Goal: Transaction & Acquisition: Purchase product/service

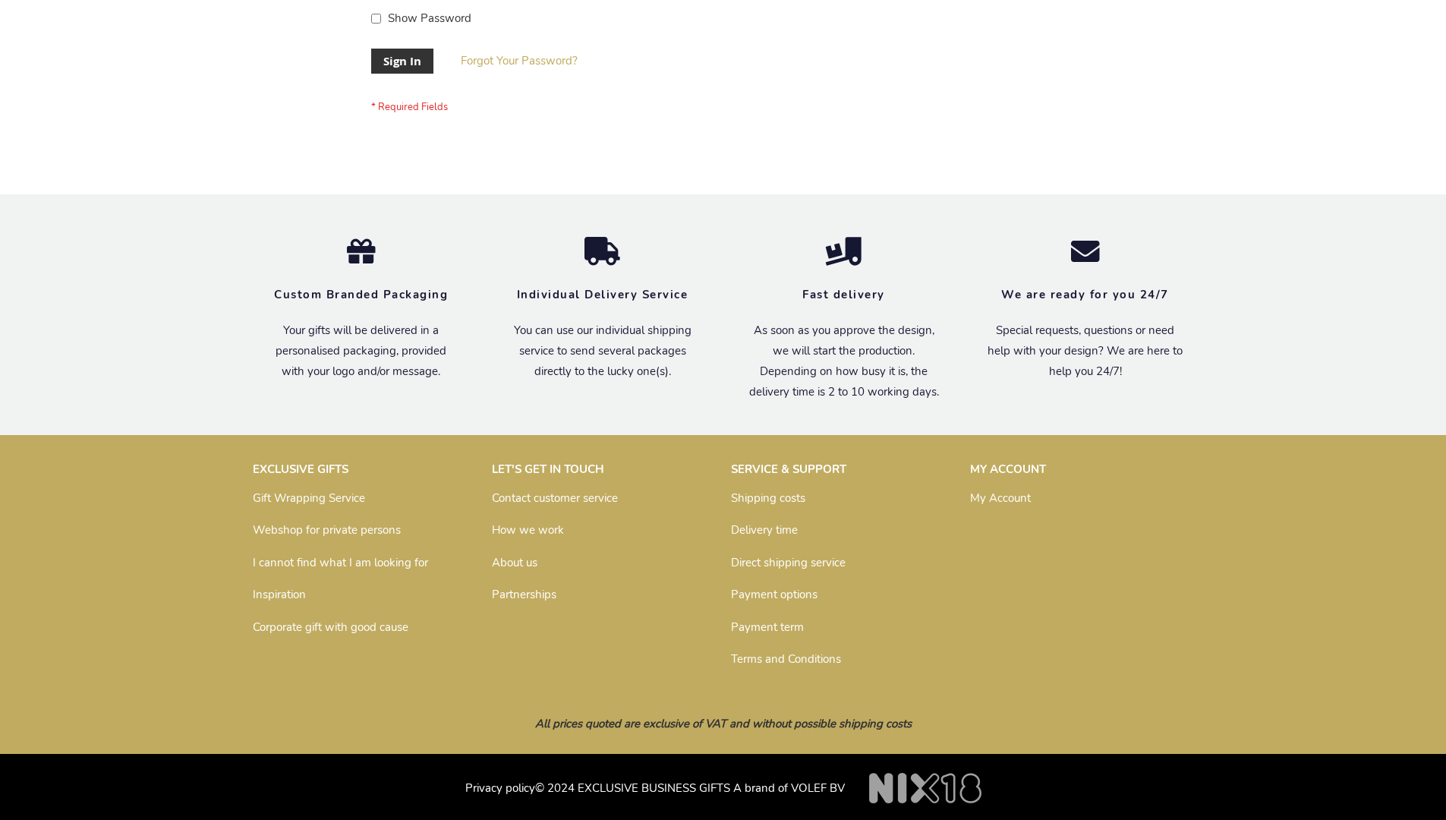
scroll to position [488, 0]
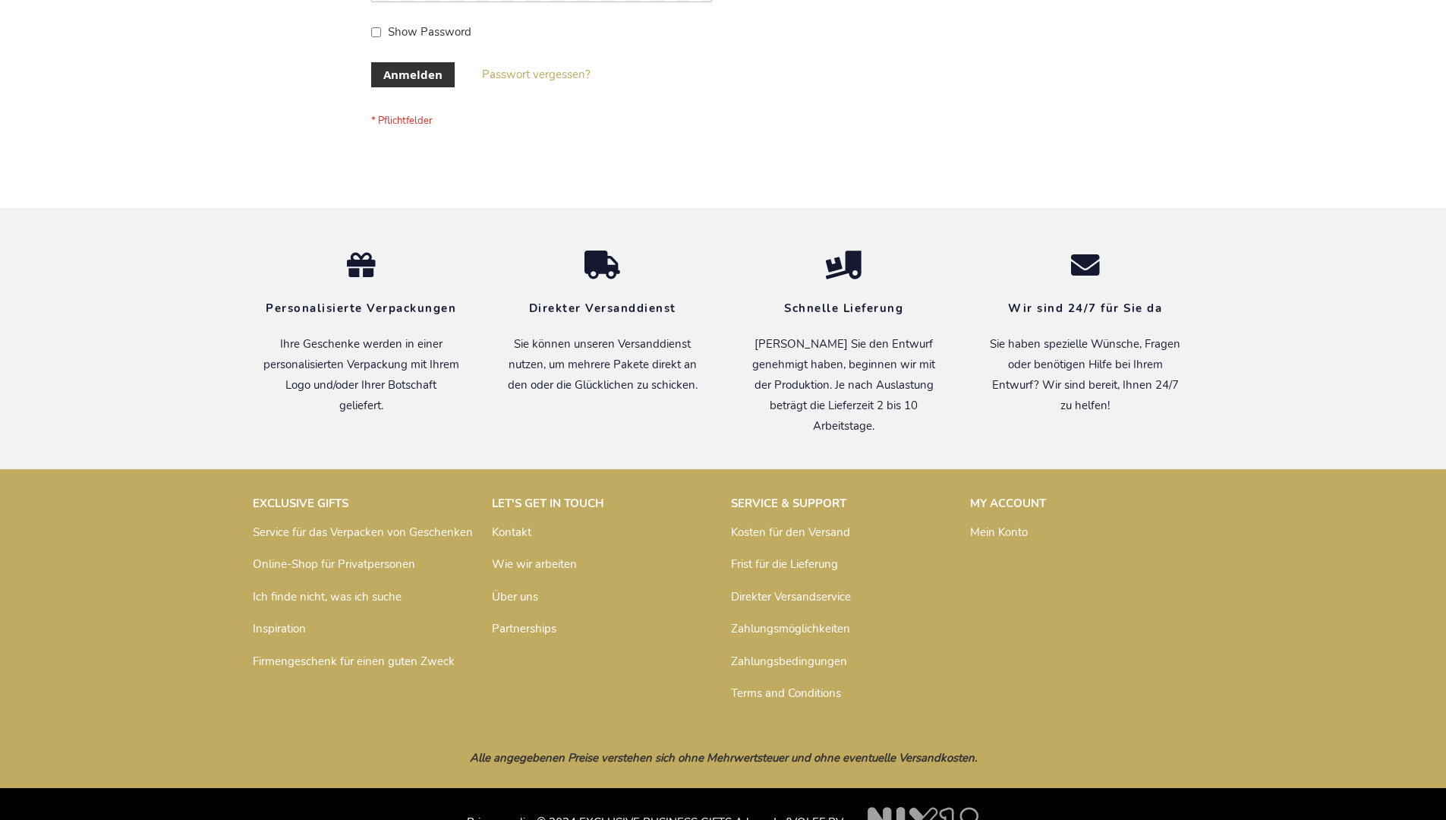
scroll to position [508, 0]
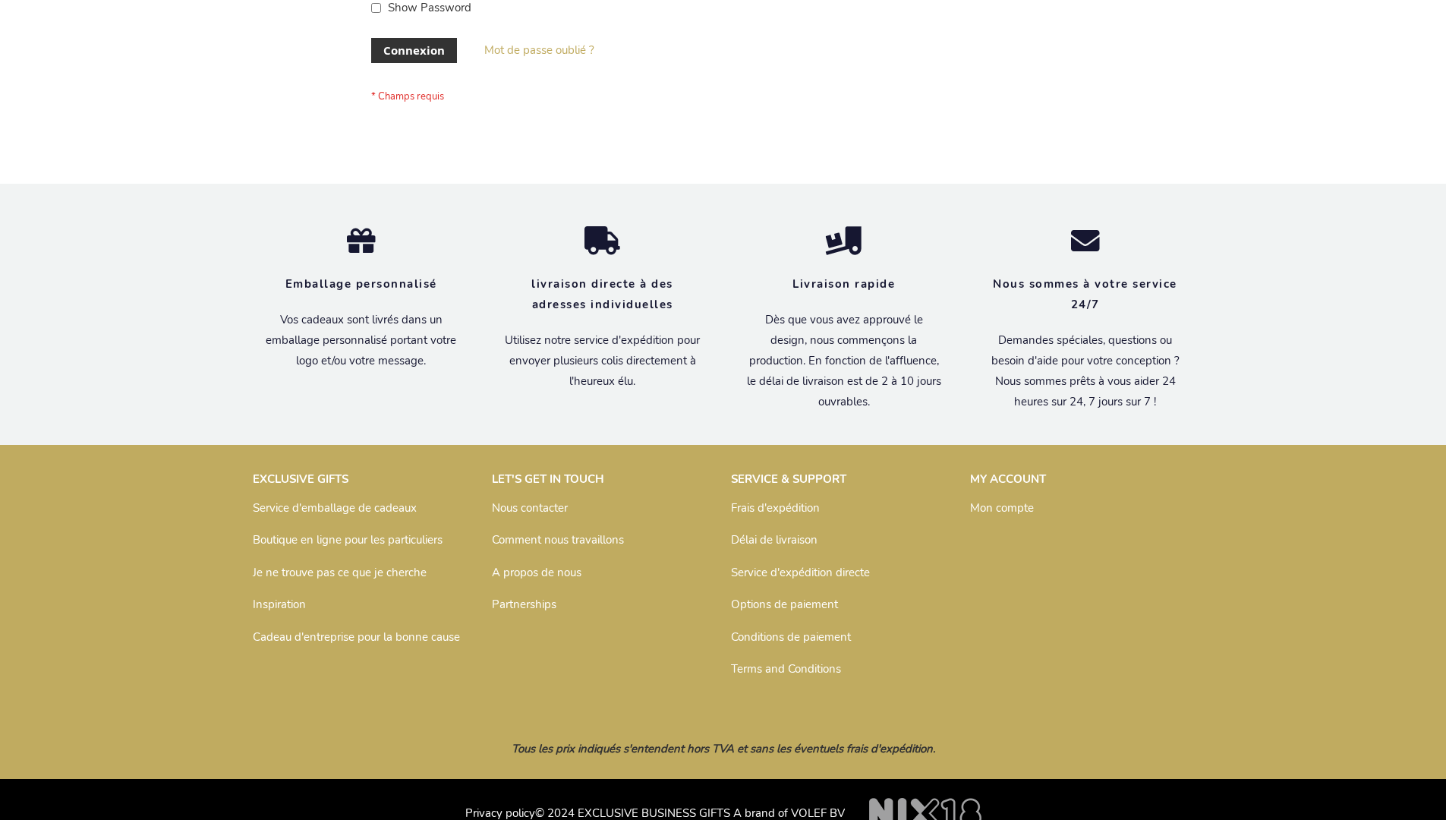
scroll to position [524, 0]
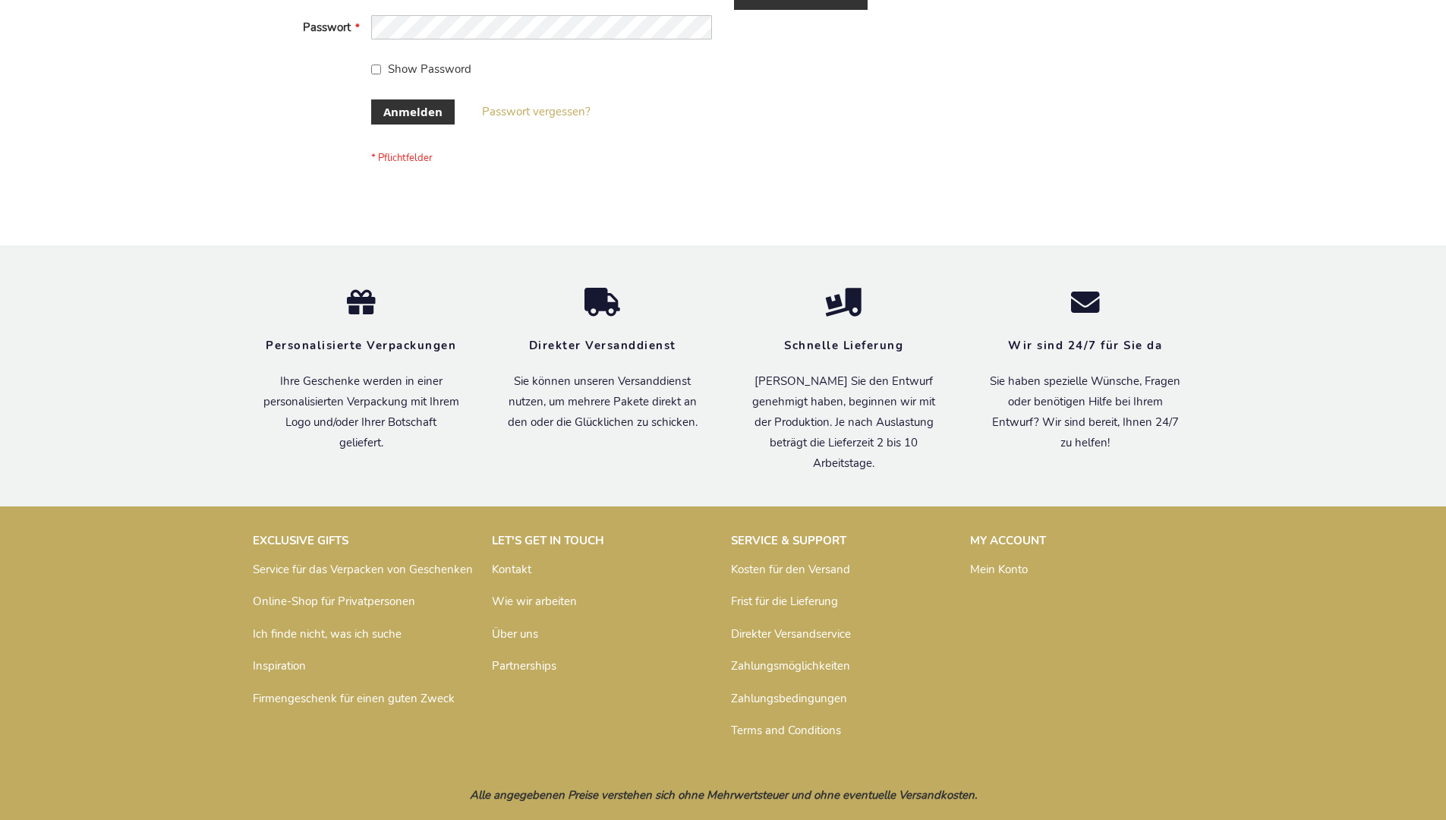
scroll to position [508, 0]
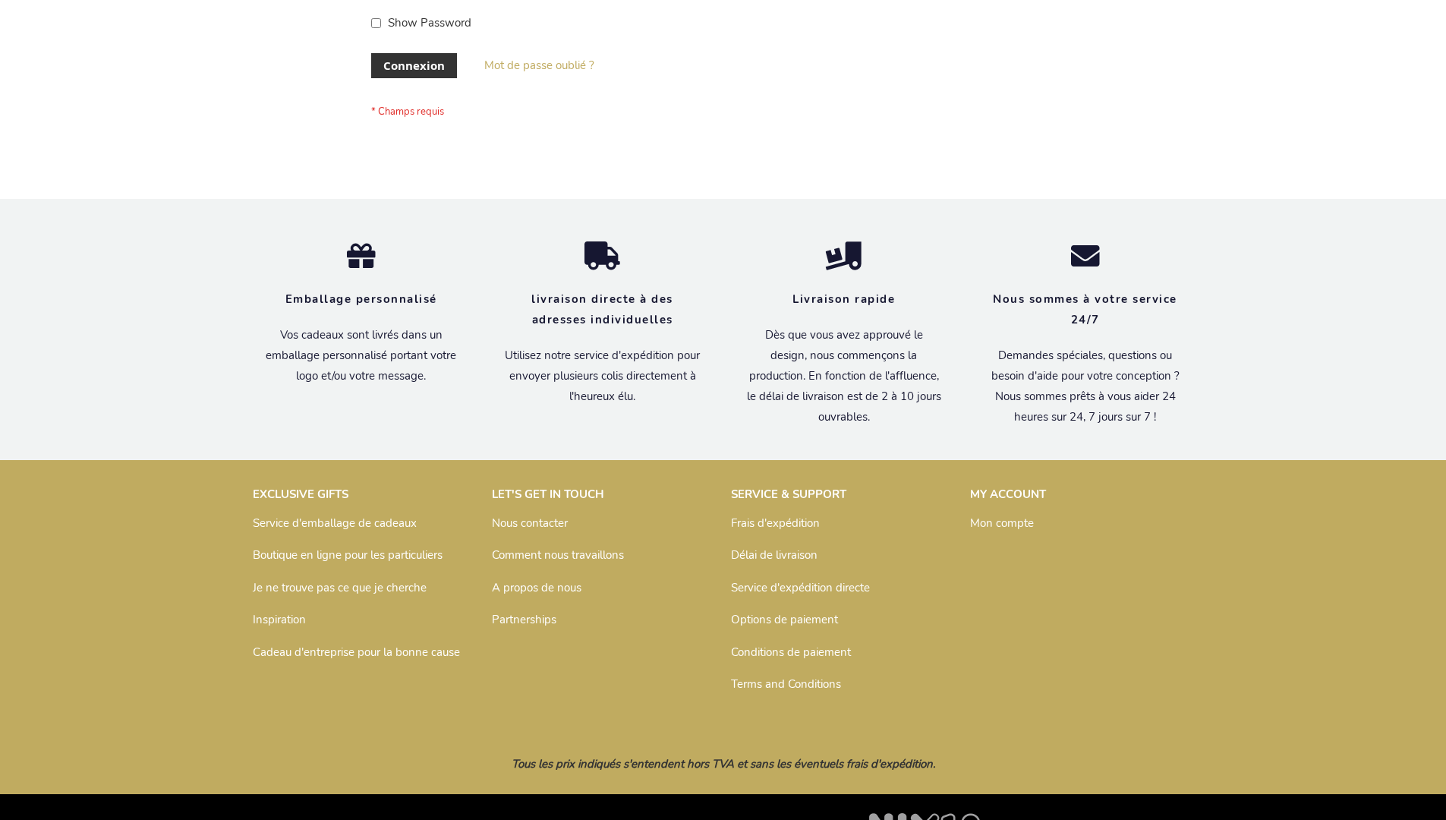
scroll to position [524, 0]
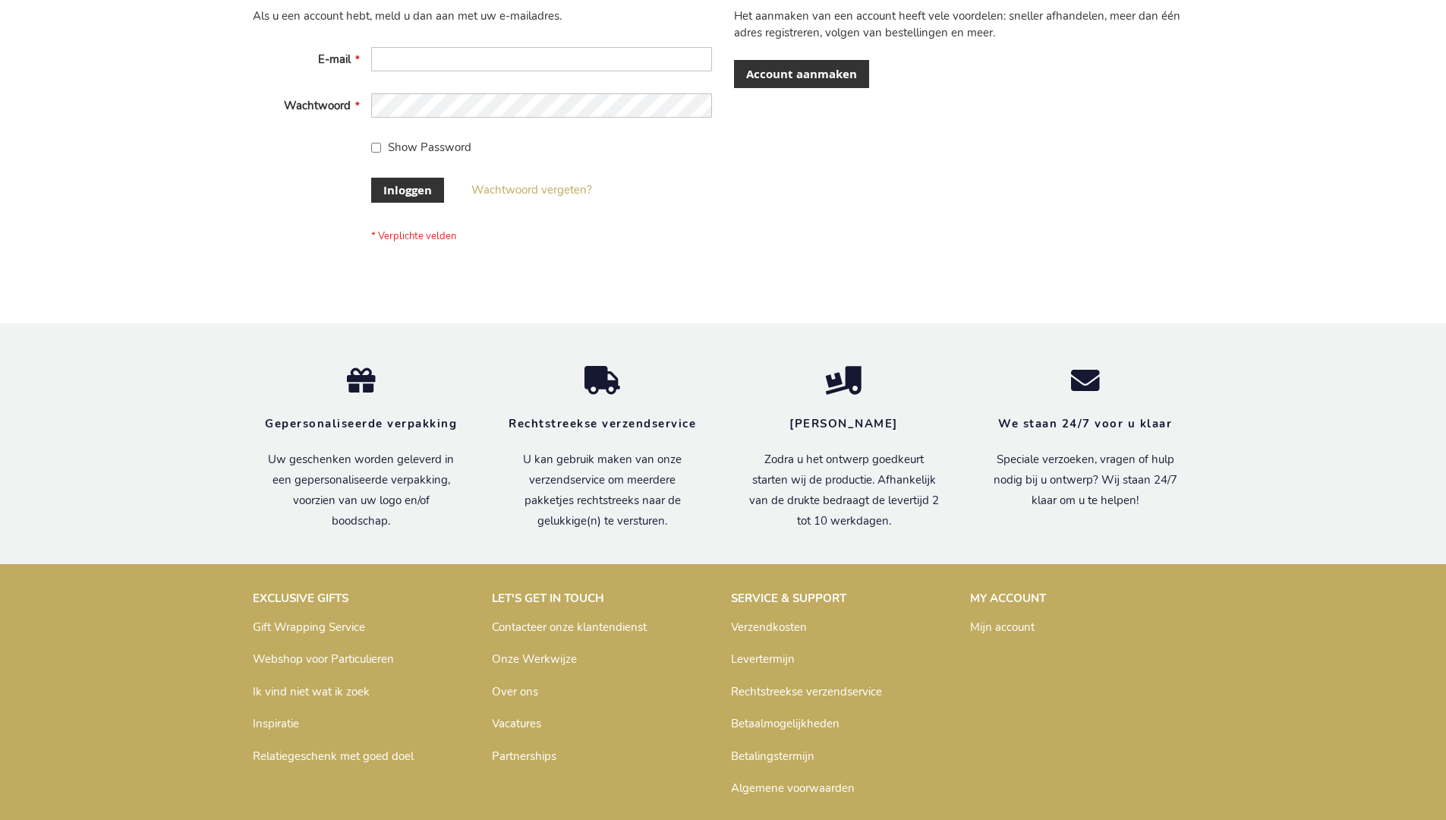
scroll to position [515, 0]
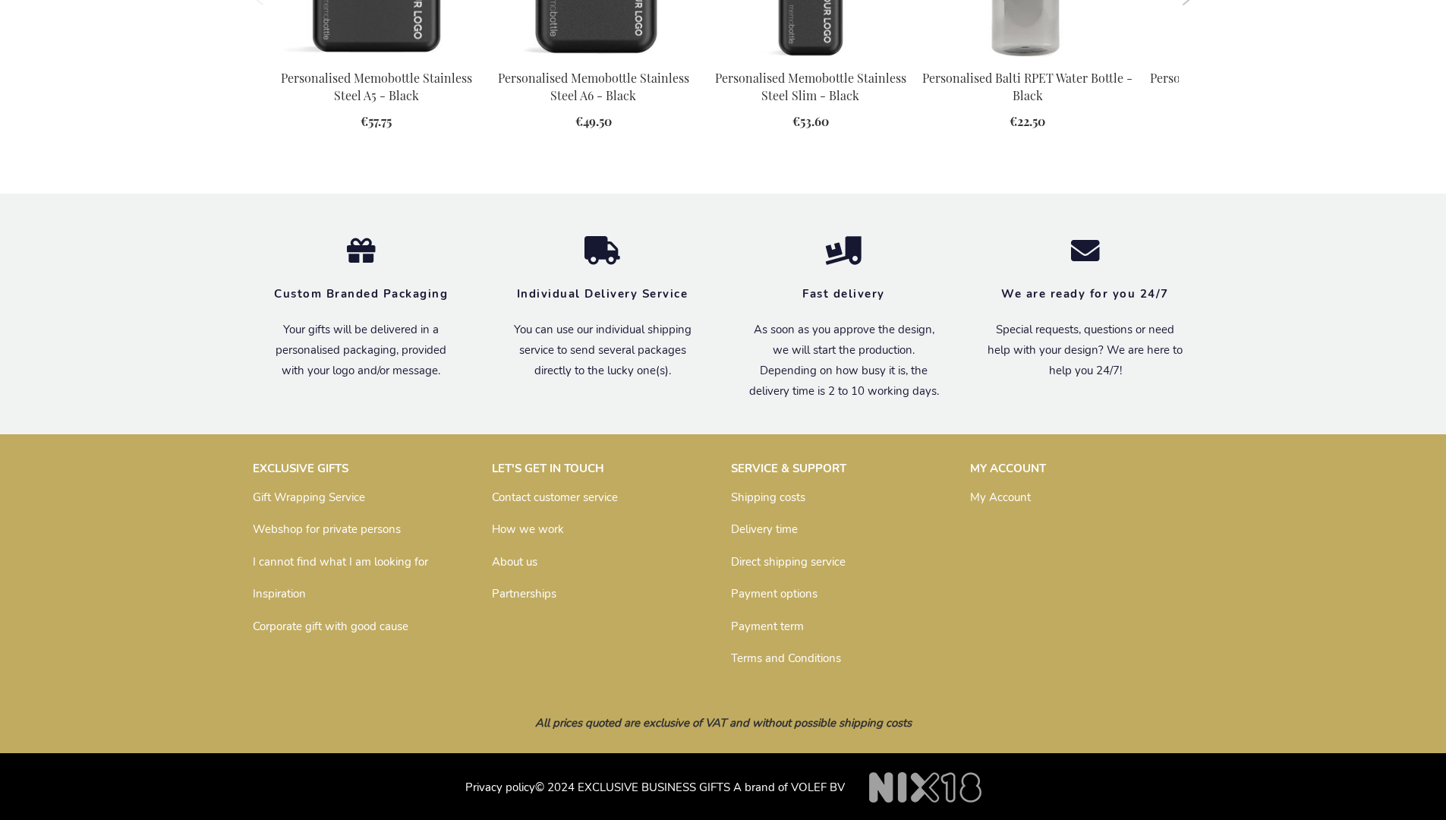
scroll to position [2112, 0]
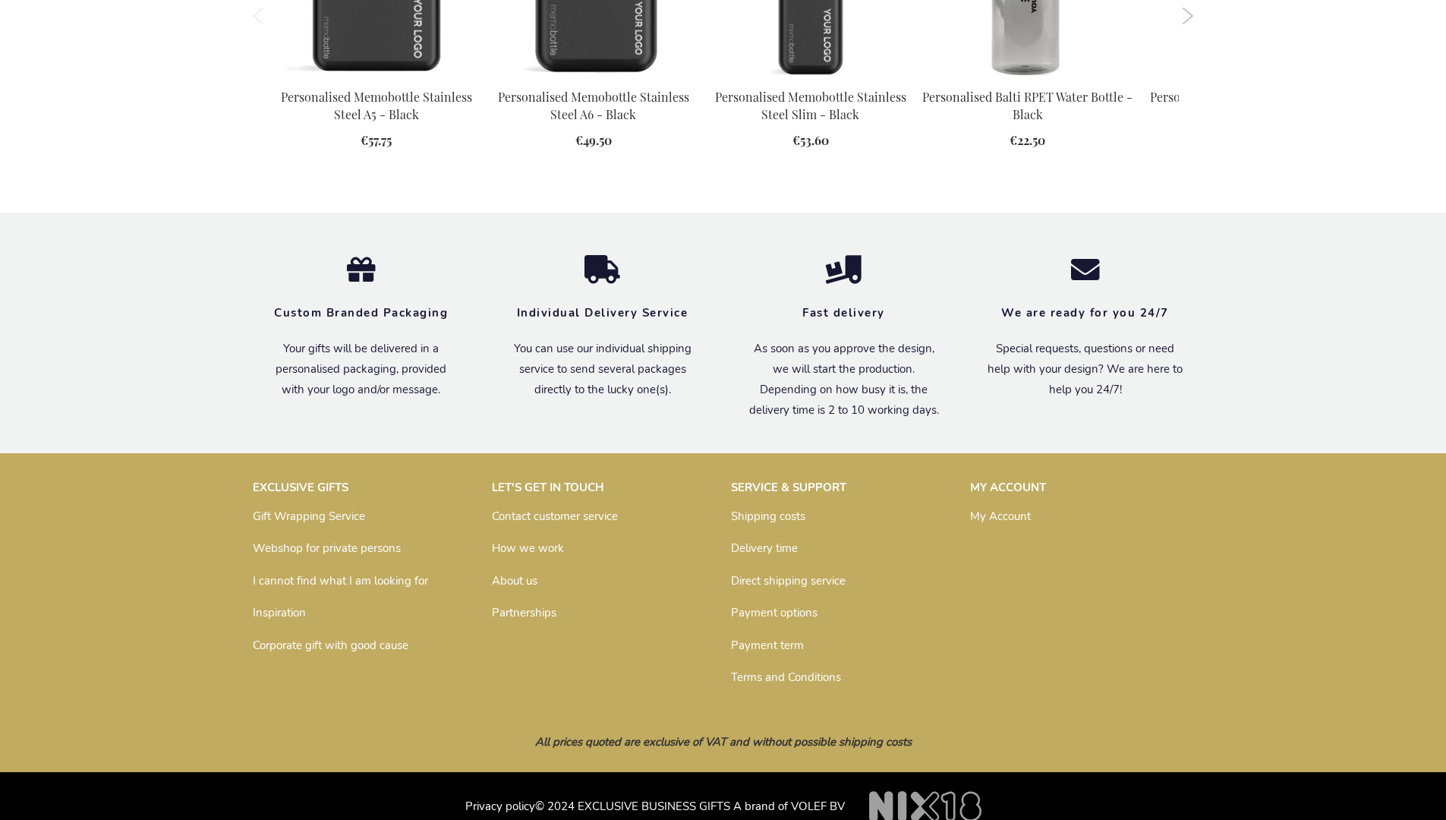
scroll to position [2112, 0]
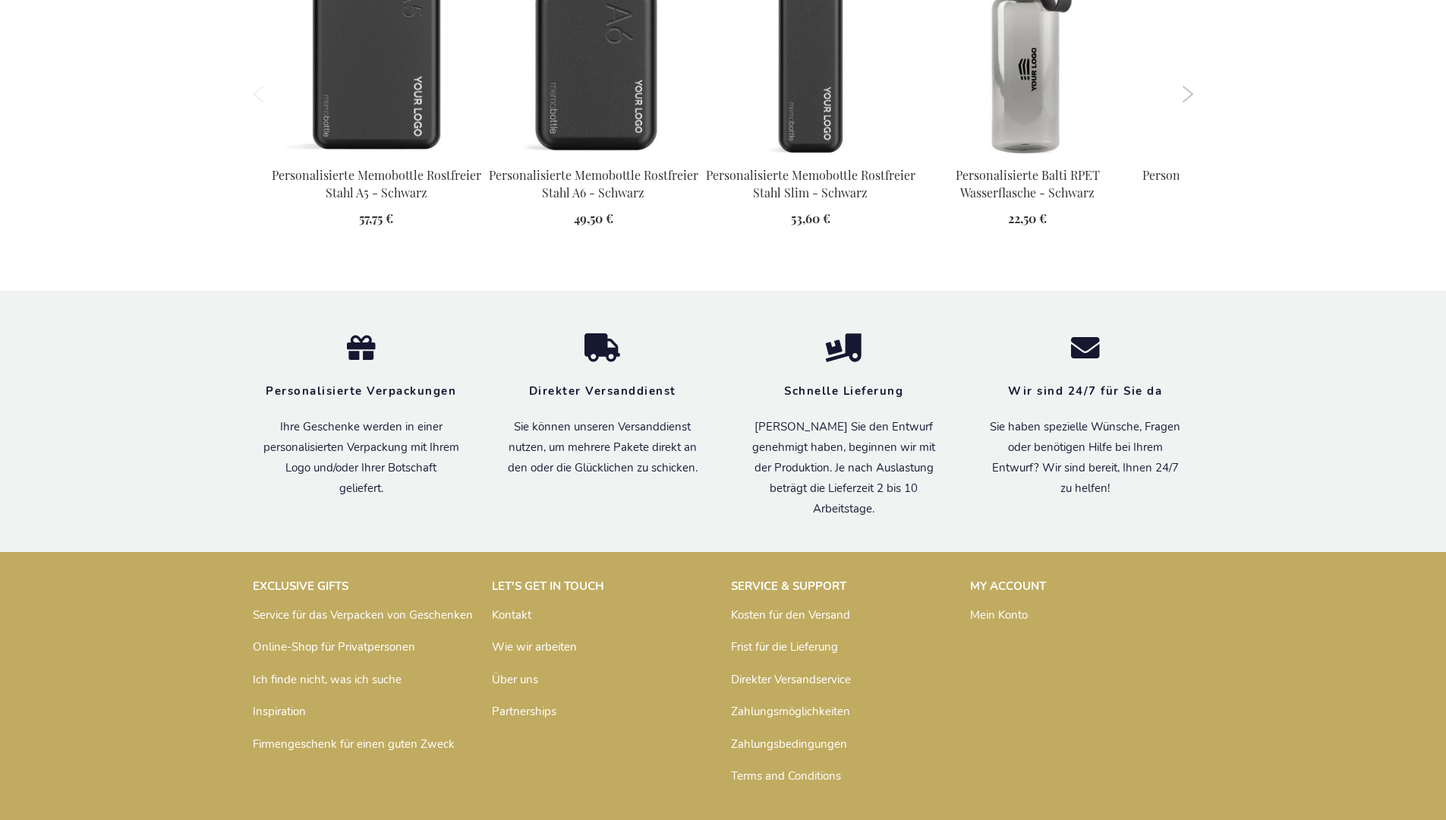
scroll to position [2133, 0]
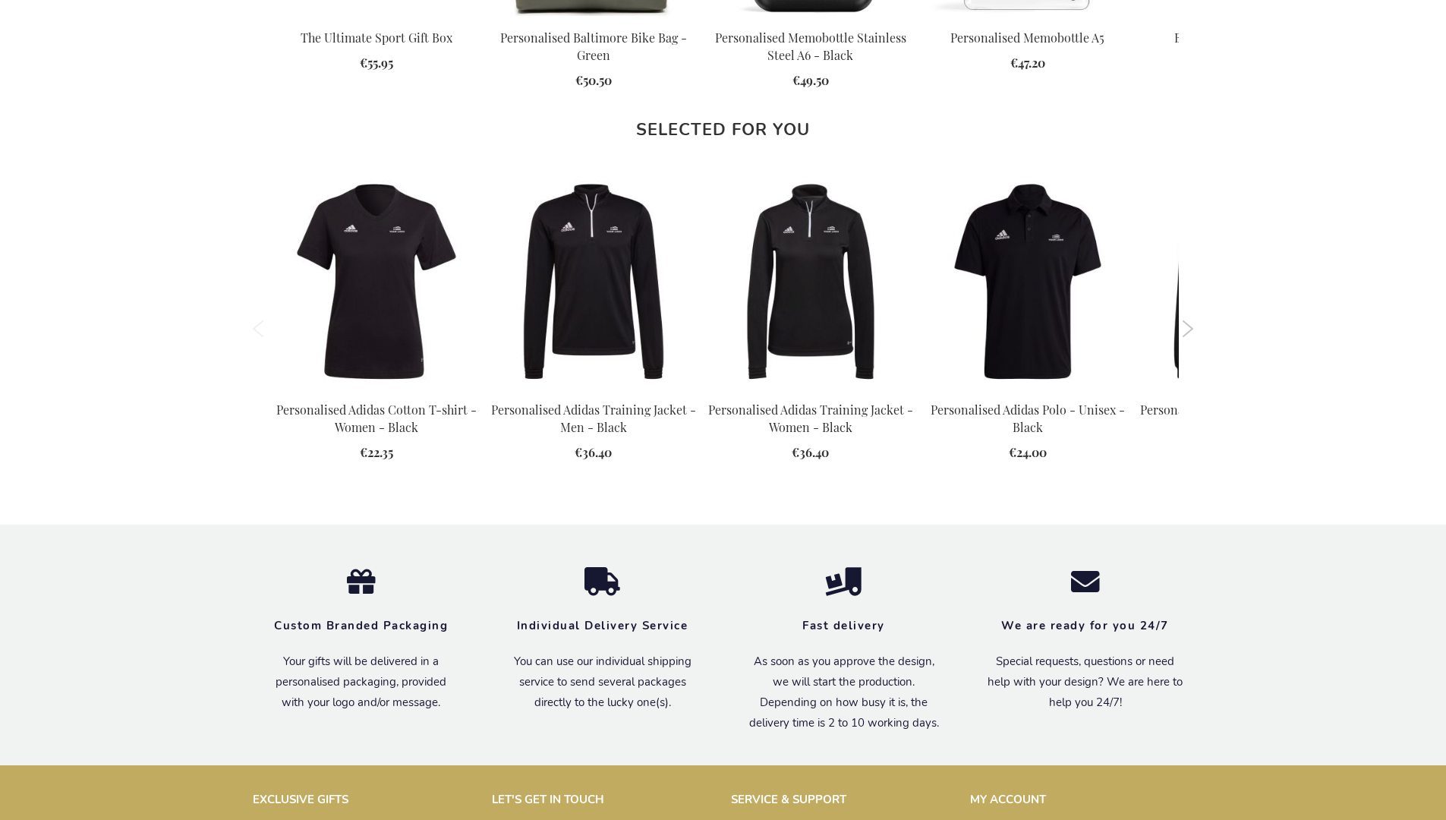
scroll to position [1961, 0]
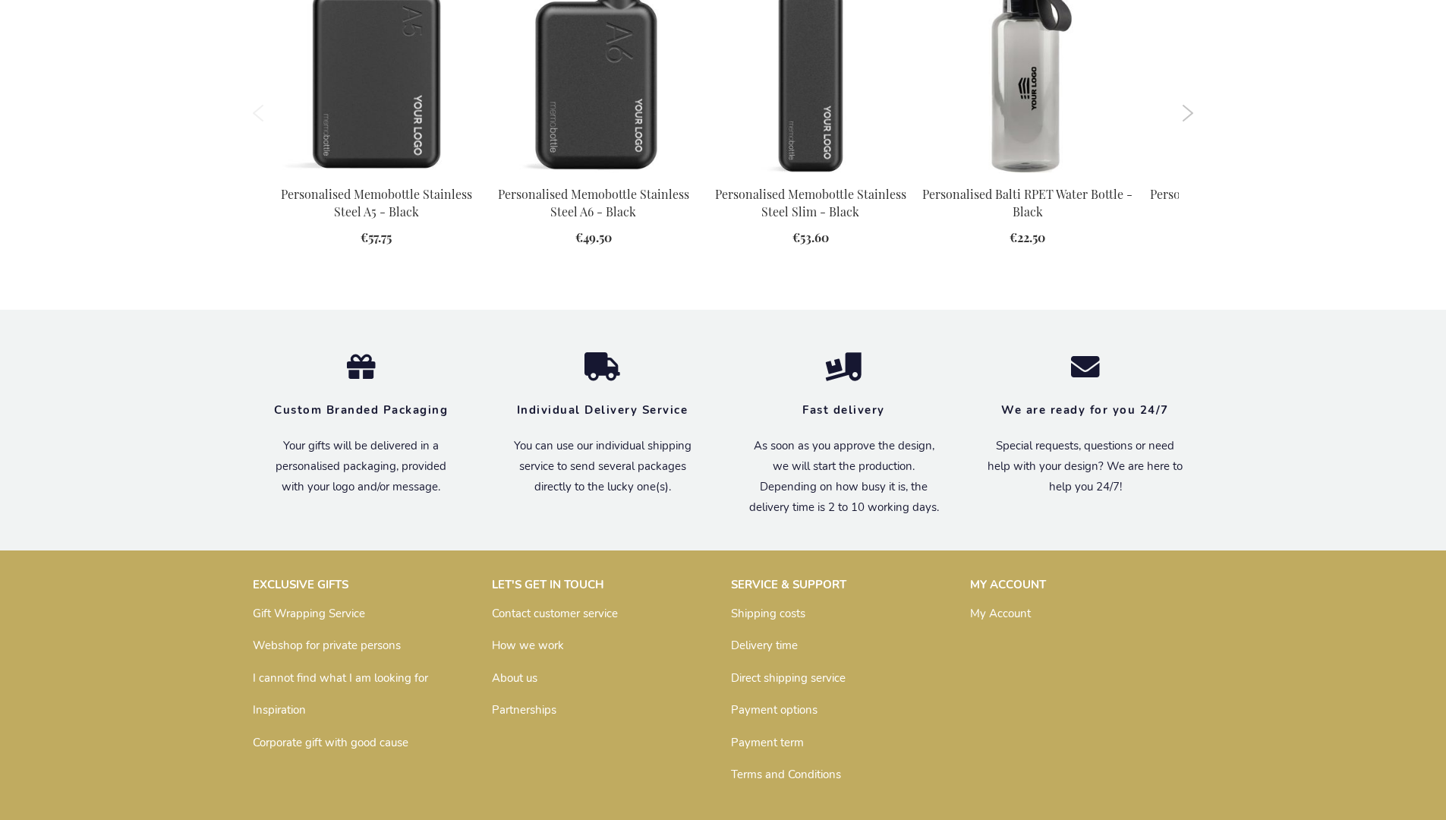
scroll to position [2112, 0]
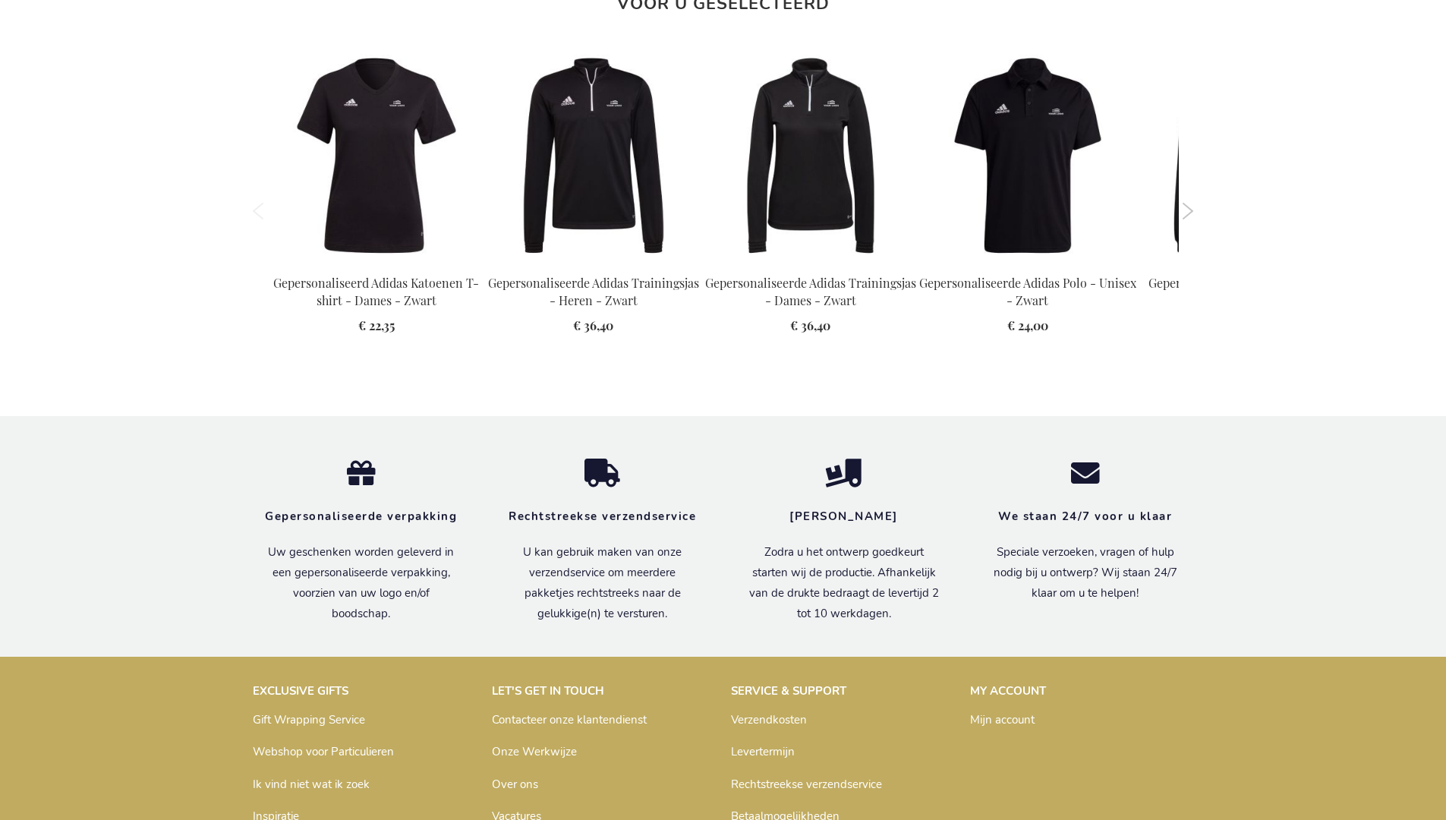
scroll to position [2006, 0]
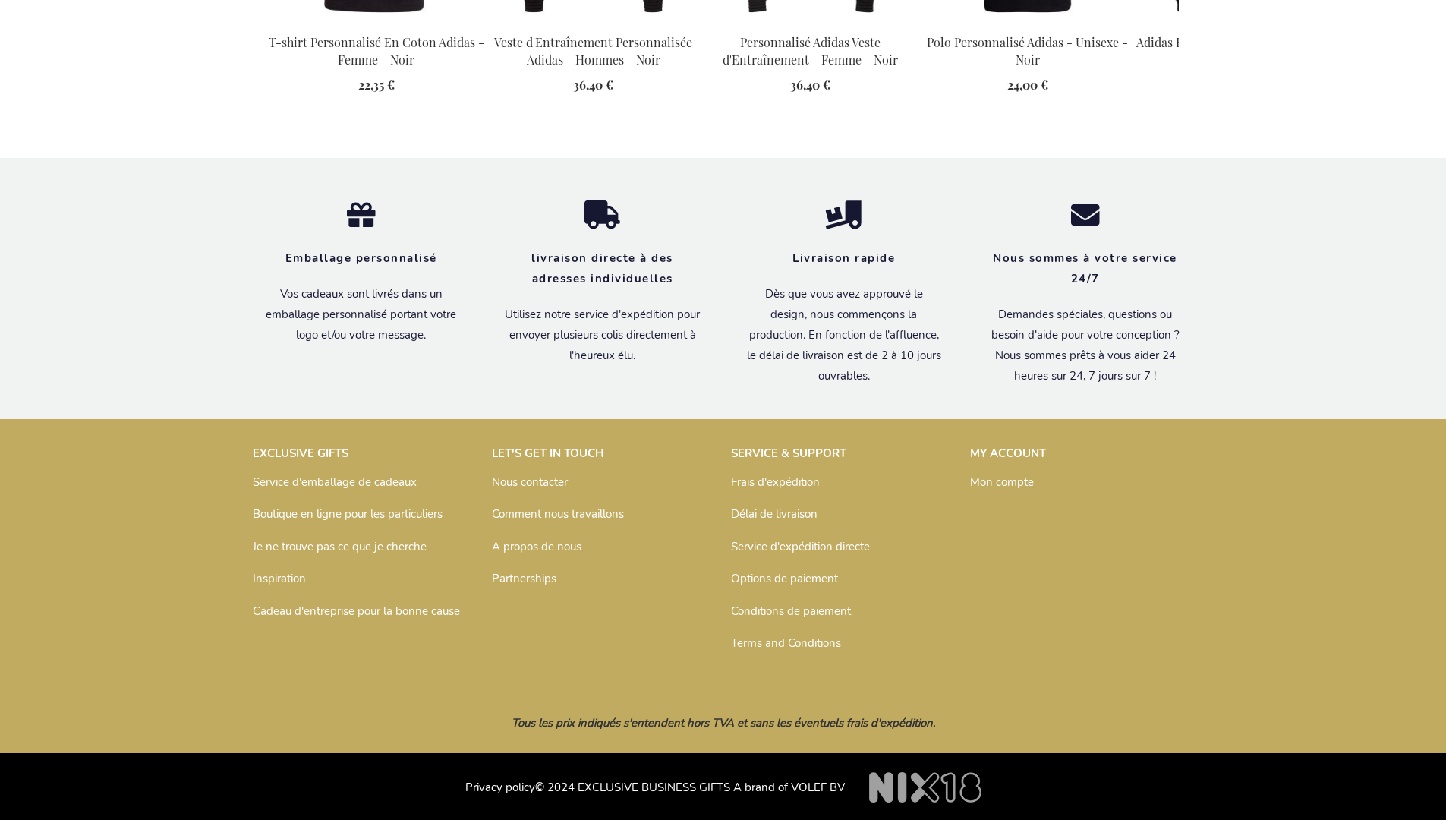
scroll to position [2014, 0]
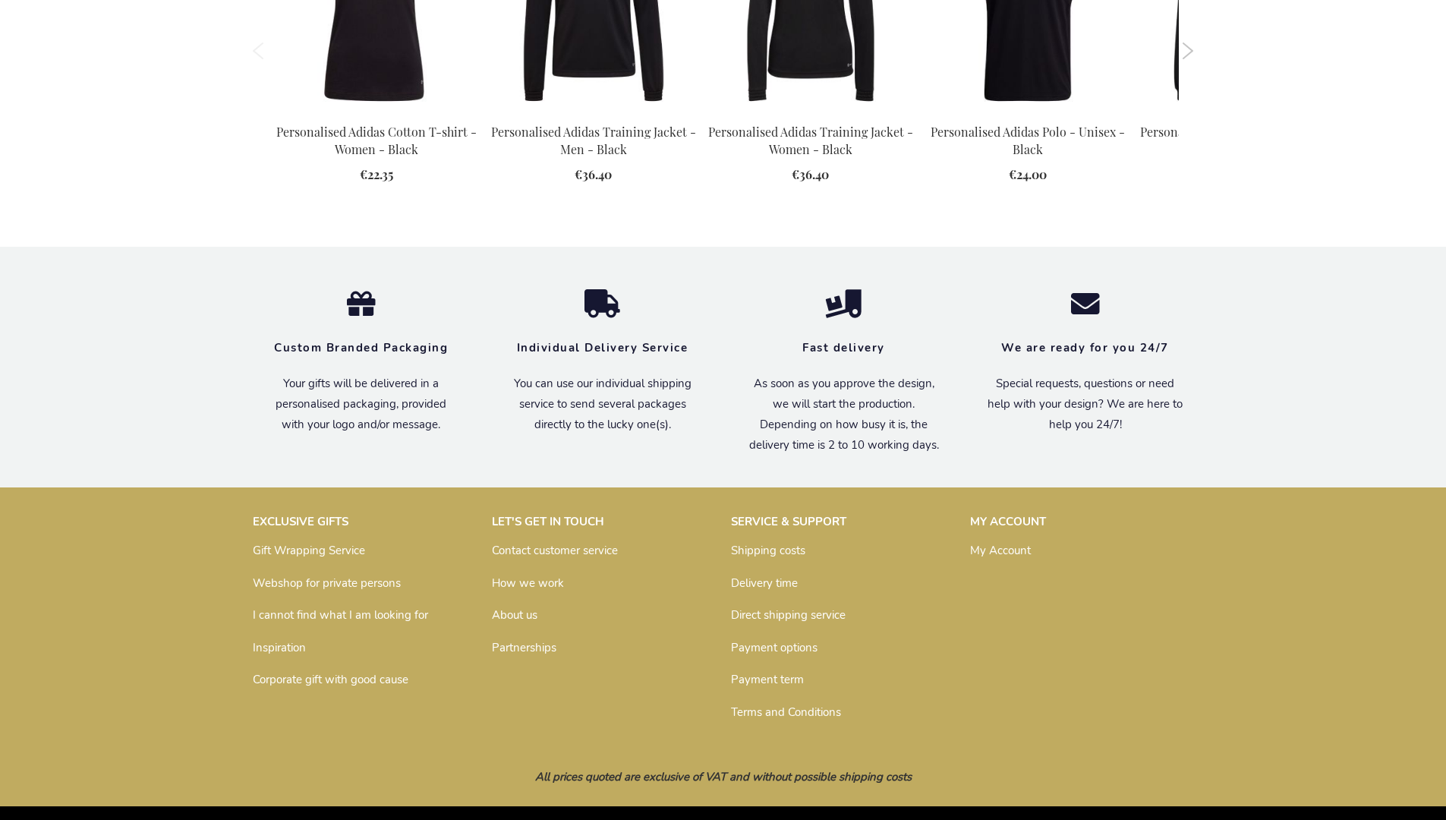
scroll to position [1961, 0]
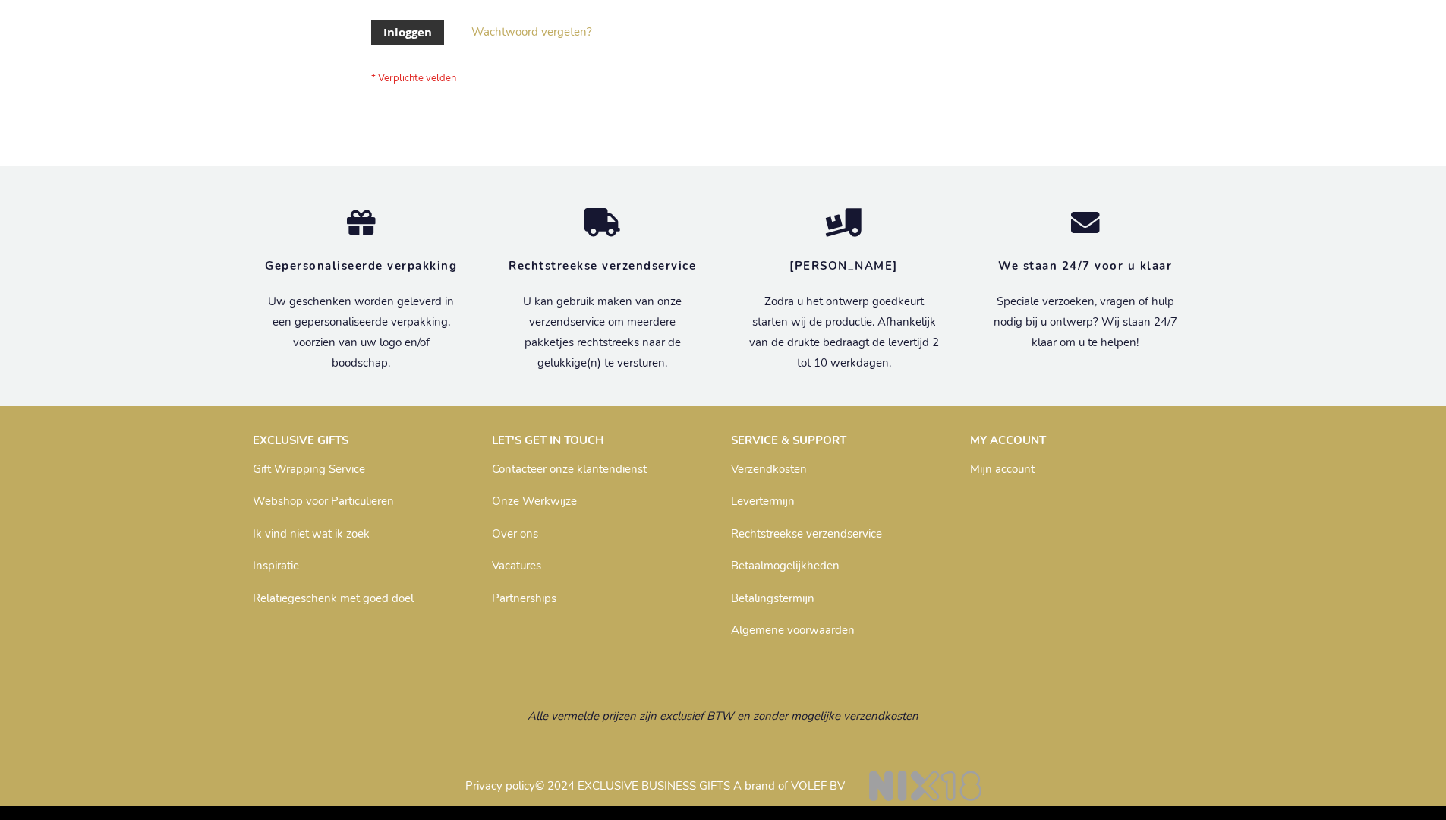
scroll to position [515, 0]
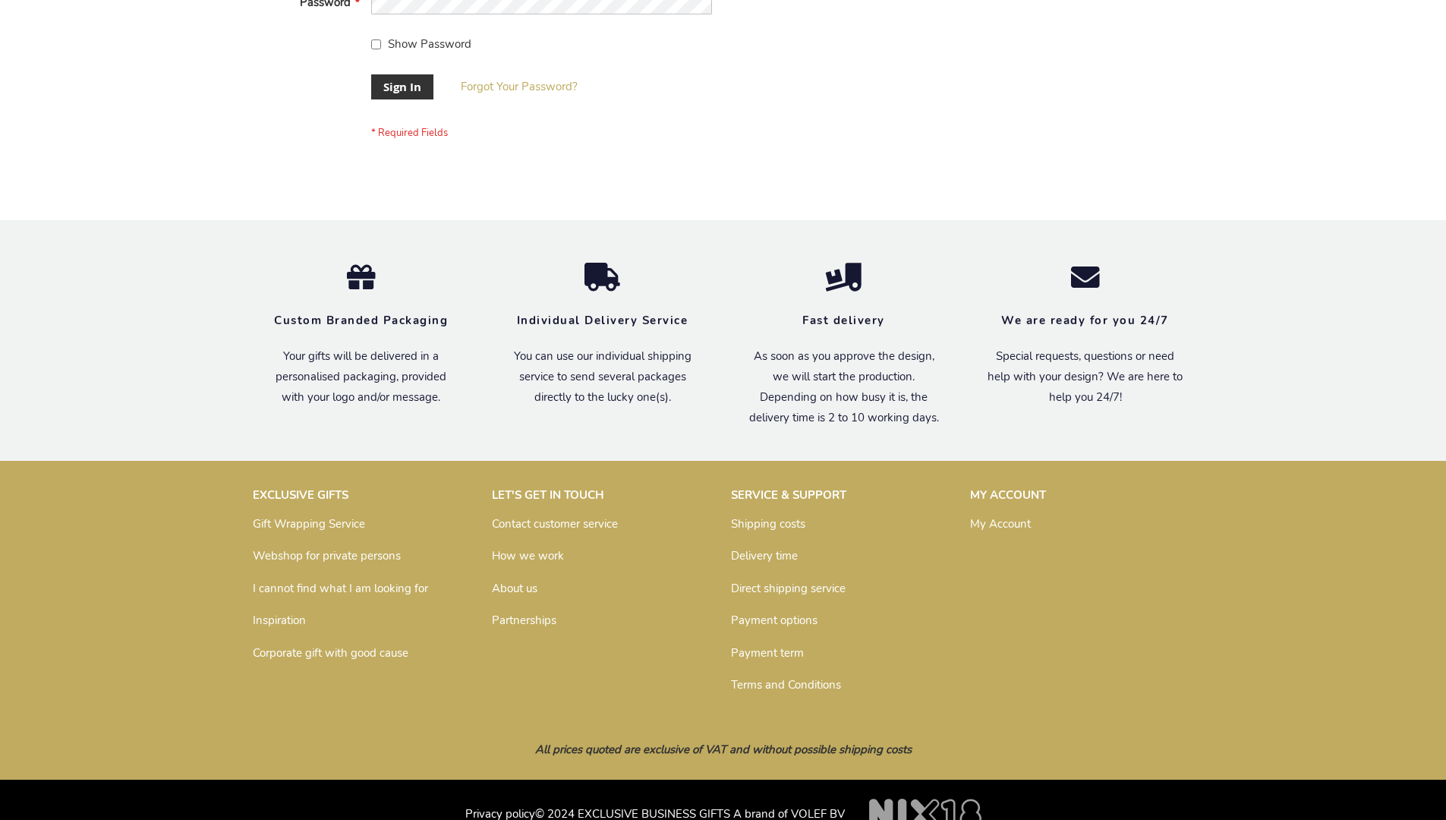
scroll to position [488, 0]
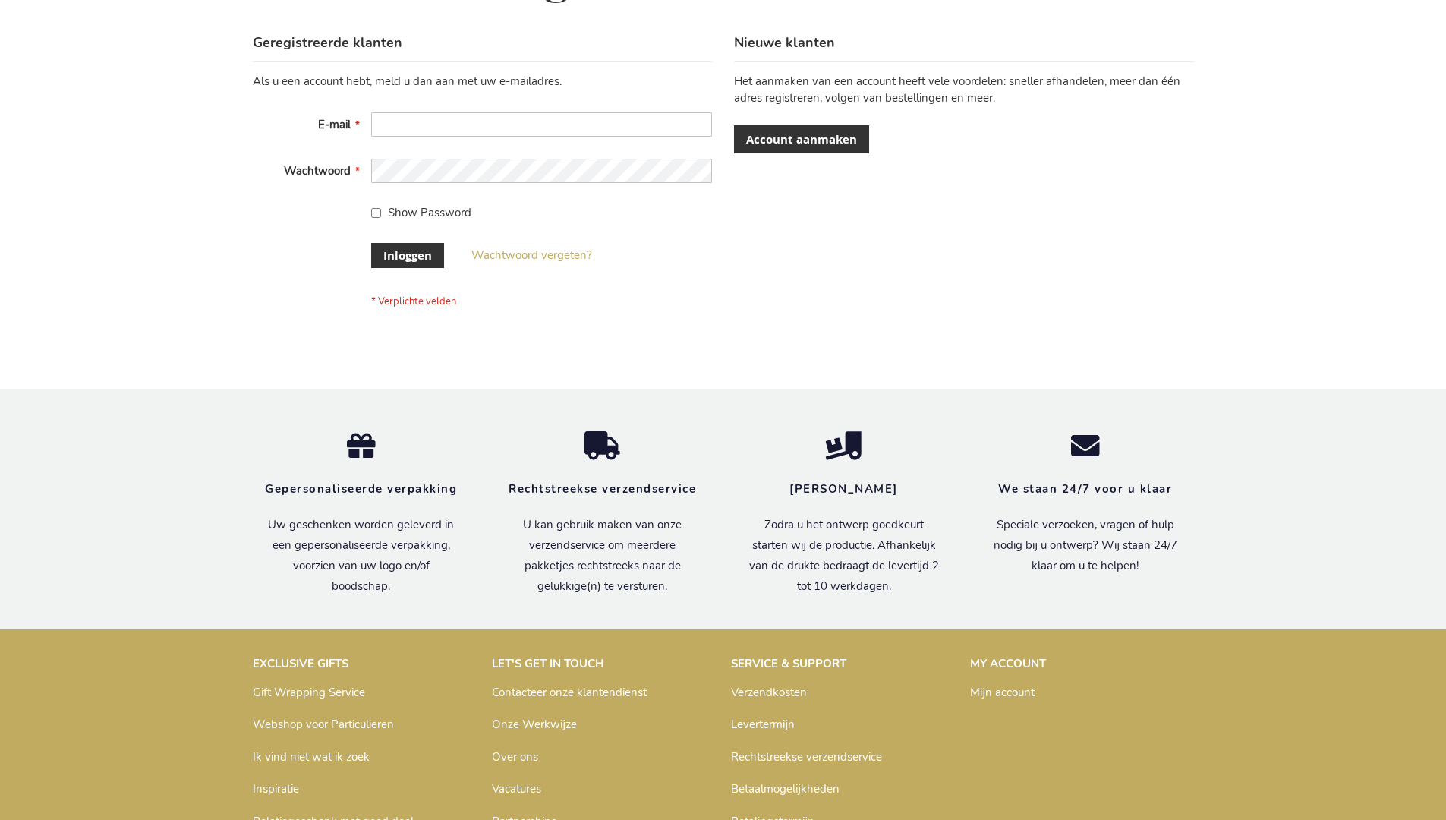
scroll to position [515, 0]
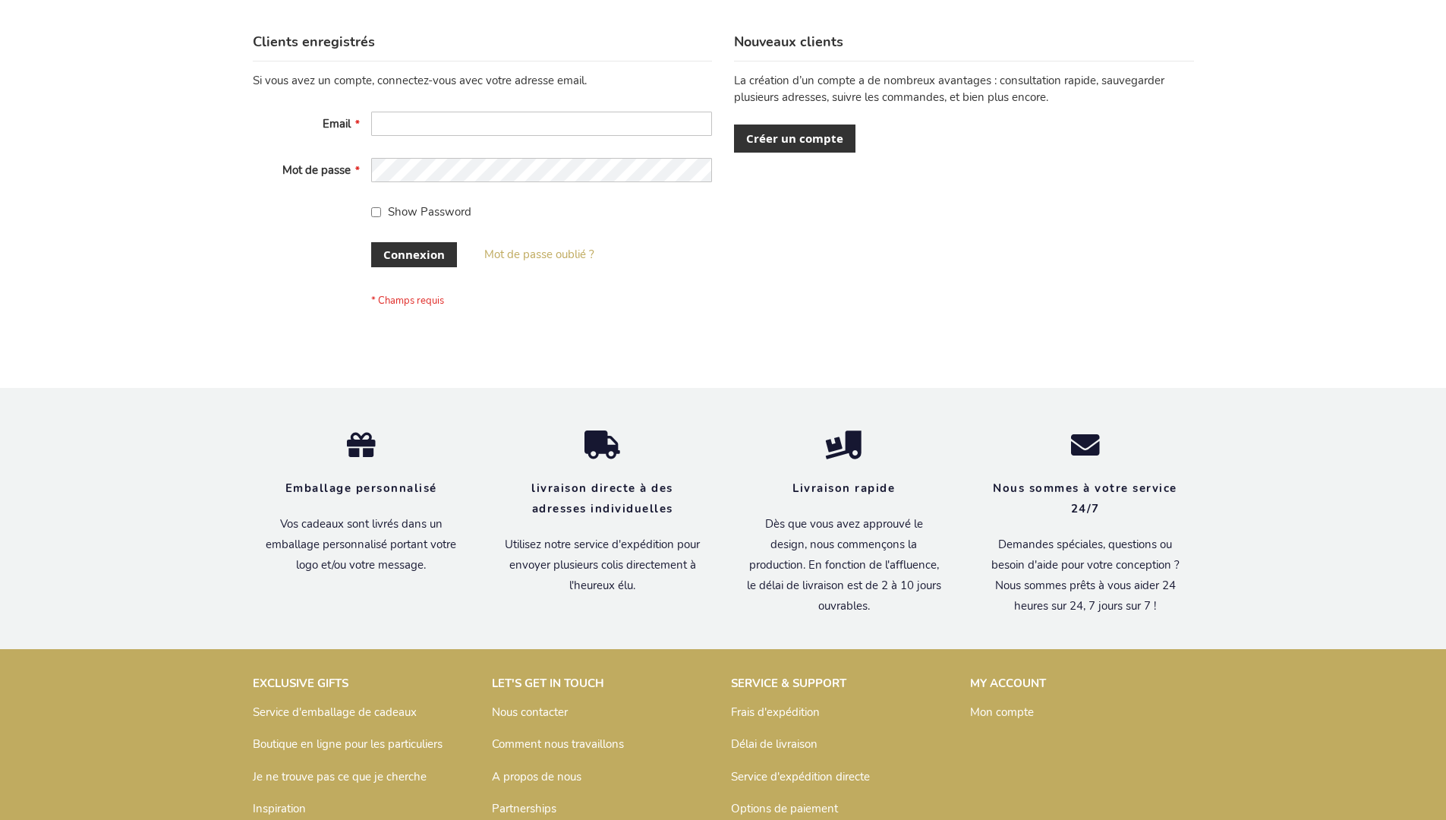
scroll to position [524, 0]
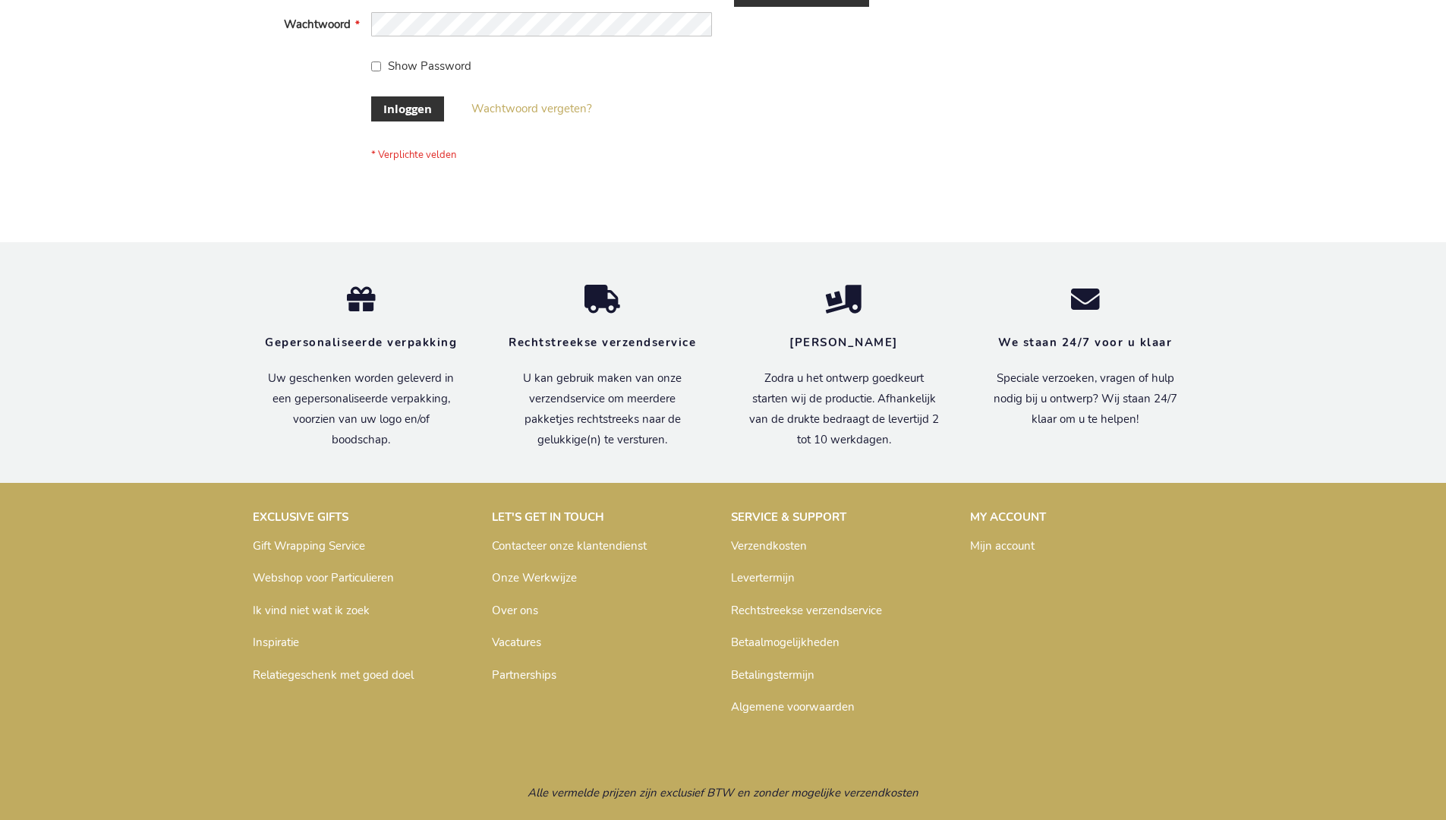
scroll to position [515, 0]
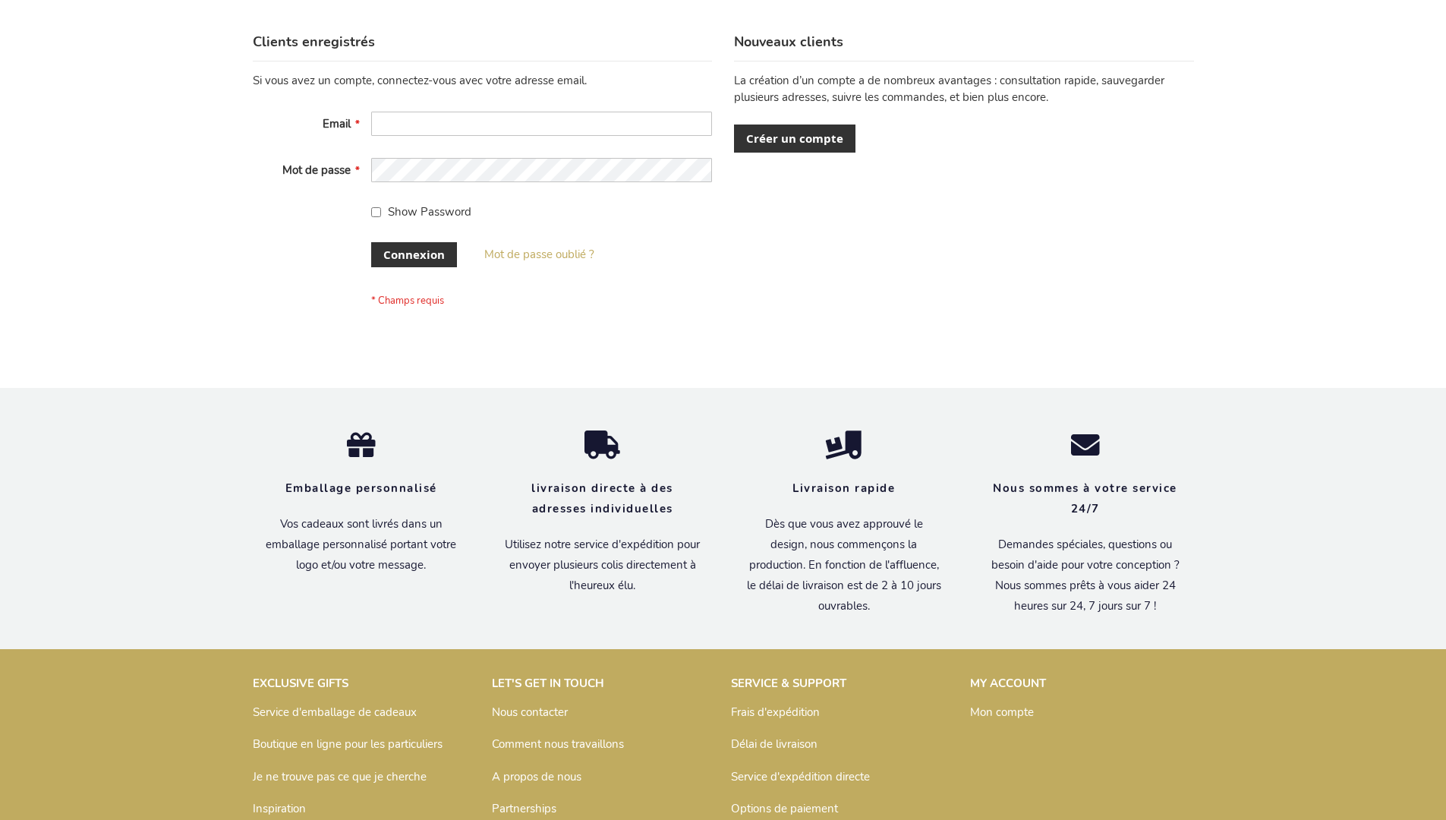
scroll to position [524, 0]
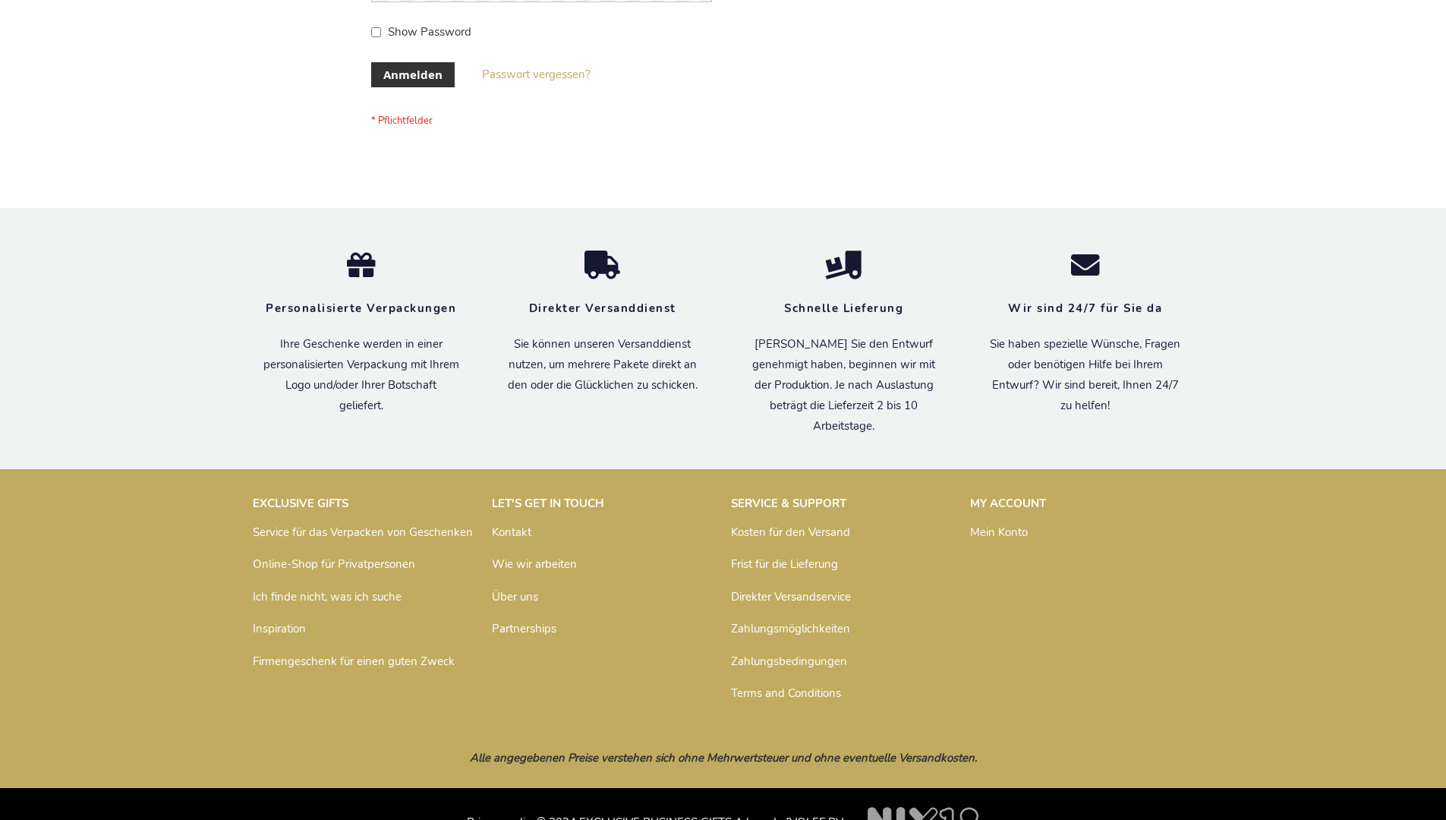
scroll to position [508, 0]
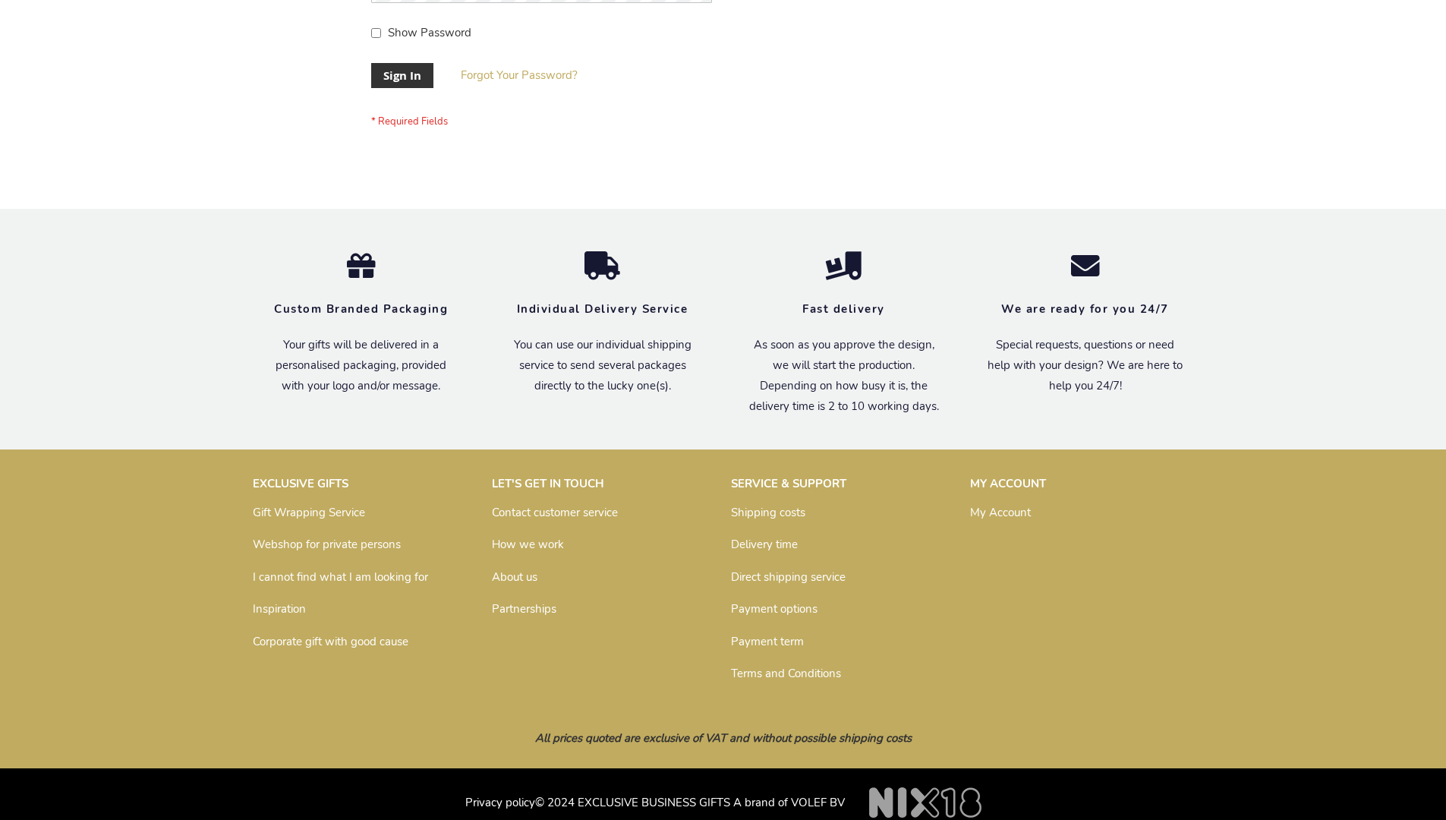
scroll to position [488, 0]
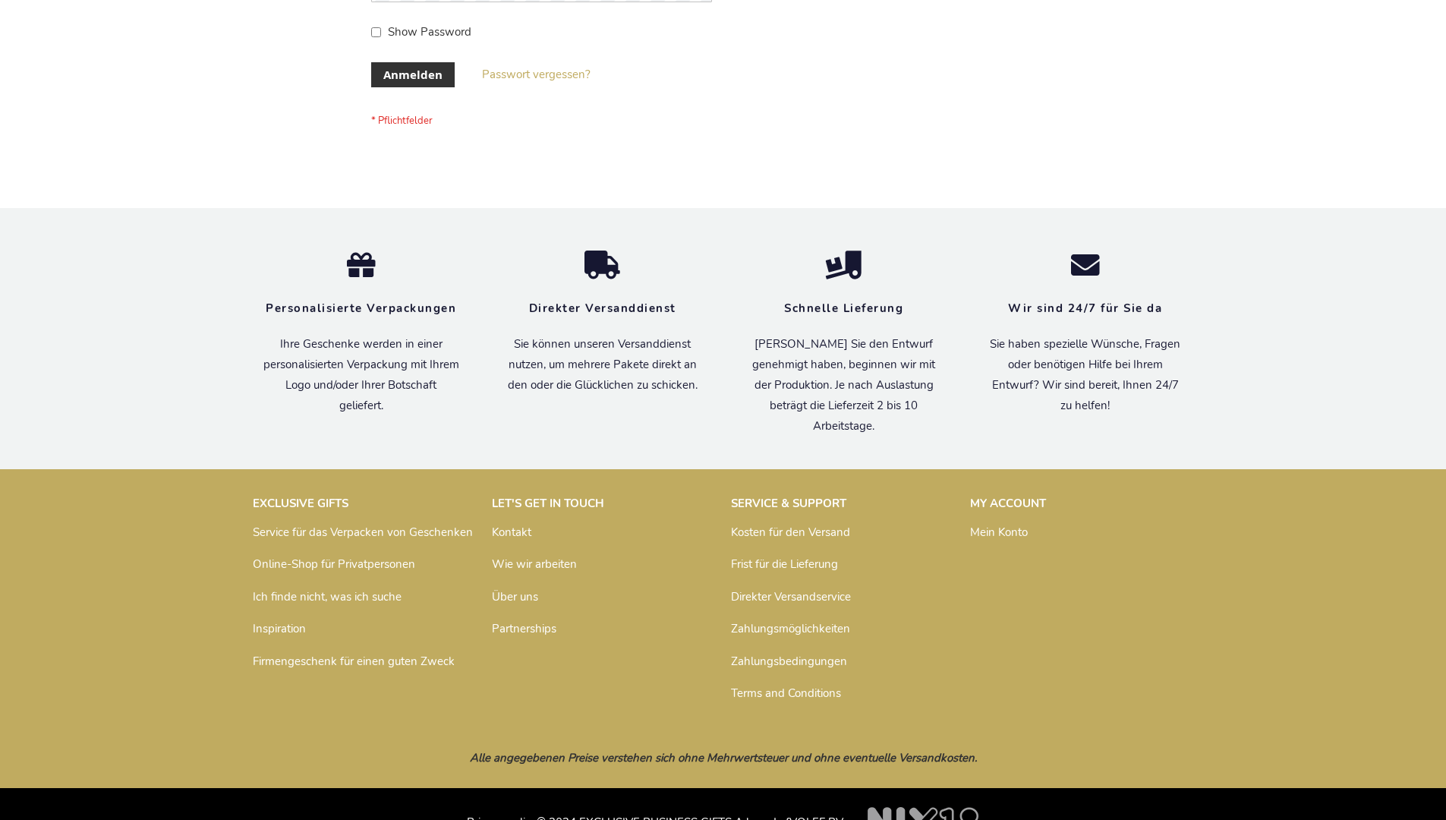
scroll to position [508, 0]
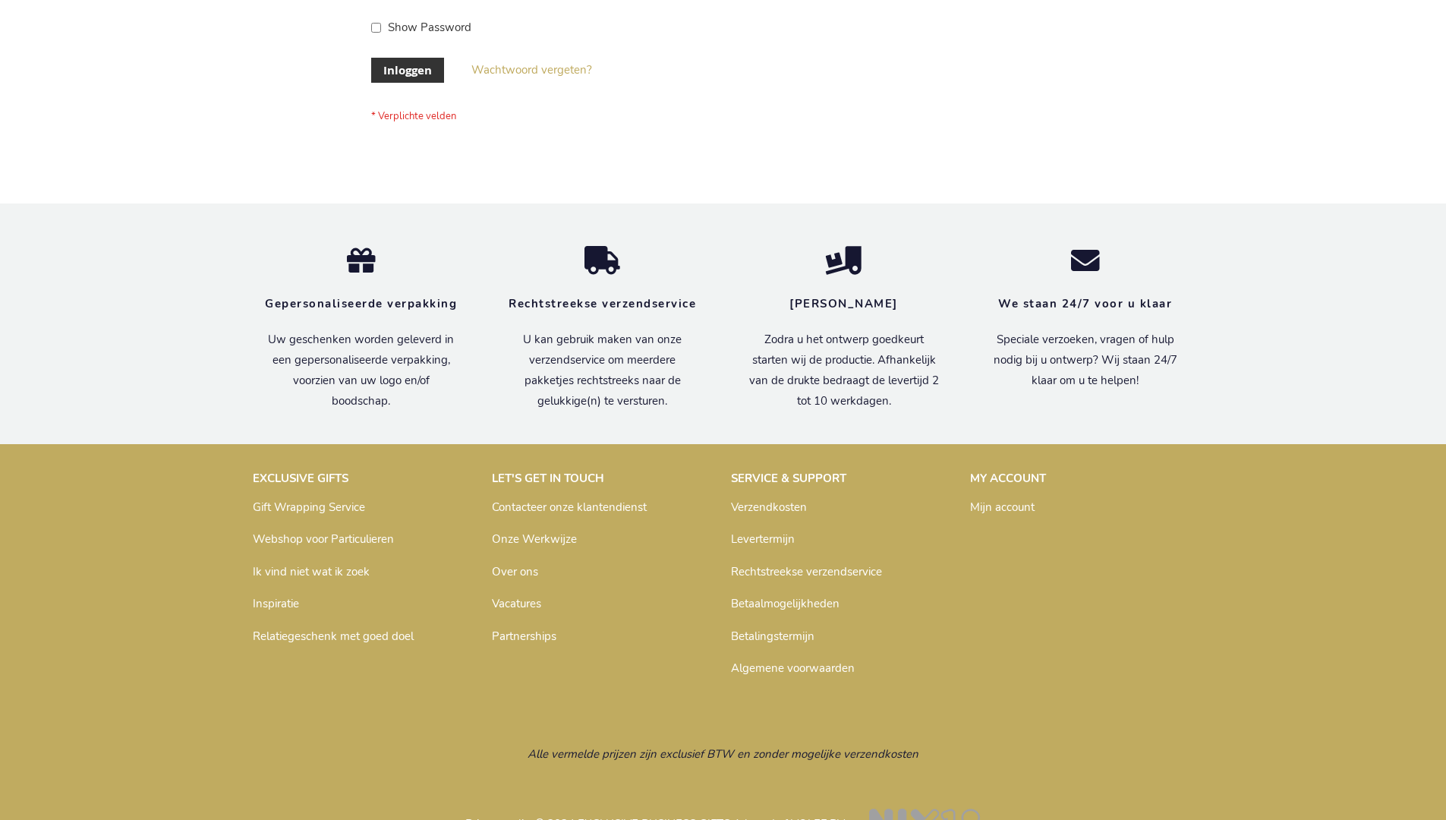
scroll to position [515, 0]
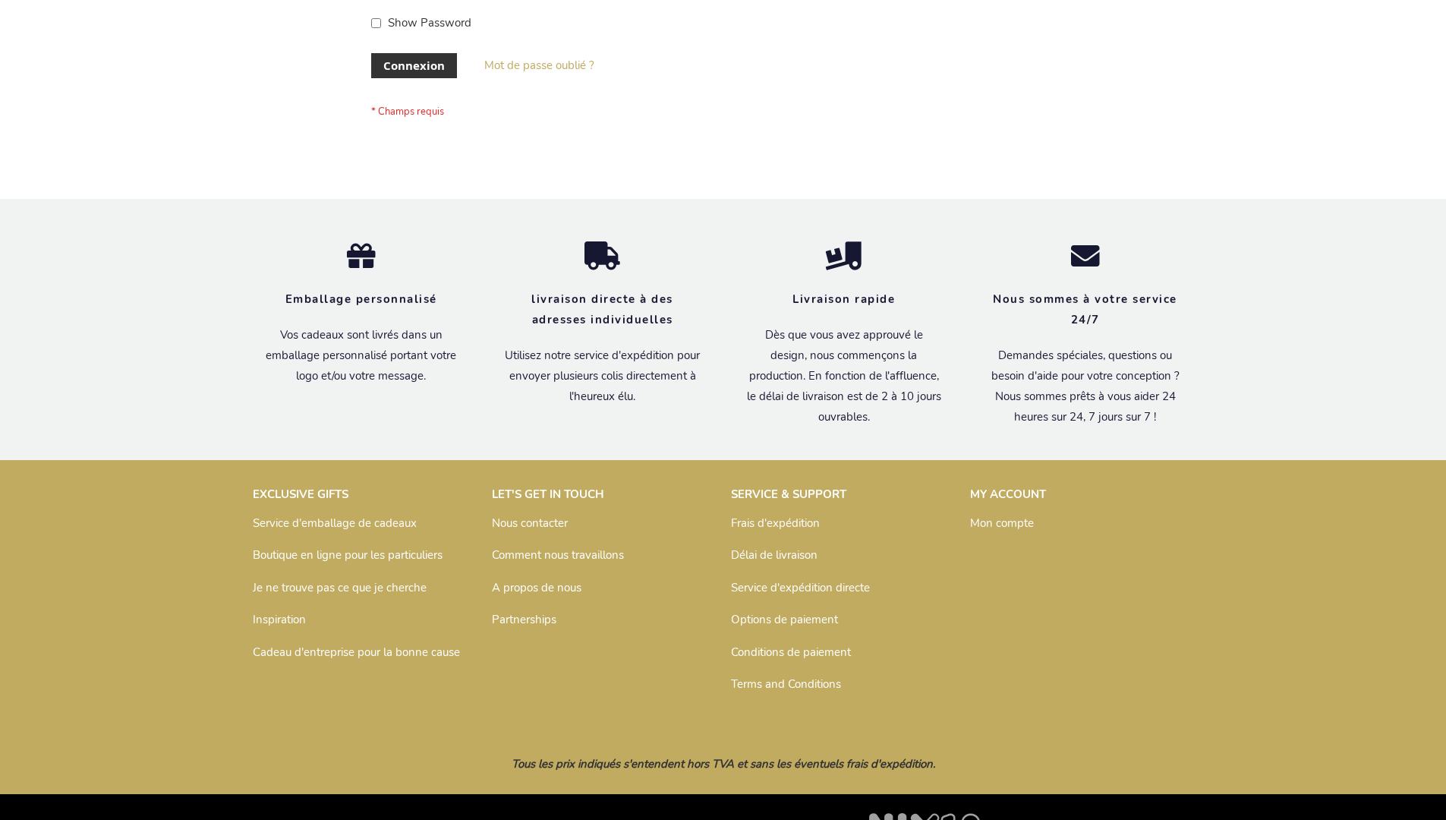
scroll to position [524, 0]
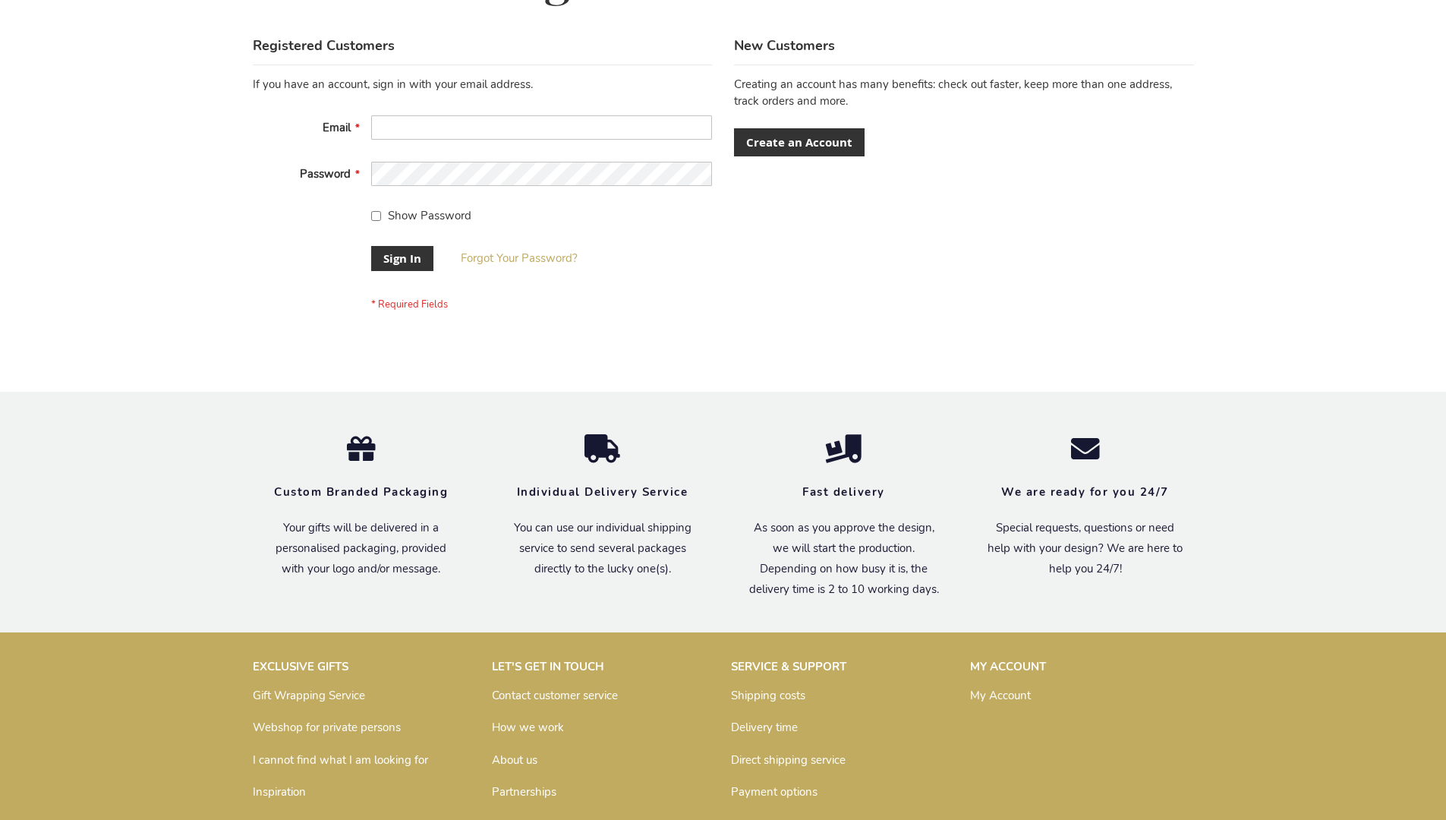
scroll to position [488, 0]
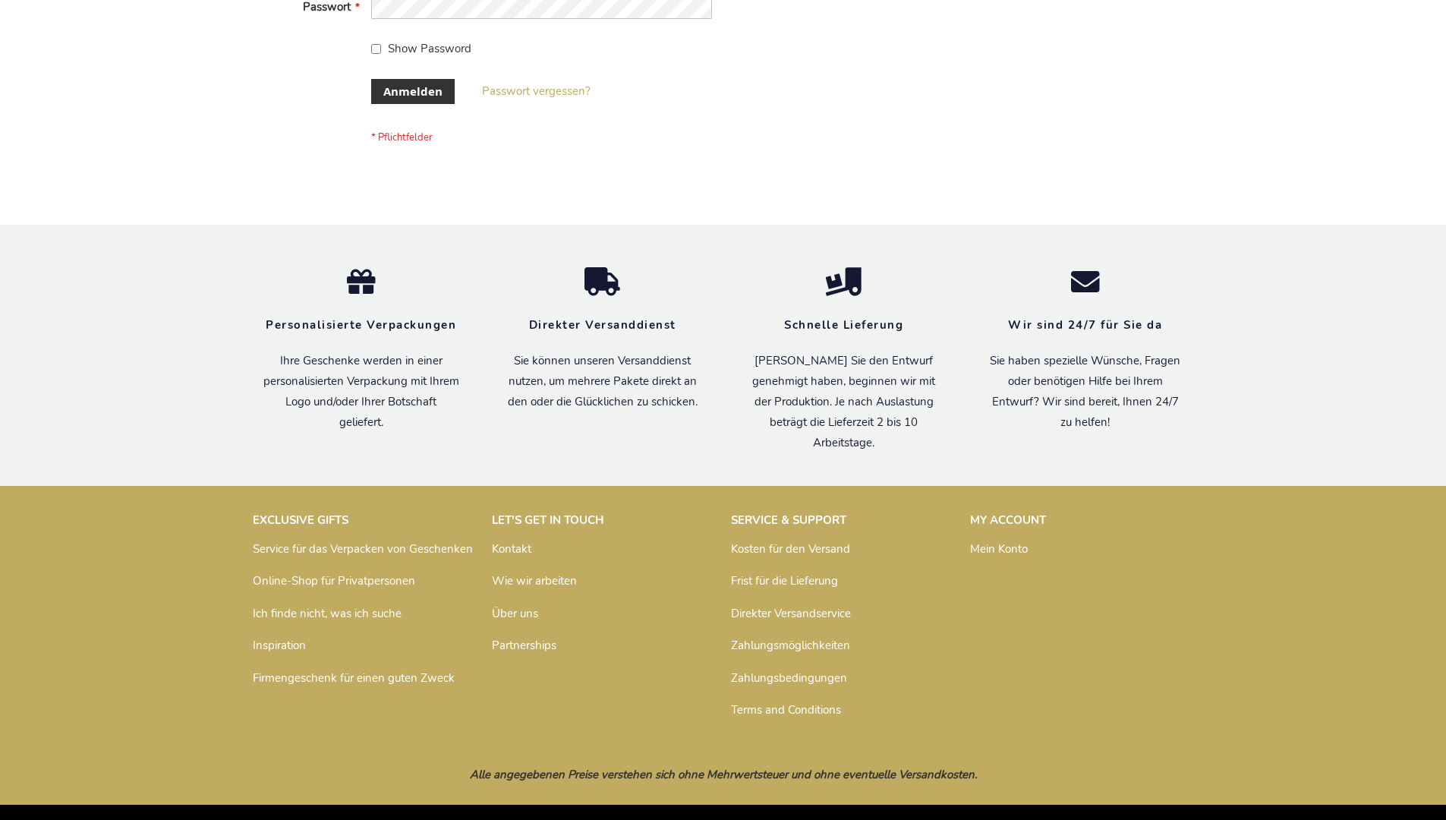
scroll to position [508, 0]
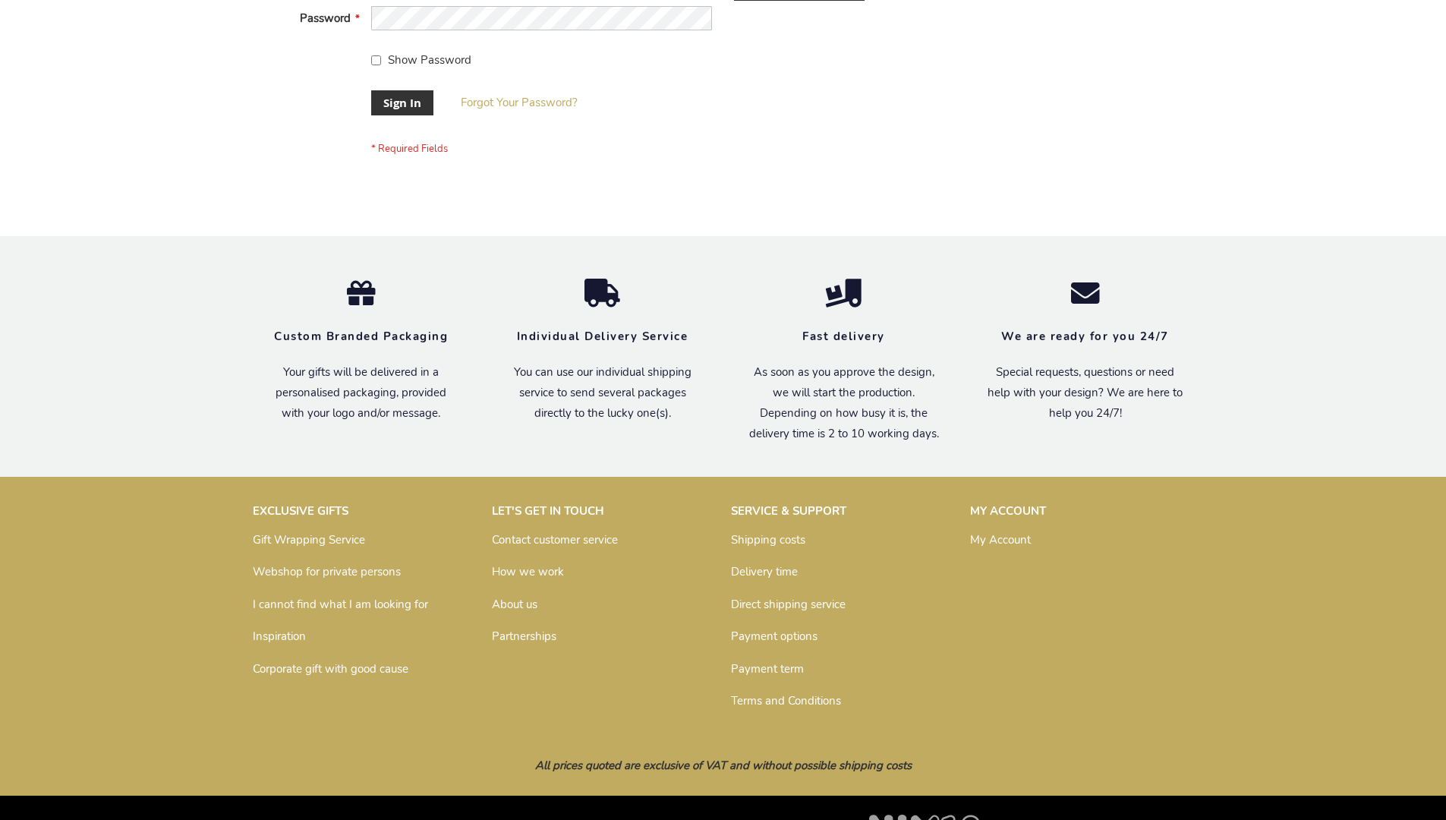
scroll to position [488, 0]
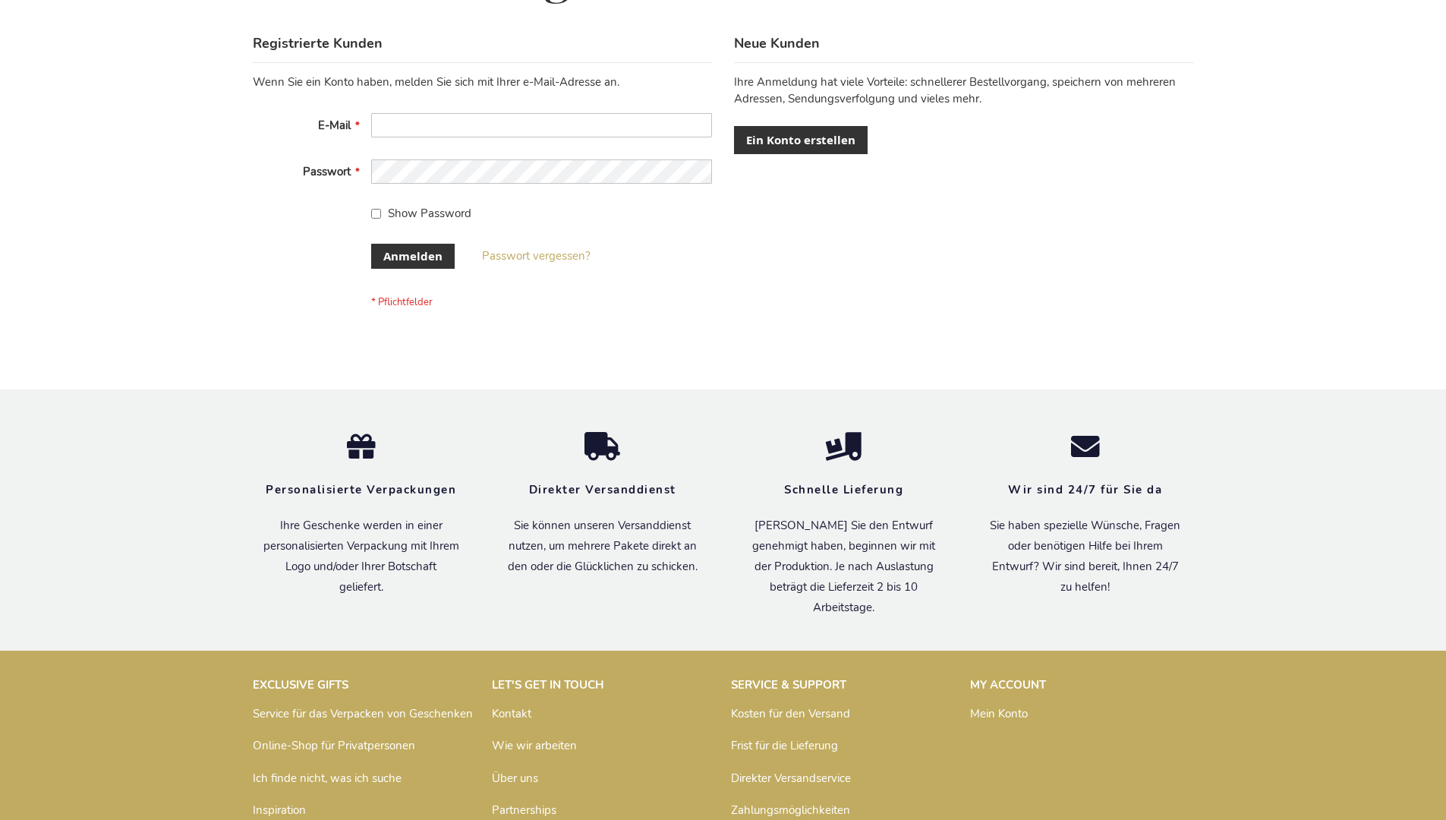
scroll to position [508, 0]
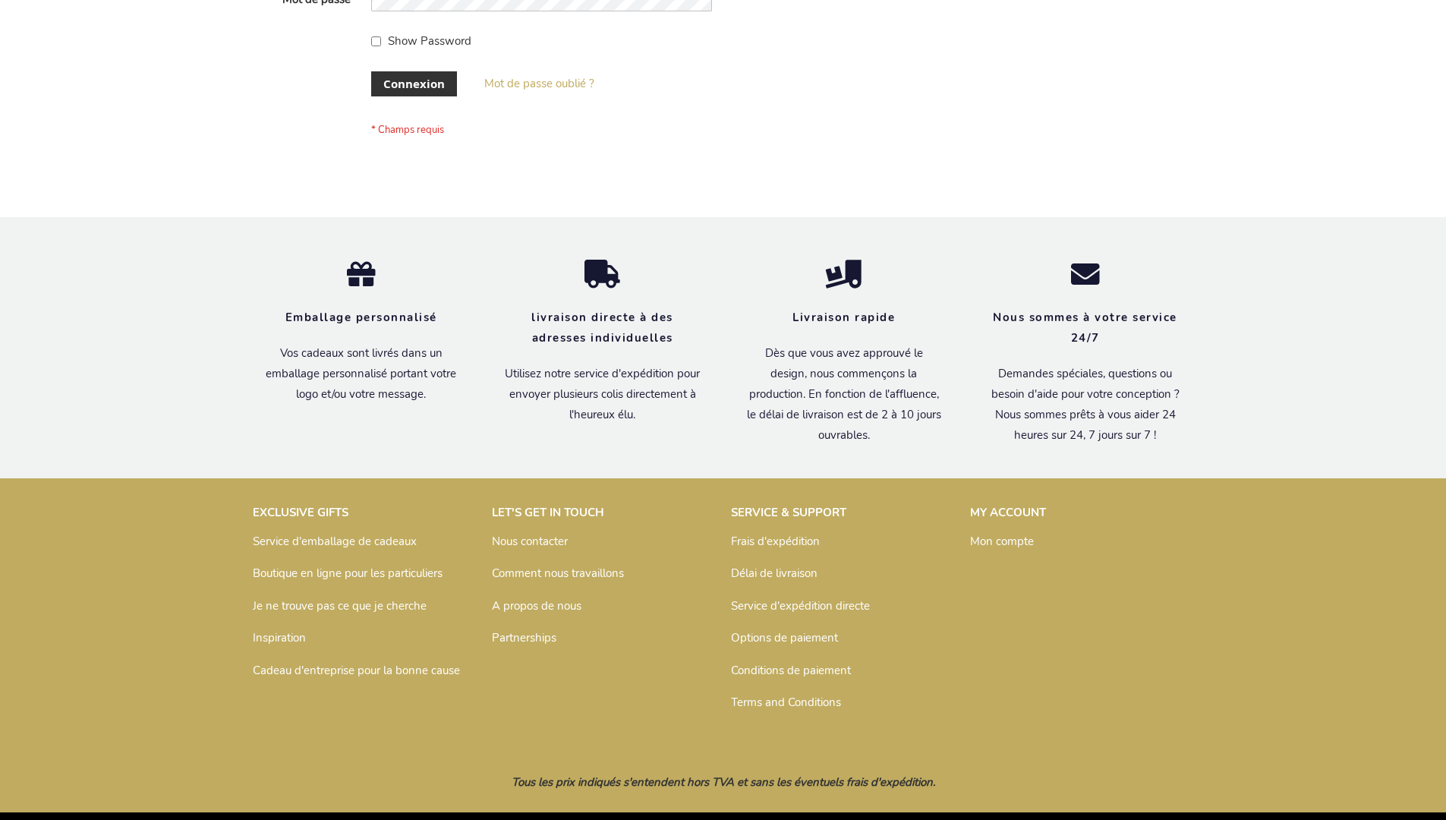
scroll to position [524, 0]
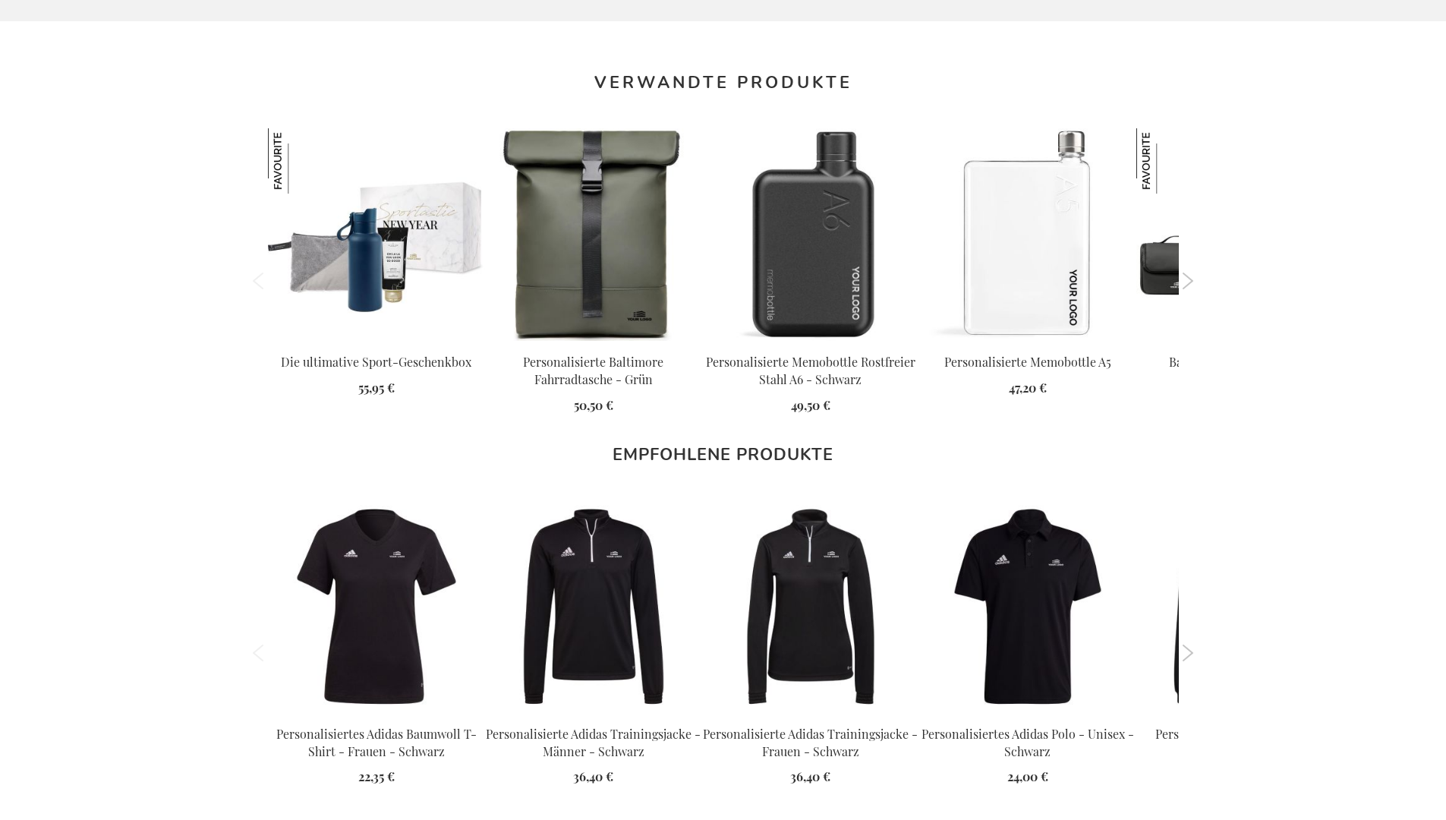
scroll to position [1999, 0]
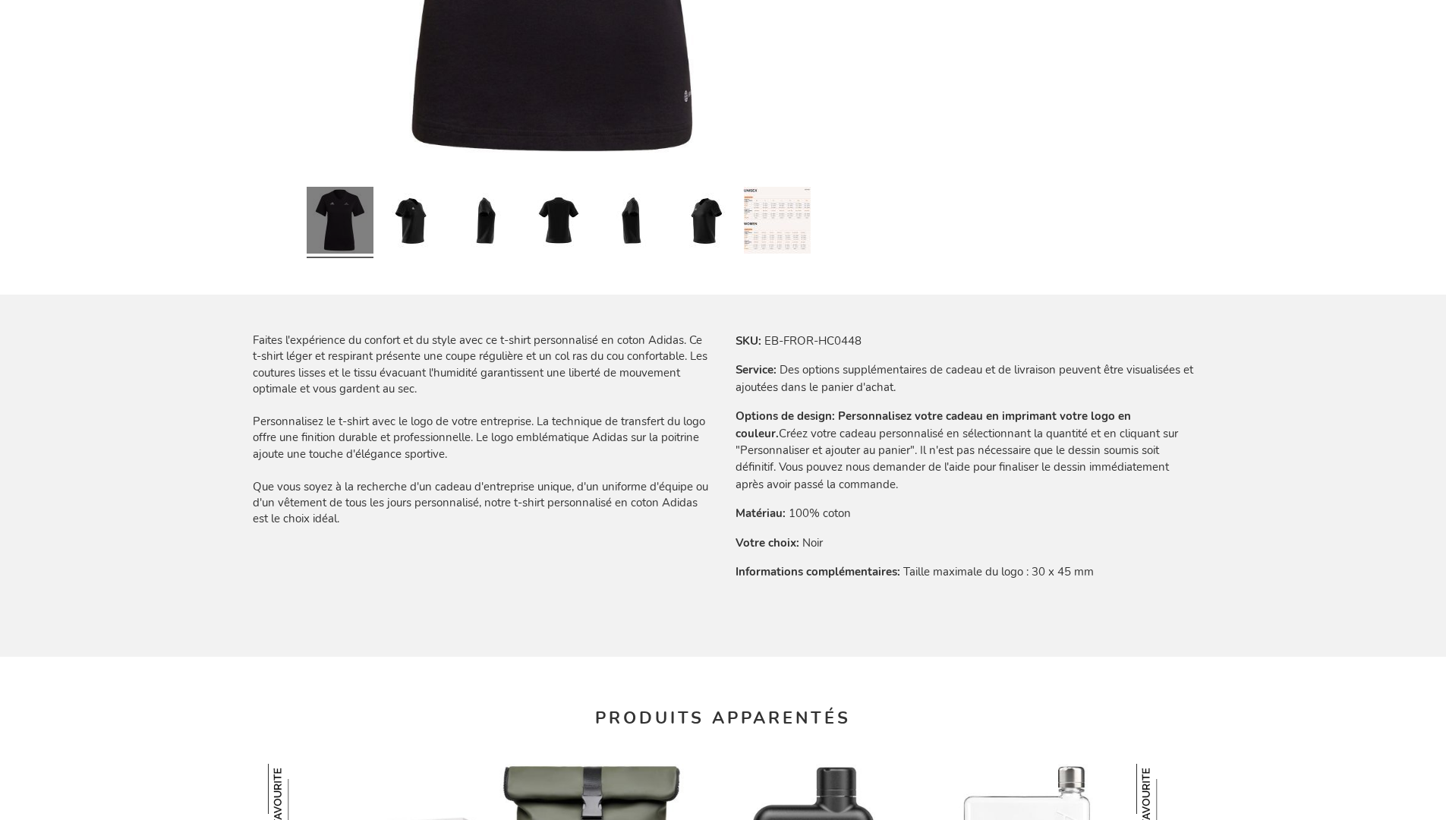
scroll to position [2014, 0]
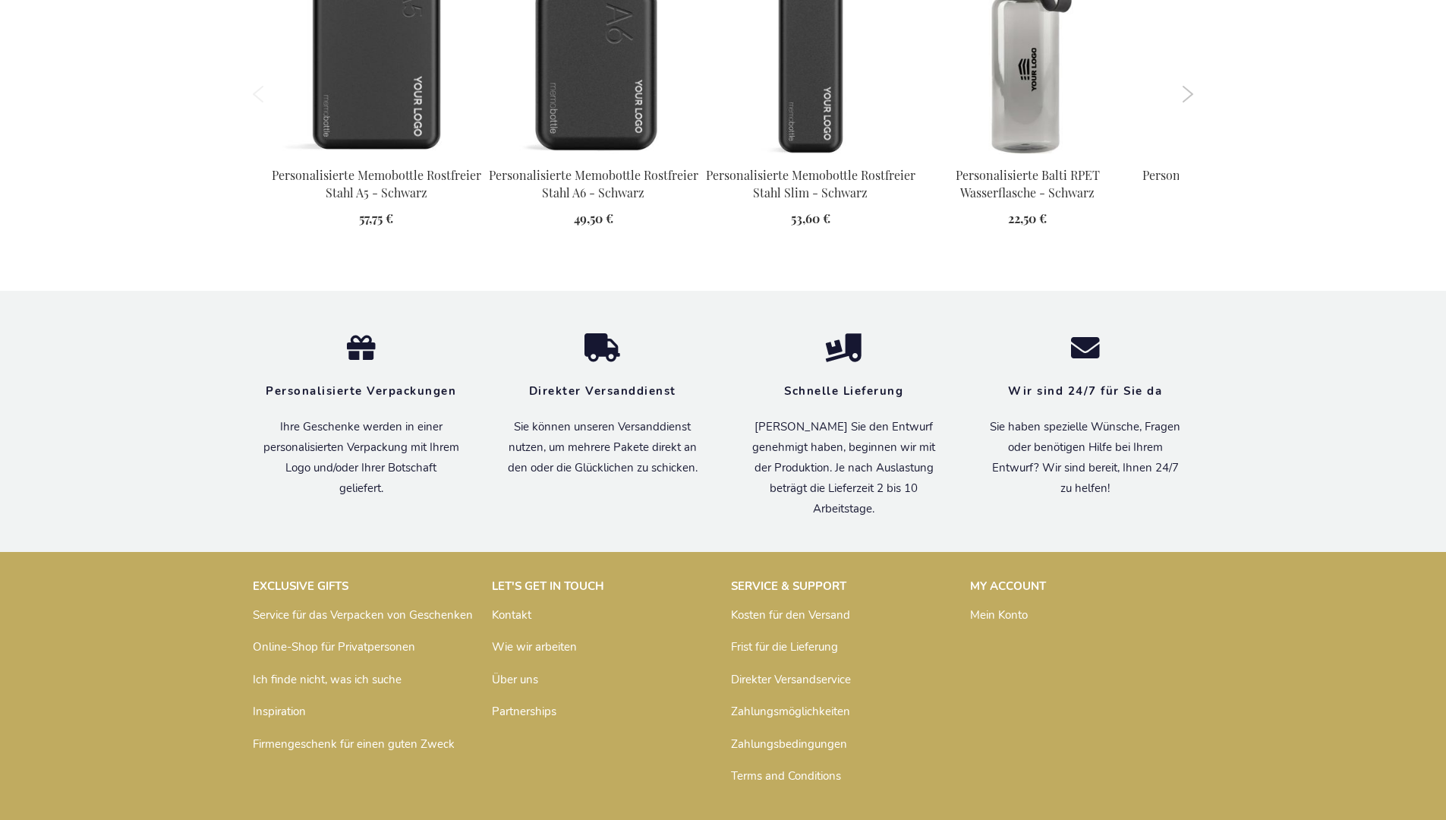
scroll to position [2133, 0]
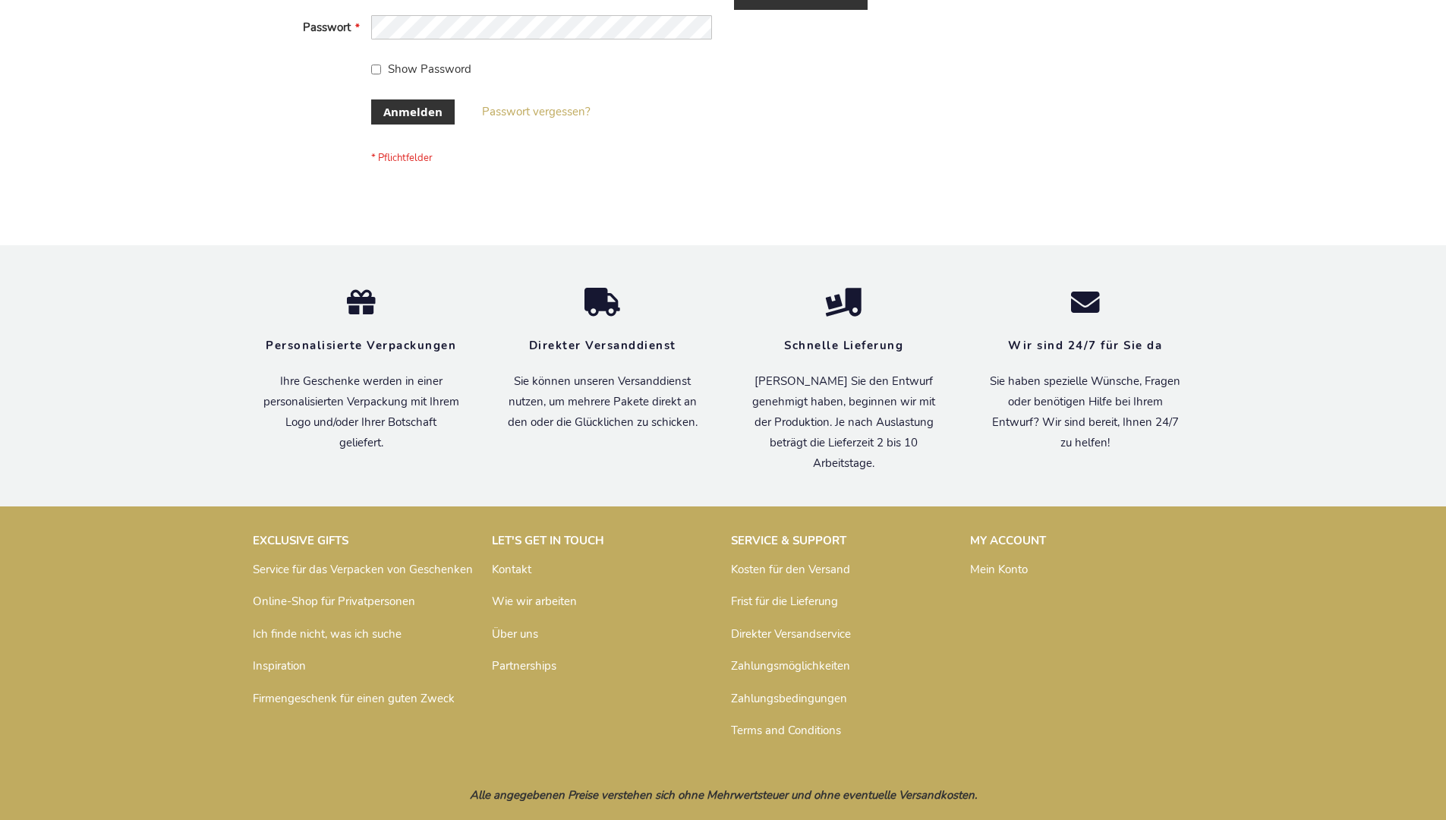
scroll to position [508, 0]
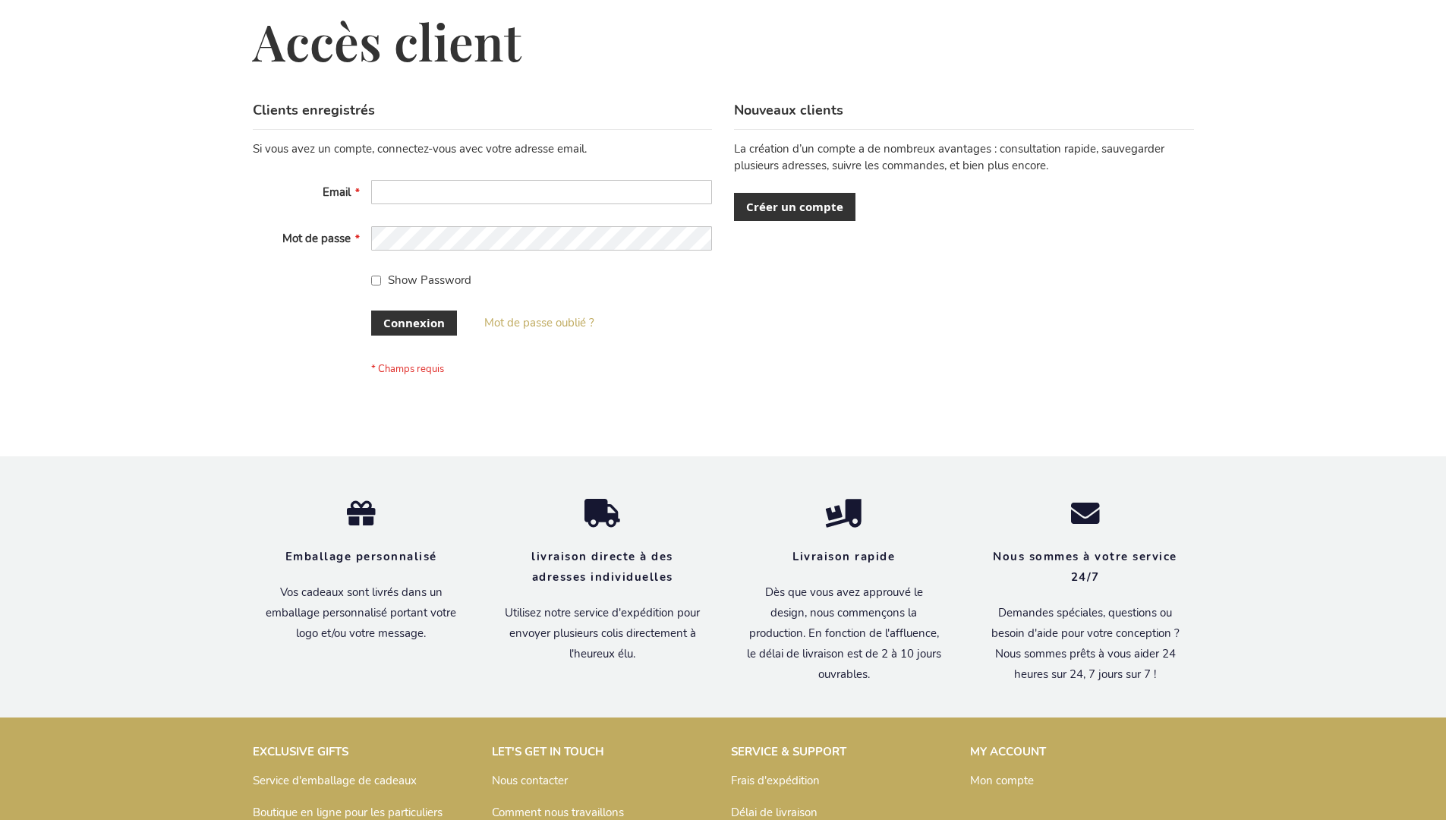
scroll to position [524, 0]
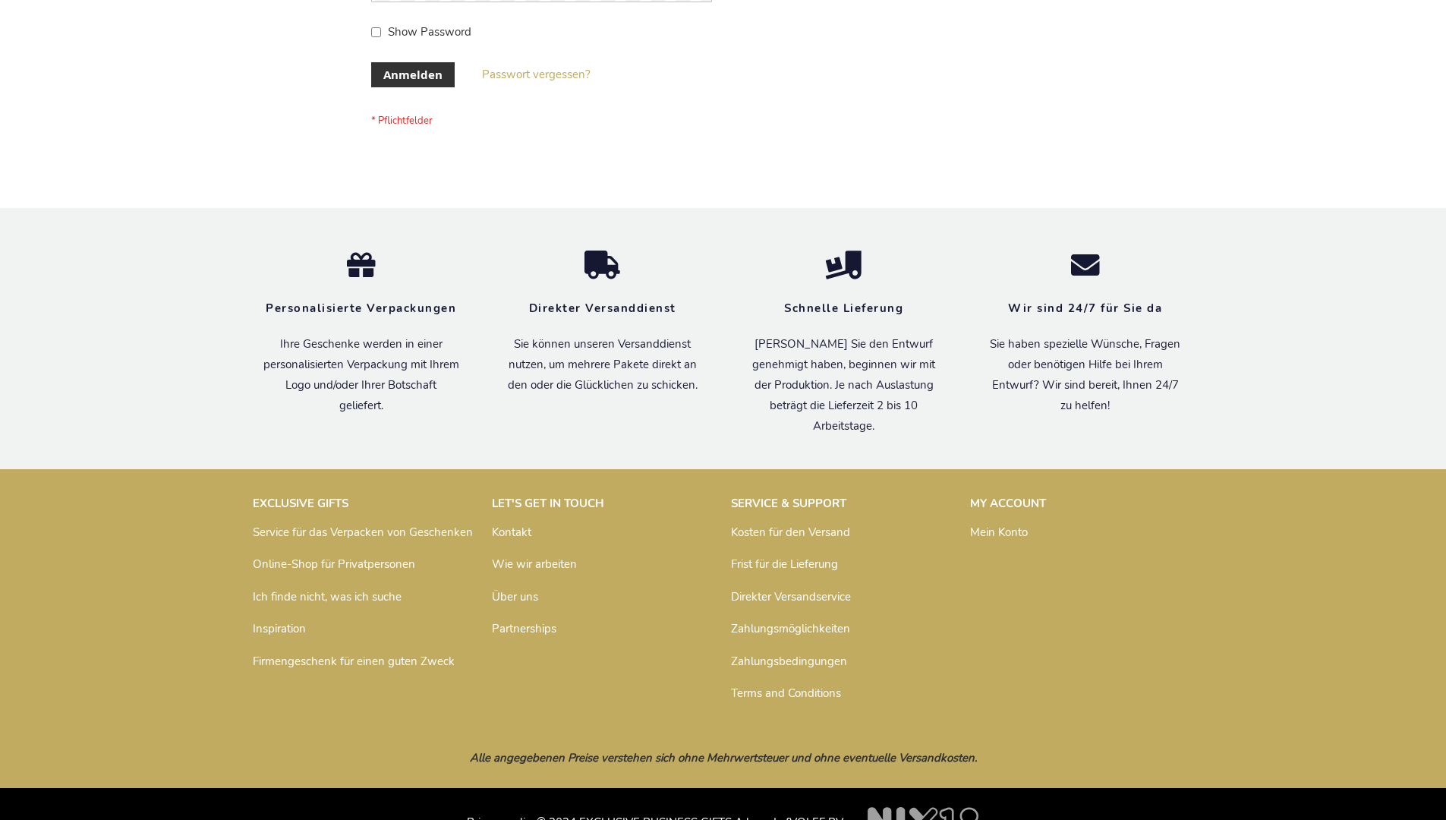
scroll to position [508, 0]
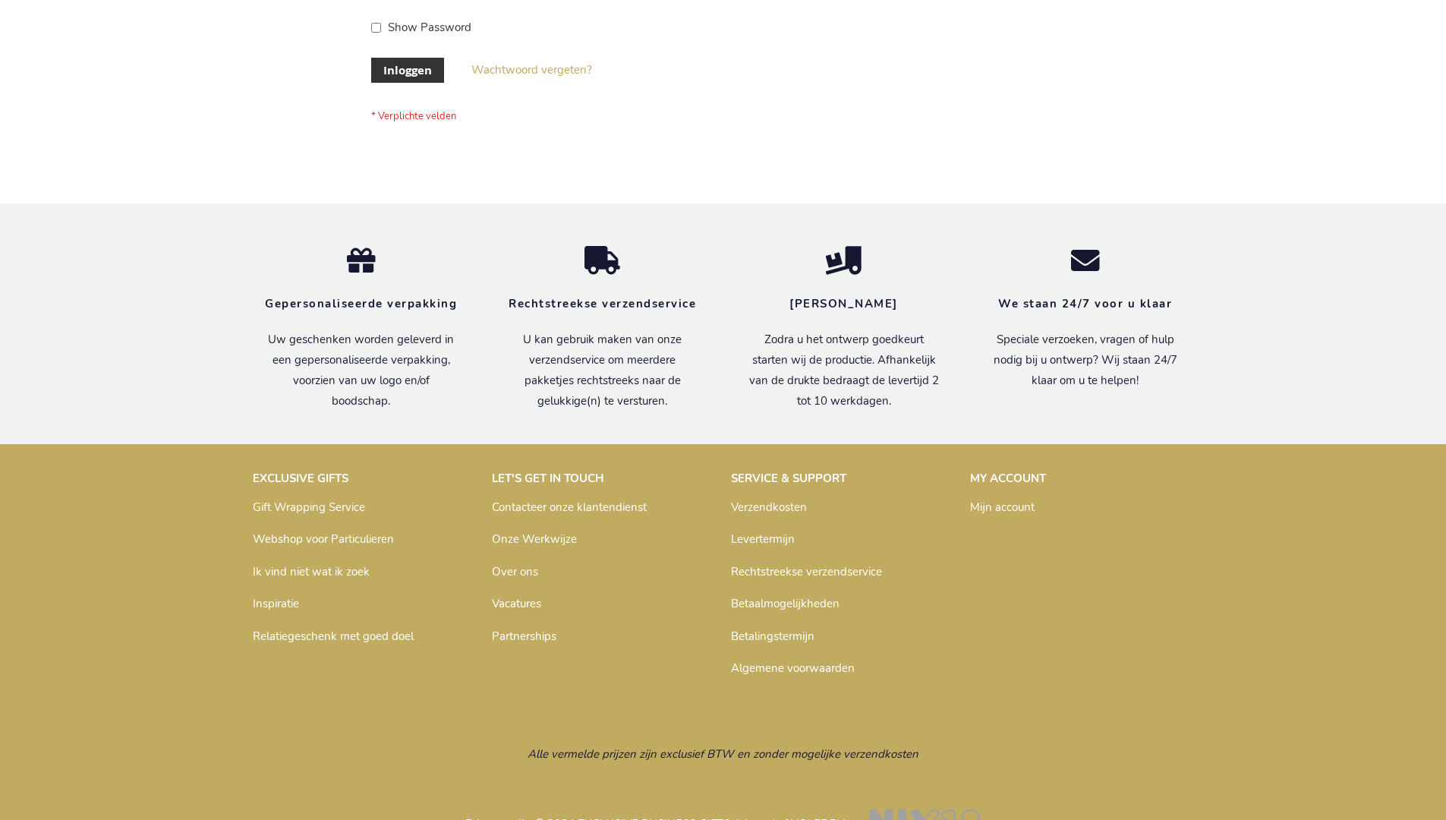
scroll to position [515, 0]
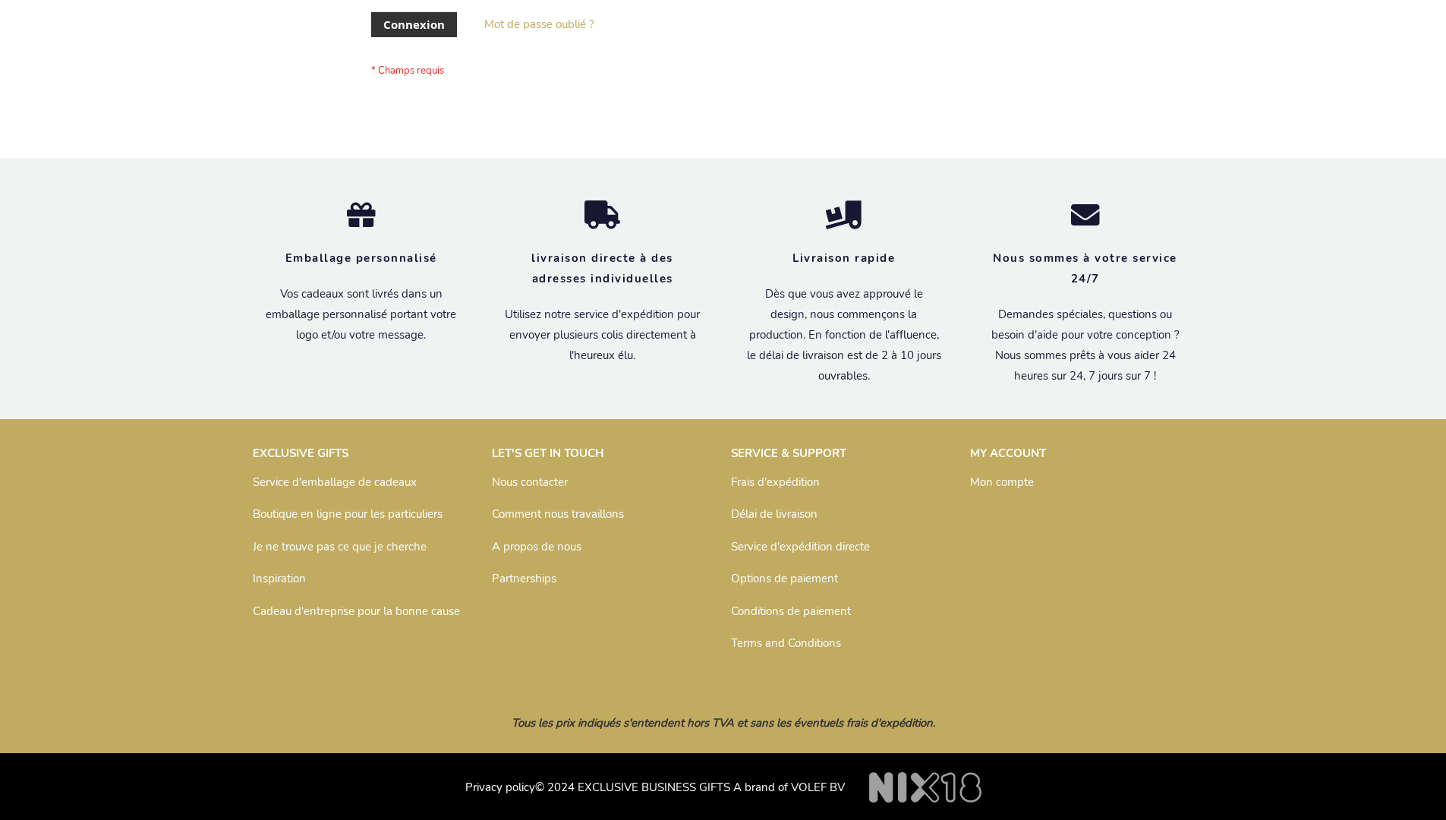
scroll to position [524, 0]
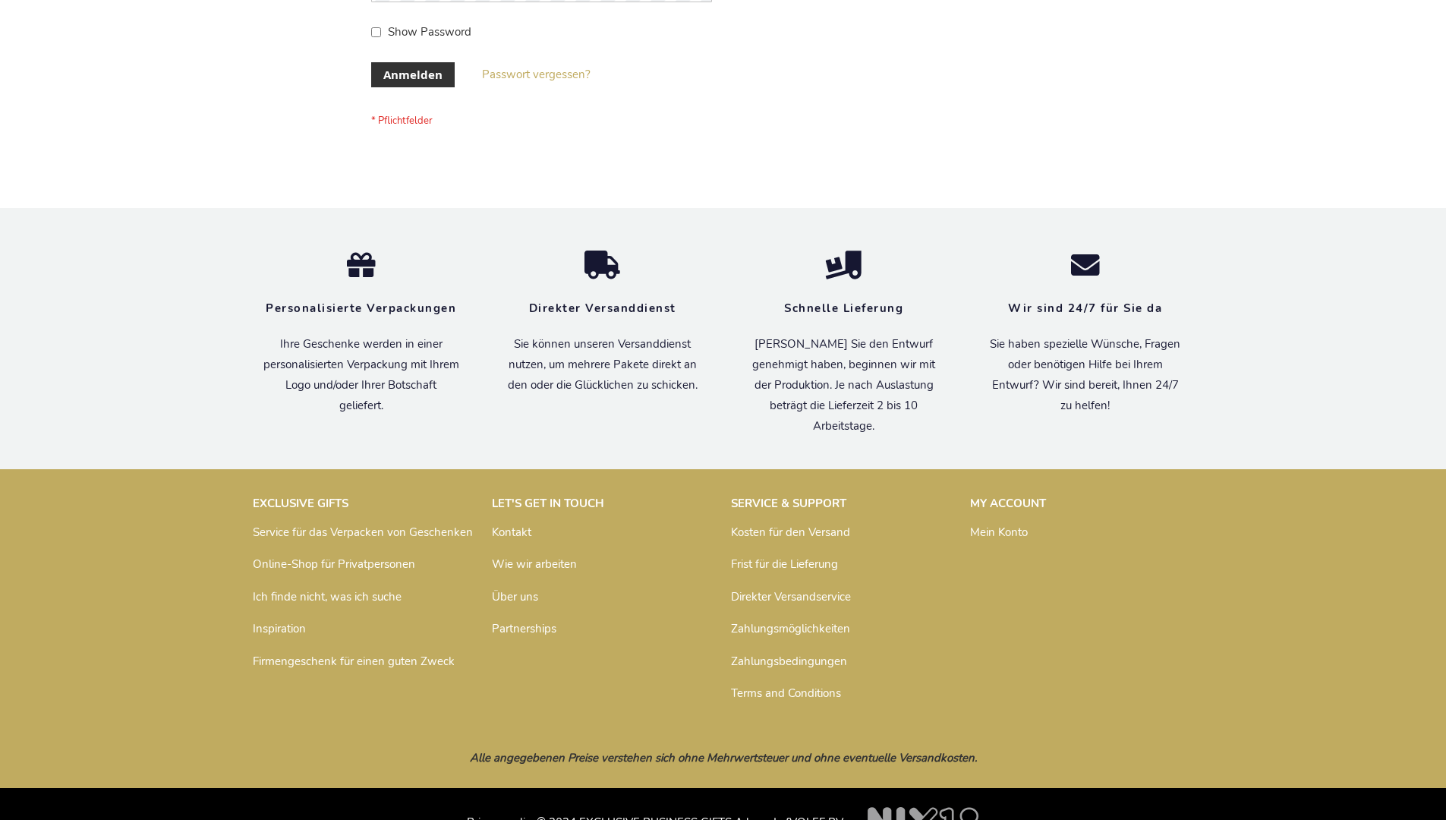
scroll to position [508, 0]
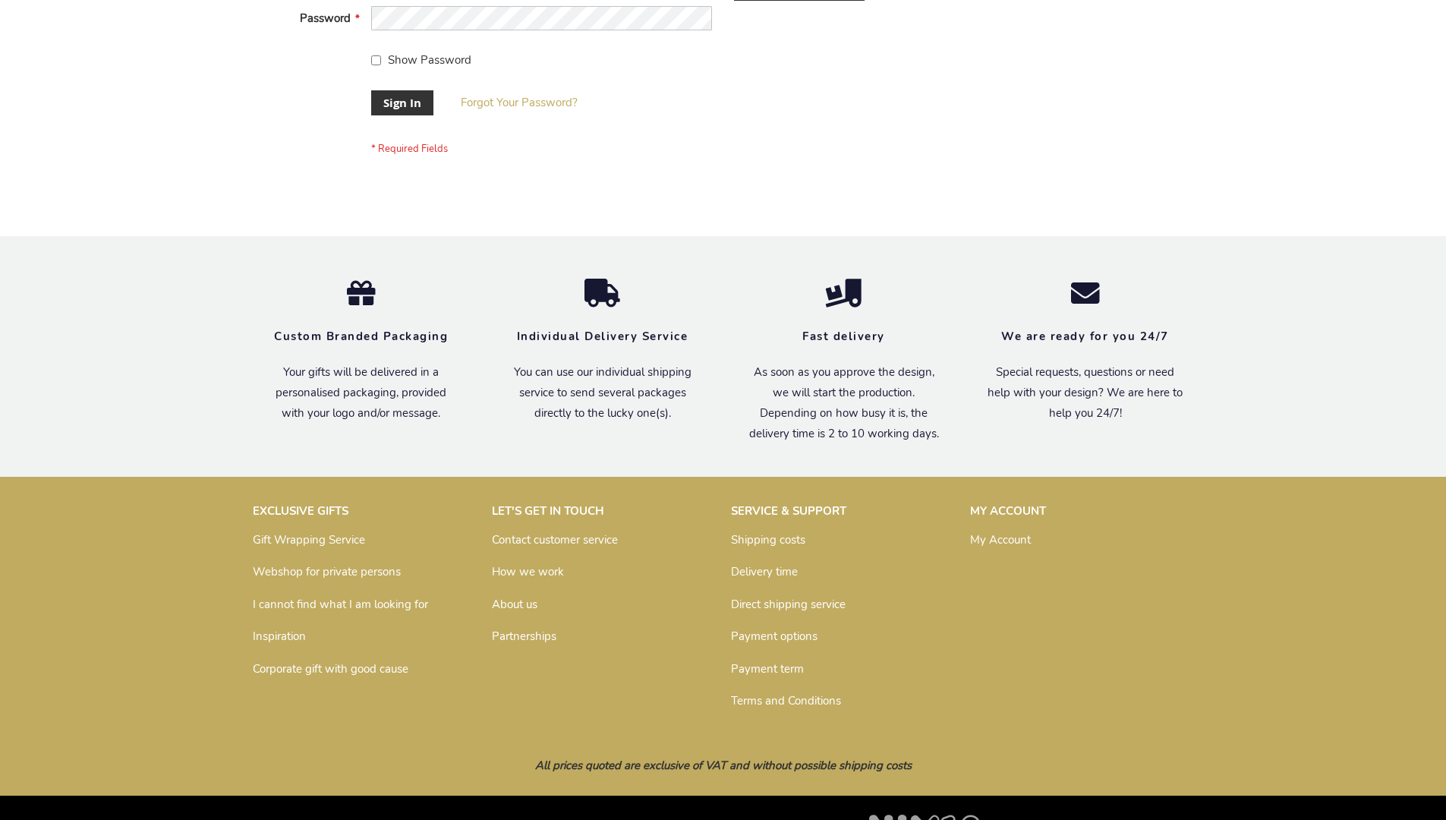
scroll to position [488, 0]
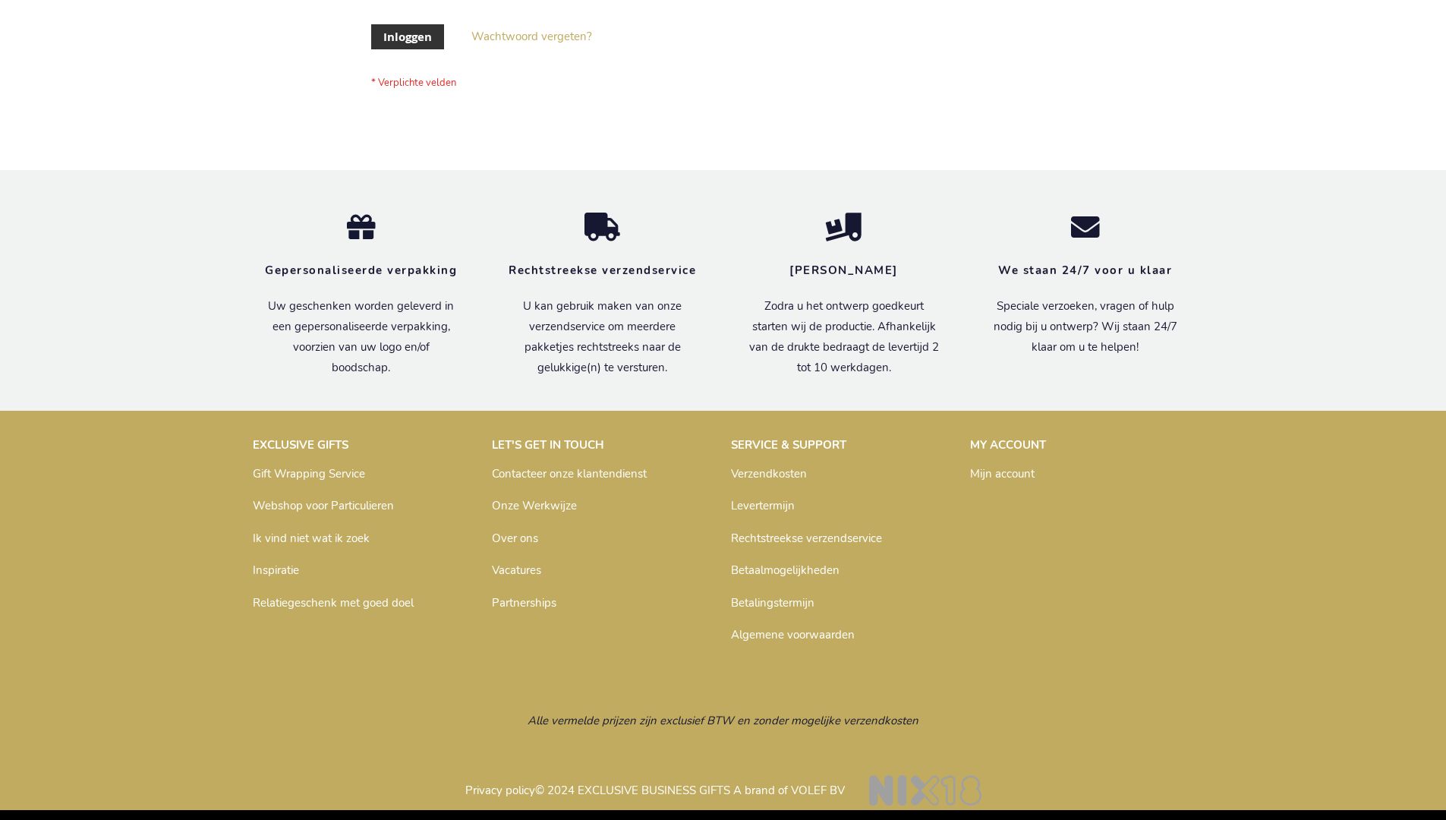
scroll to position [515, 0]
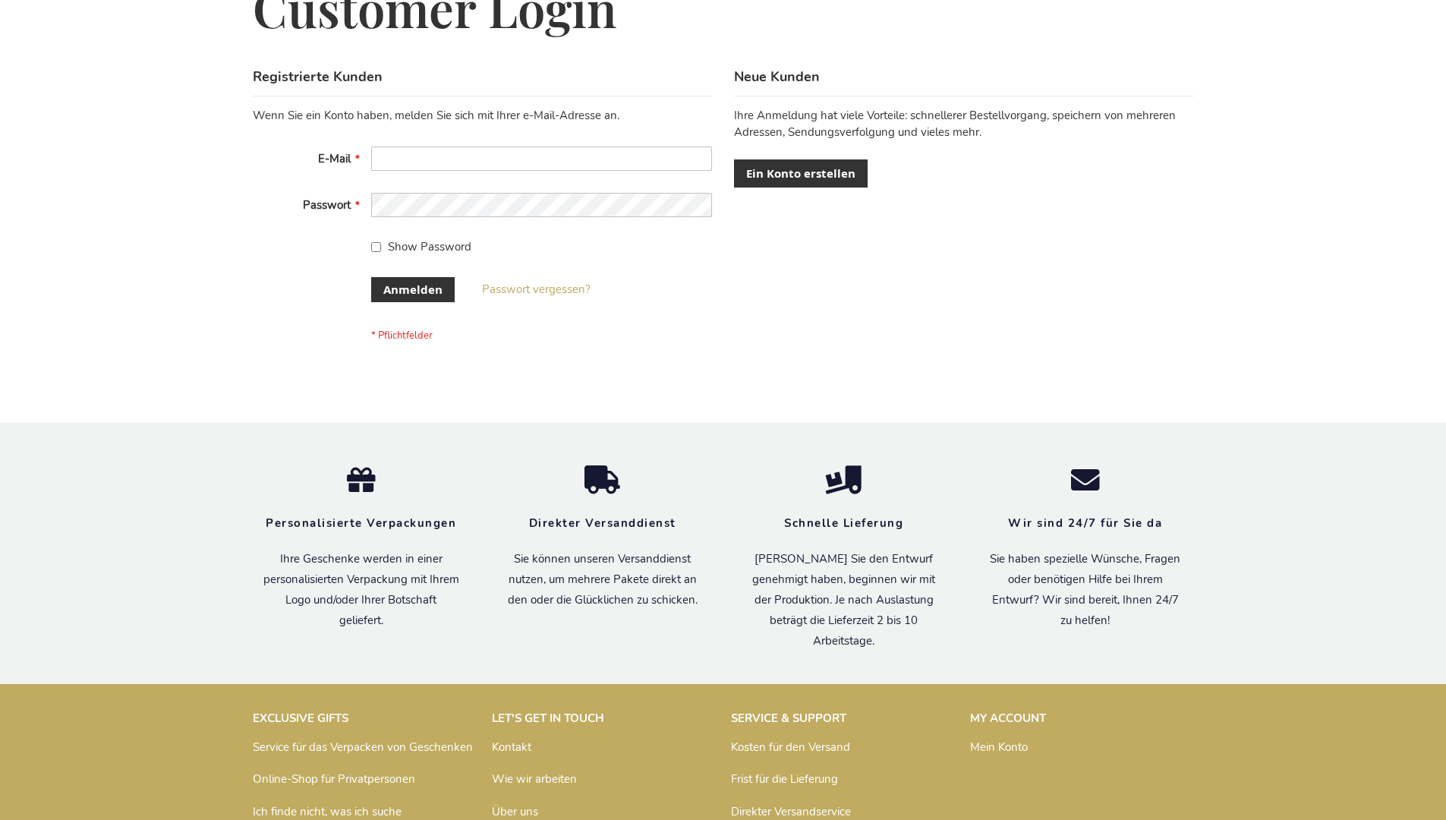
scroll to position [508, 0]
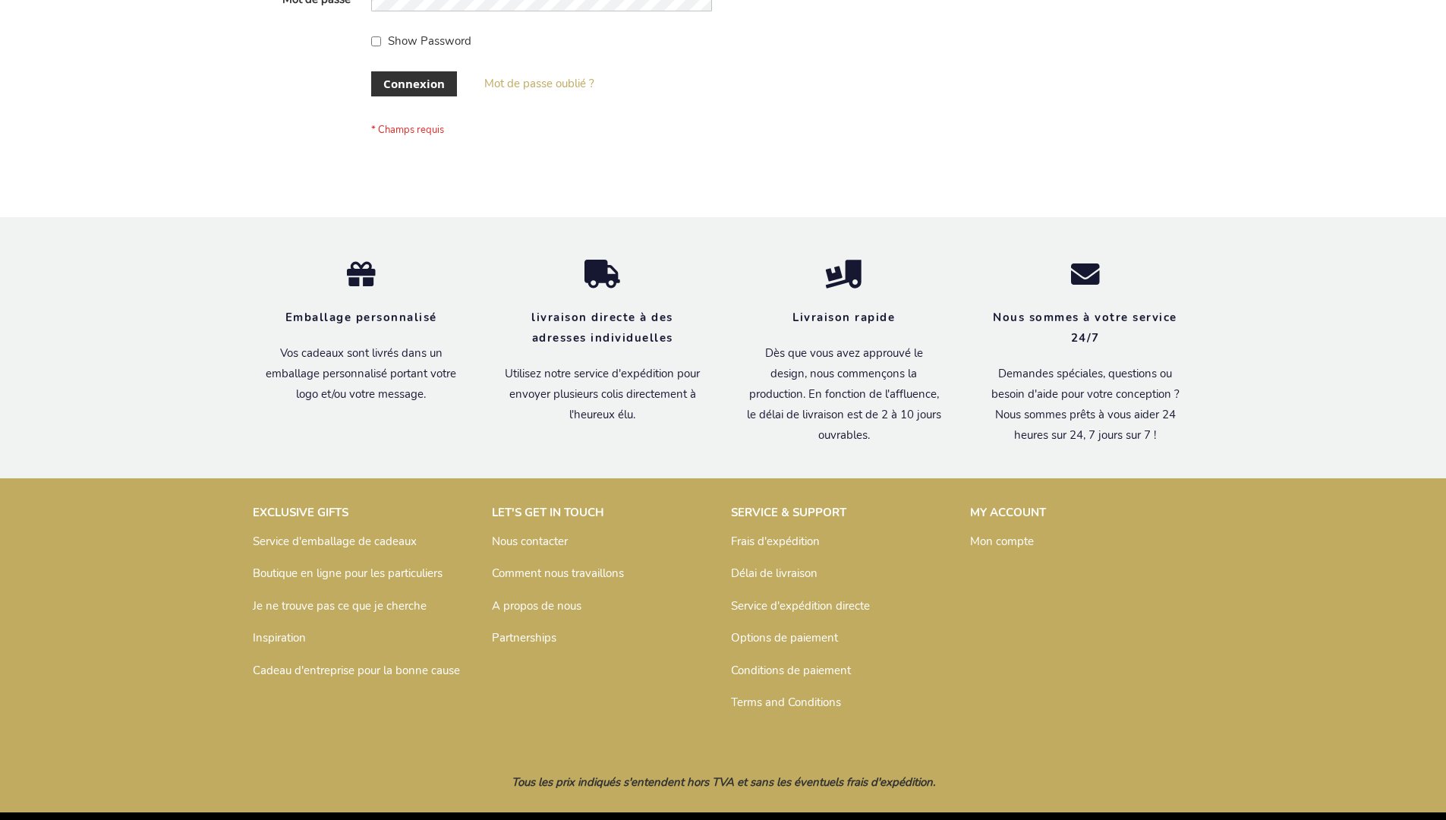
scroll to position [524, 0]
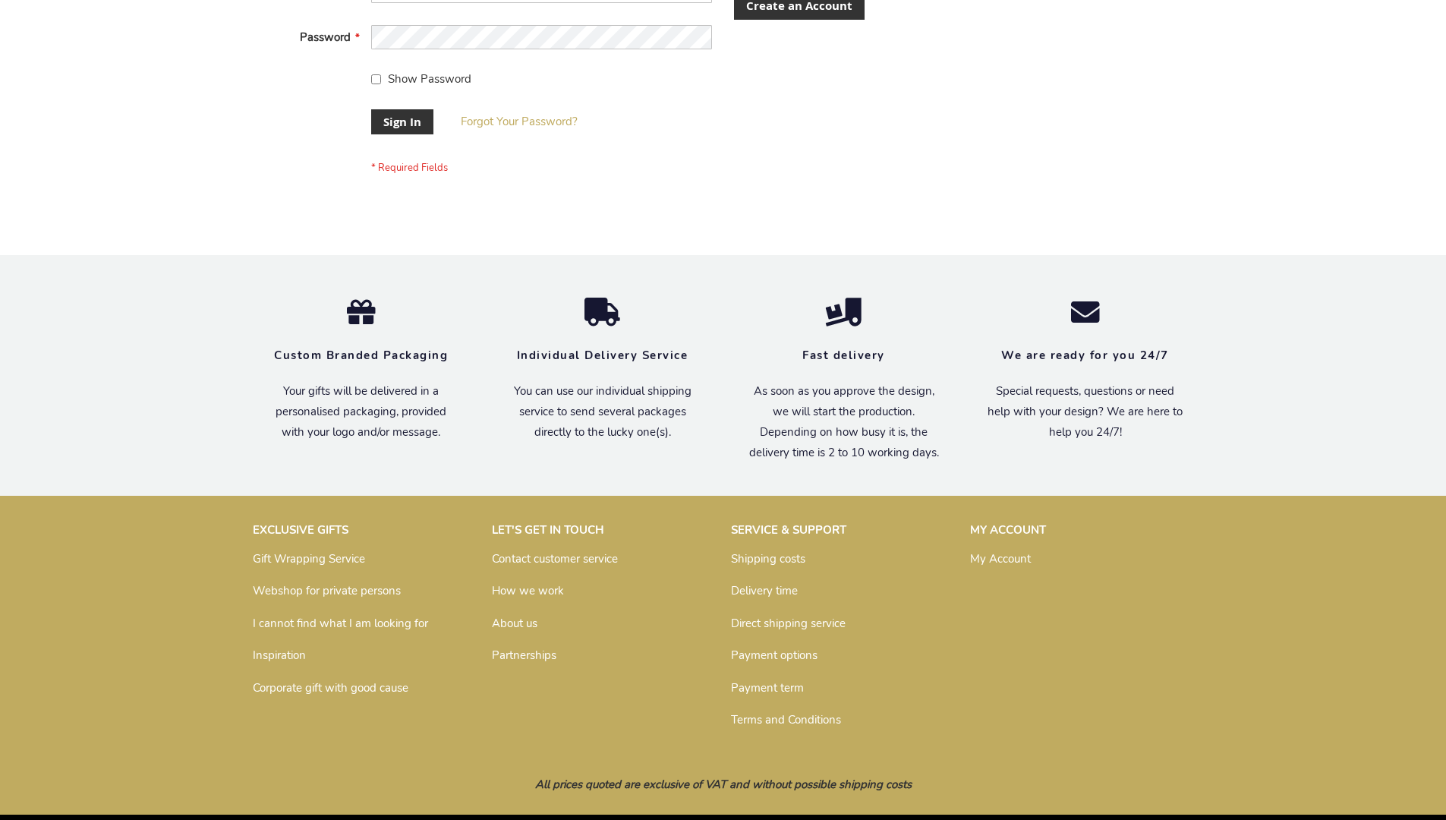
scroll to position [488, 0]
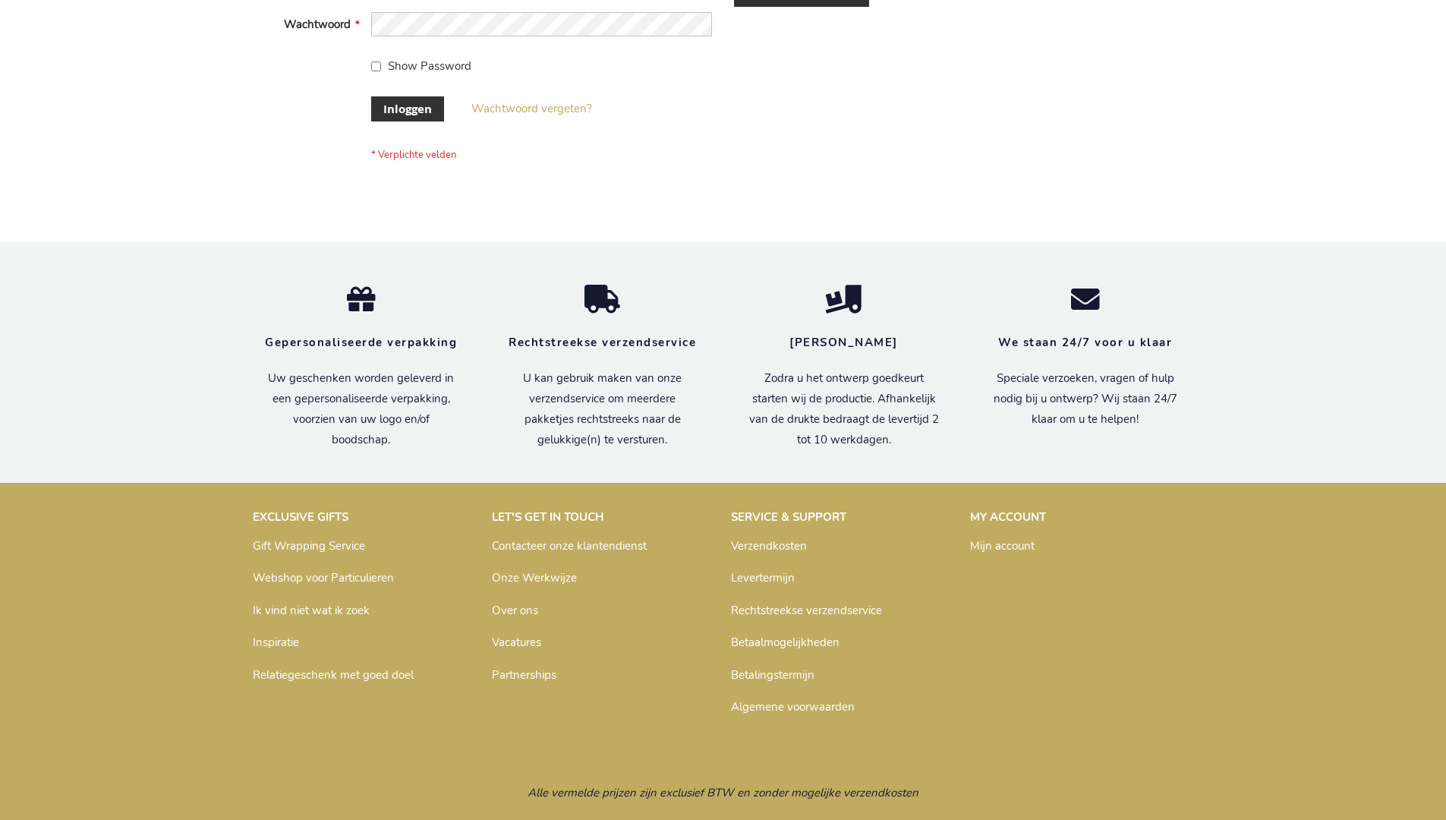
scroll to position [515, 0]
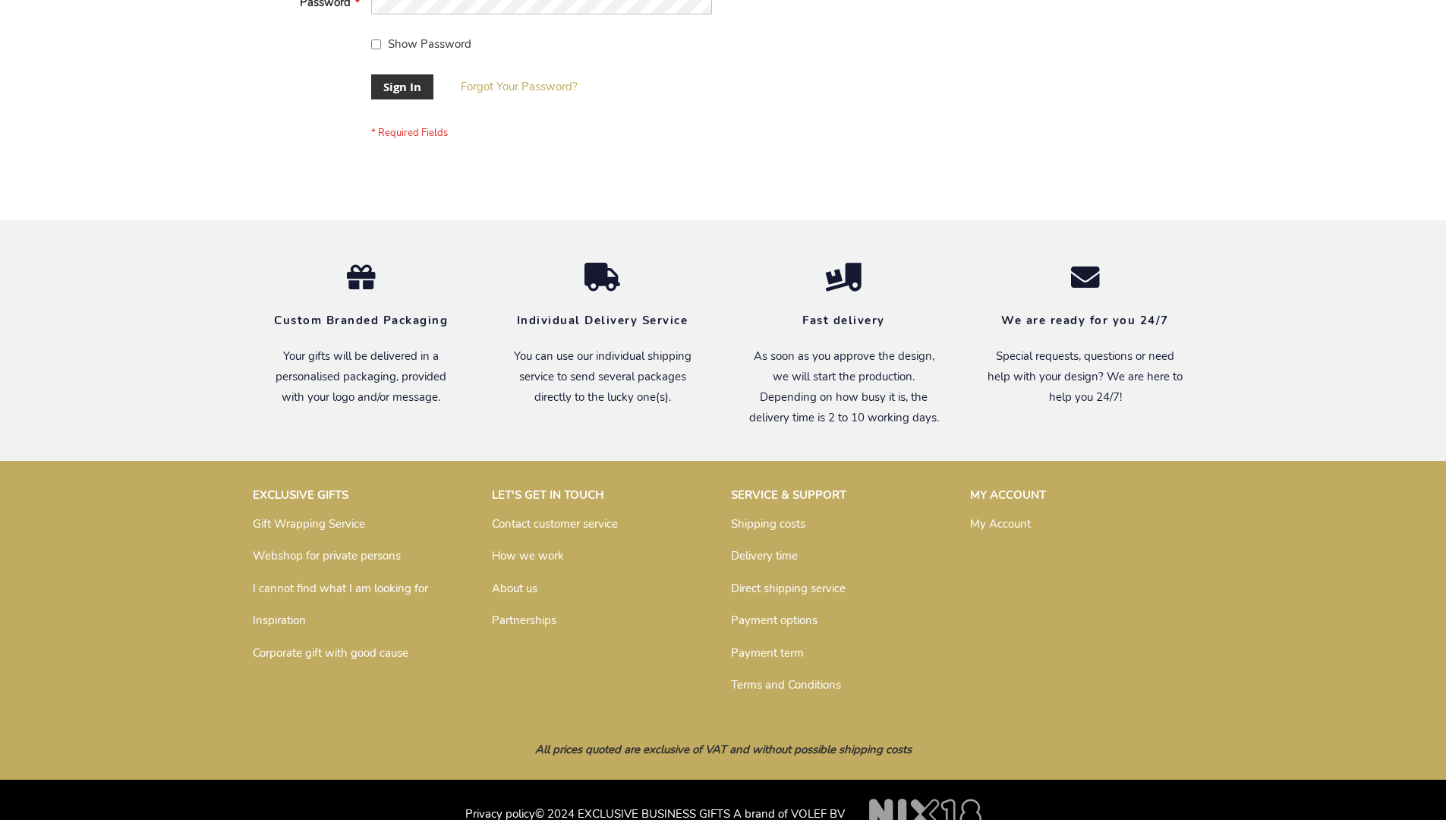
scroll to position [488, 0]
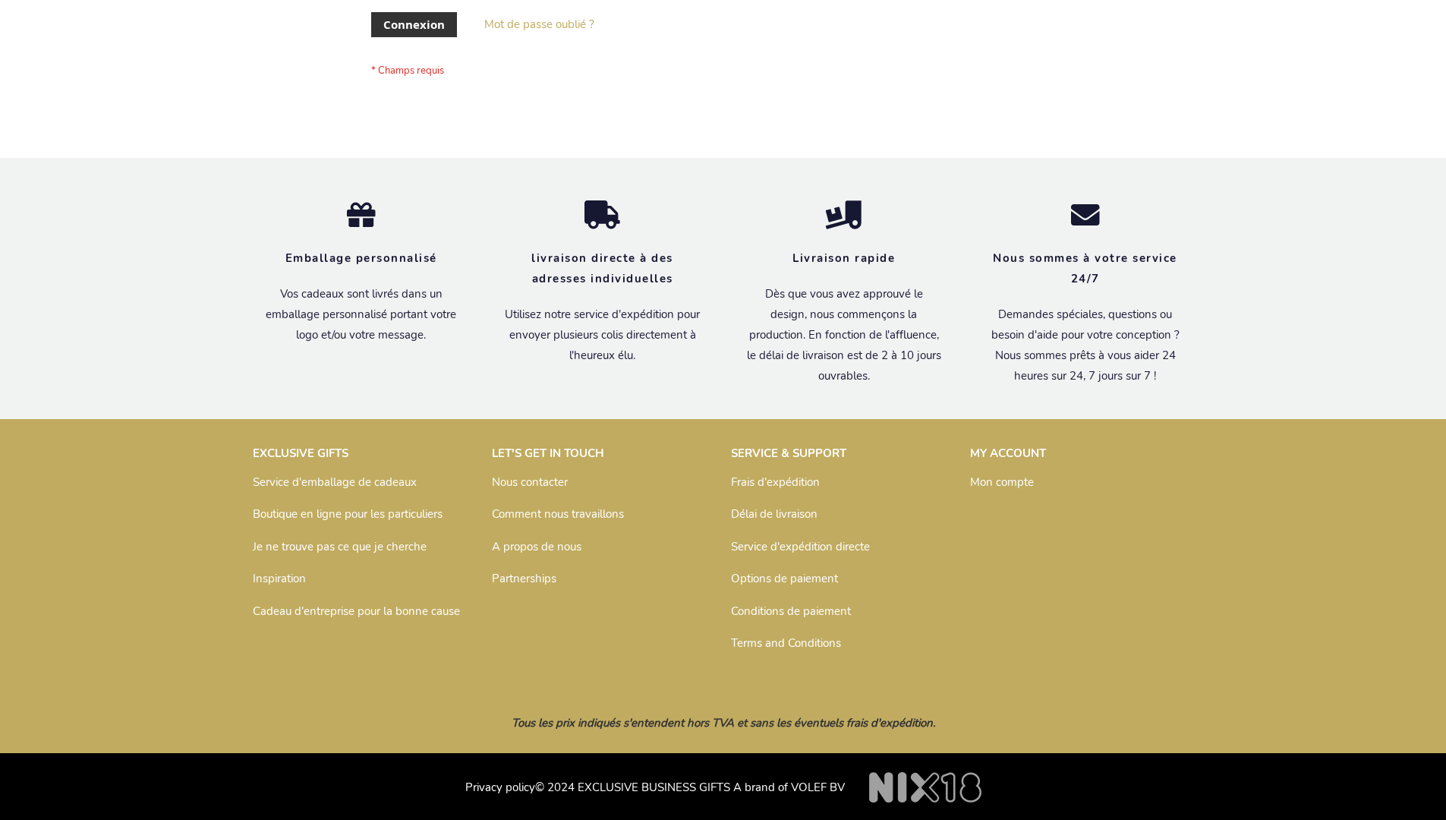
scroll to position [524, 0]
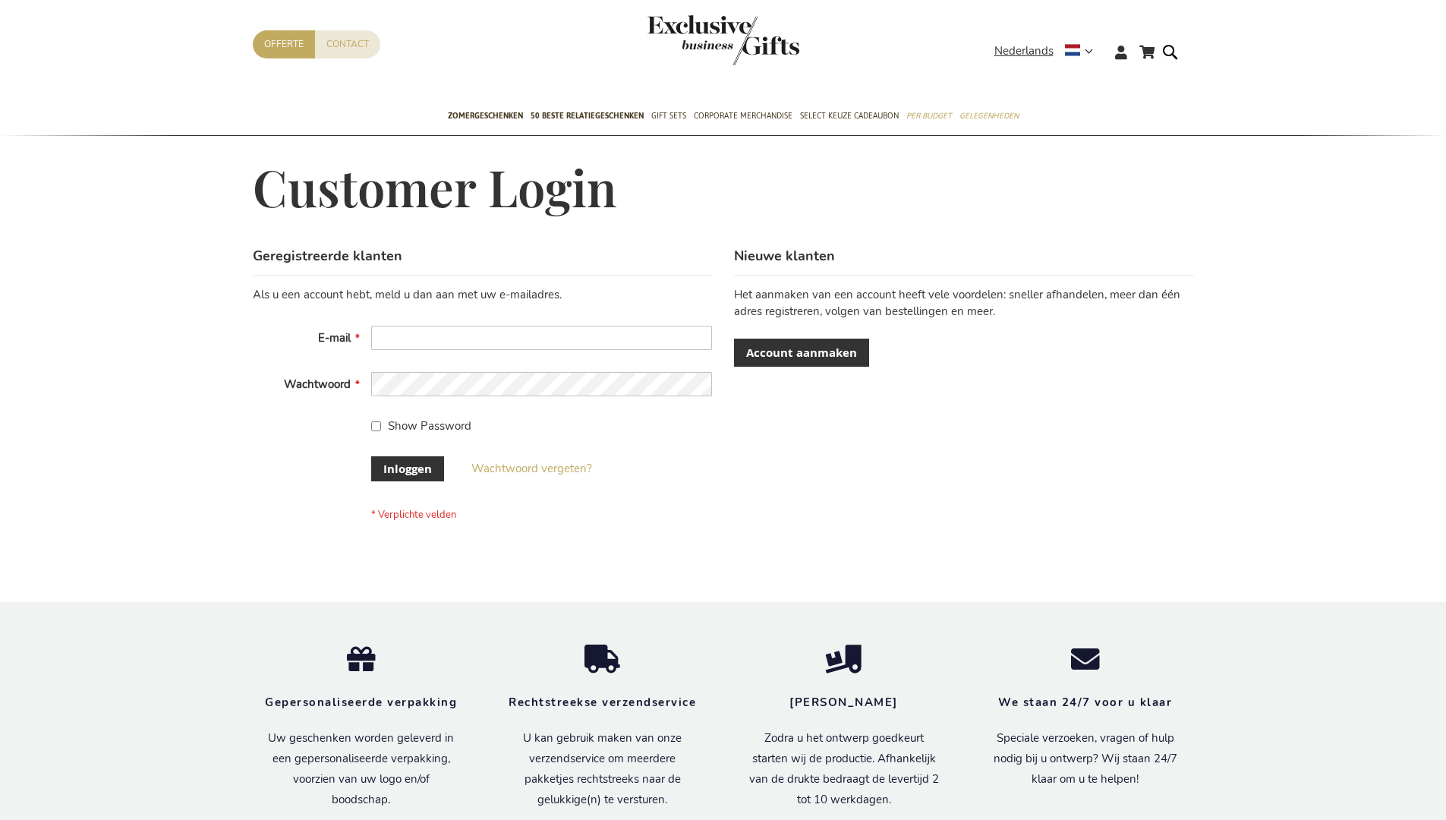
scroll to position [515, 0]
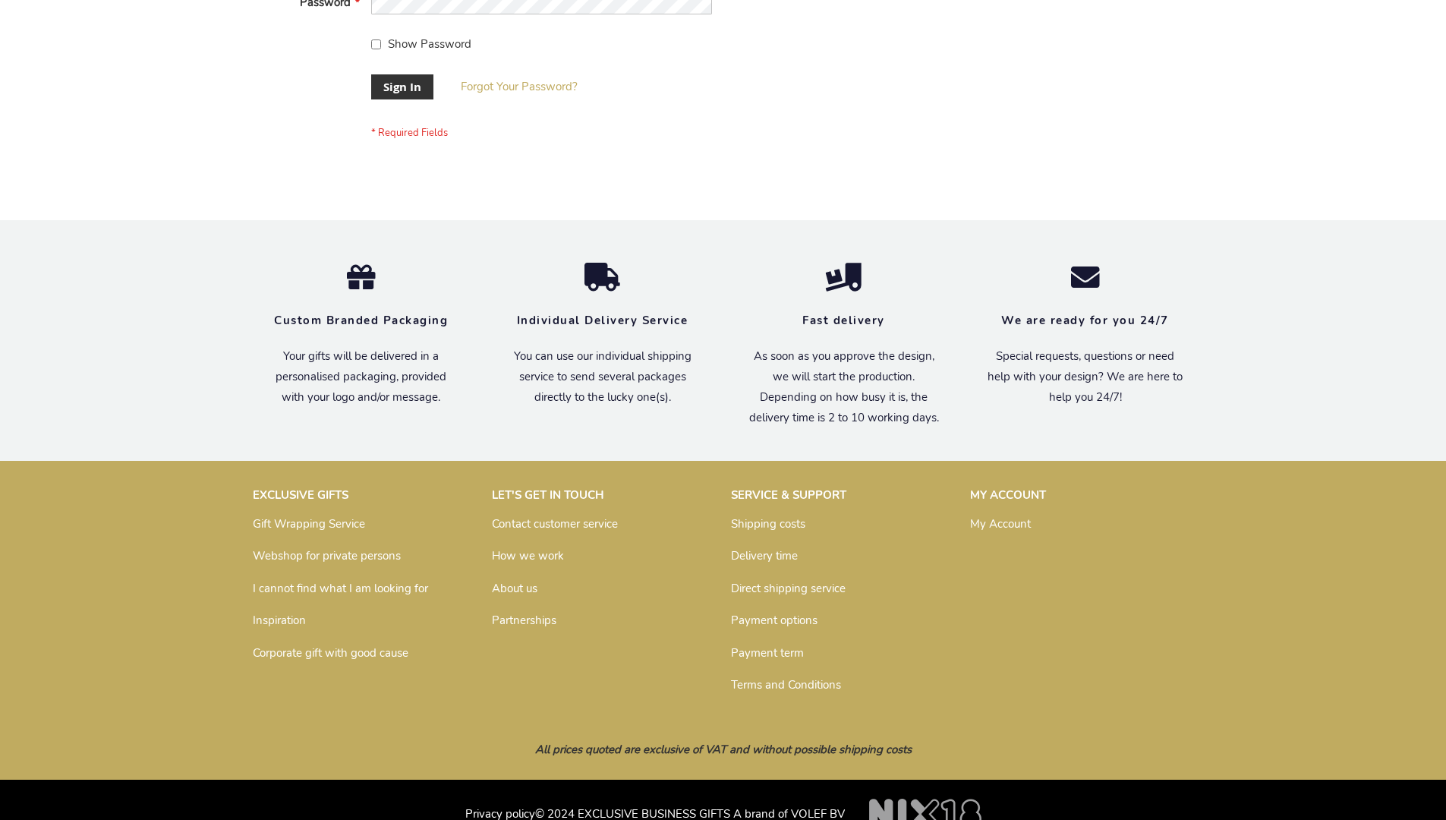
scroll to position [488, 0]
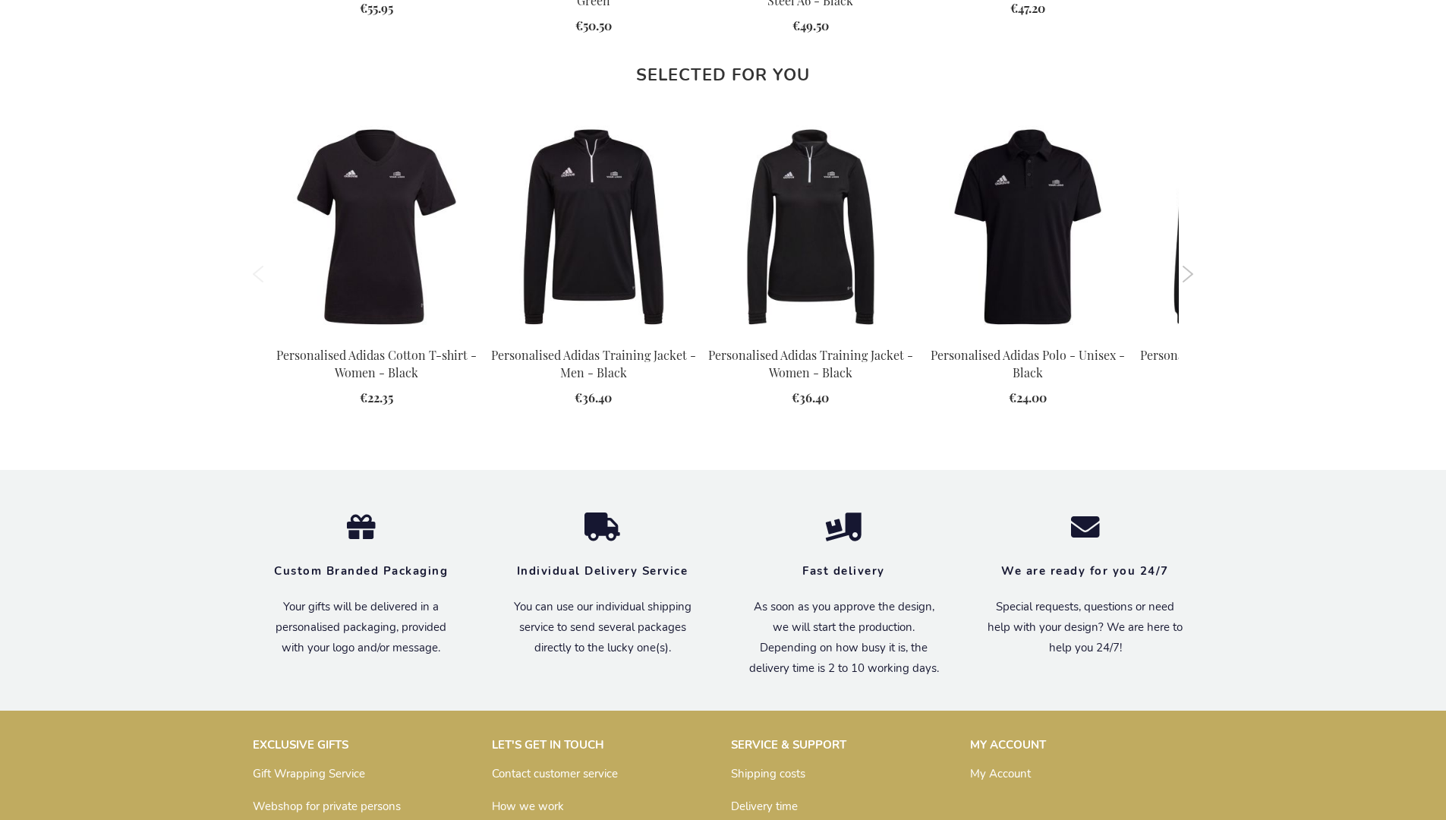
scroll to position [1961, 0]
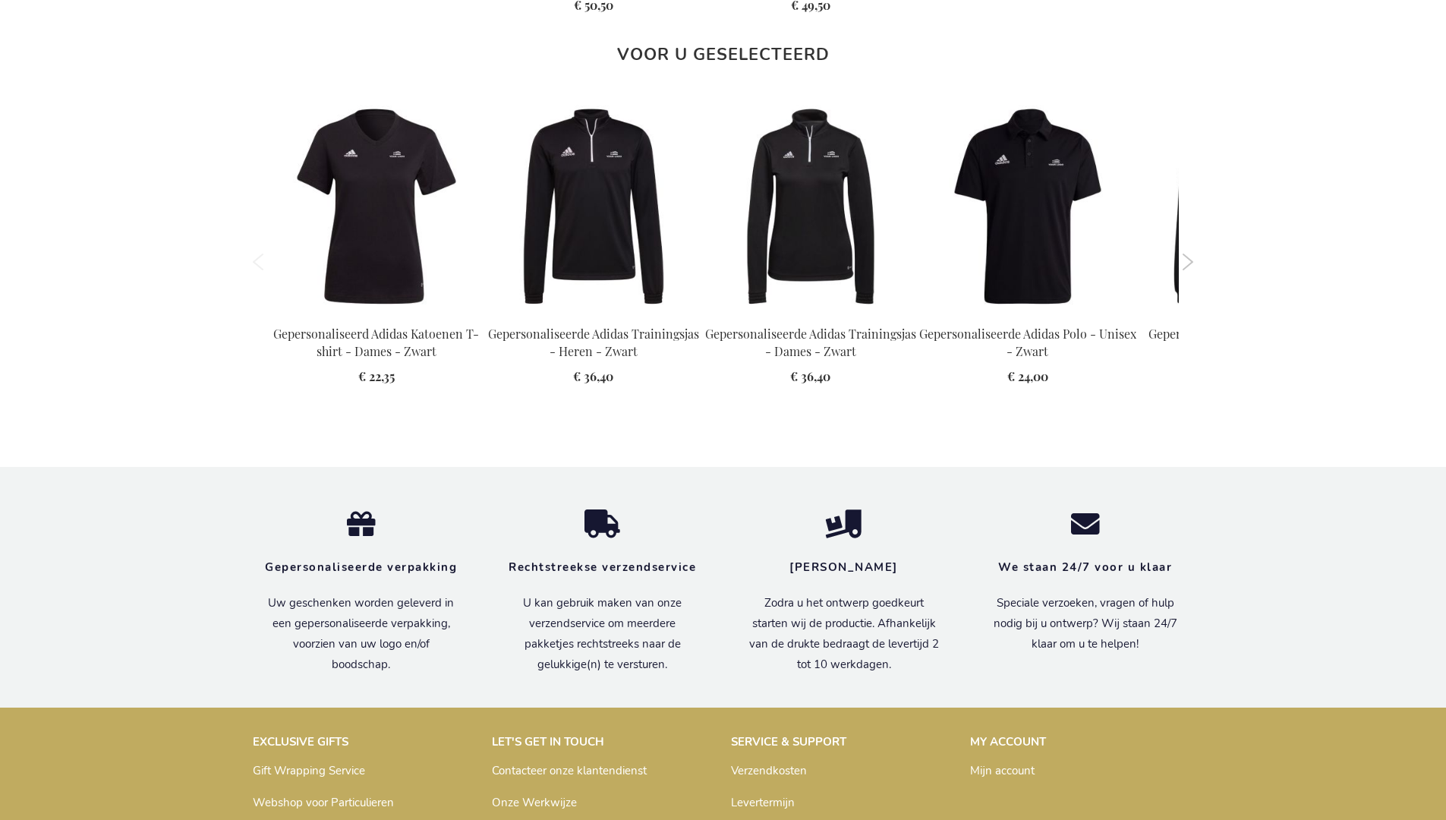
scroll to position [2006, 0]
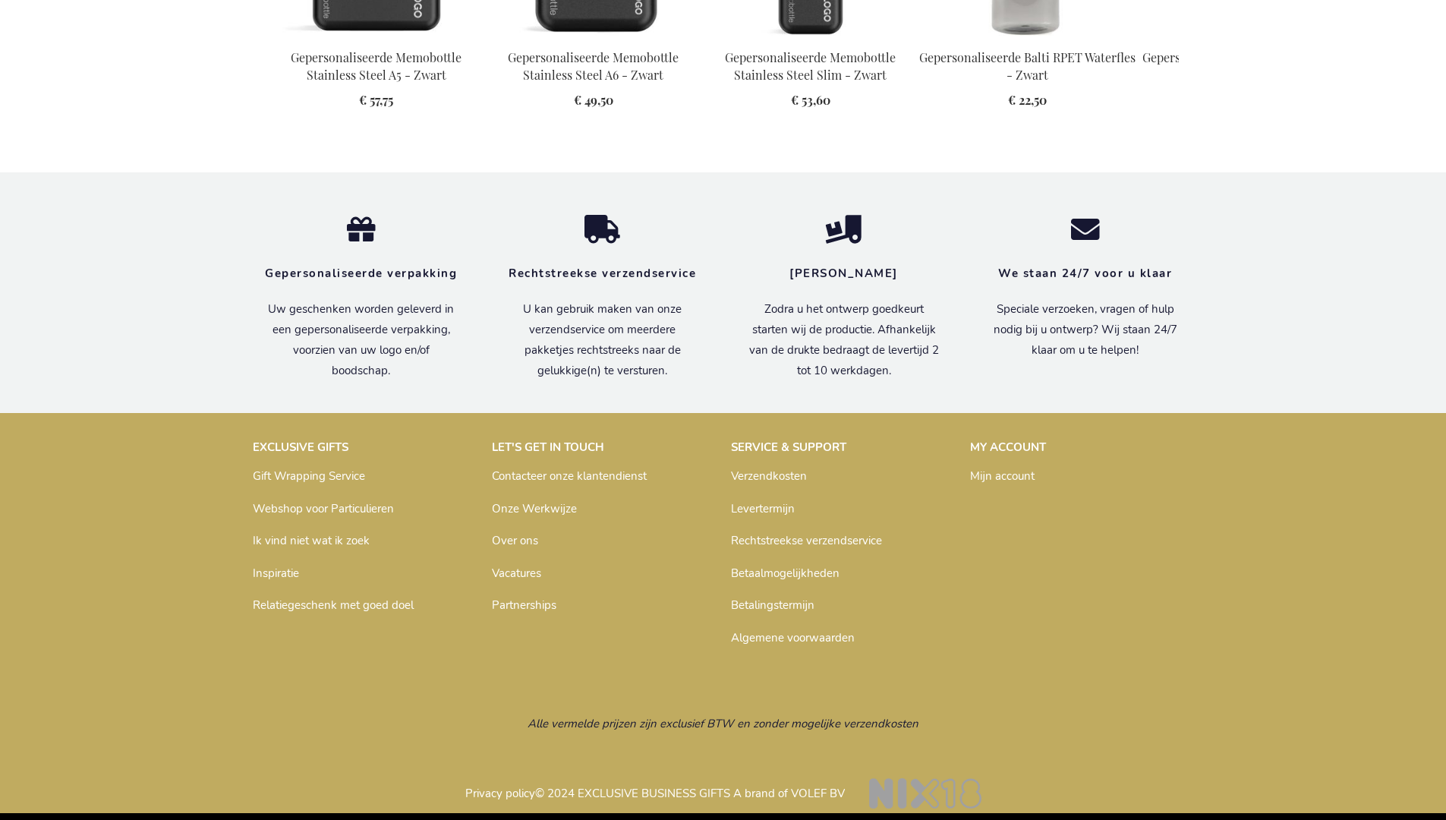
scroll to position [2123, 0]
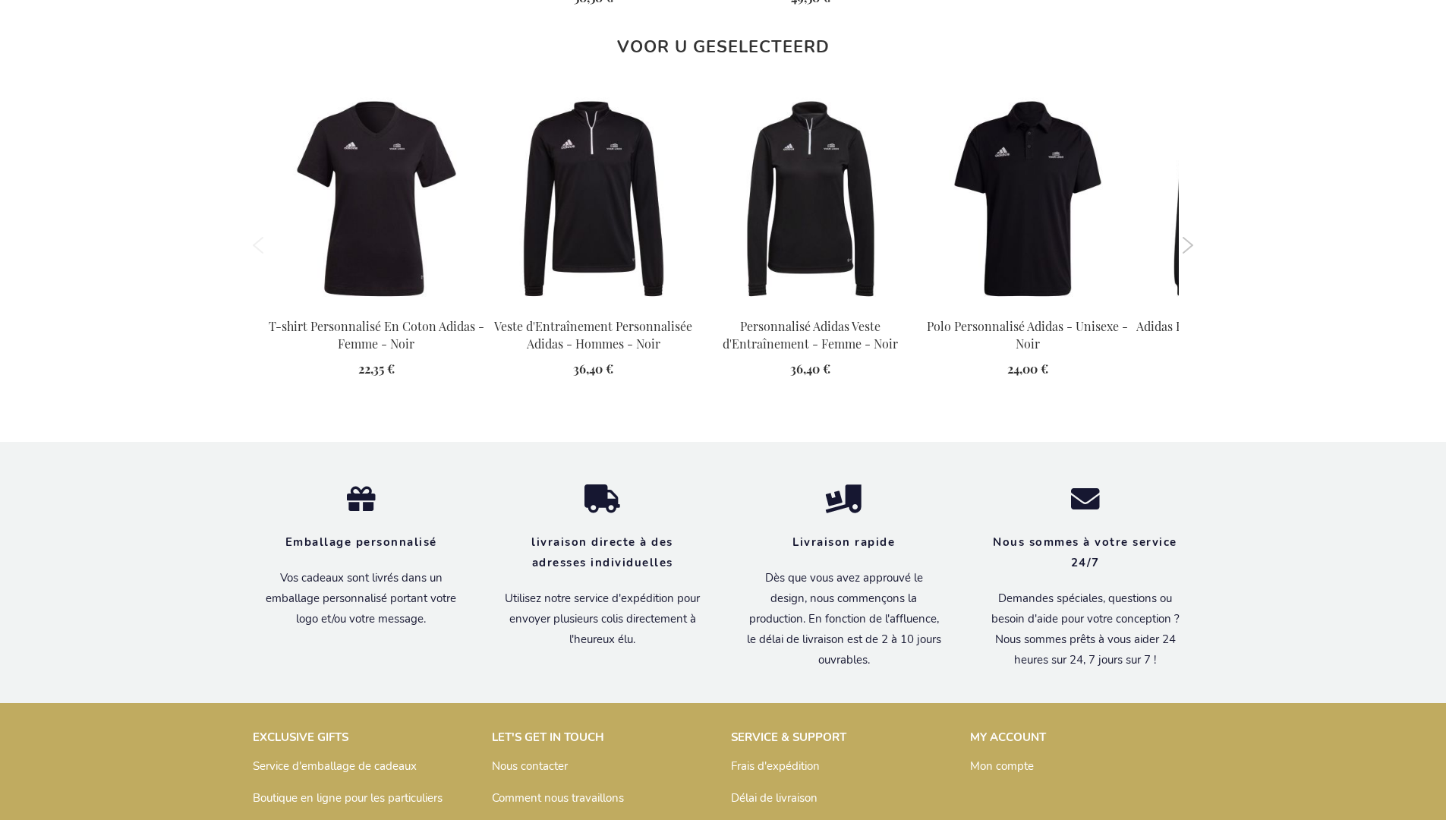
scroll to position [2014, 0]
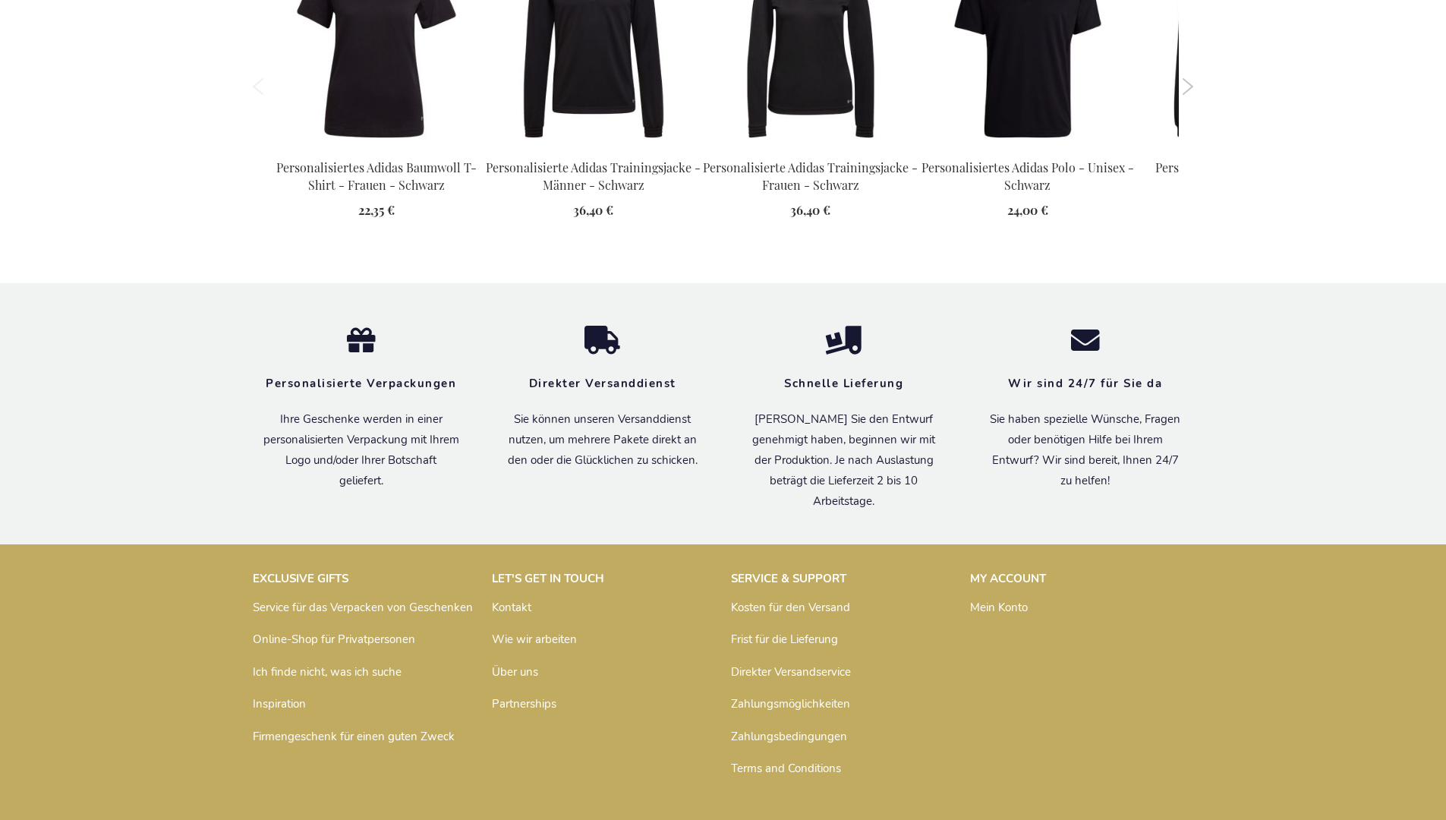
scroll to position [1999, 0]
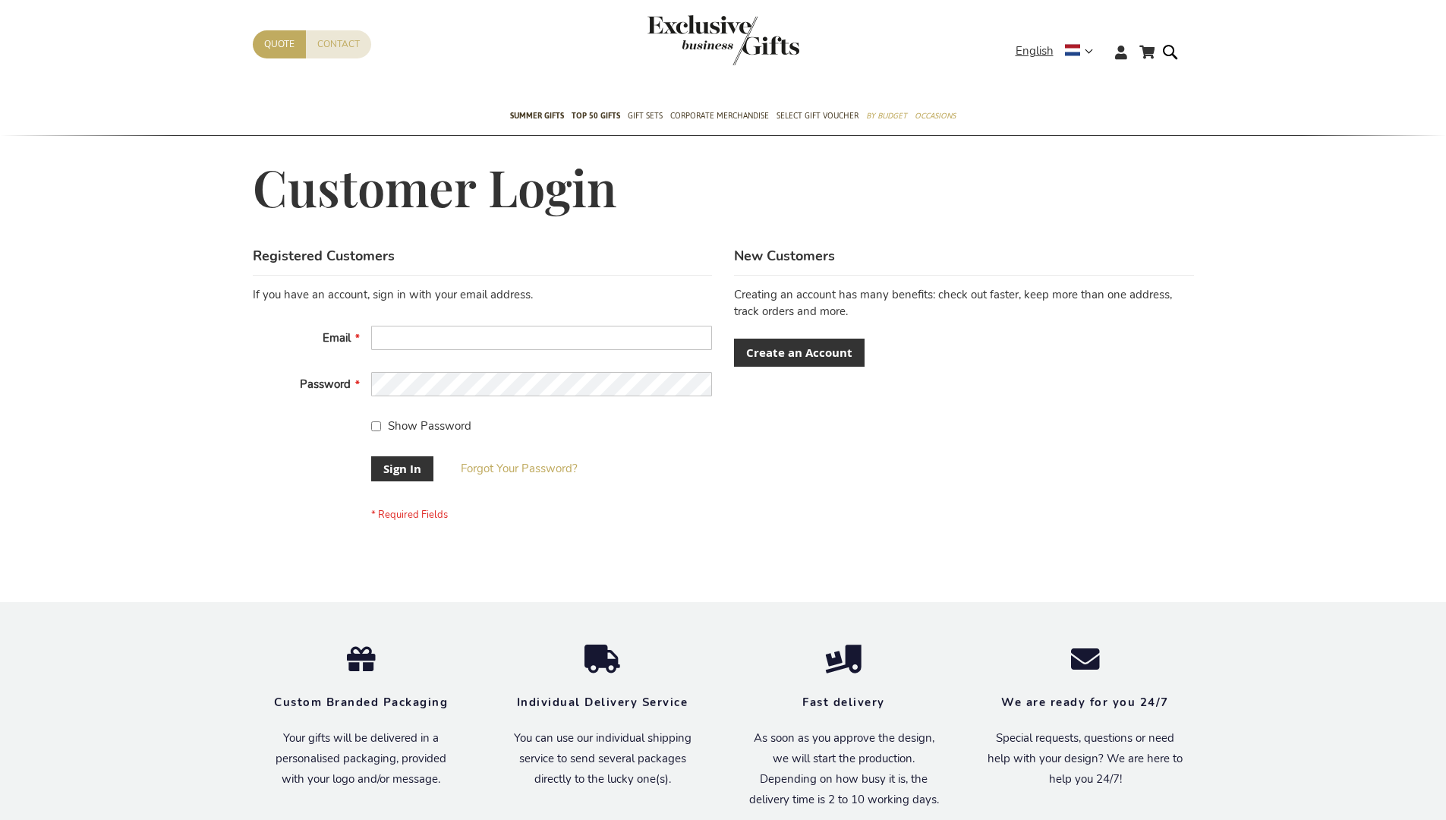
scroll to position [488, 0]
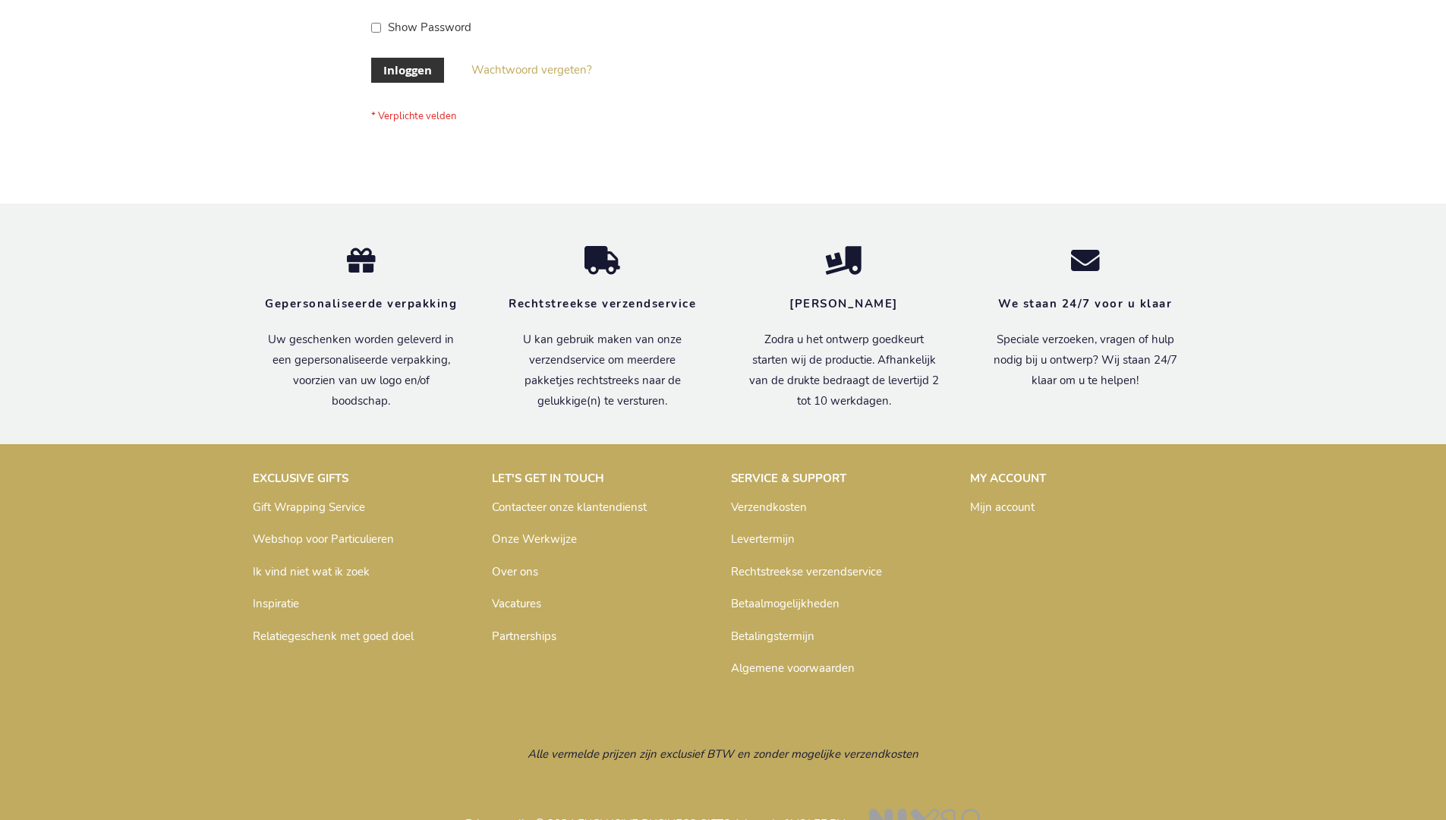
scroll to position [515, 0]
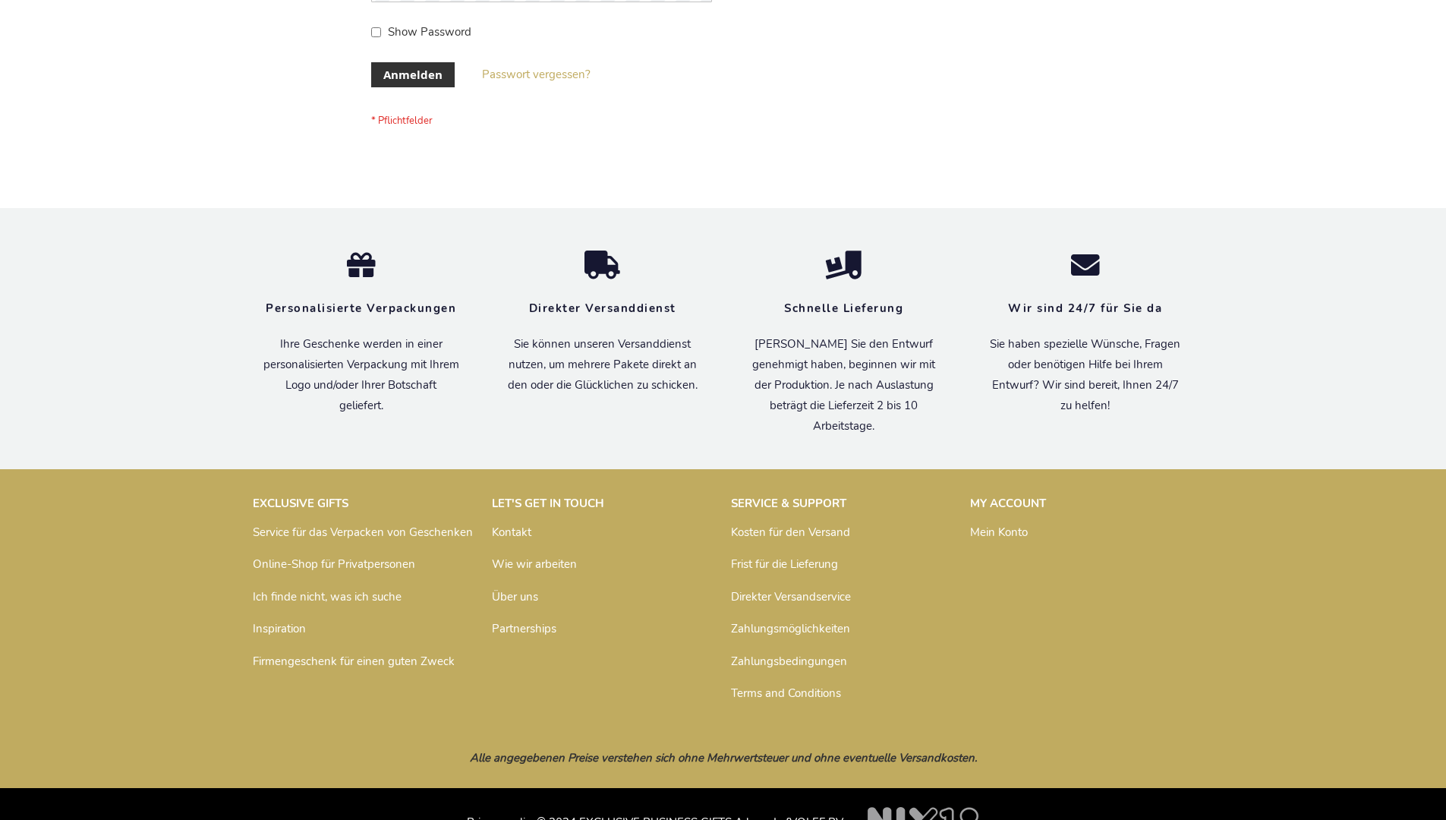
scroll to position [508, 0]
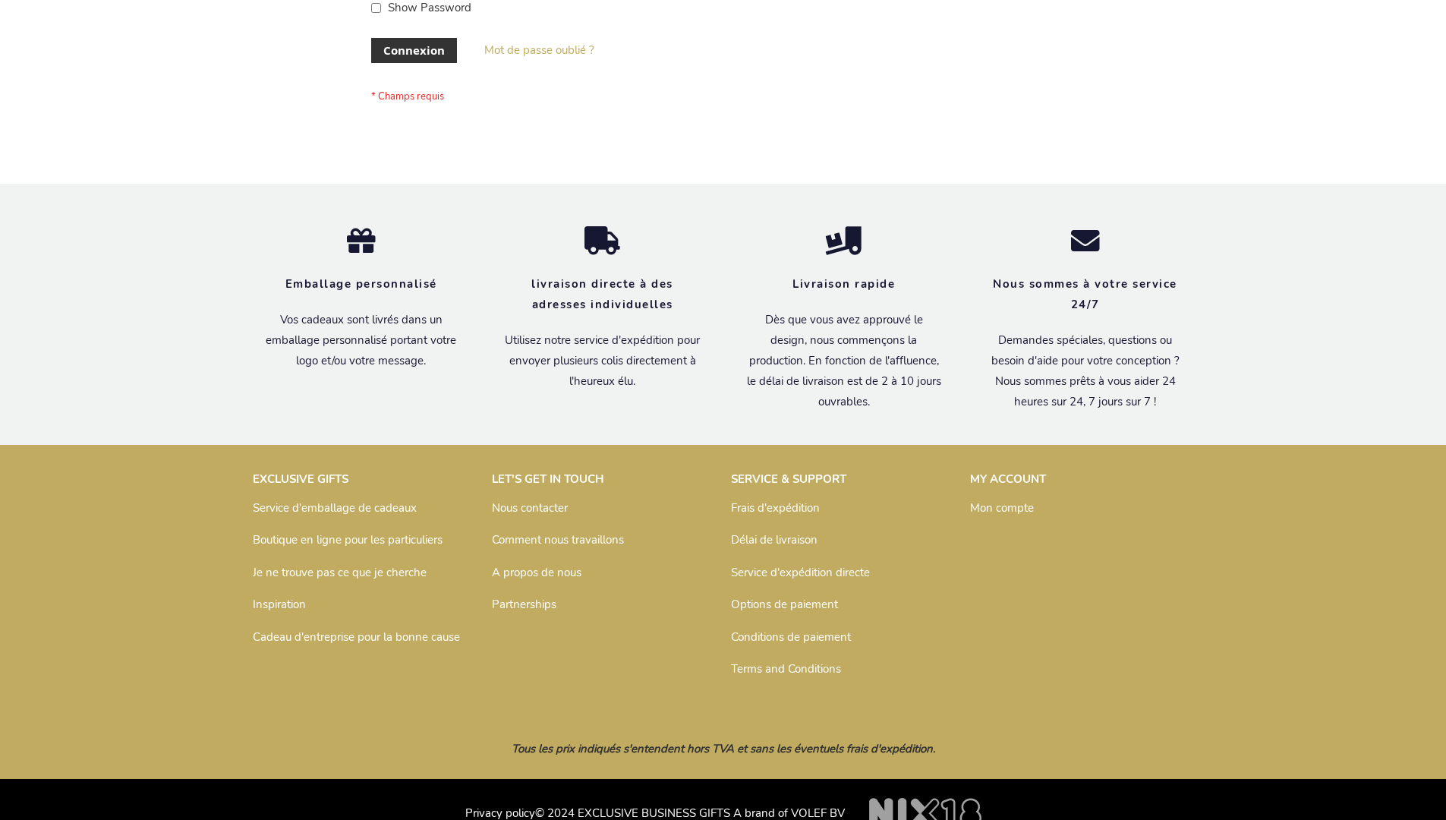
scroll to position [524, 0]
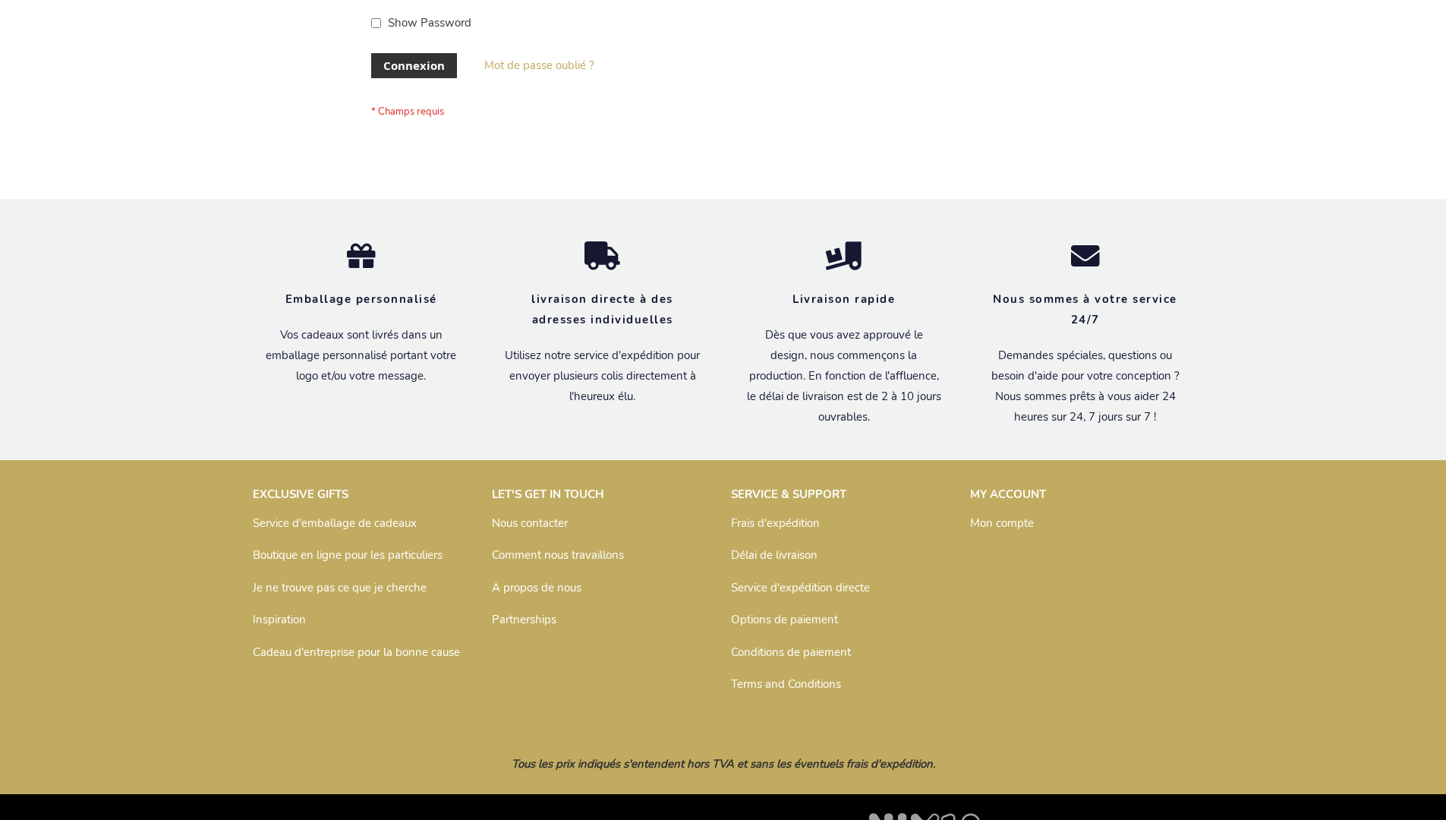
scroll to position [524, 0]
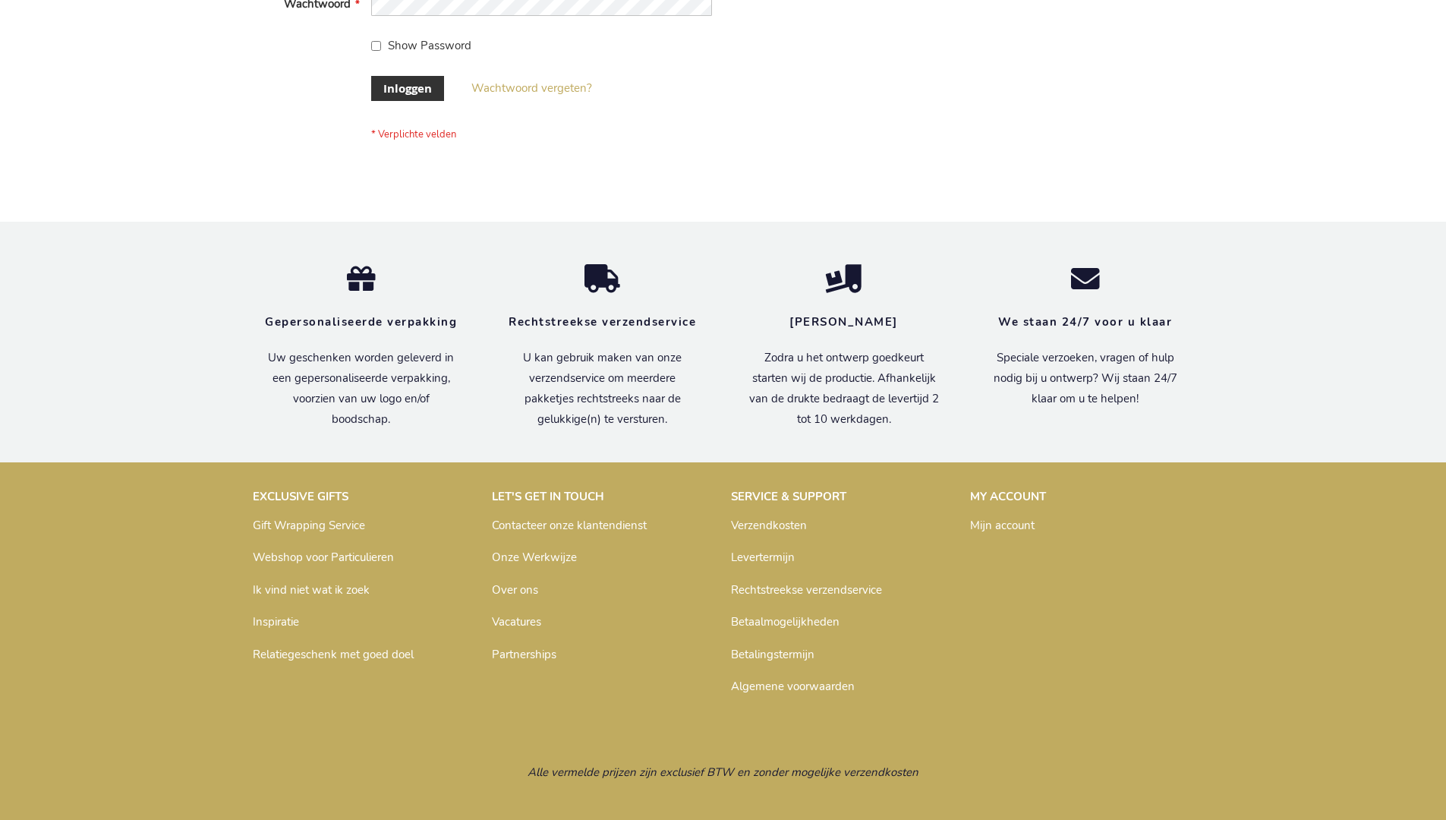
scroll to position [515, 0]
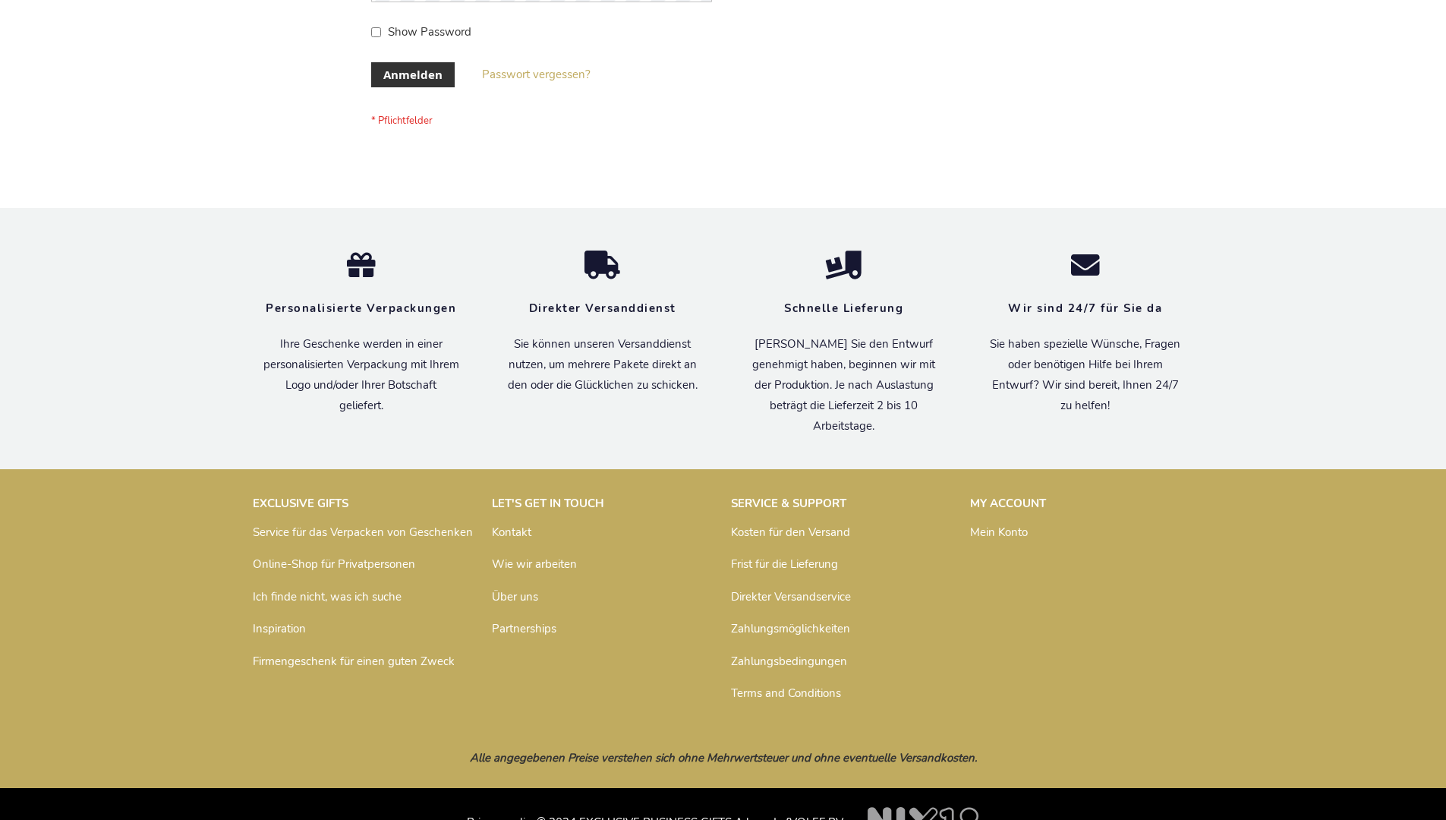
scroll to position [508, 0]
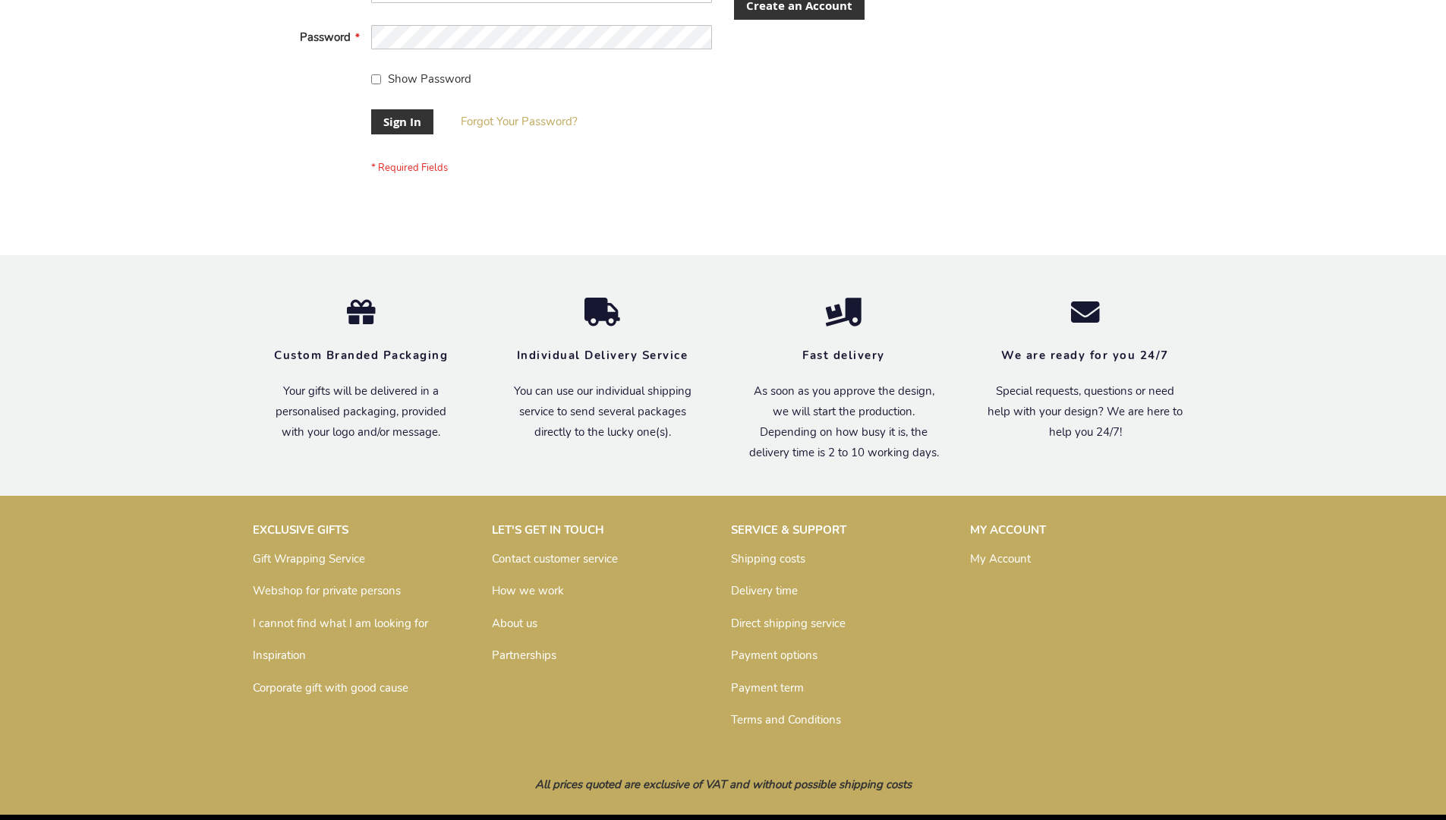
scroll to position [488, 0]
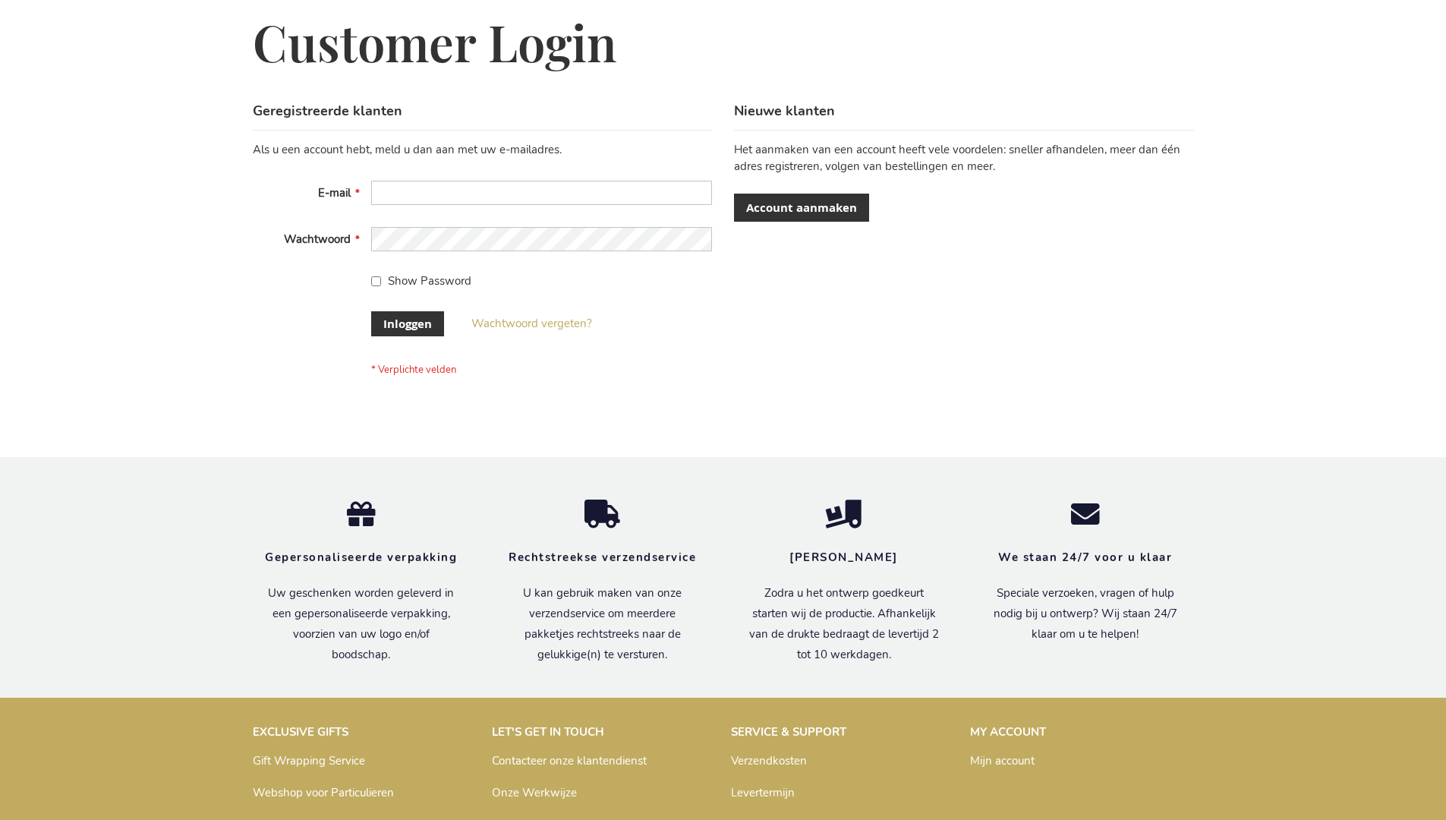
scroll to position [515, 0]
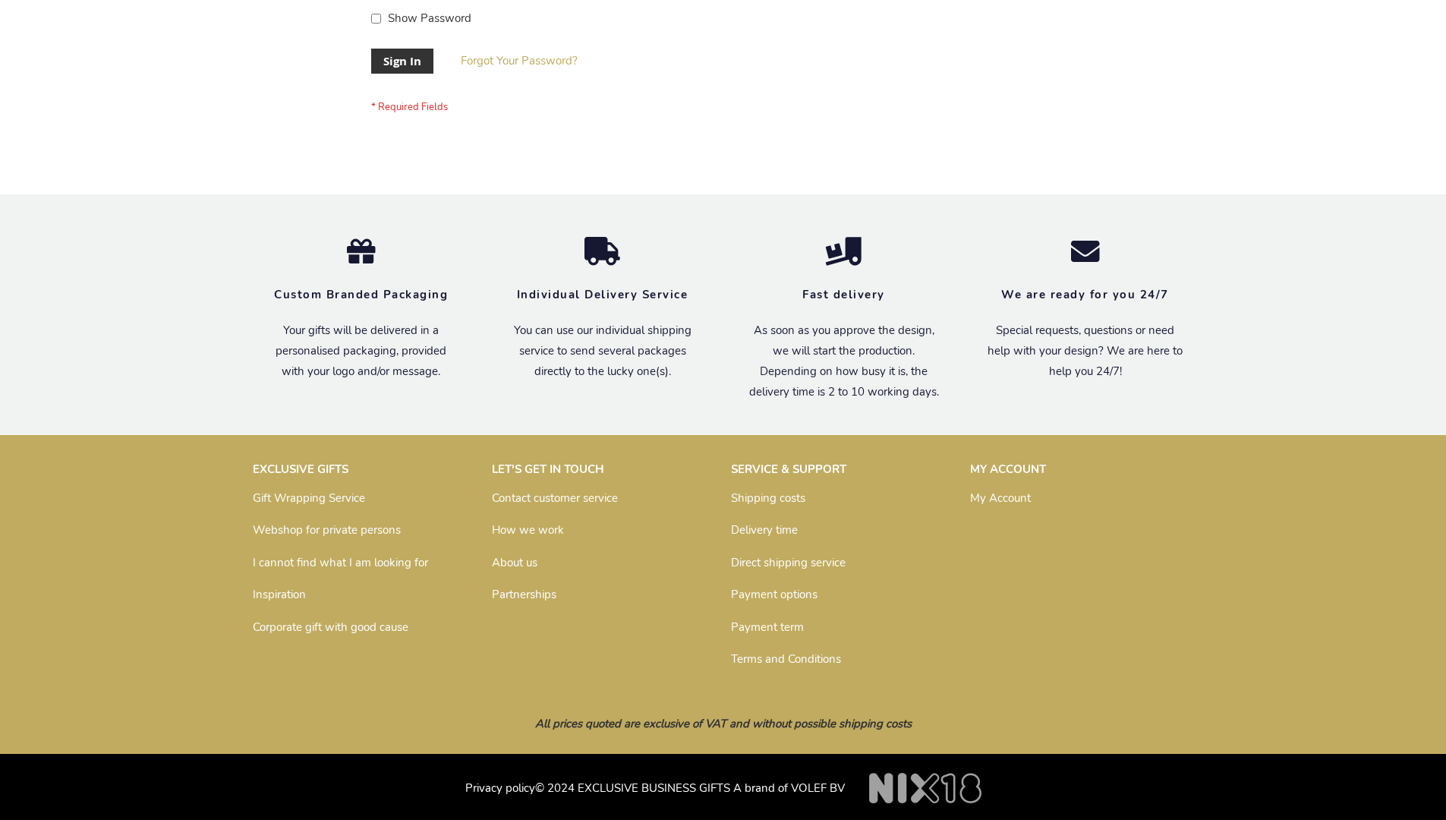
scroll to position [488, 0]
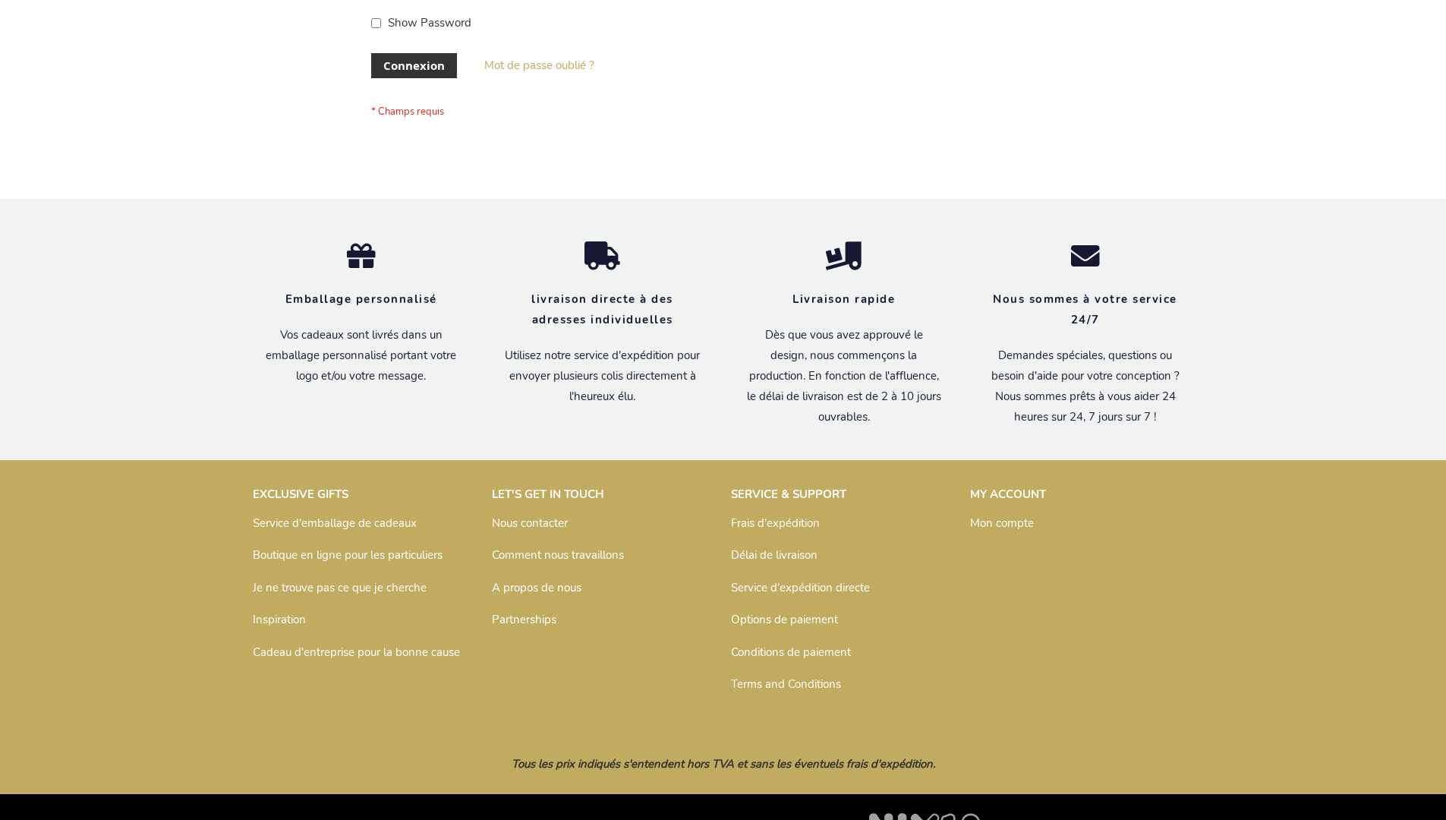
scroll to position [524, 0]
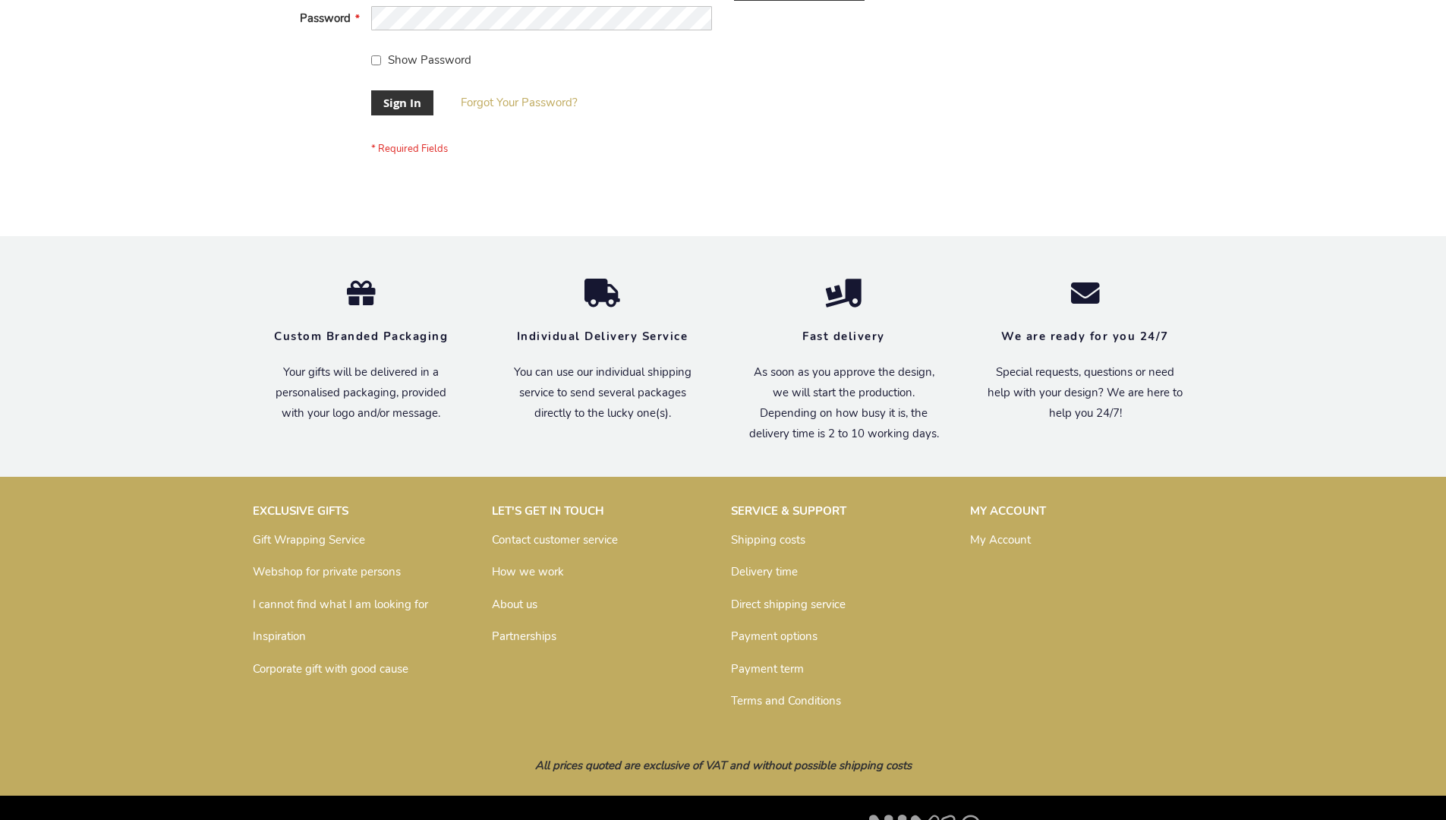
scroll to position [488, 0]
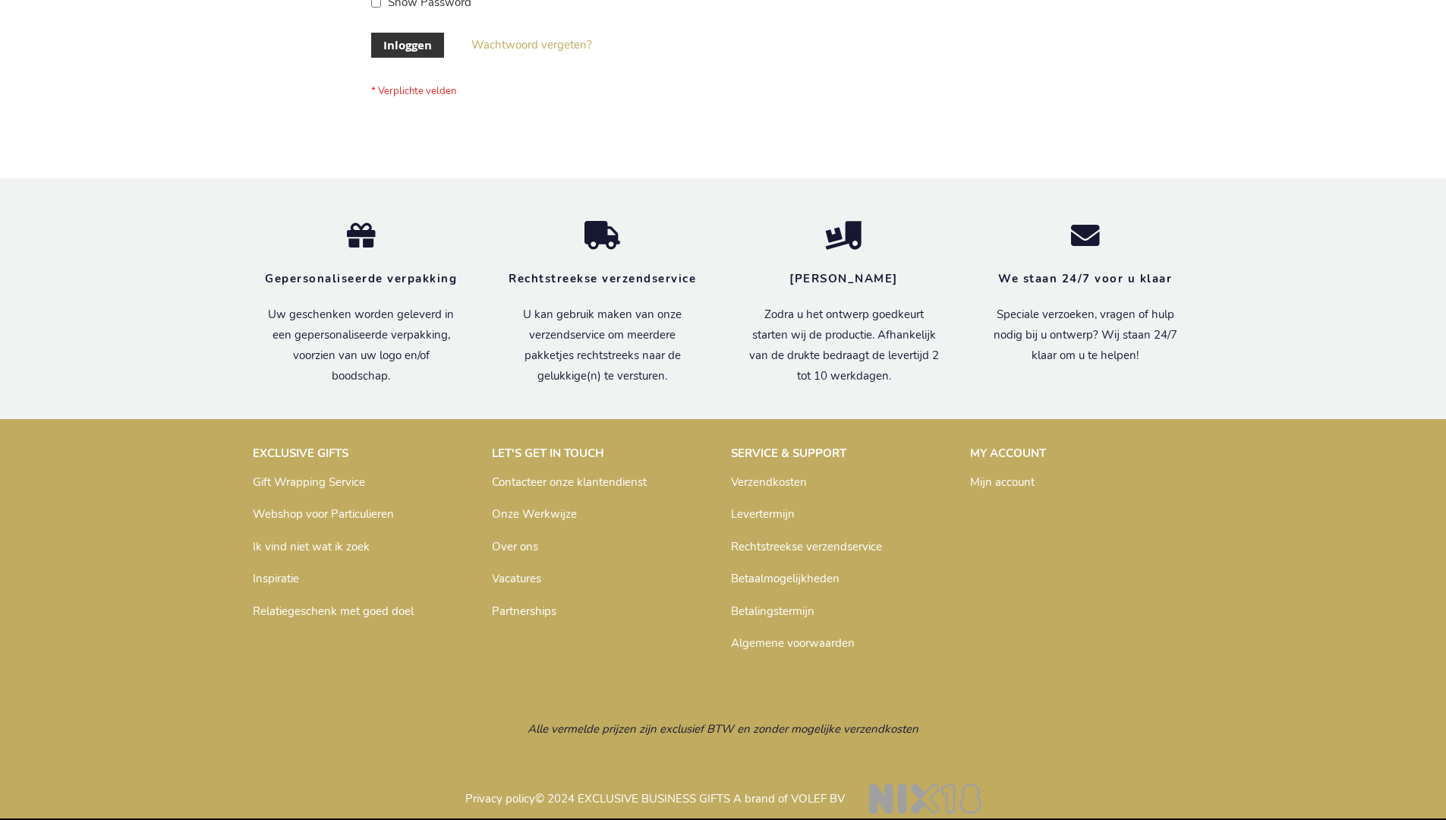
scroll to position [515, 0]
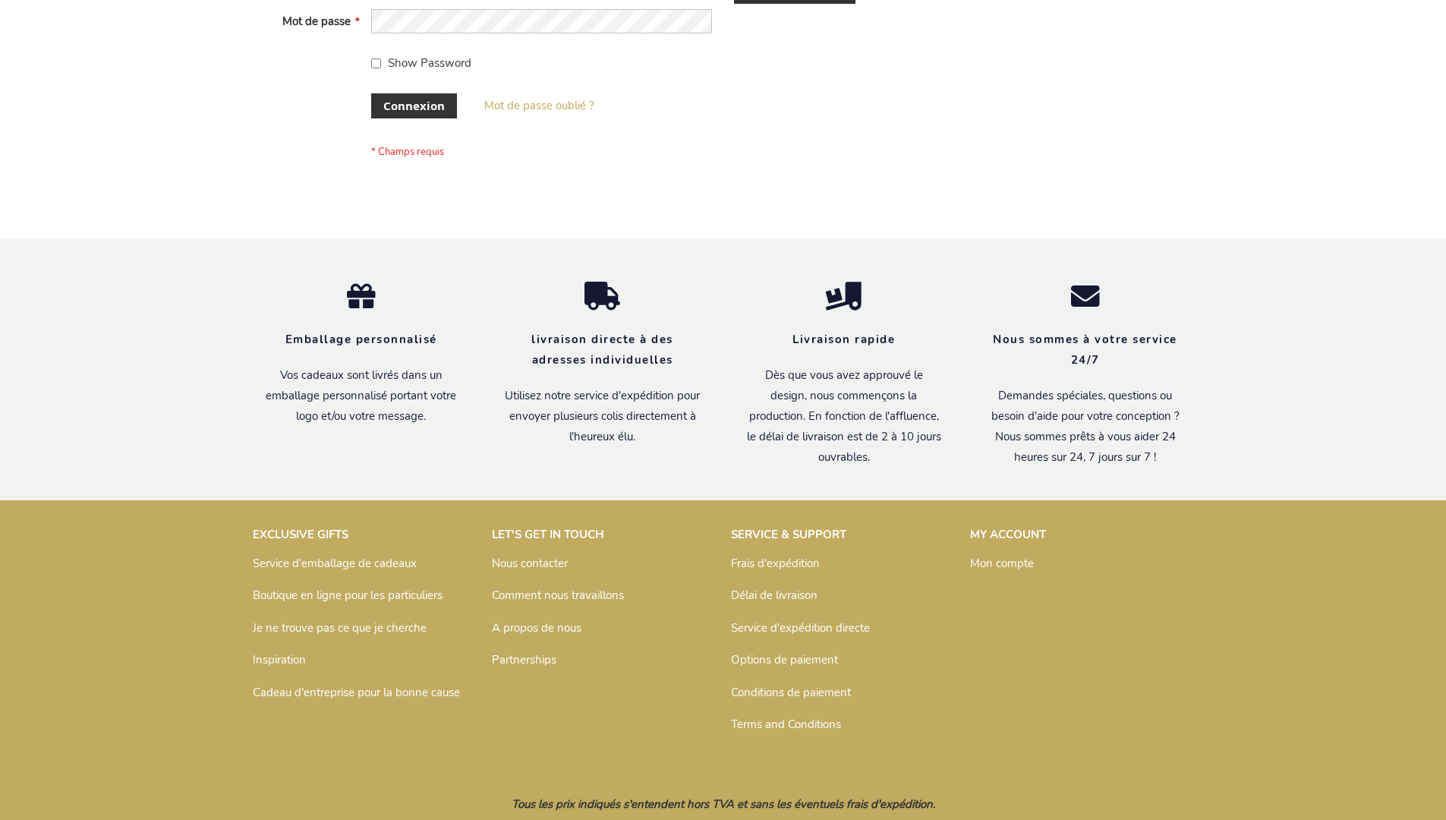
scroll to position [524, 0]
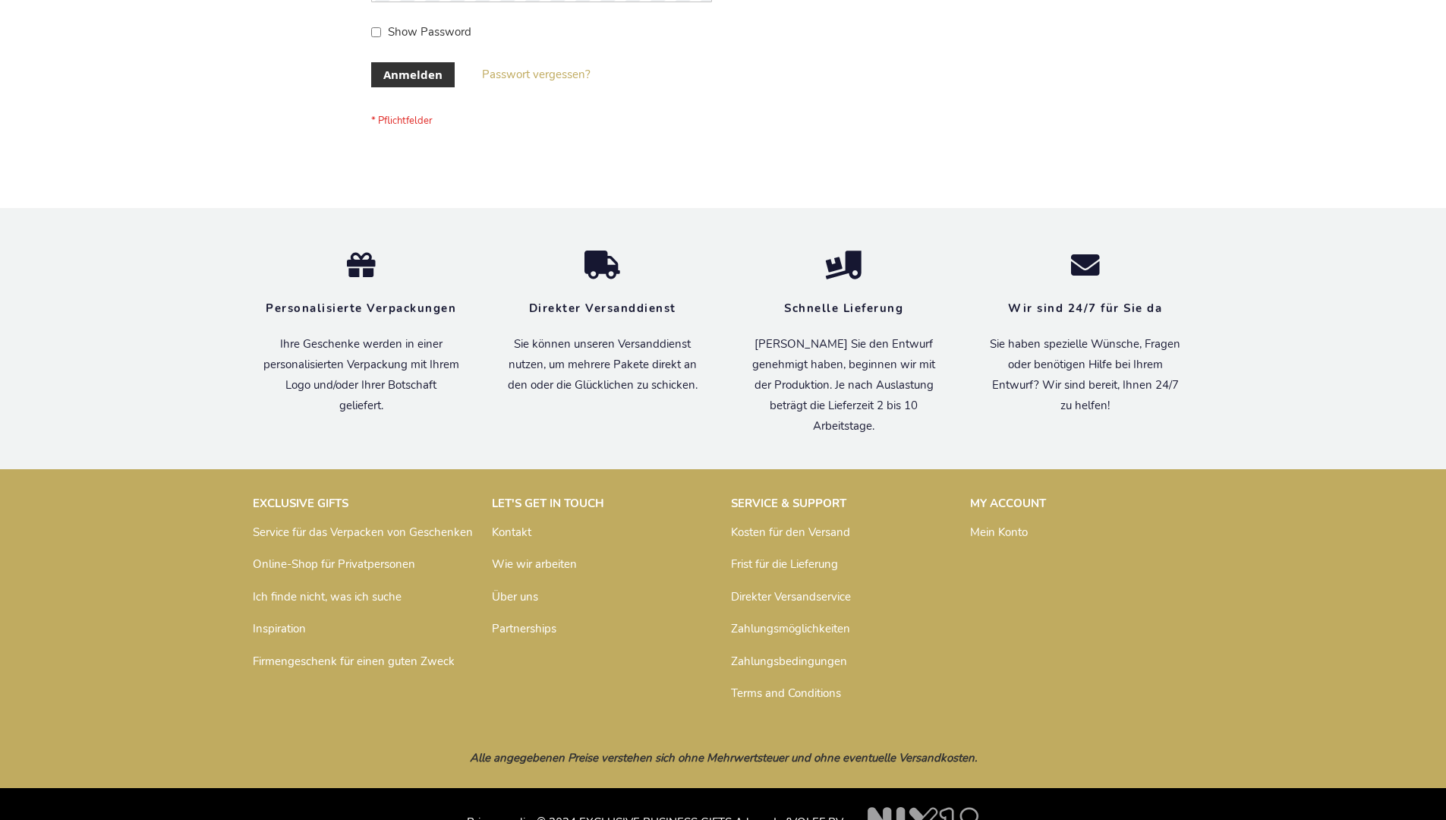
scroll to position [508, 0]
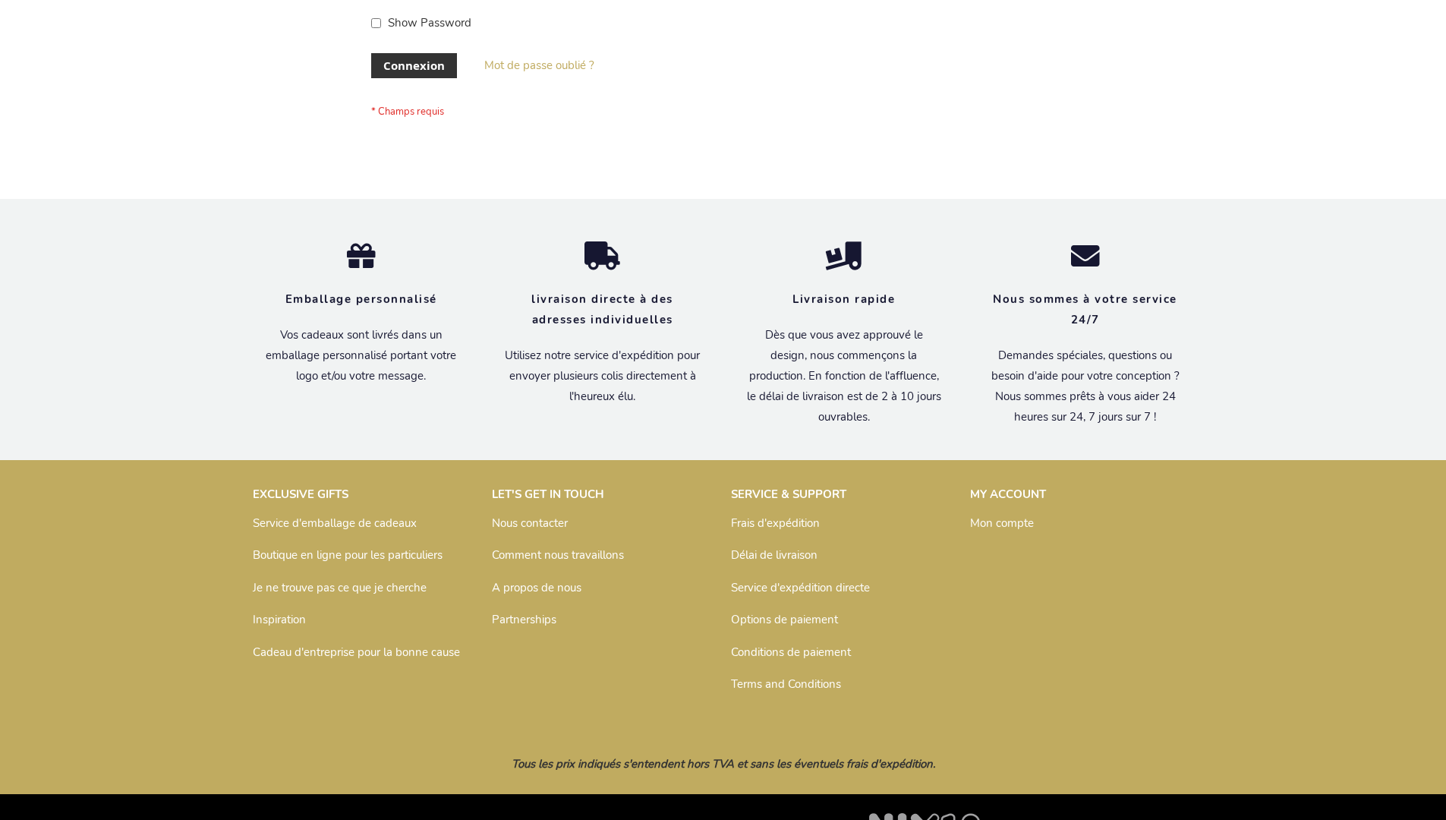
scroll to position [524, 0]
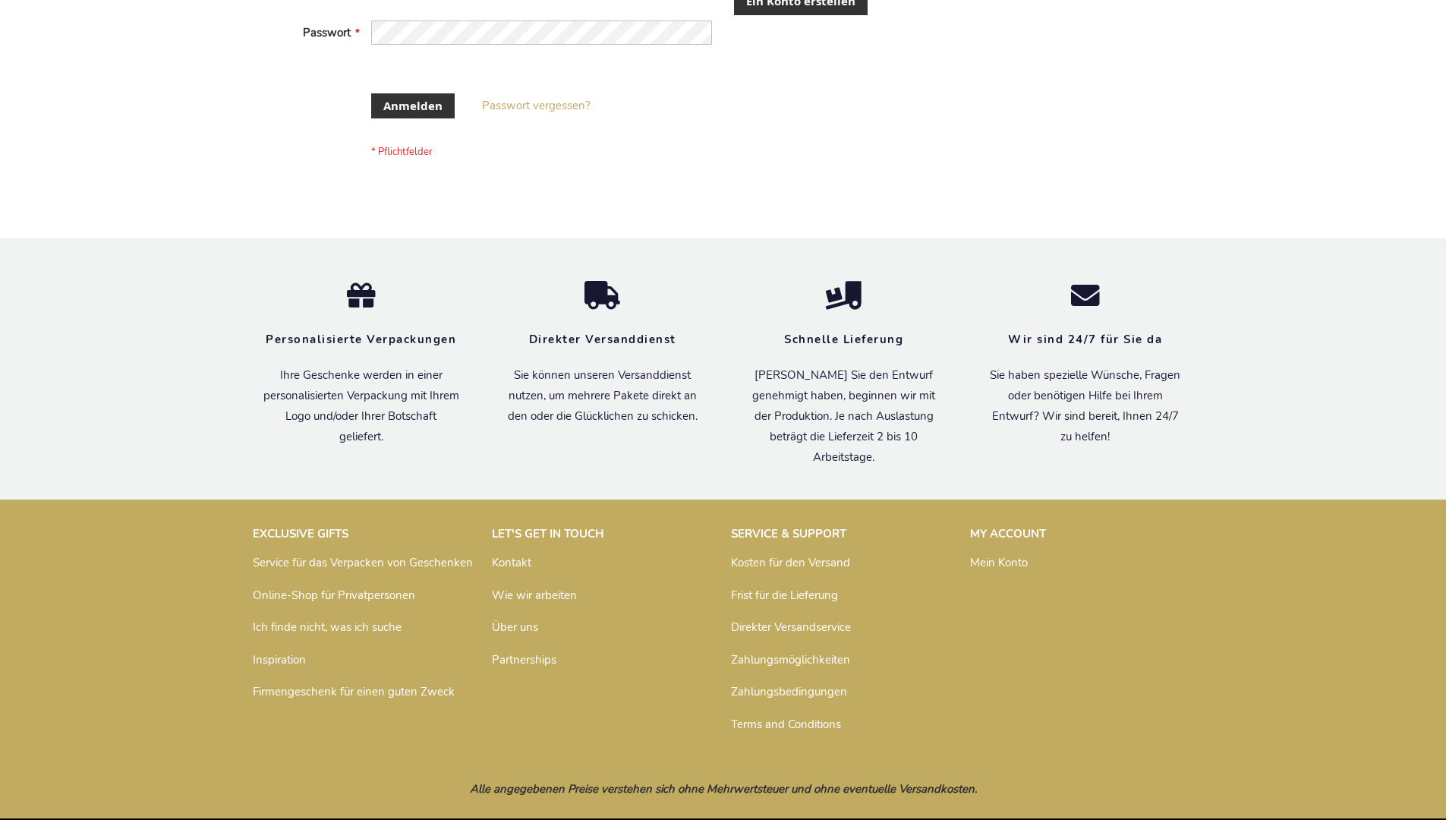
scroll to position [496, 0]
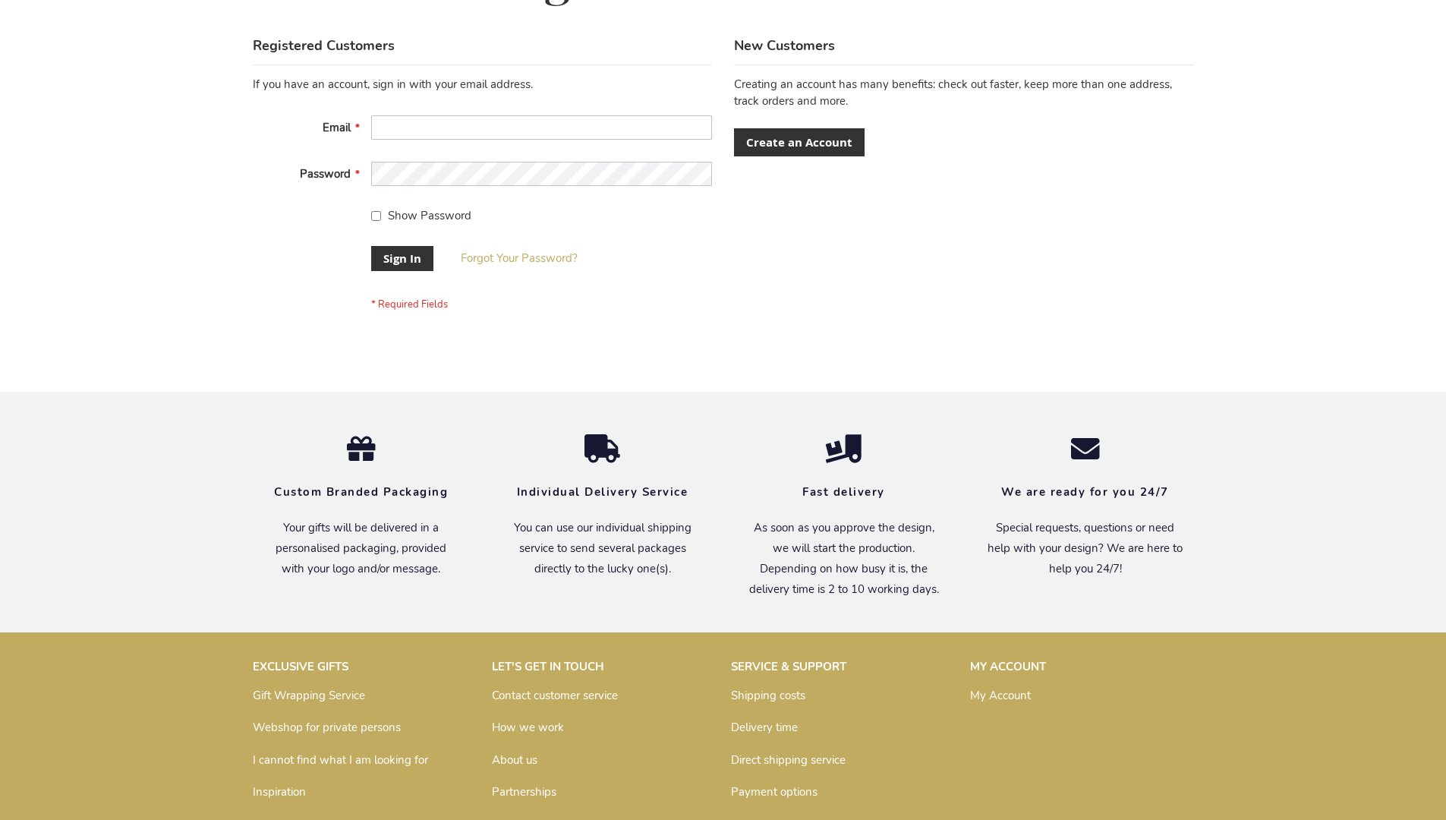
scroll to position [488, 0]
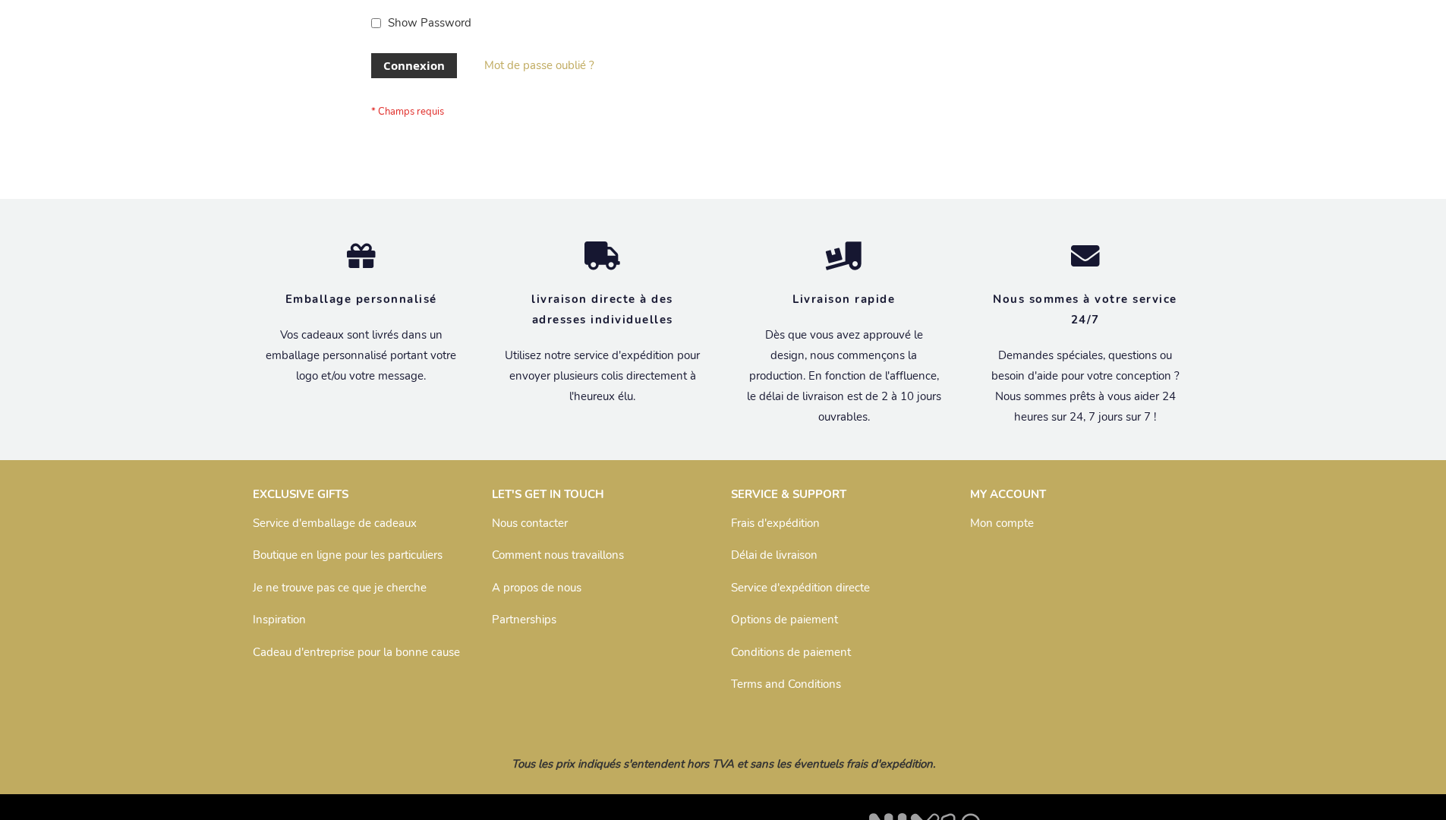
scroll to position [524, 0]
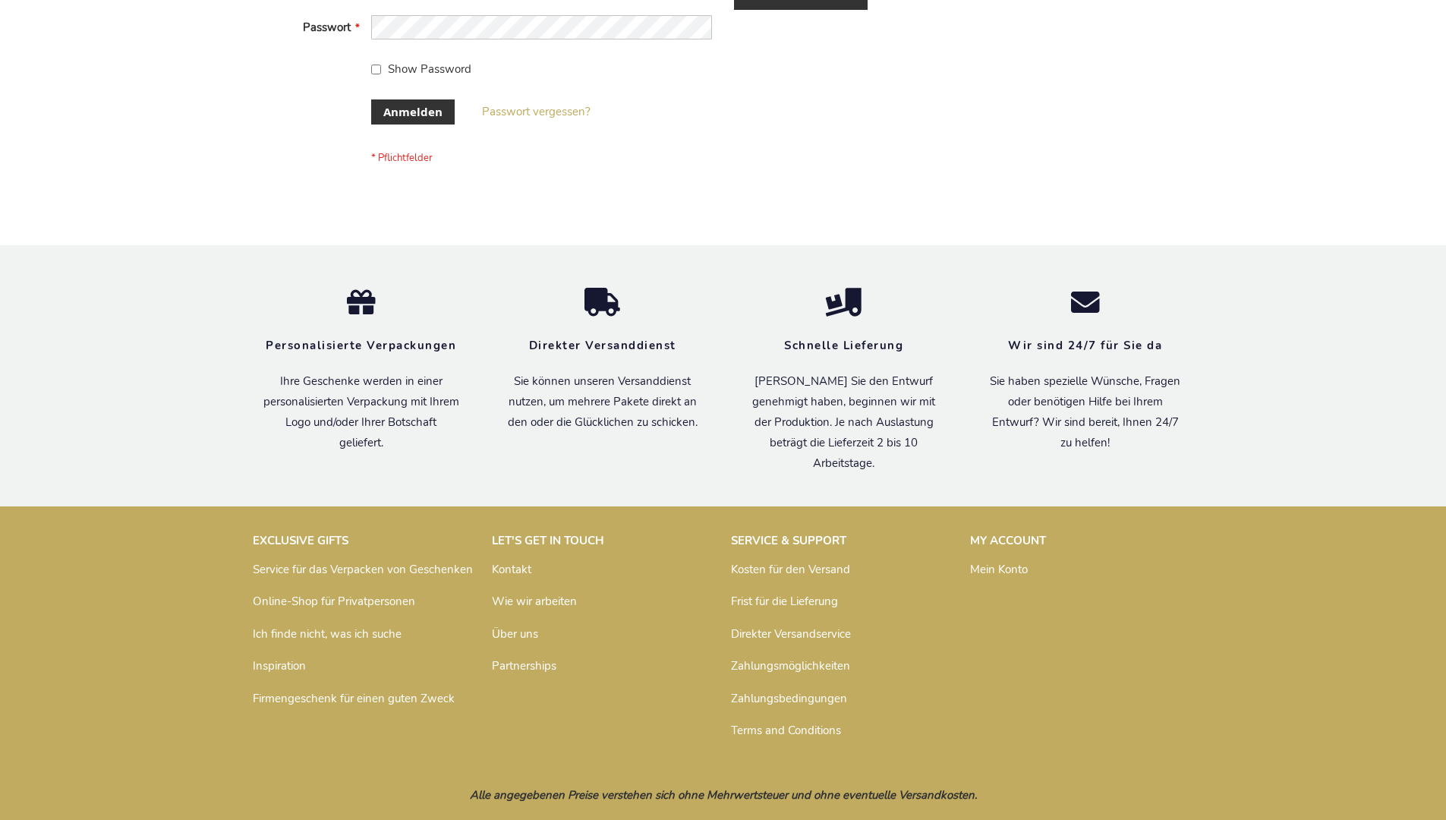
scroll to position [508, 0]
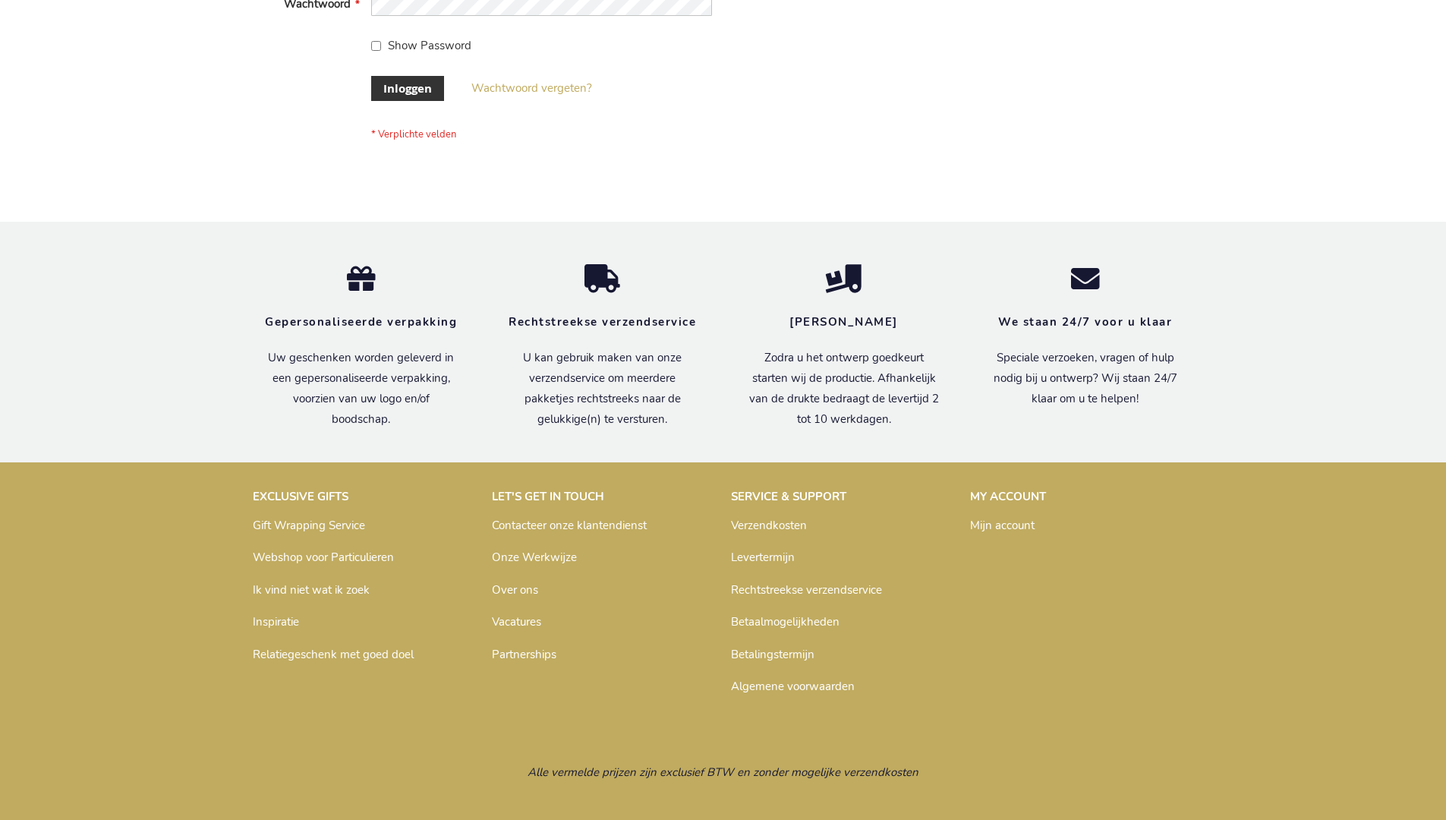
scroll to position [515, 0]
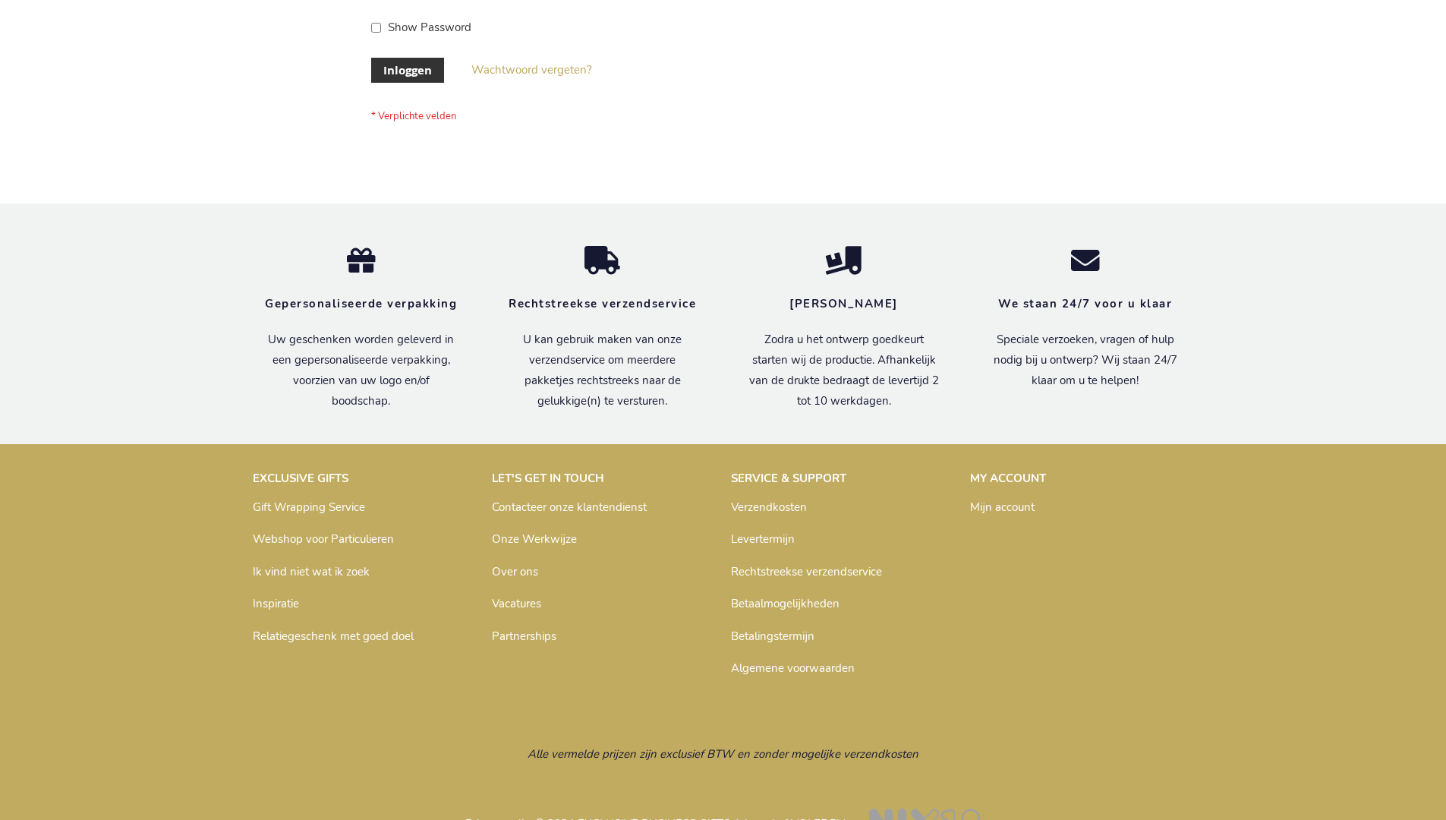
scroll to position [515, 0]
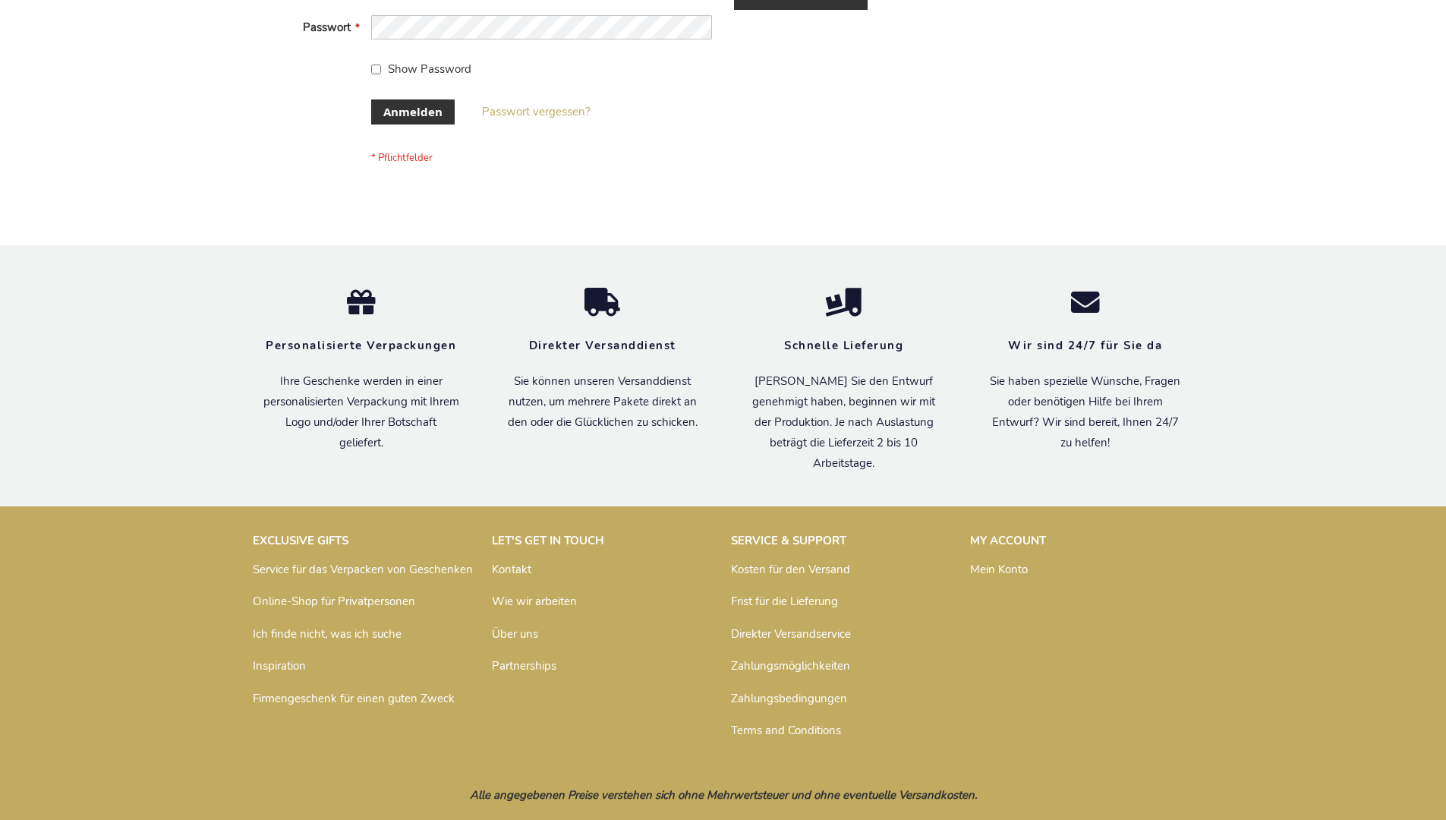
scroll to position [508, 0]
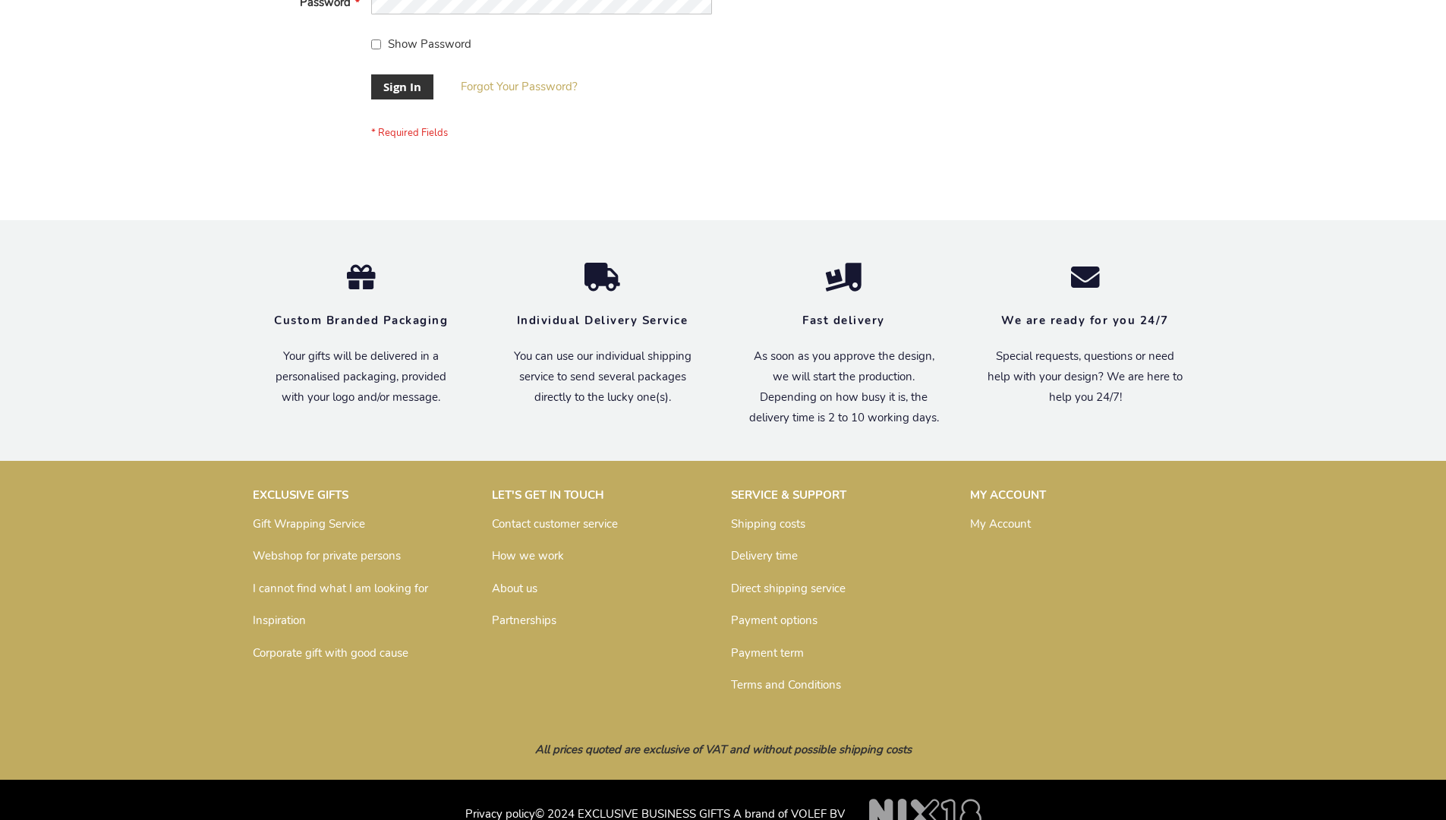
scroll to position [488, 0]
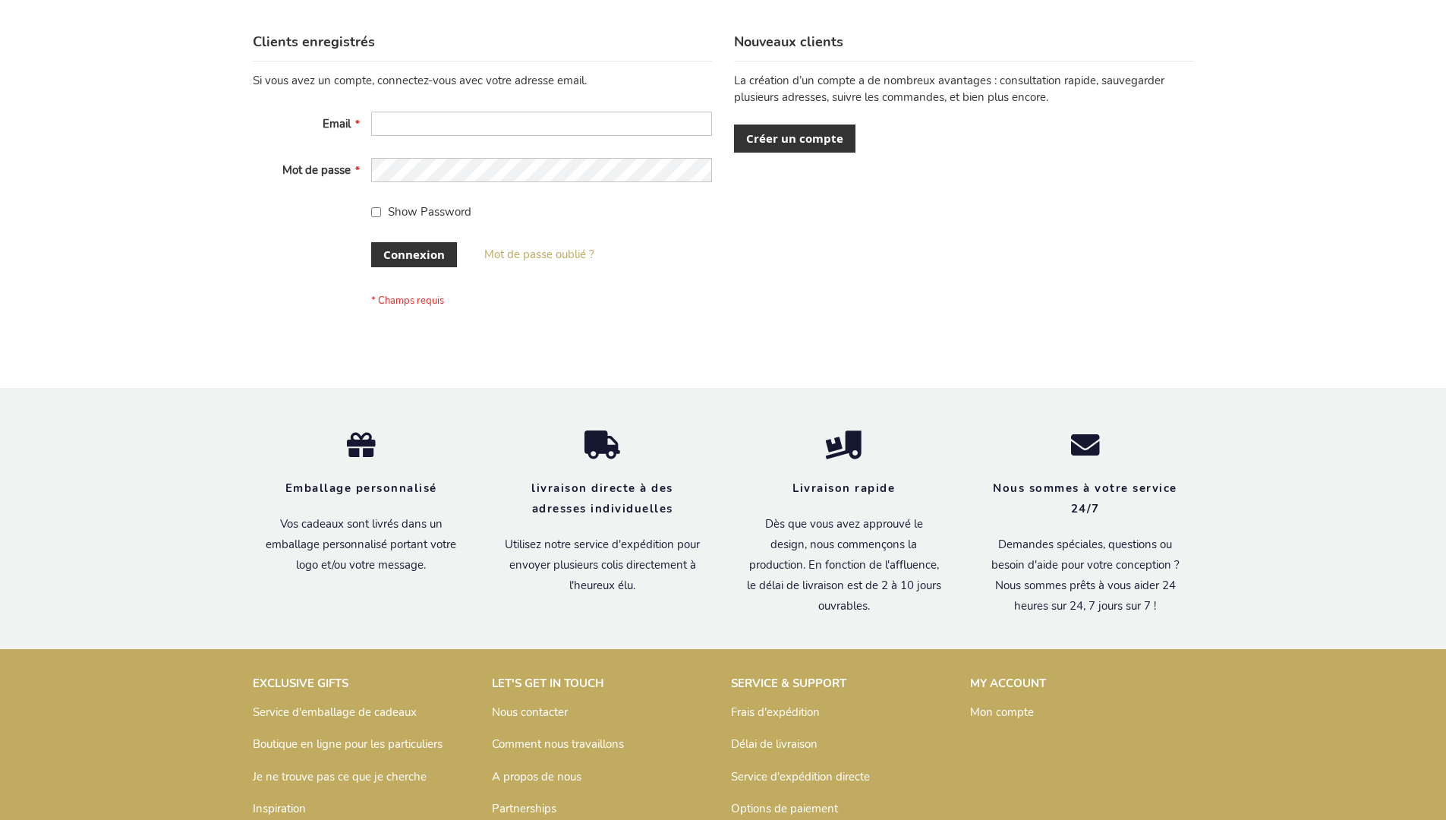
scroll to position [524, 0]
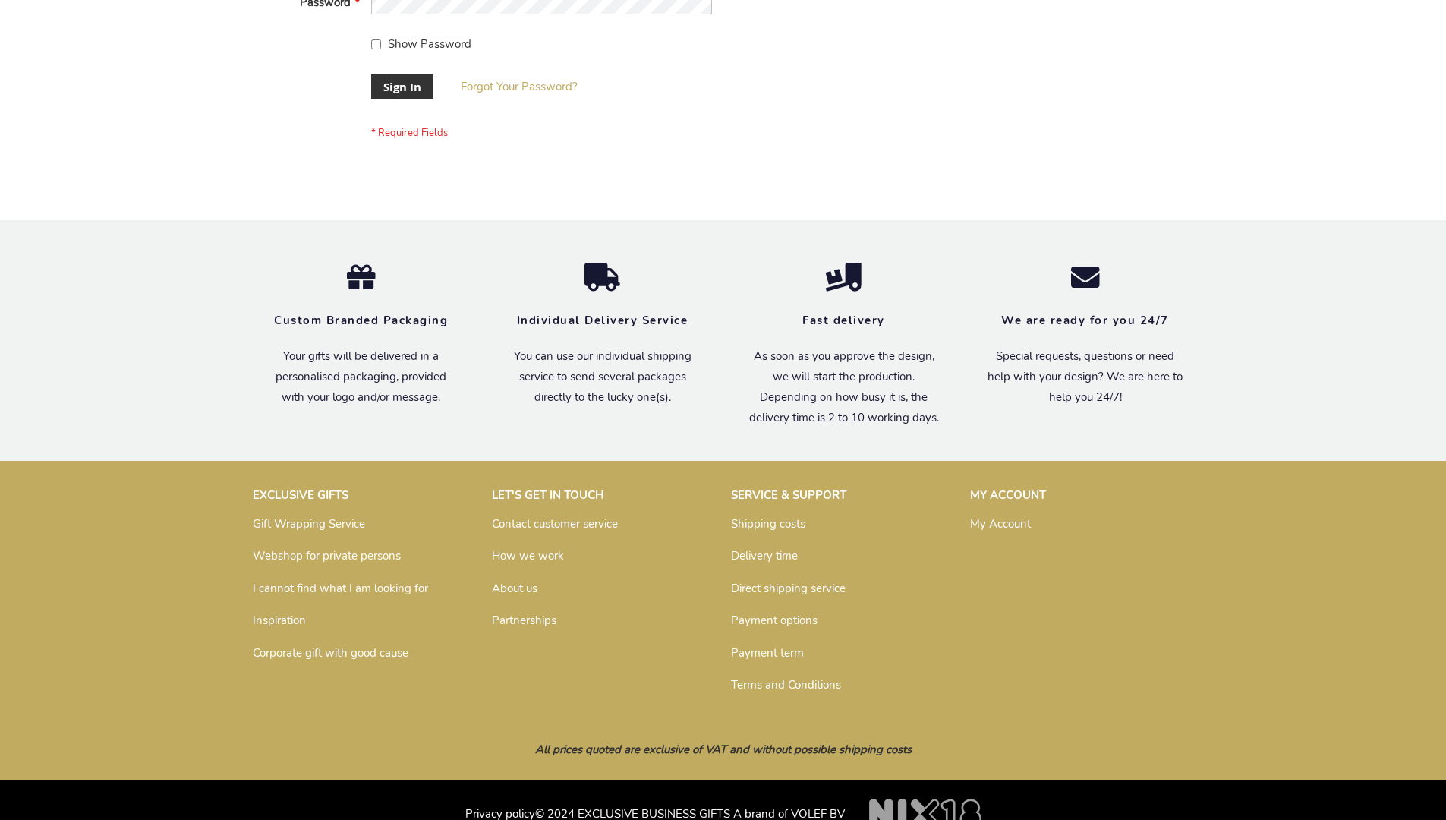
scroll to position [488, 0]
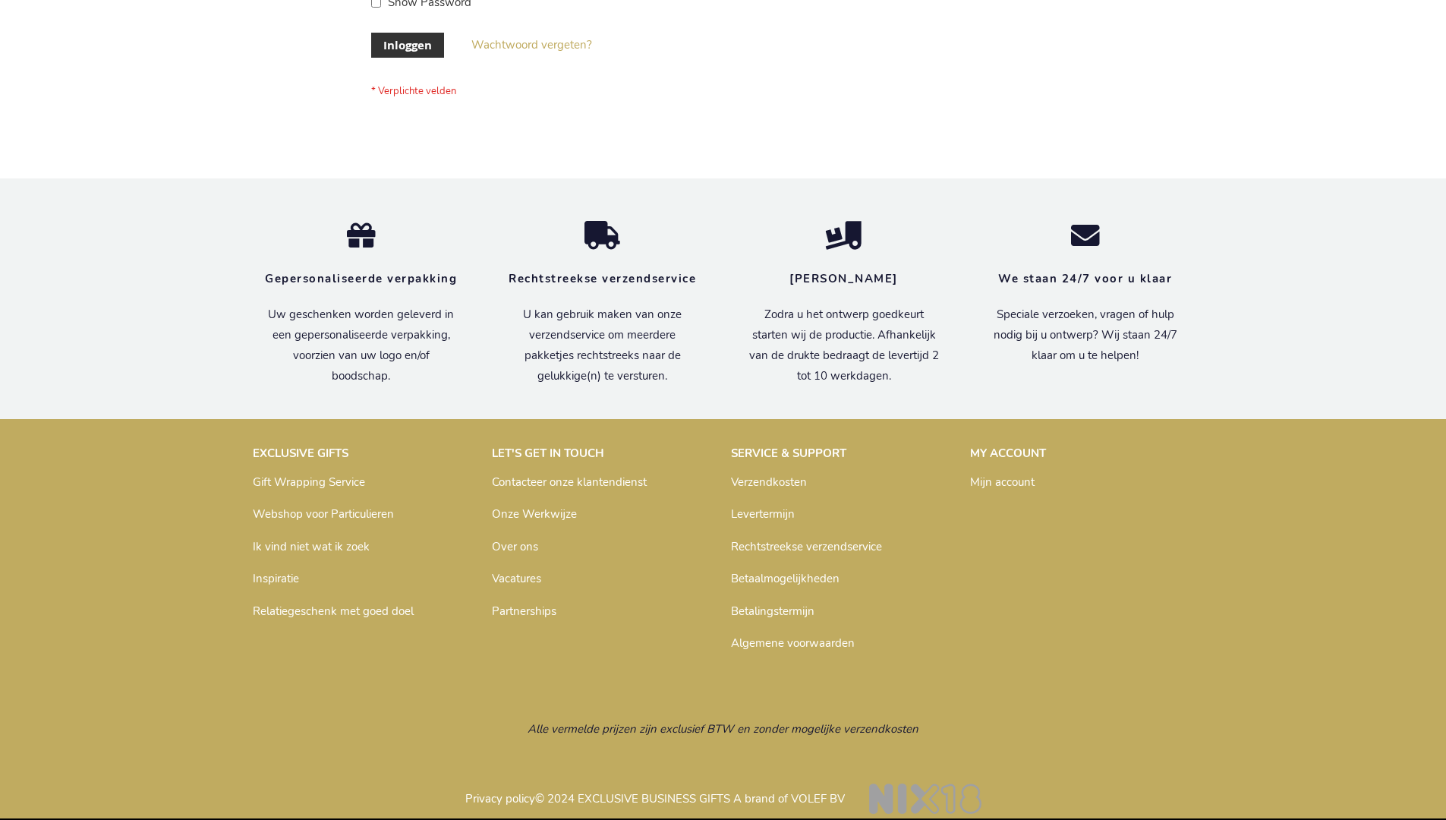
scroll to position [515, 0]
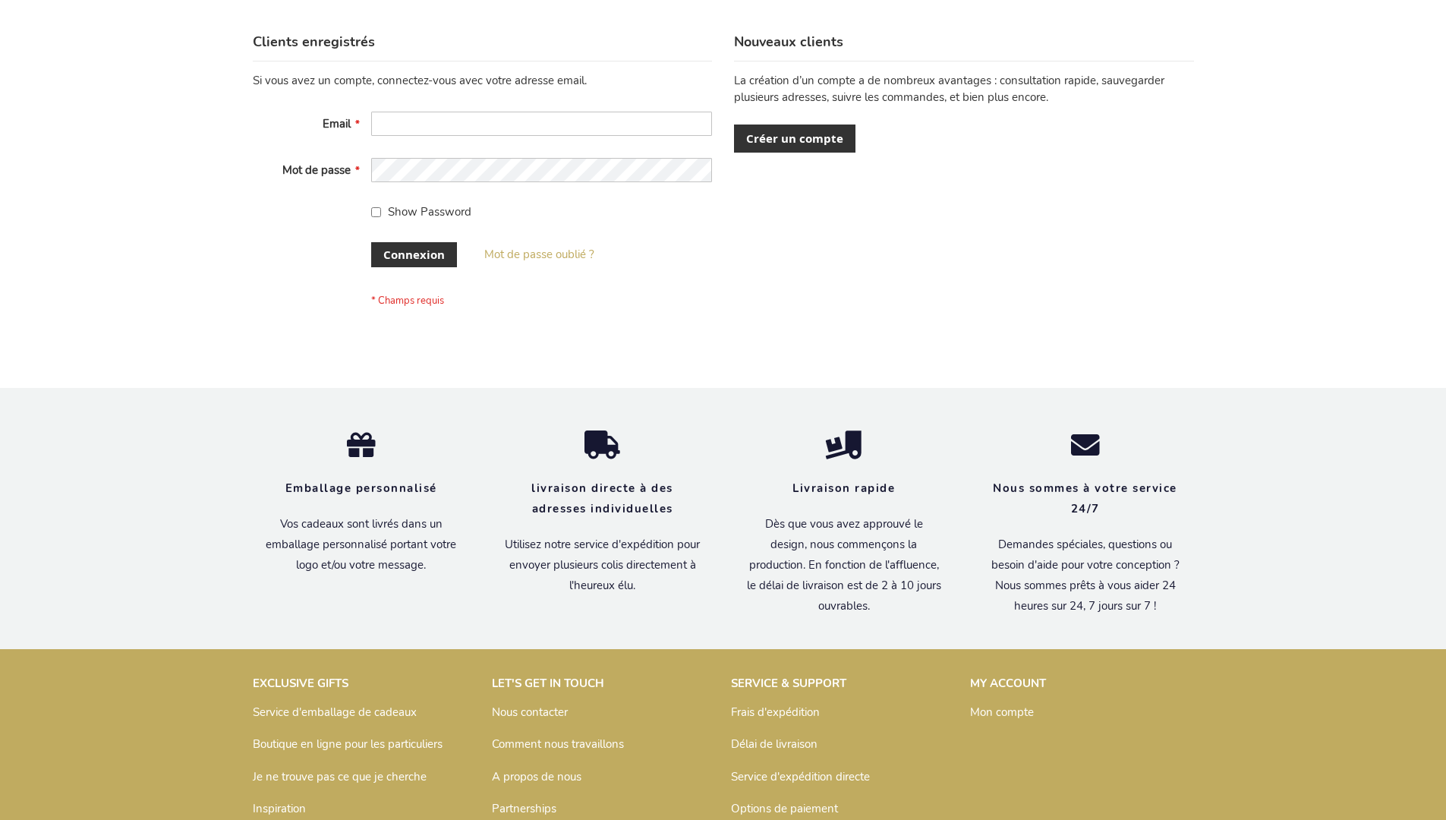
scroll to position [524, 0]
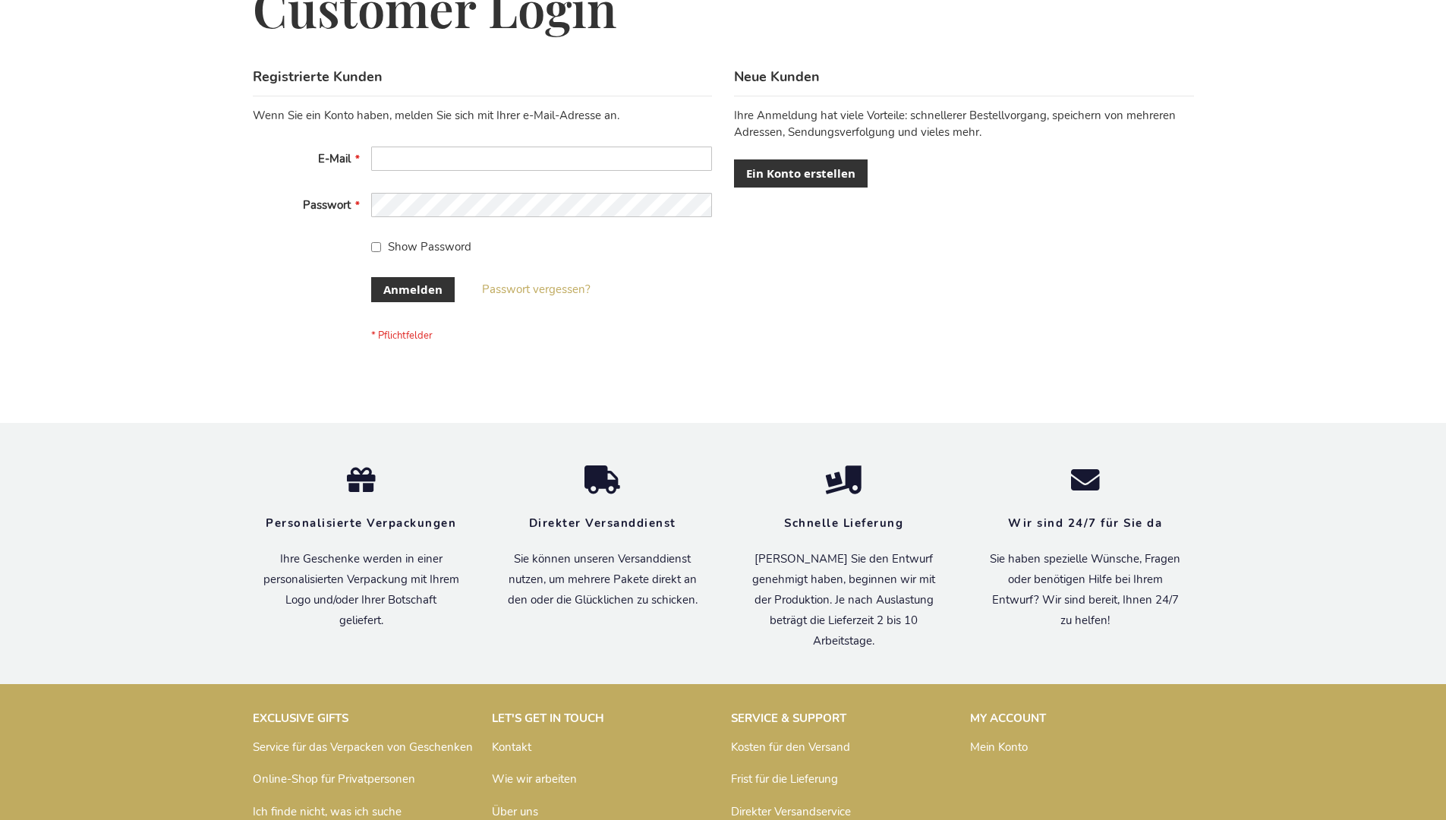
scroll to position [508, 0]
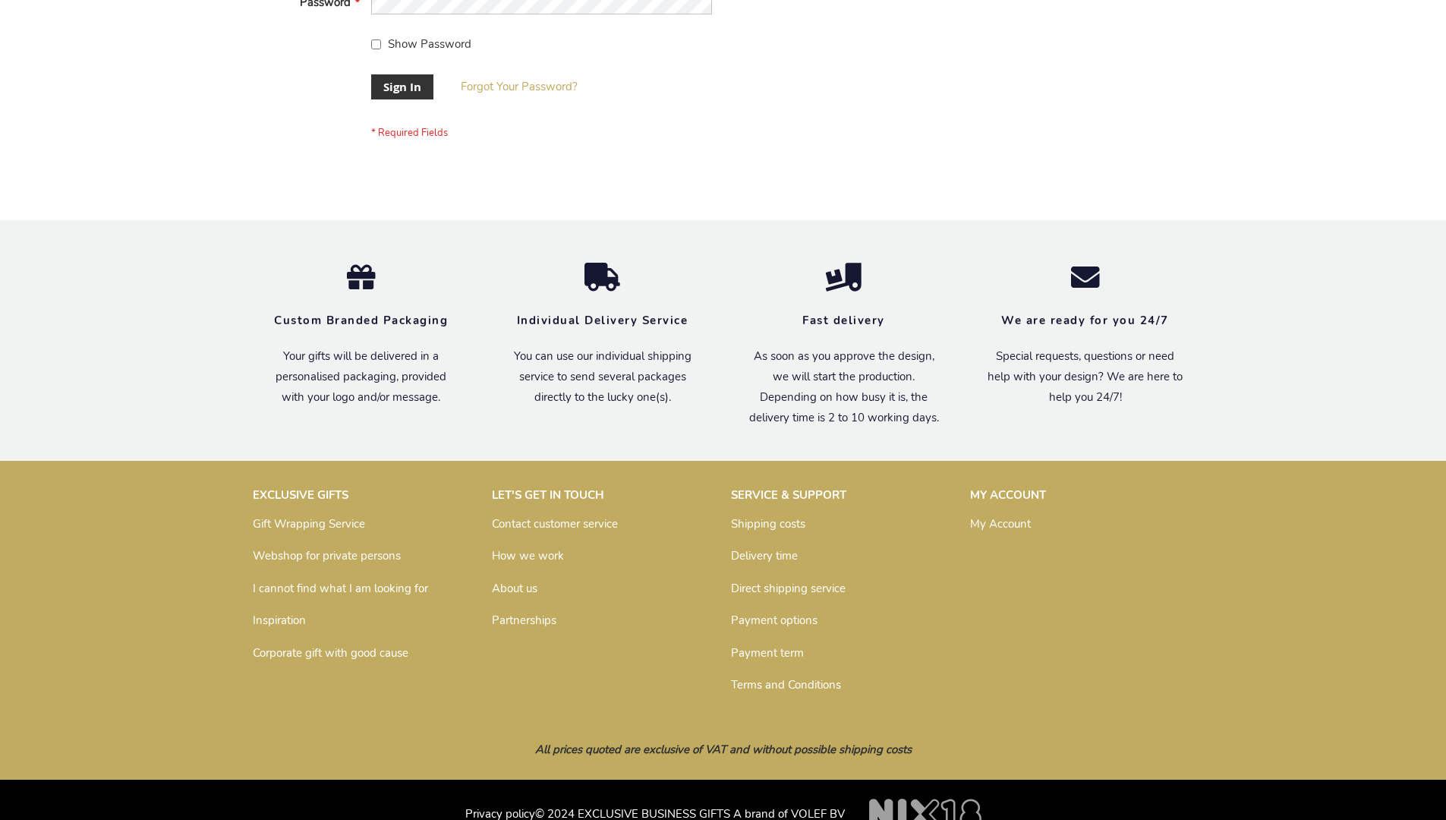
scroll to position [488, 0]
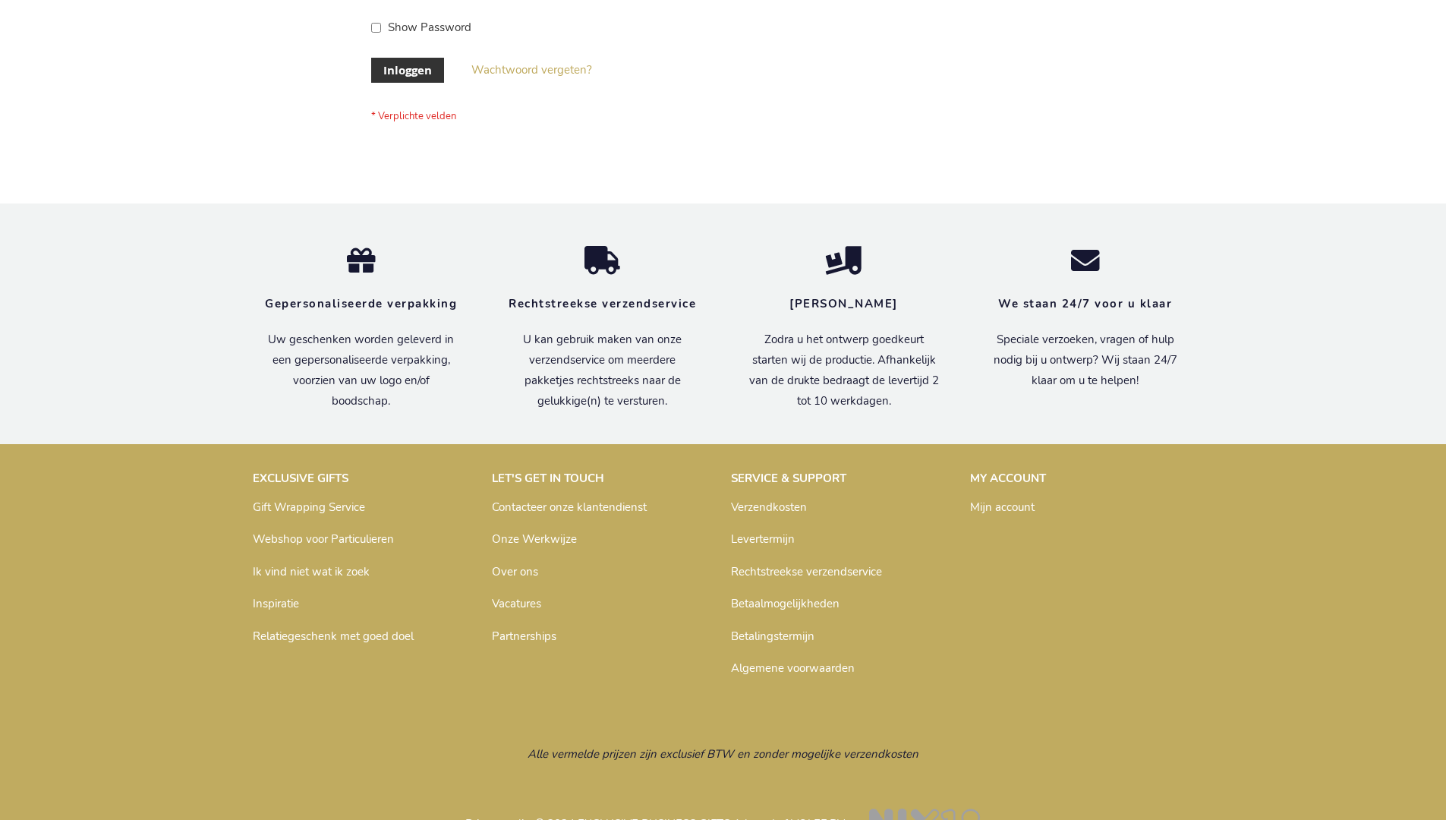
scroll to position [515, 0]
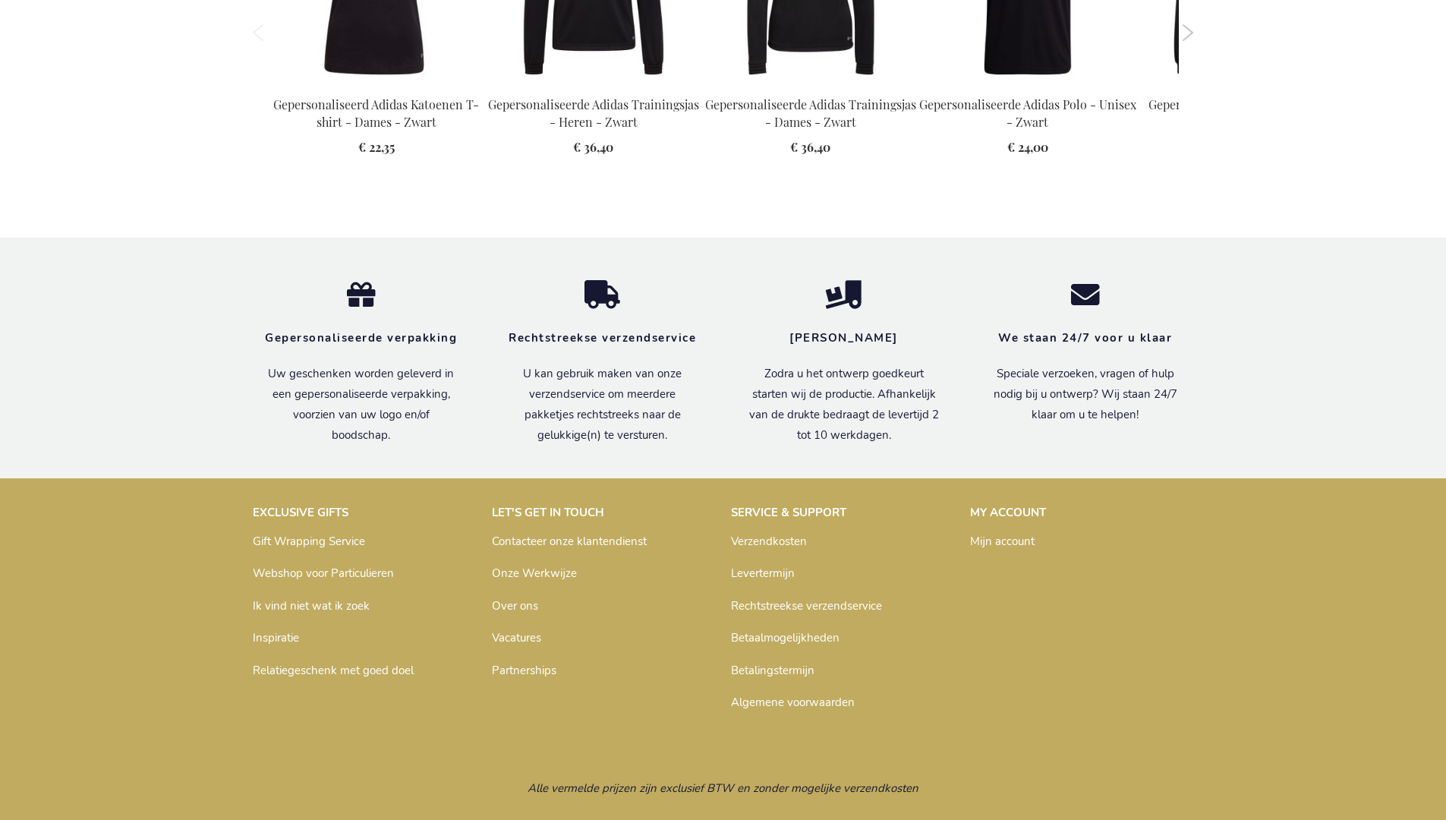
scroll to position [2006, 0]
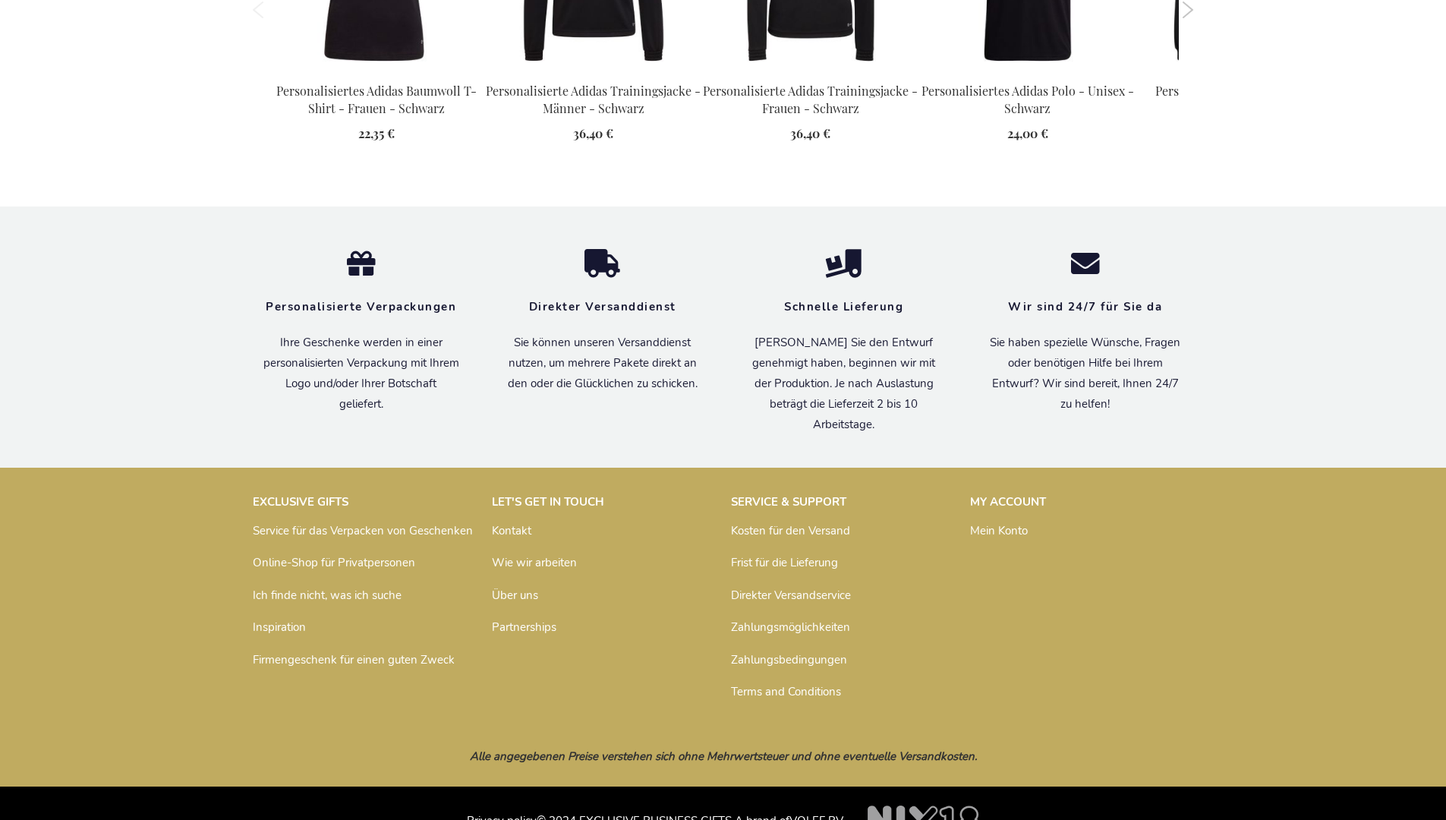
scroll to position [1999, 0]
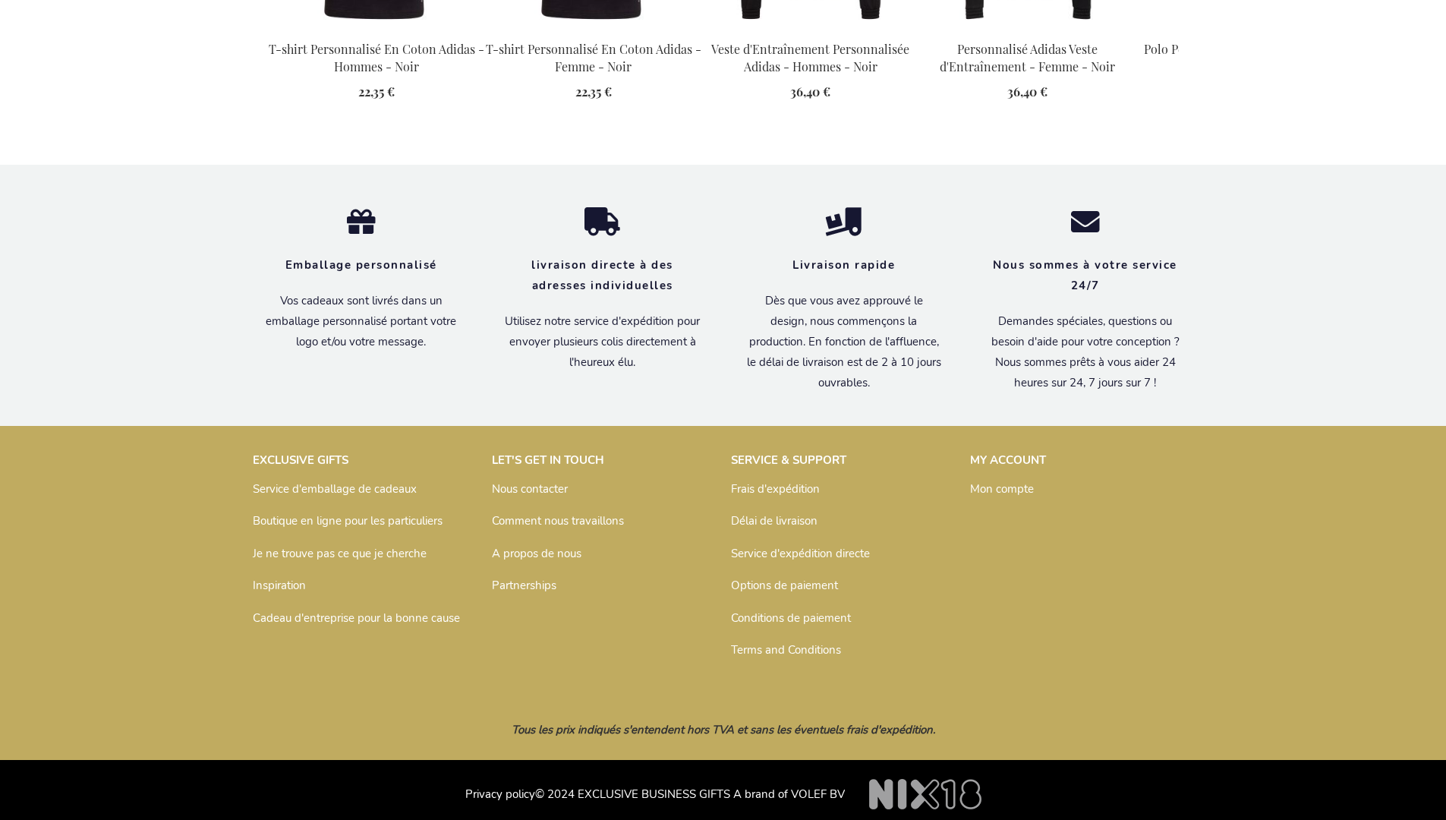
scroll to position [2014, 0]
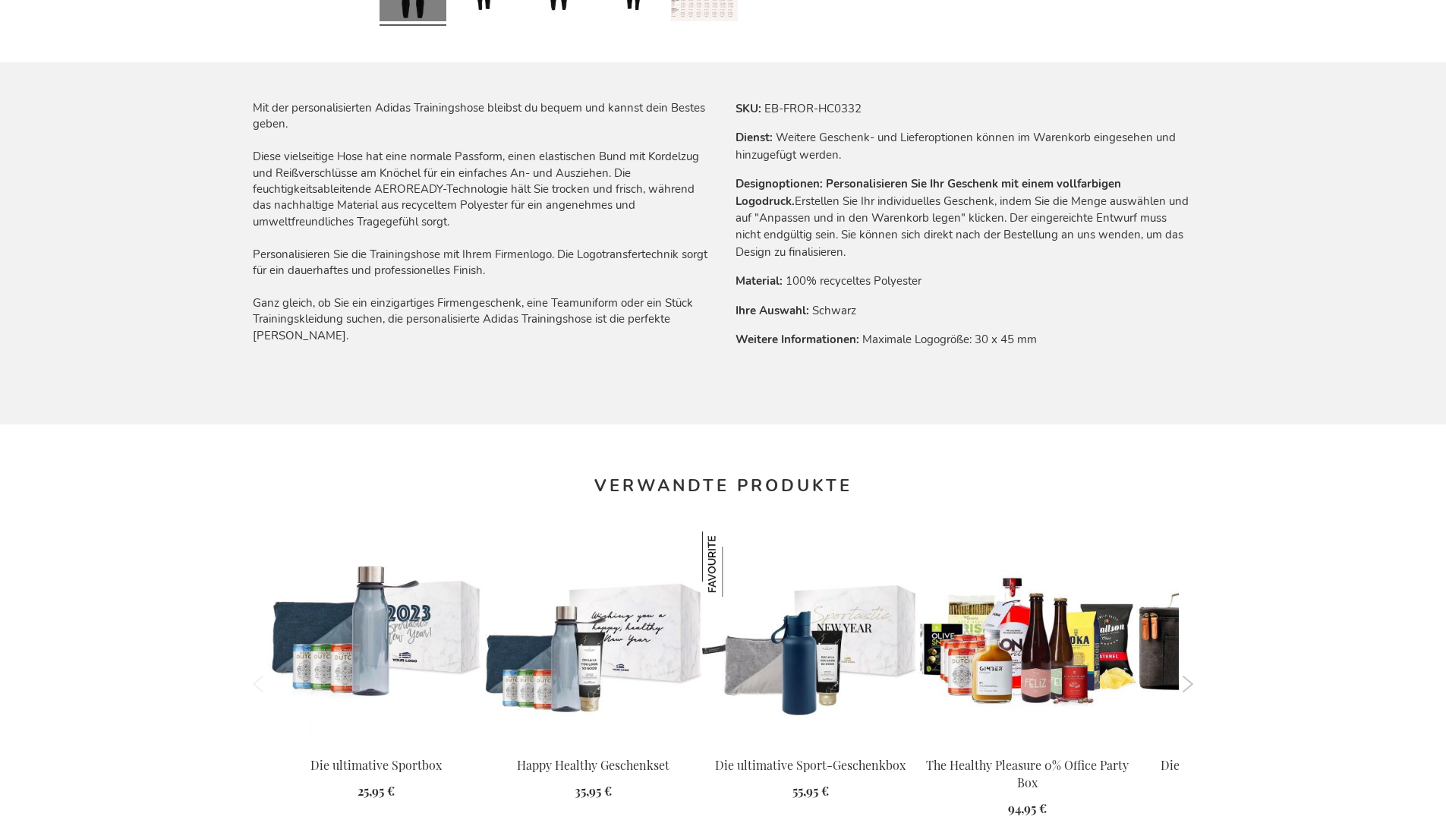
scroll to position [1999, 0]
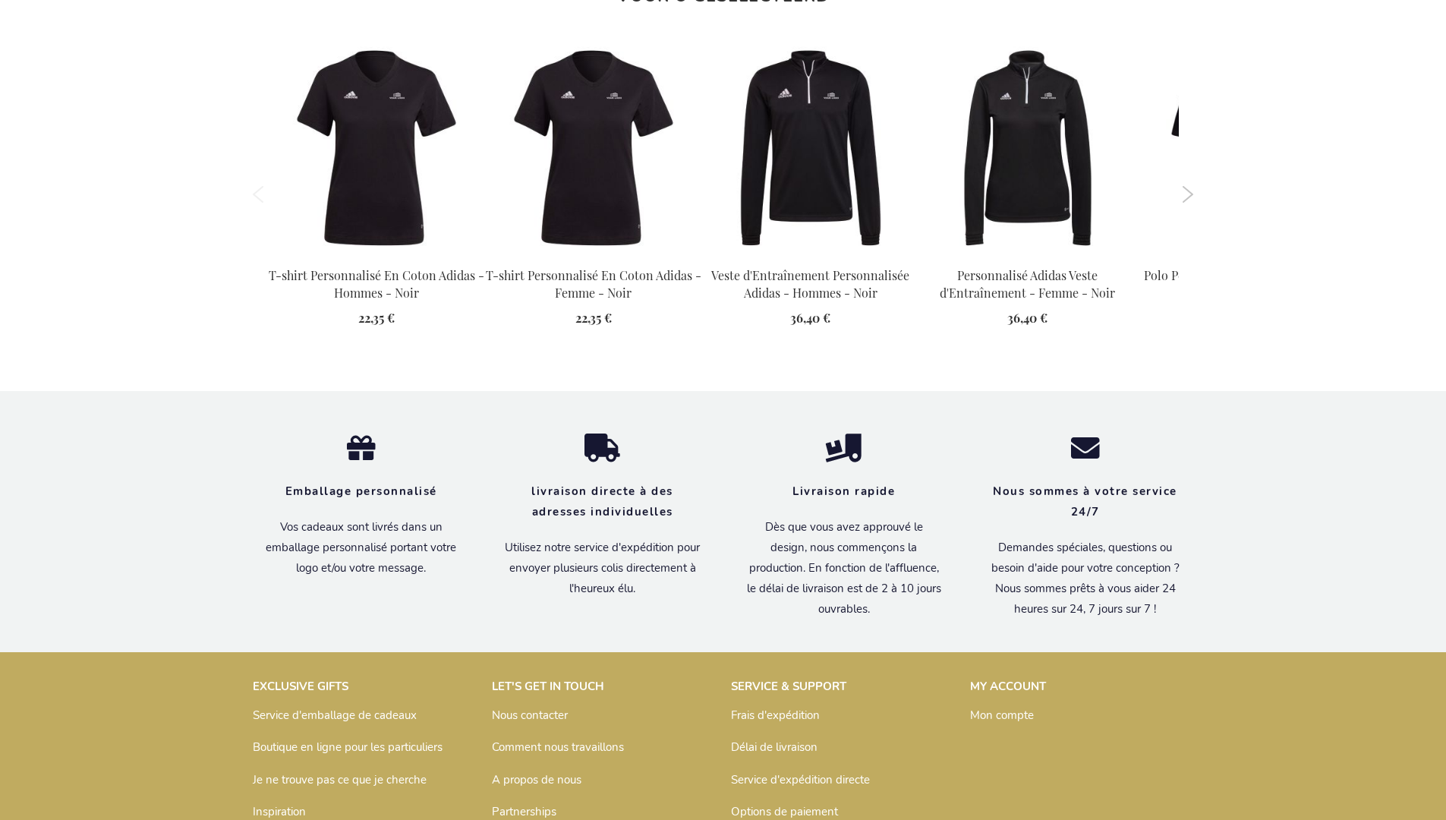
scroll to position [2014, 0]
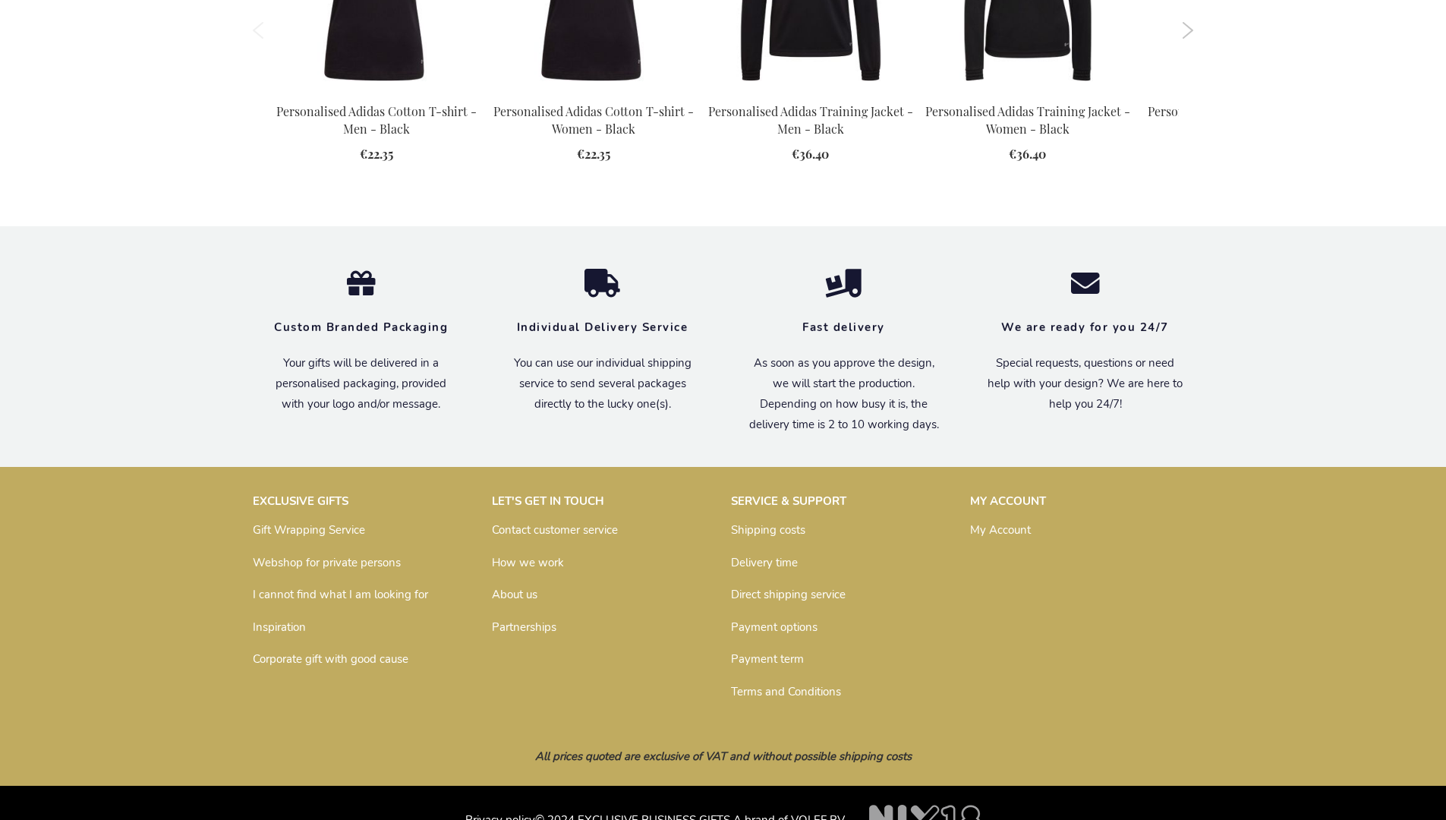
scroll to position [1961, 0]
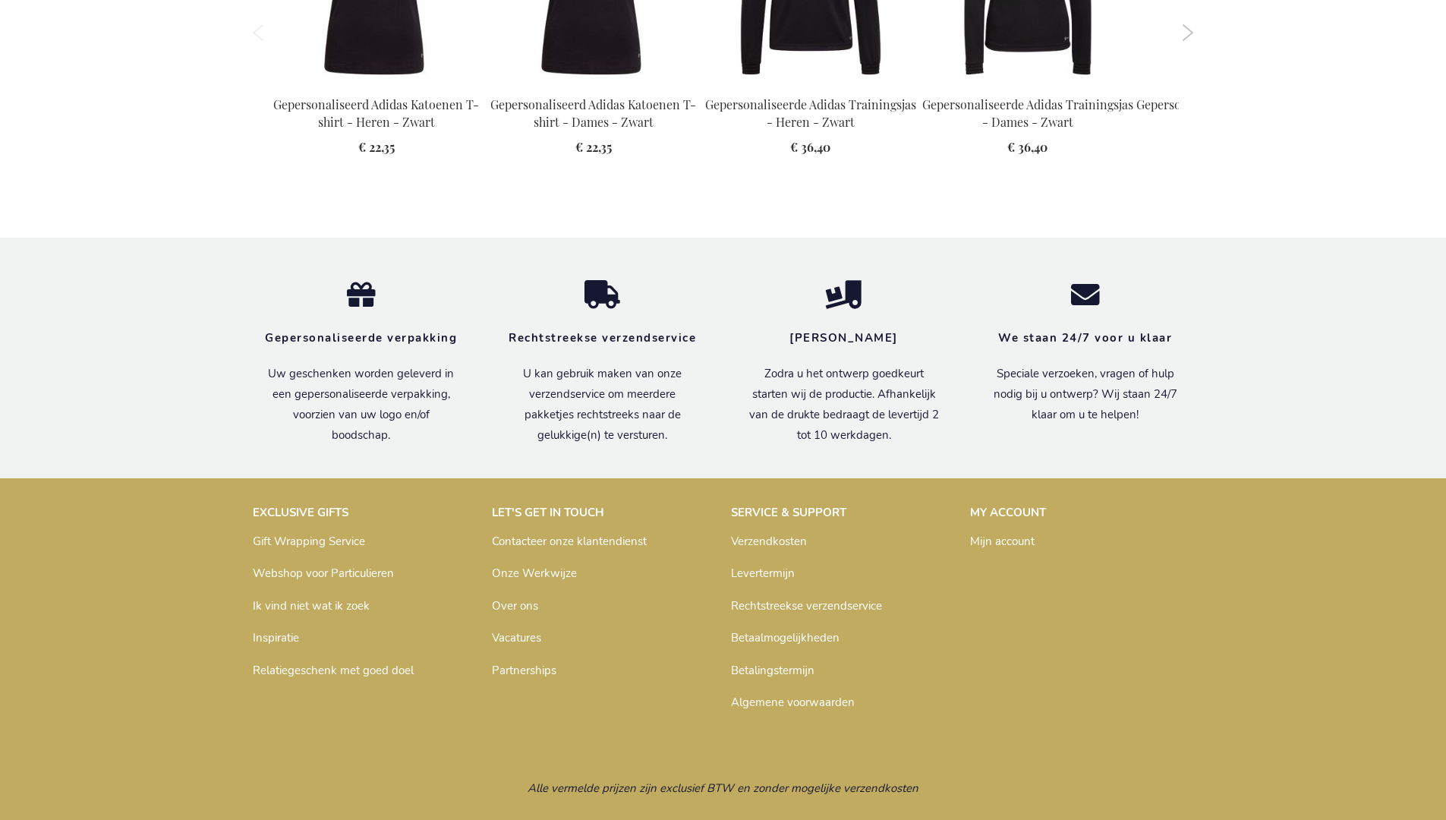
scroll to position [2006, 0]
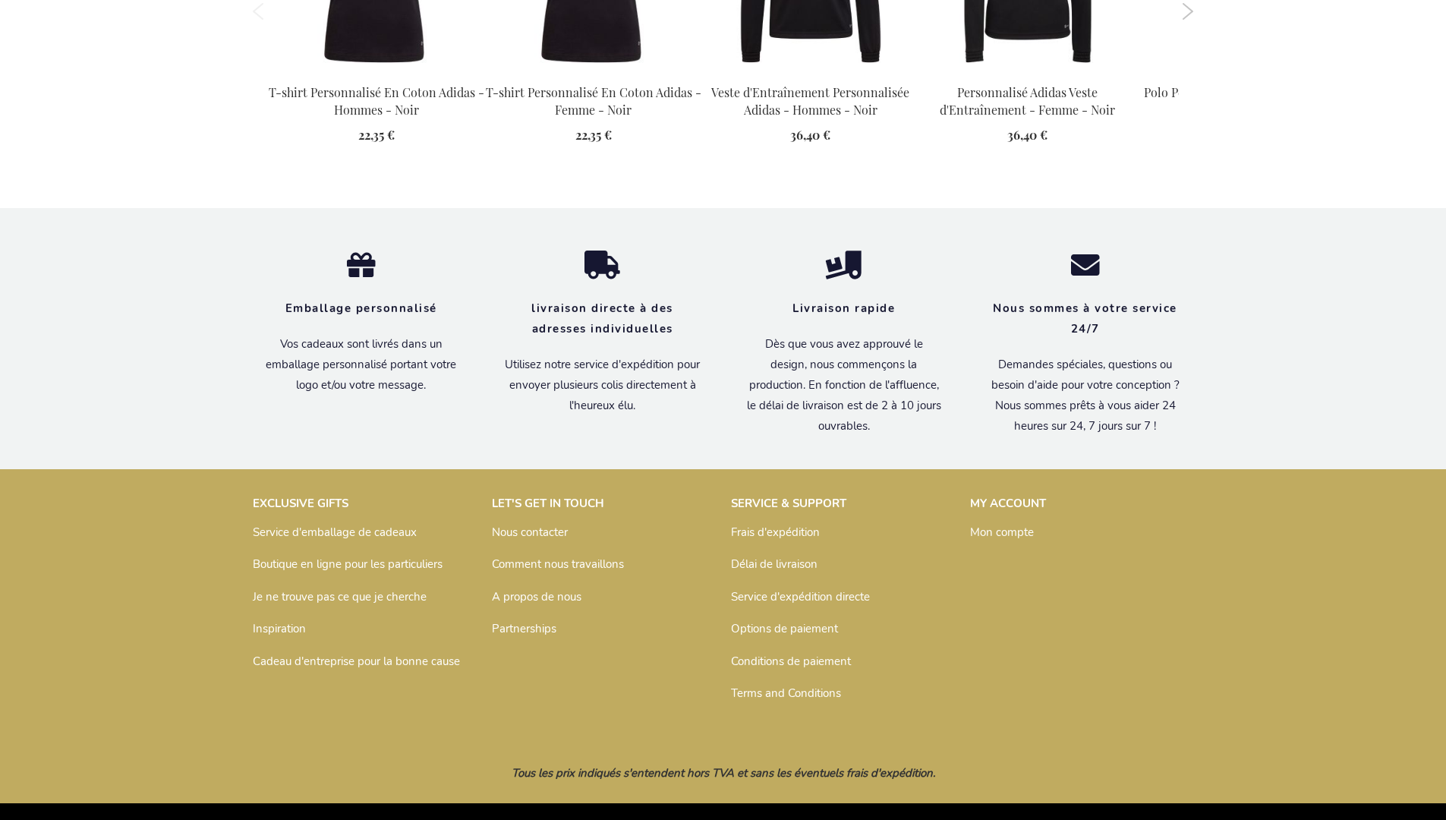
scroll to position [2014, 0]
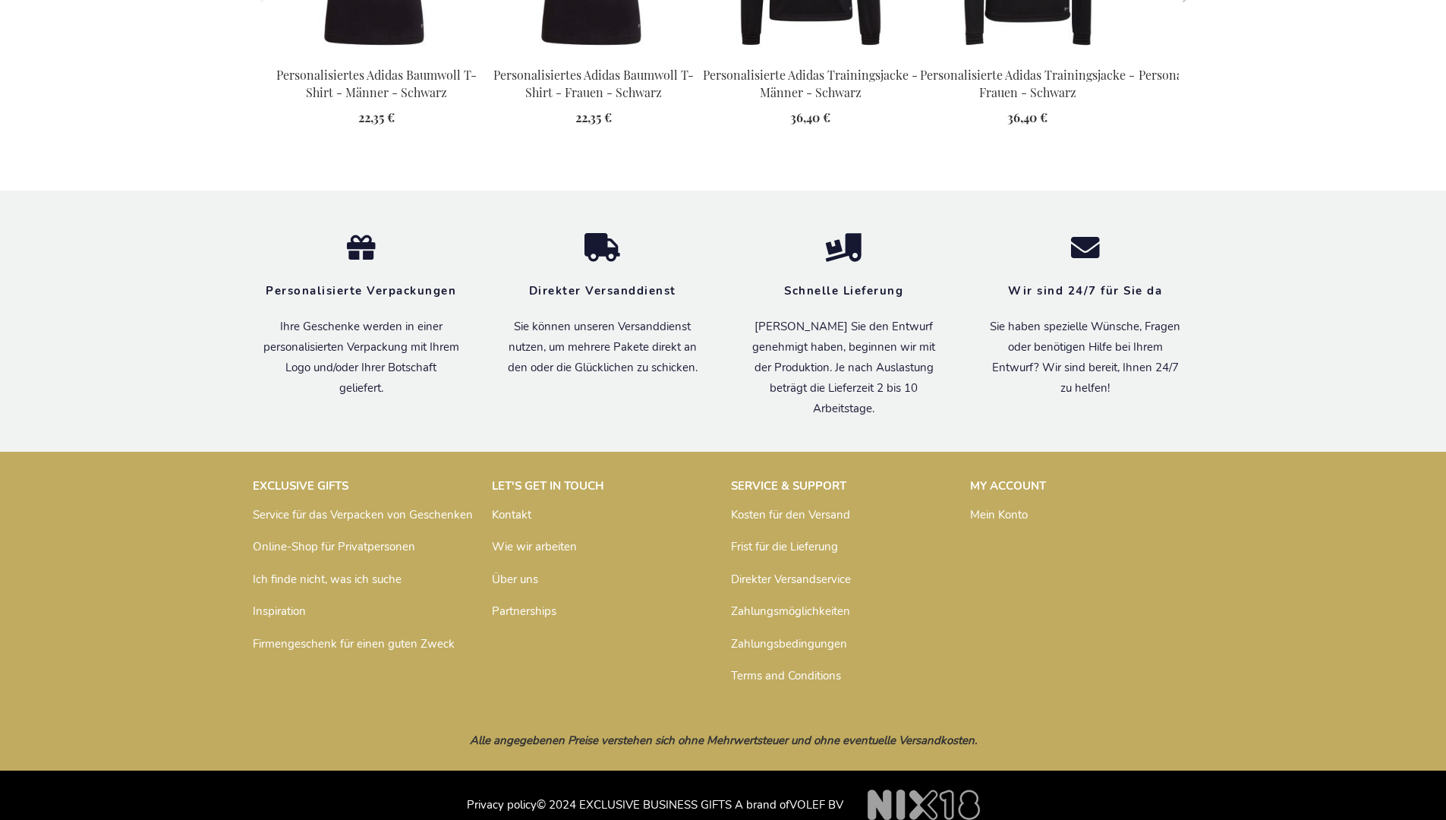
scroll to position [1999, 0]
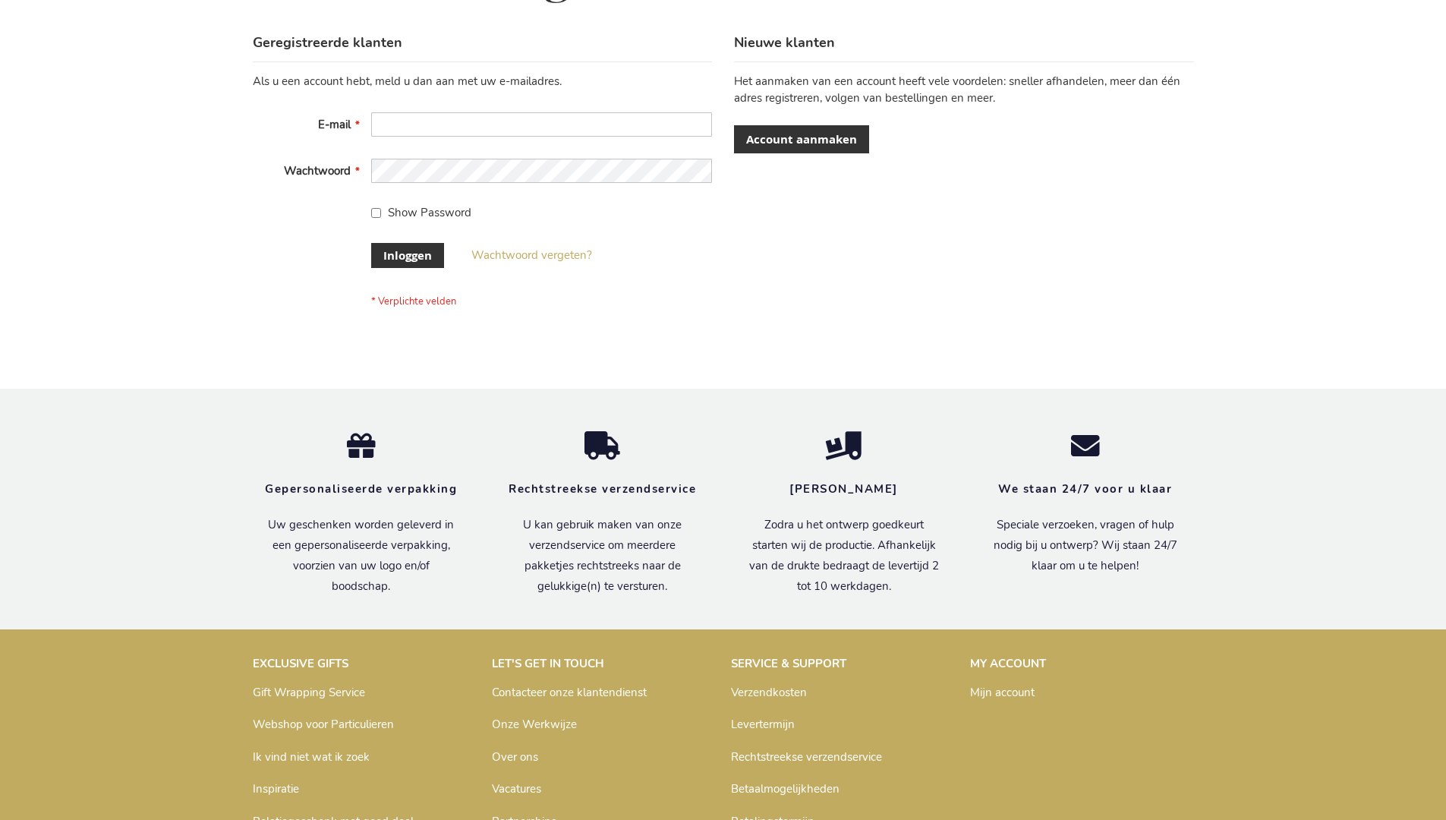
scroll to position [515, 0]
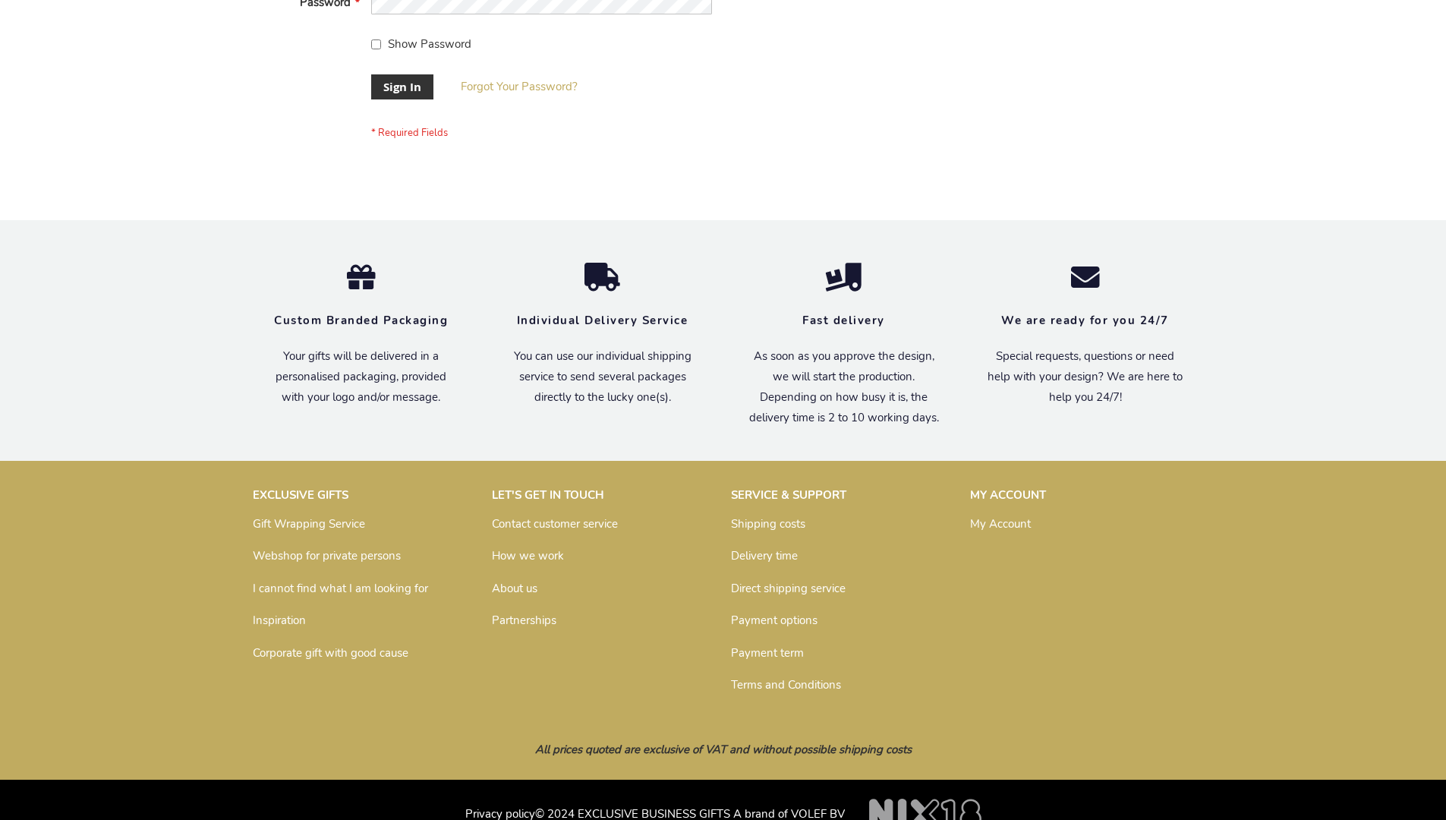
scroll to position [488, 0]
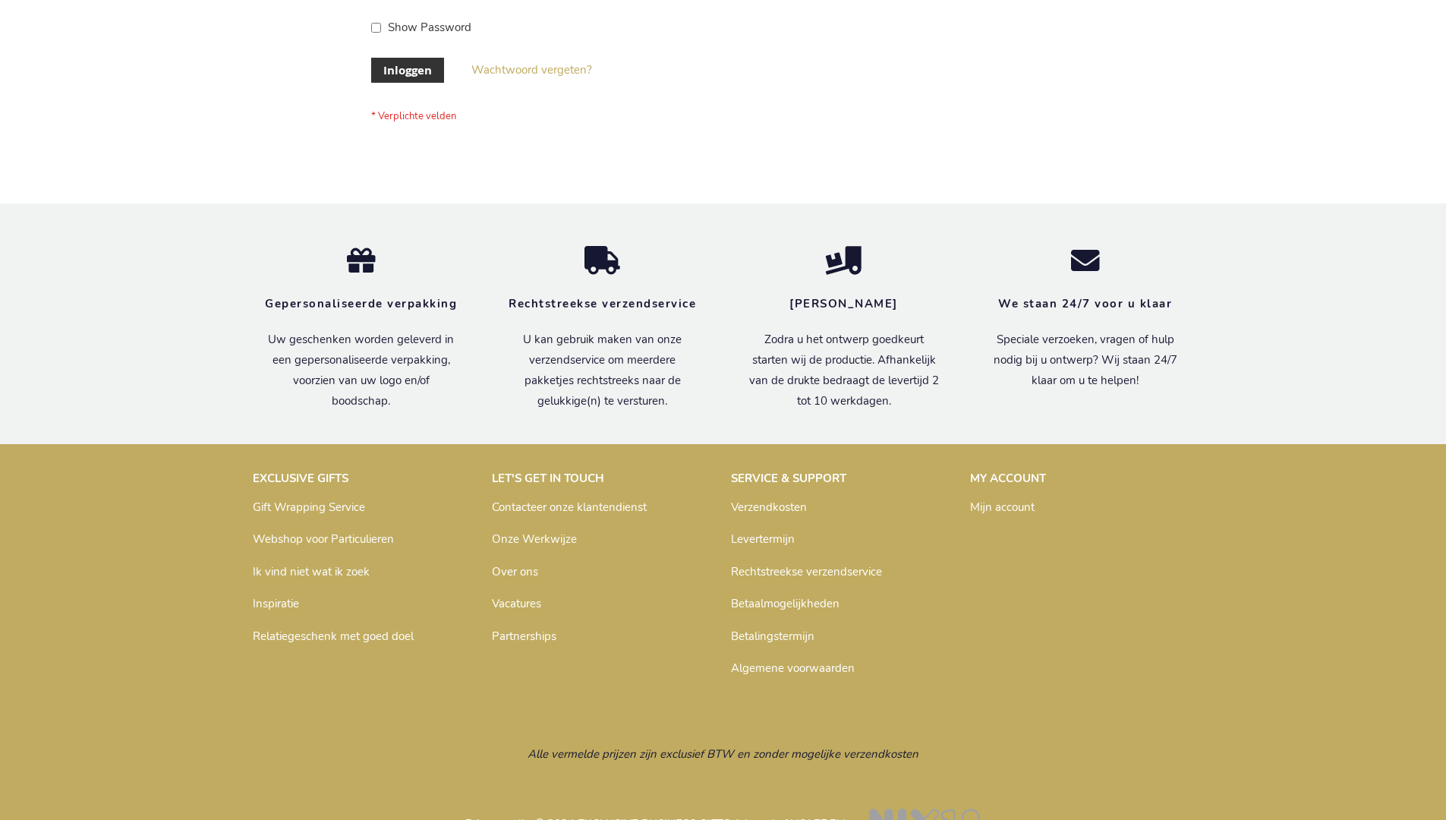
scroll to position [515, 0]
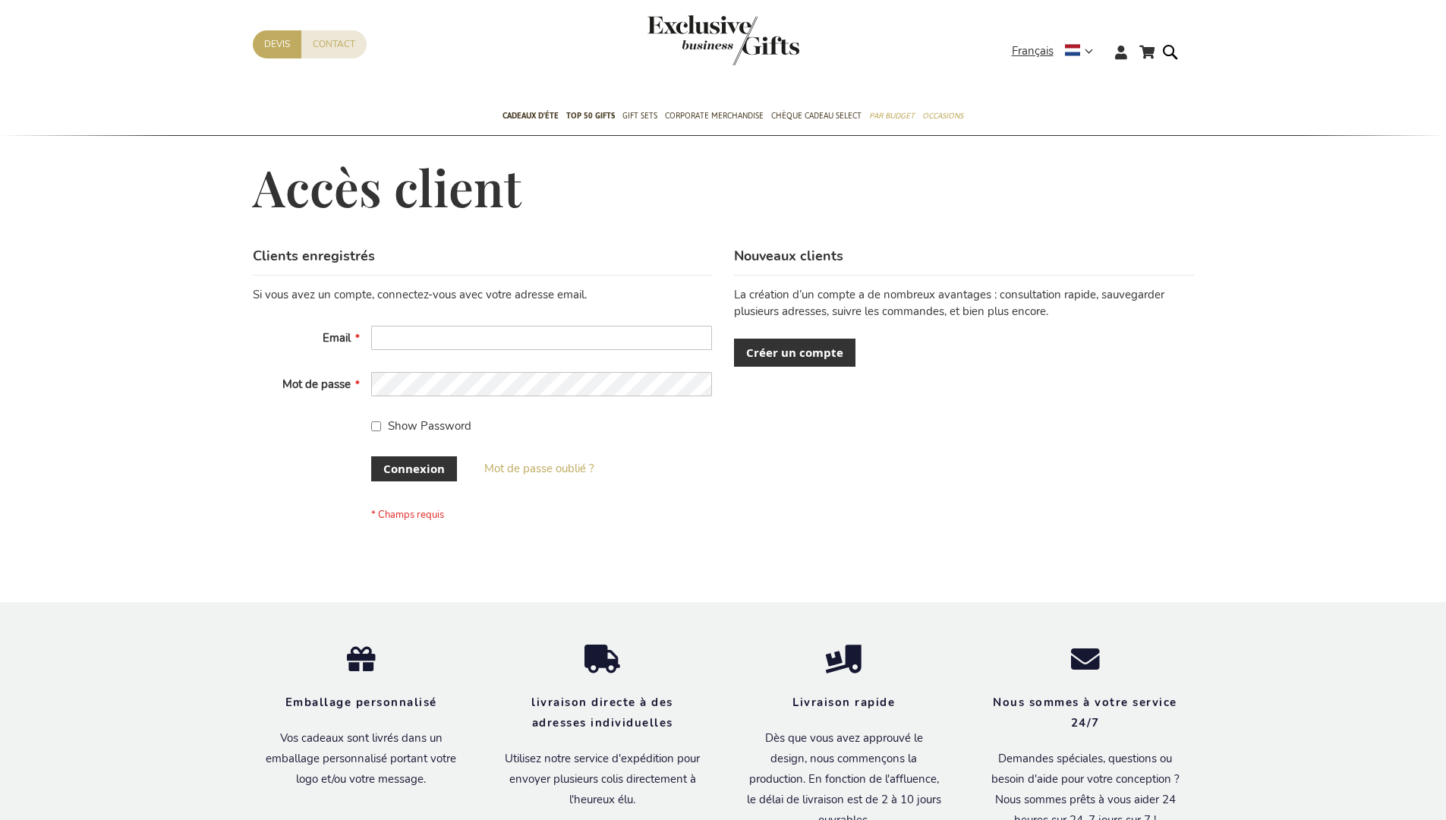
scroll to position [524, 0]
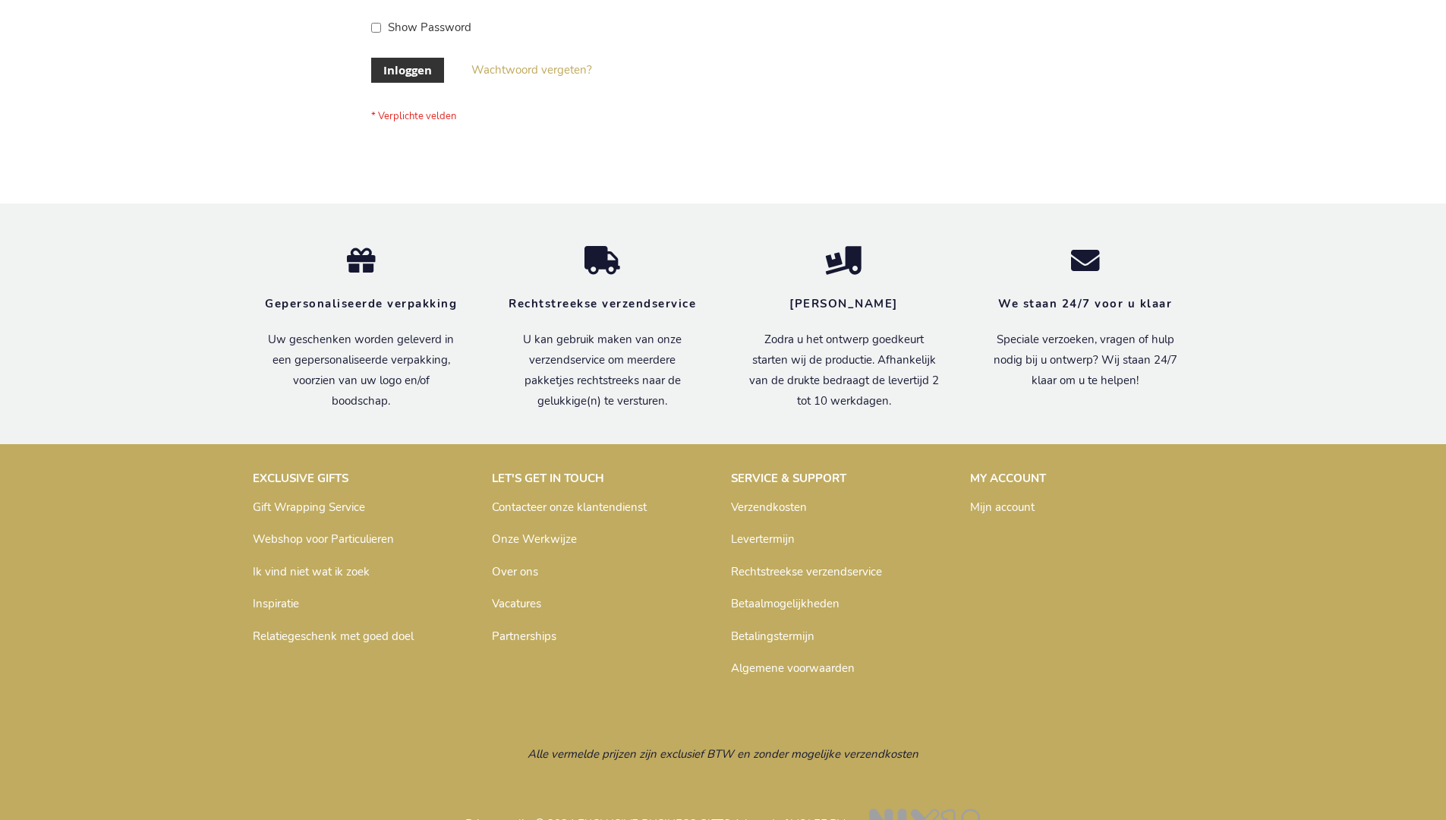
scroll to position [515, 0]
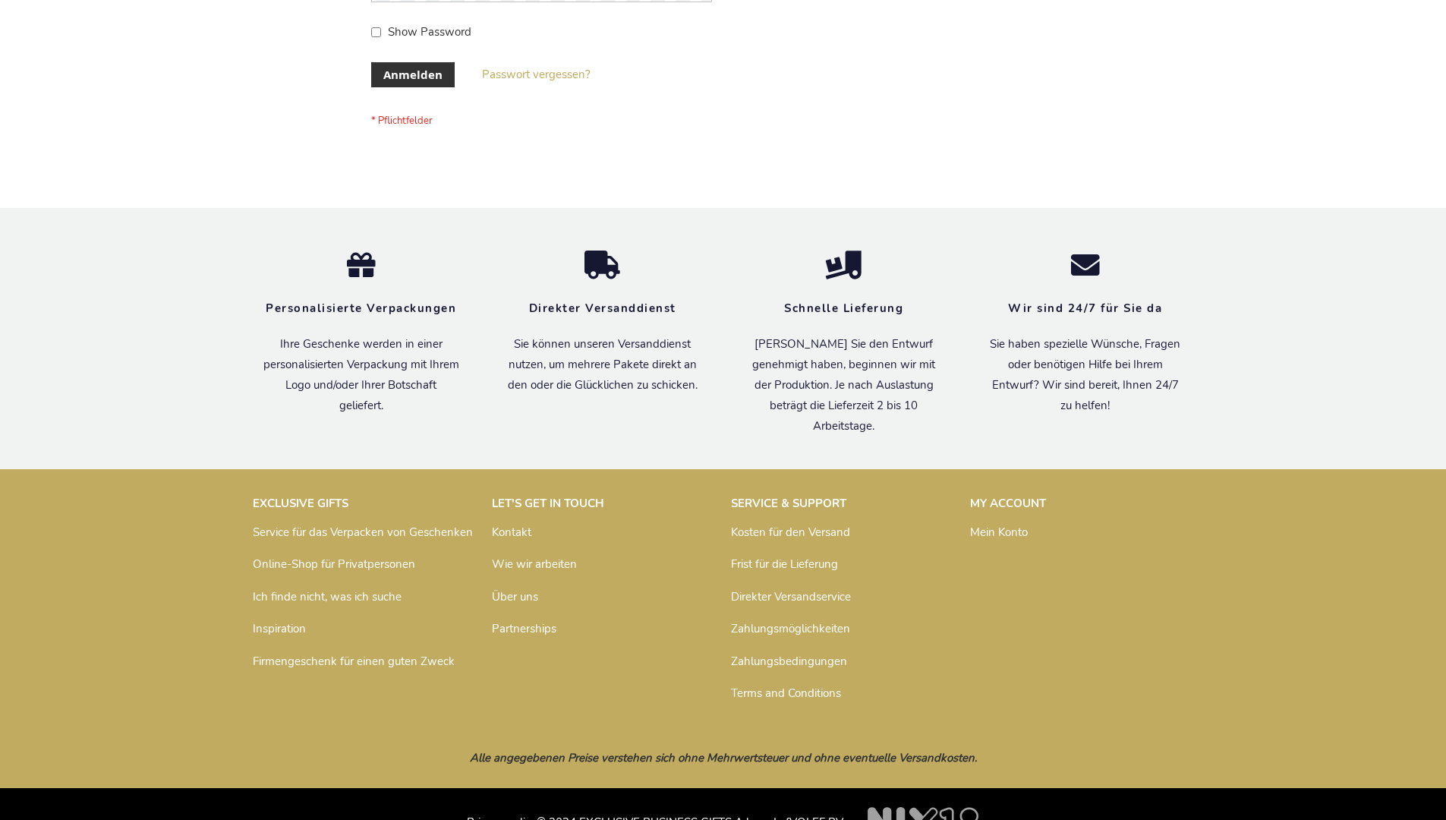
scroll to position [508, 0]
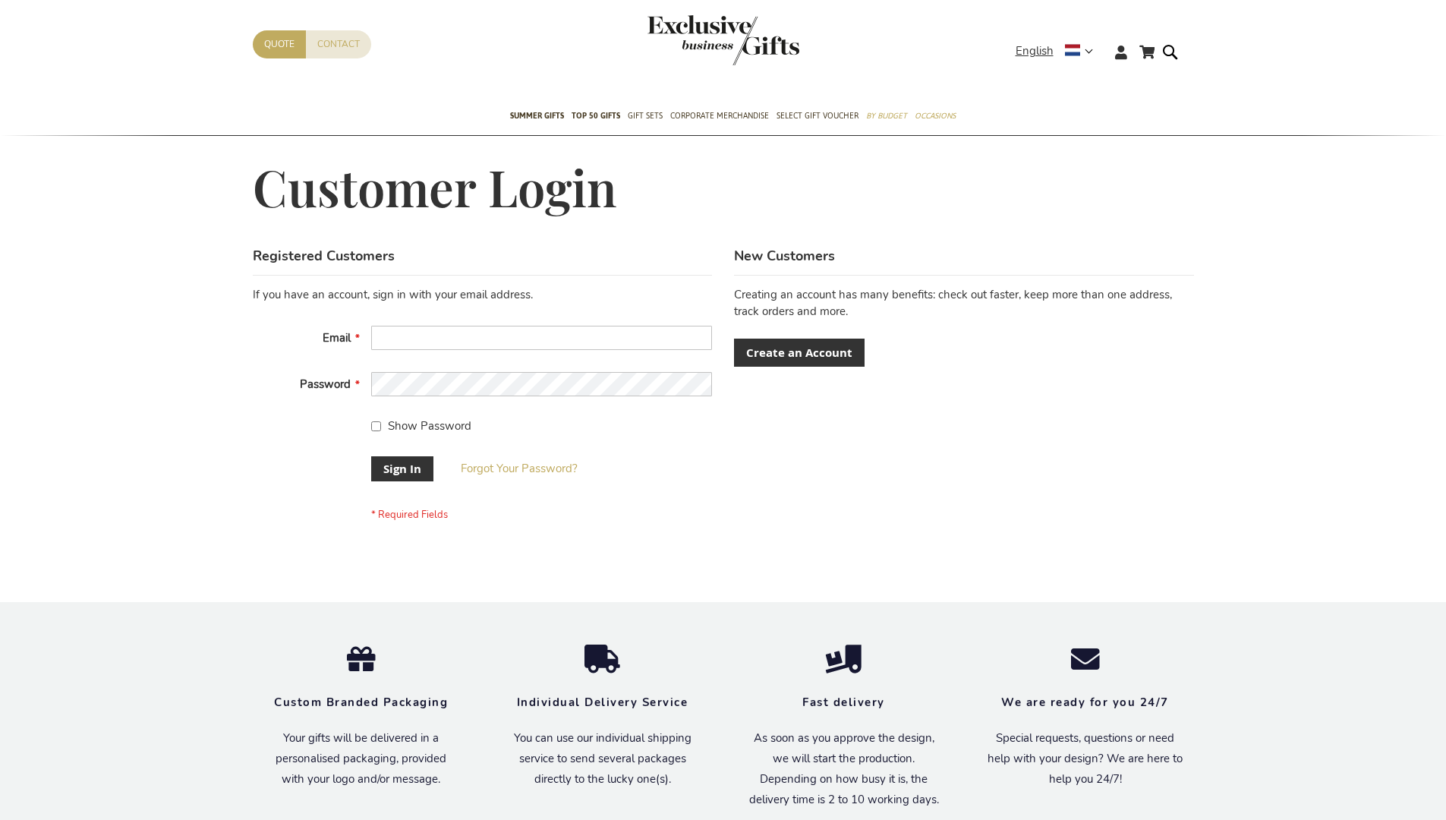
scroll to position [488, 0]
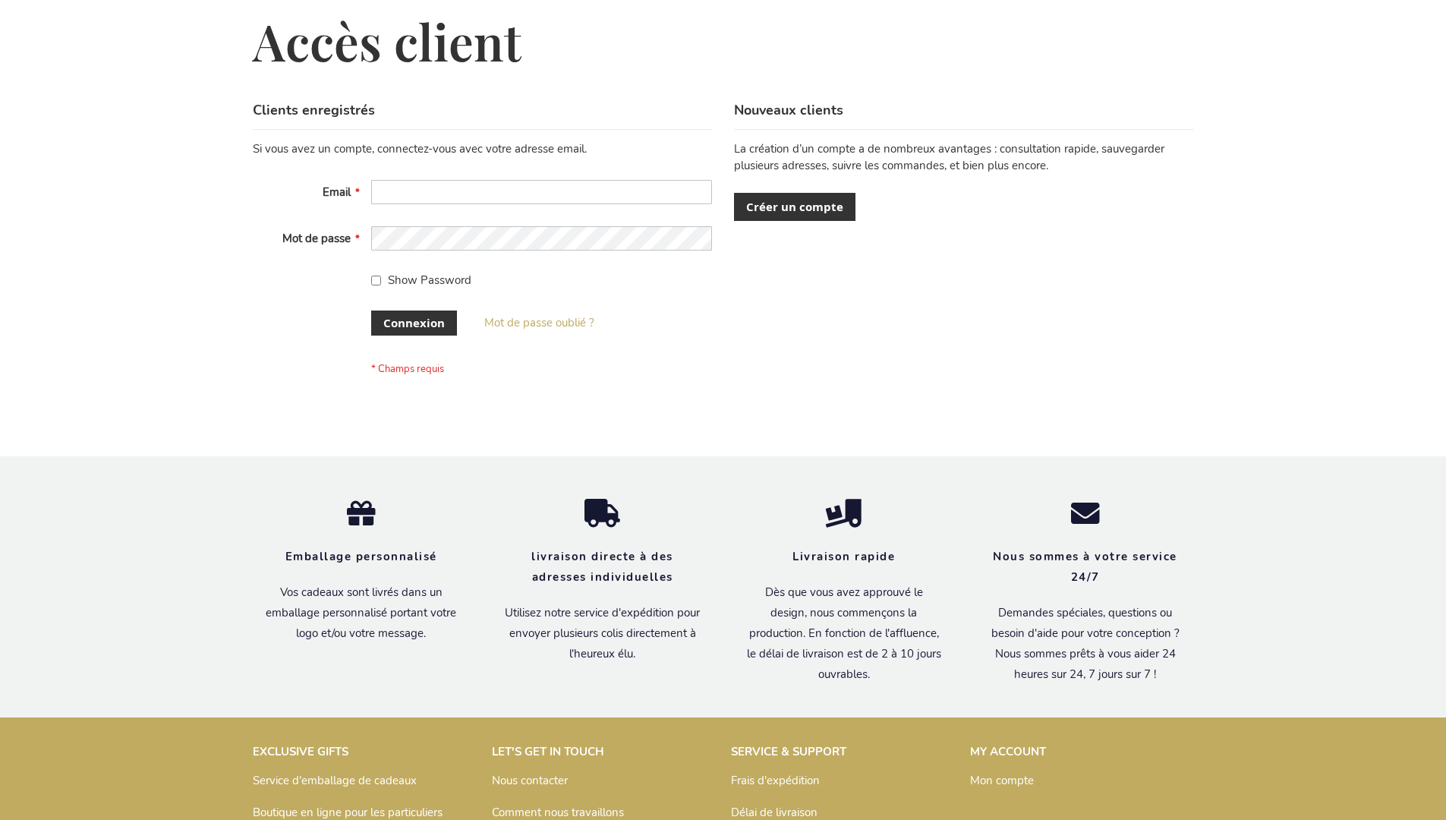
scroll to position [524, 0]
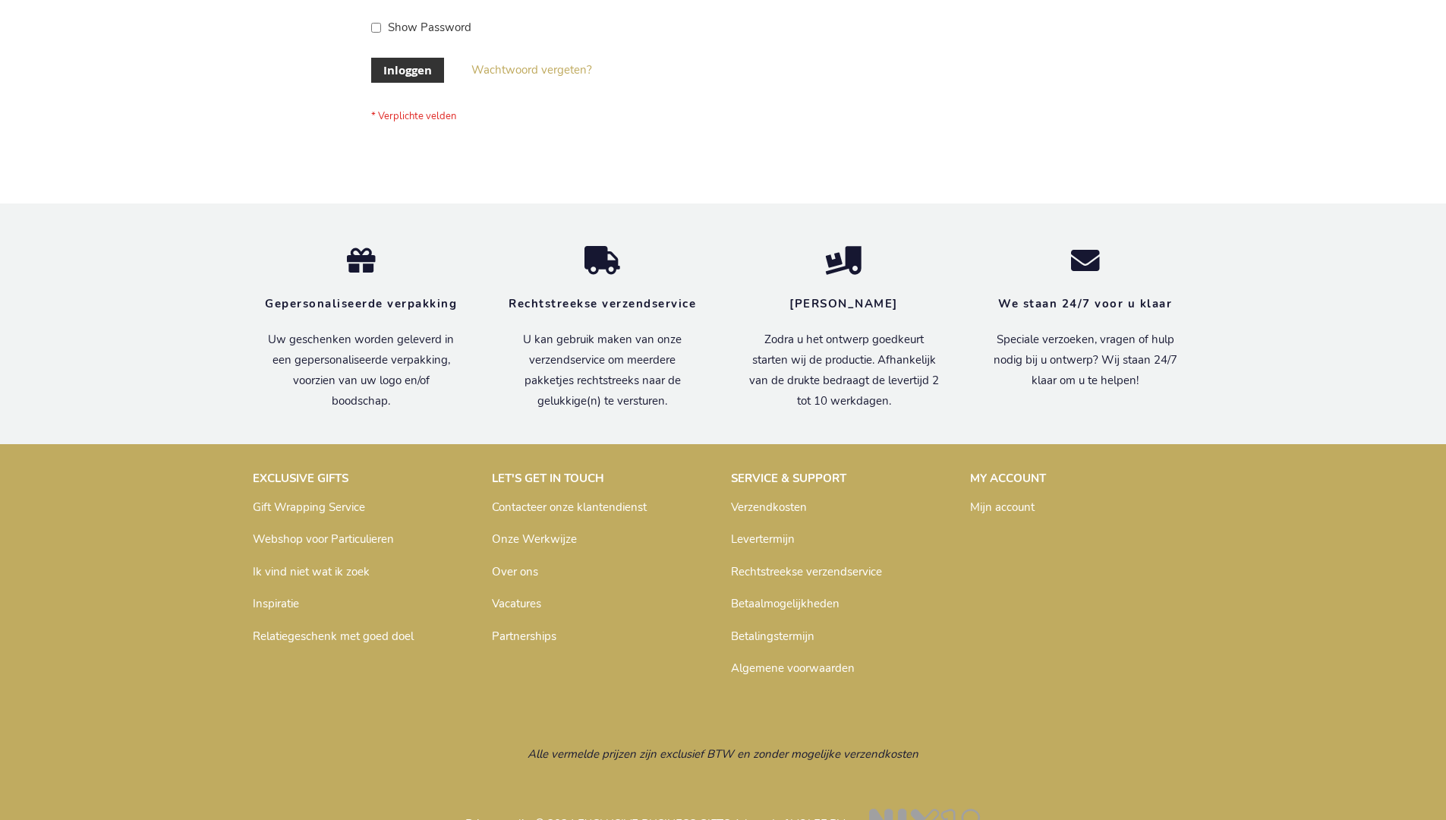
scroll to position [515, 0]
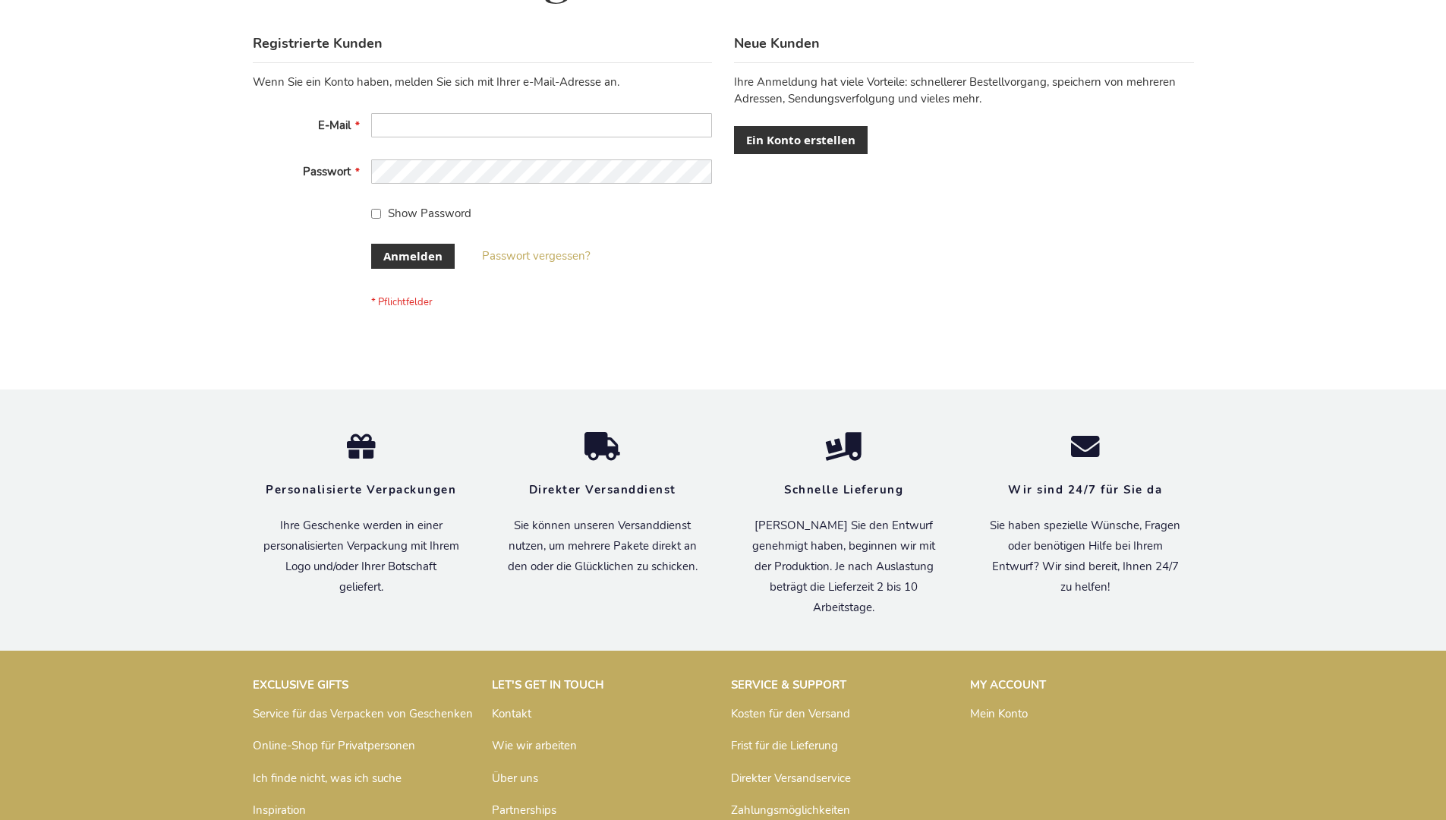
scroll to position [508, 0]
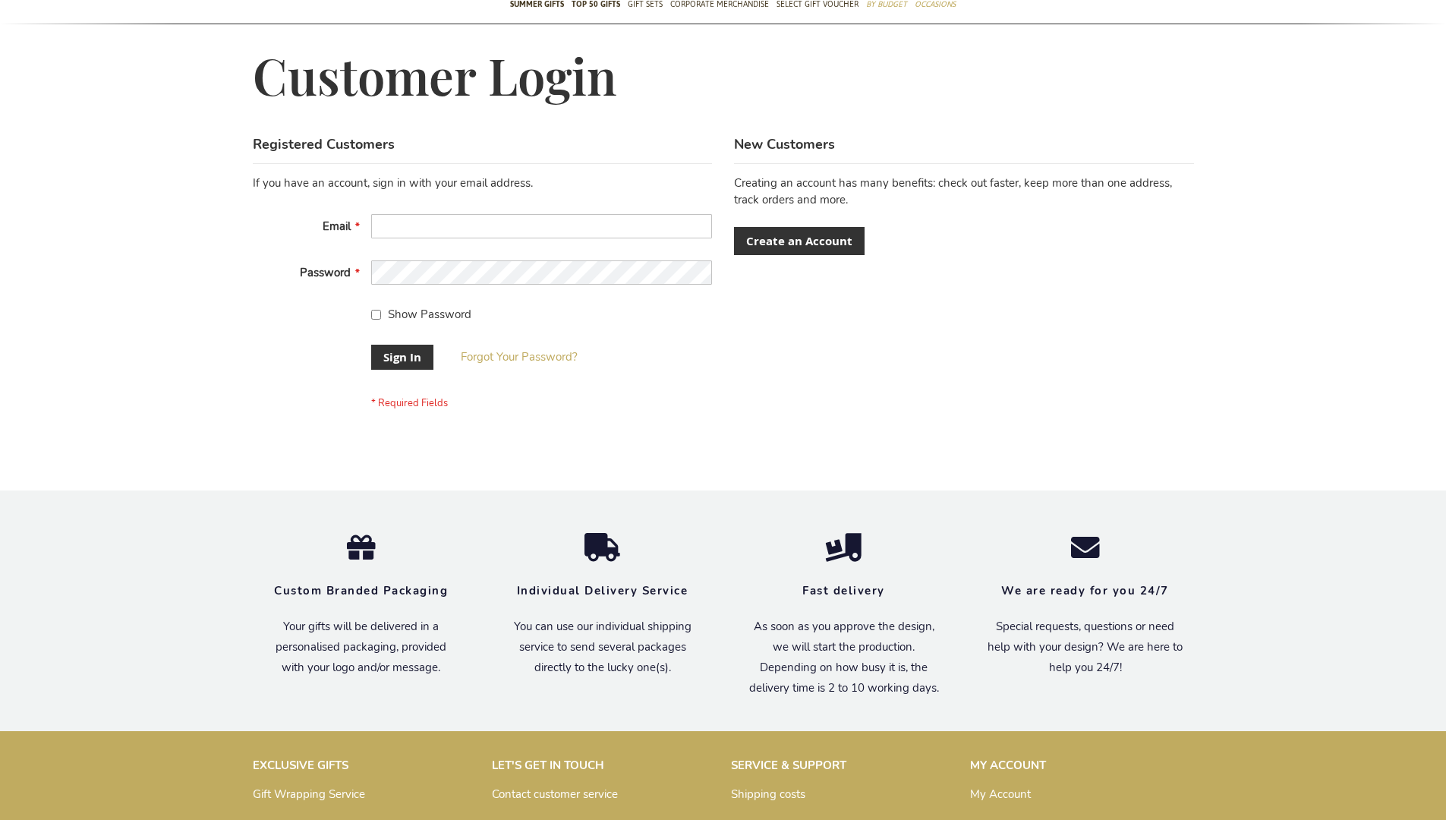
scroll to position [488, 0]
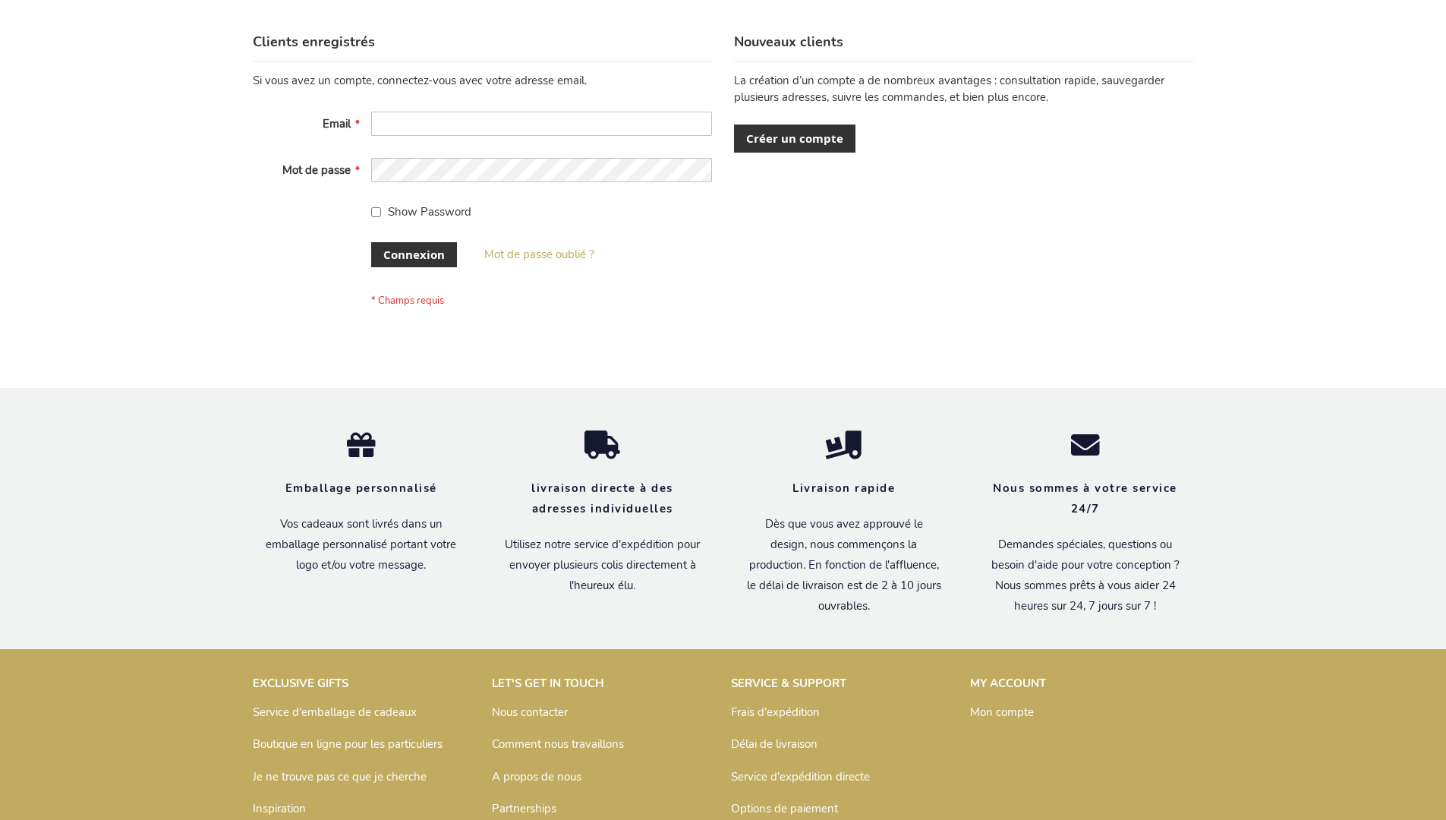
scroll to position [524, 0]
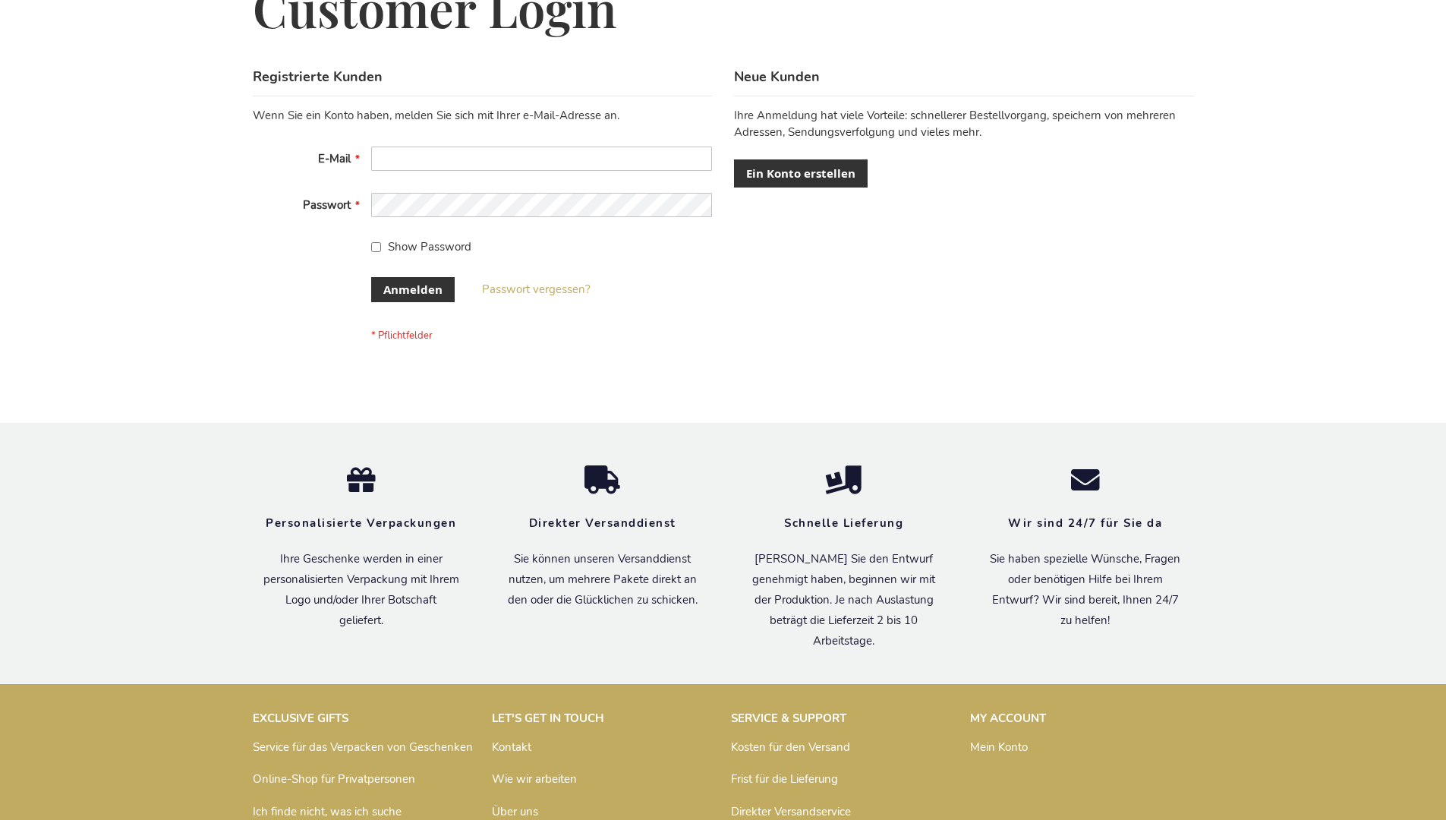
scroll to position [508, 0]
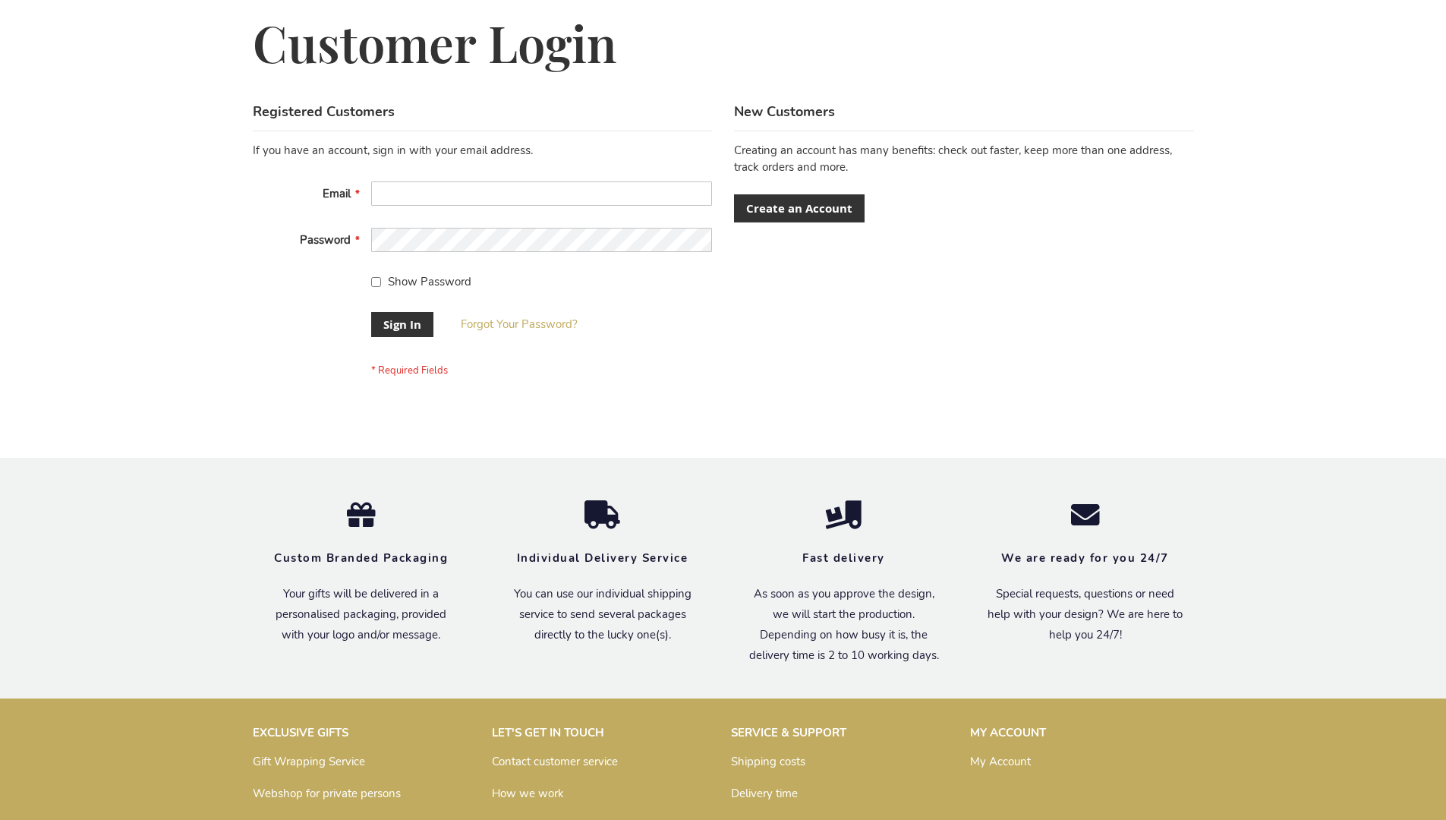
scroll to position [488, 0]
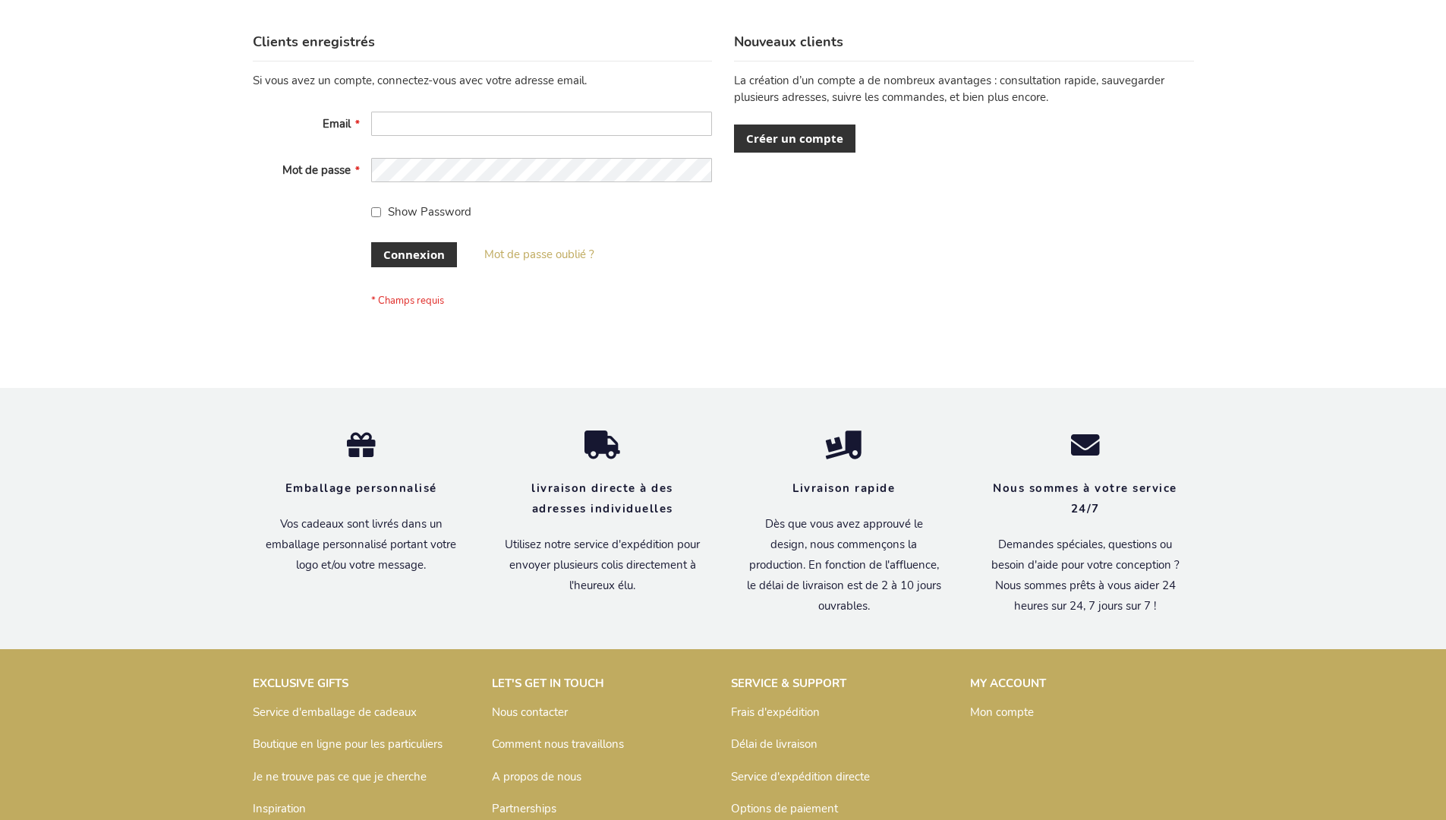
scroll to position [524, 0]
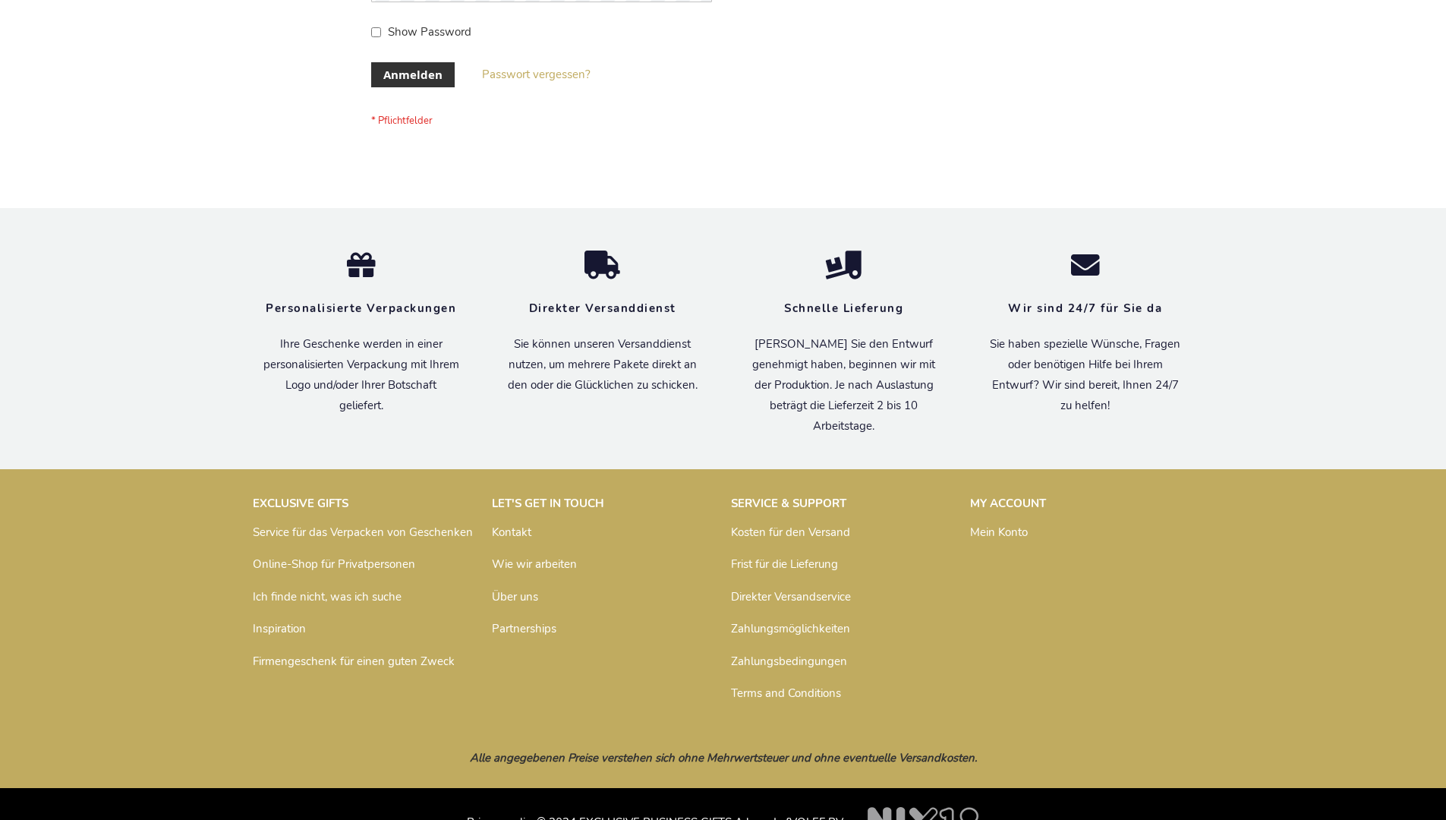
scroll to position [508, 0]
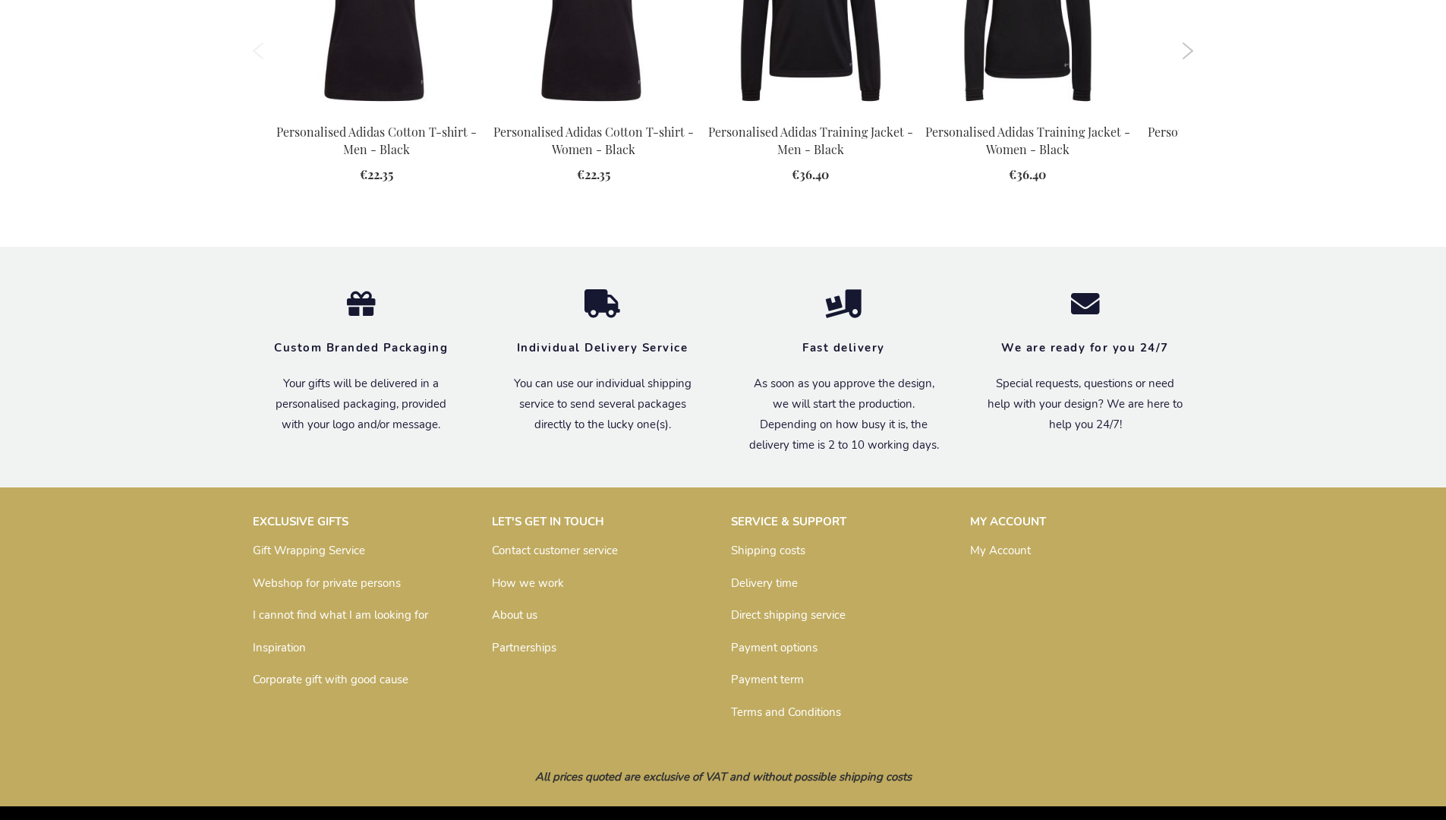
scroll to position [1961, 0]
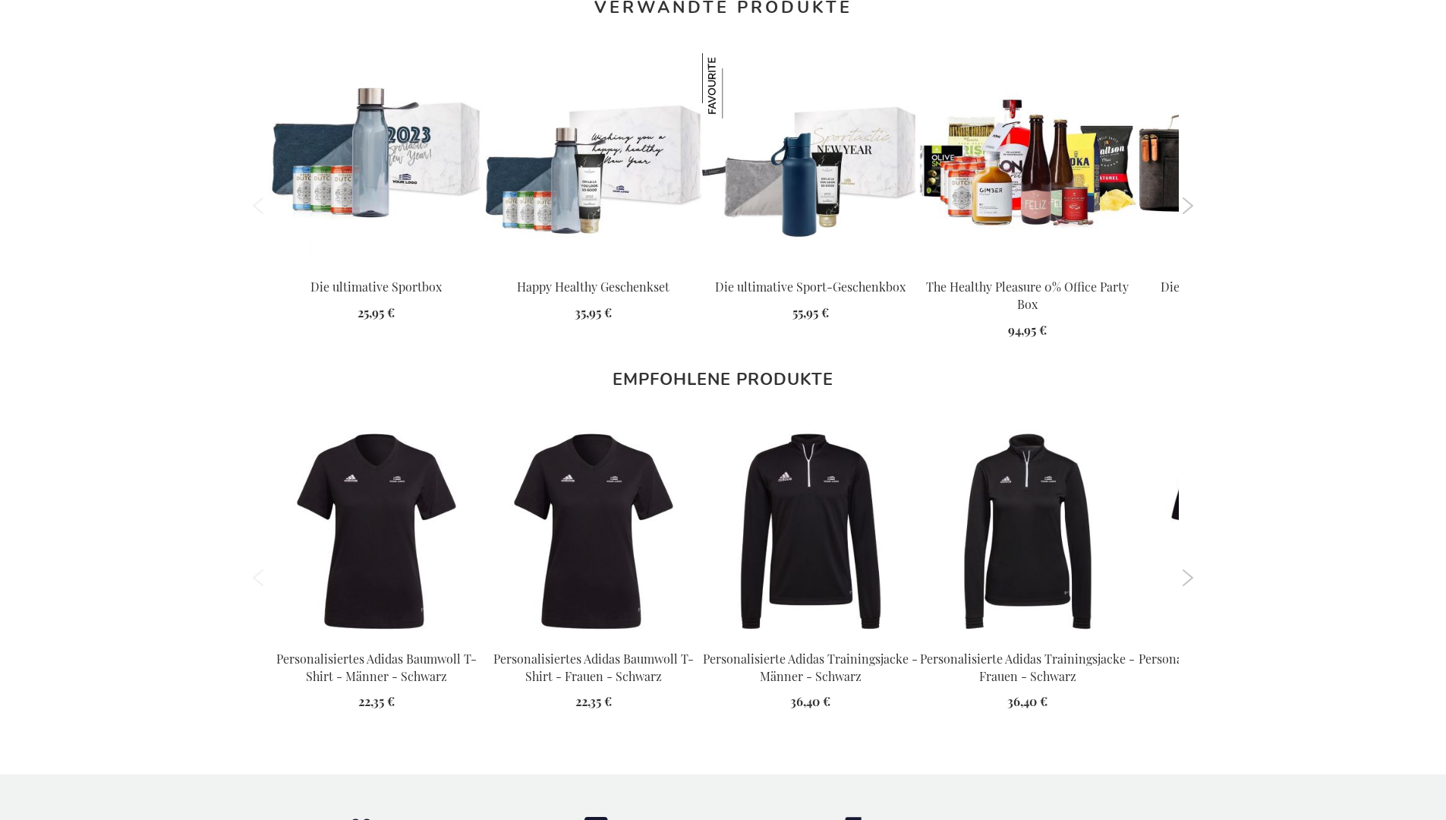
scroll to position [1999, 0]
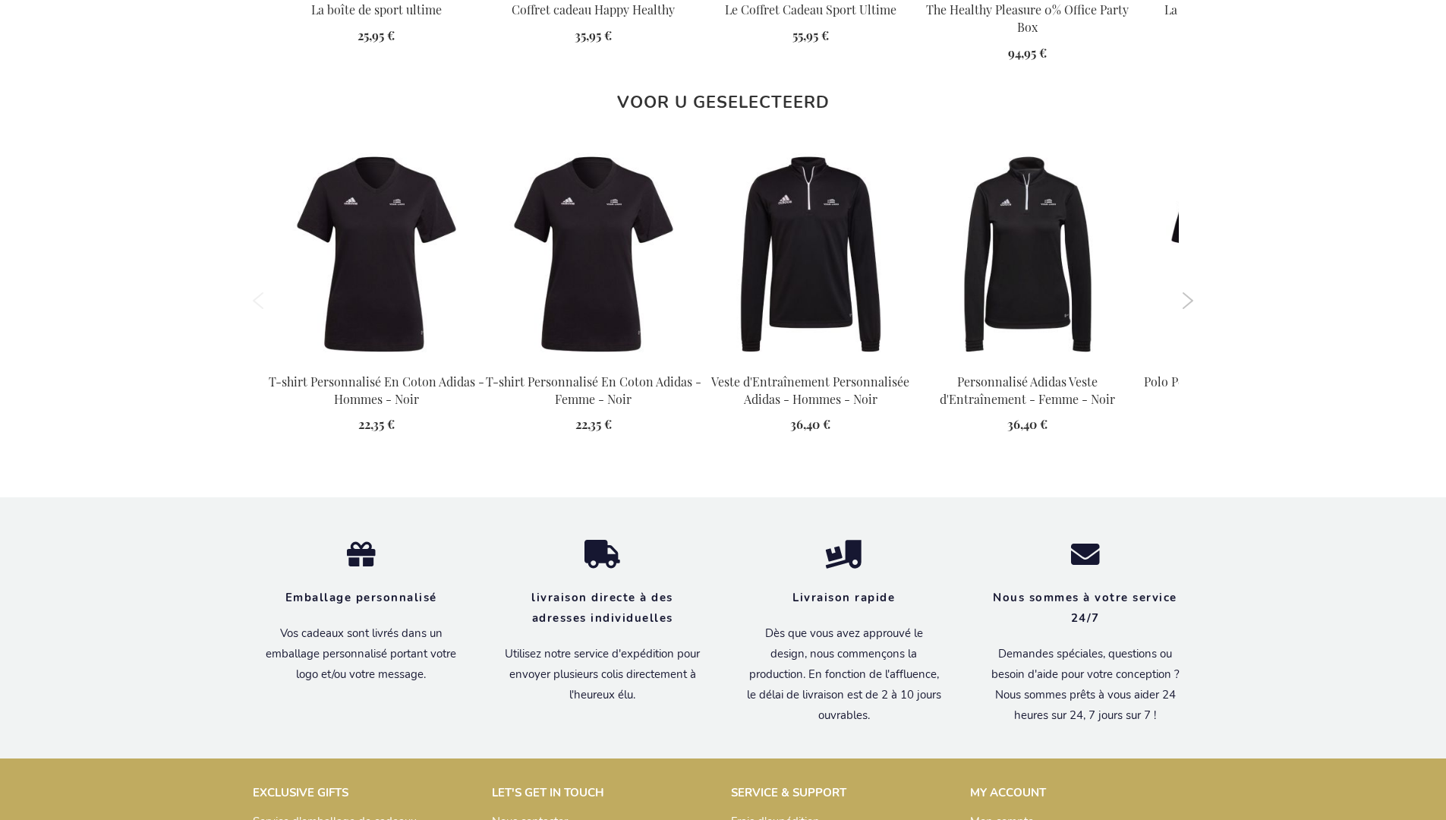
scroll to position [2014, 0]
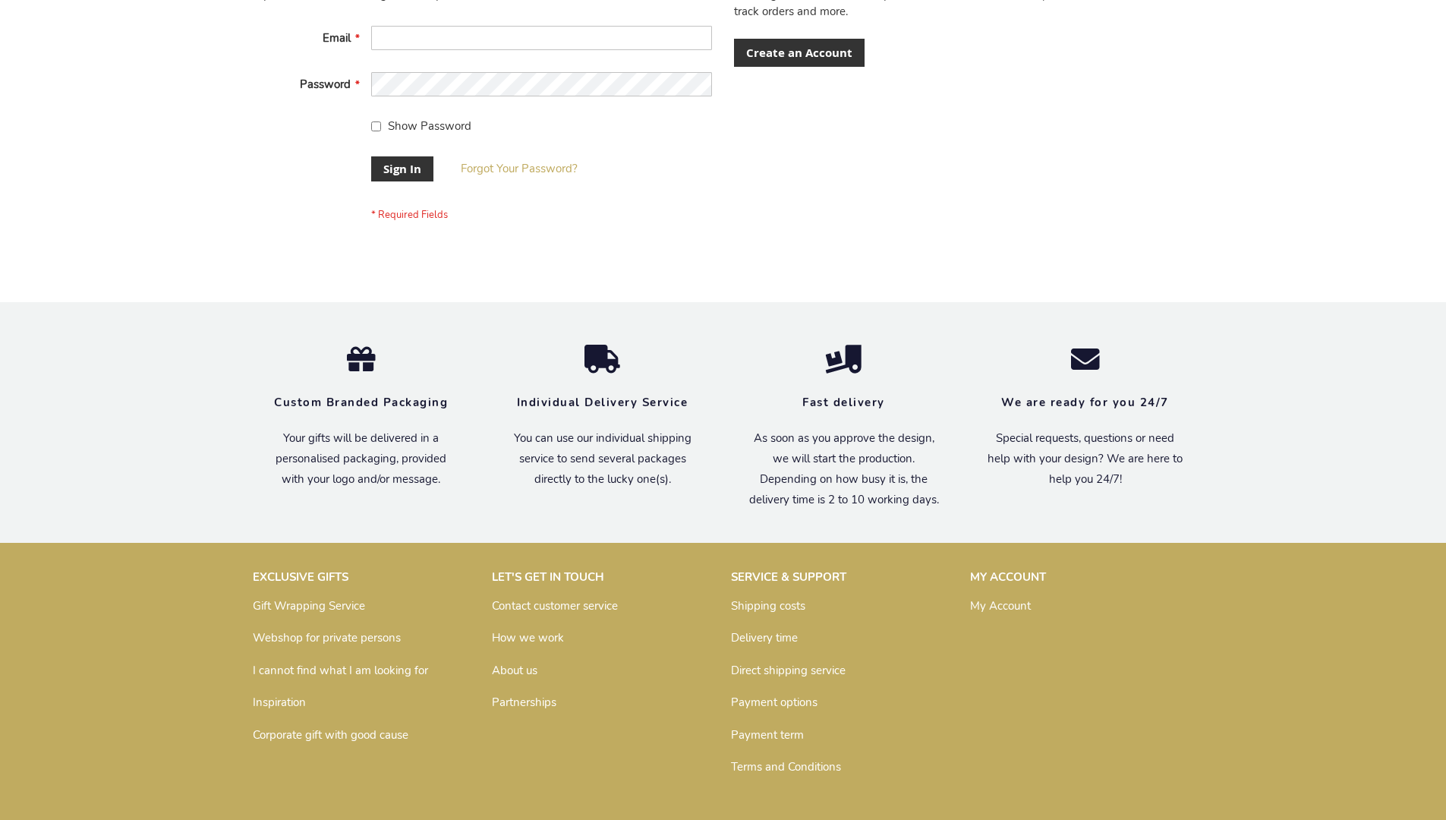
scroll to position [488, 0]
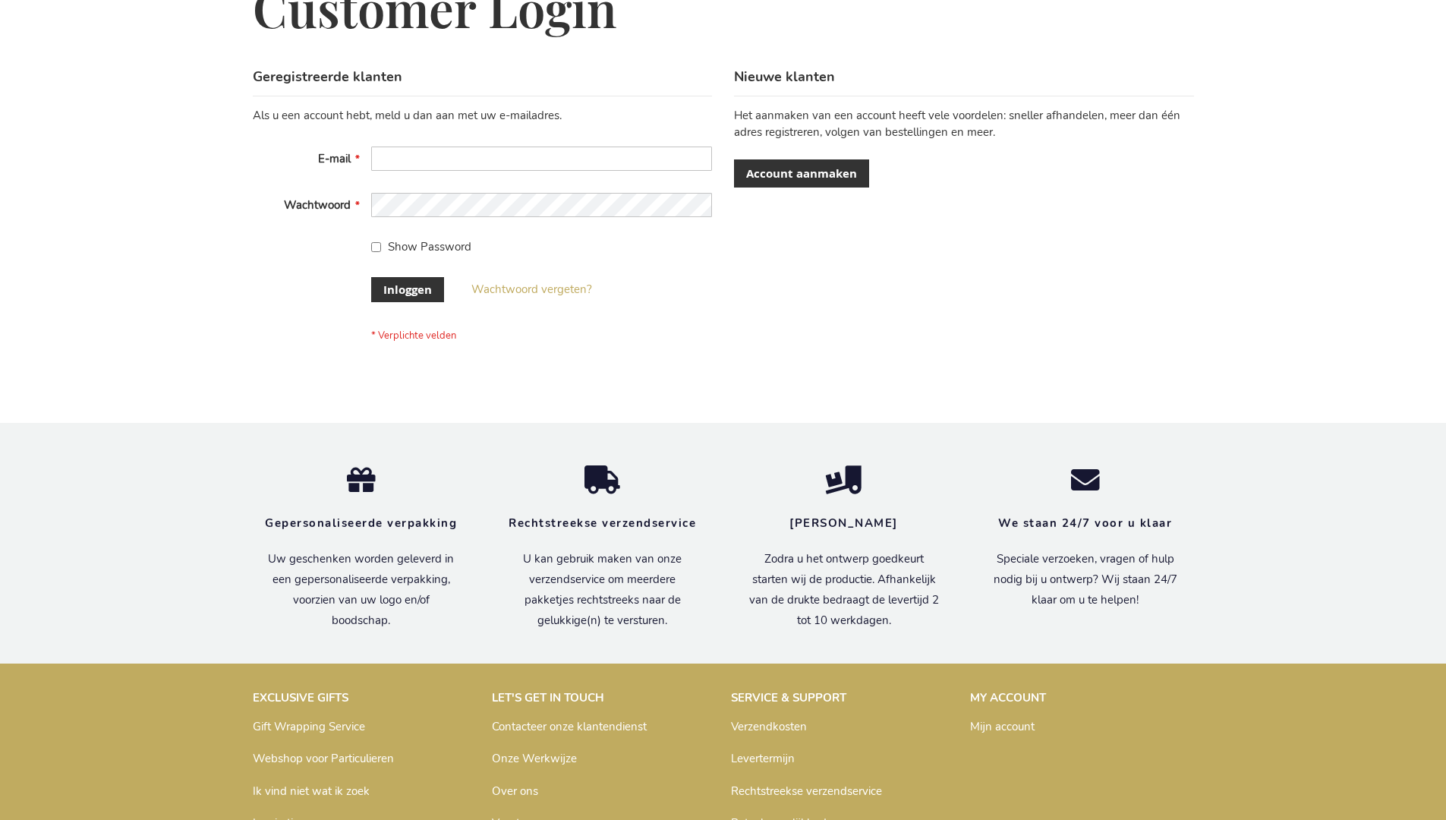
scroll to position [515, 0]
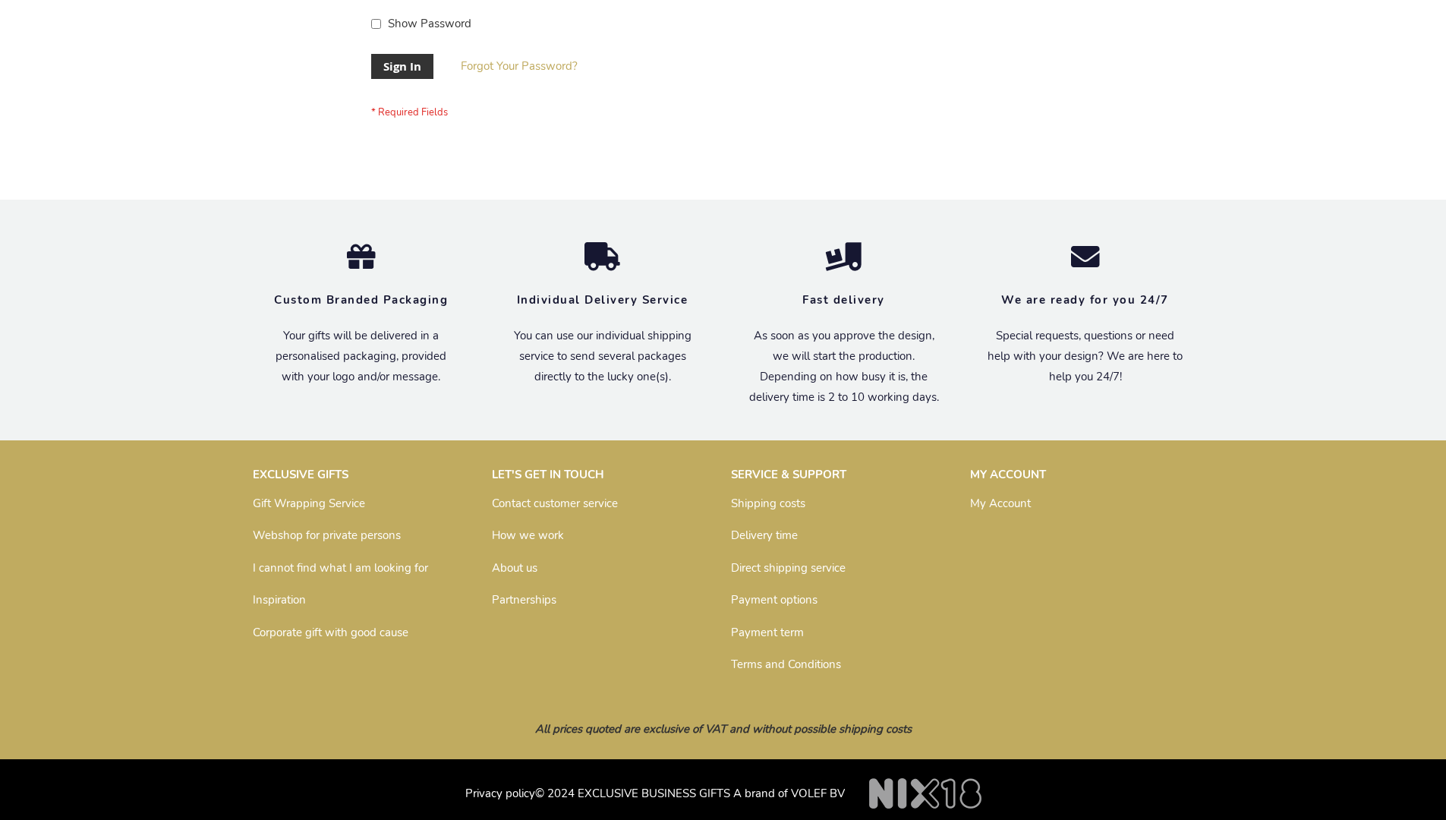
scroll to position [488, 0]
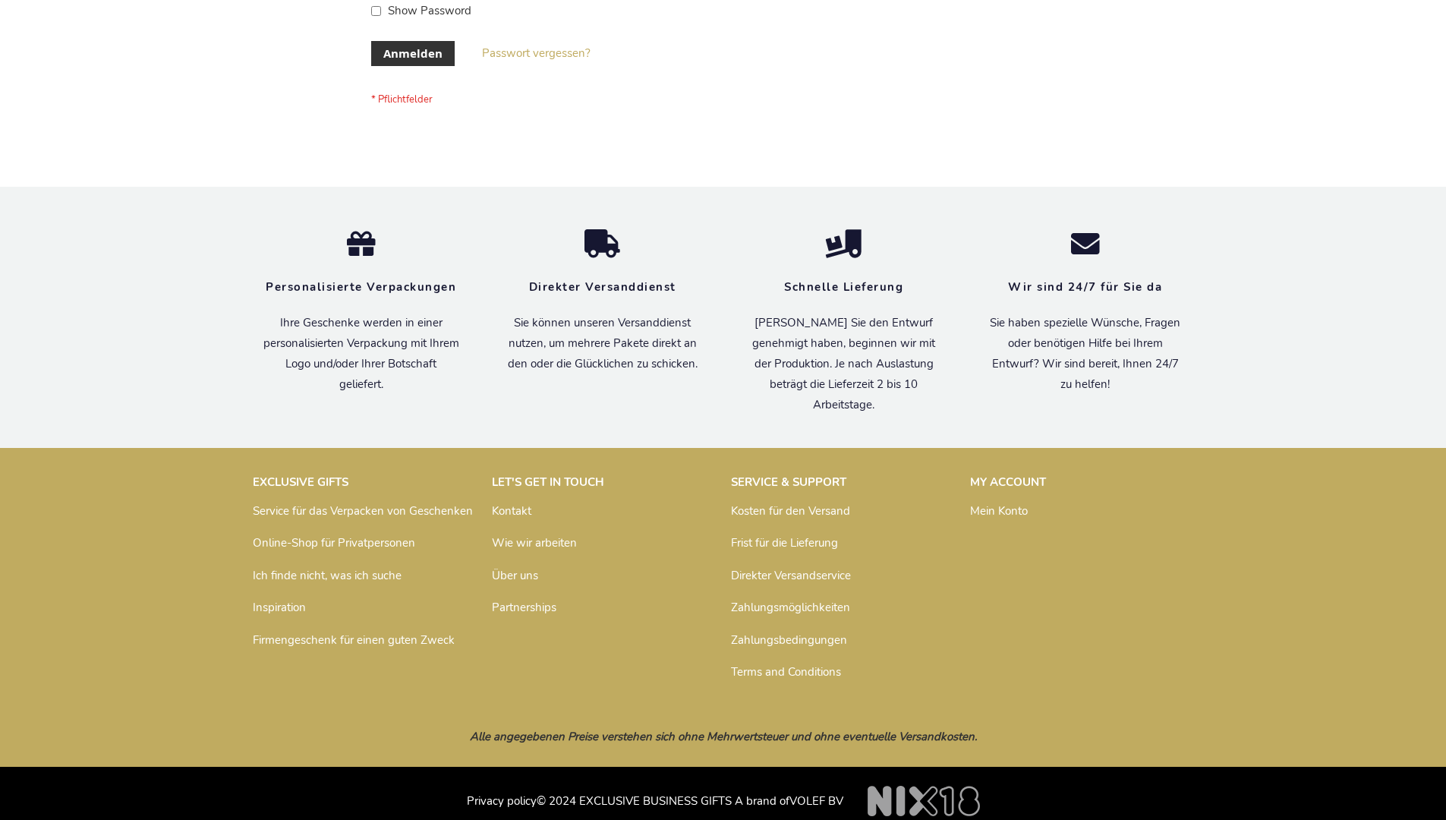
scroll to position [496, 0]
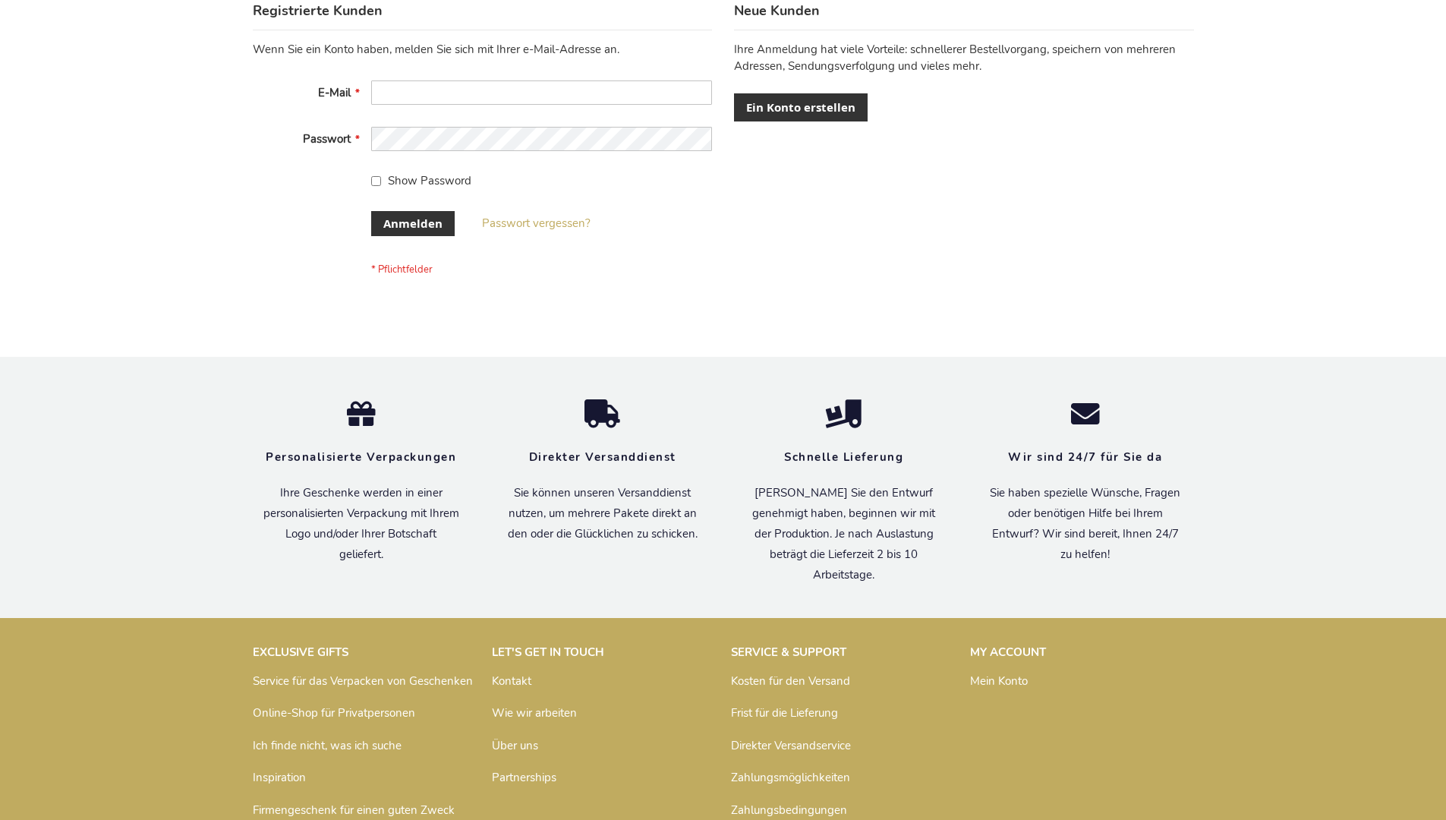
scroll to position [508, 0]
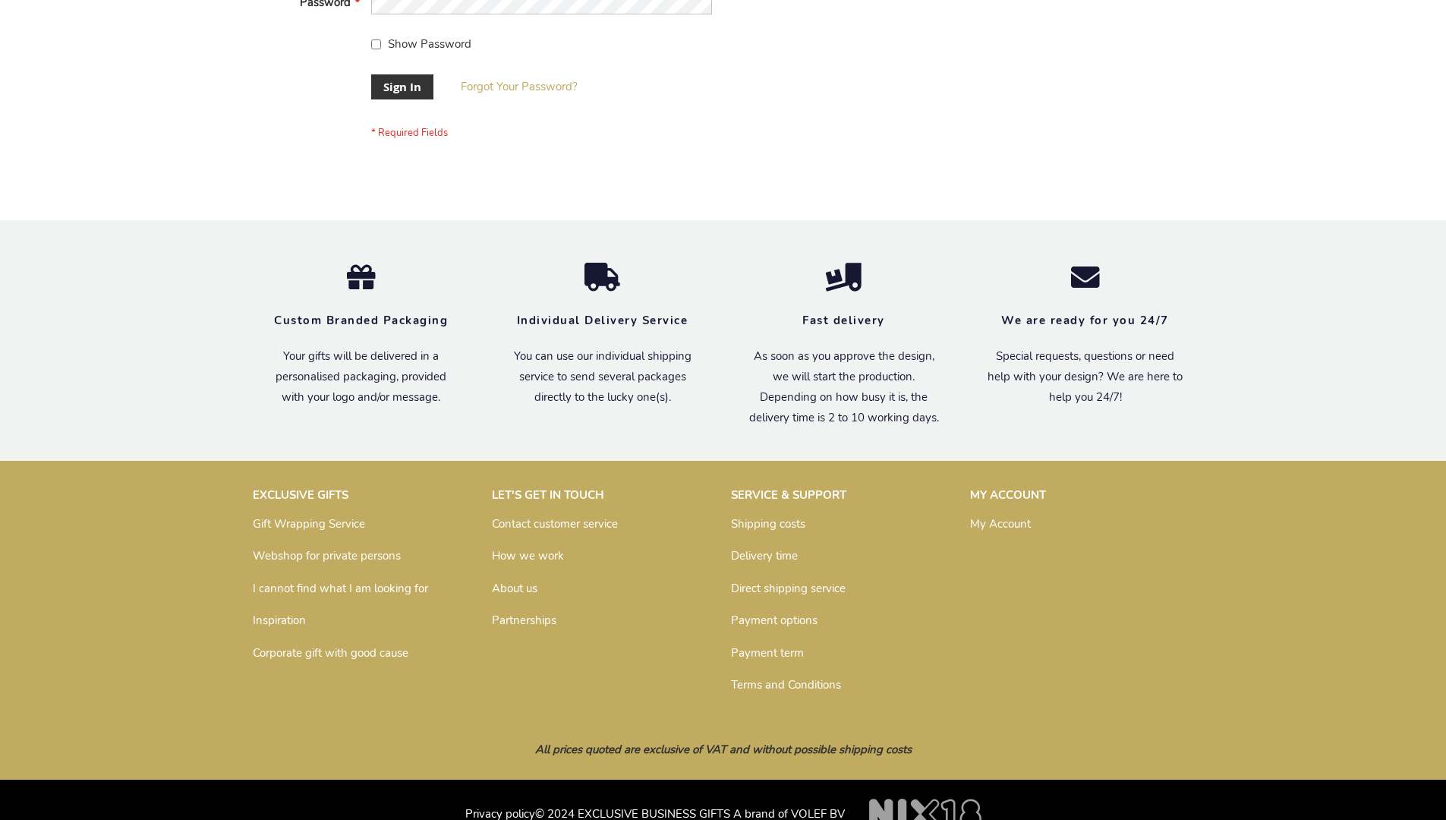
scroll to position [488, 0]
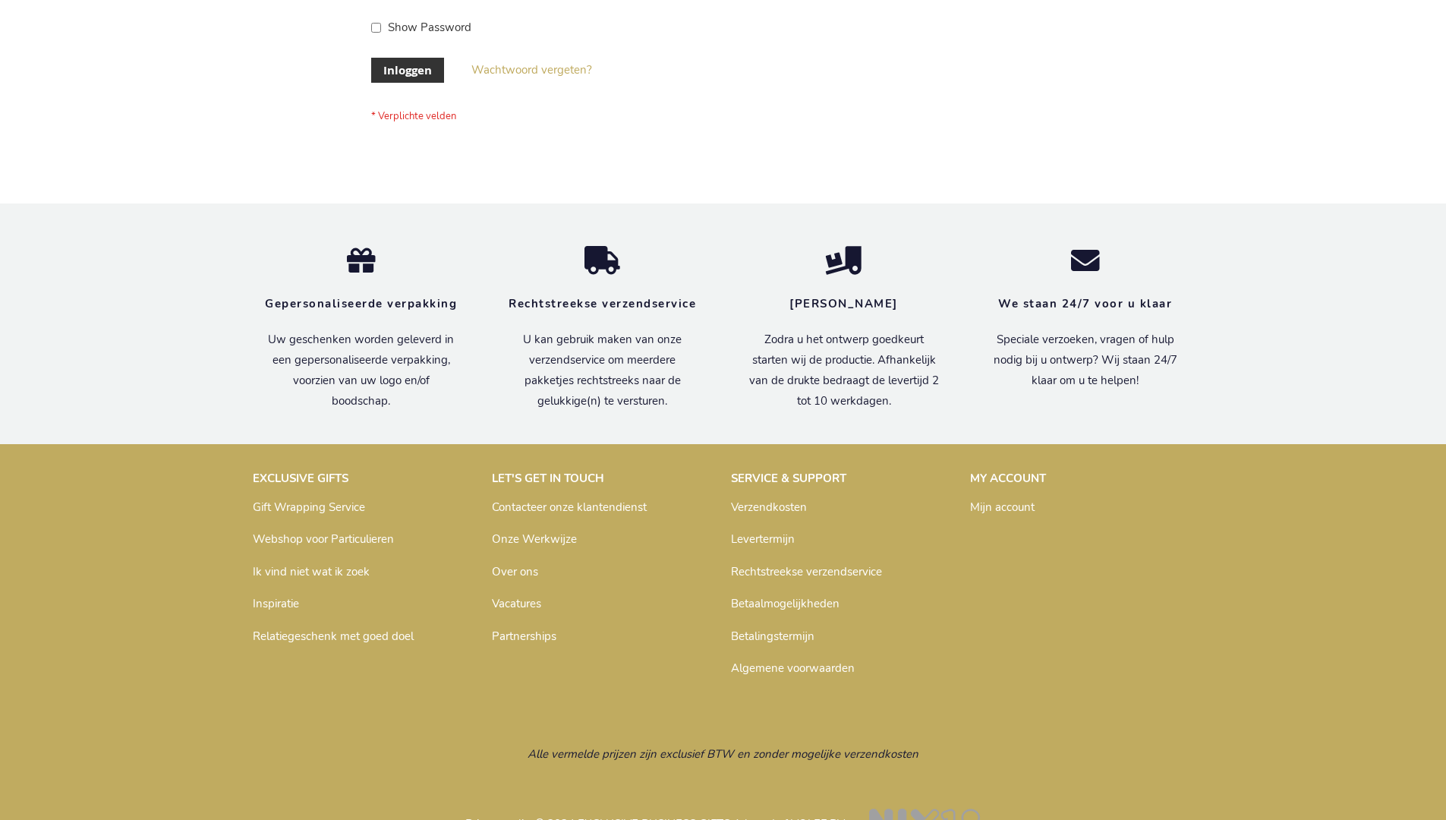
scroll to position [515, 0]
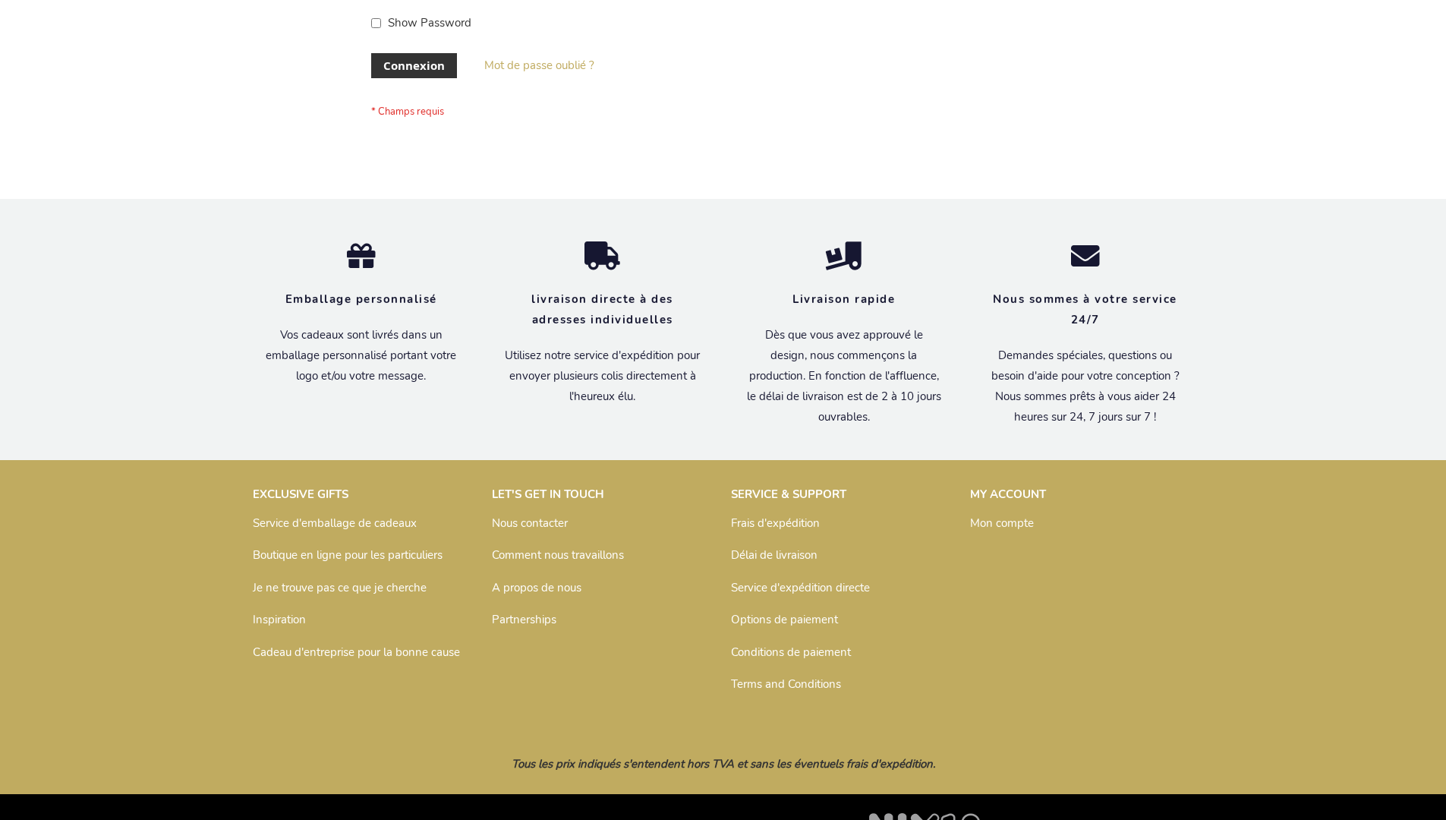
scroll to position [524, 0]
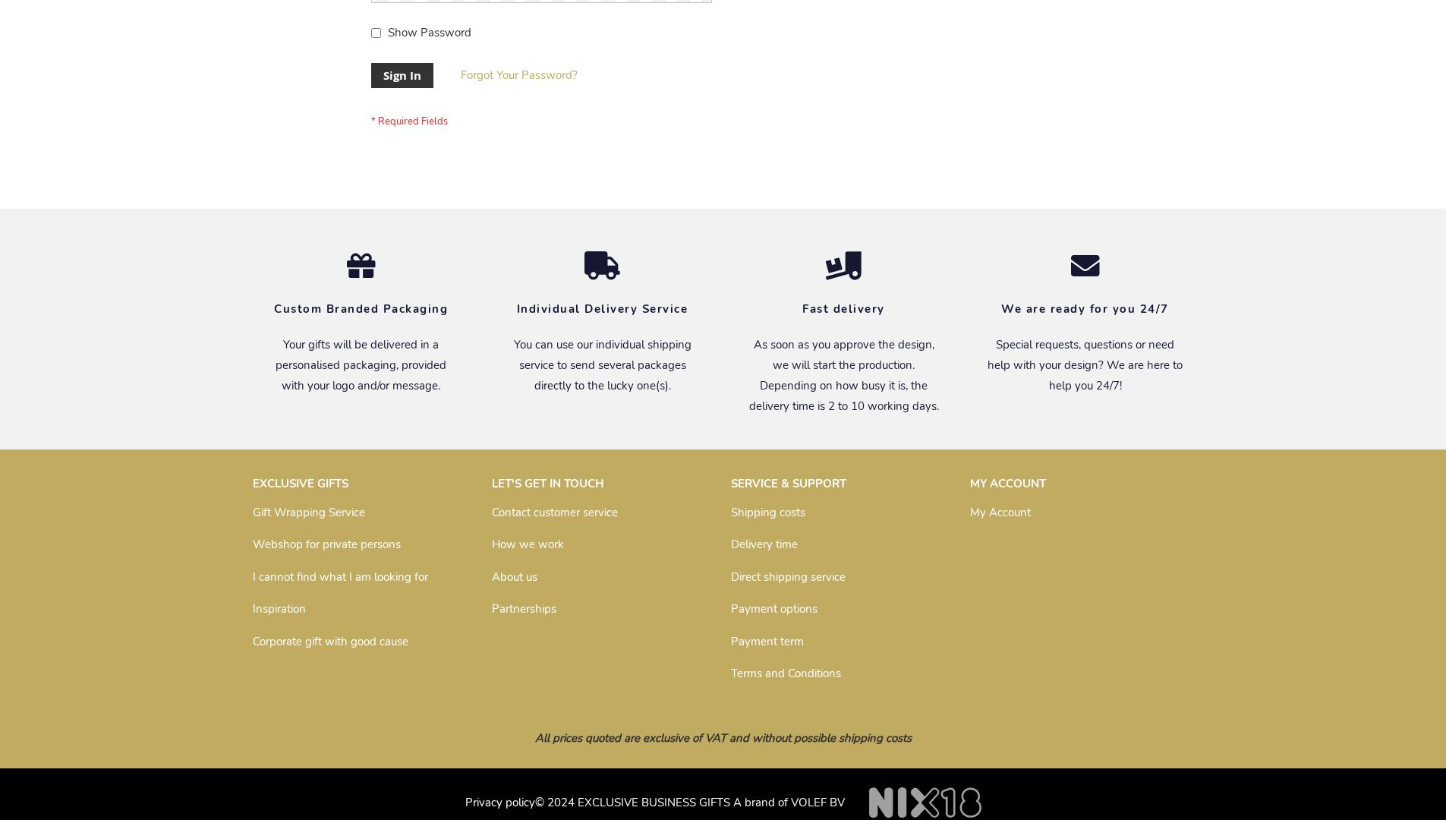
scroll to position [488, 0]
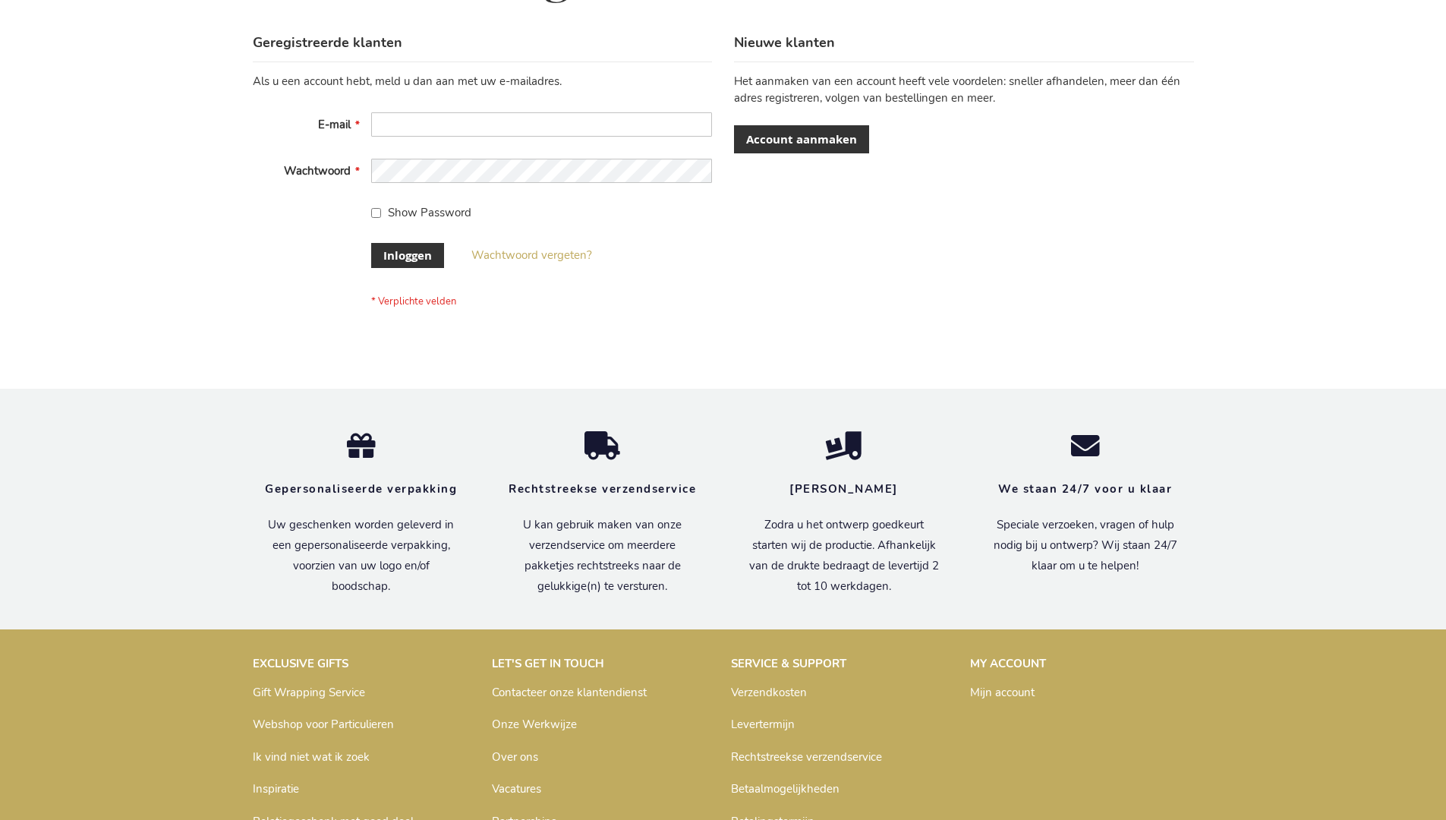
scroll to position [515, 0]
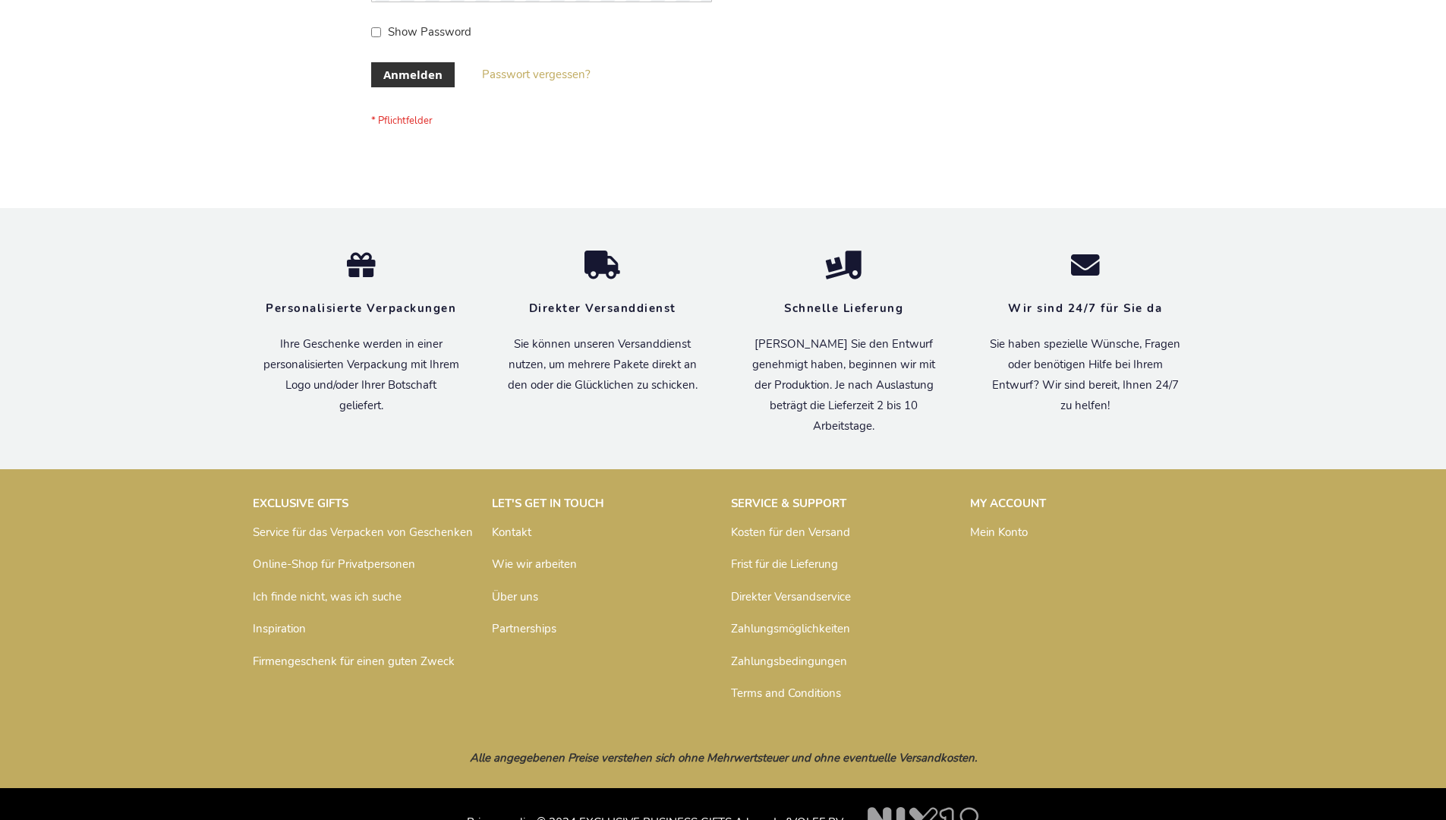
scroll to position [508, 0]
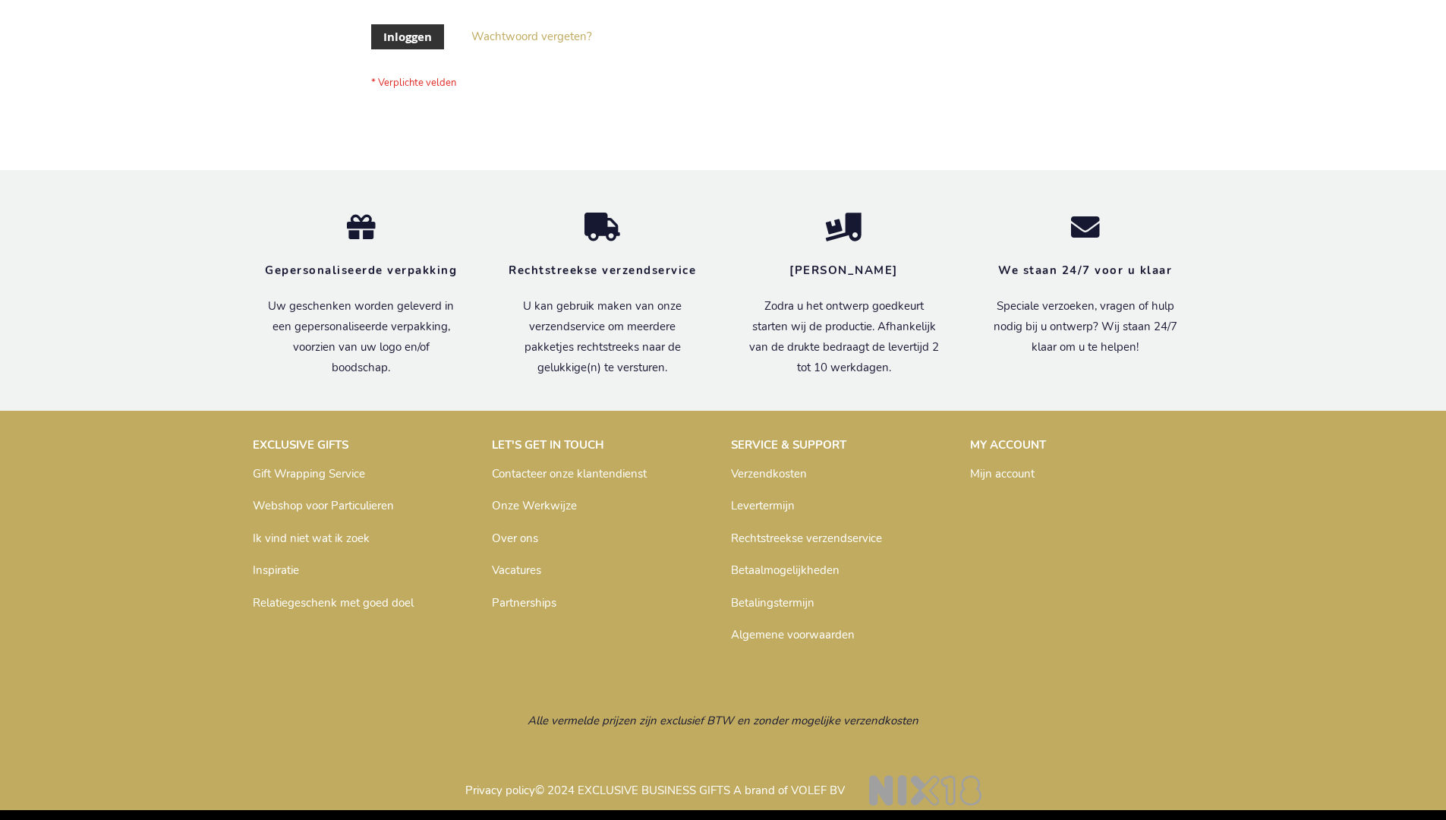
scroll to position [515, 0]
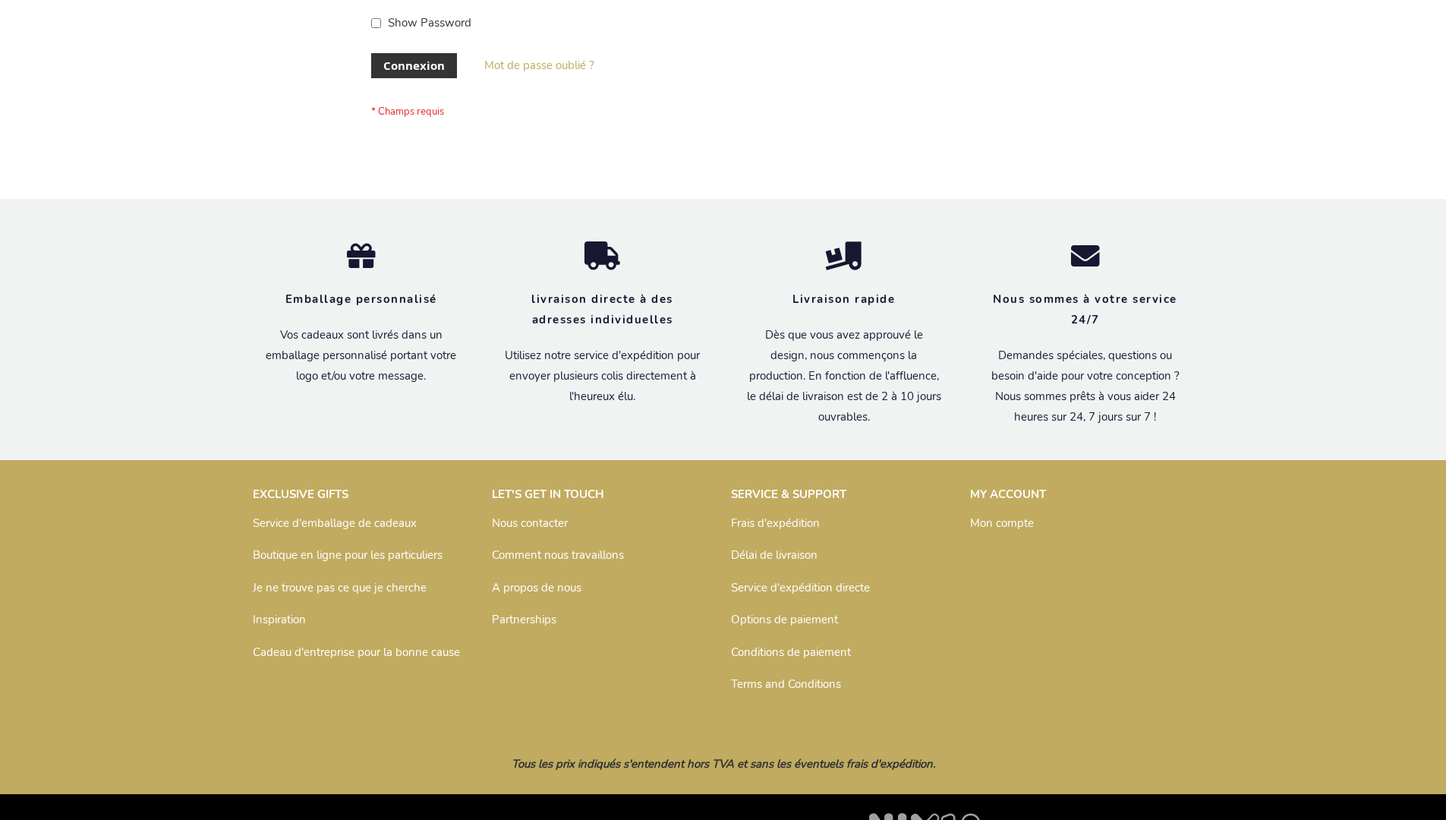
scroll to position [524, 0]
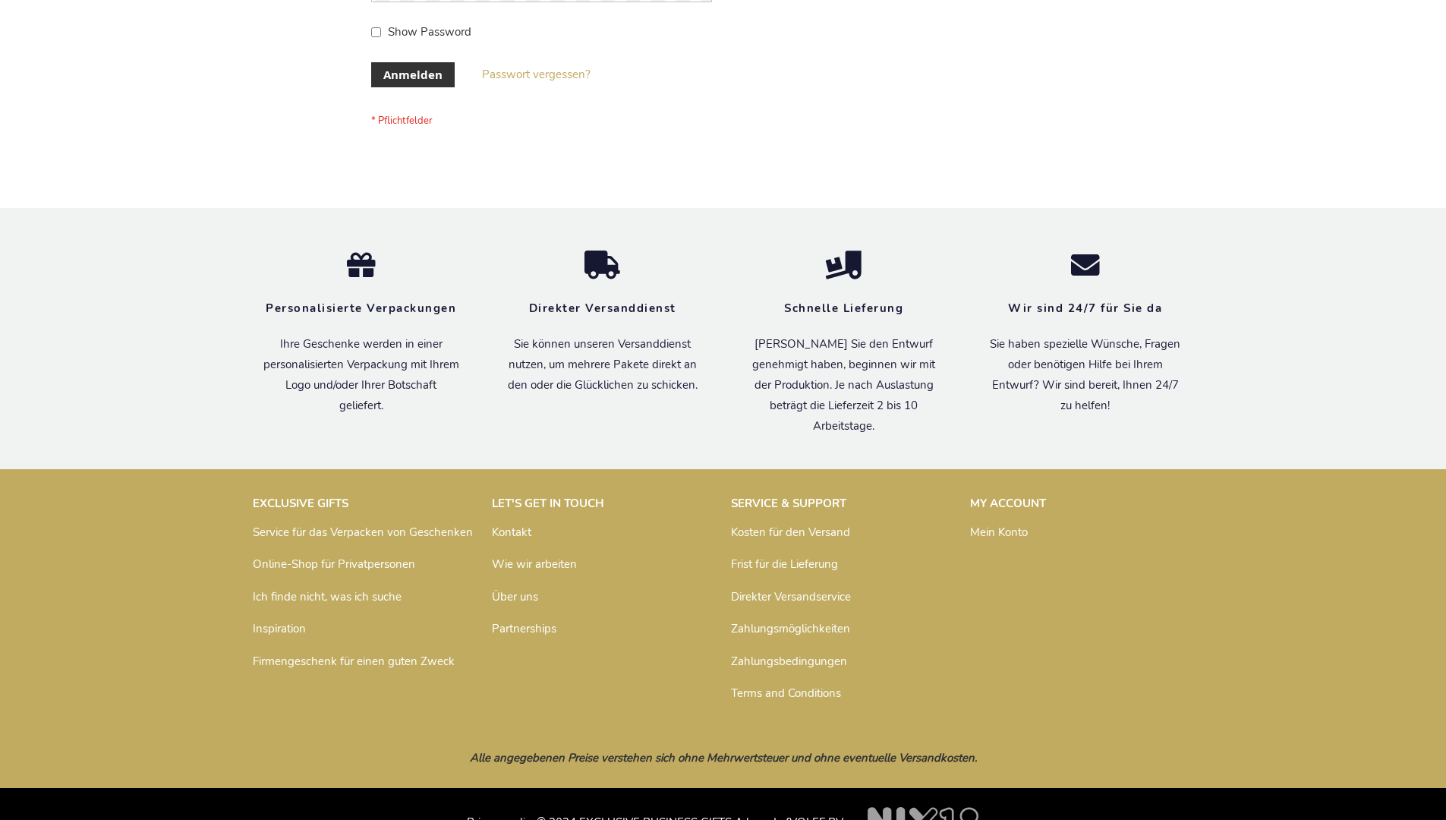
scroll to position [508, 0]
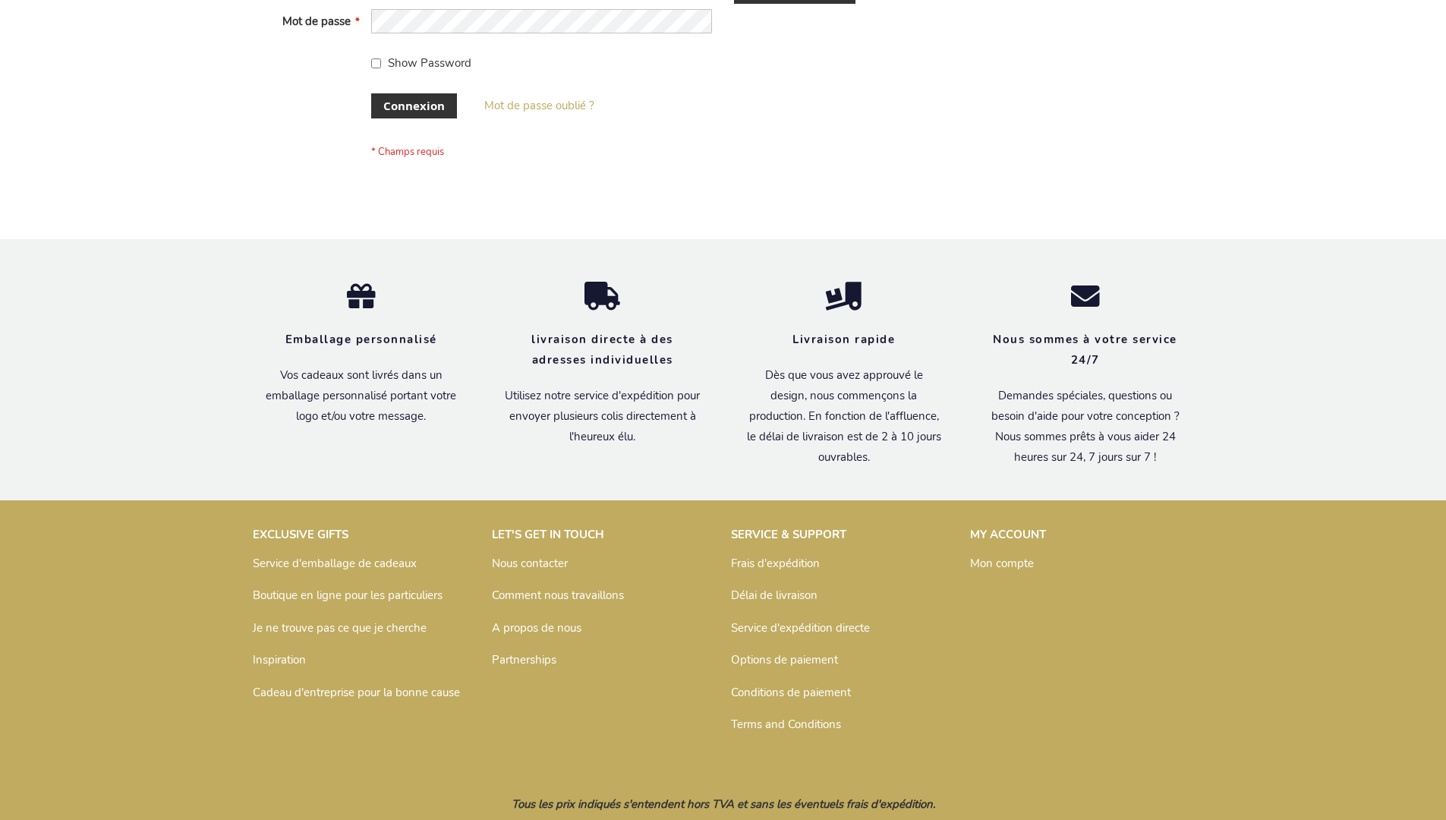
scroll to position [524, 0]
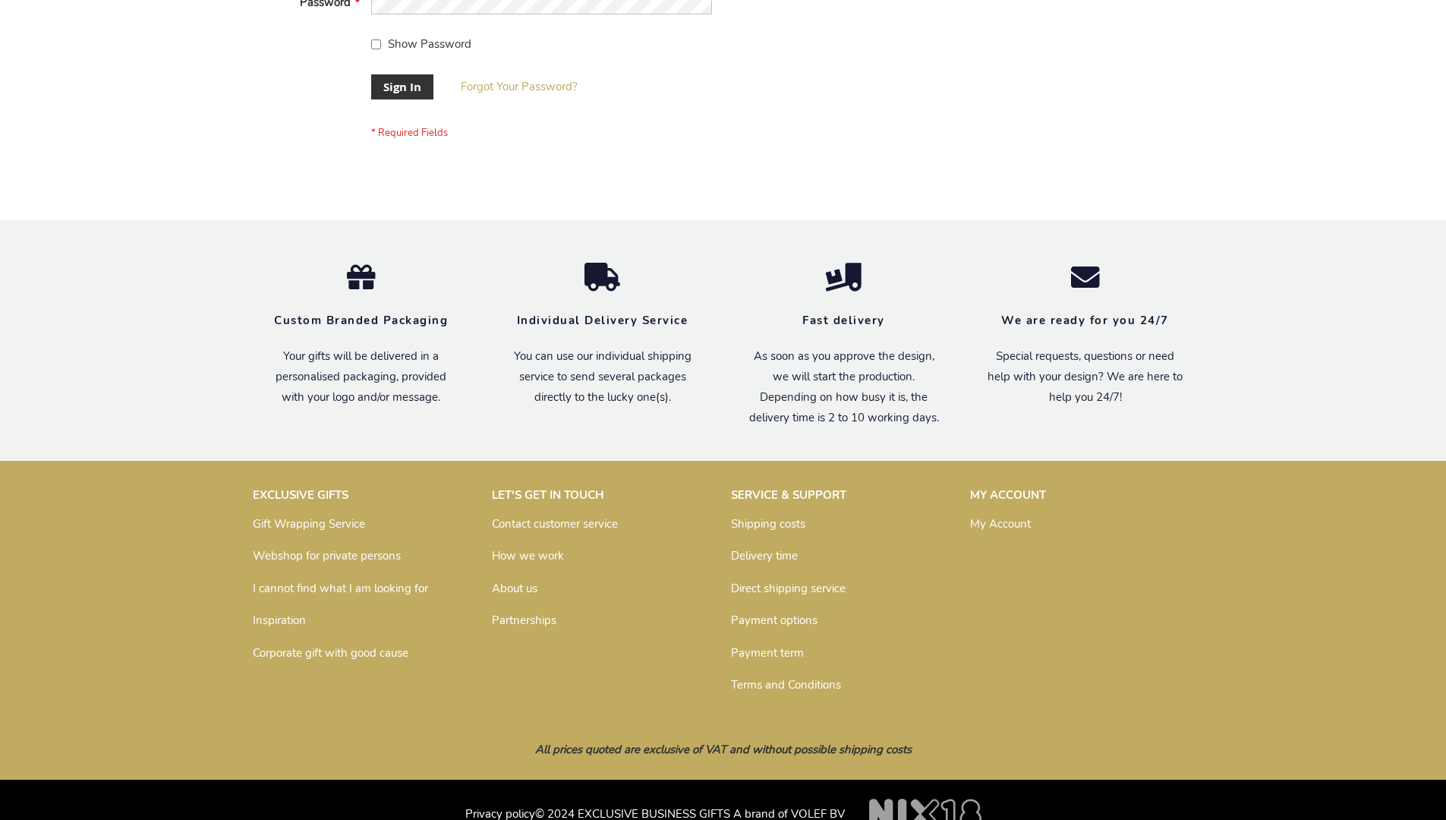
scroll to position [488, 0]
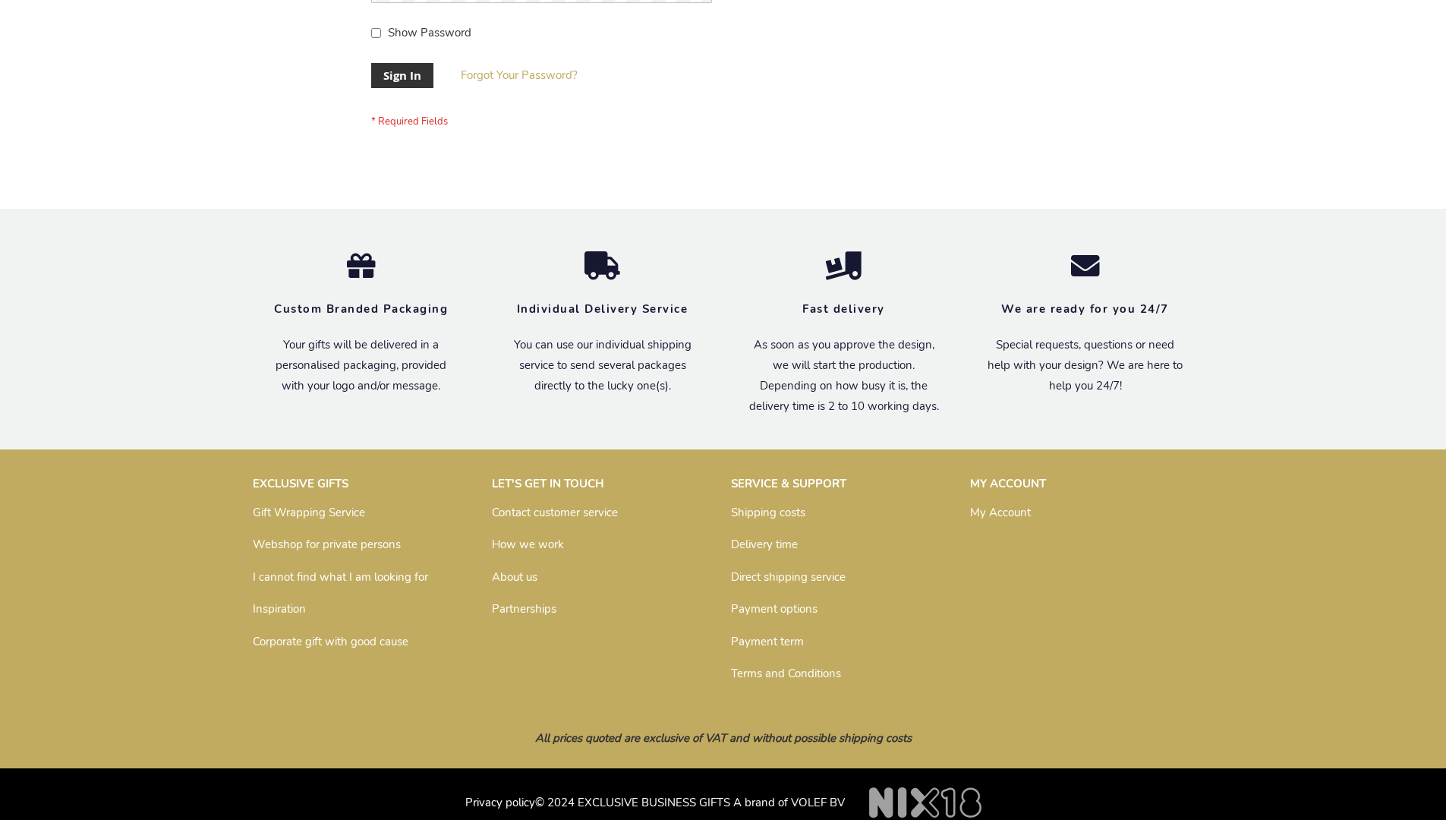
scroll to position [488, 0]
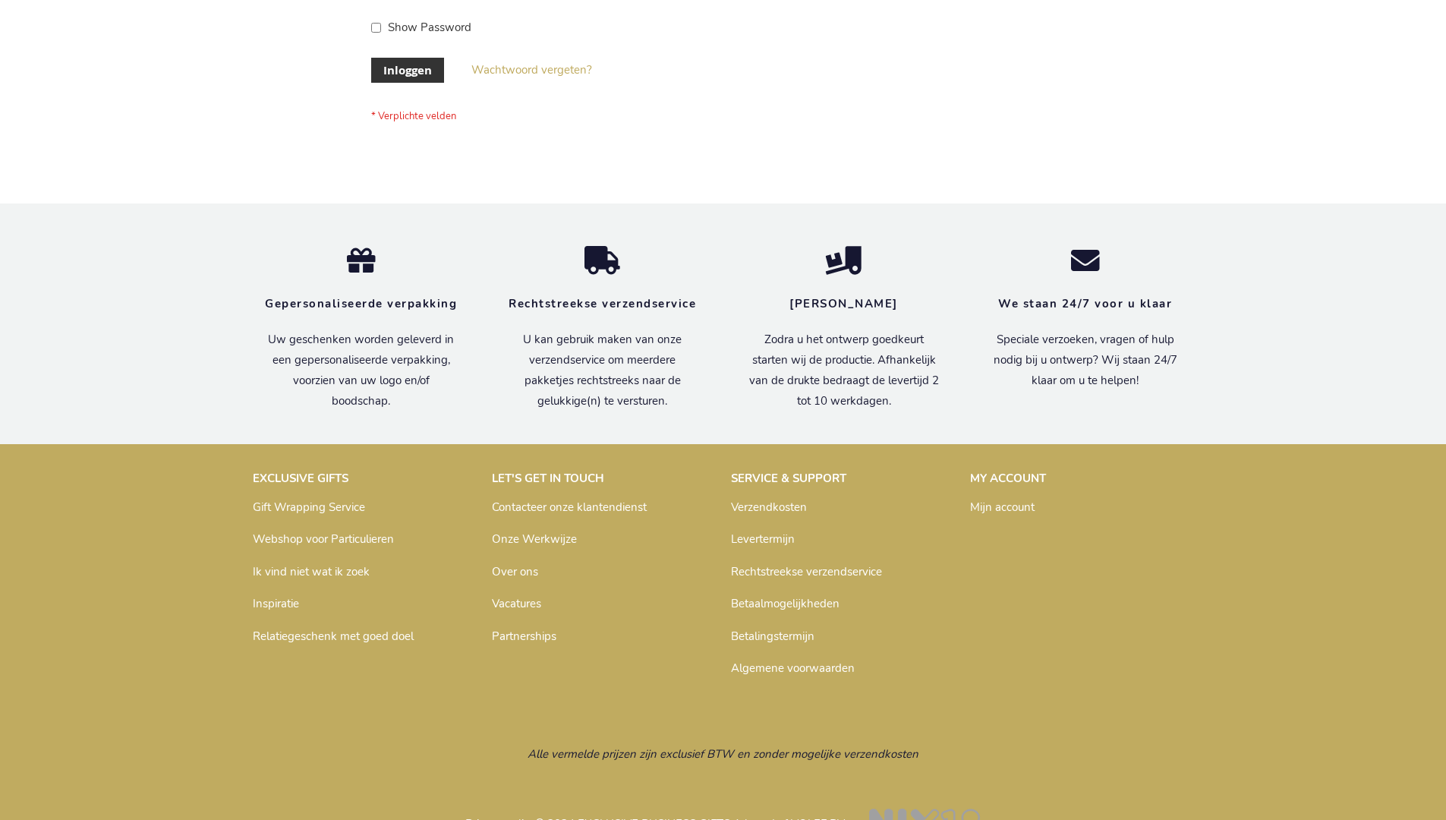
scroll to position [515, 0]
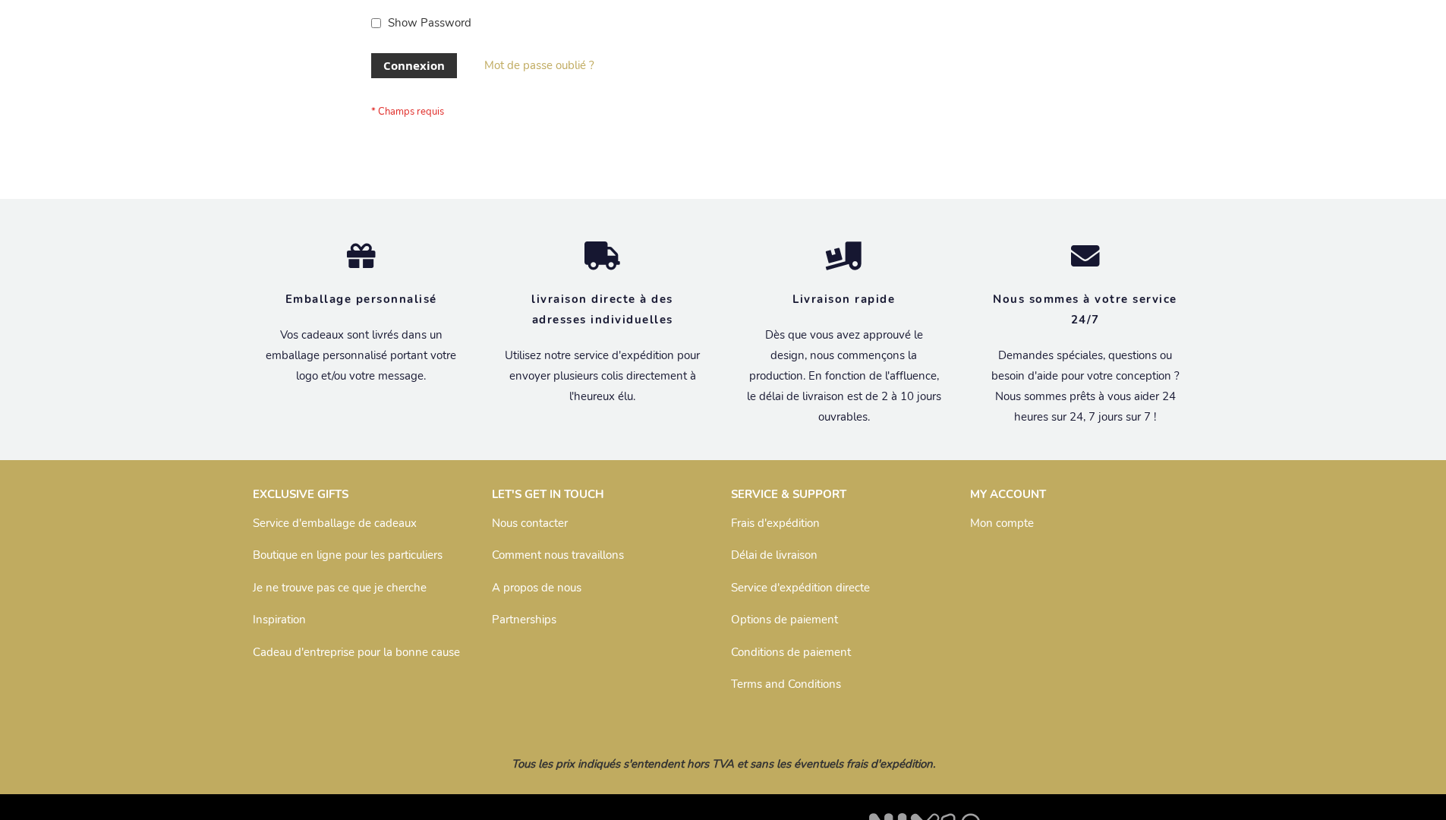
scroll to position [524, 0]
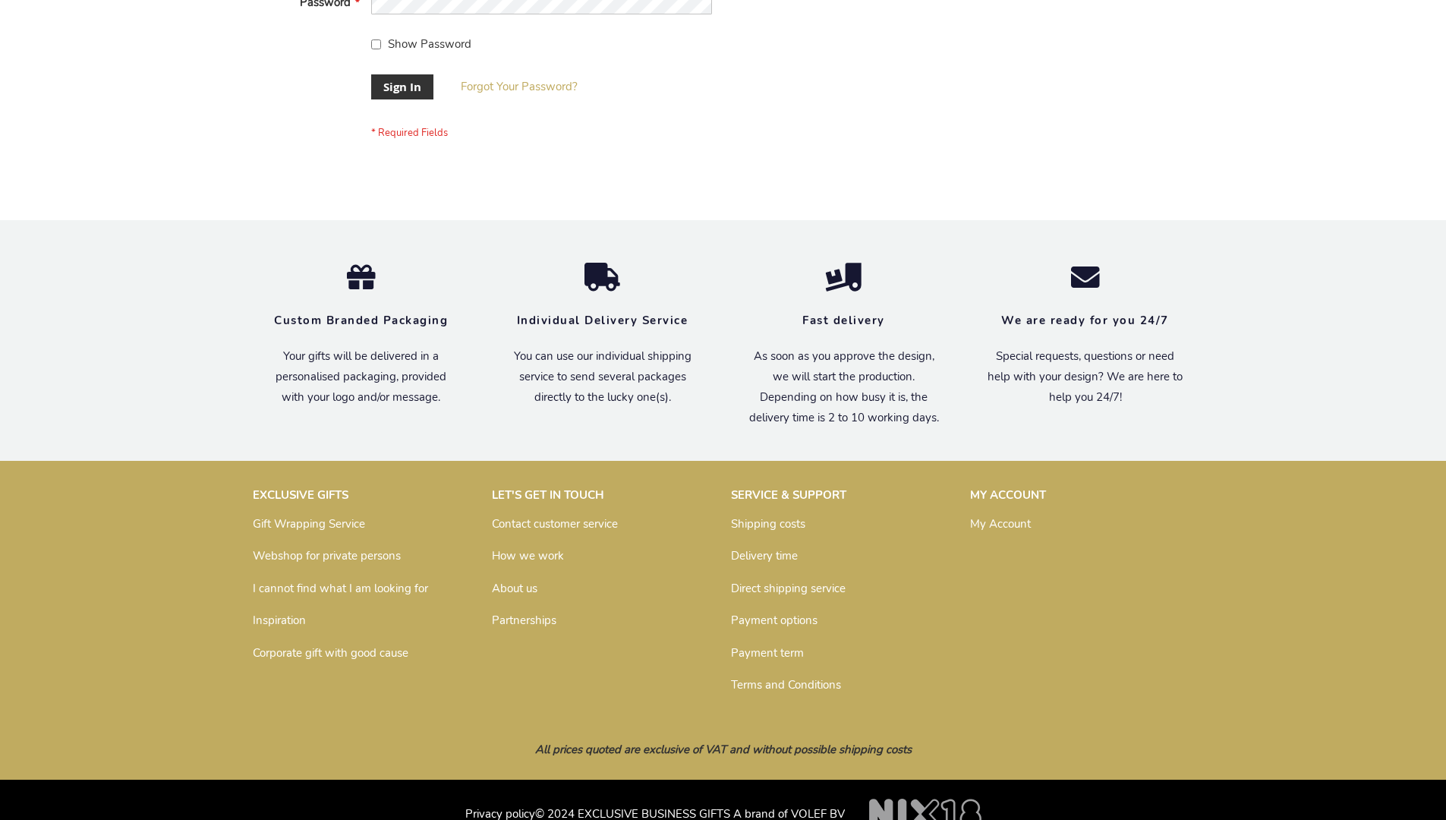
scroll to position [488, 0]
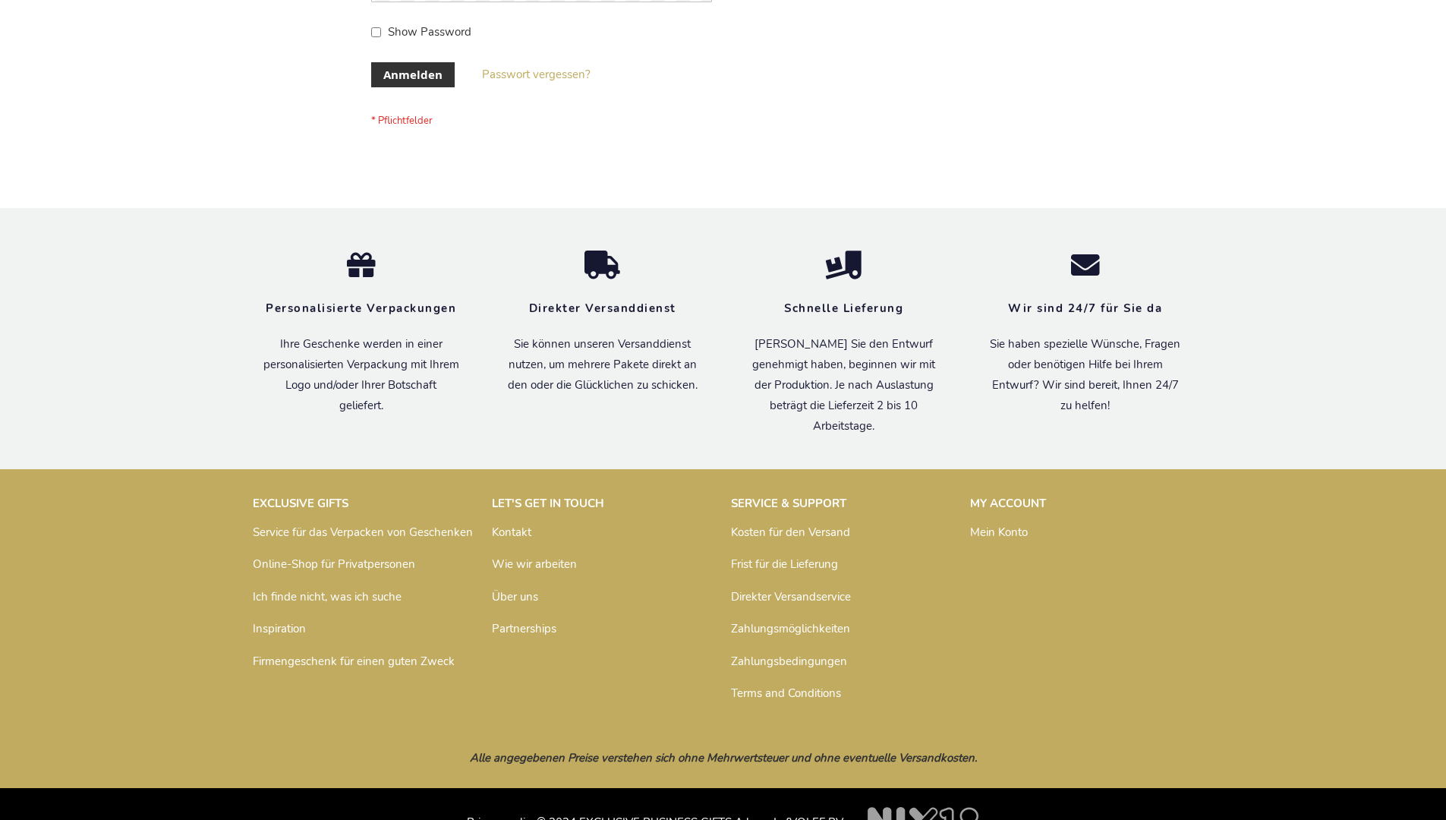
scroll to position [508, 0]
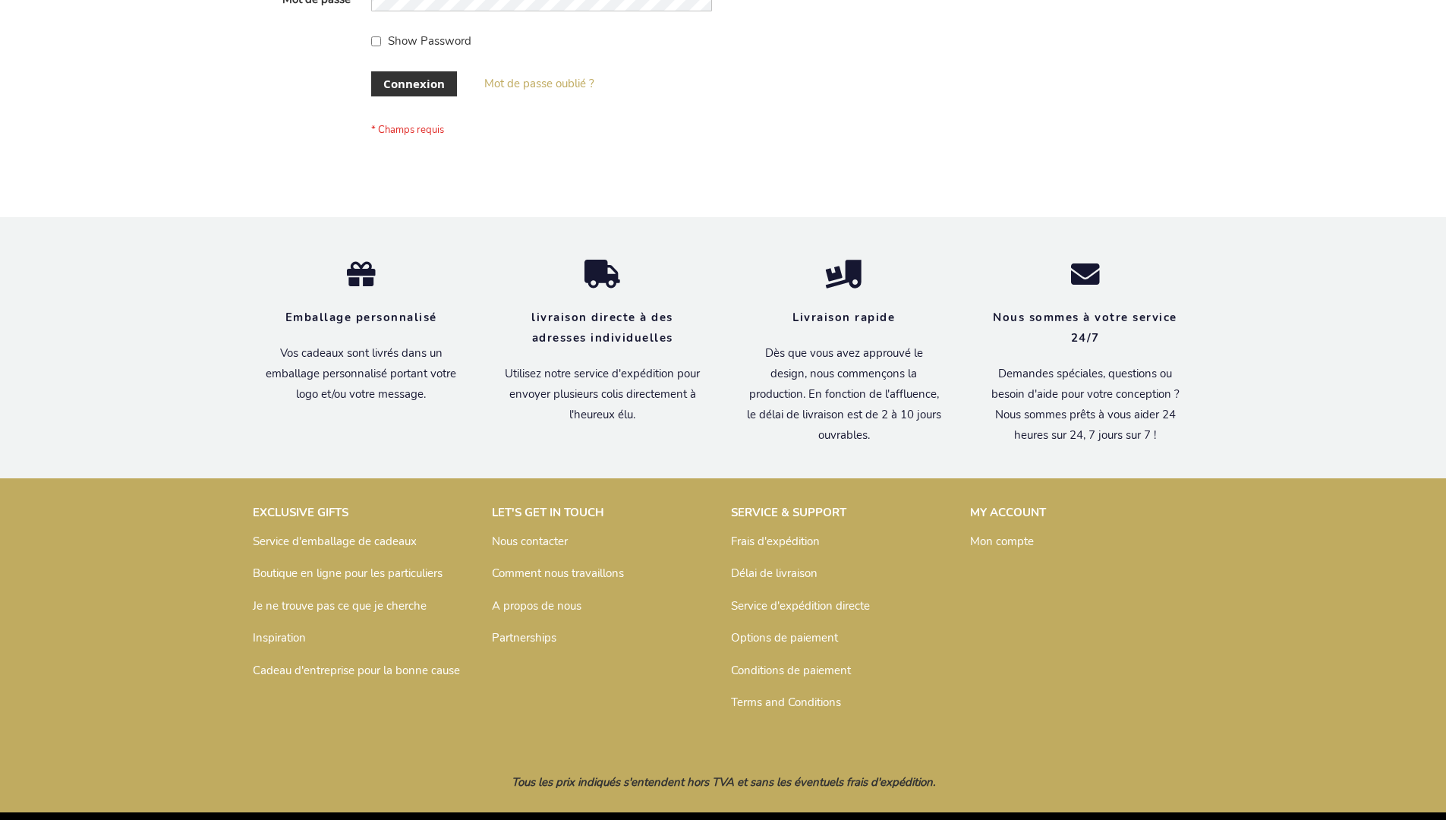
scroll to position [524, 0]
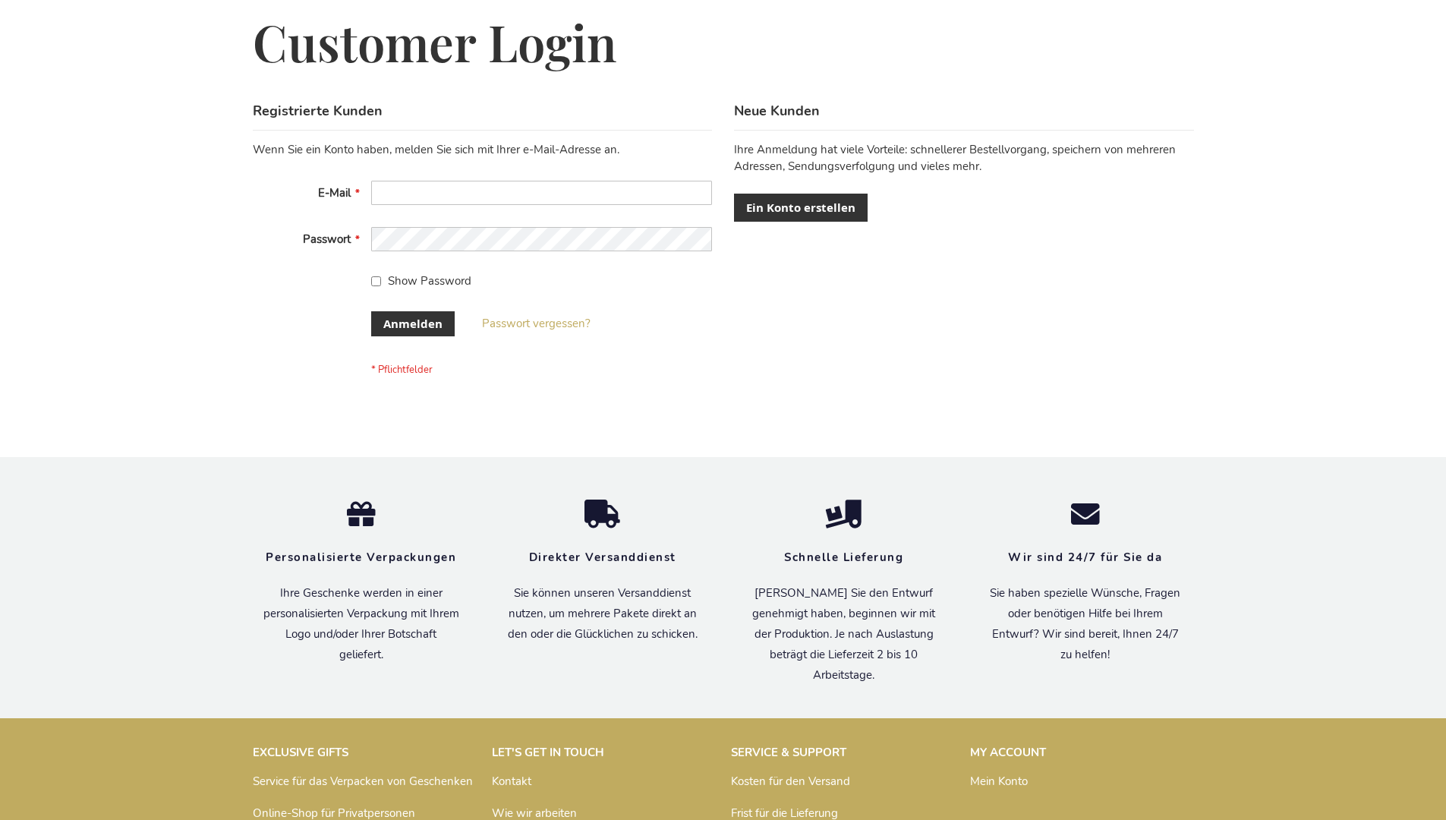
scroll to position [508, 0]
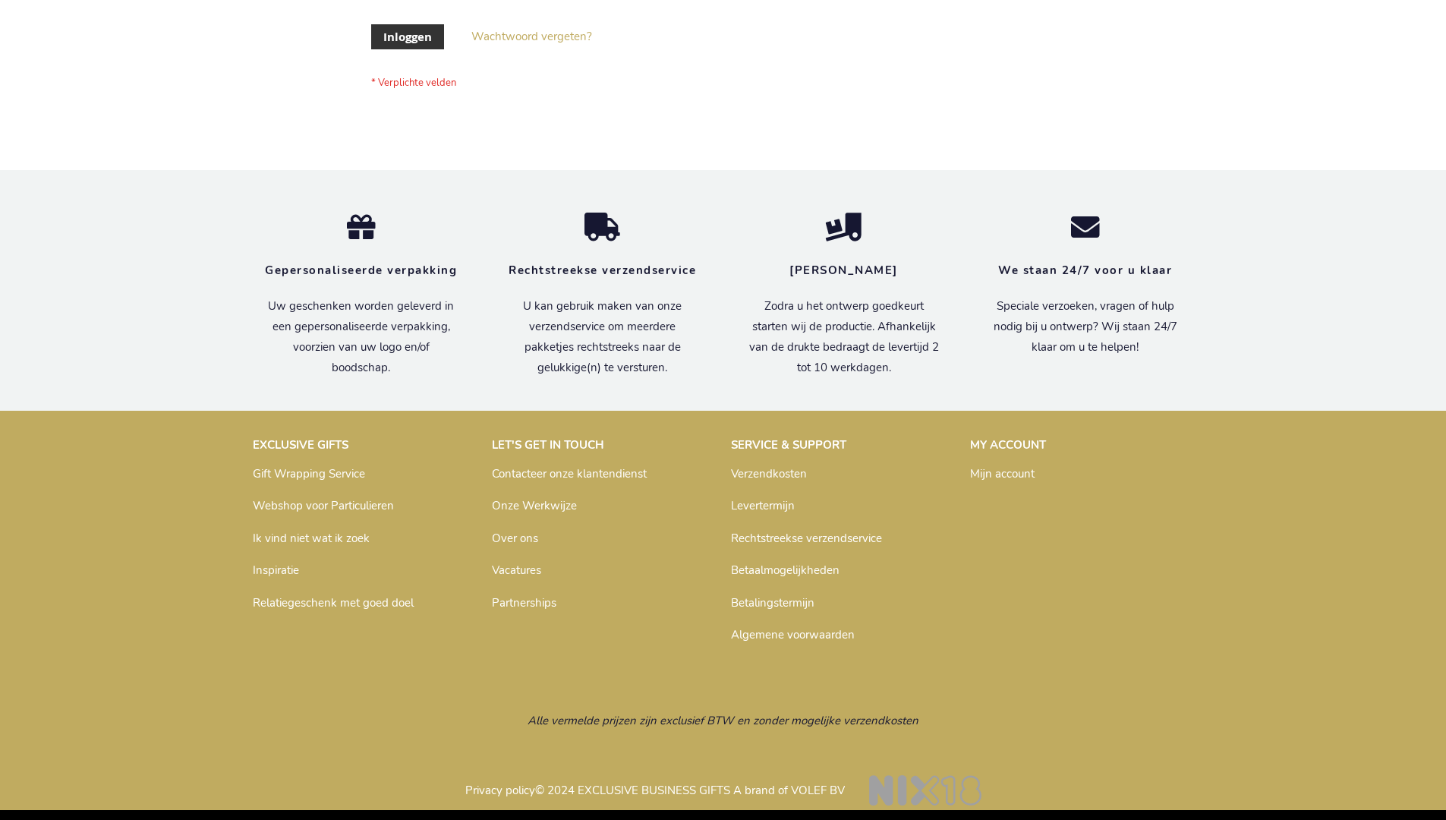
scroll to position [515, 0]
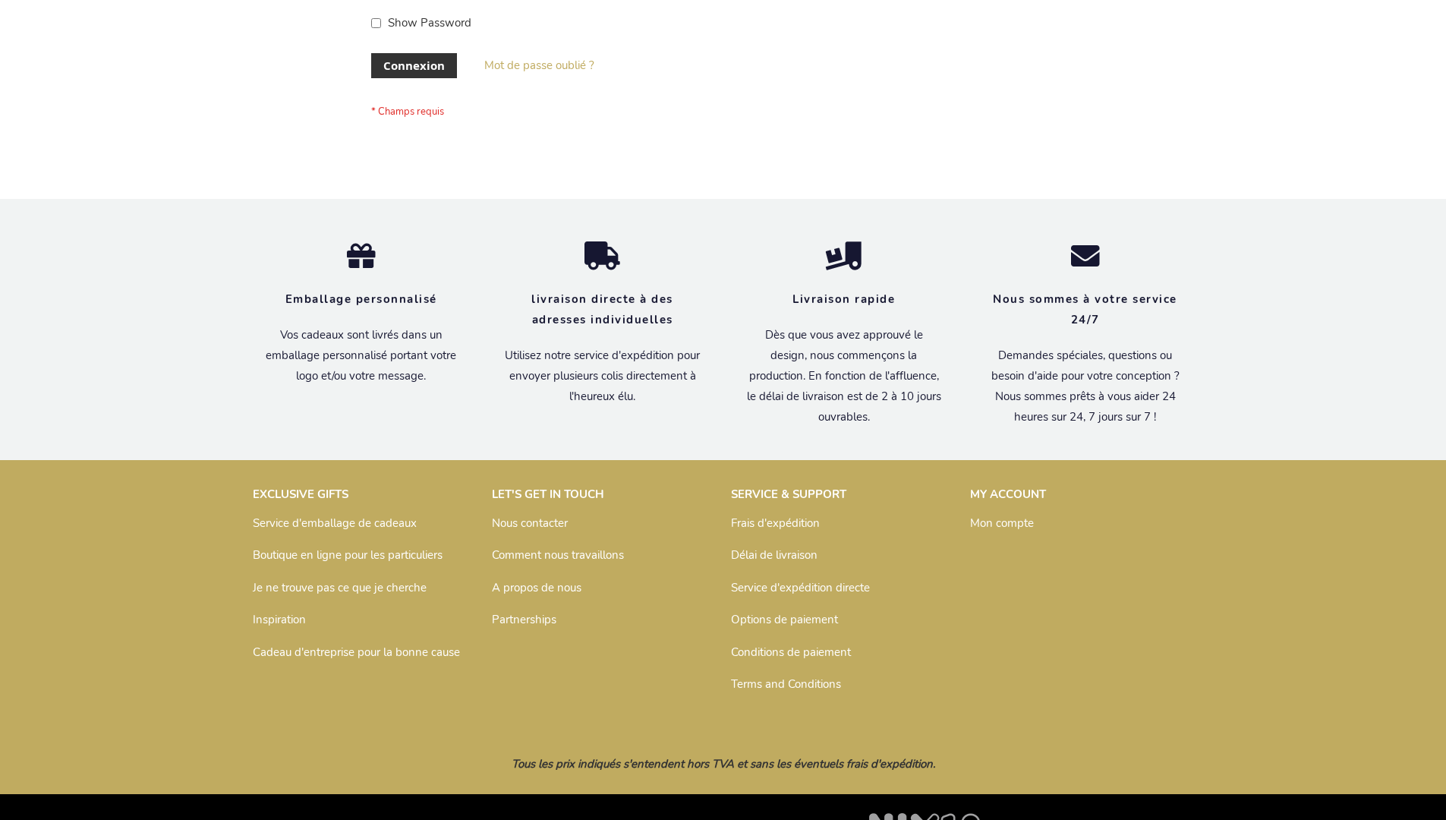
scroll to position [524, 0]
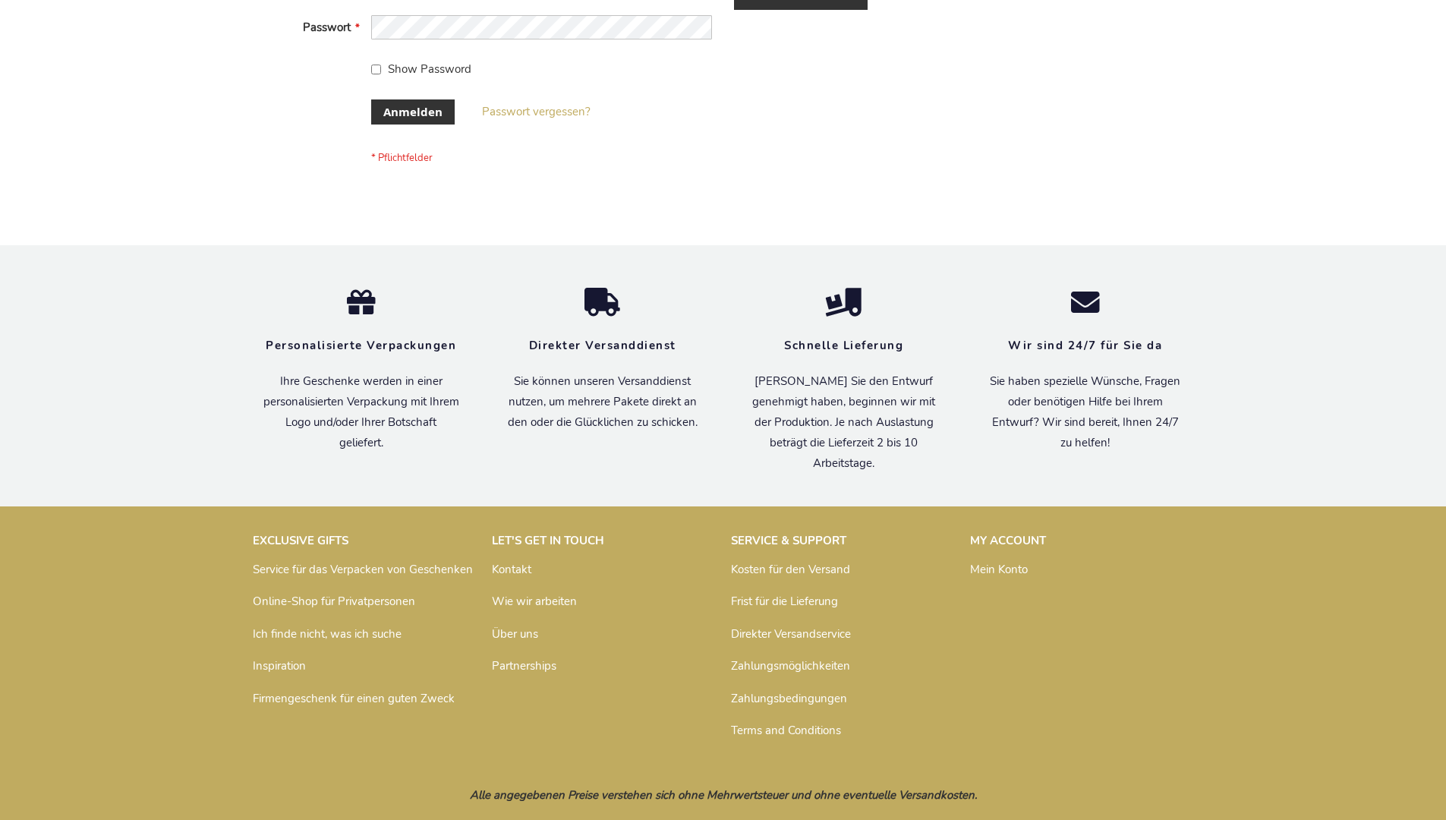
scroll to position [508, 0]
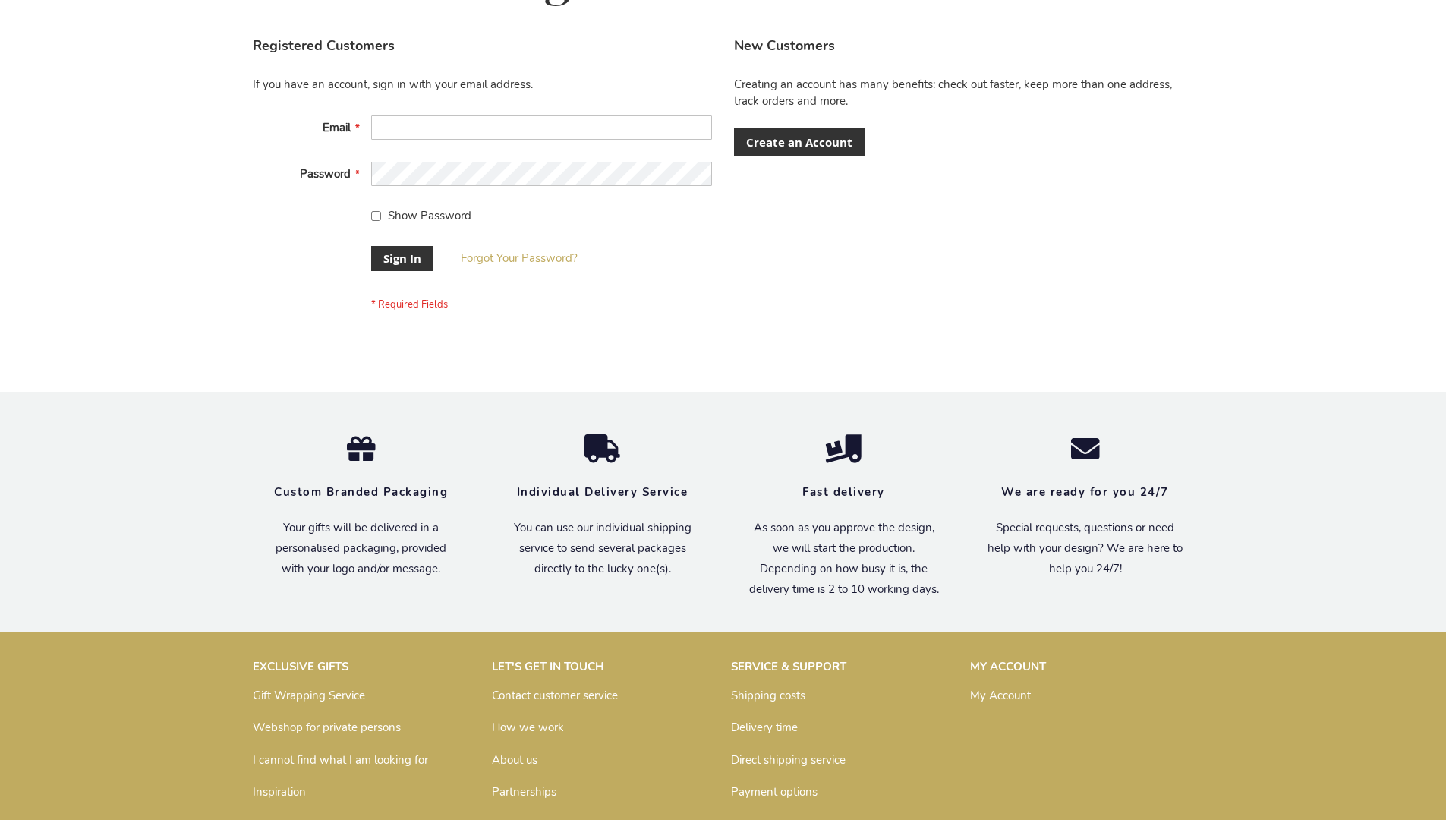
scroll to position [488, 0]
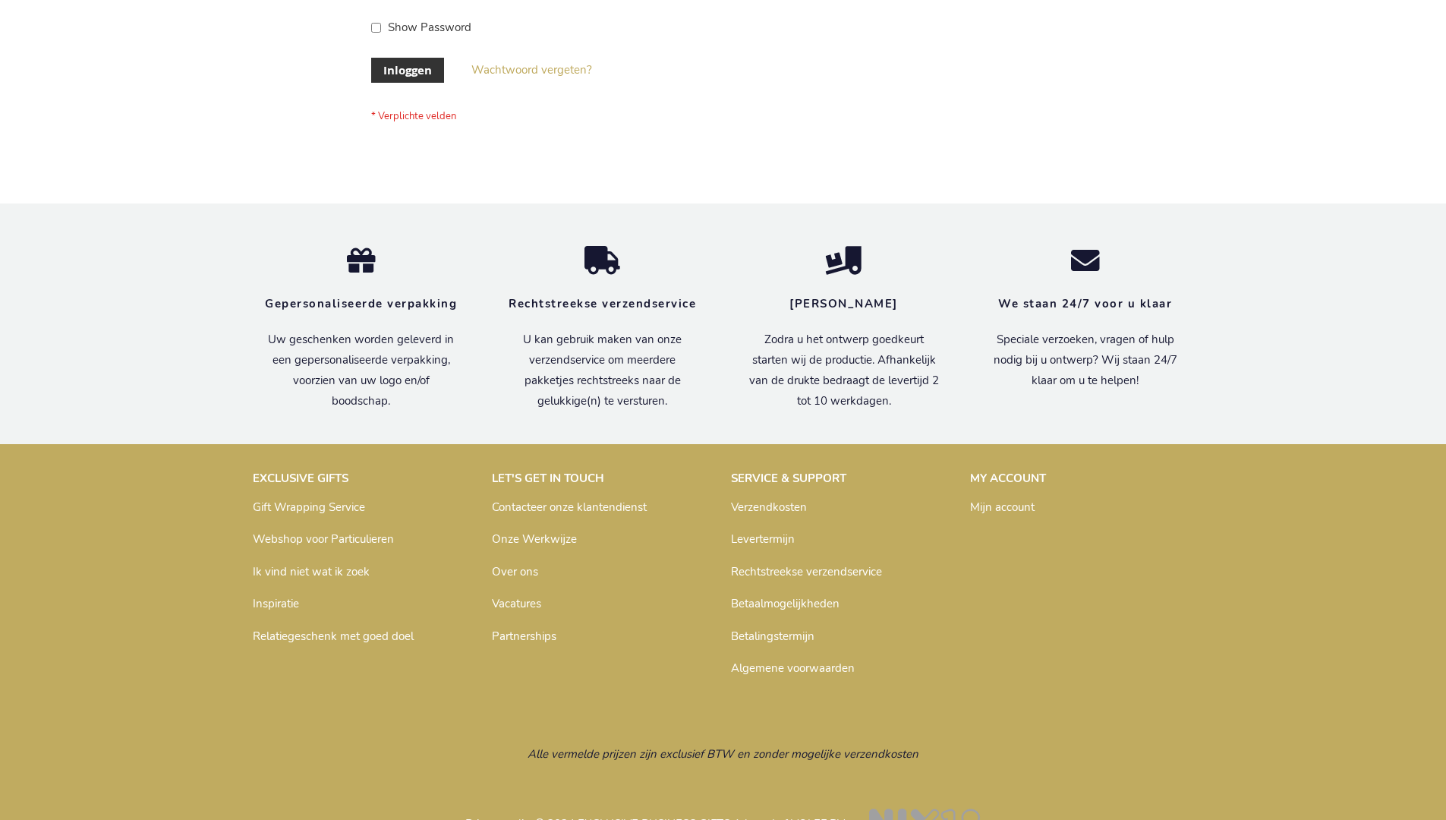
scroll to position [515, 0]
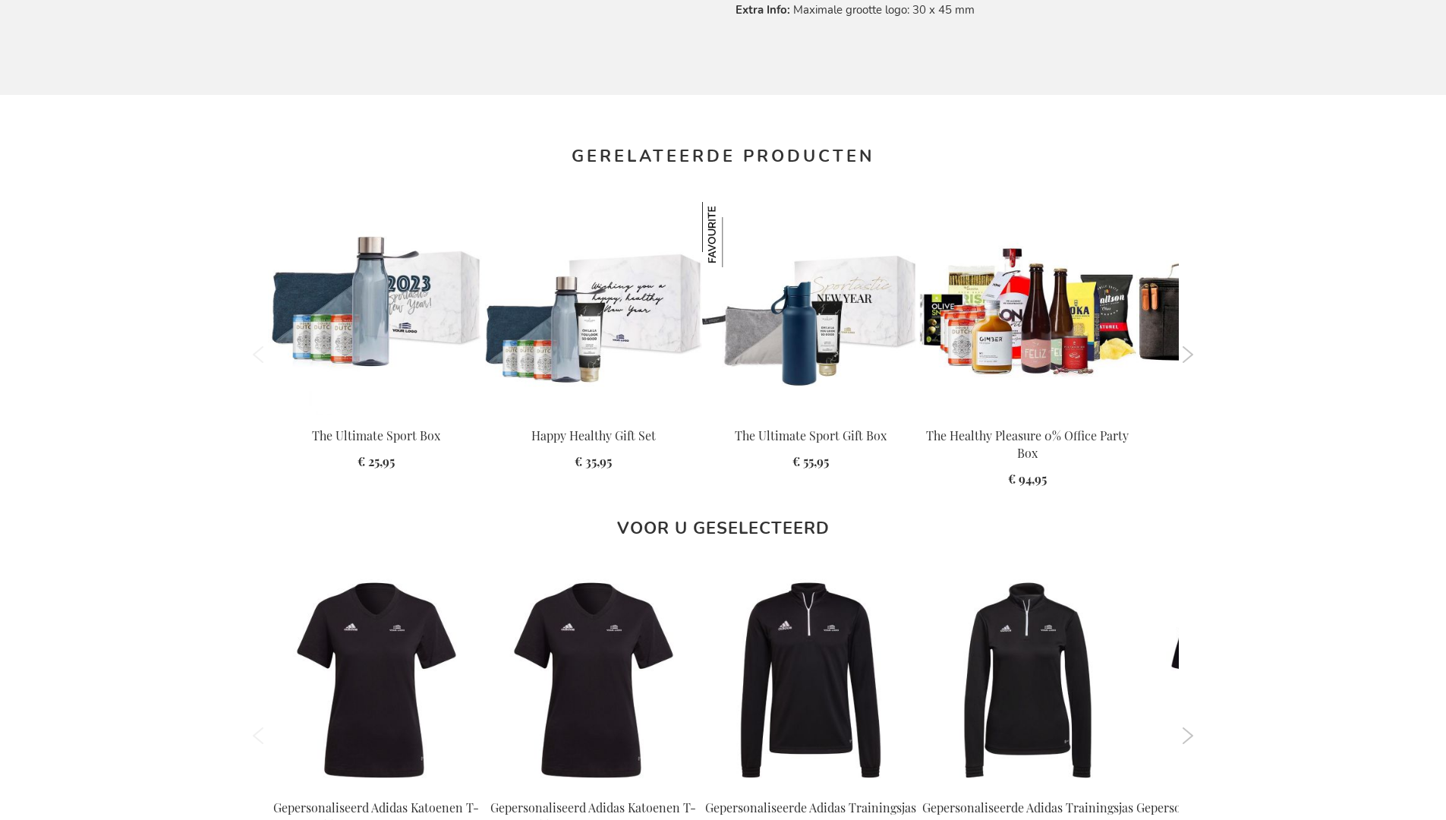
scroll to position [2006, 0]
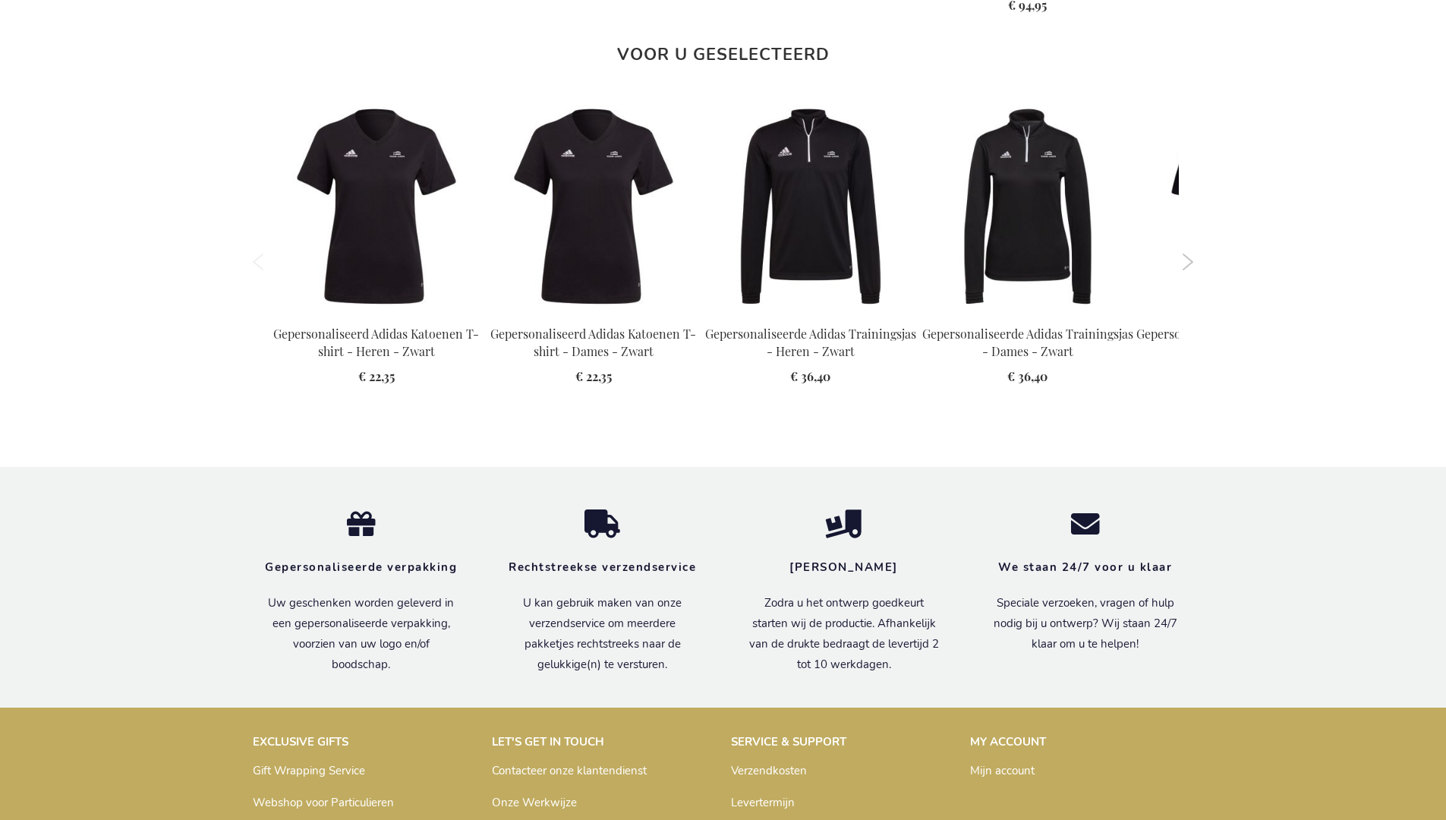
scroll to position [2006, 0]
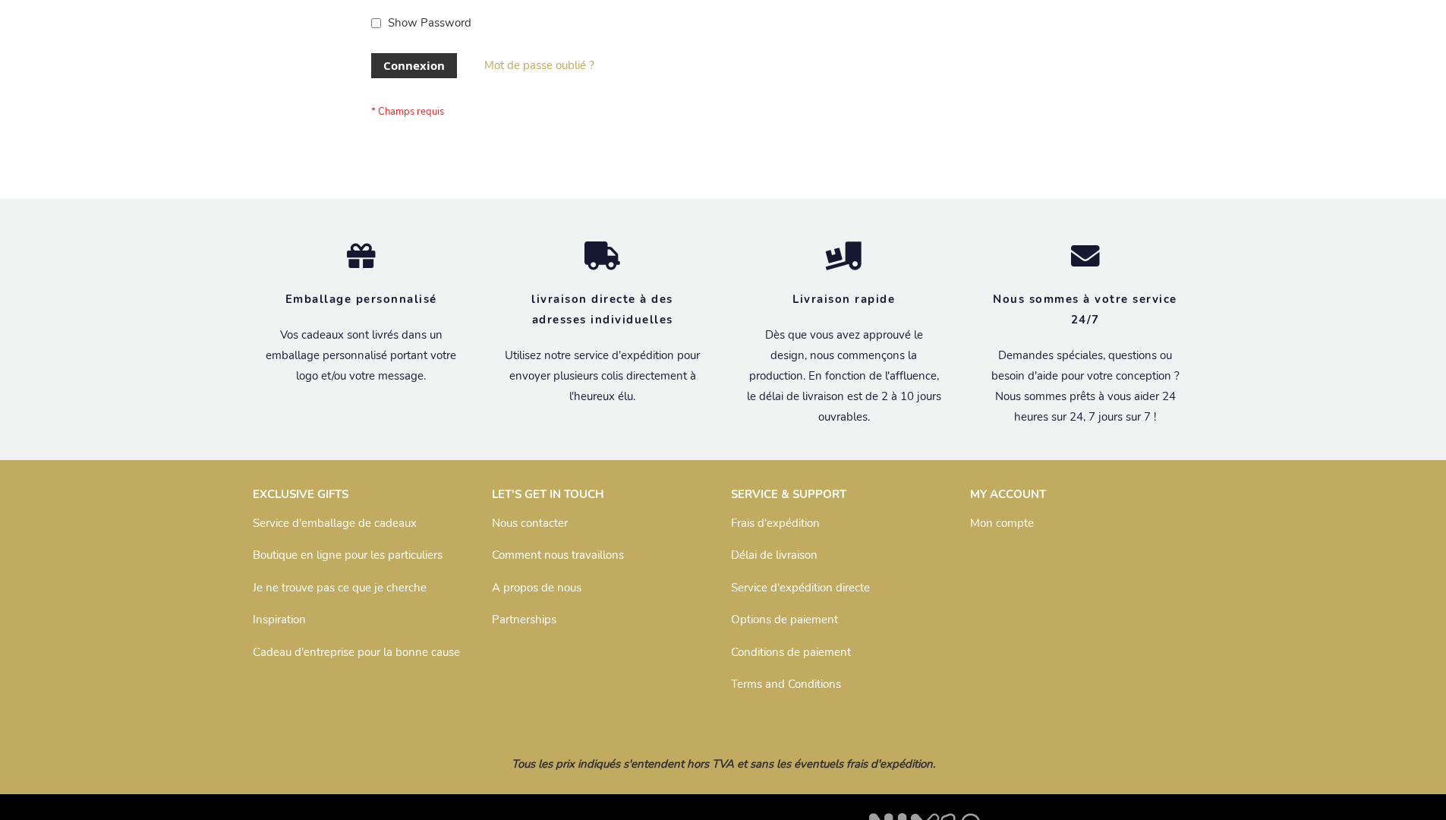
scroll to position [524, 0]
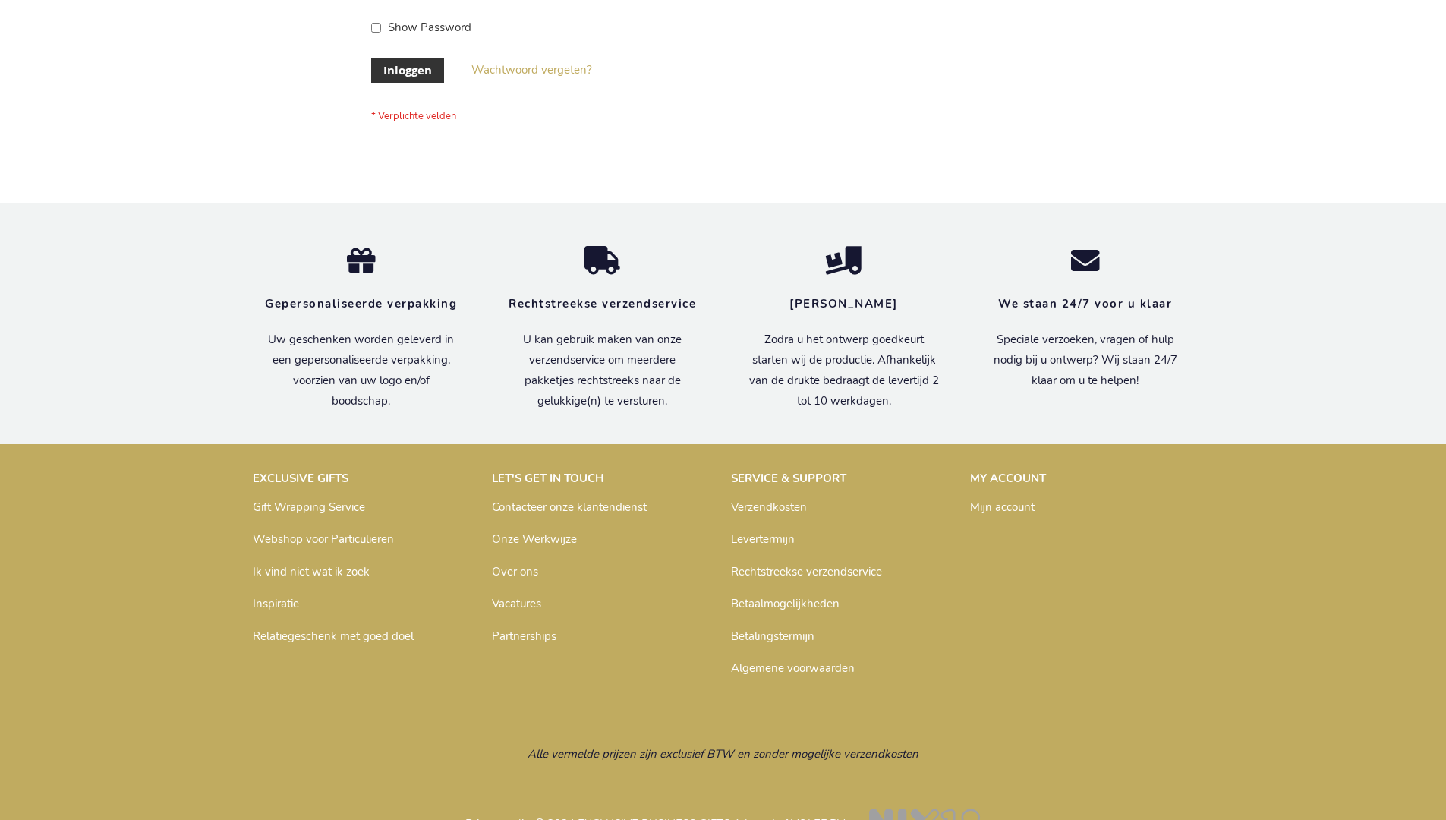
scroll to position [515, 0]
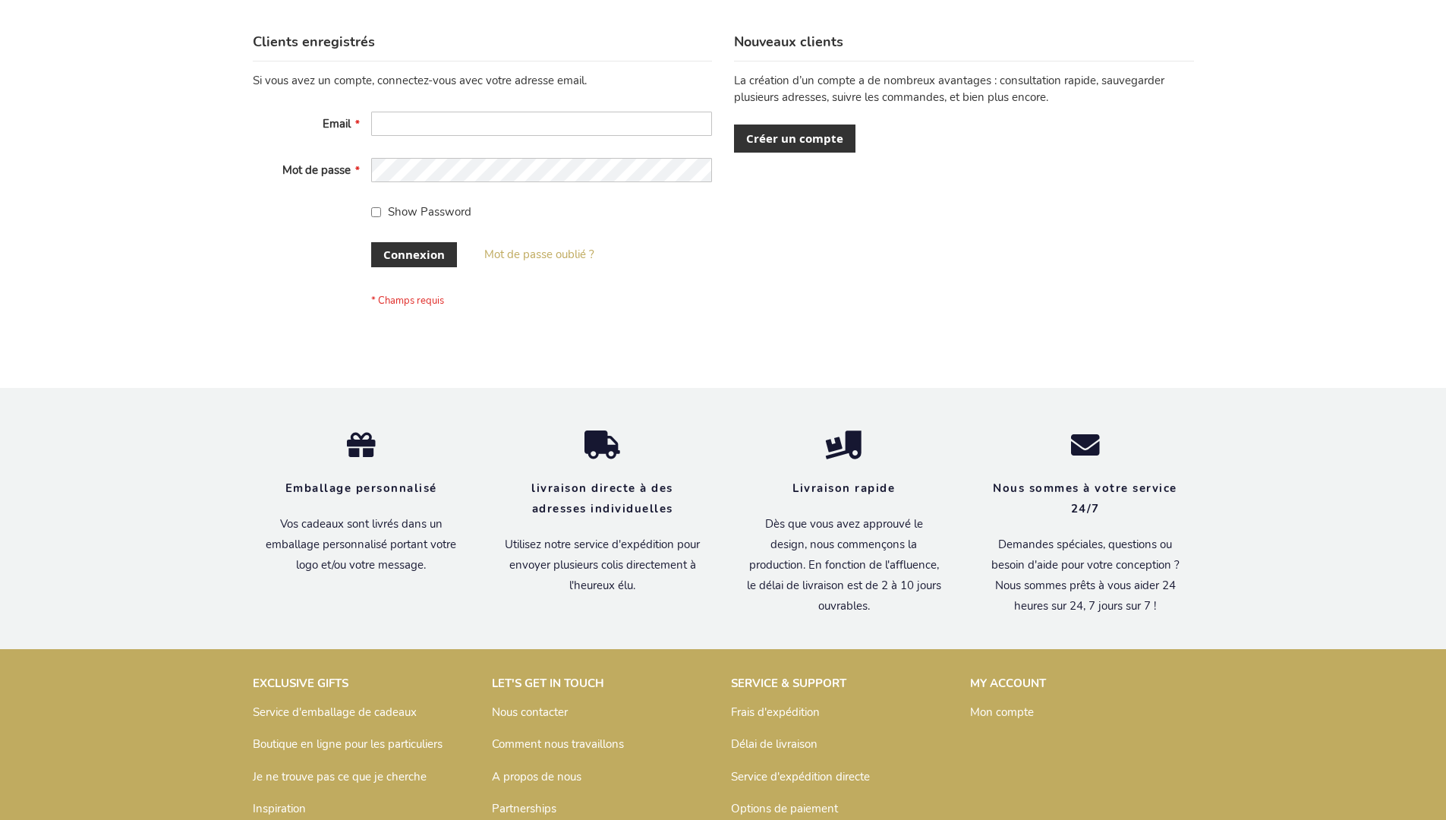
scroll to position [524, 0]
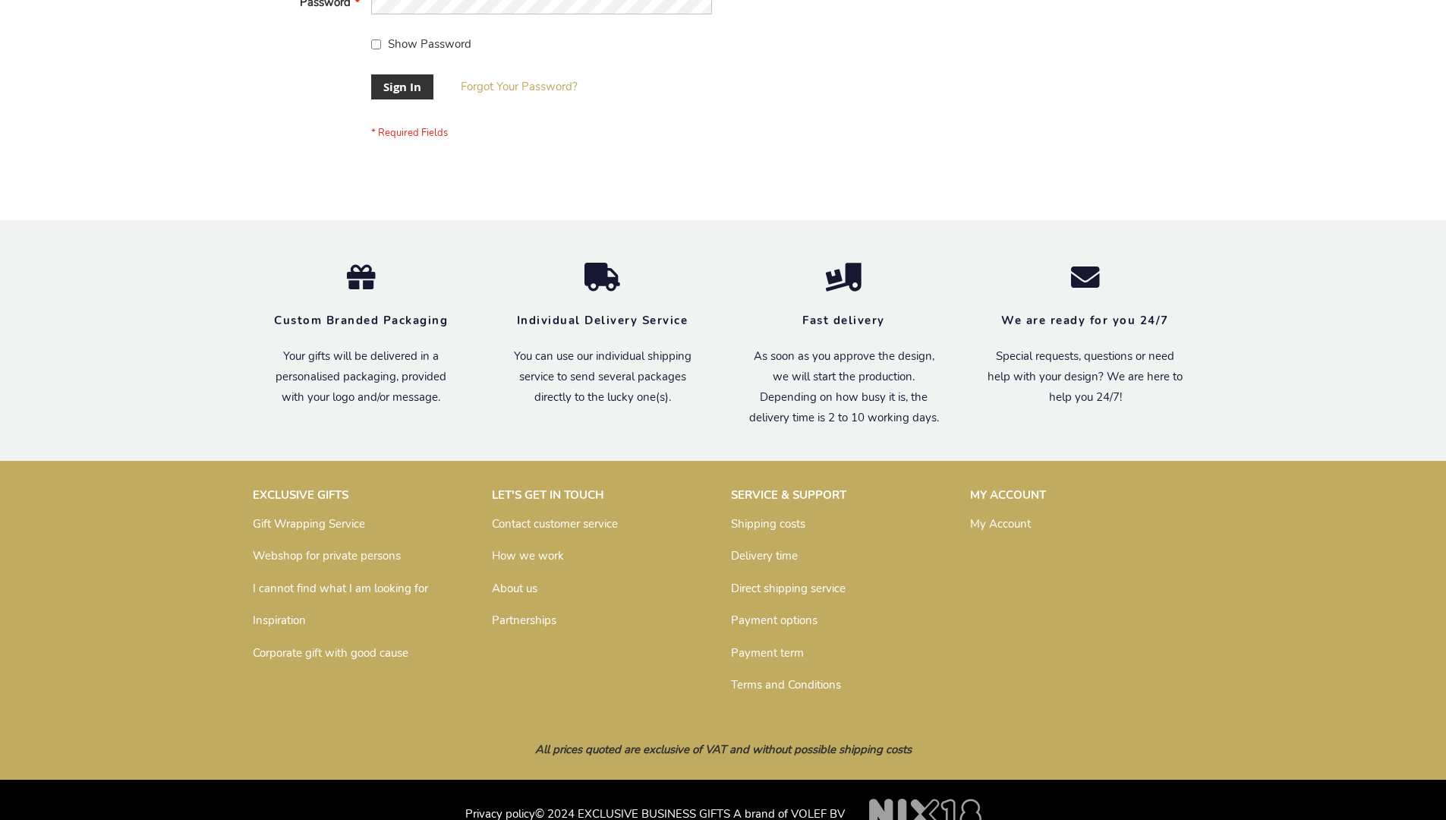
scroll to position [488, 0]
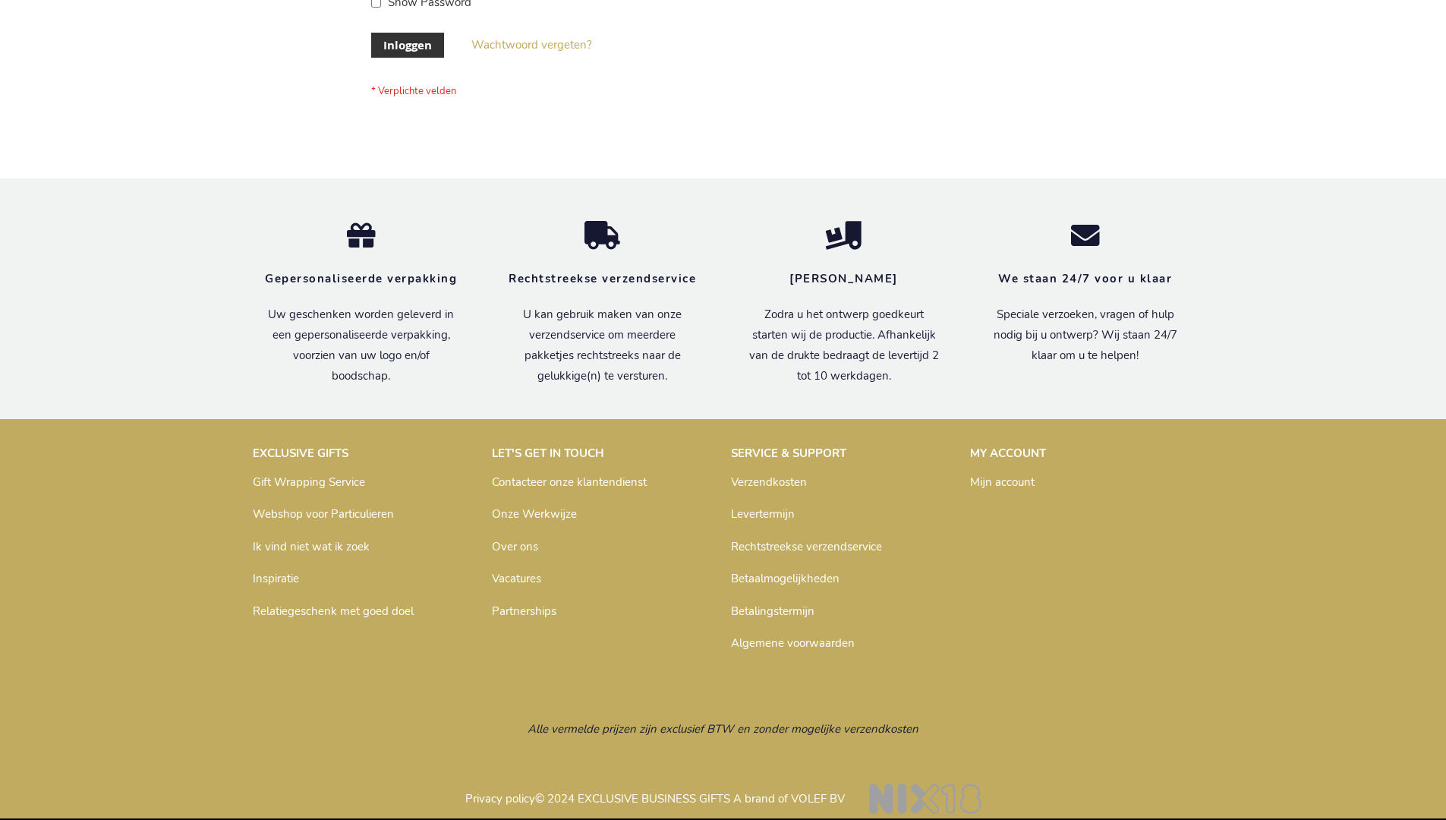
scroll to position [515, 0]
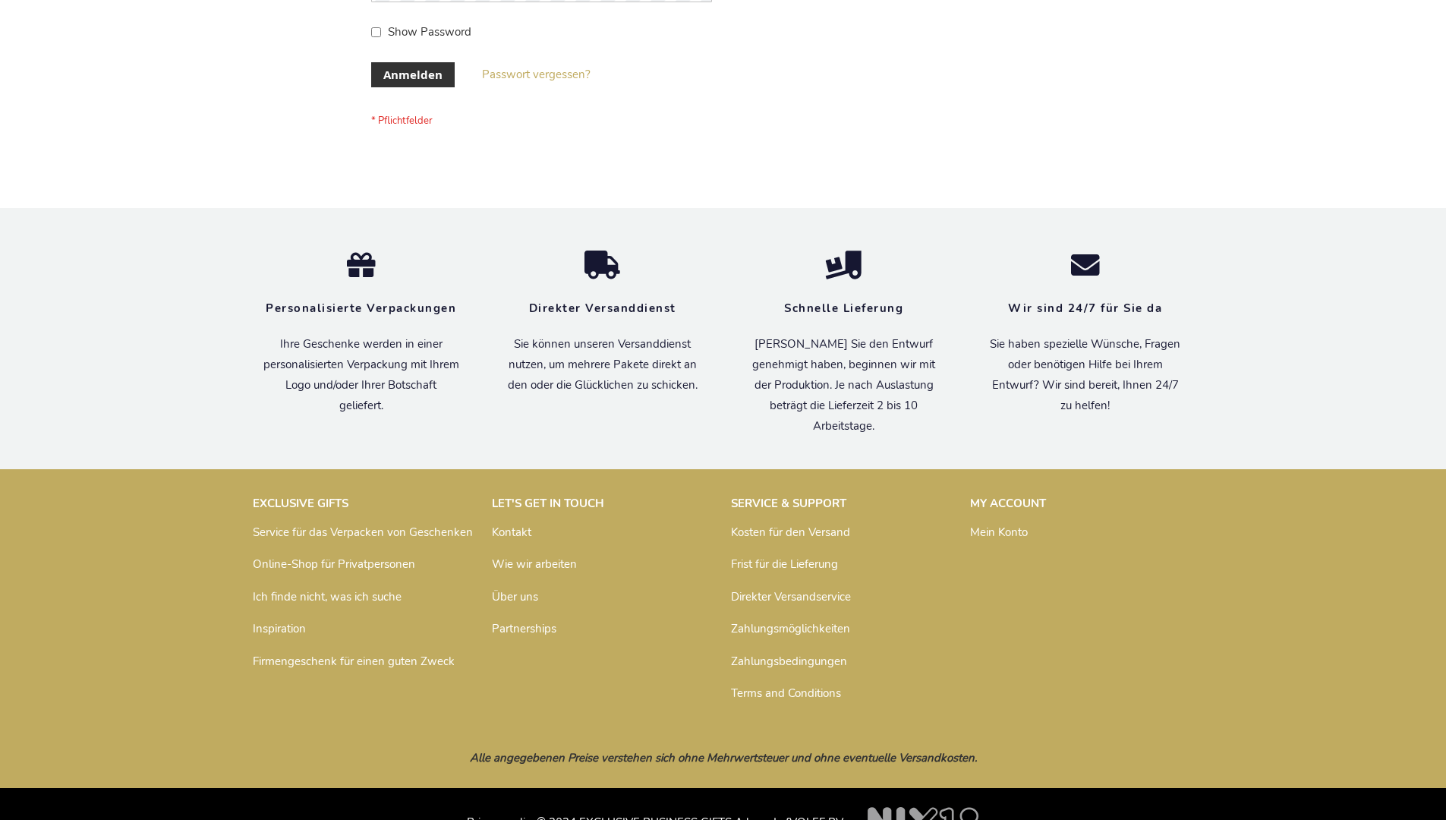
scroll to position [508, 0]
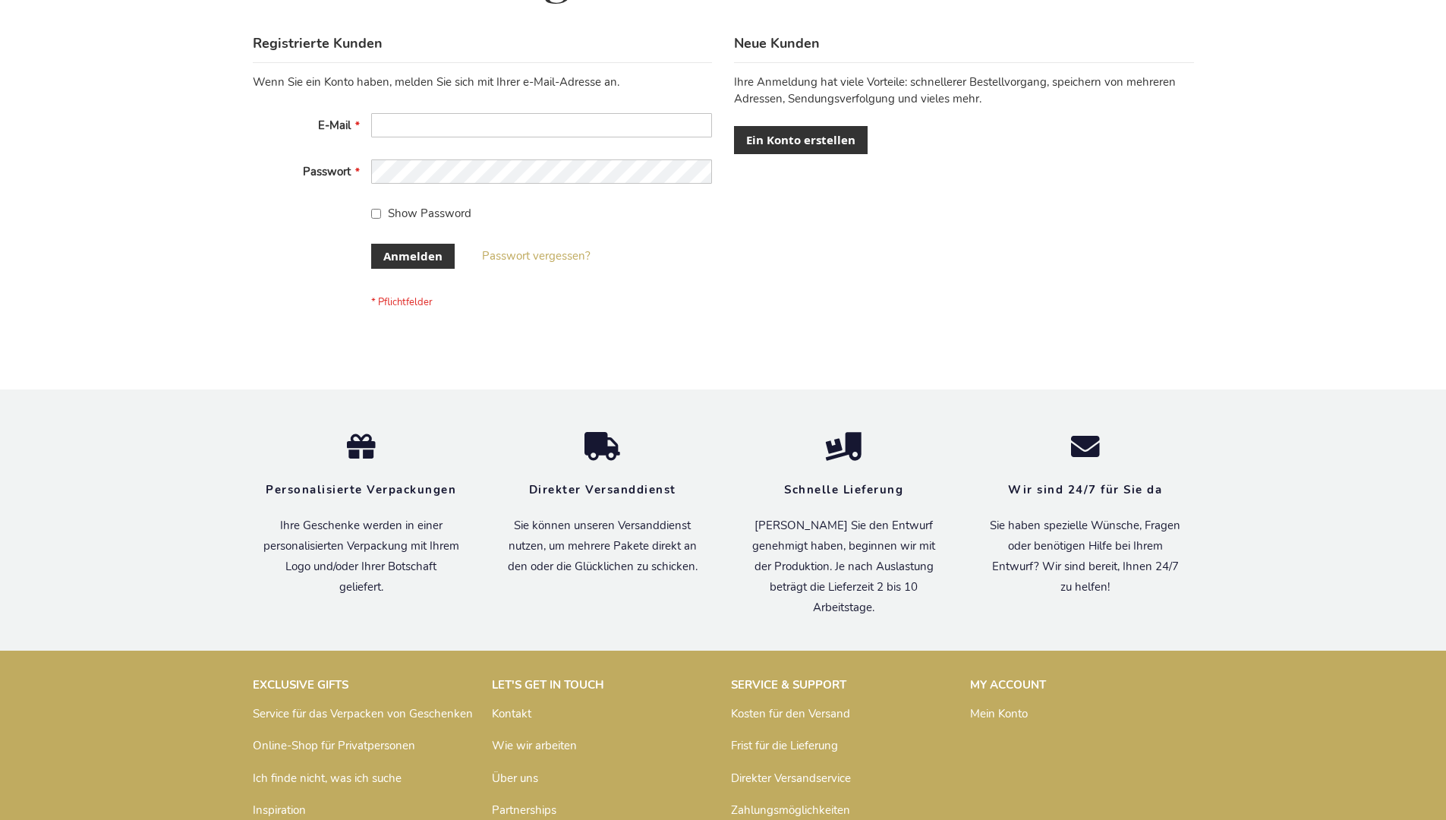
scroll to position [508, 0]
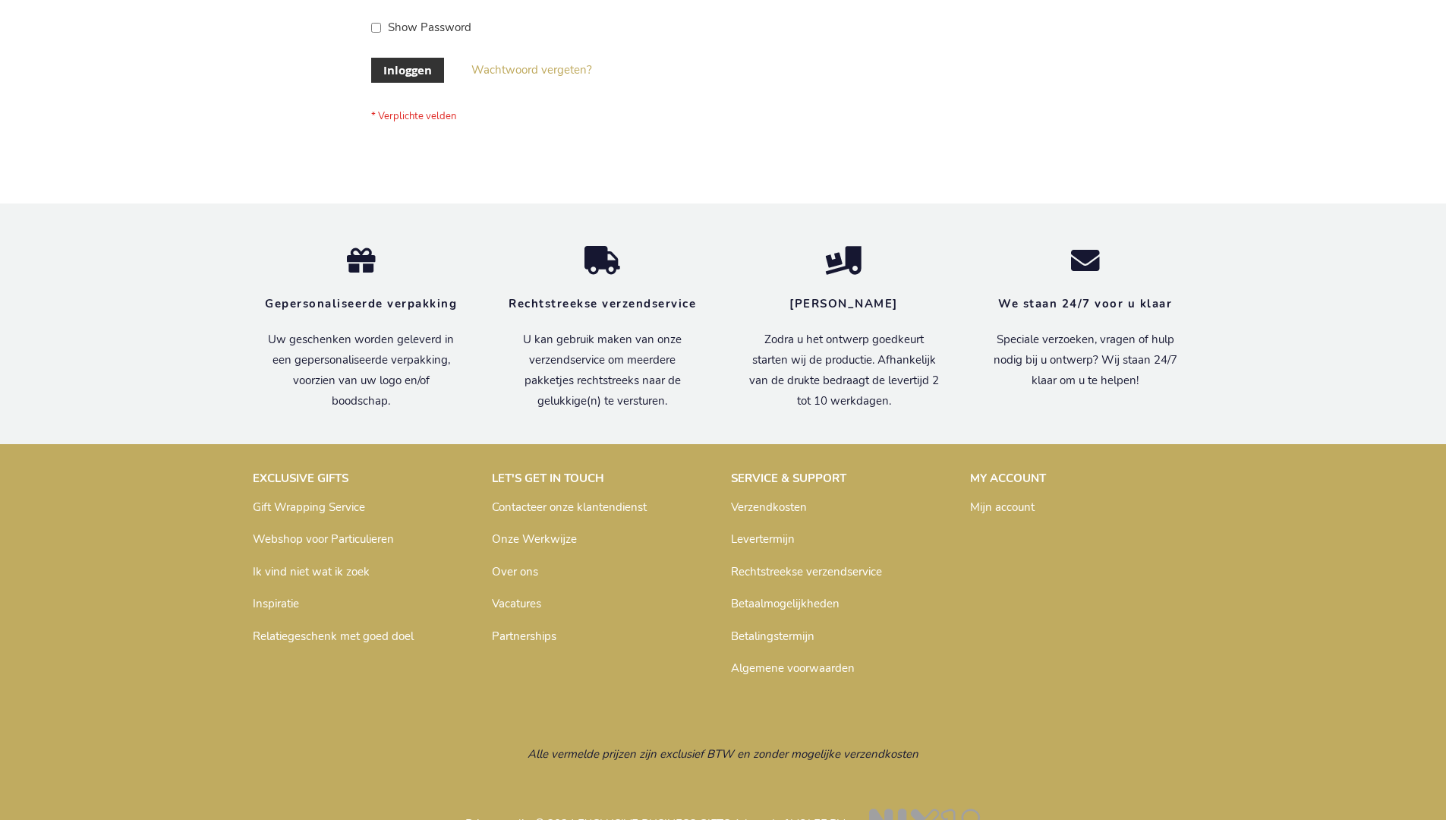
scroll to position [515, 0]
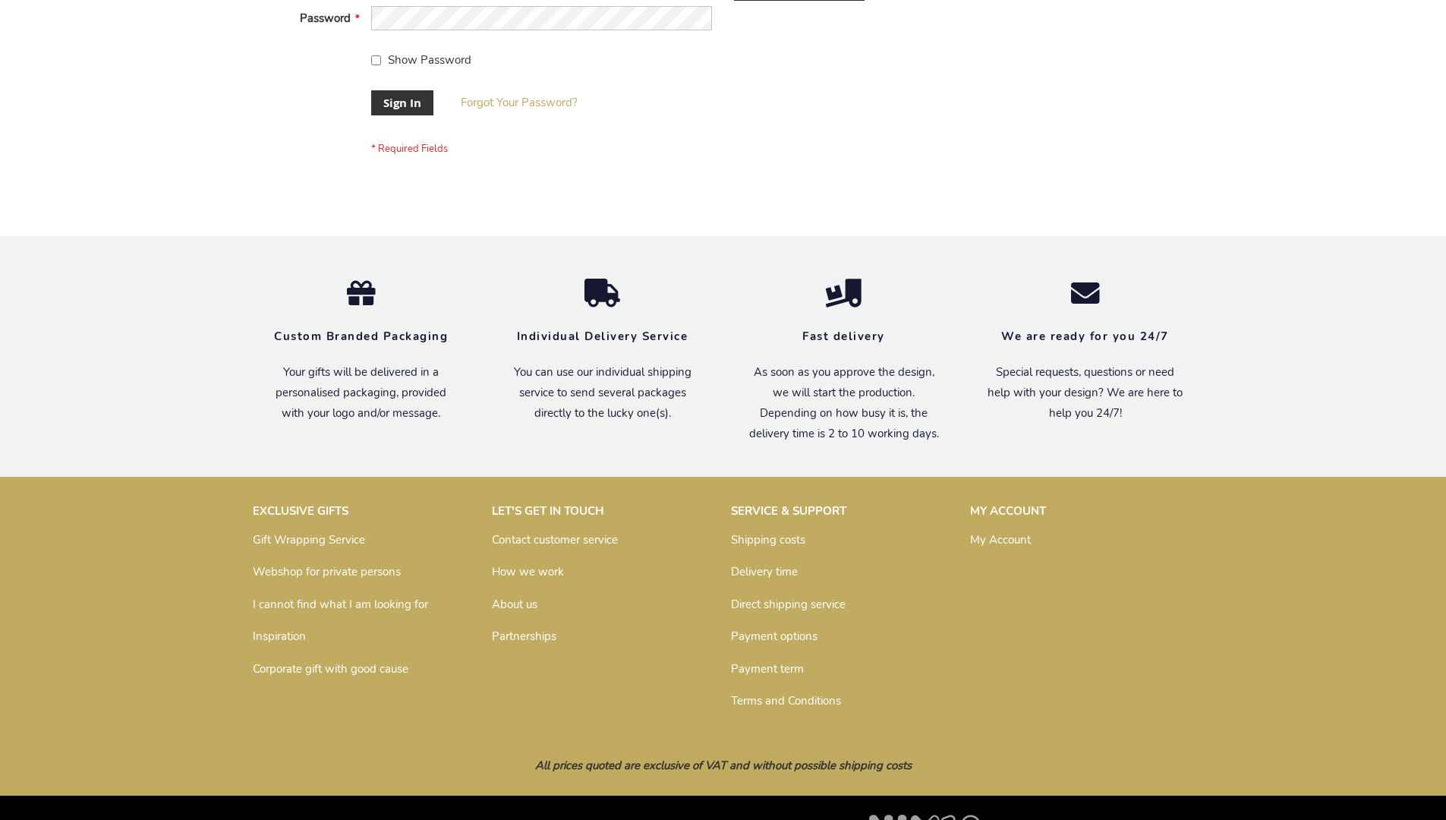
scroll to position [488, 0]
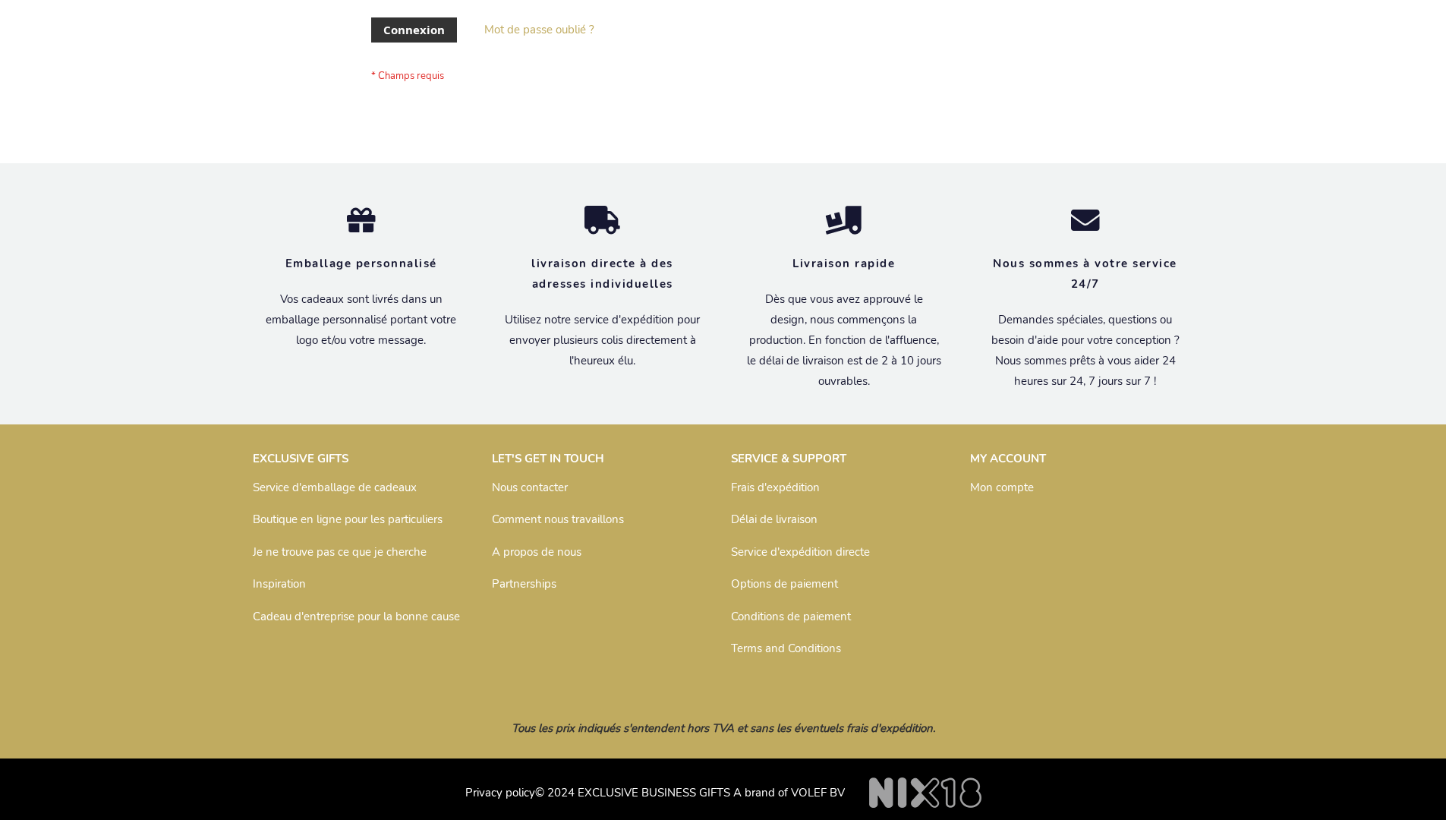
scroll to position [524, 0]
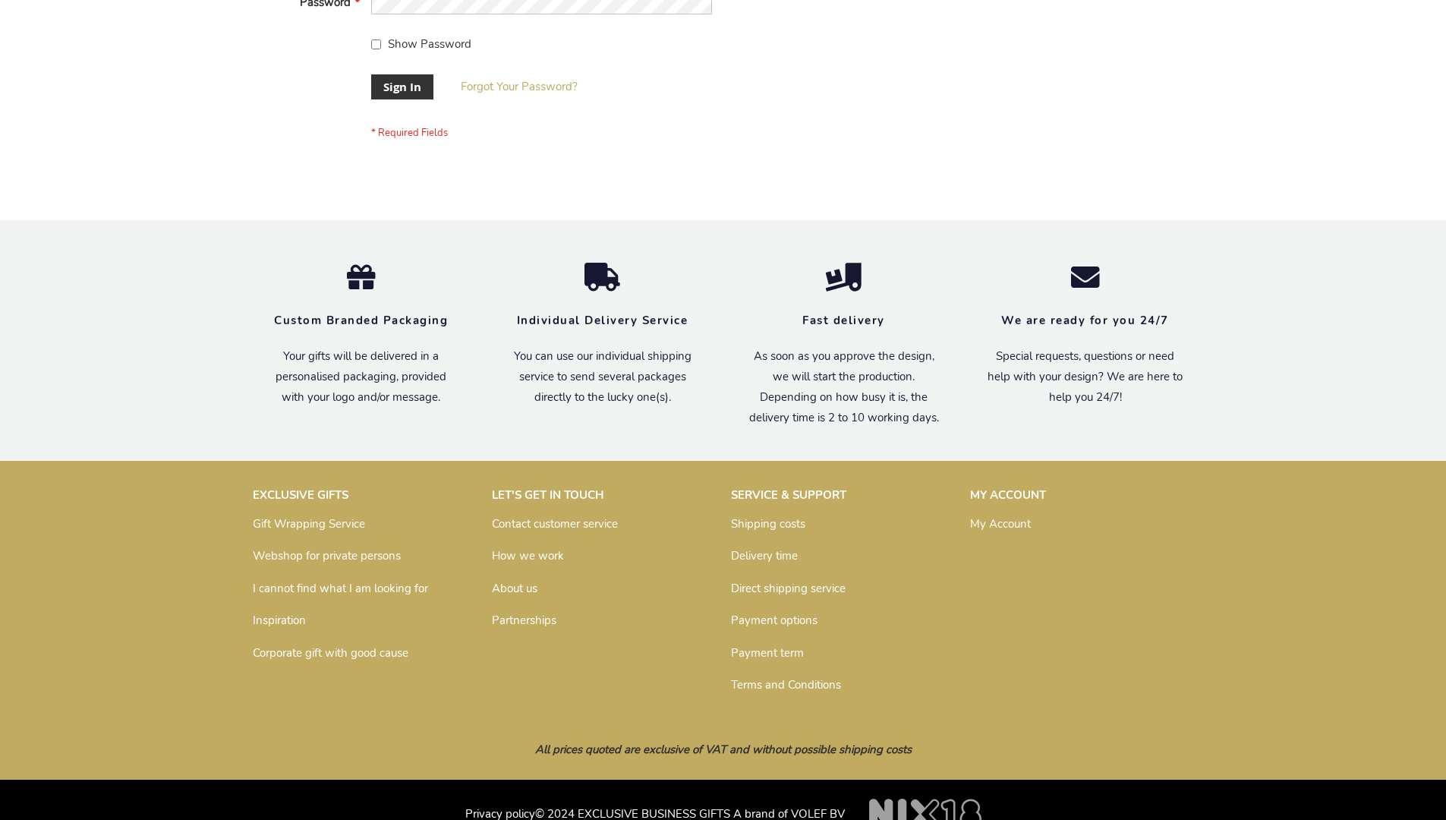
scroll to position [488, 0]
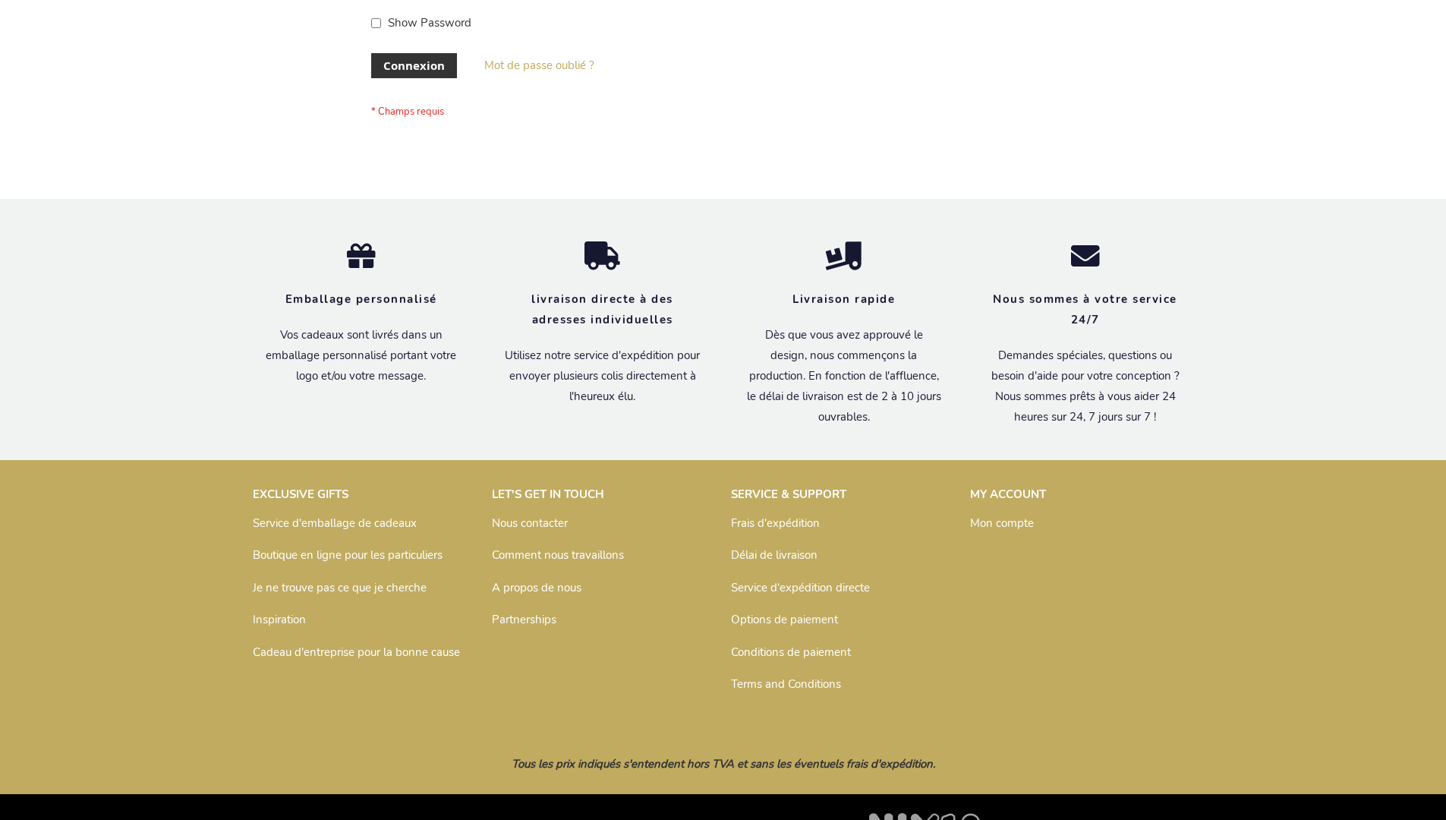
scroll to position [524, 0]
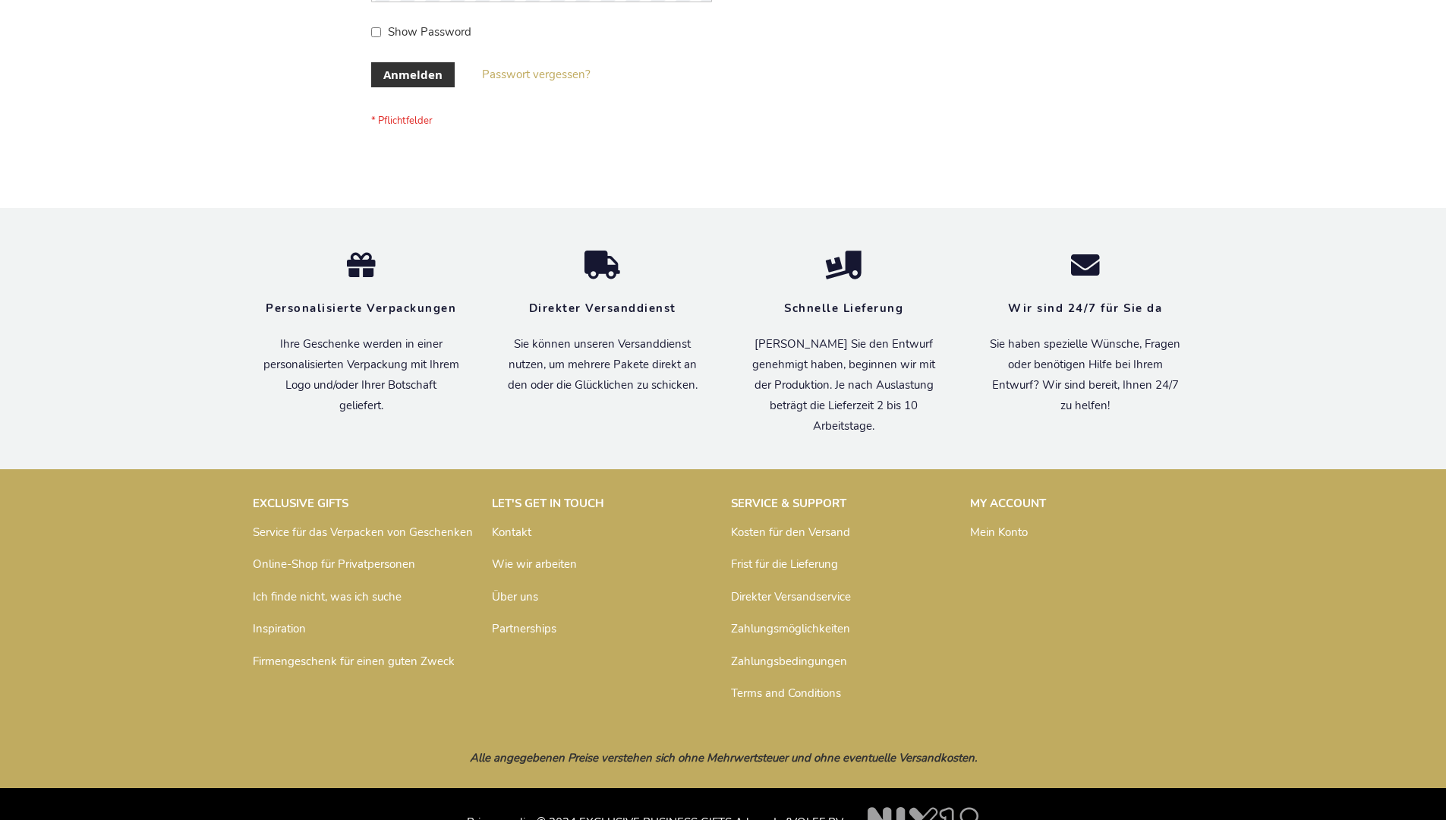
scroll to position [508, 0]
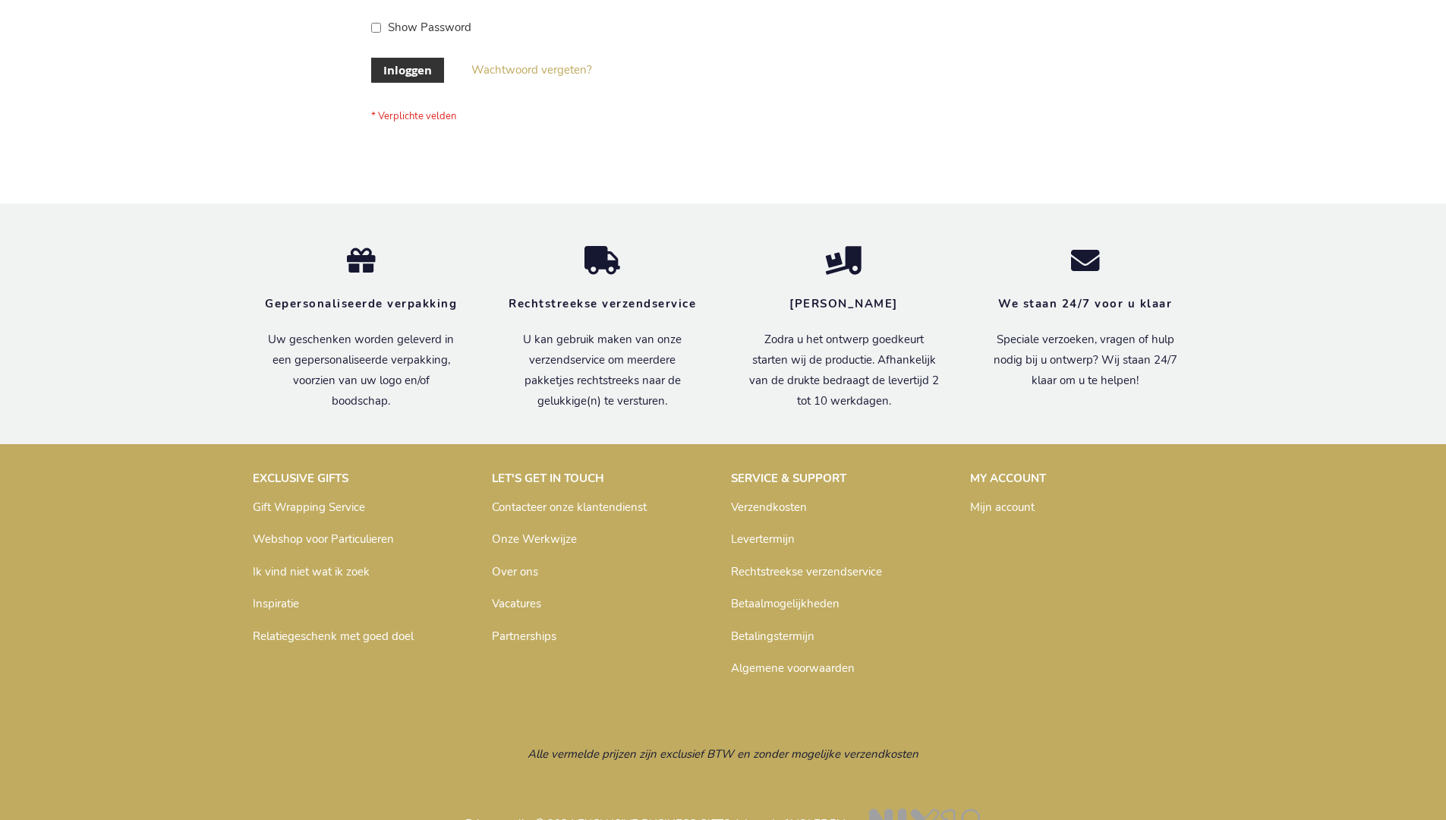
scroll to position [515, 0]
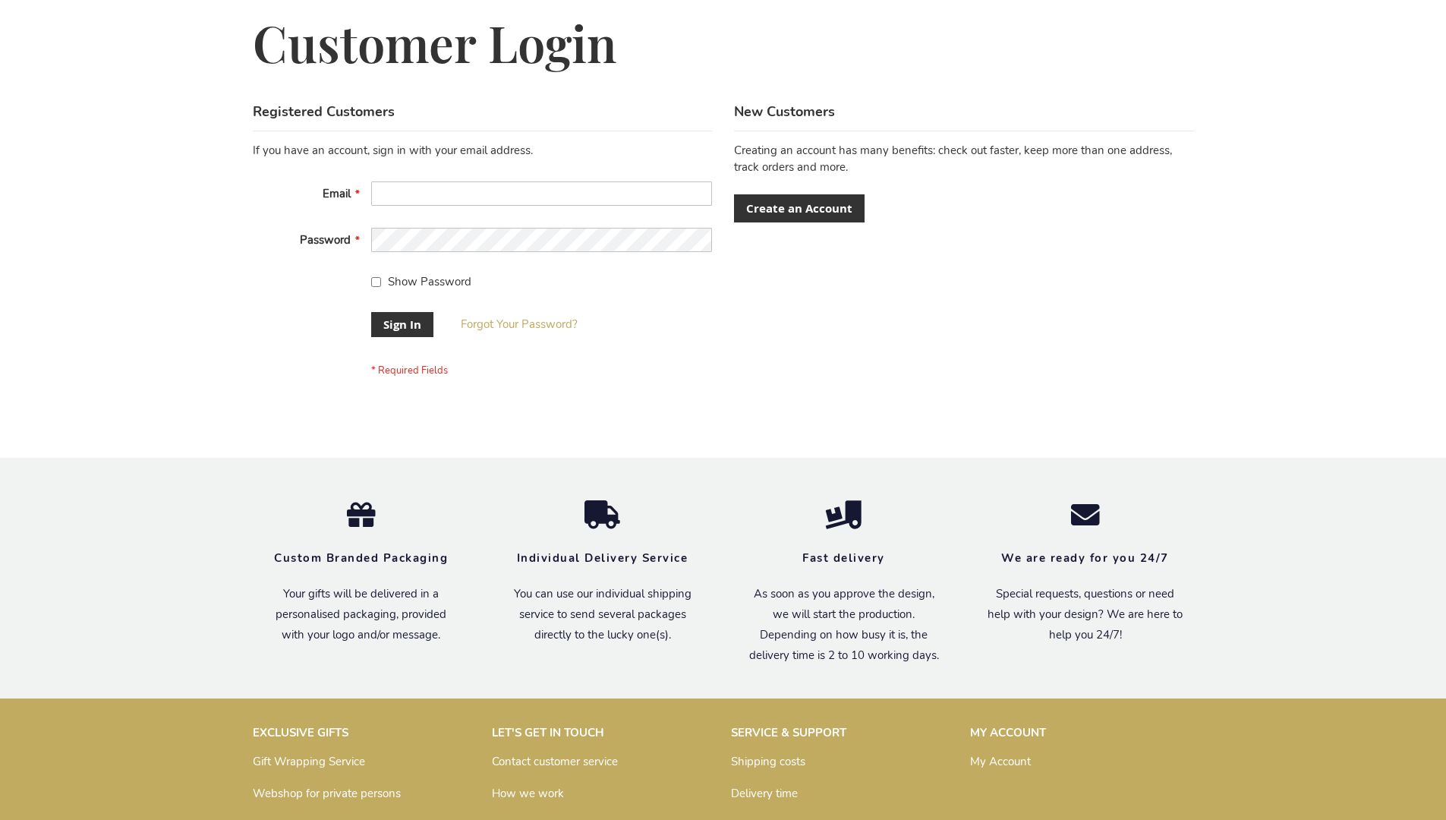
scroll to position [488, 0]
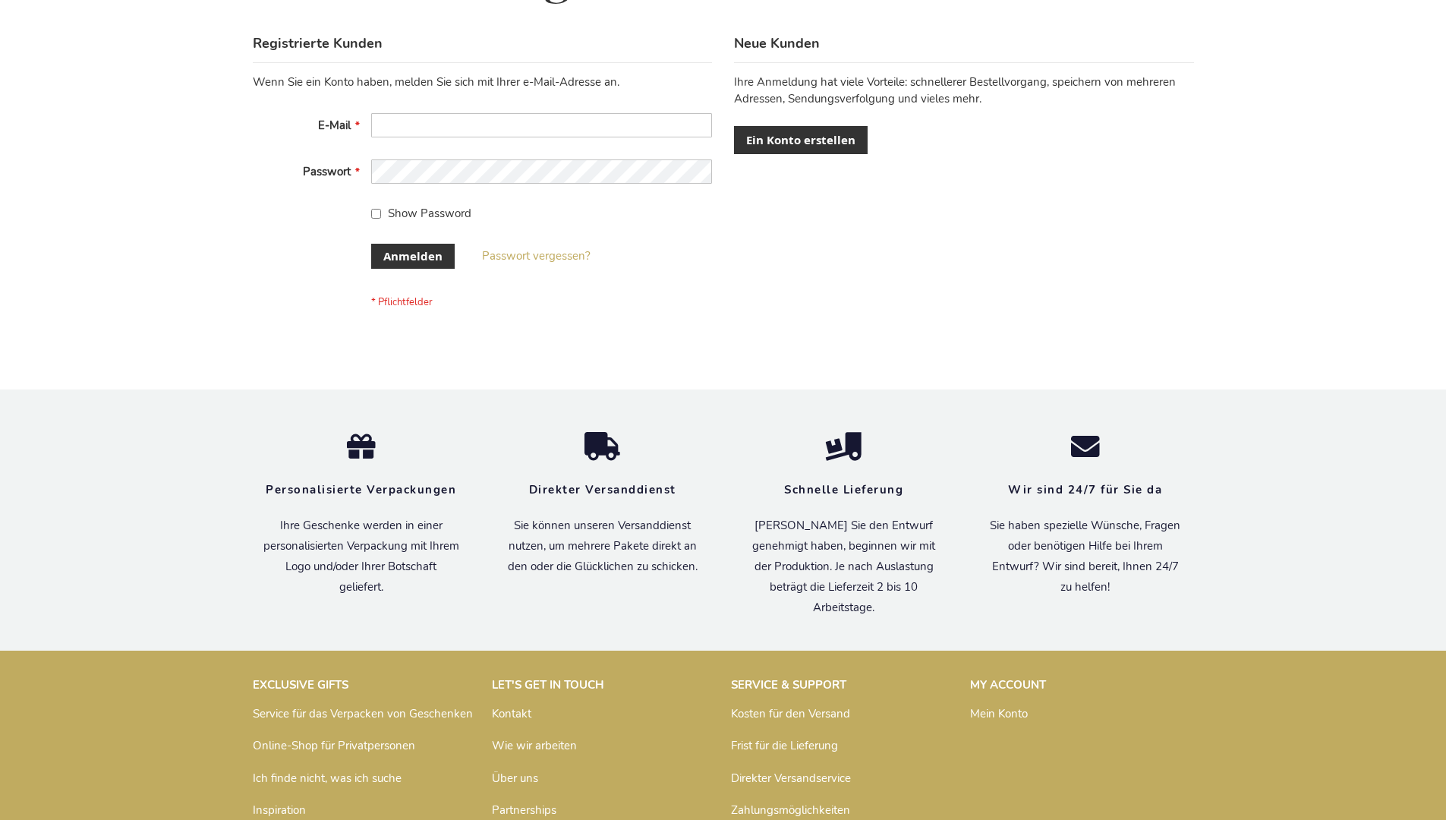
scroll to position [508, 0]
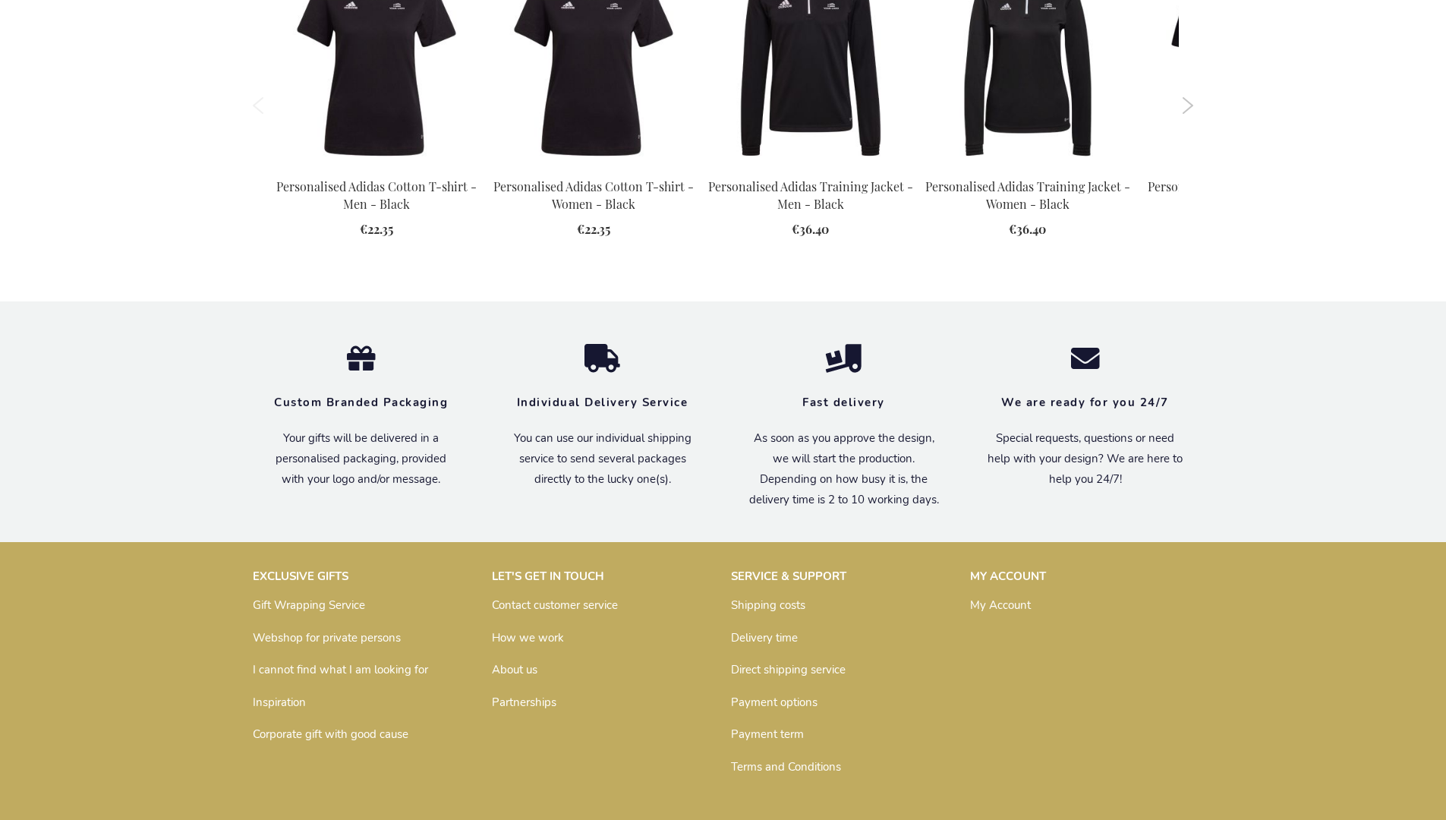
scroll to position [1961, 0]
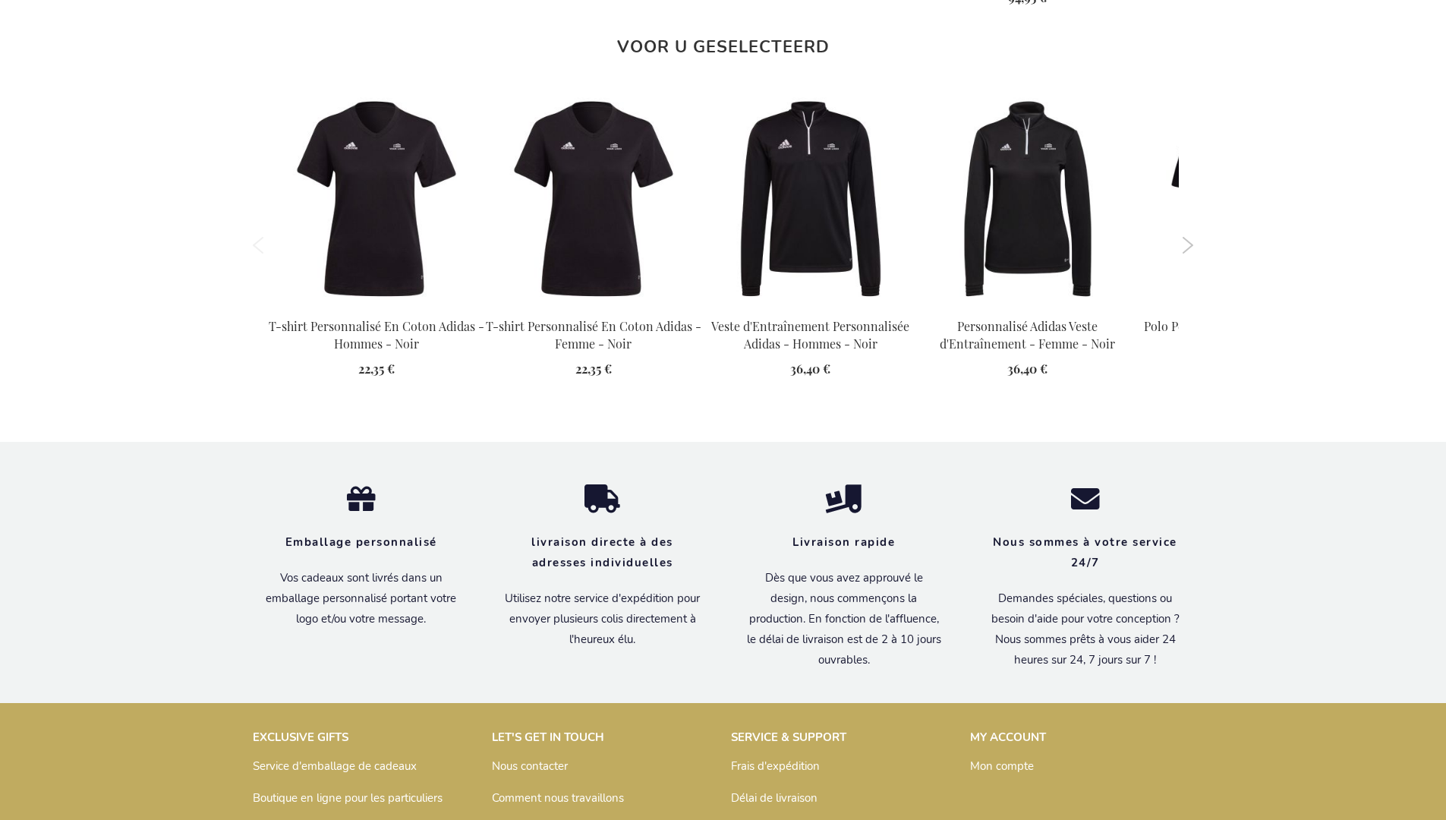
scroll to position [2014, 0]
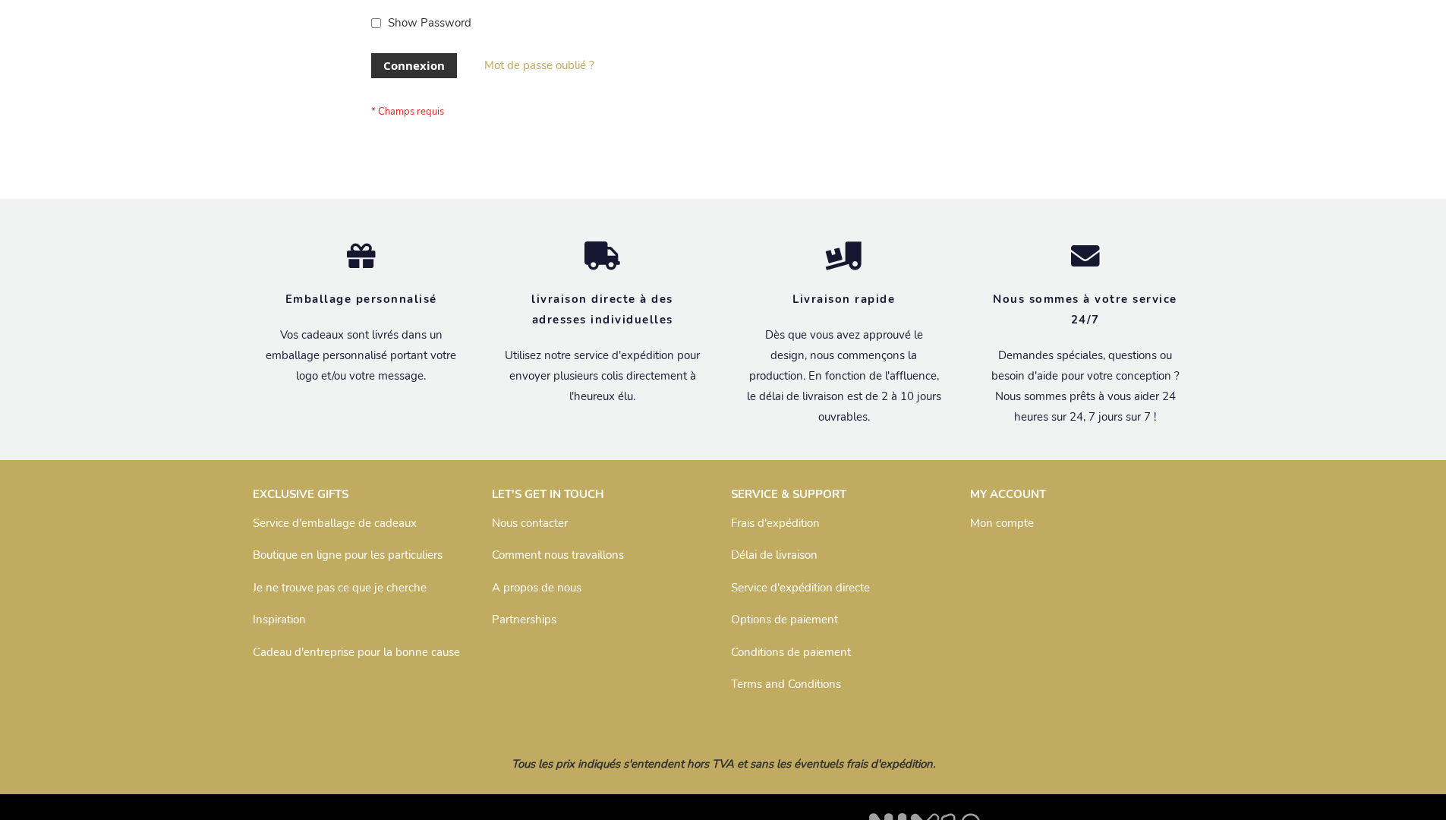
scroll to position [524, 0]
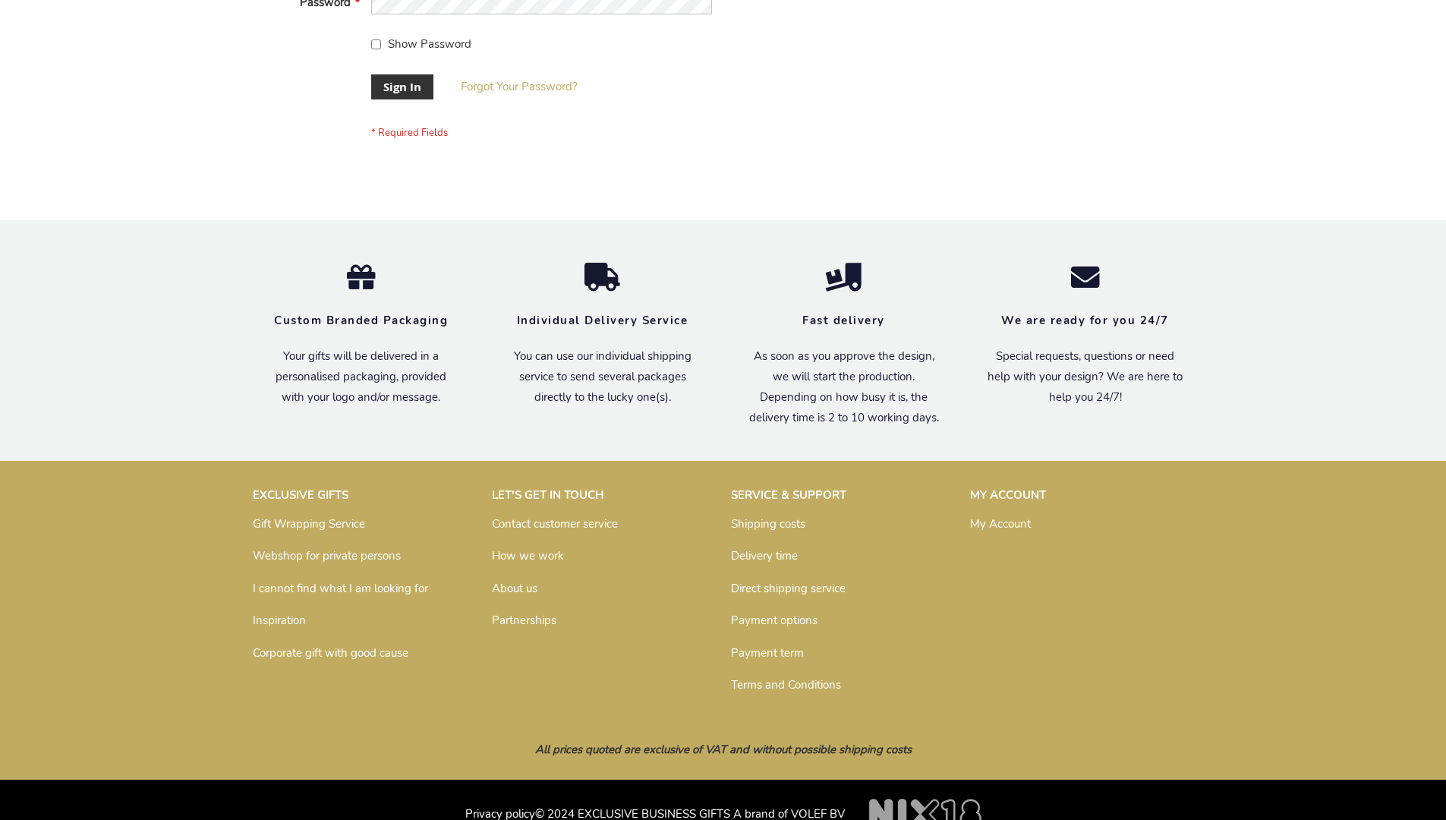
scroll to position [488, 0]
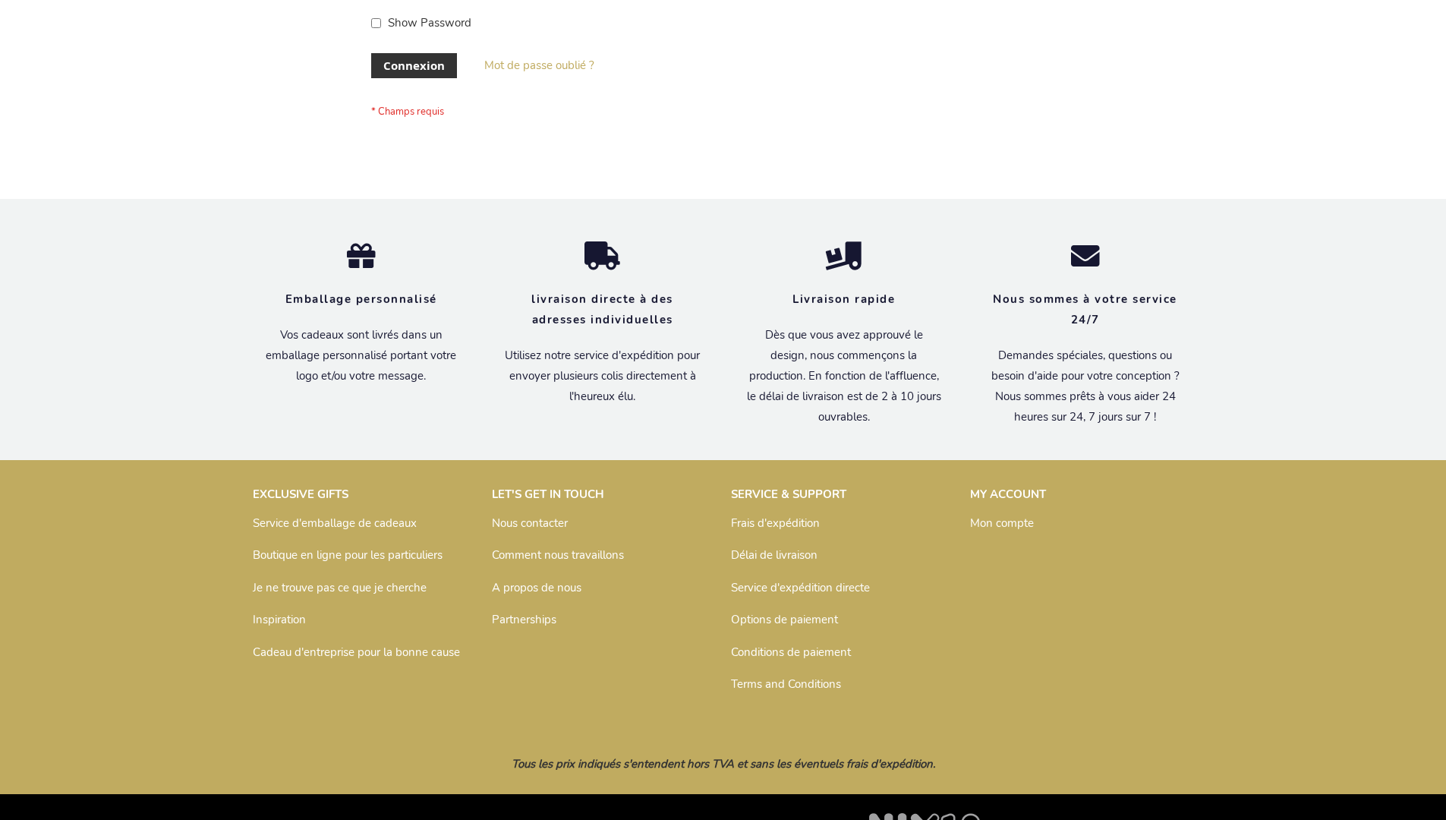
scroll to position [524, 0]
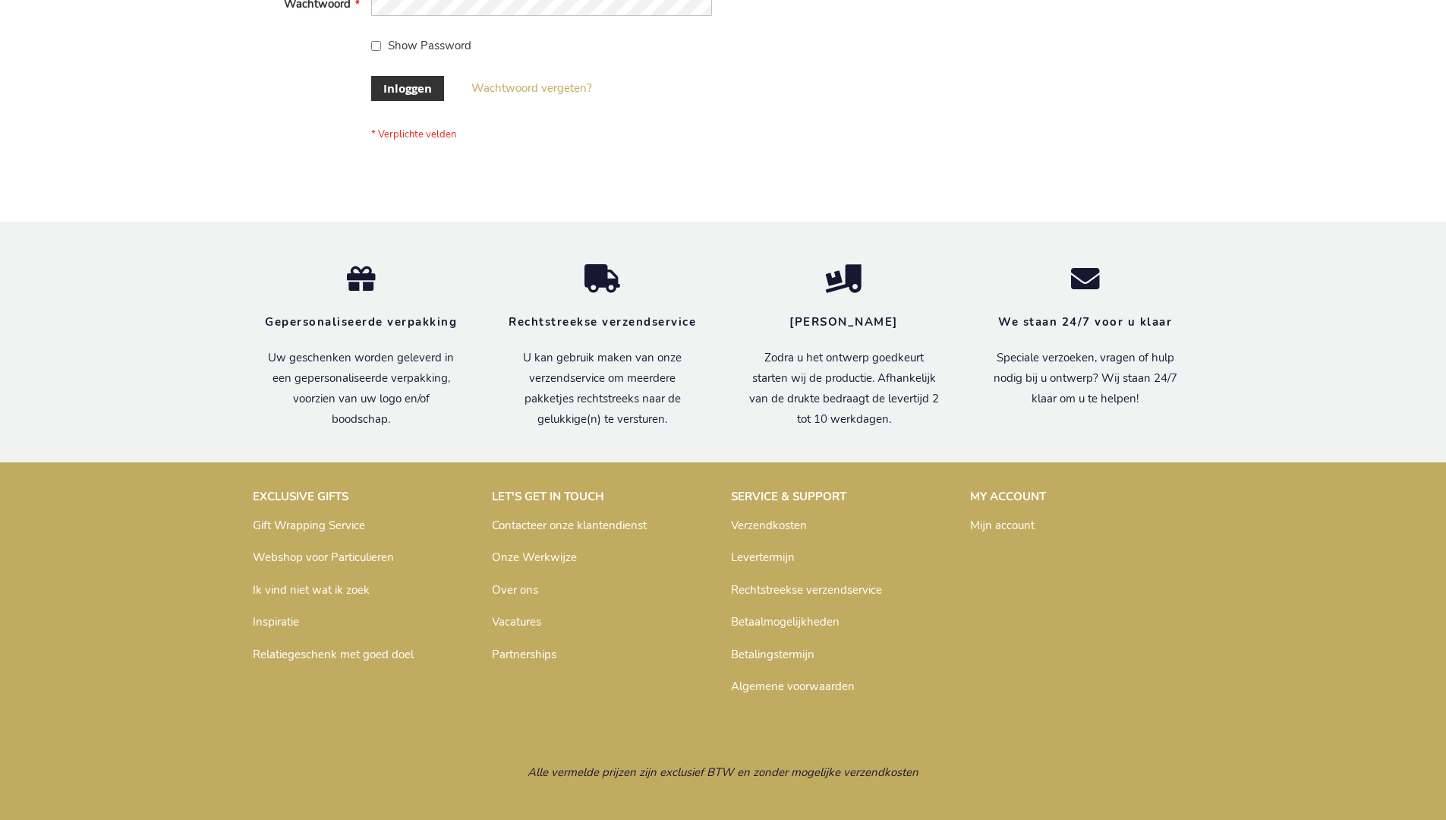
scroll to position [515, 0]
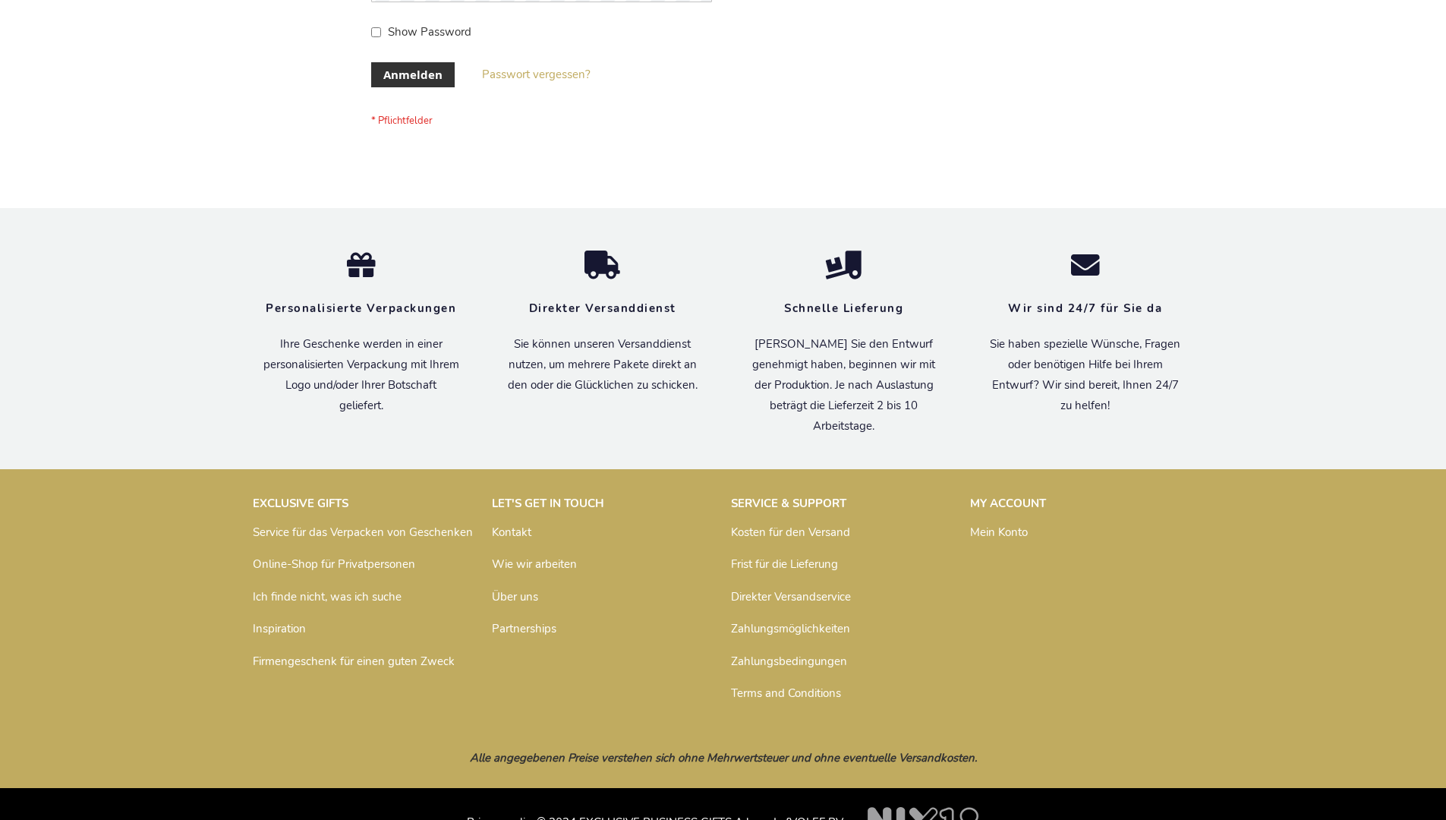
scroll to position [508, 0]
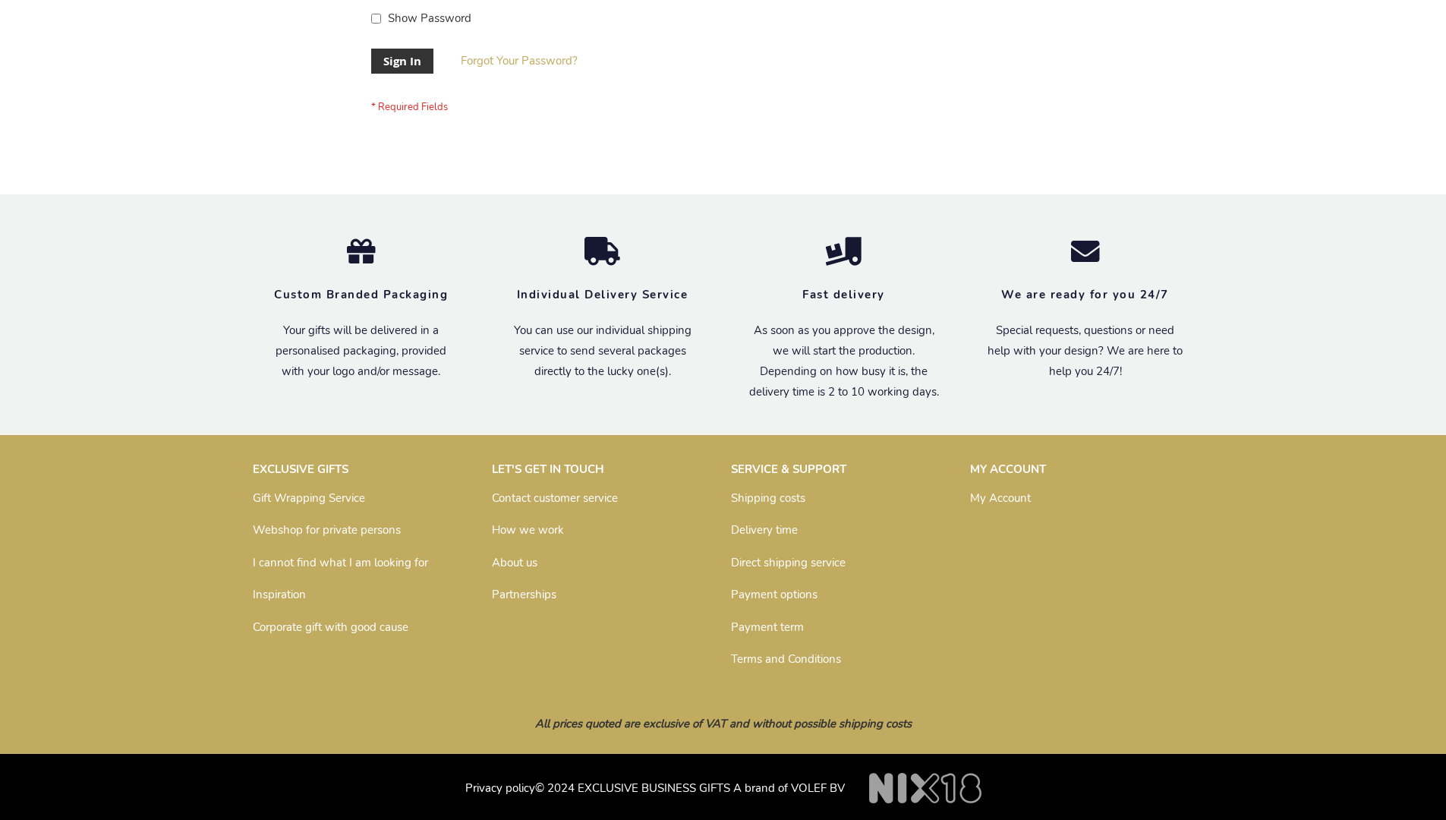
scroll to position [488, 0]
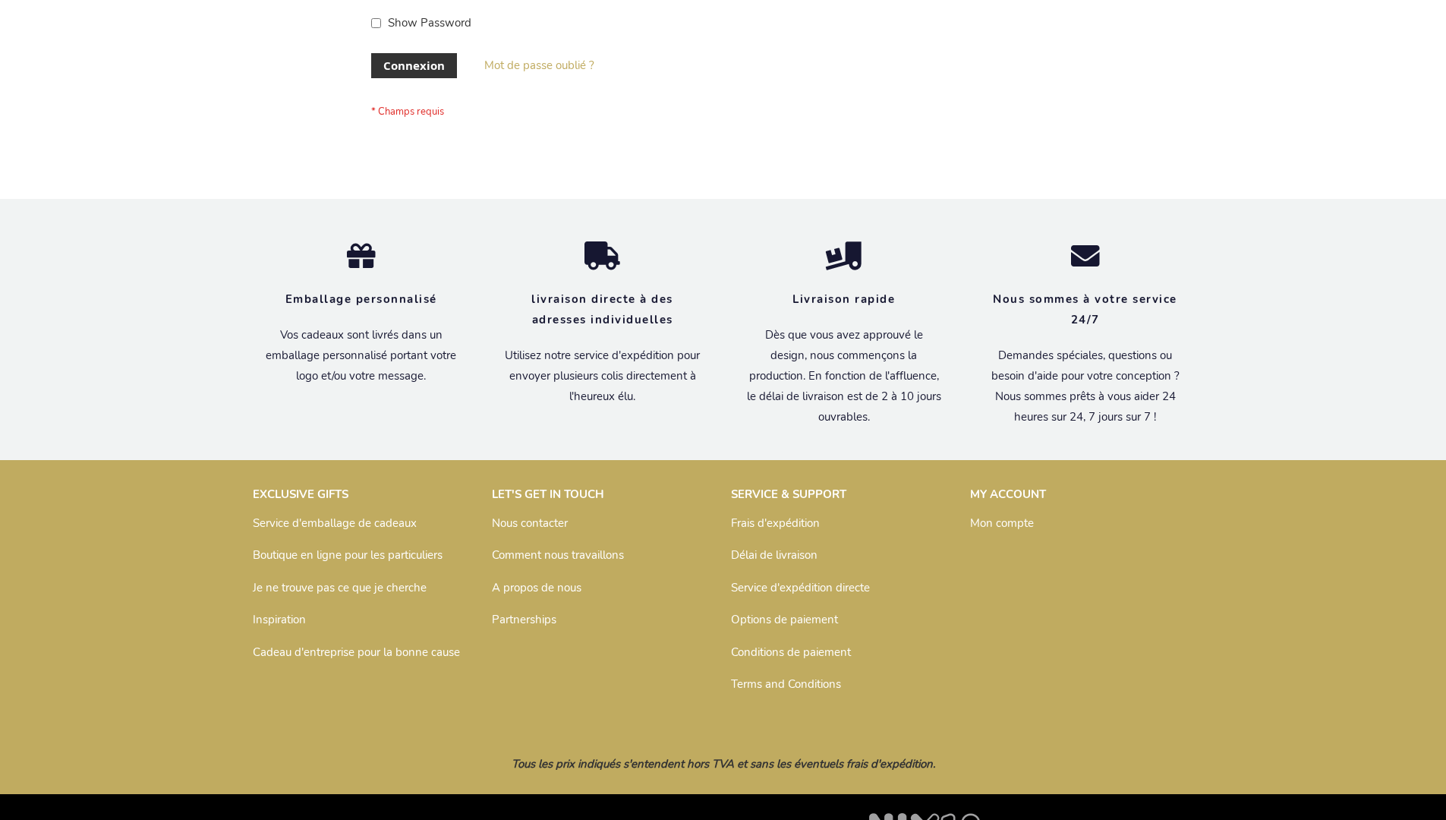
scroll to position [524, 0]
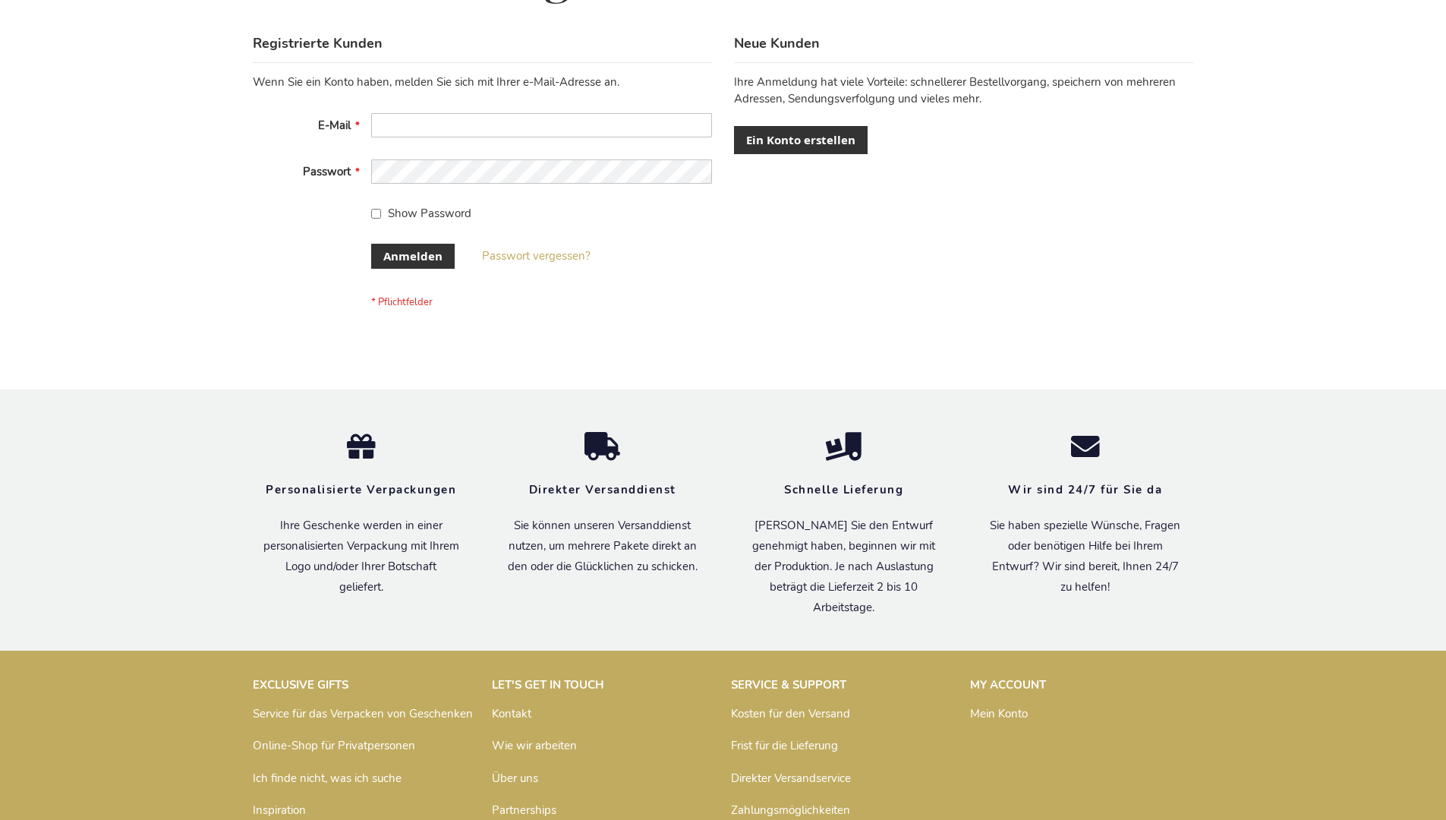
scroll to position [508, 0]
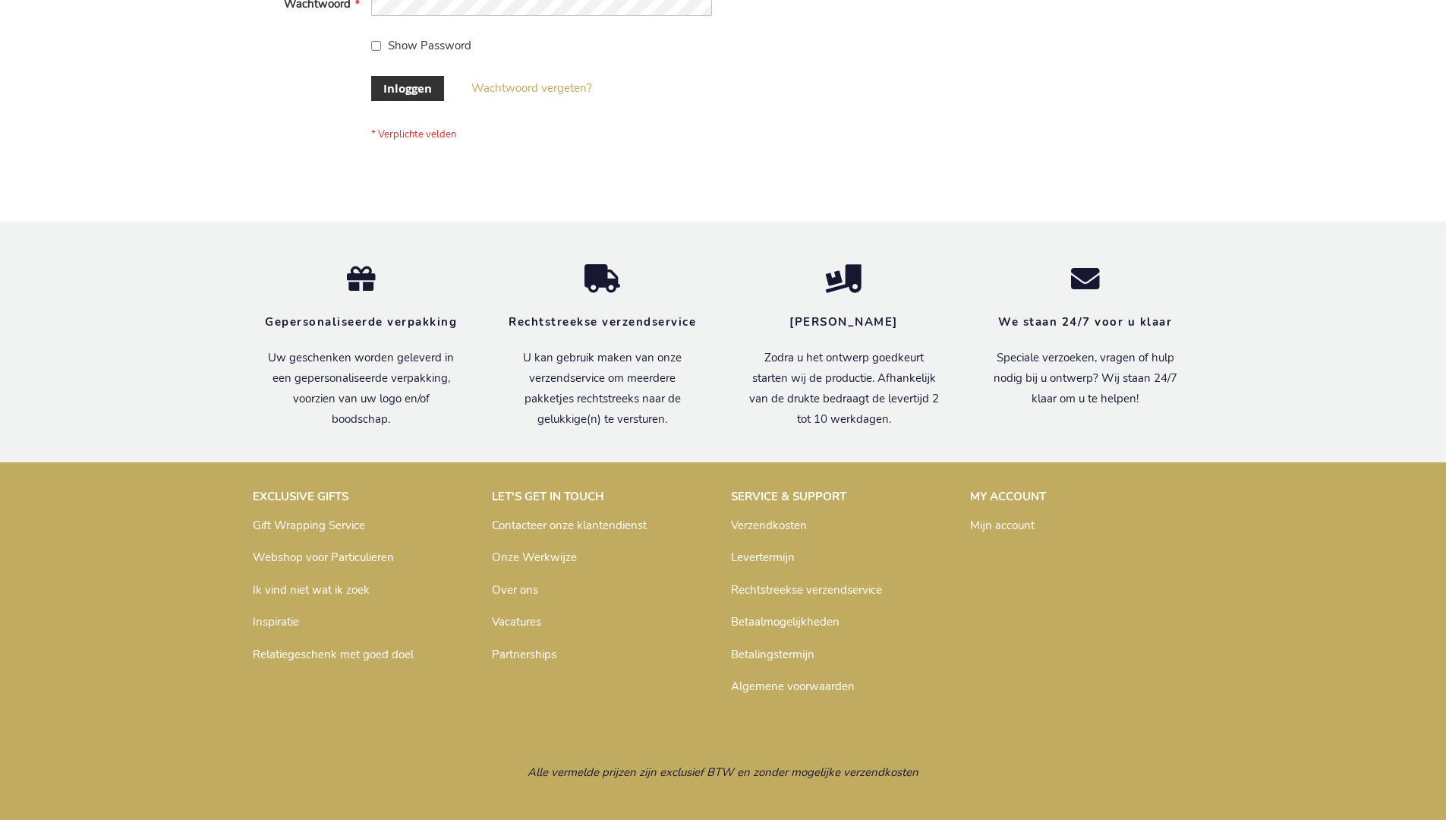
scroll to position [515, 0]
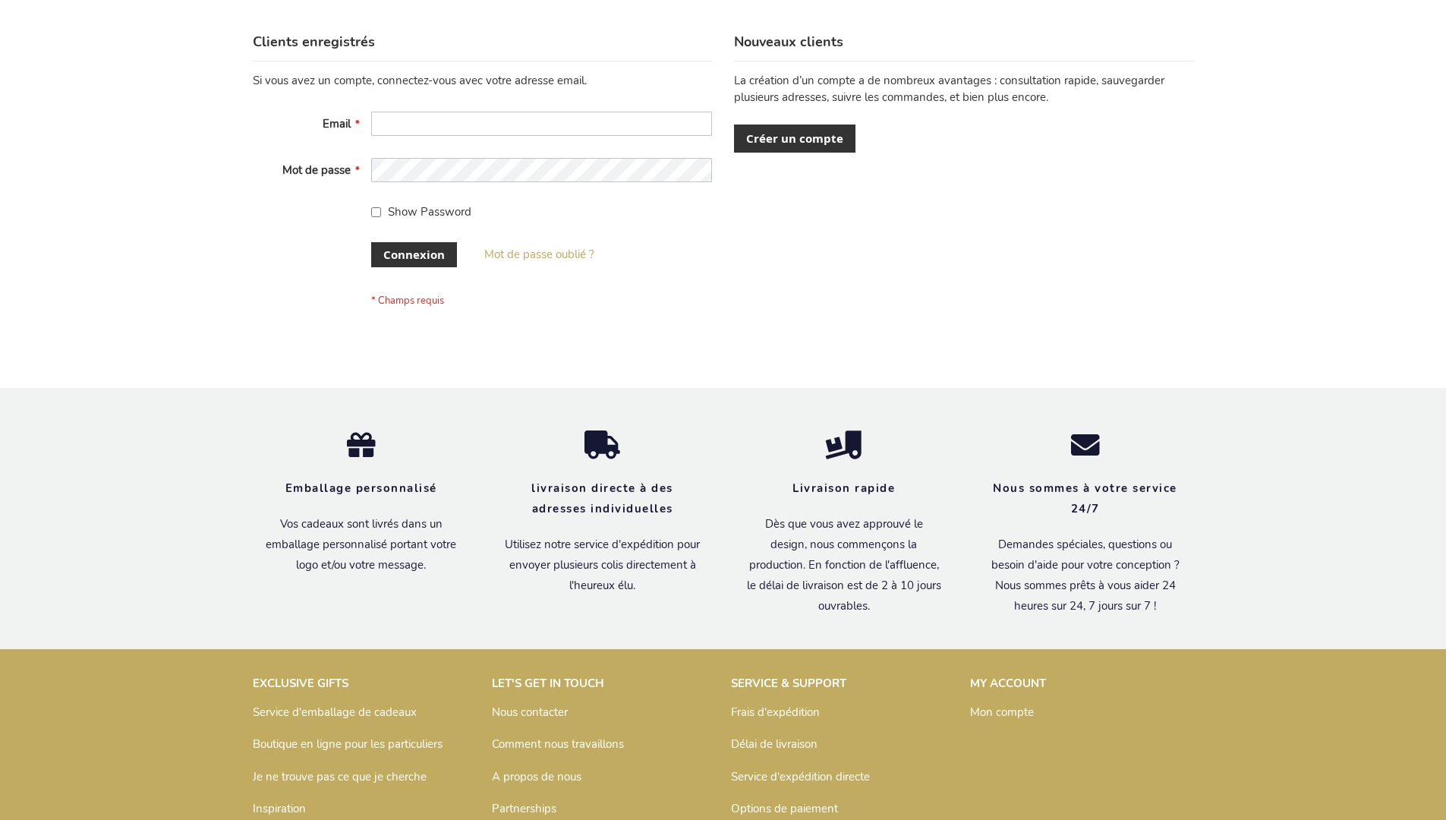
scroll to position [524, 0]
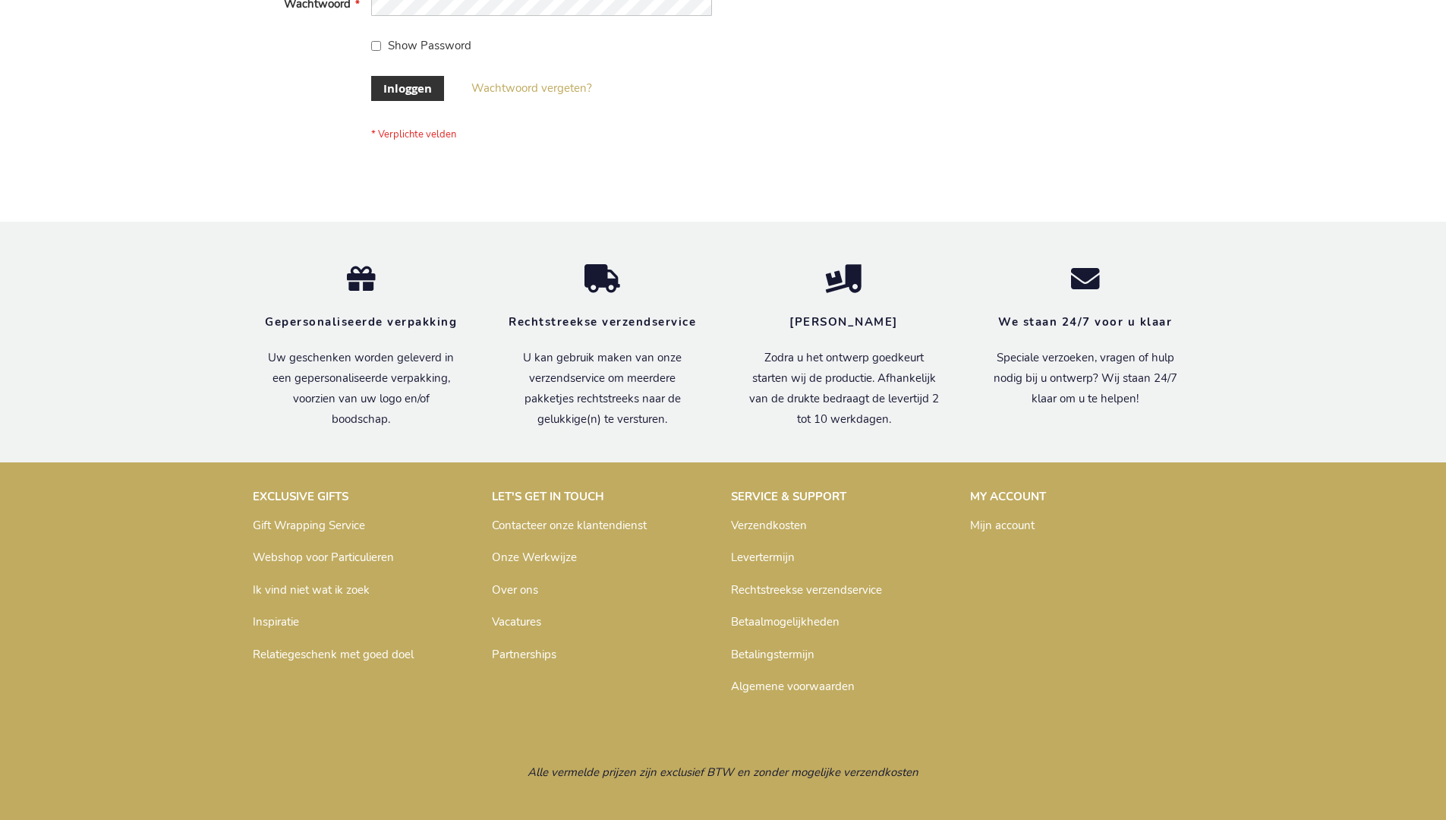
scroll to position [515, 0]
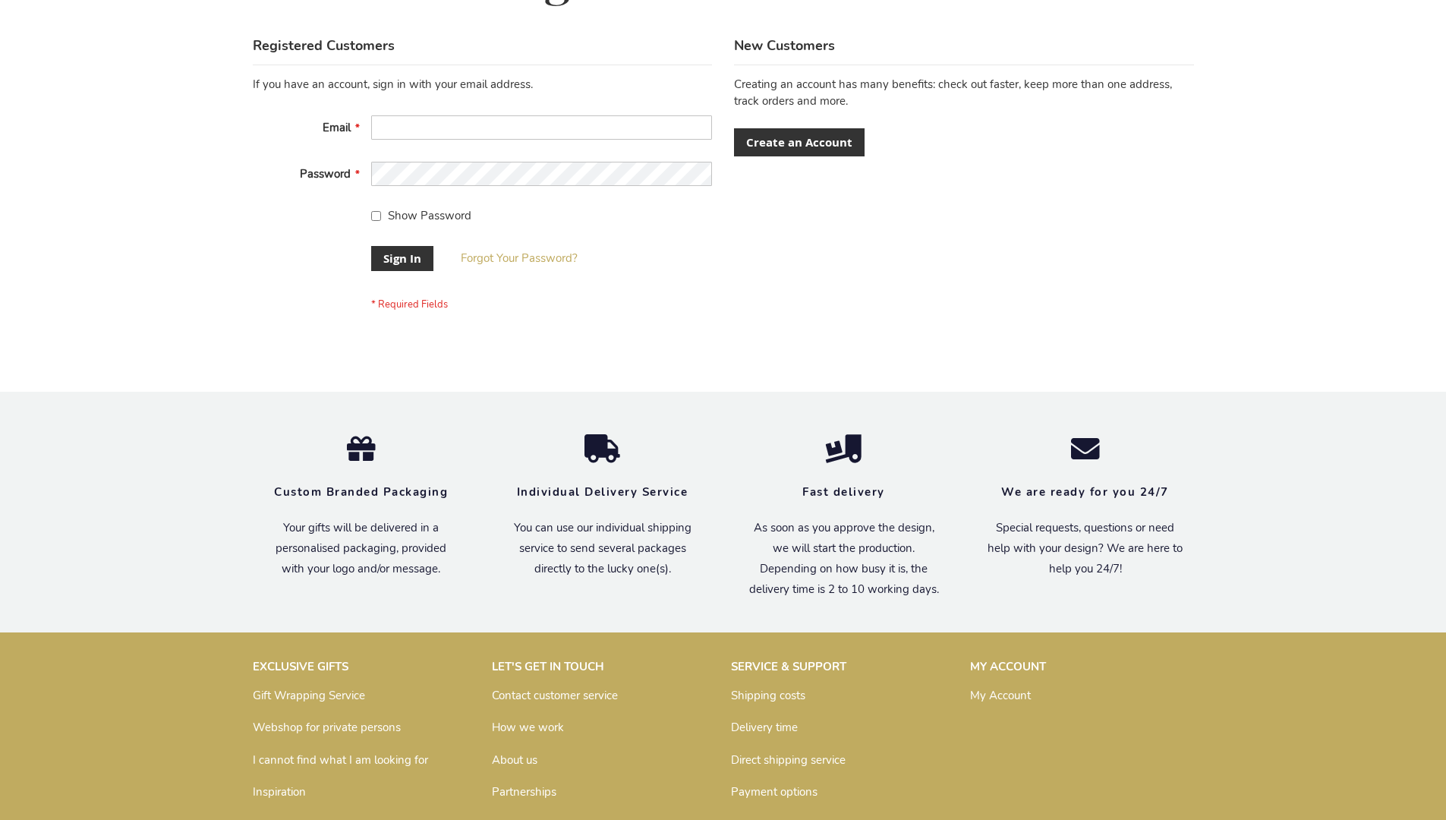
scroll to position [488, 0]
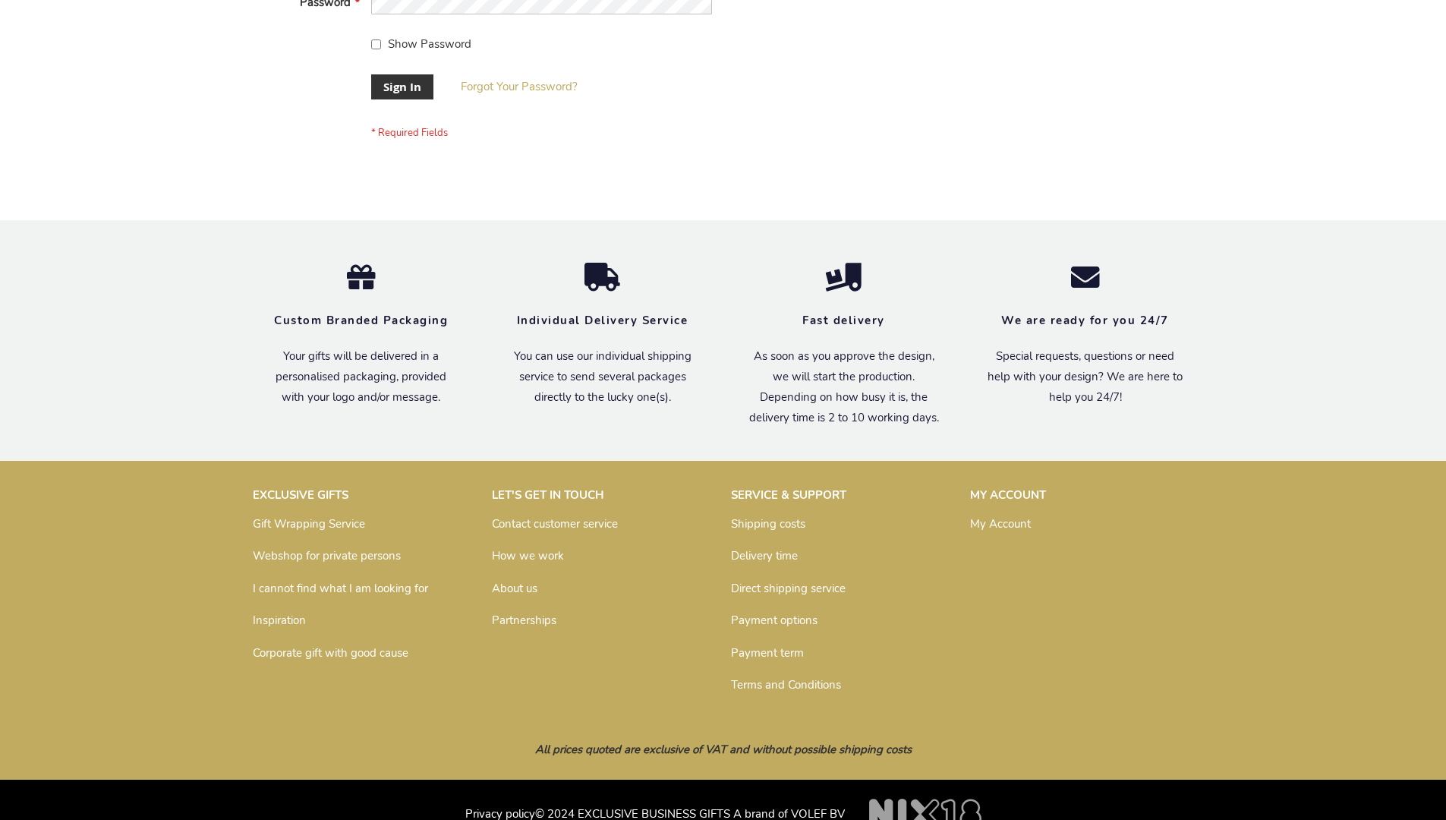
scroll to position [488, 0]
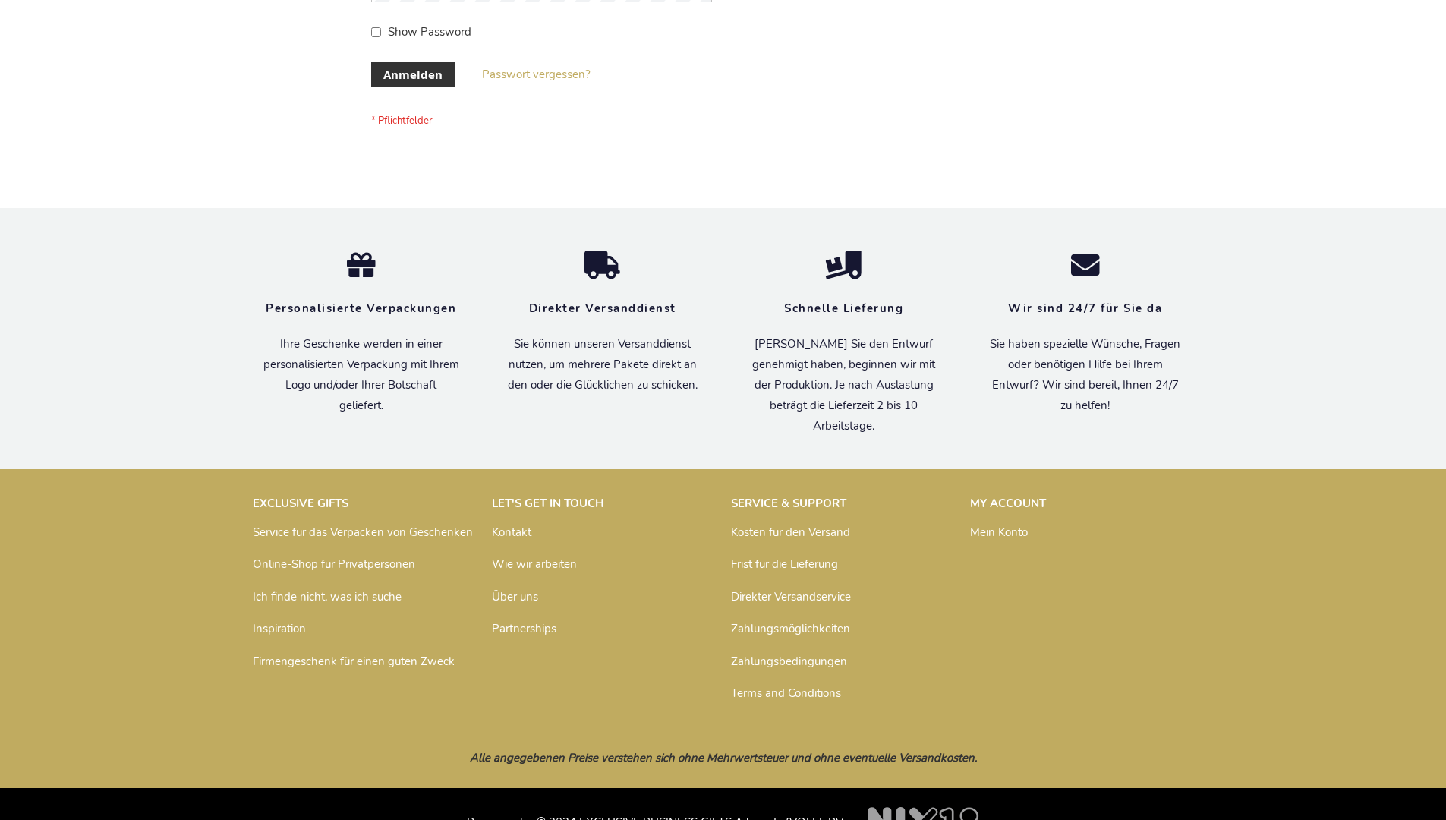
scroll to position [508, 0]
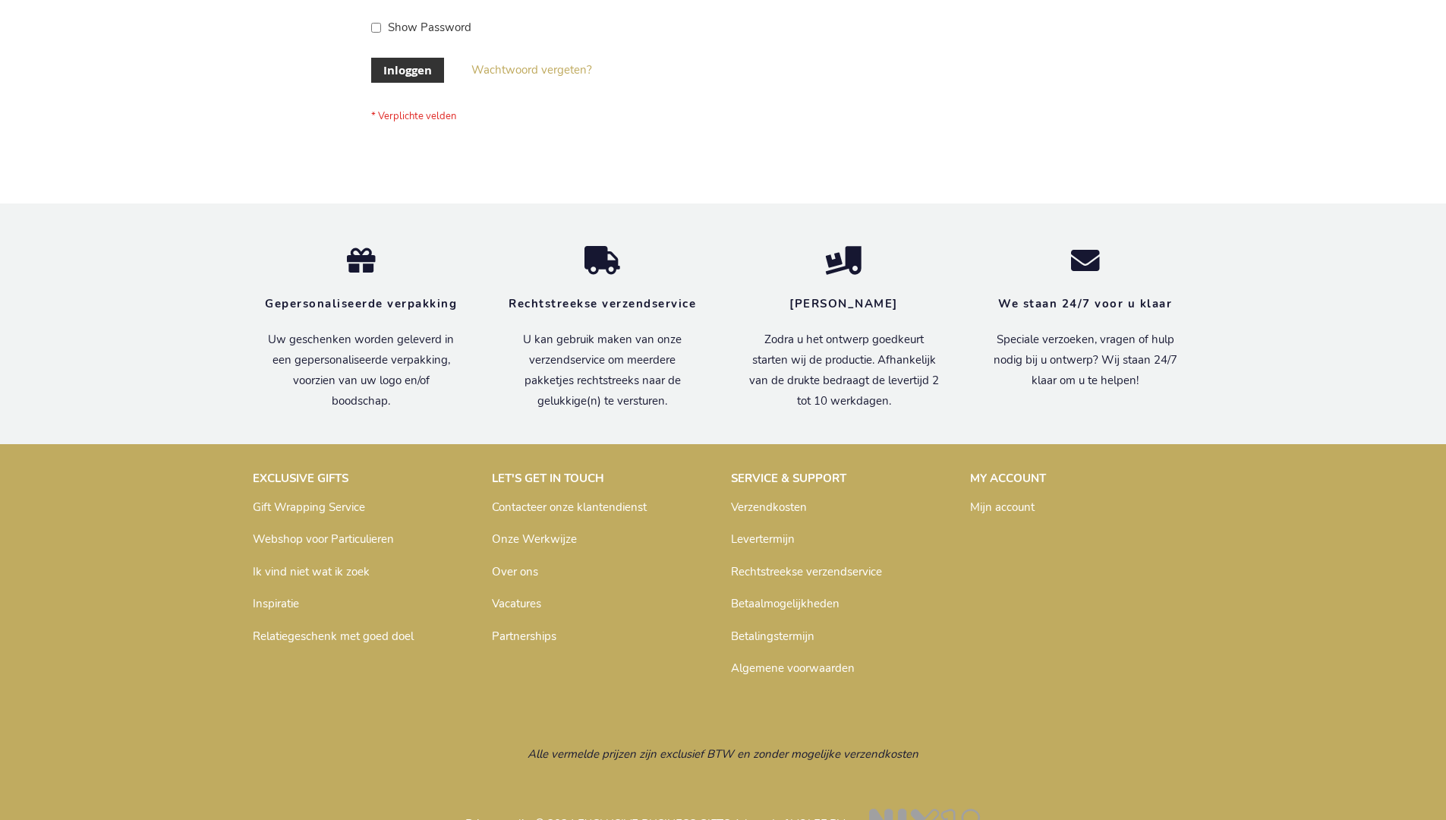
scroll to position [515, 0]
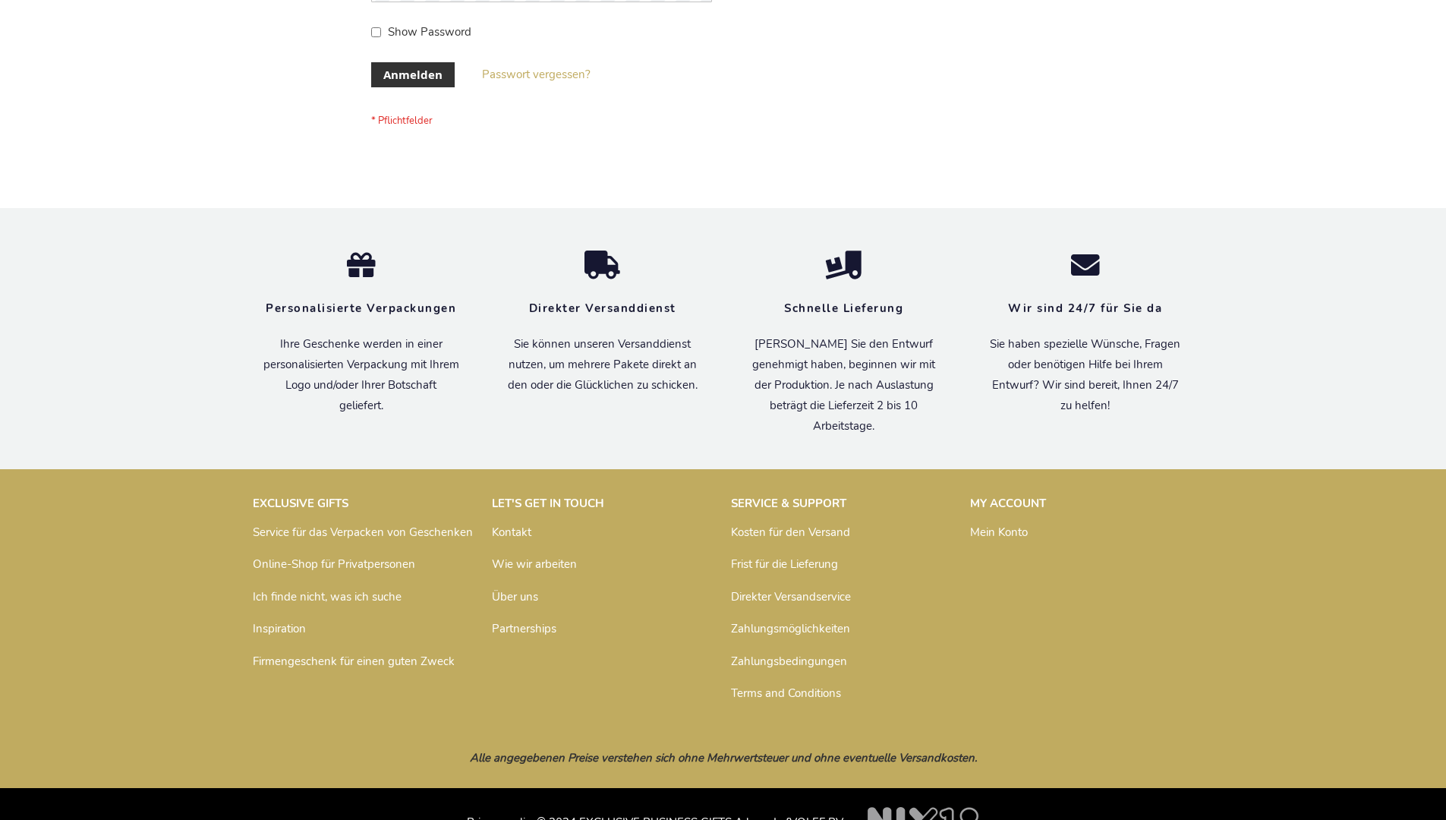
scroll to position [508, 0]
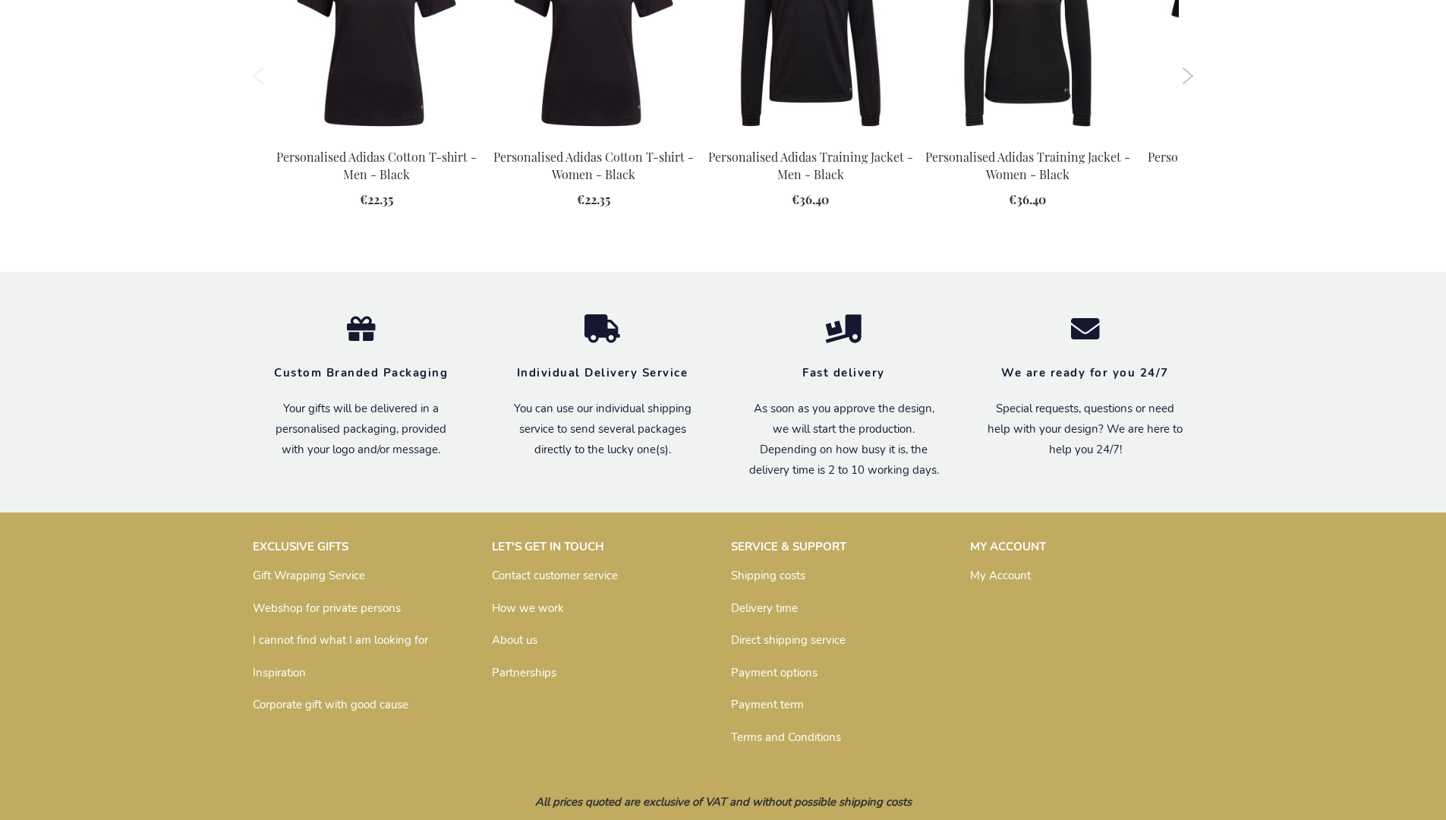
scroll to position [1961, 0]
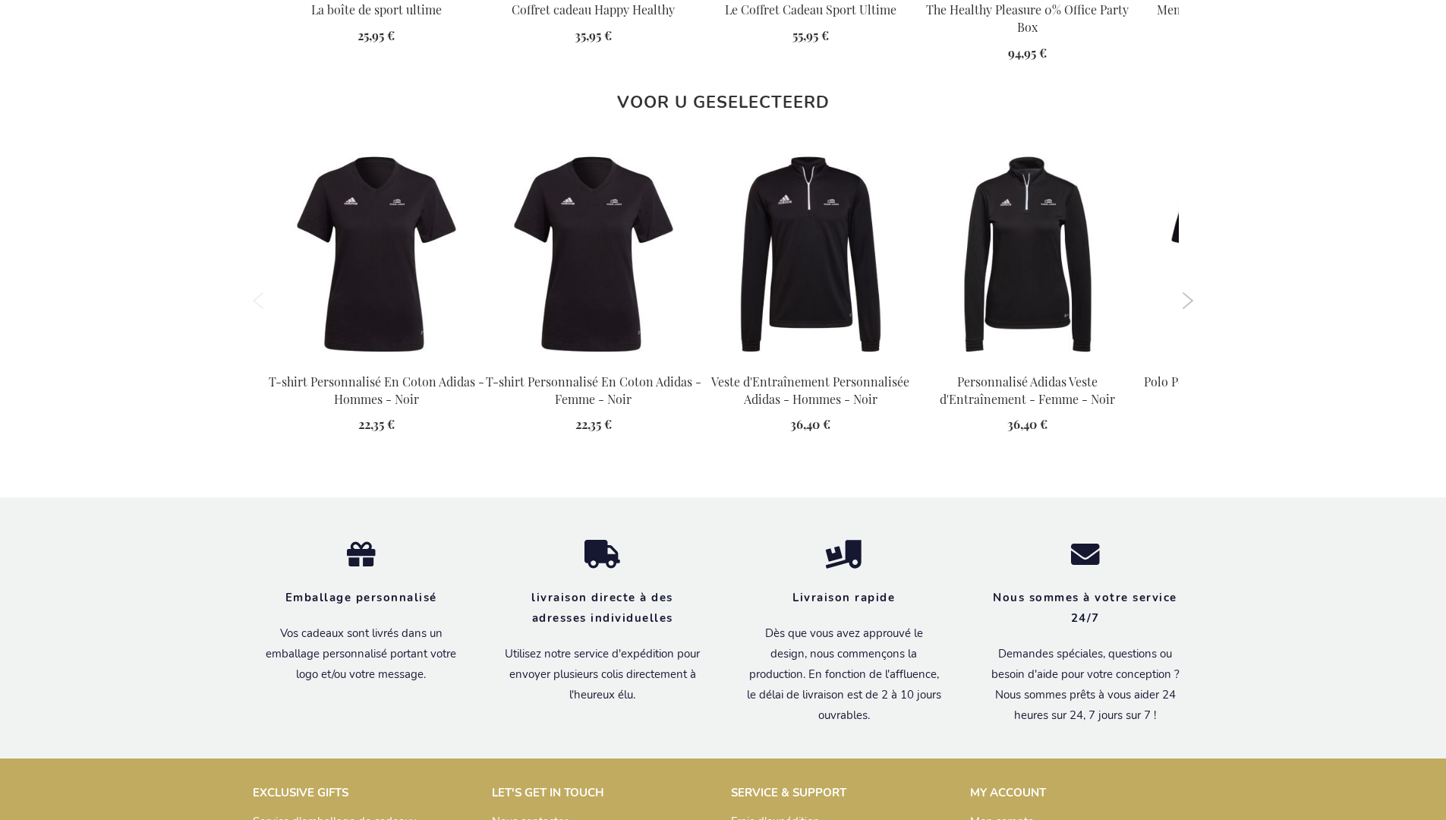
scroll to position [2014, 0]
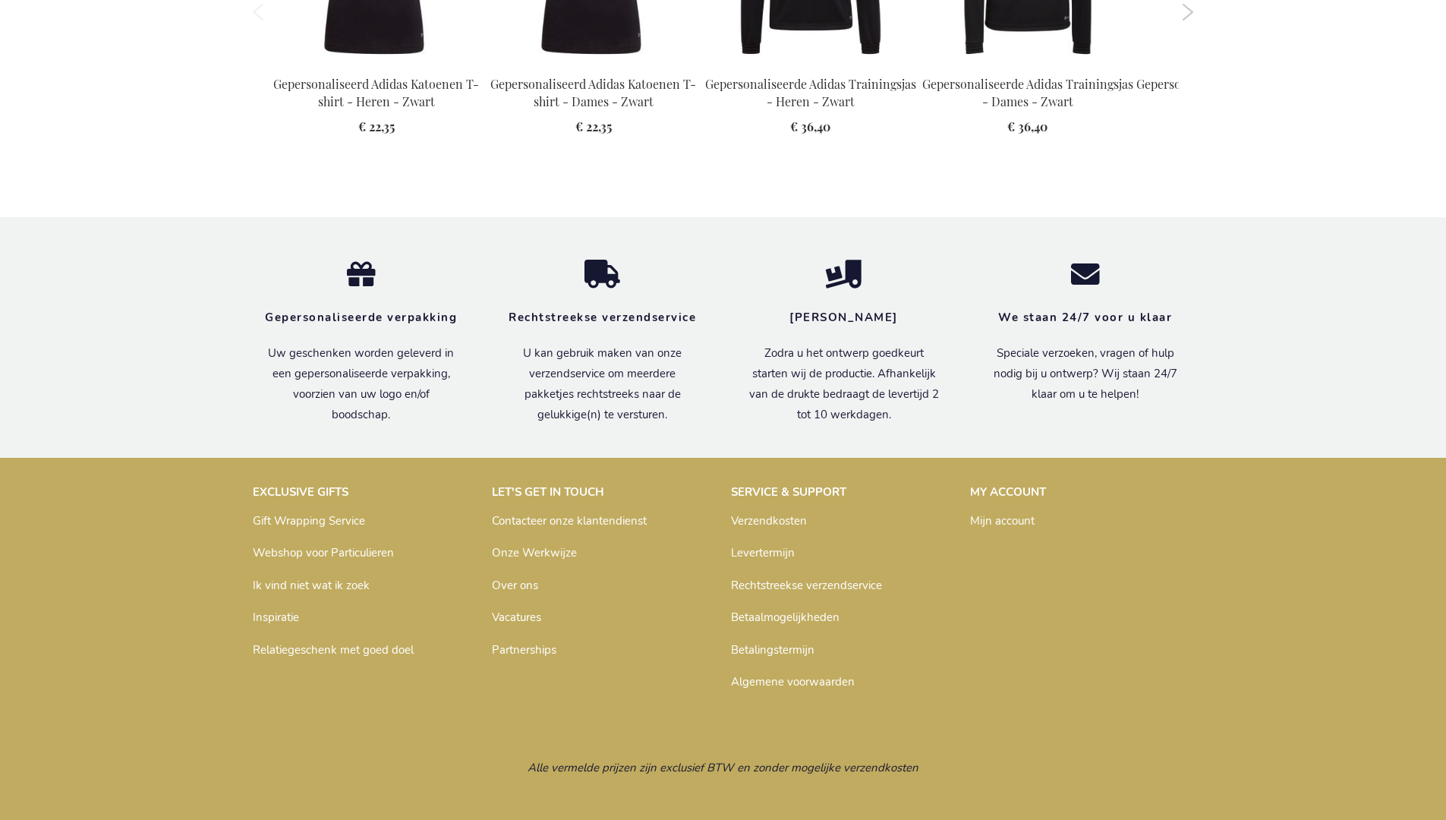
scroll to position [2006, 0]
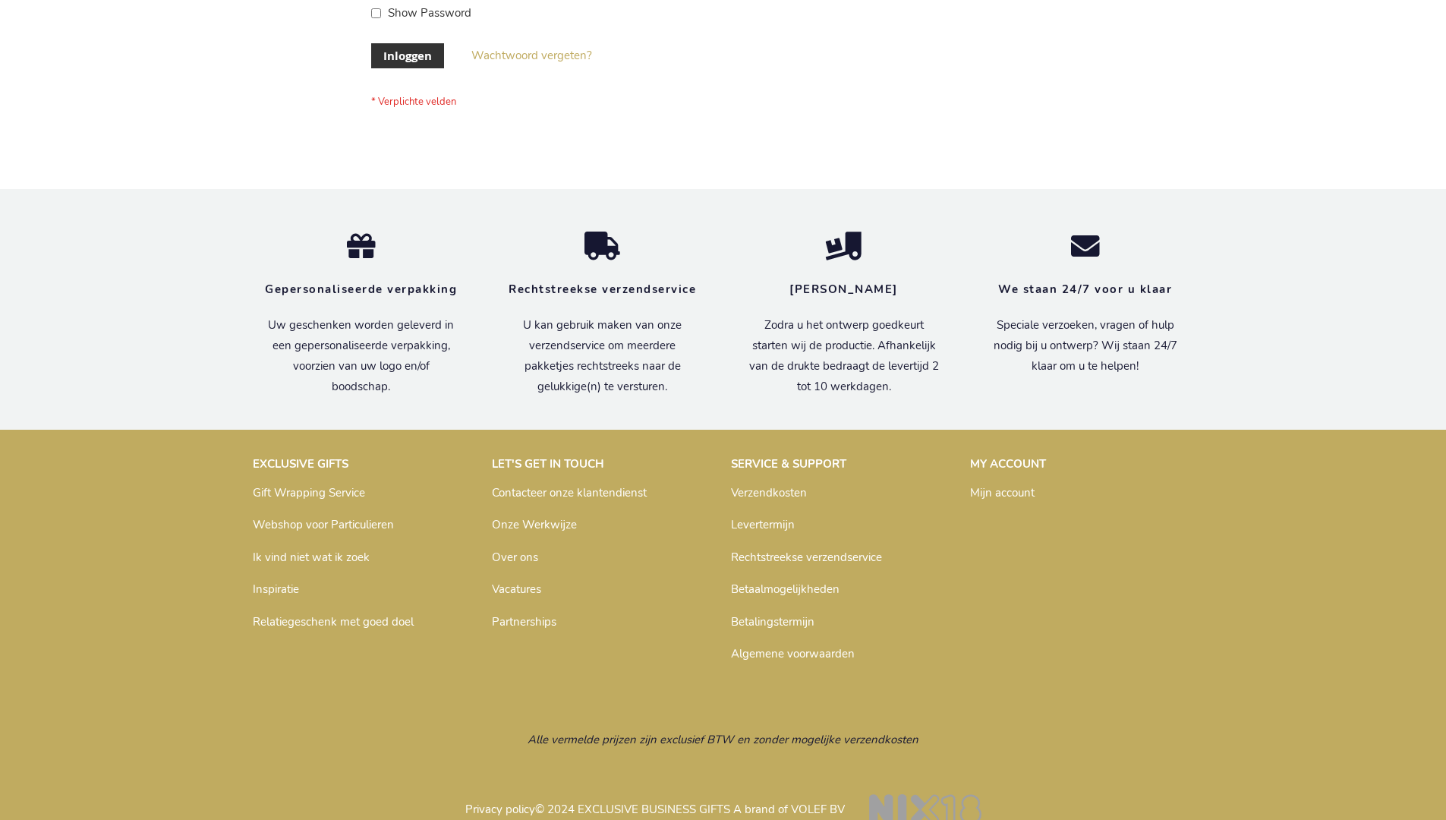
scroll to position [515, 0]
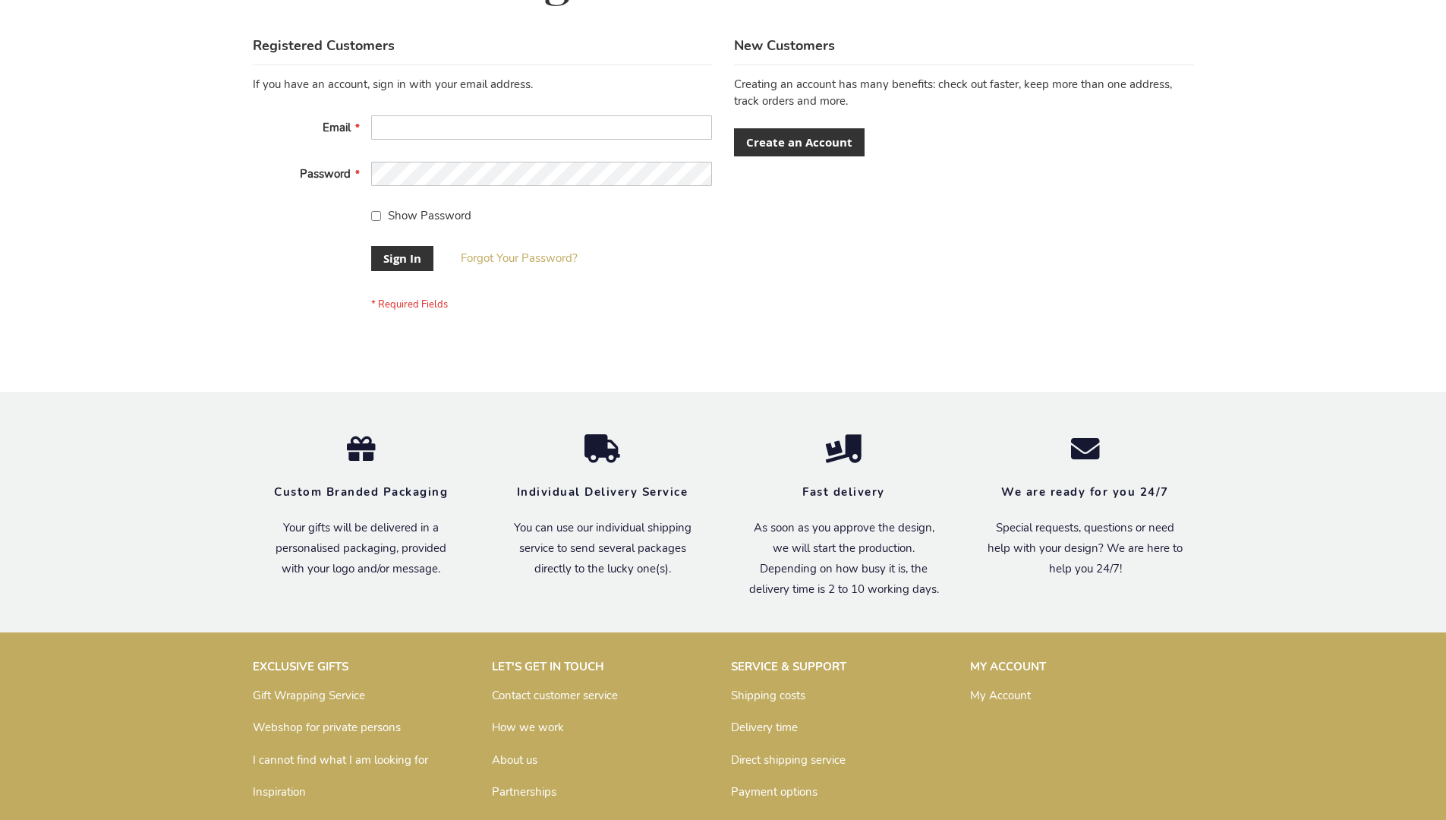
scroll to position [488, 0]
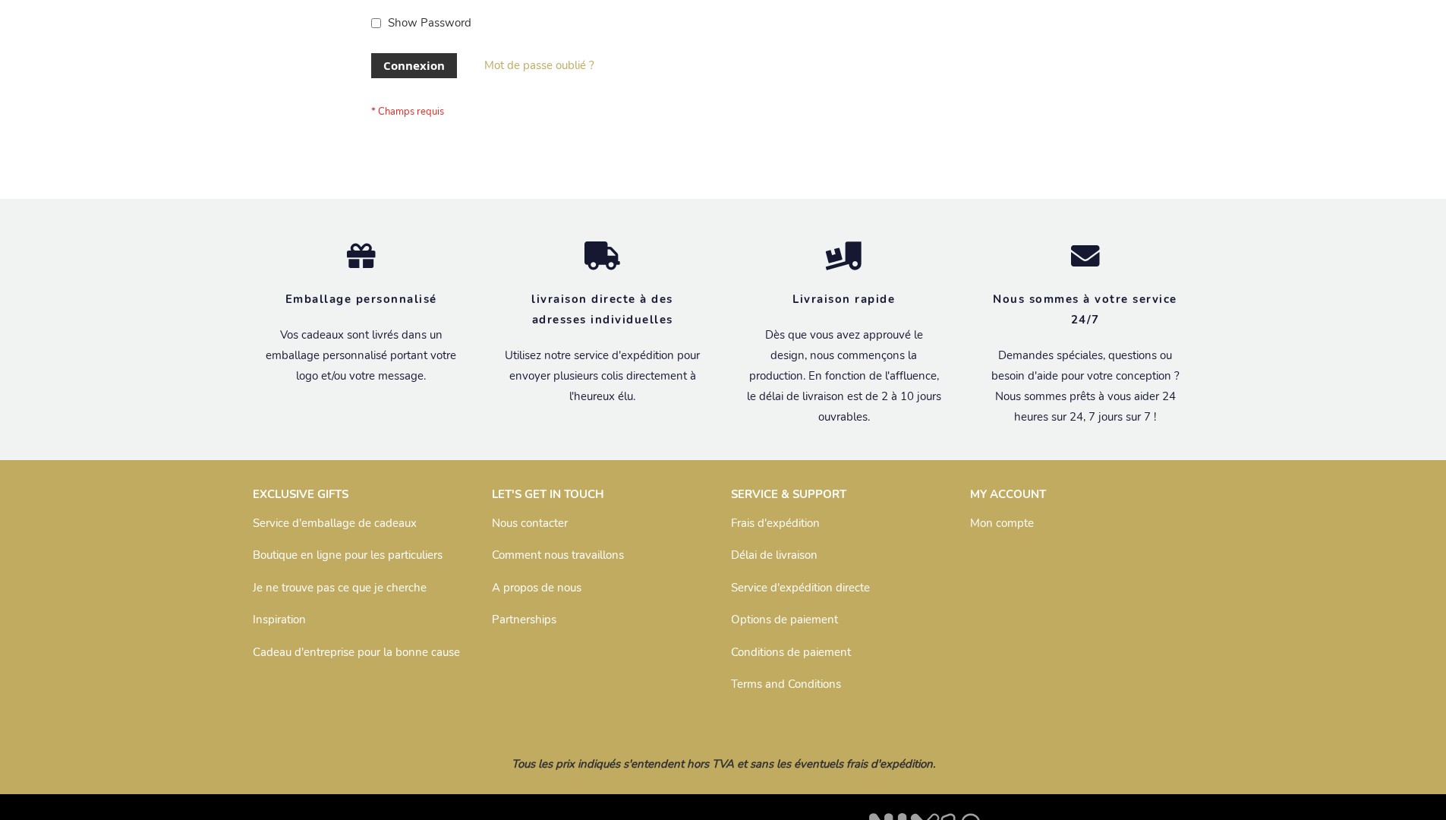
scroll to position [524, 0]
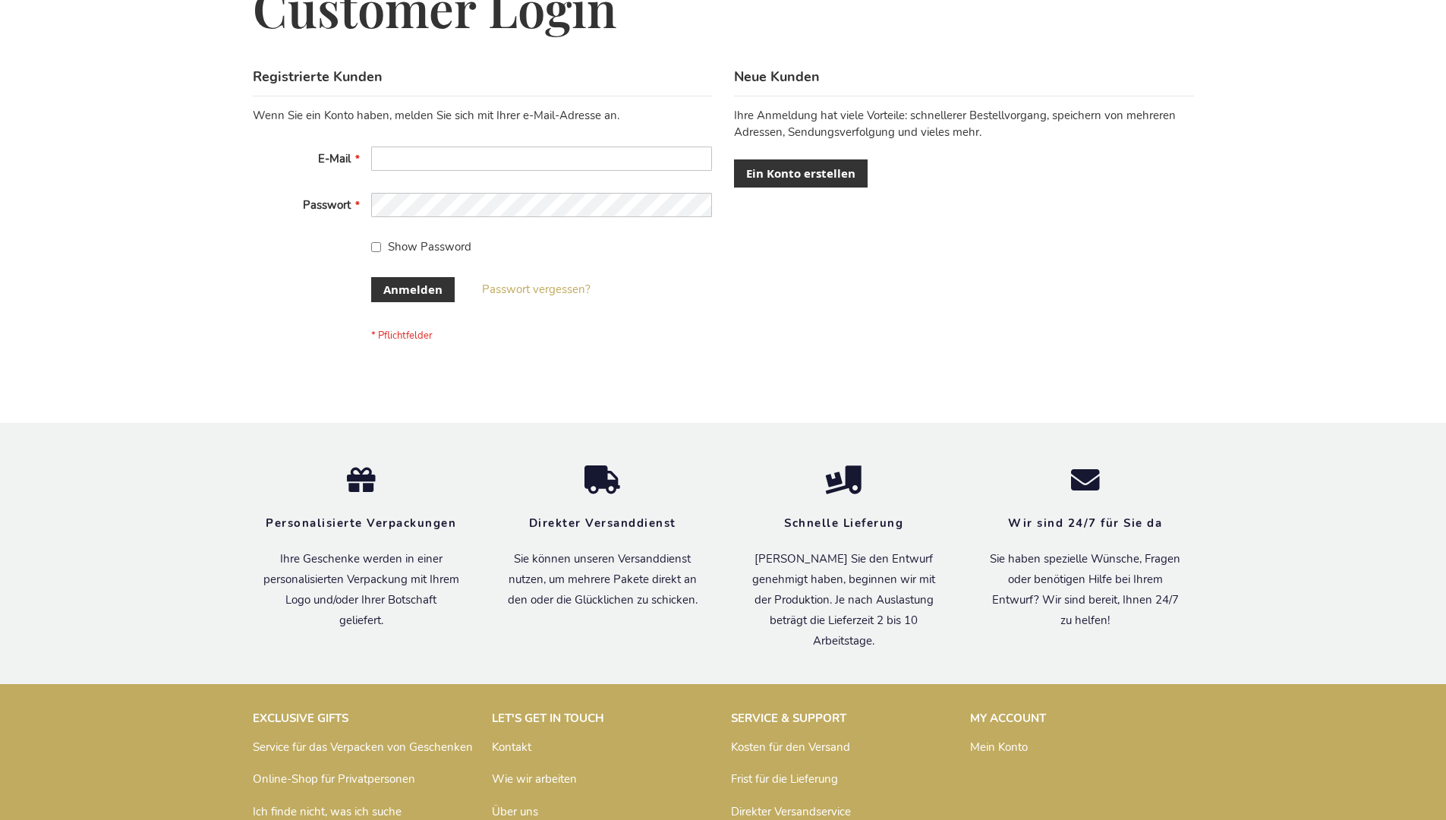
scroll to position [508, 0]
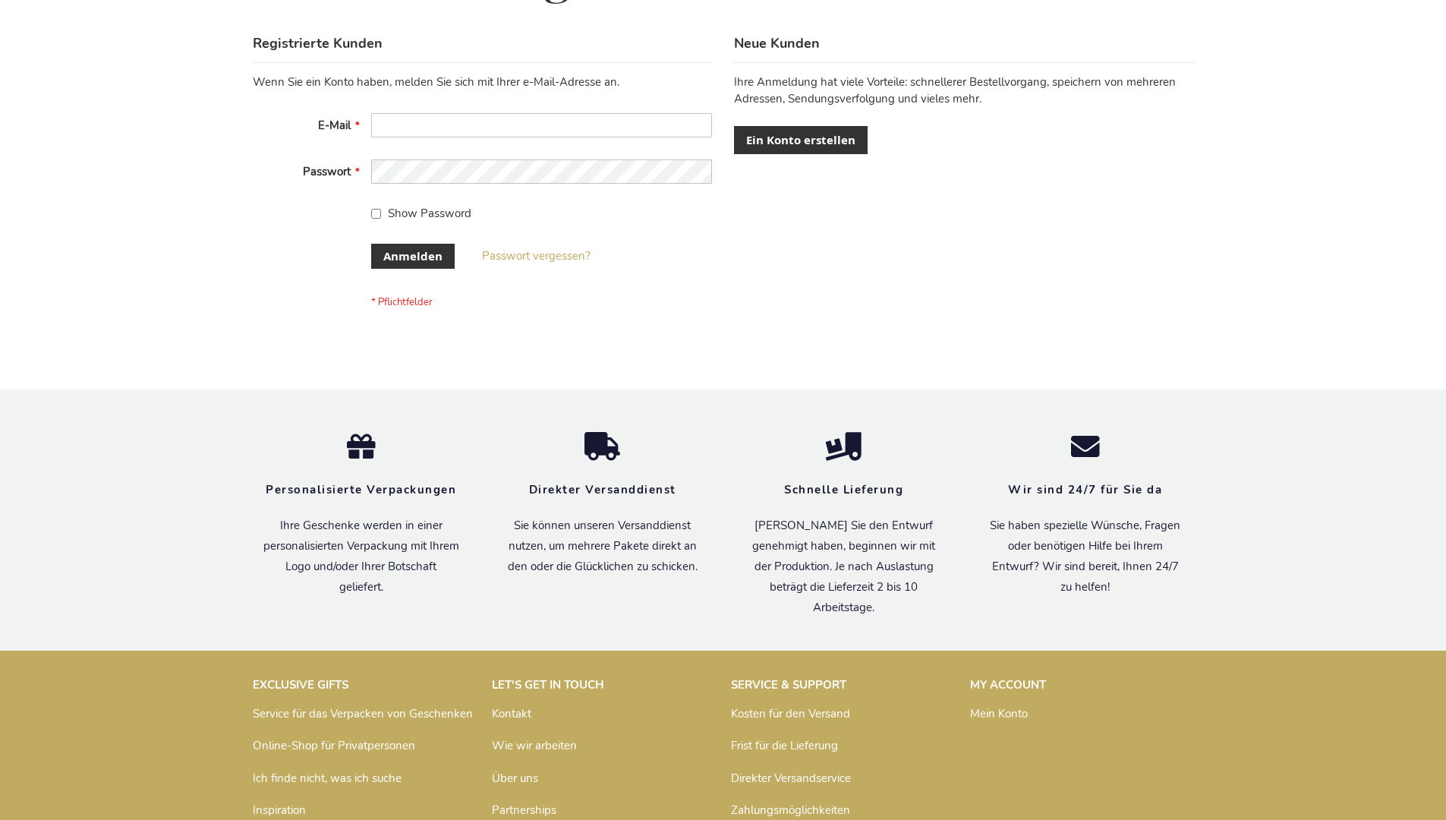
scroll to position [508, 0]
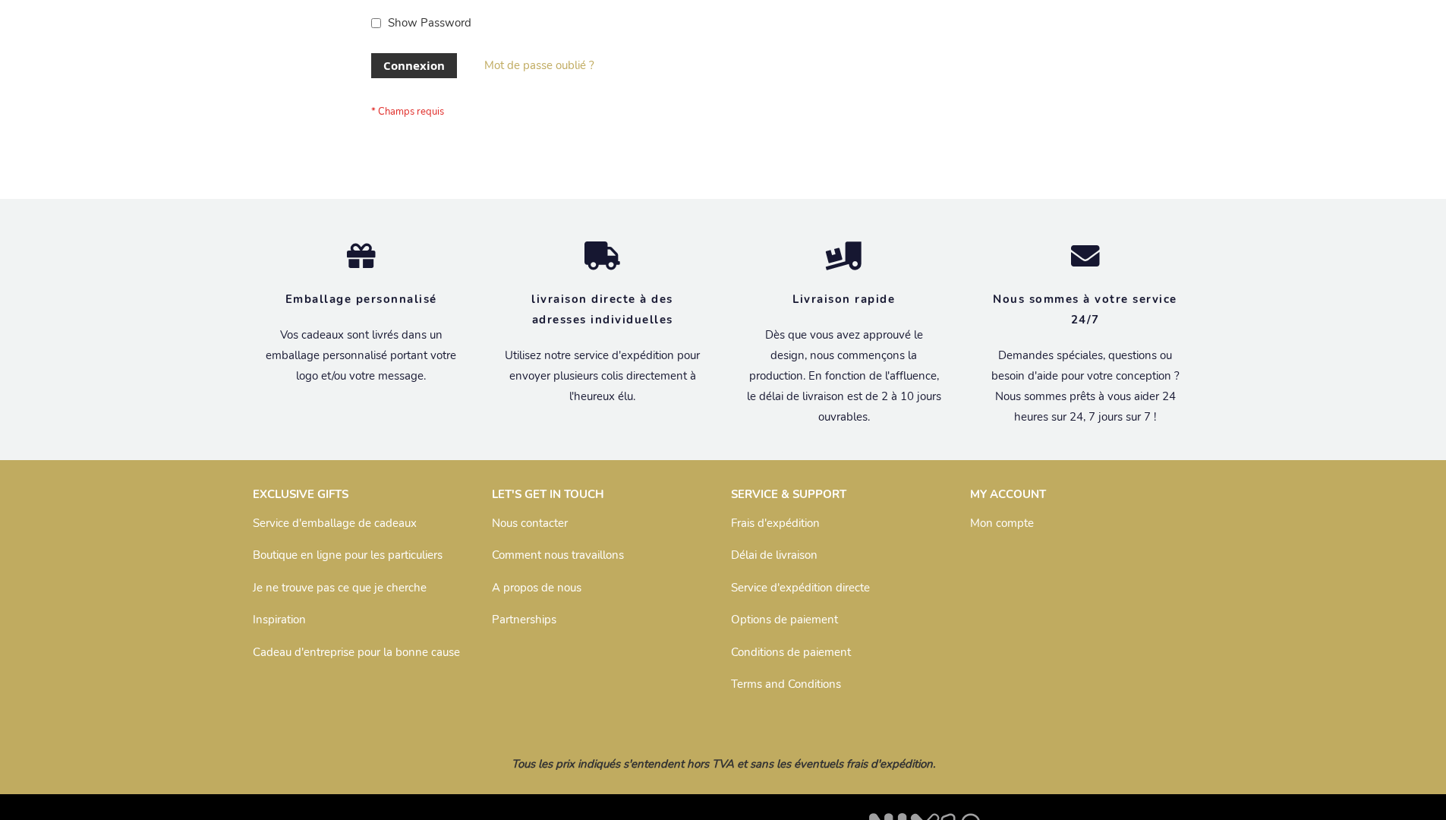
scroll to position [524, 0]
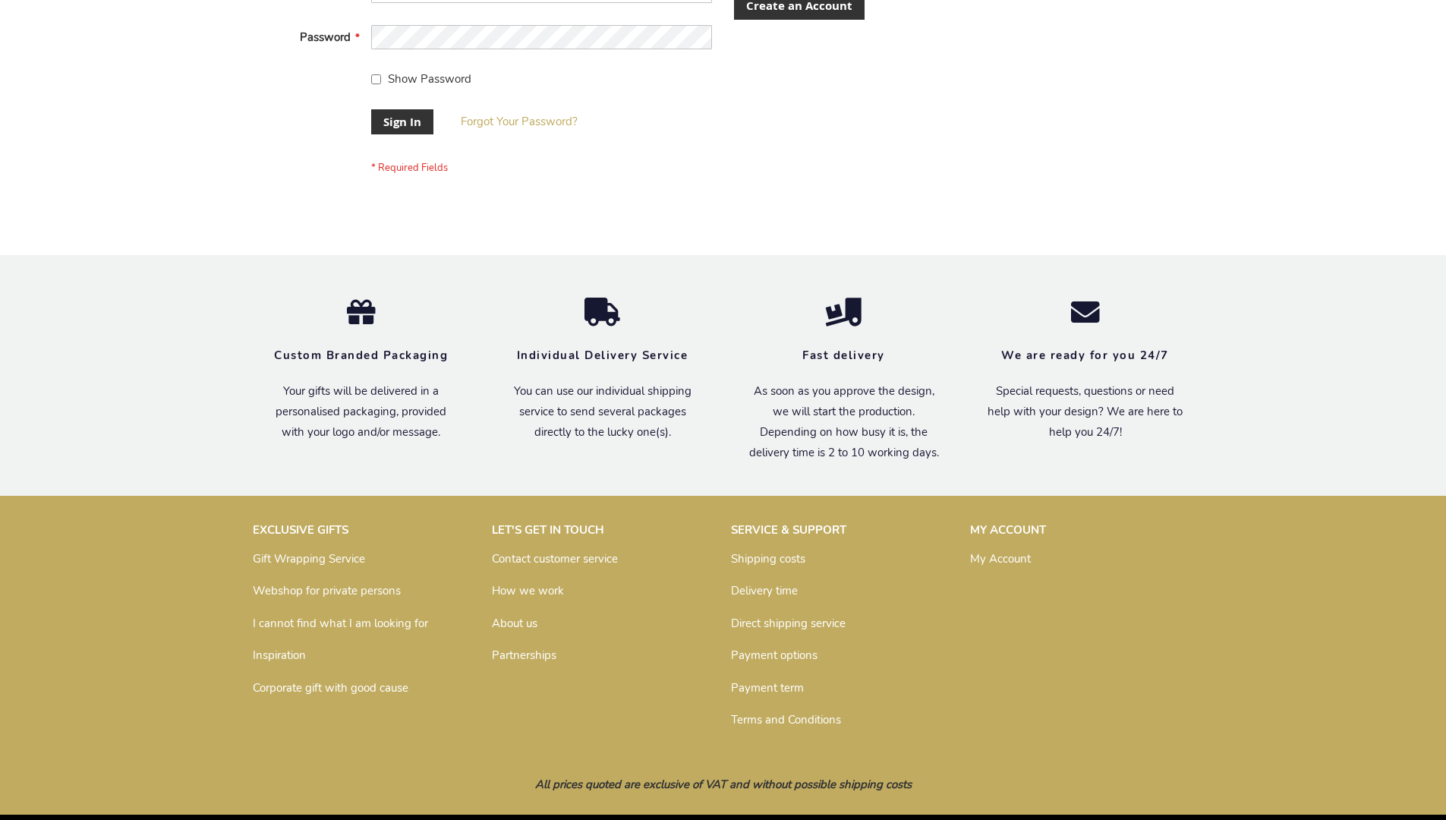
scroll to position [488, 0]
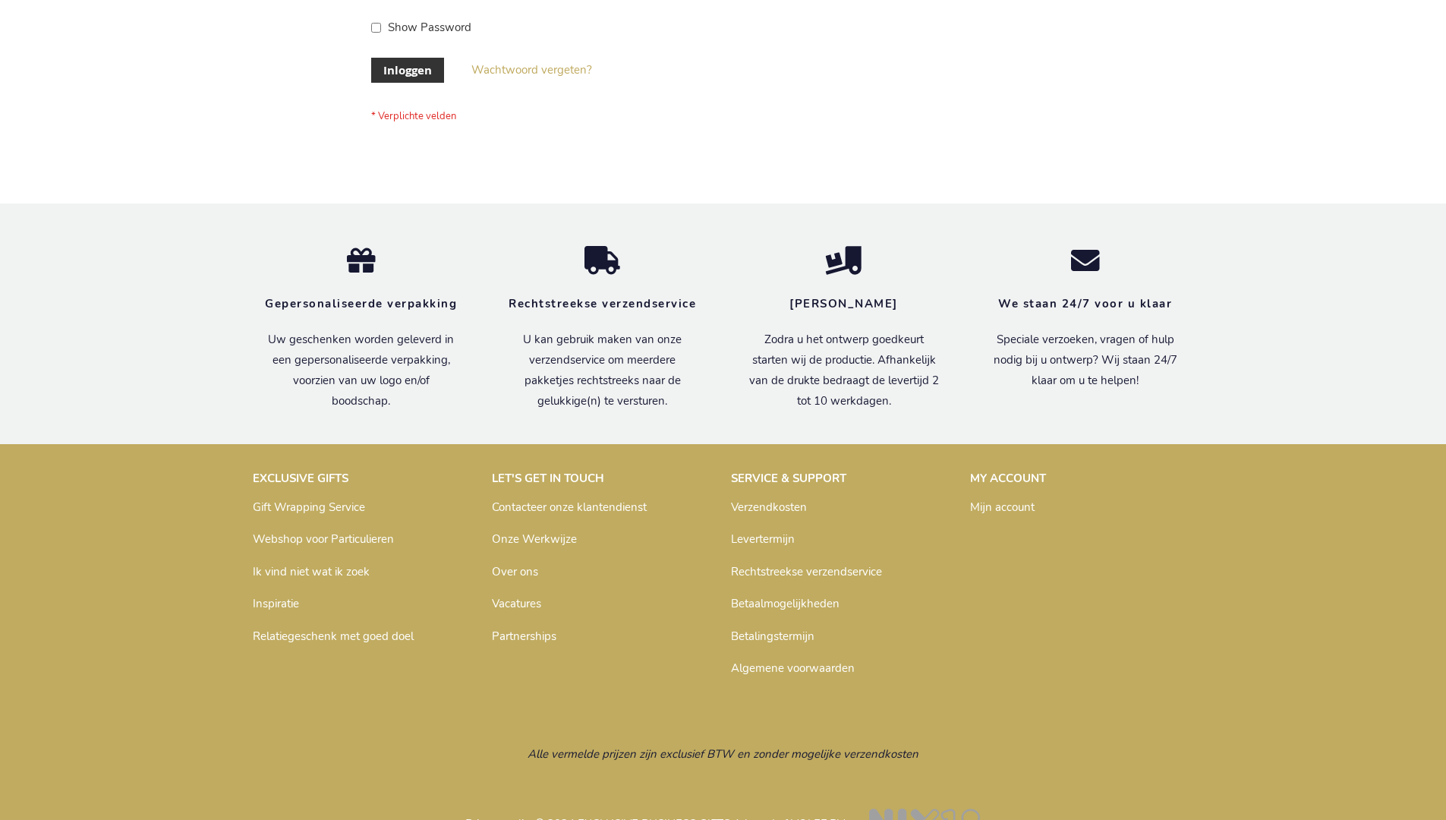
scroll to position [515, 0]
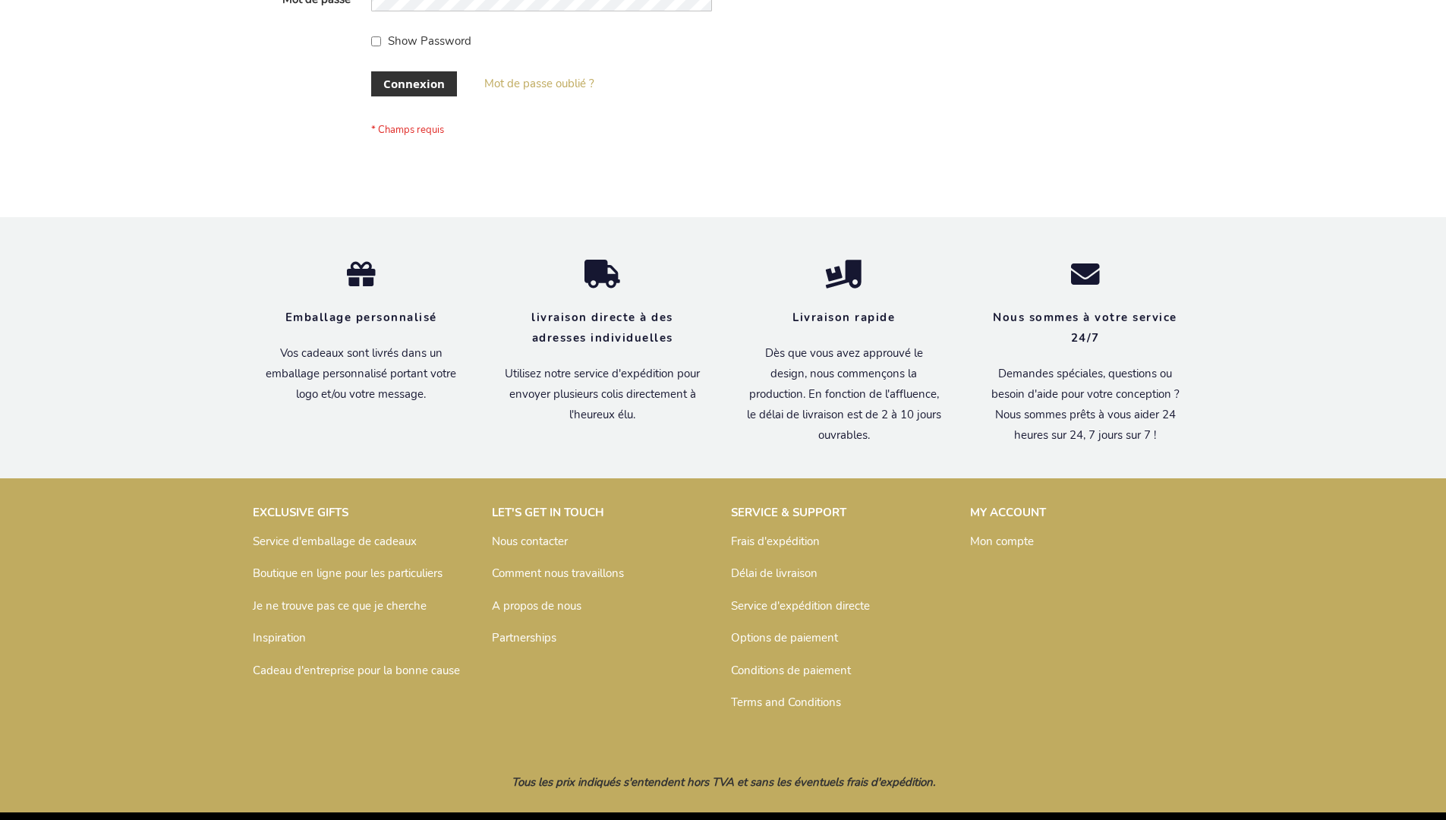
scroll to position [524, 0]
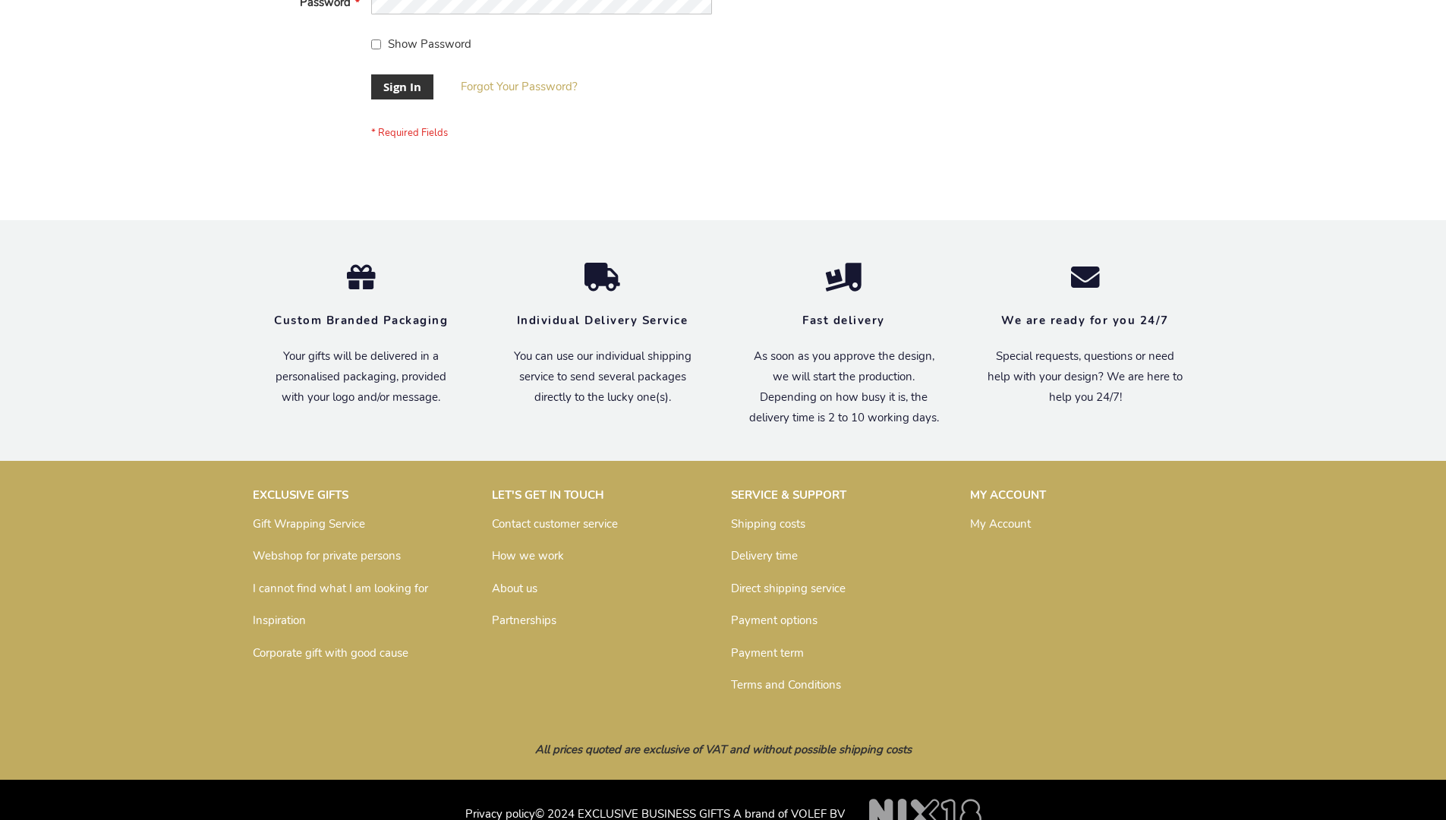
scroll to position [488, 0]
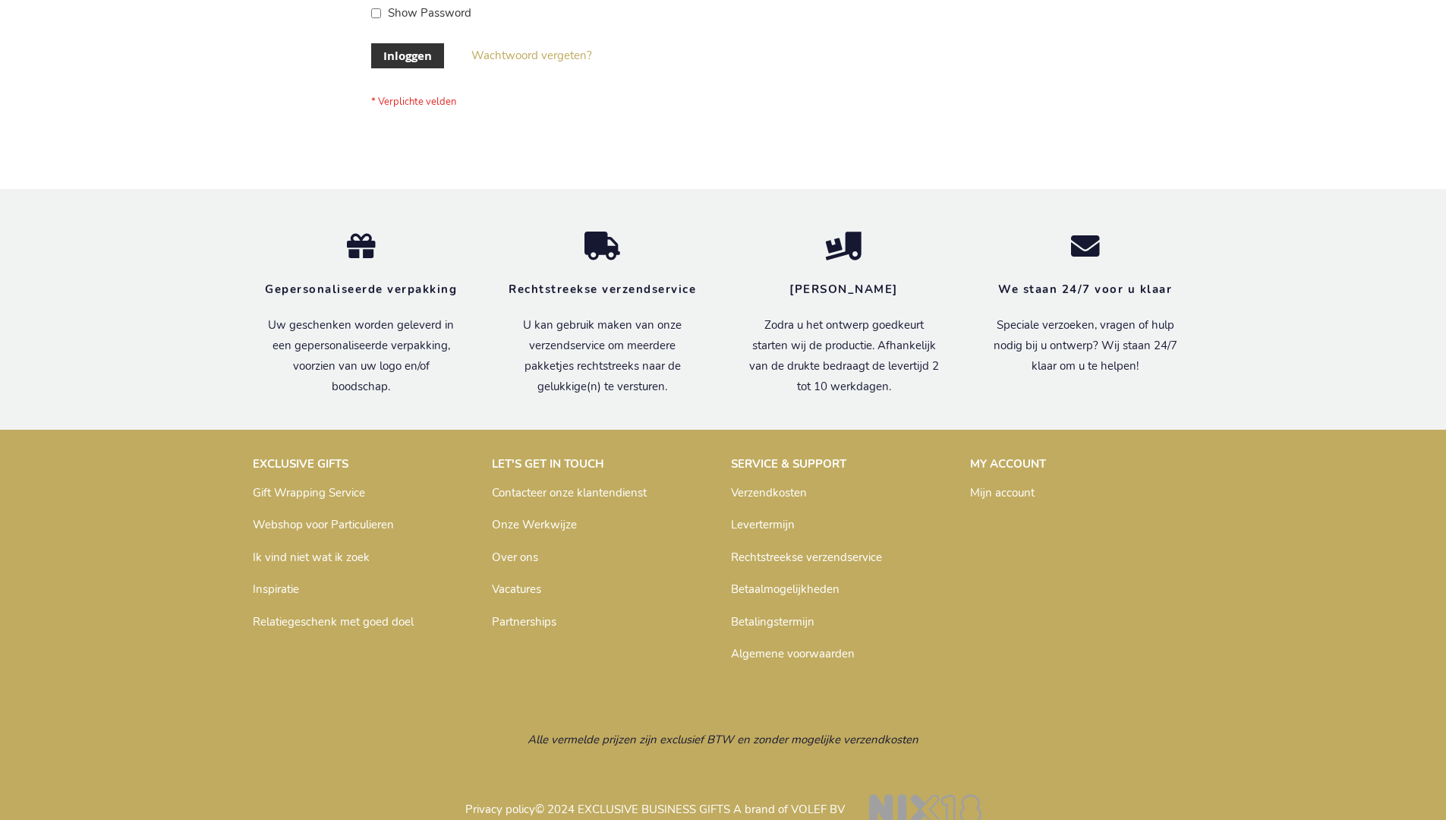
scroll to position [515, 0]
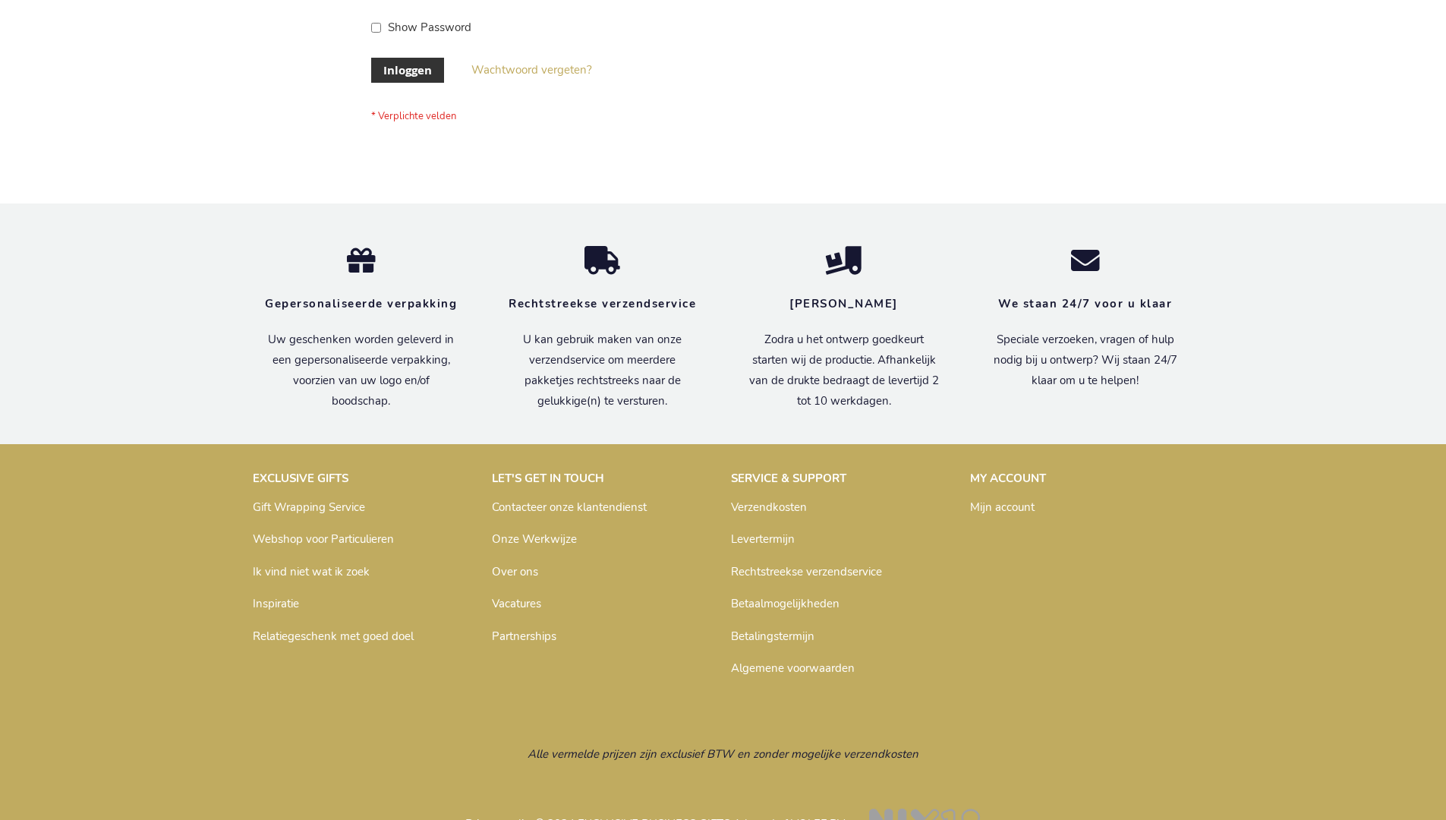
scroll to position [515, 0]
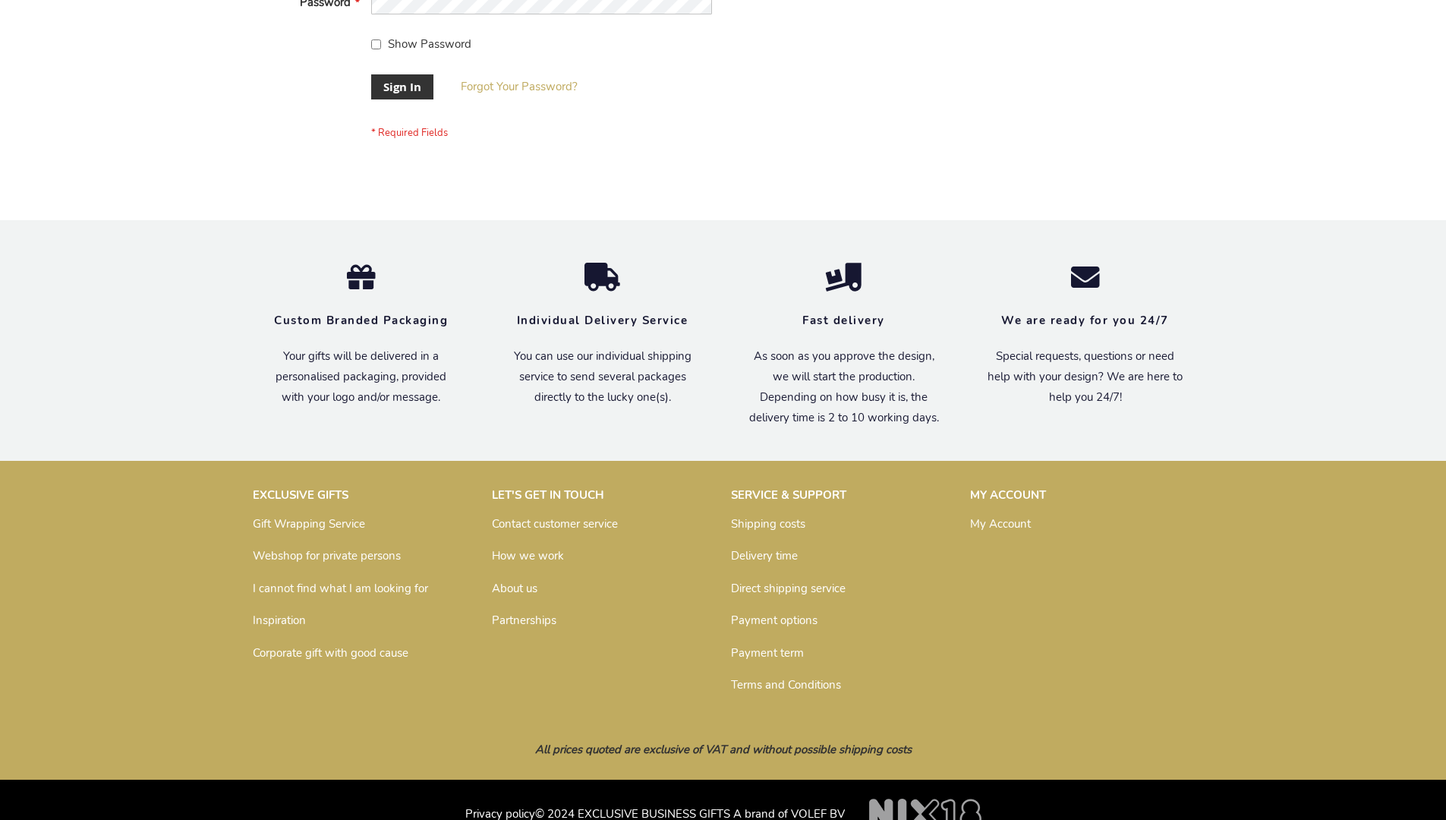
scroll to position [488, 0]
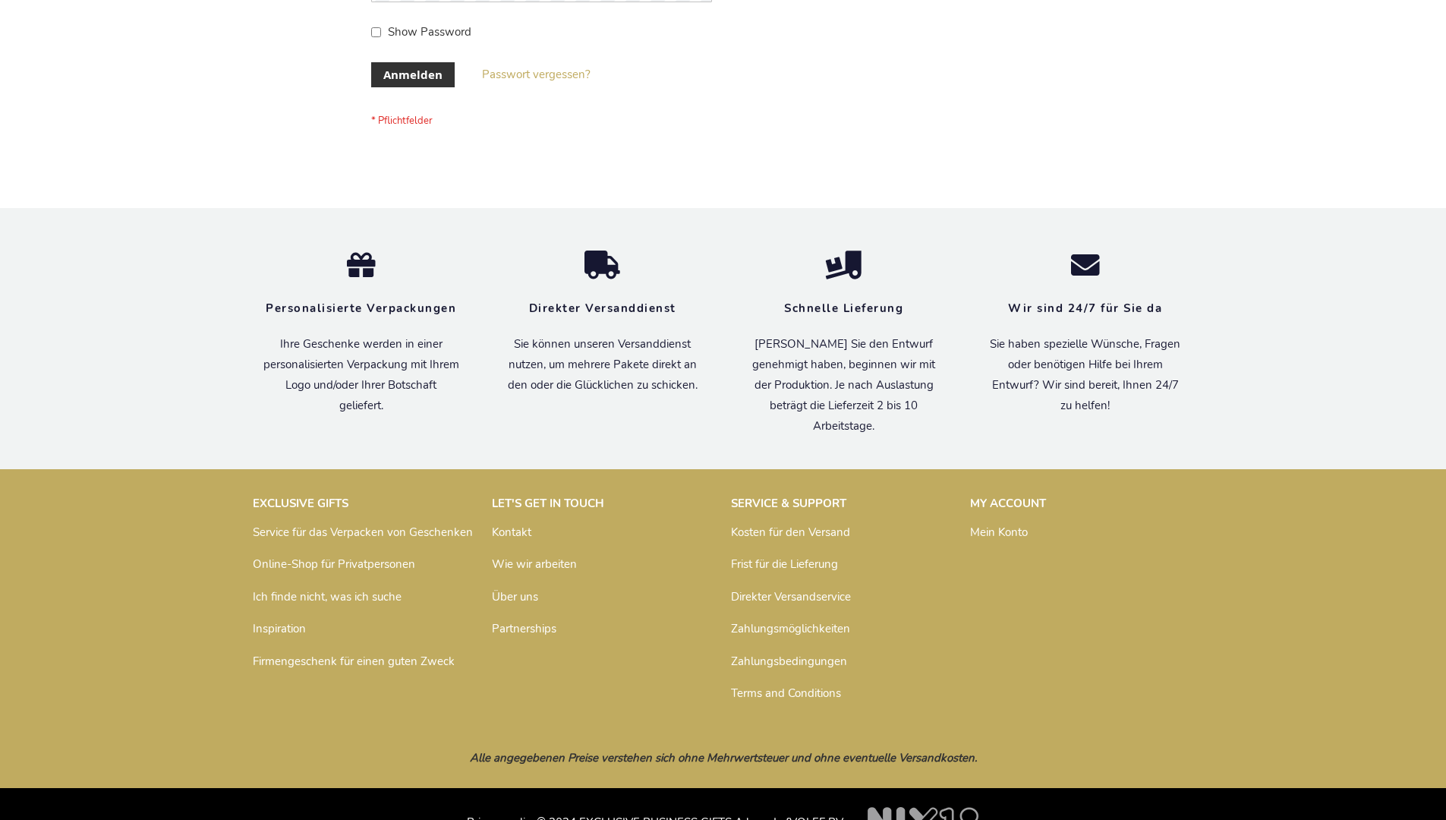
scroll to position [508, 0]
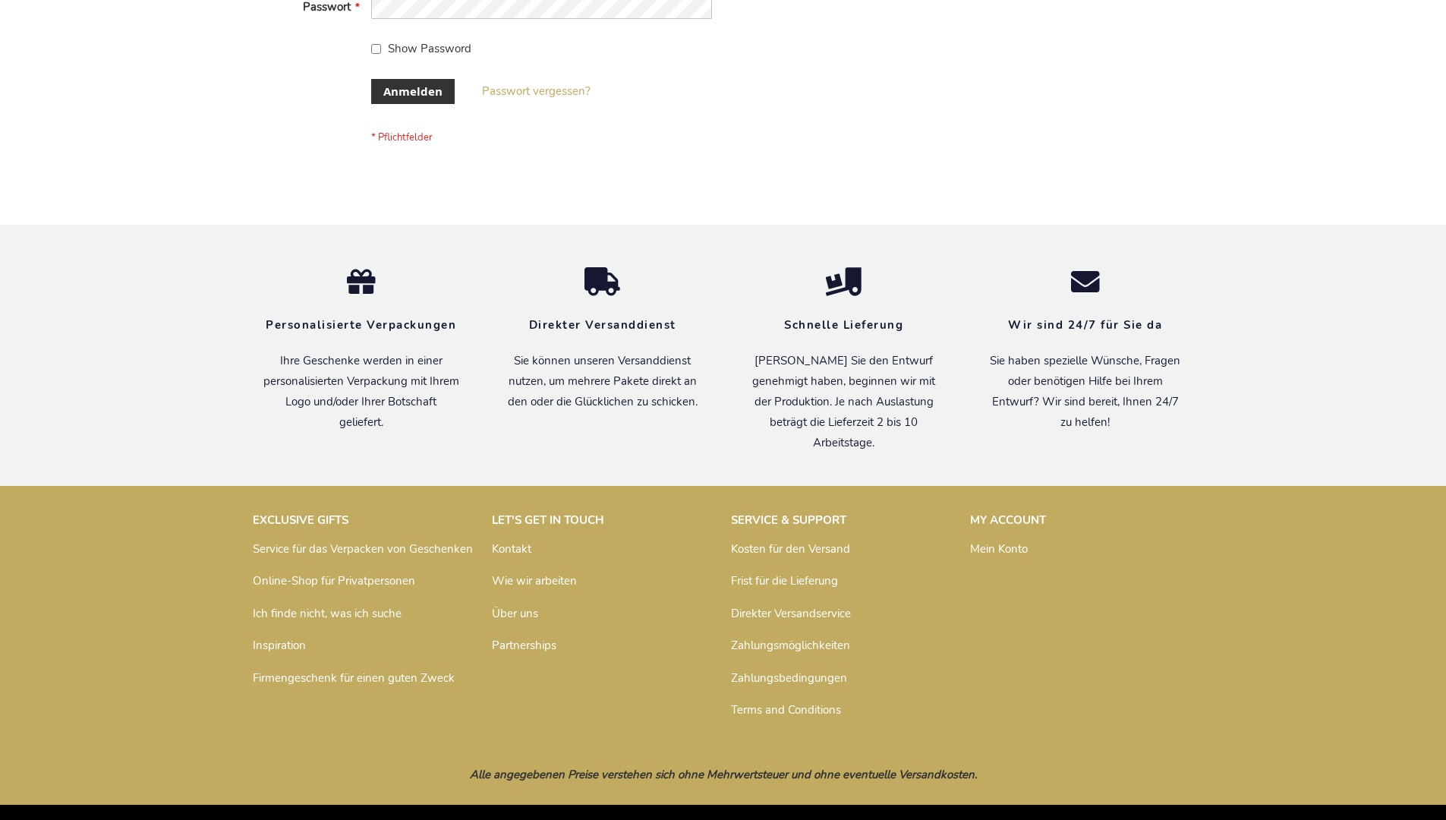
scroll to position [508, 0]
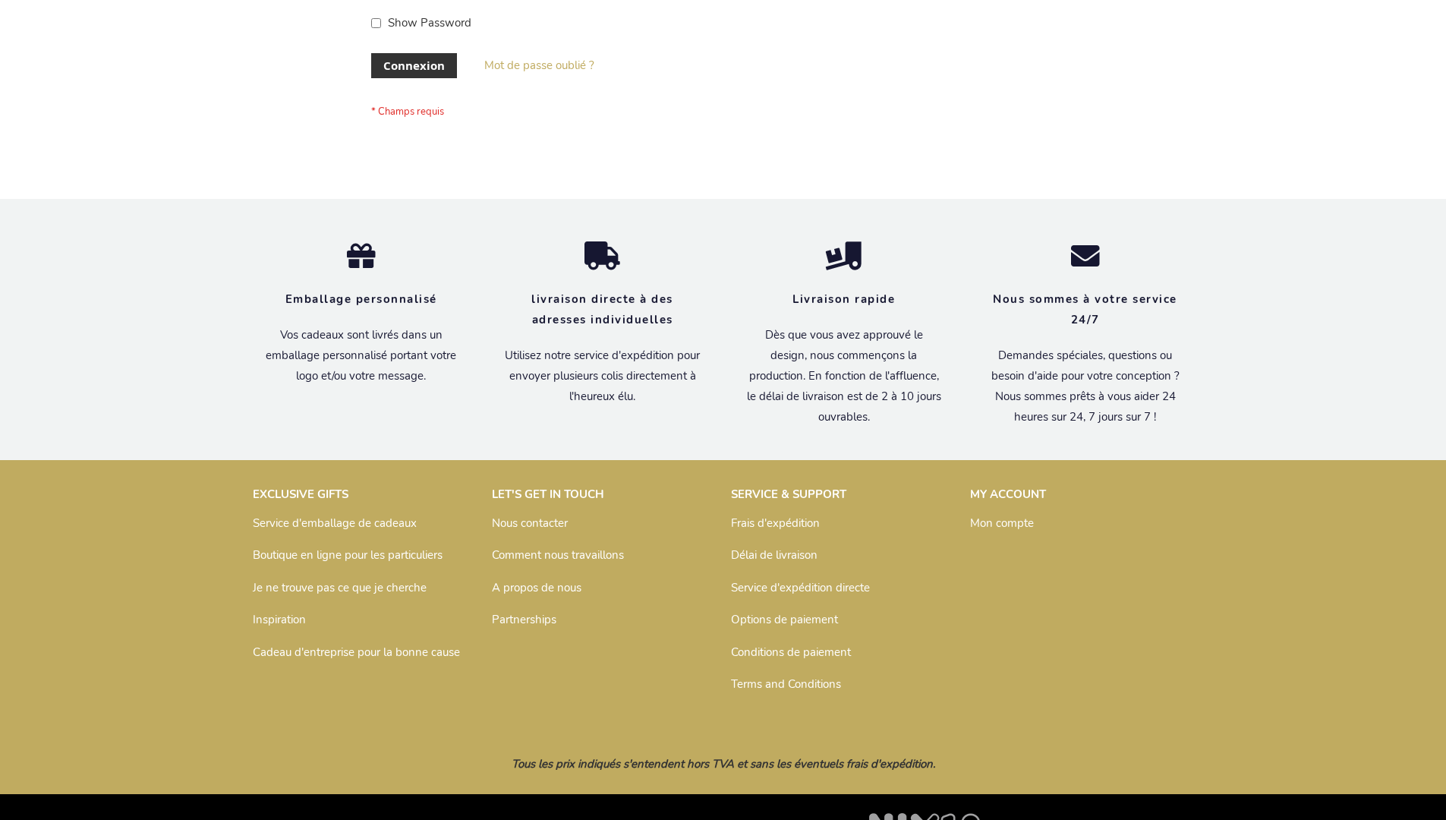
scroll to position [524, 0]
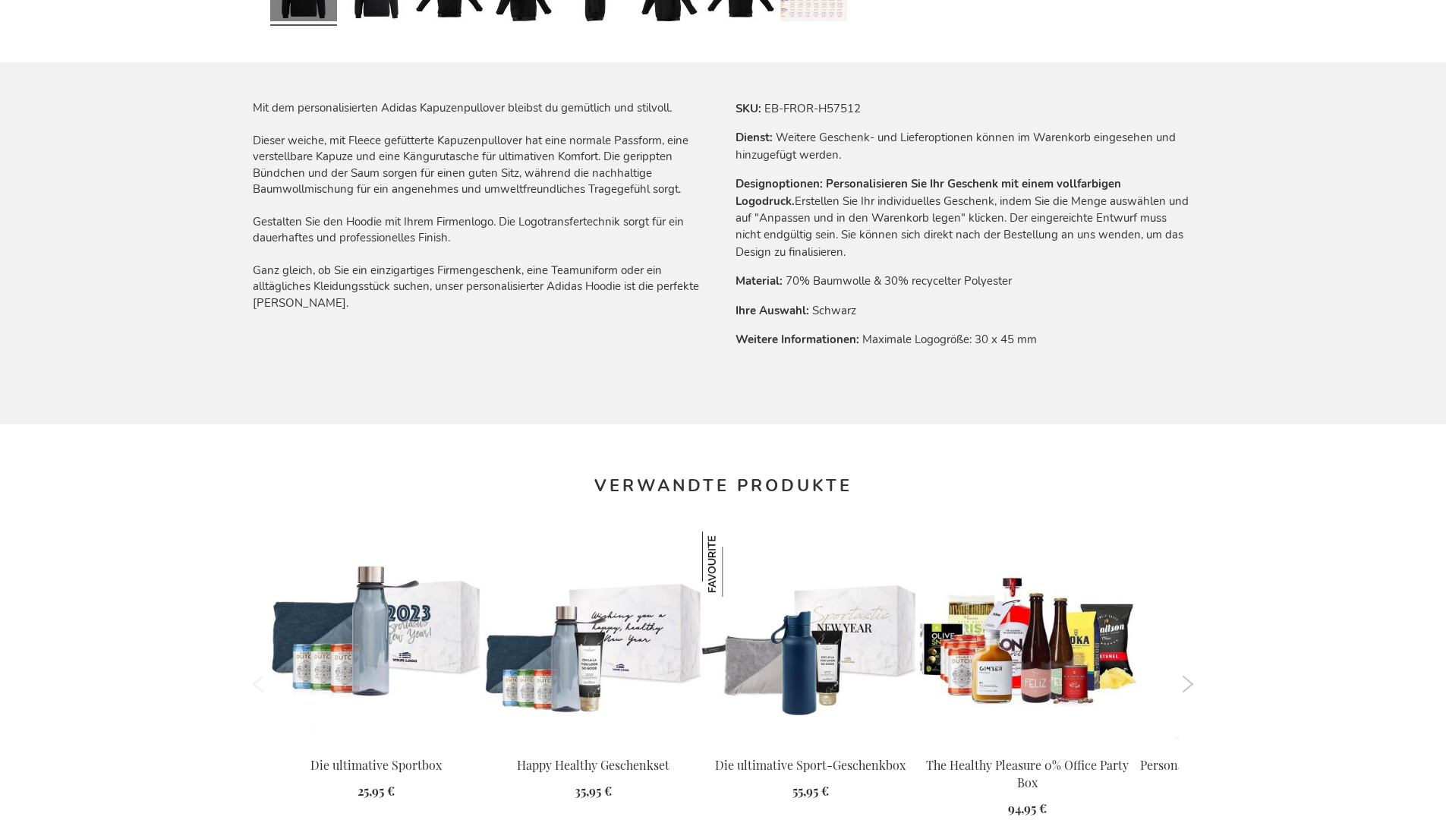
scroll to position [1999, 0]
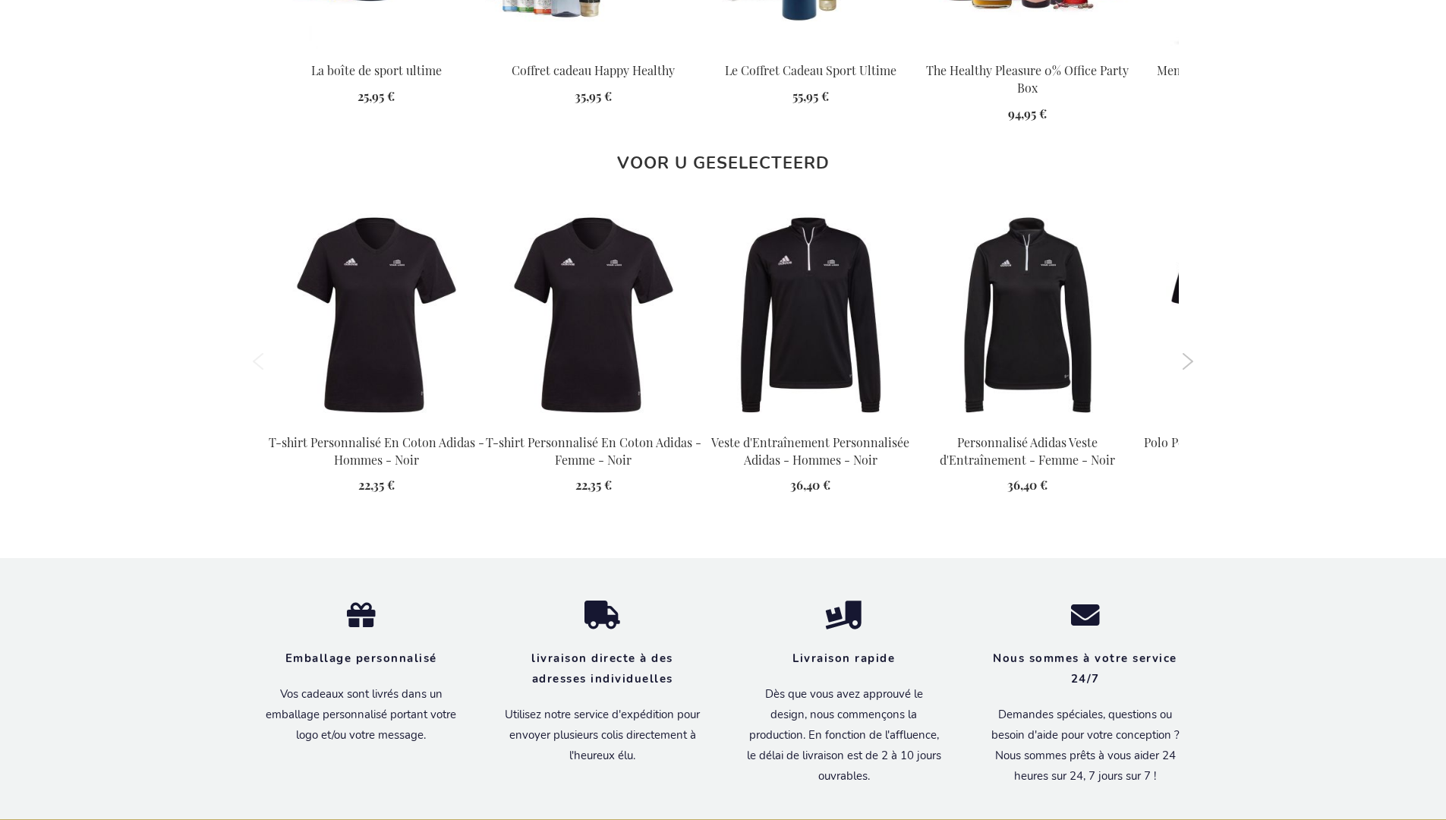
scroll to position [2014, 0]
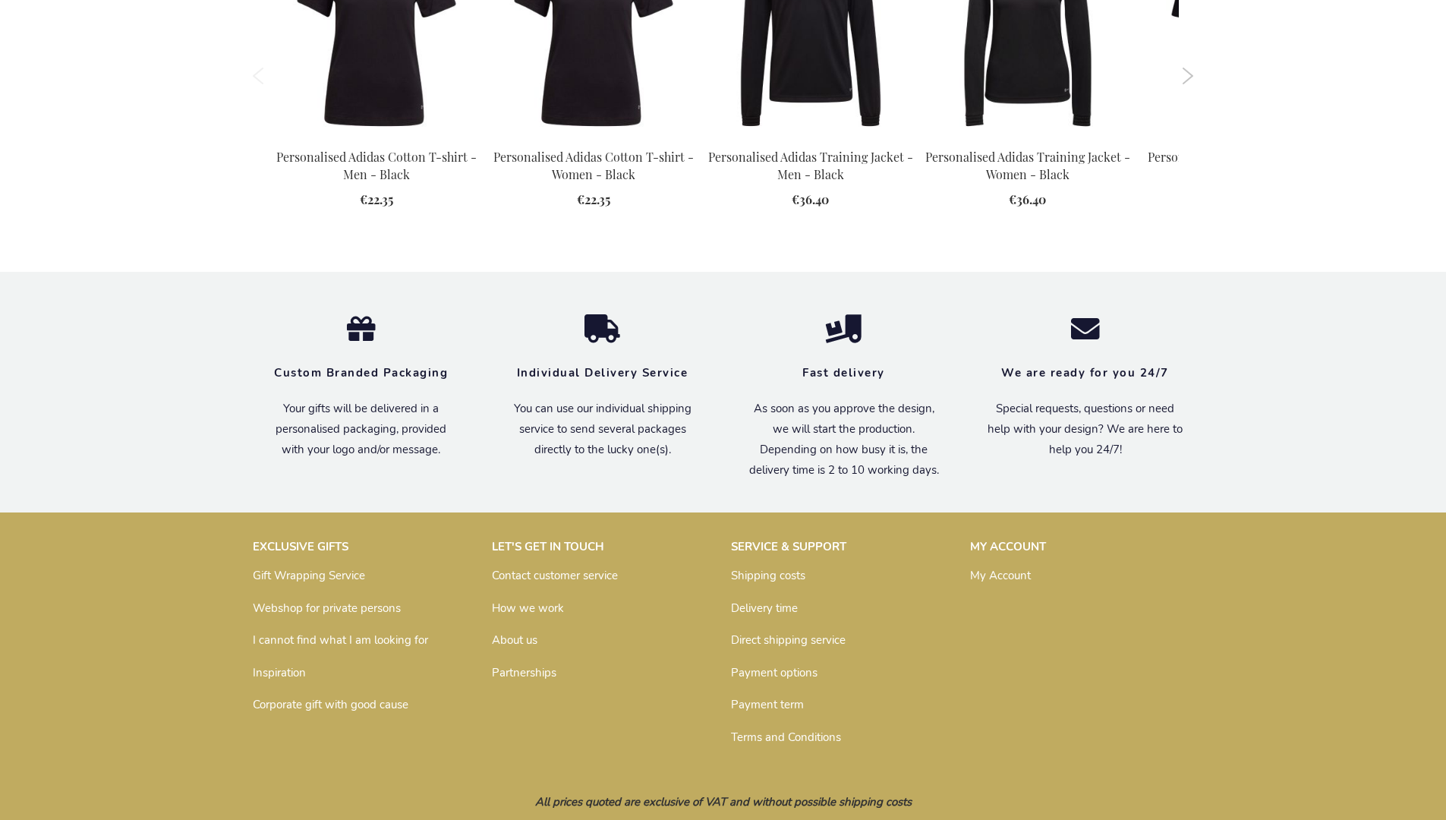
scroll to position [1961, 0]
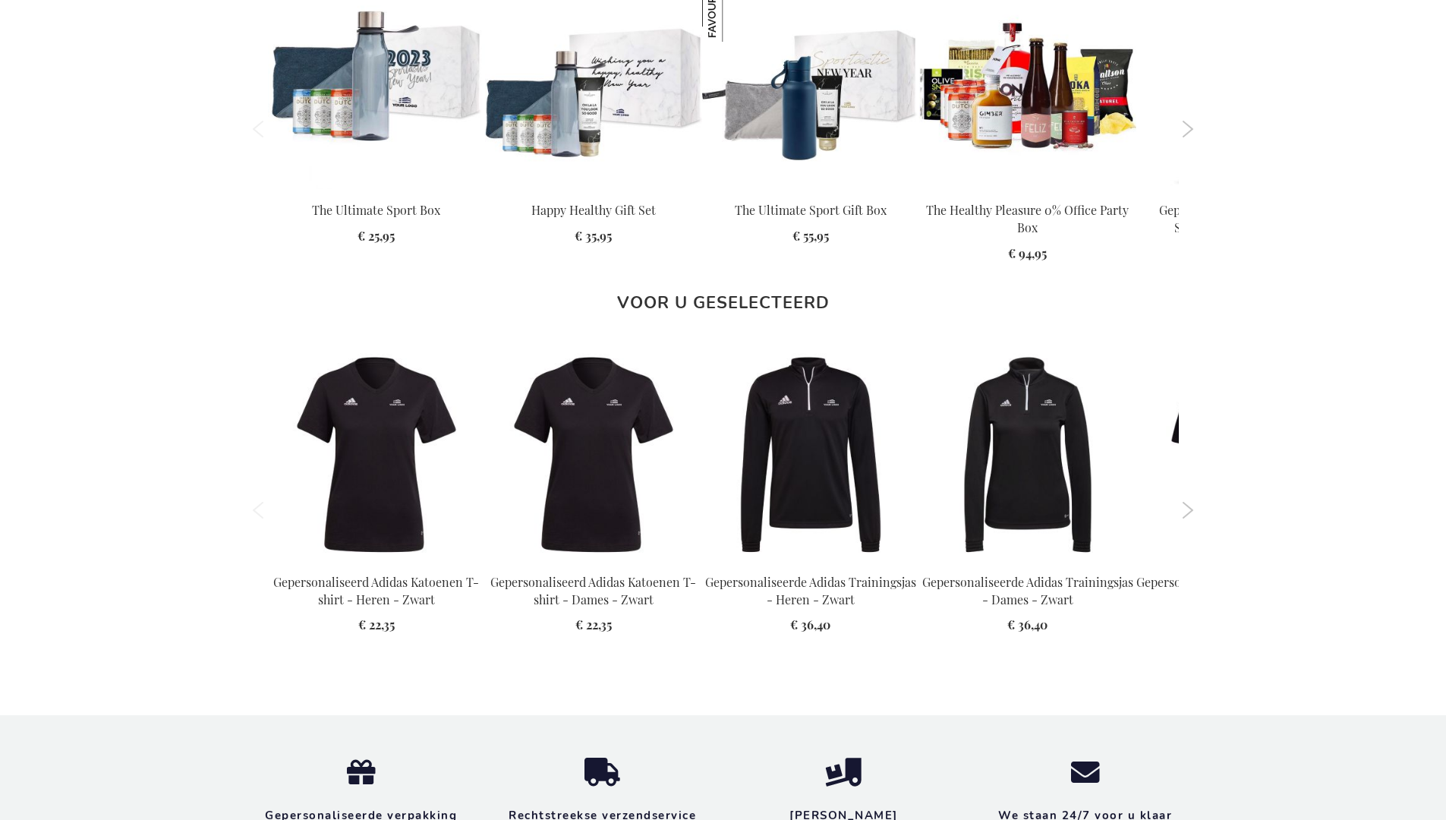
scroll to position [2006, 0]
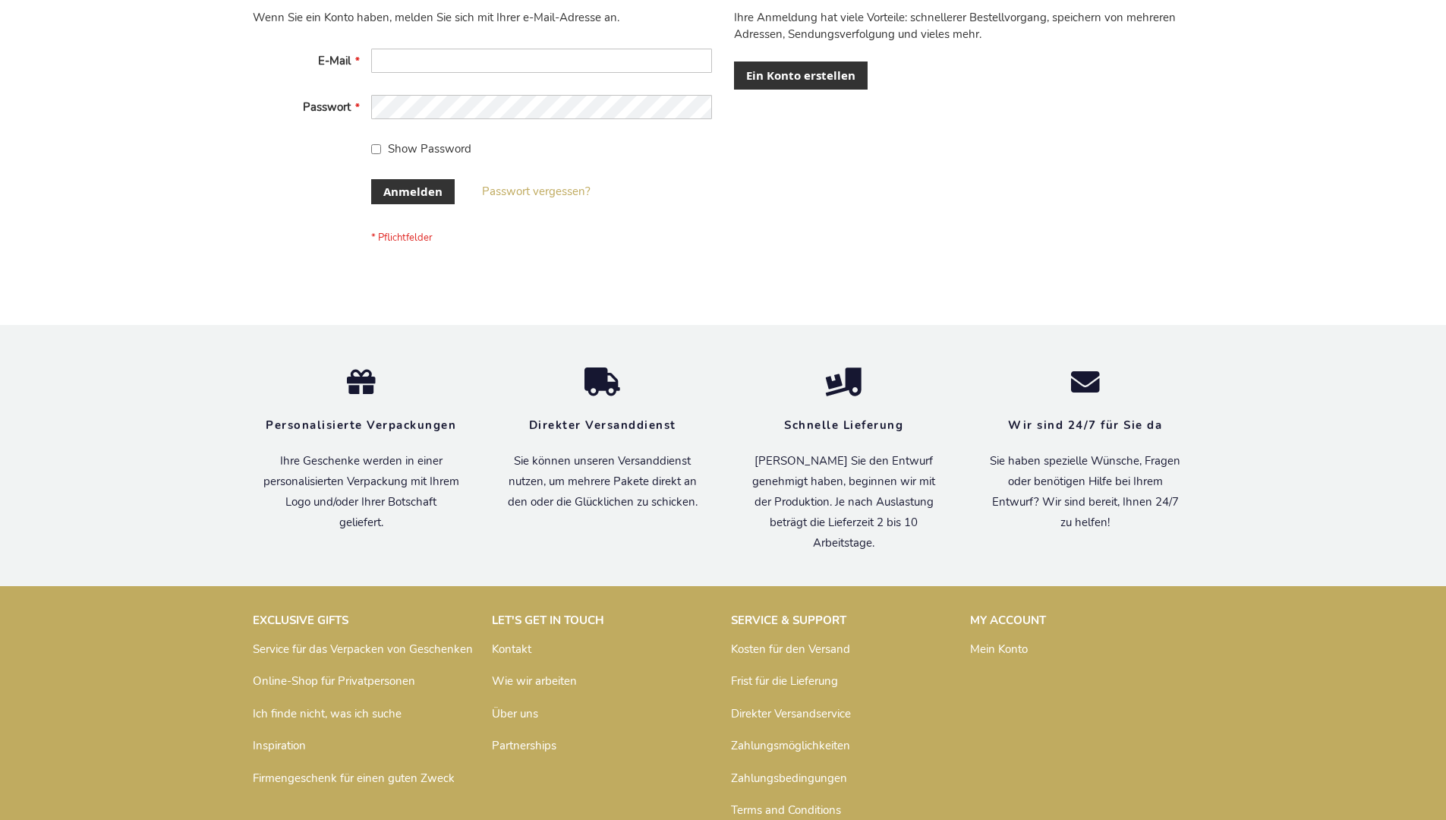
scroll to position [508, 0]
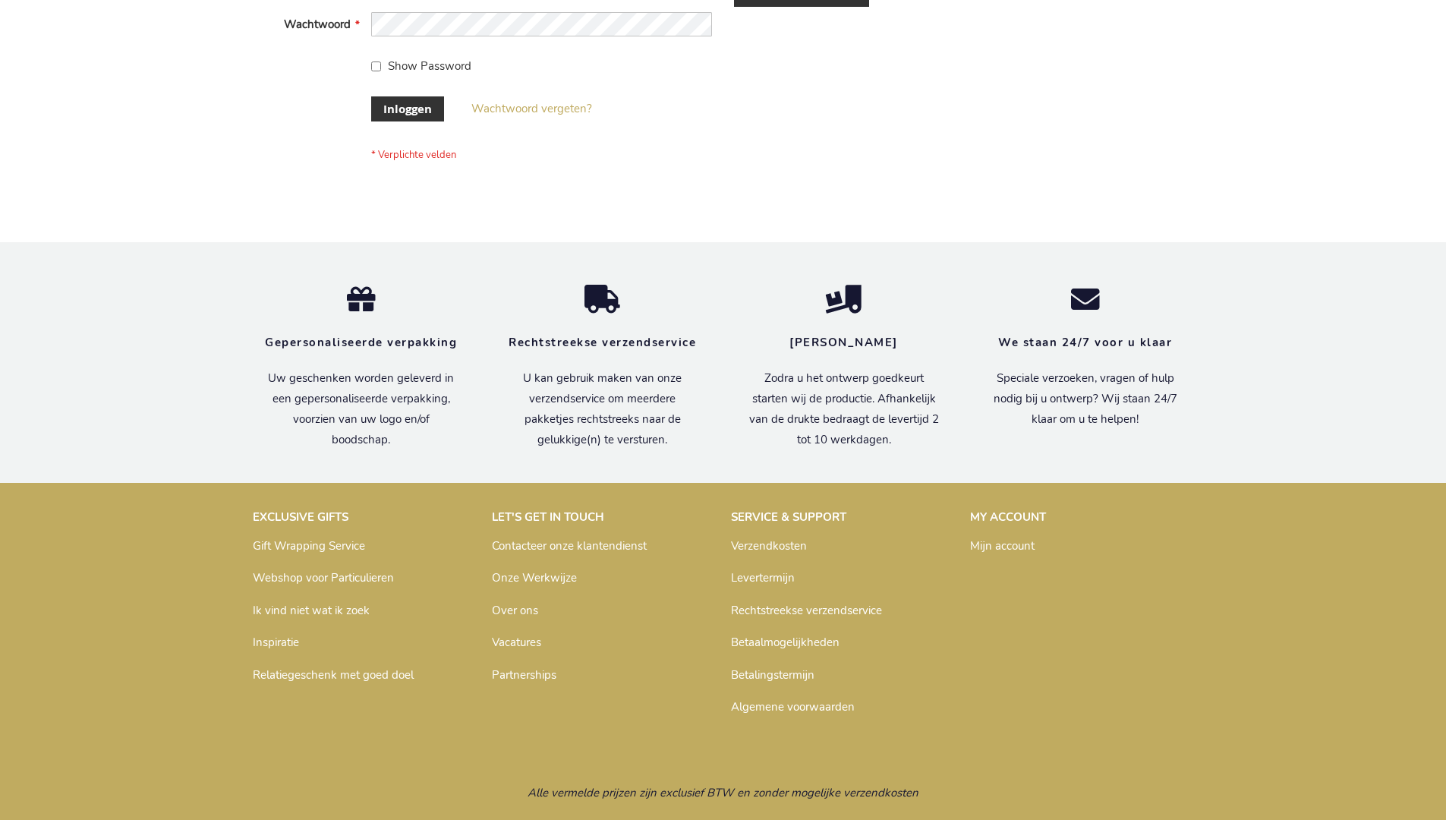
scroll to position [515, 0]
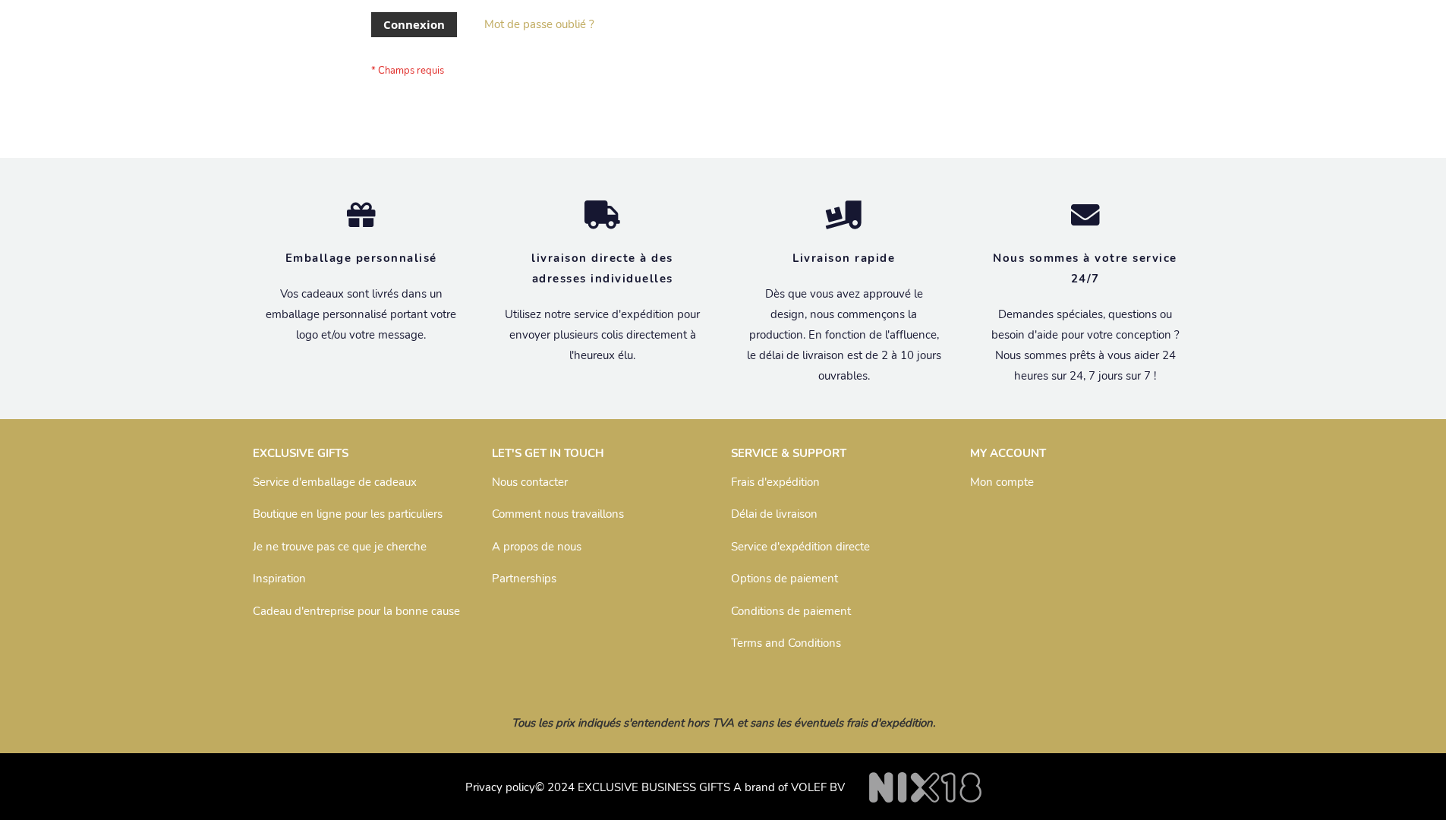
scroll to position [524, 0]
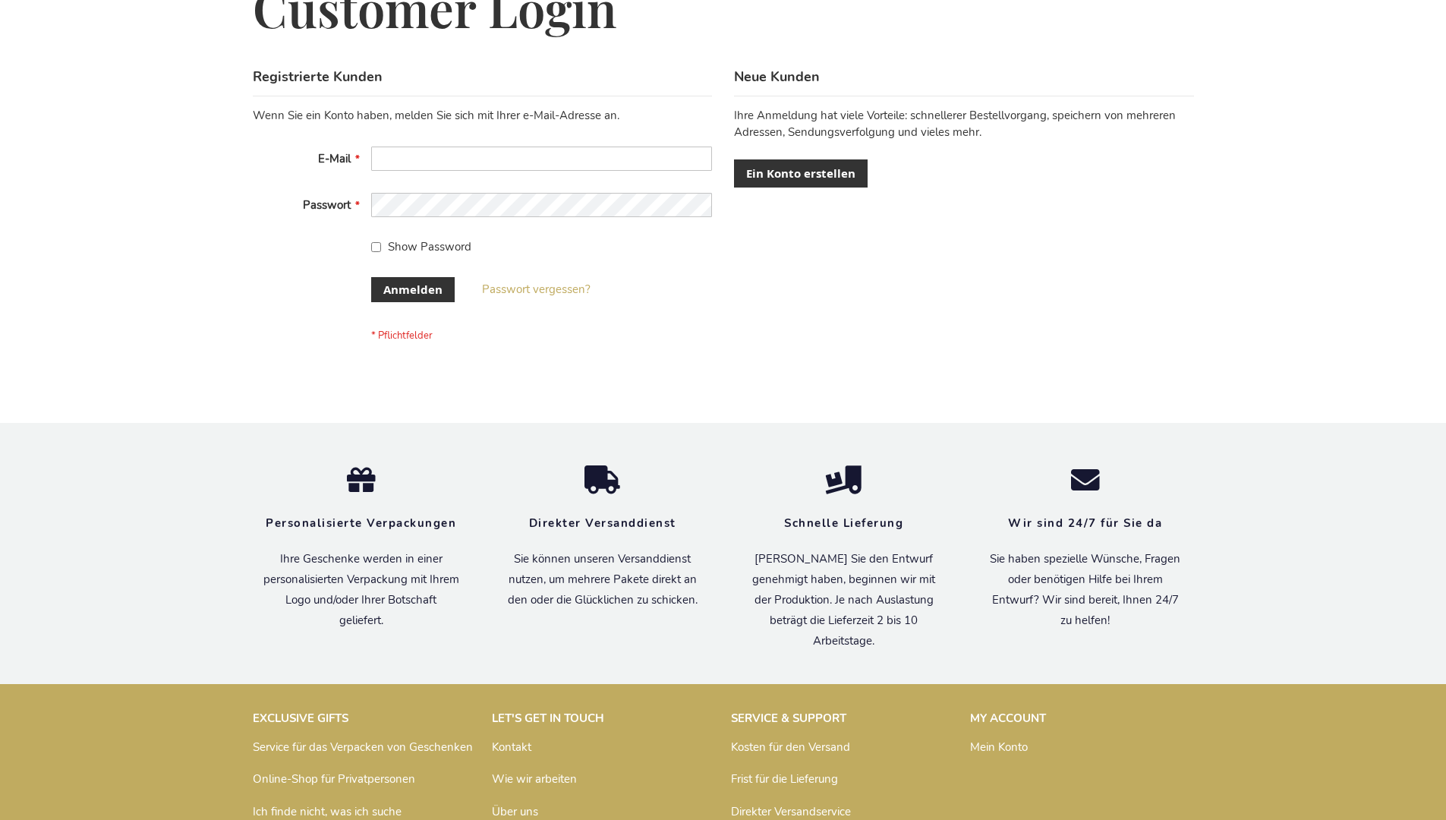
scroll to position [508, 0]
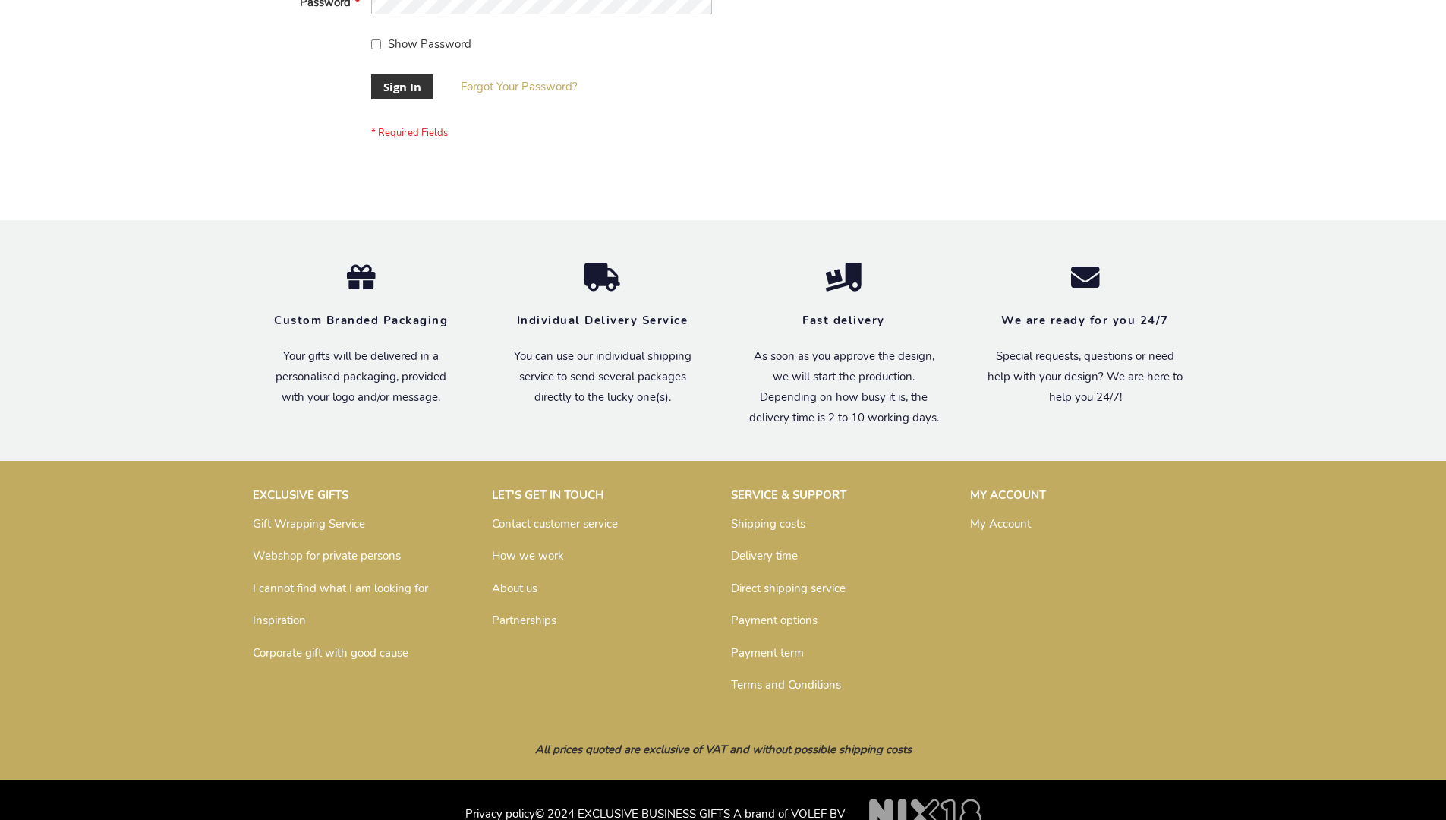
scroll to position [488, 0]
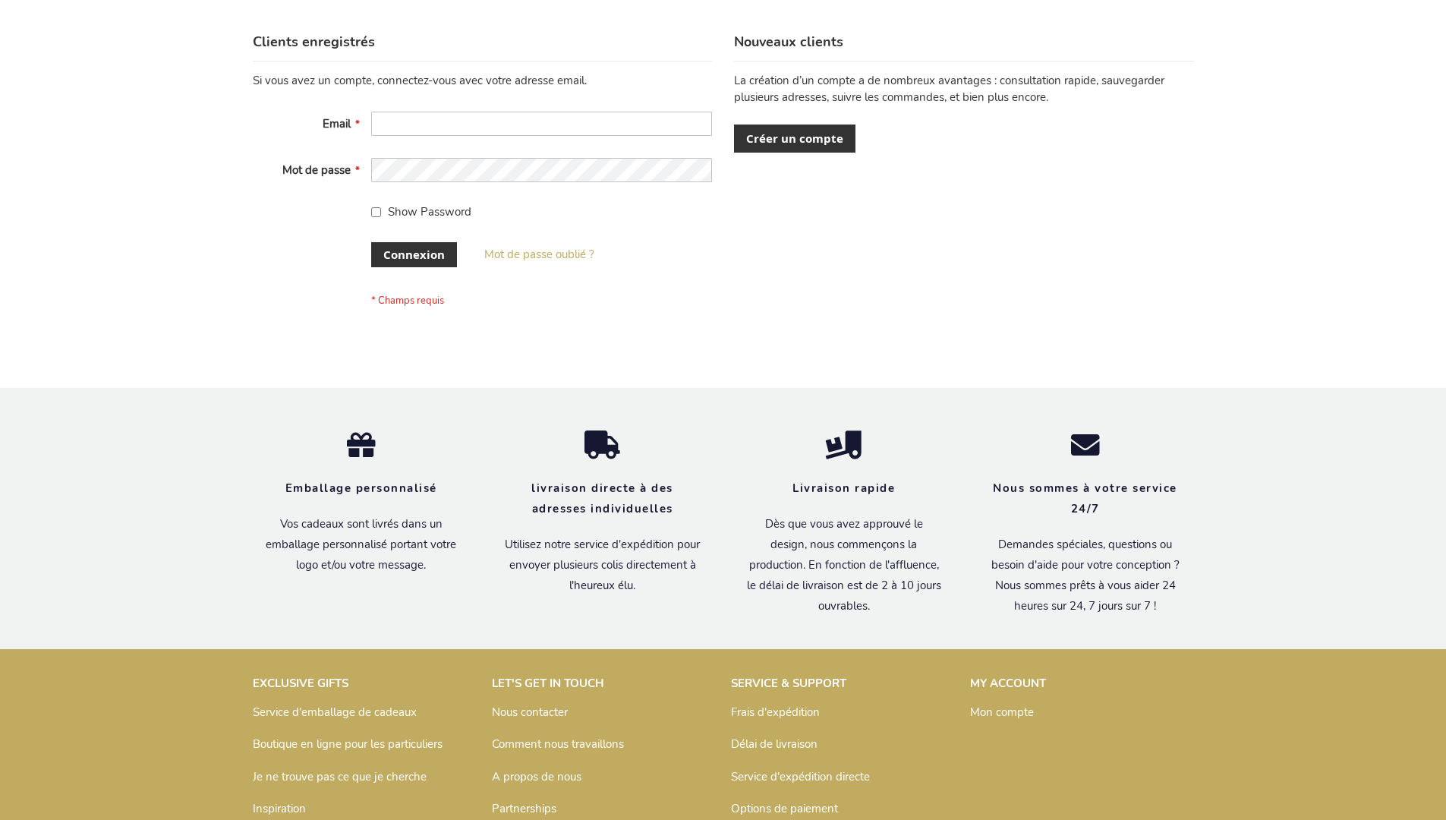
scroll to position [524, 0]
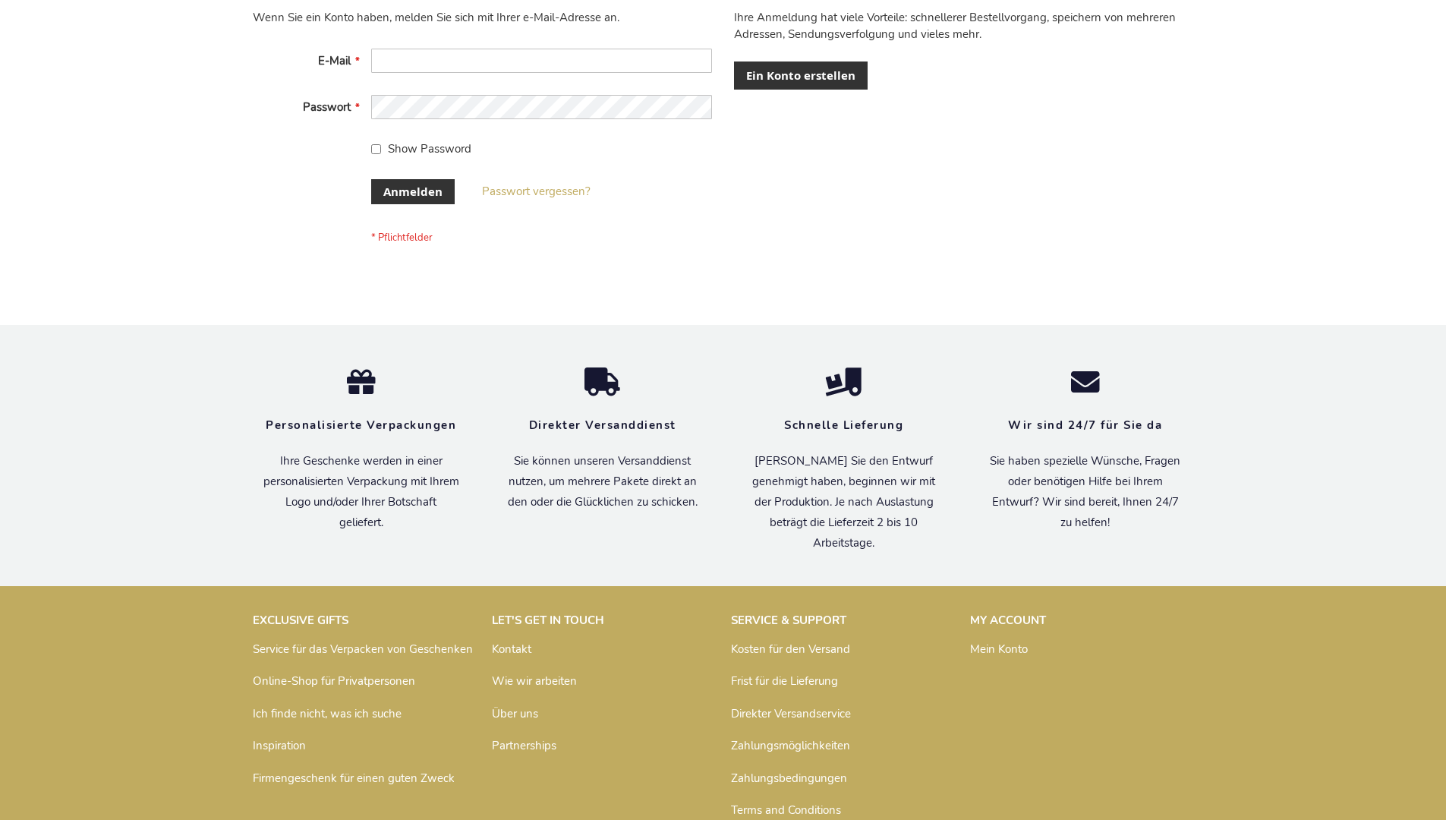
scroll to position [508, 0]
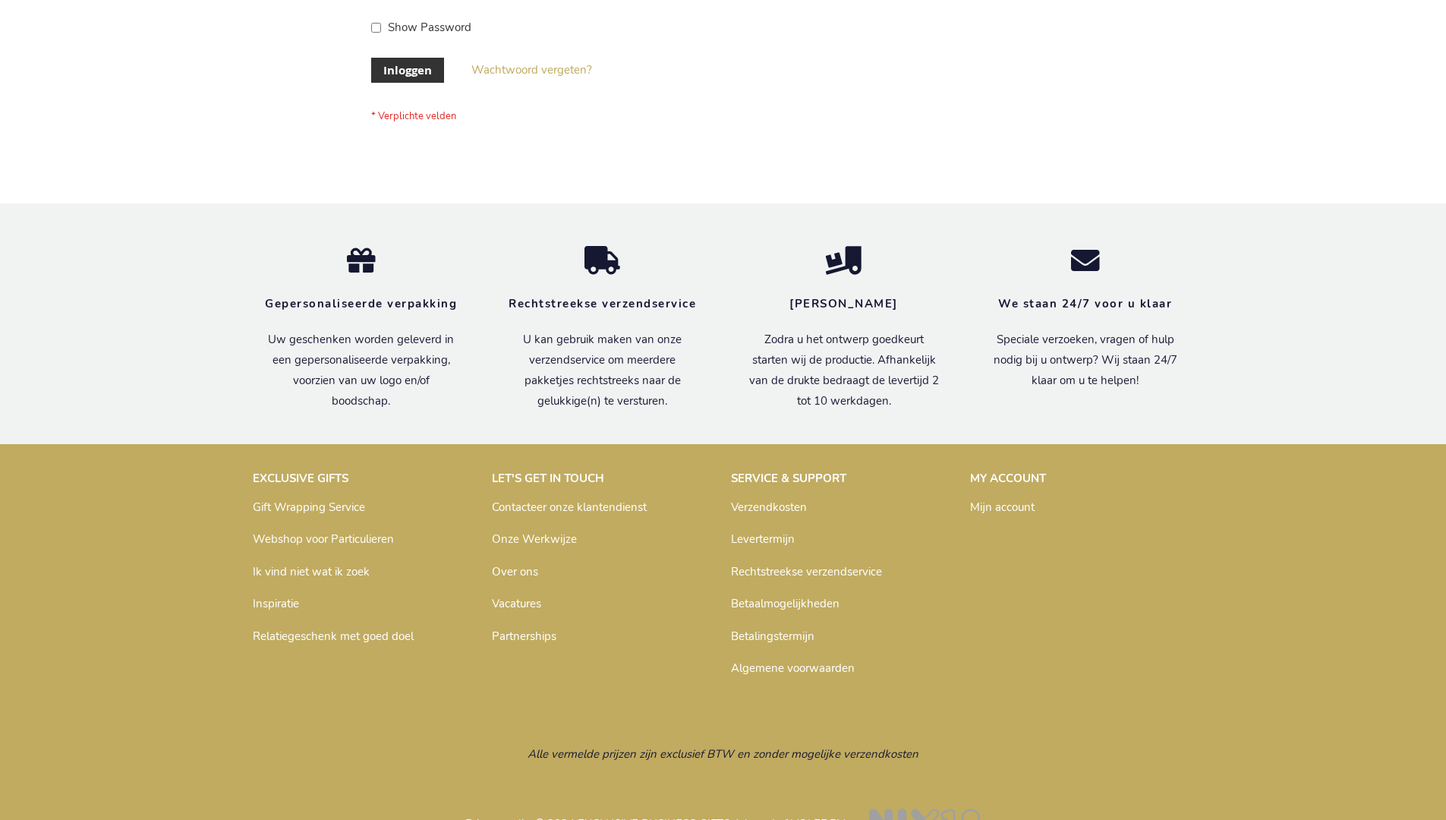
scroll to position [515, 0]
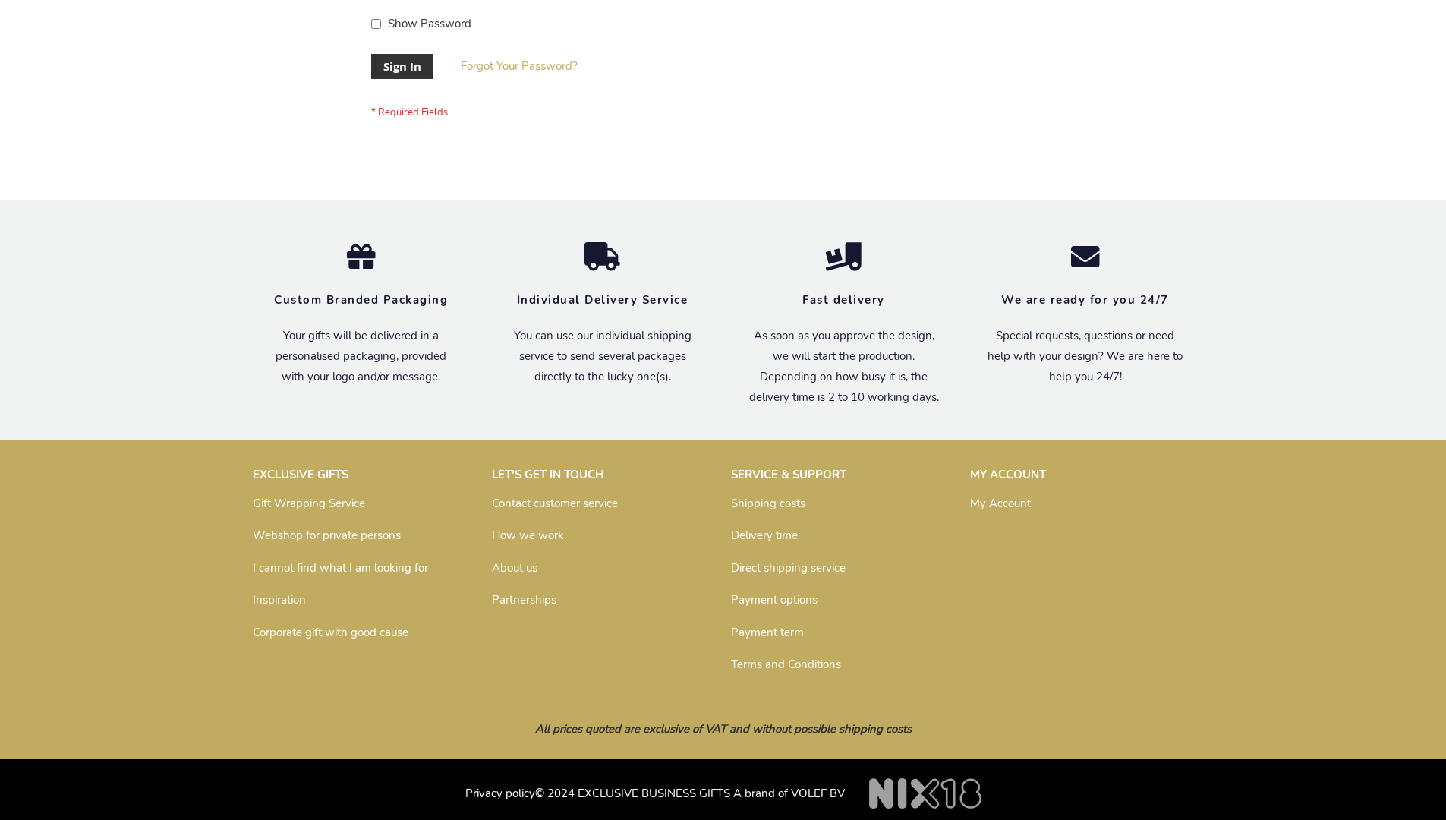
scroll to position [488, 0]
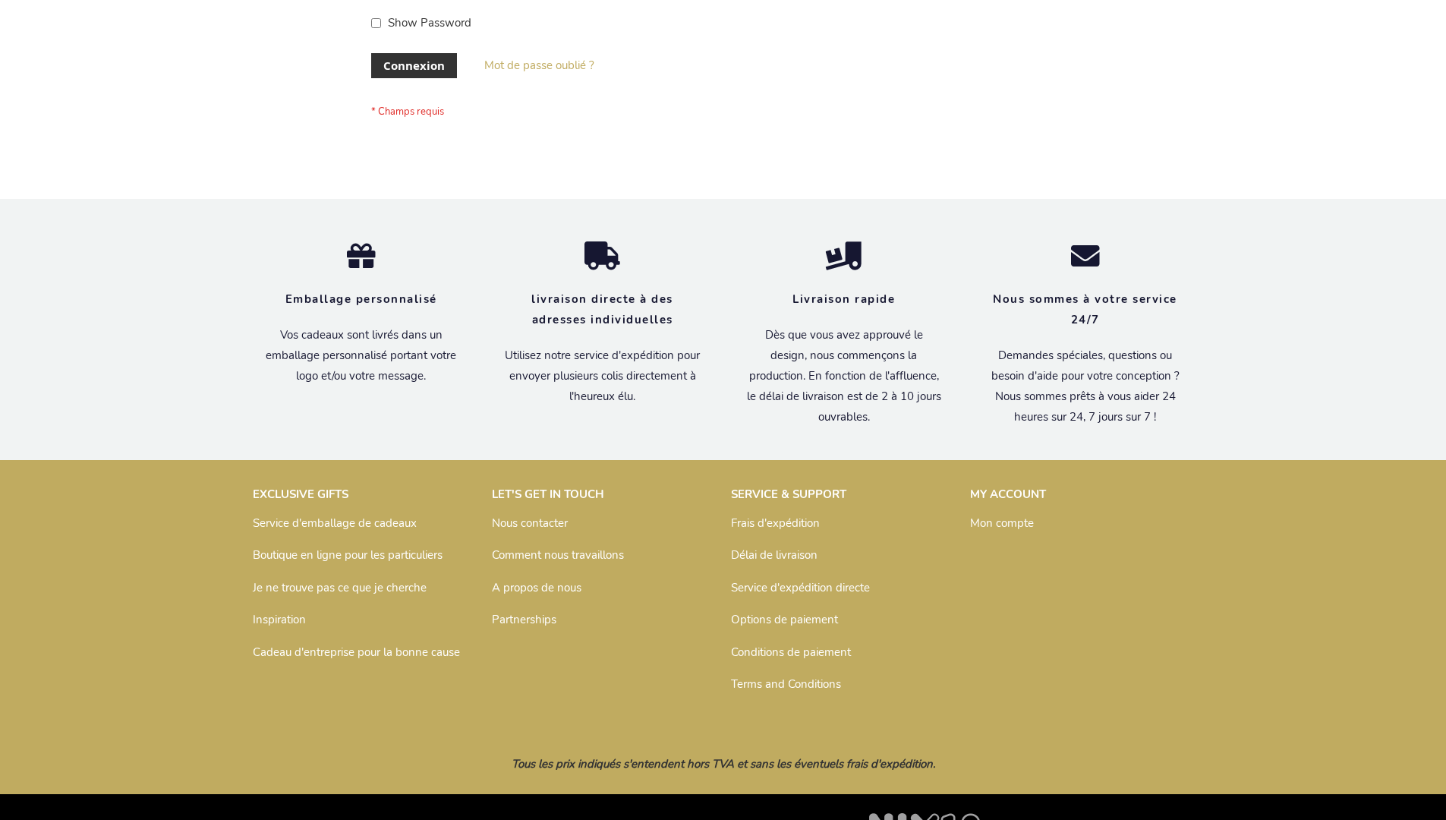
scroll to position [524, 0]
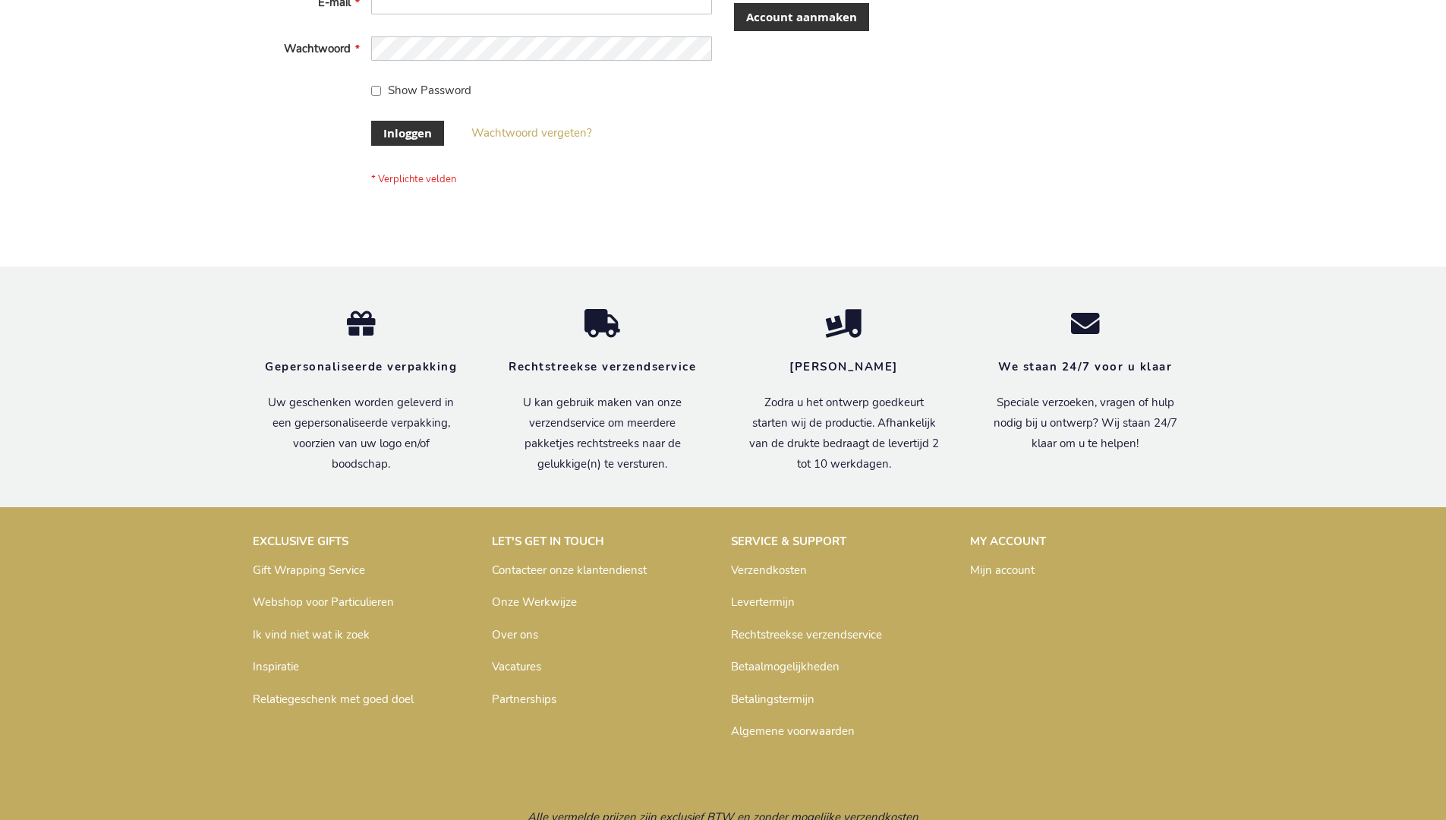
scroll to position [515, 0]
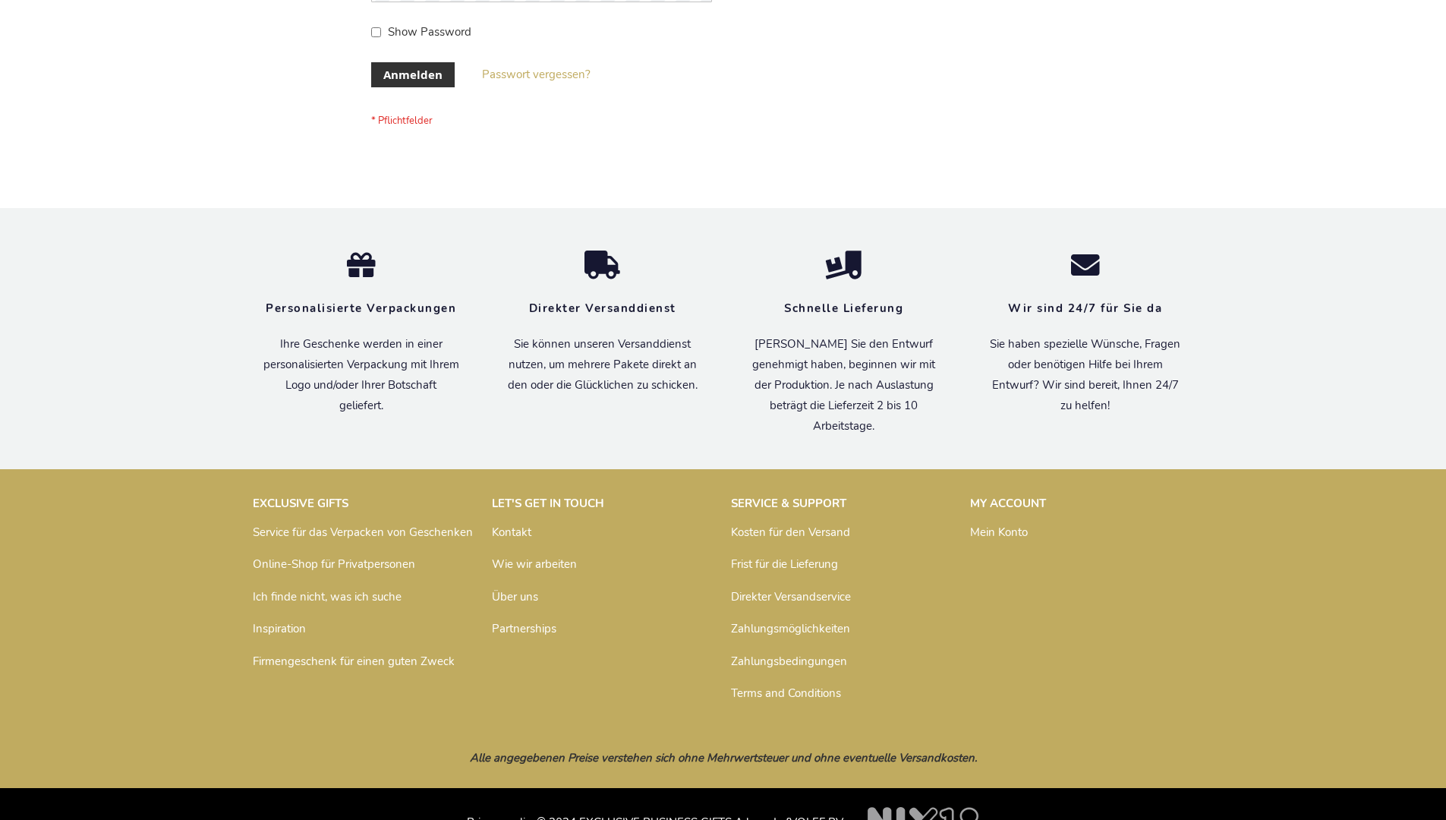
scroll to position [508, 0]
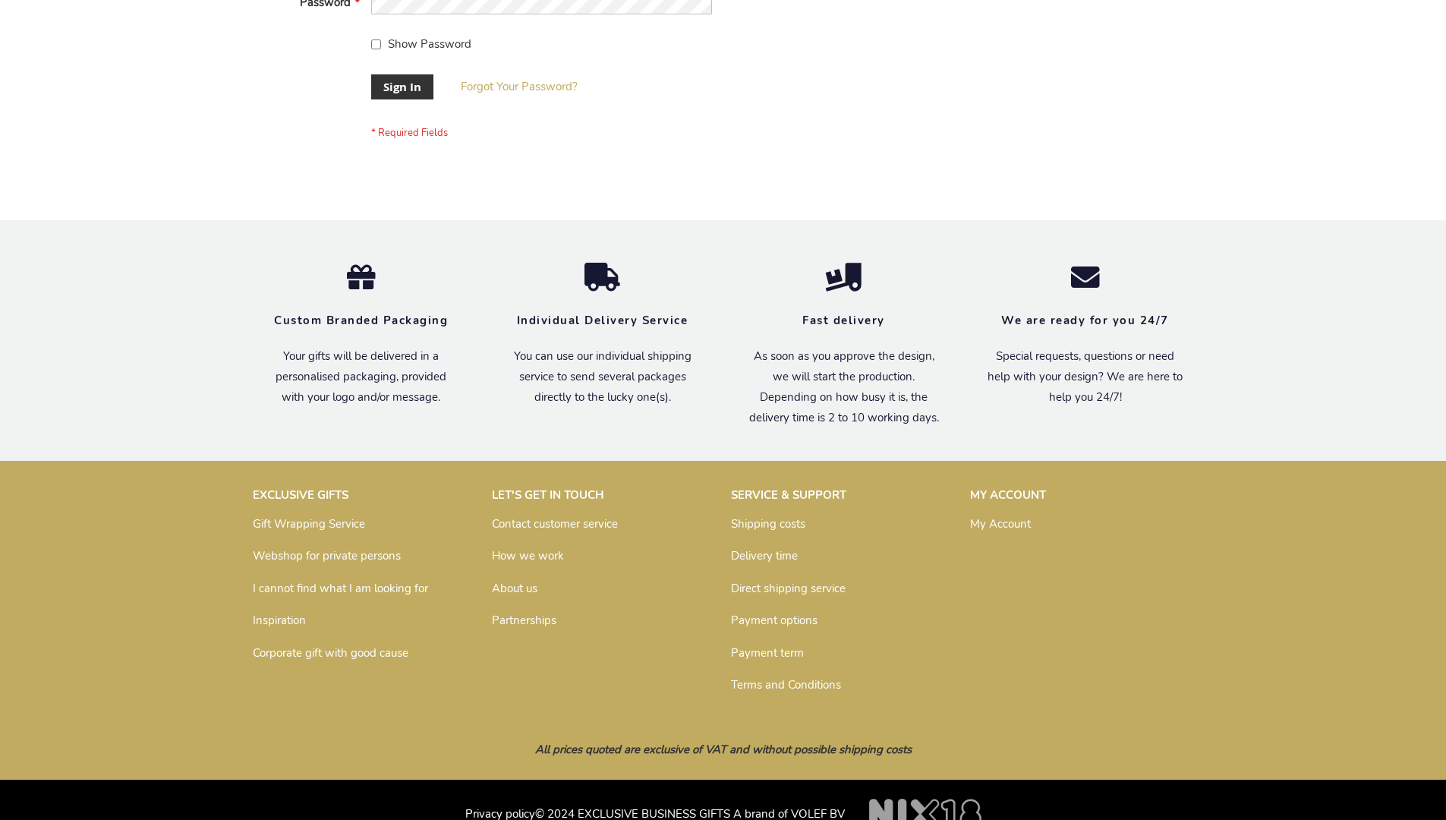
scroll to position [488, 0]
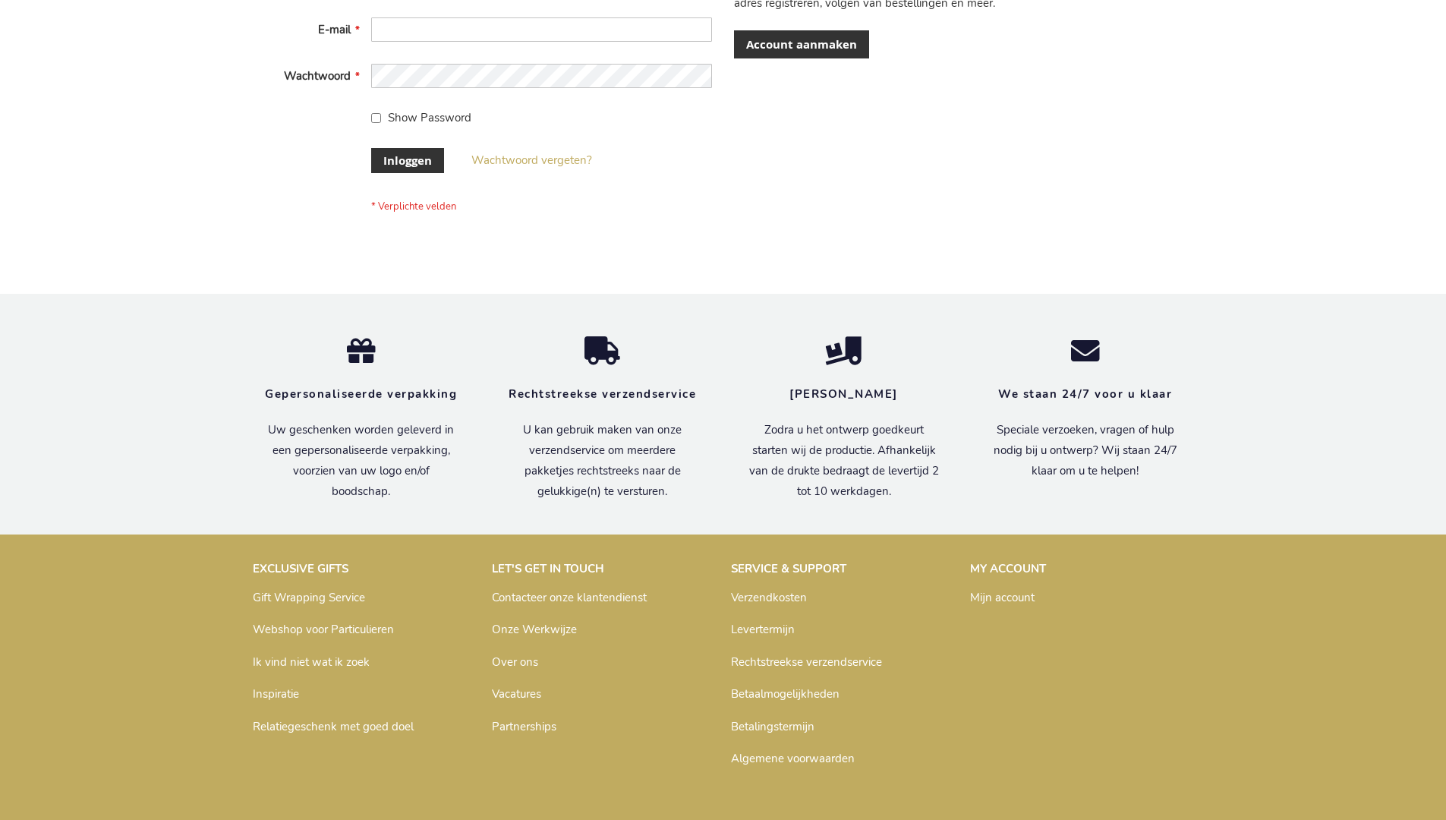
scroll to position [515, 0]
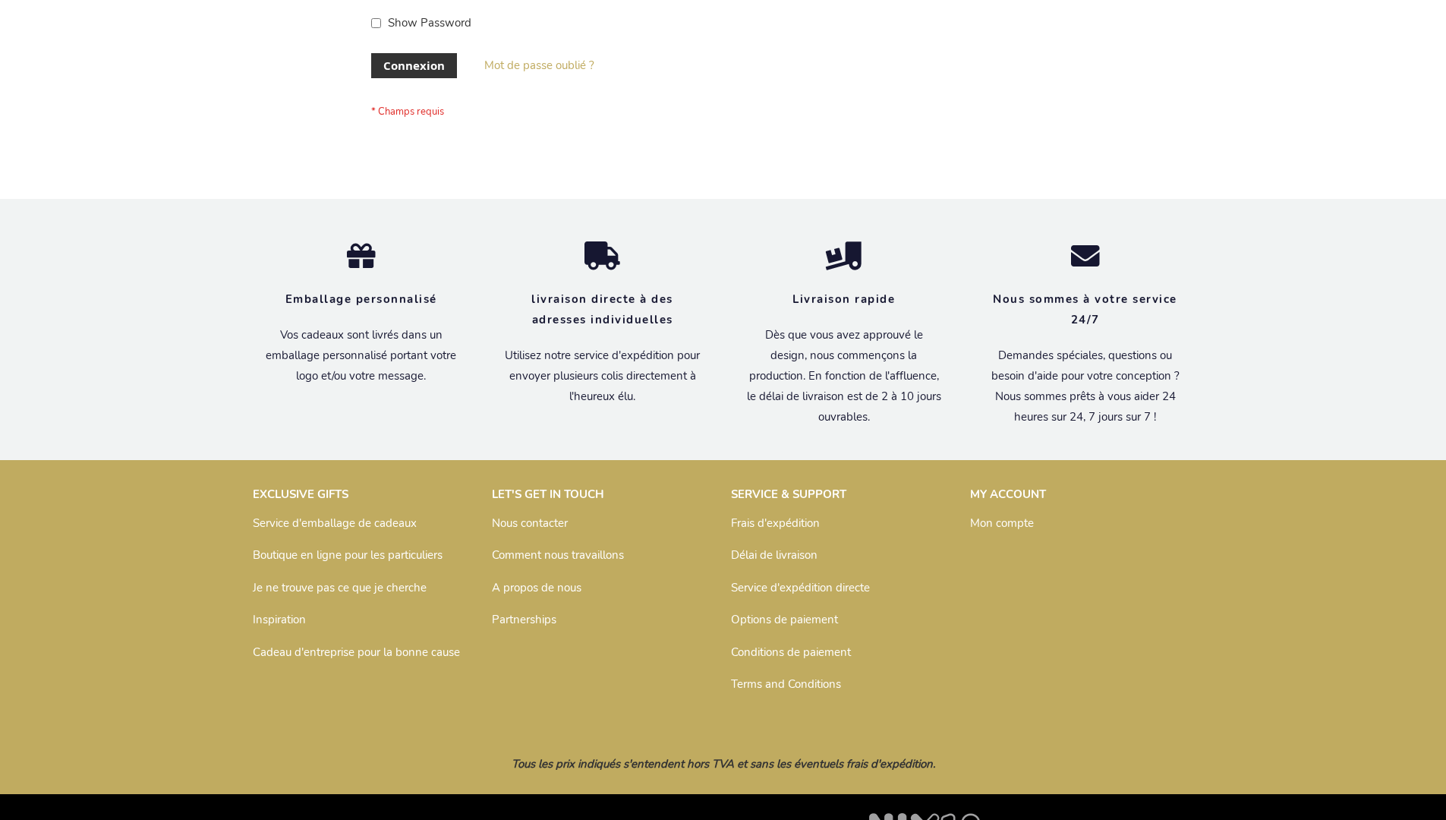
scroll to position [524, 0]
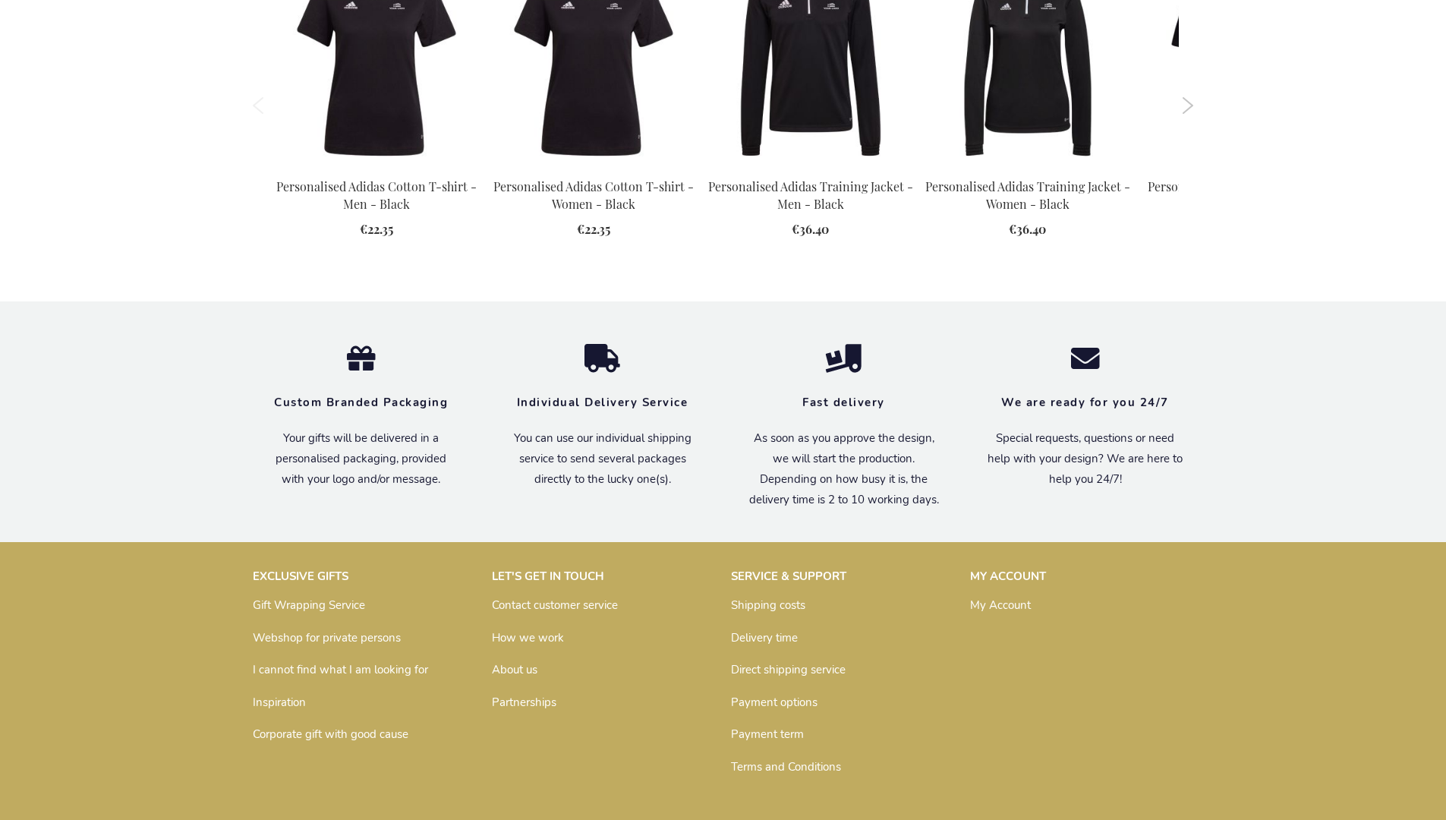
scroll to position [1961, 0]
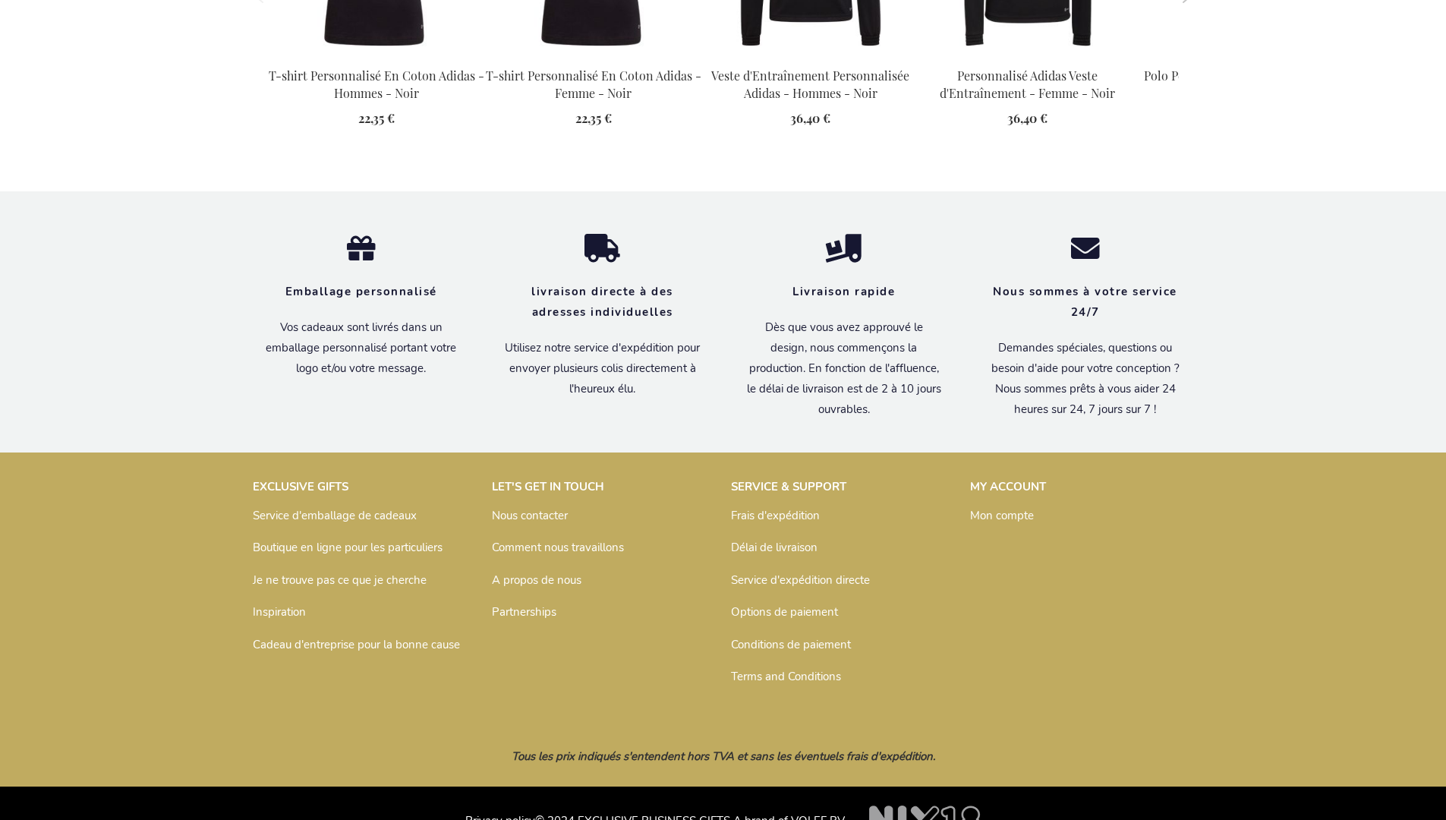
scroll to position [2014, 0]
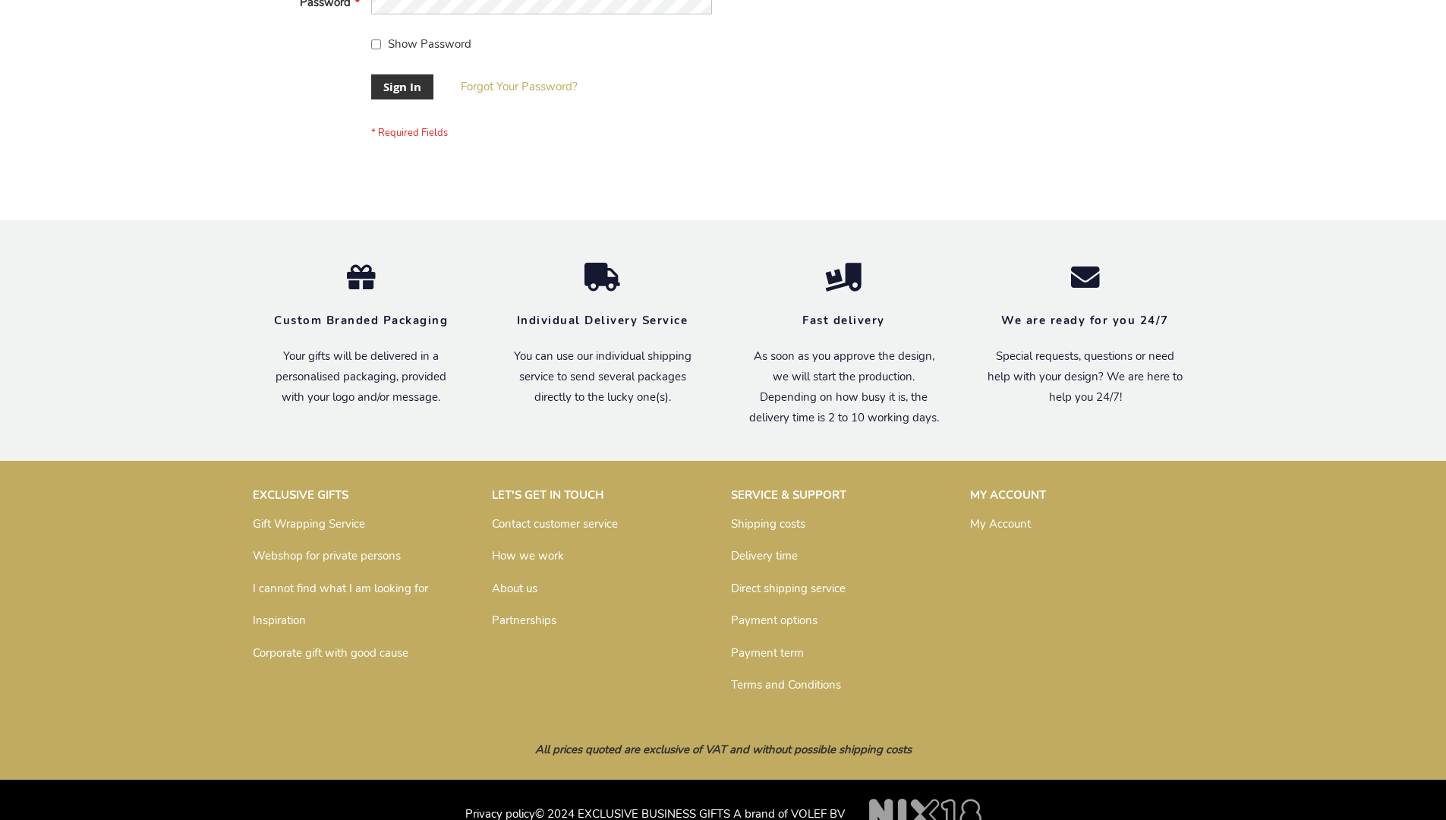
scroll to position [488, 0]
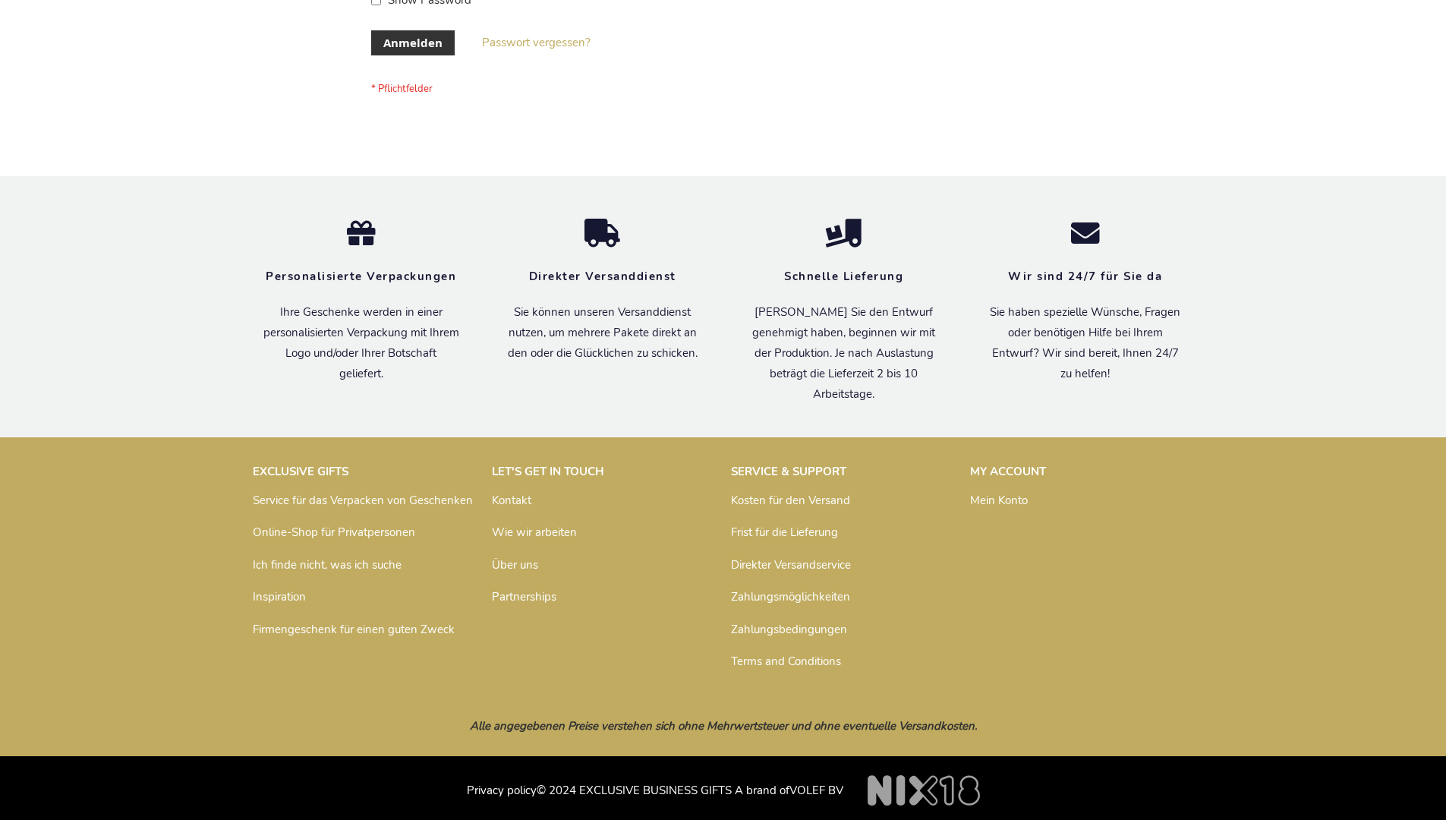
scroll to position [508, 0]
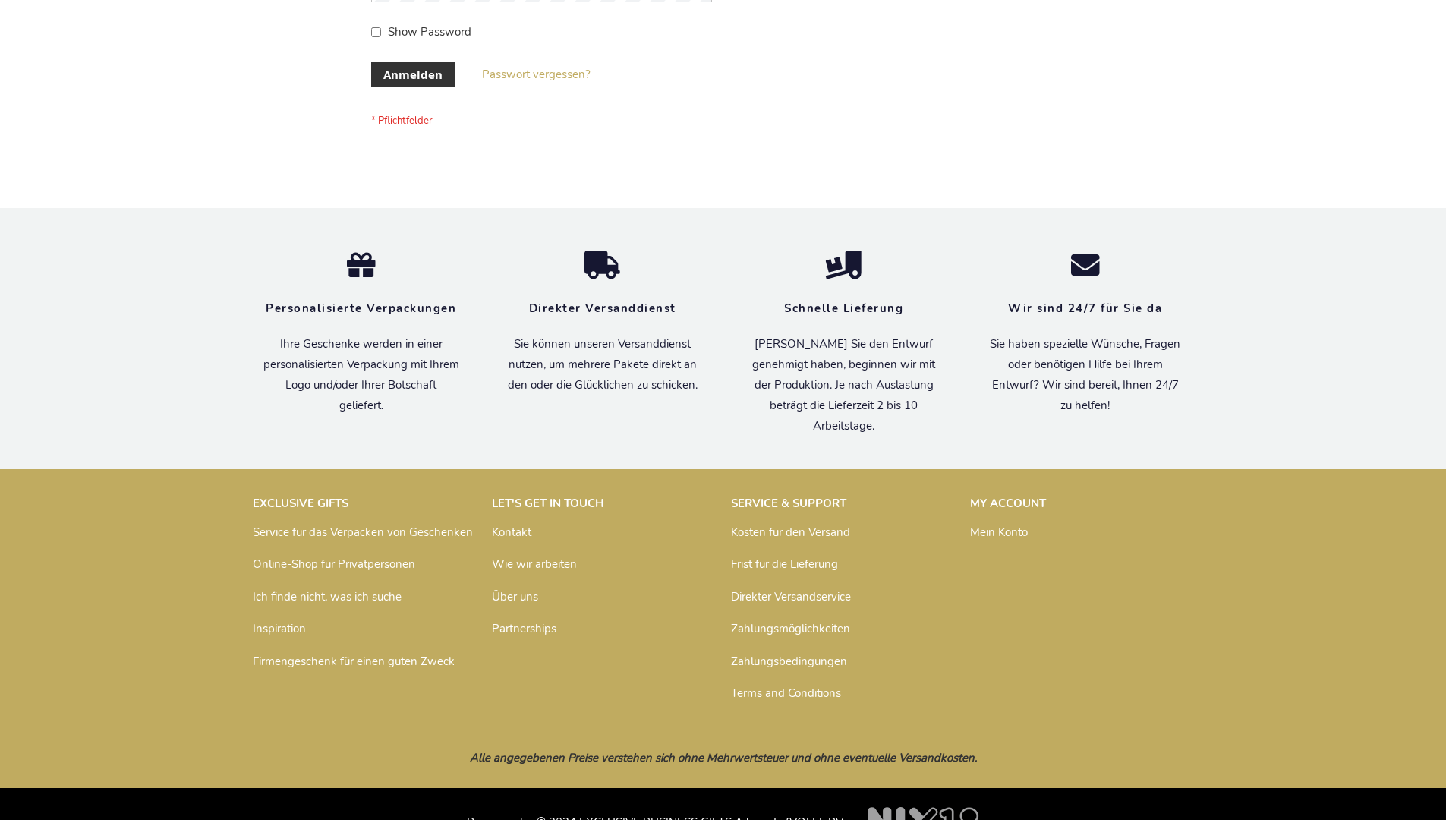
scroll to position [508, 0]
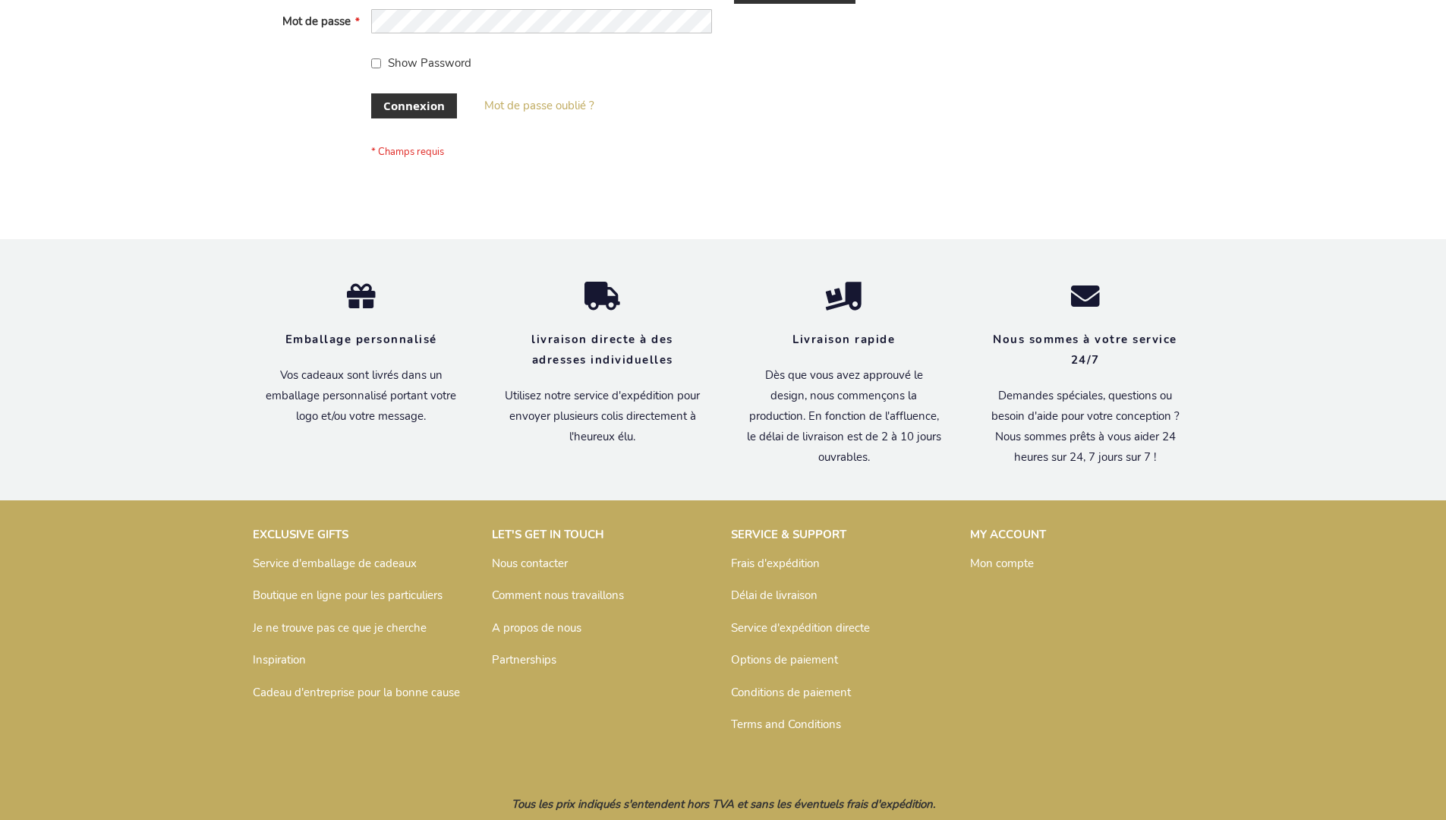
scroll to position [524, 0]
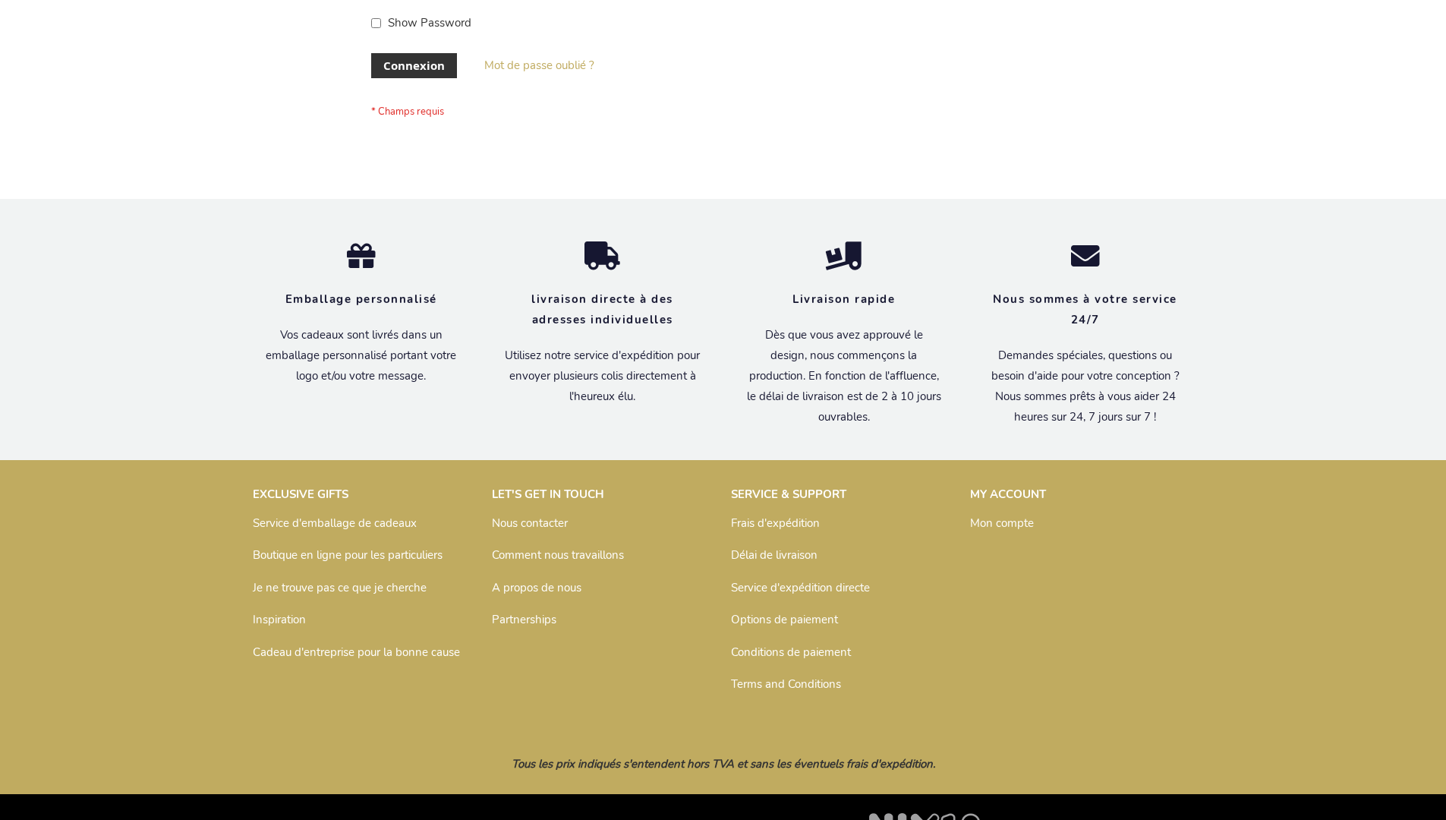
scroll to position [524, 0]
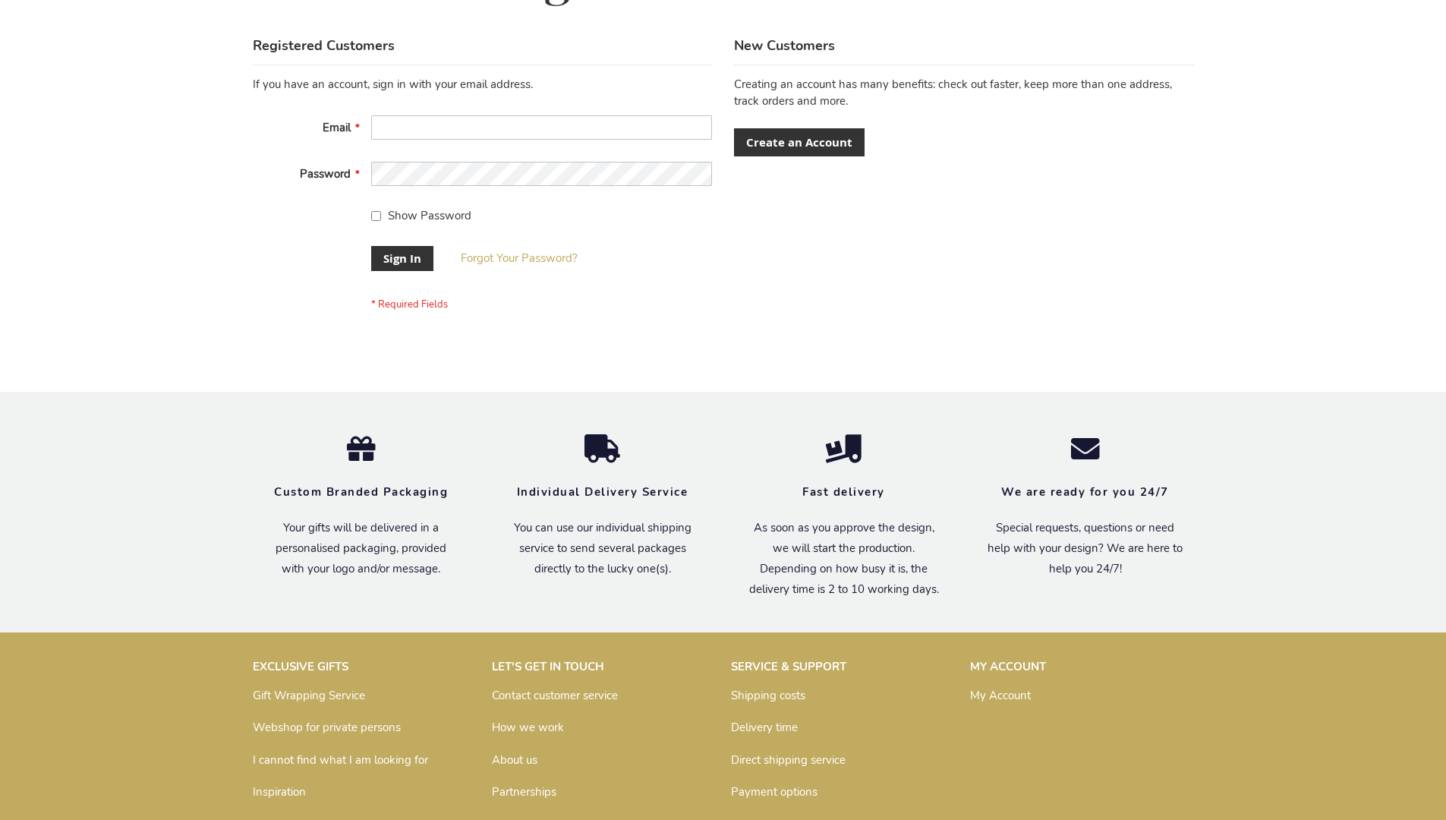
scroll to position [488, 0]
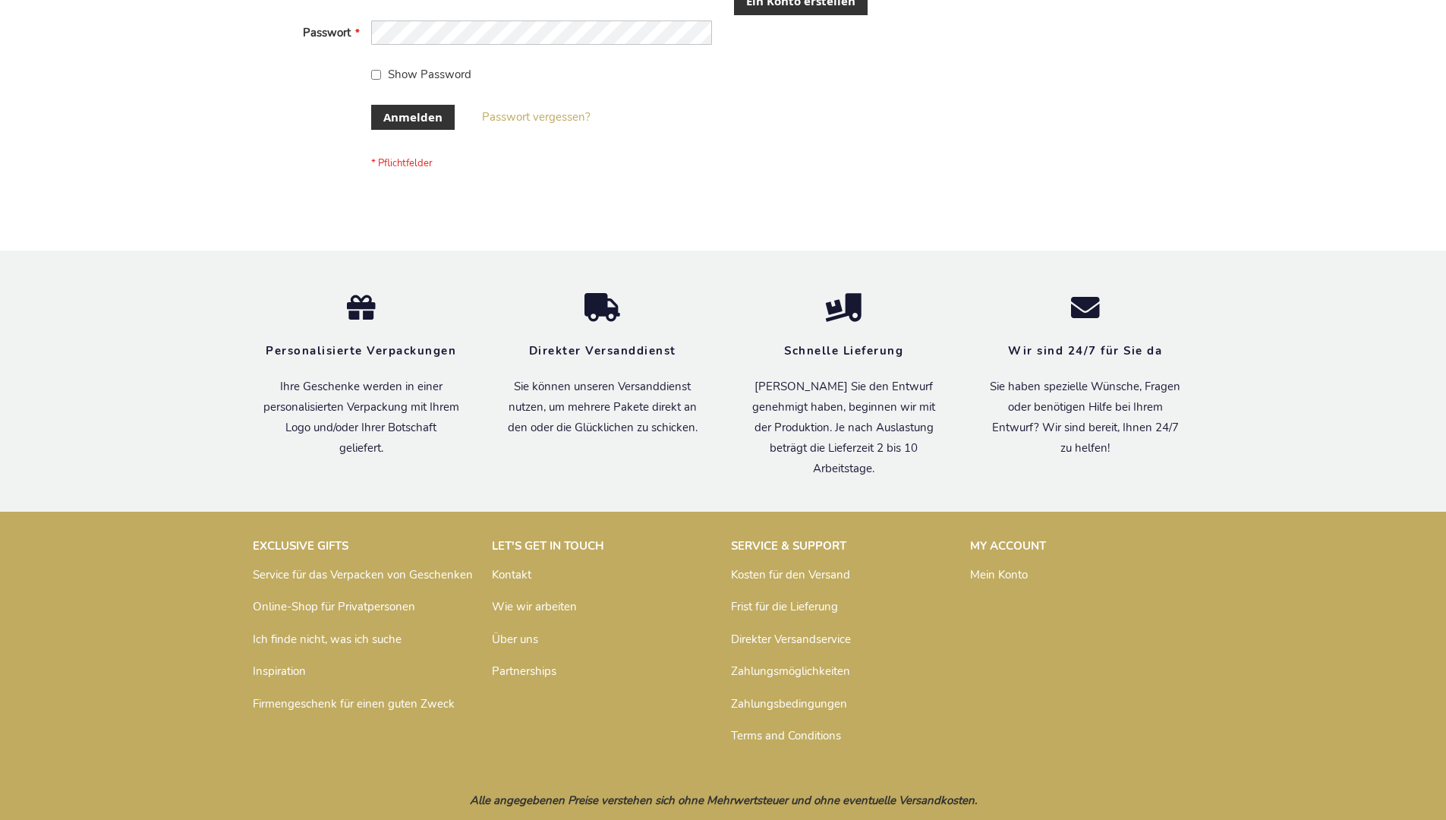
scroll to position [496, 0]
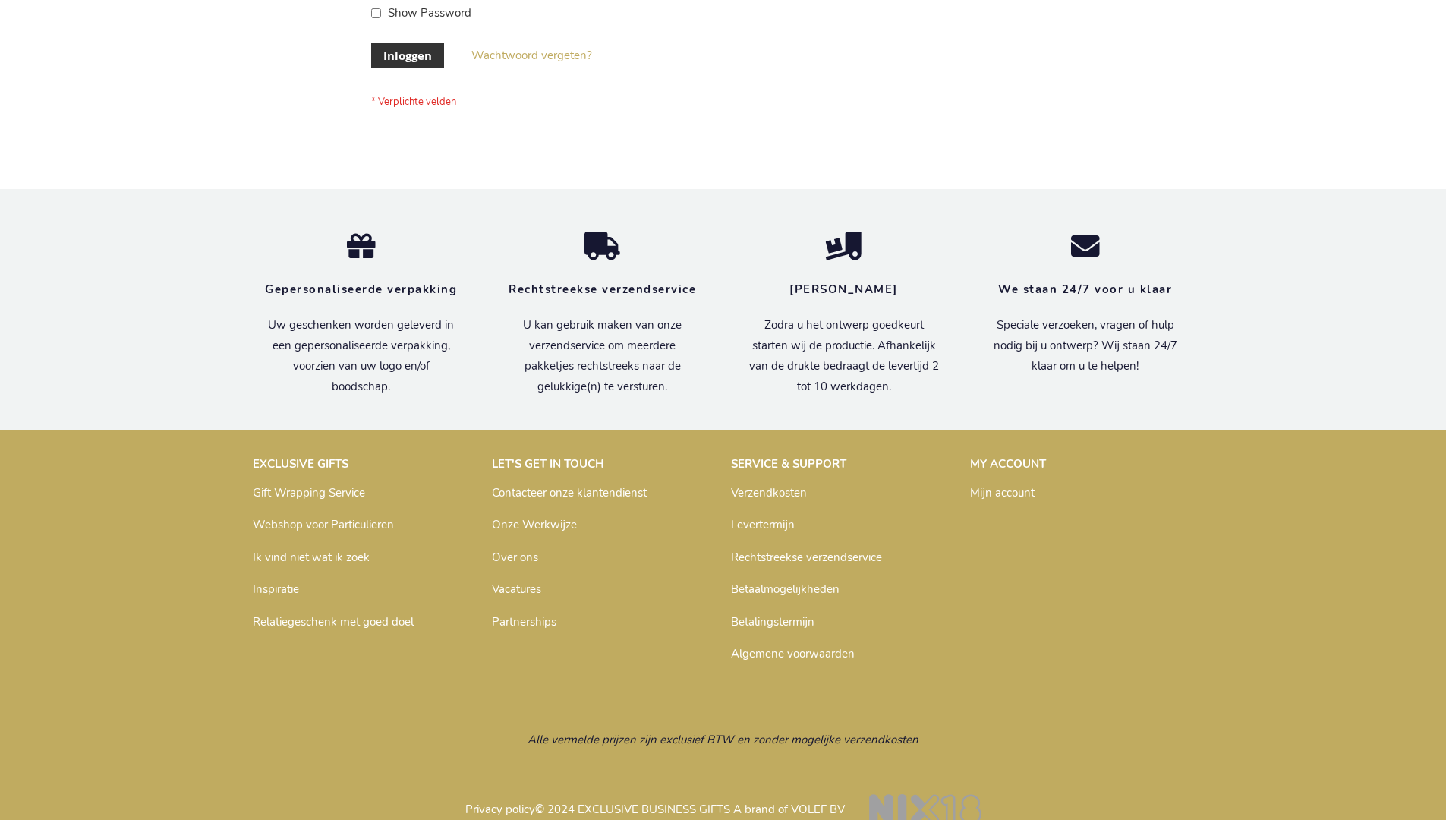
scroll to position [515, 0]
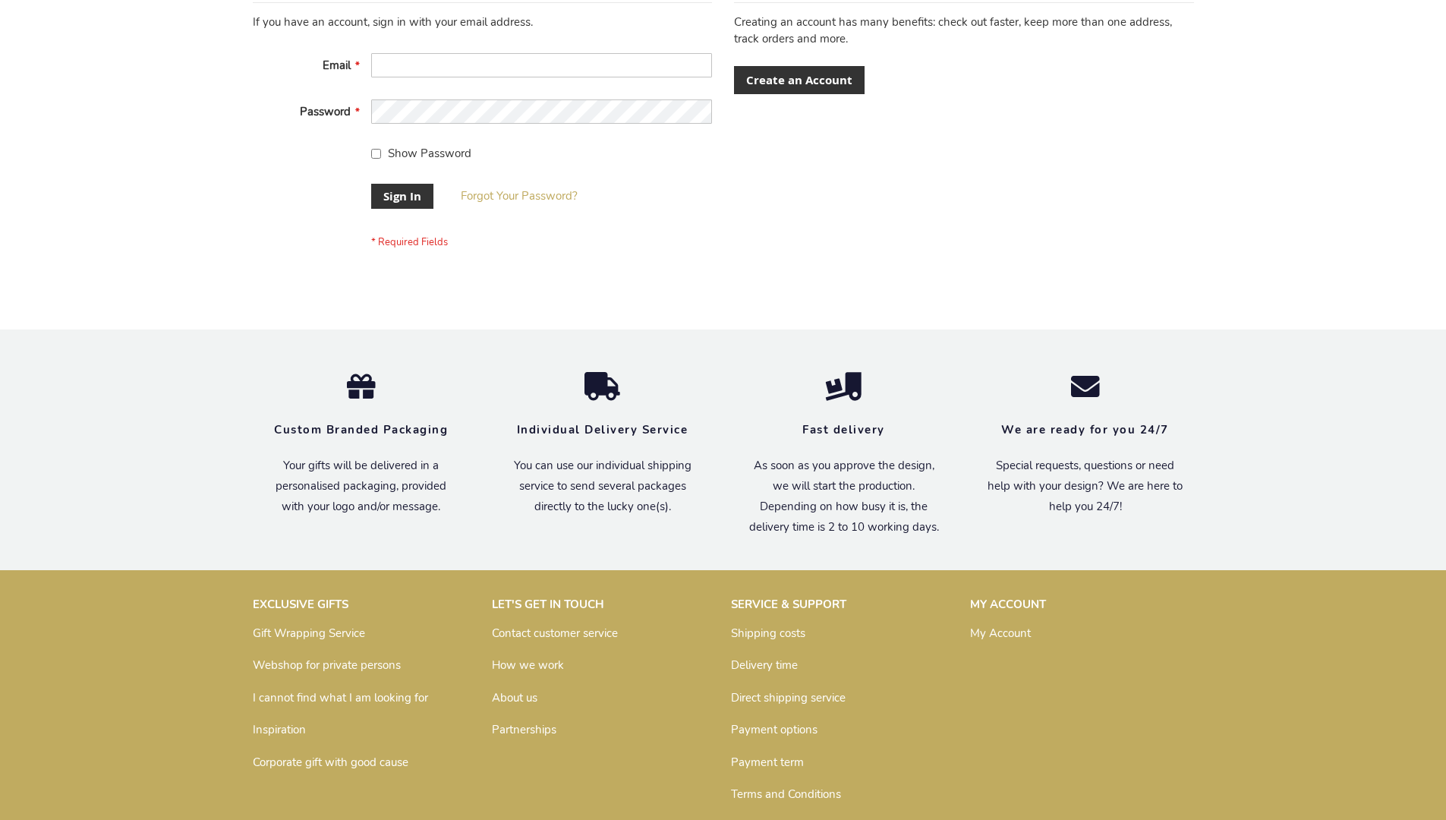
scroll to position [488, 0]
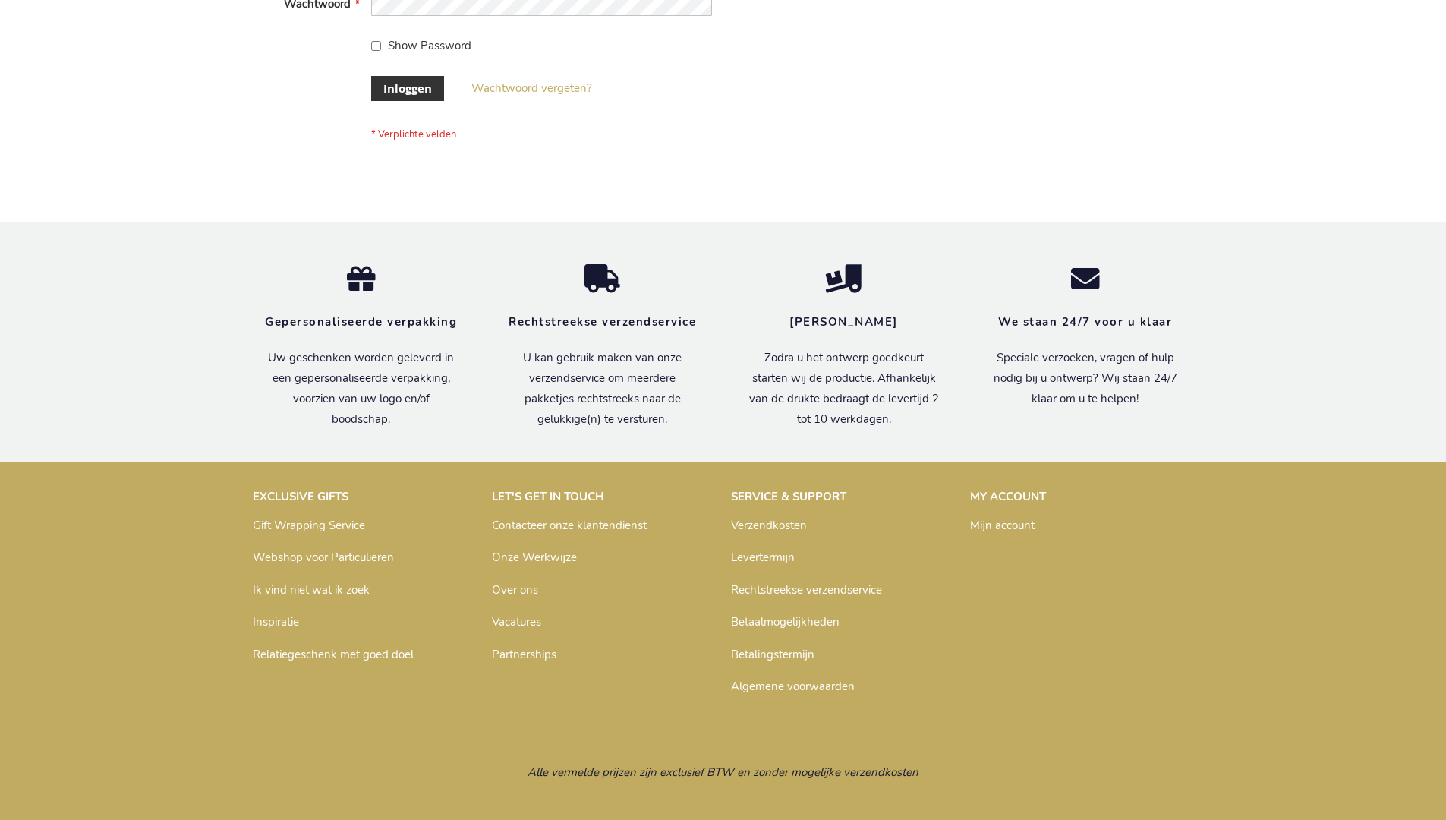
scroll to position [515, 0]
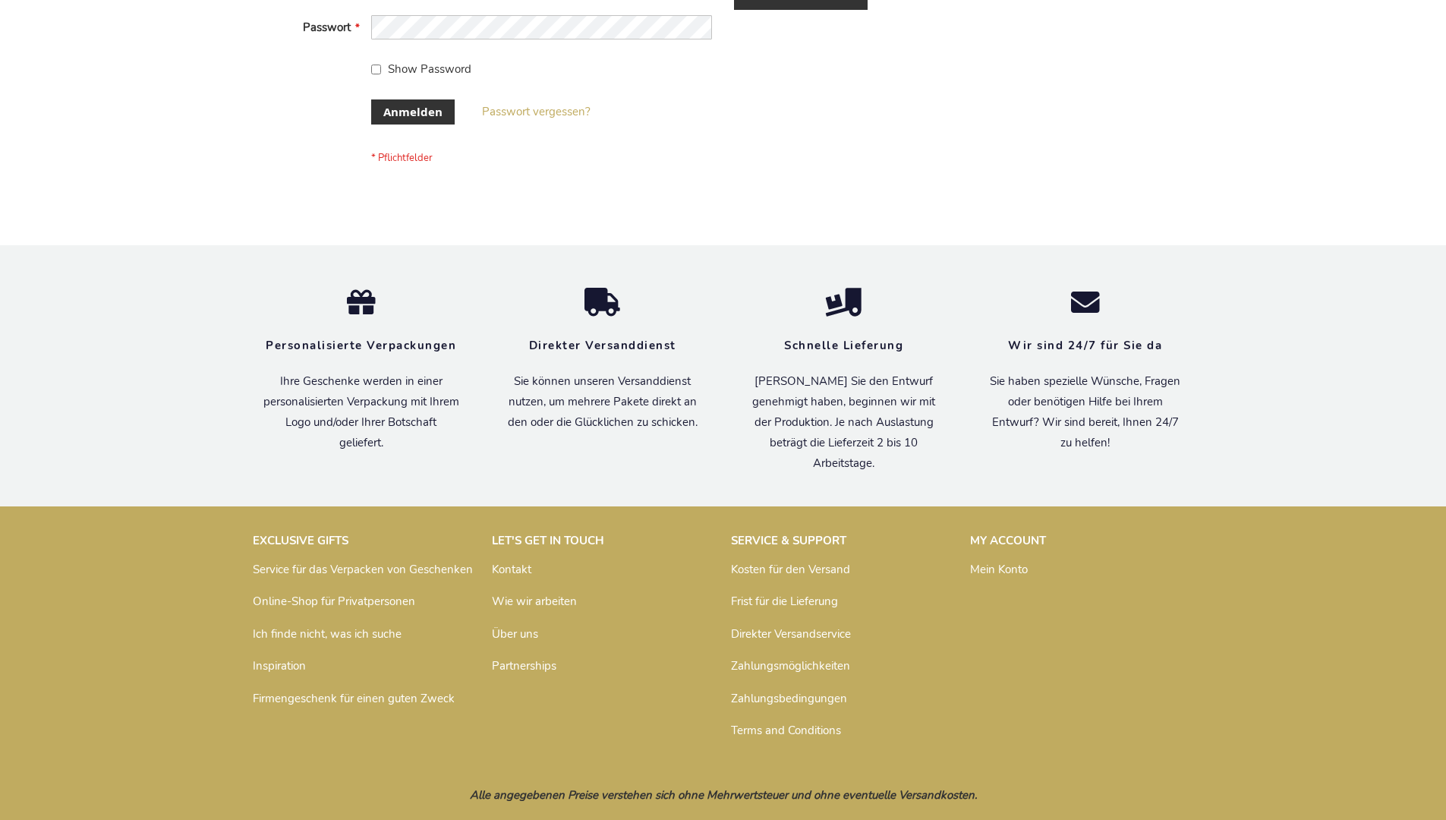
scroll to position [508, 0]
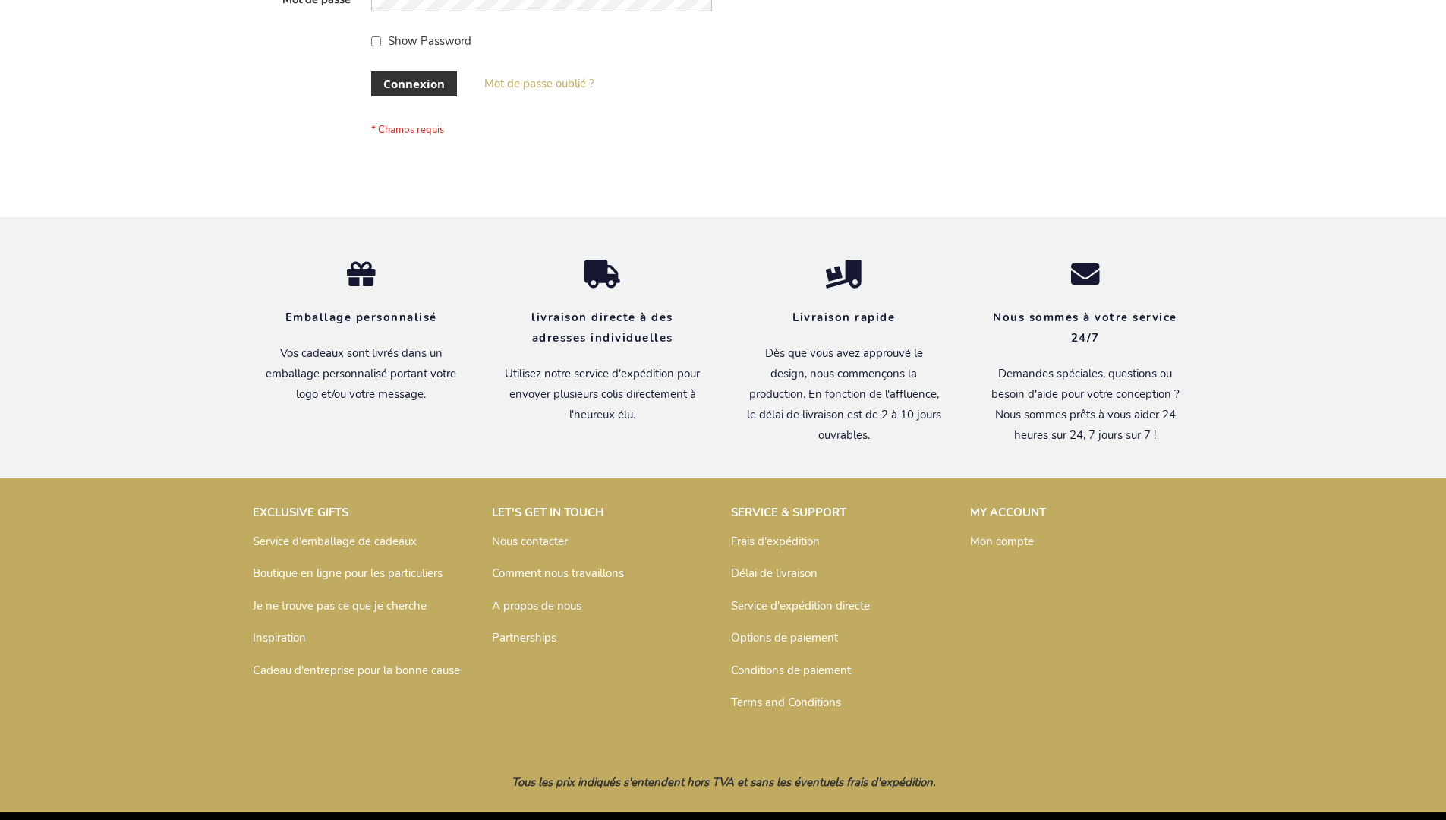
scroll to position [524, 0]
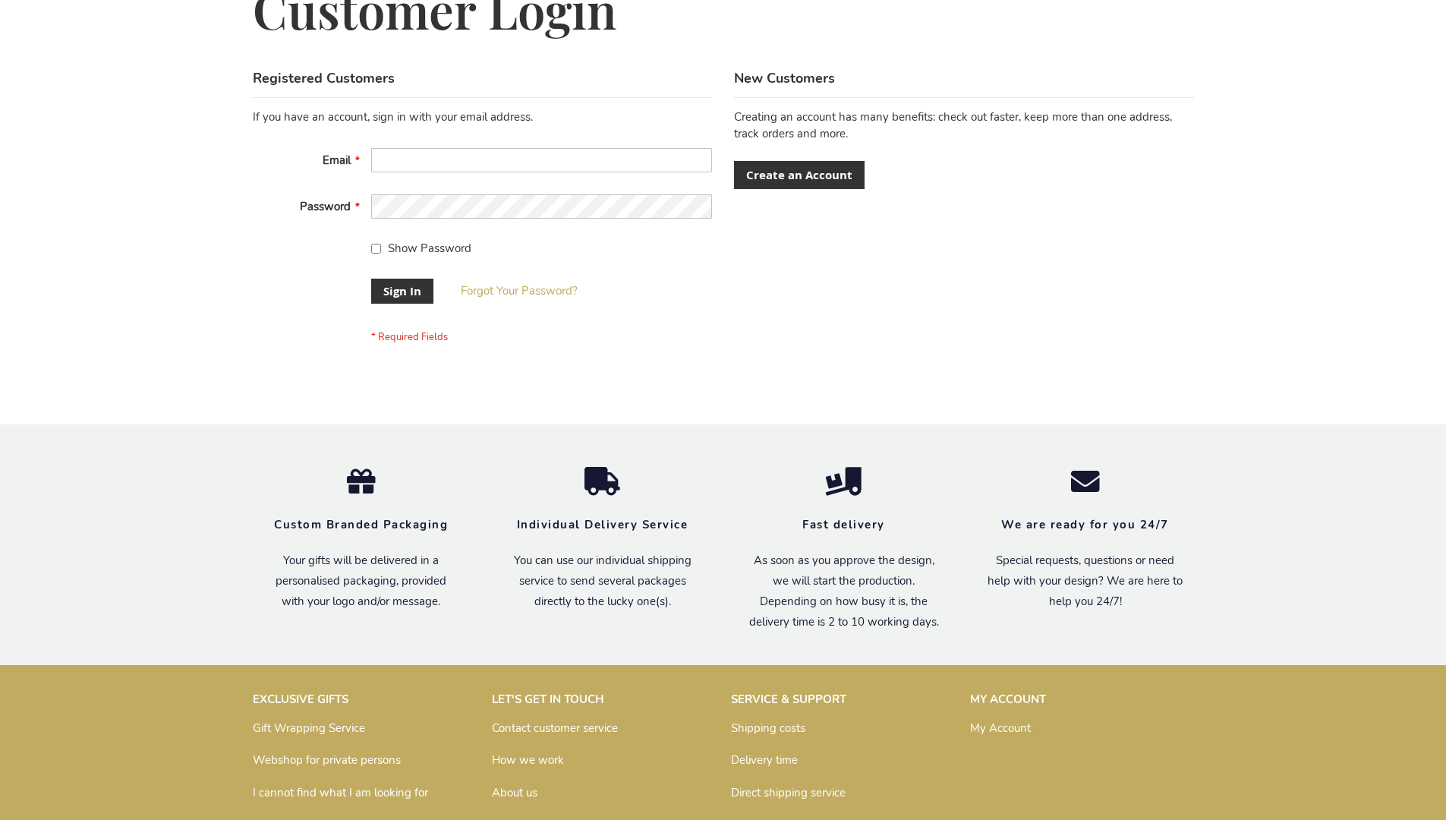
scroll to position [488, 0]
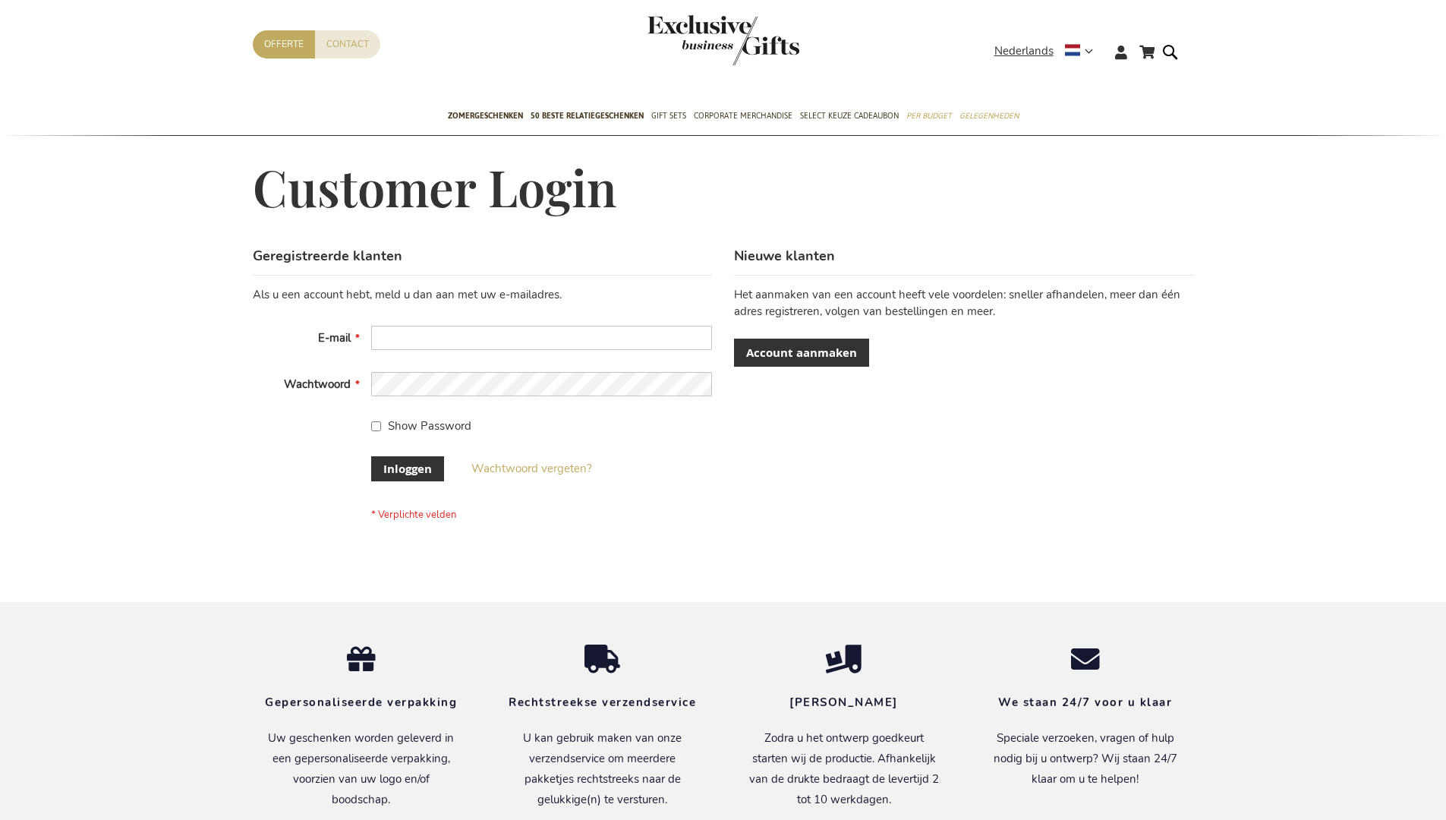
scroll to position [504, 0]
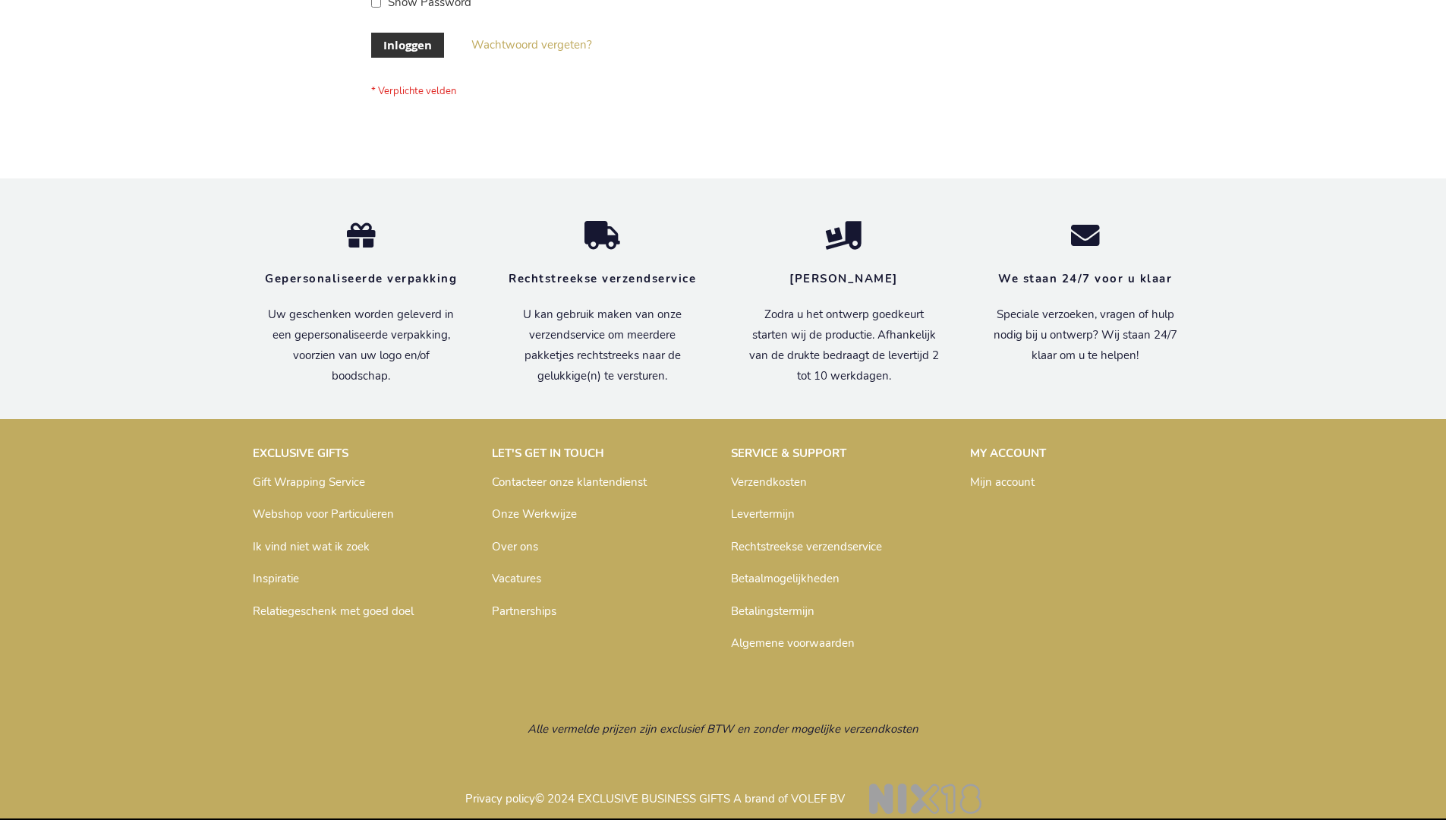
scroll to position [515, 0]
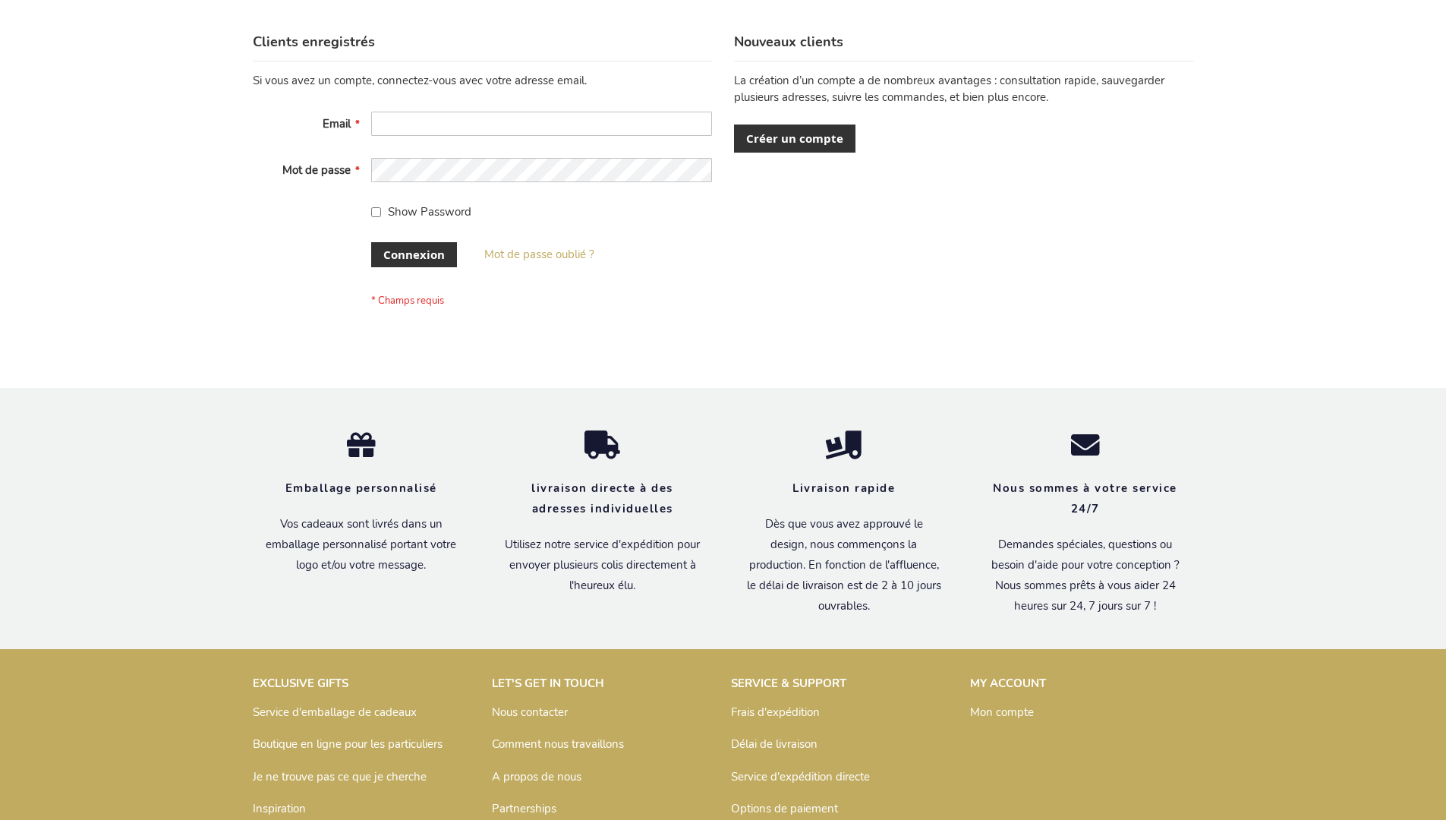
scroll to position [524, 0]
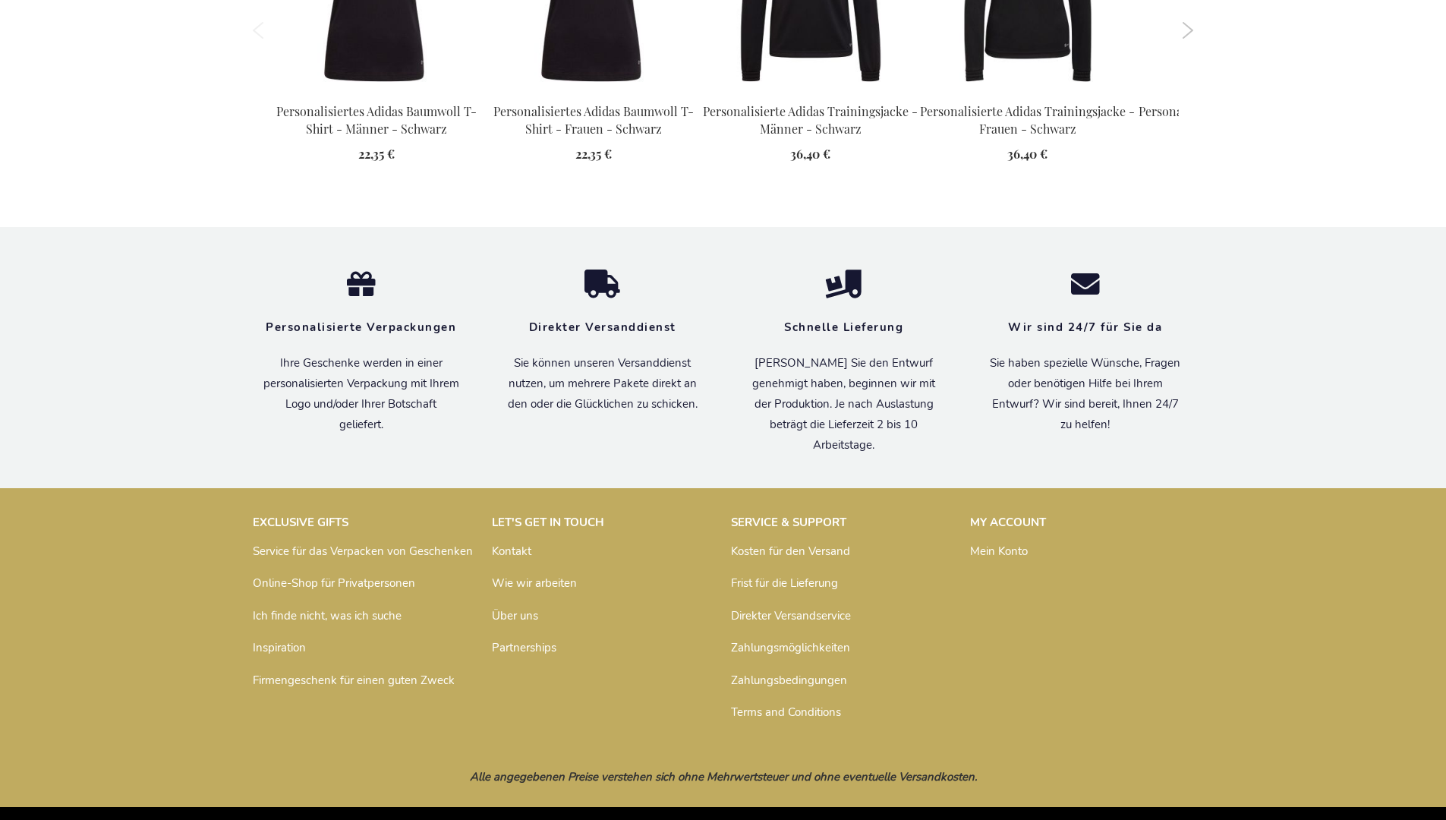
scroll to position [1999, 0]
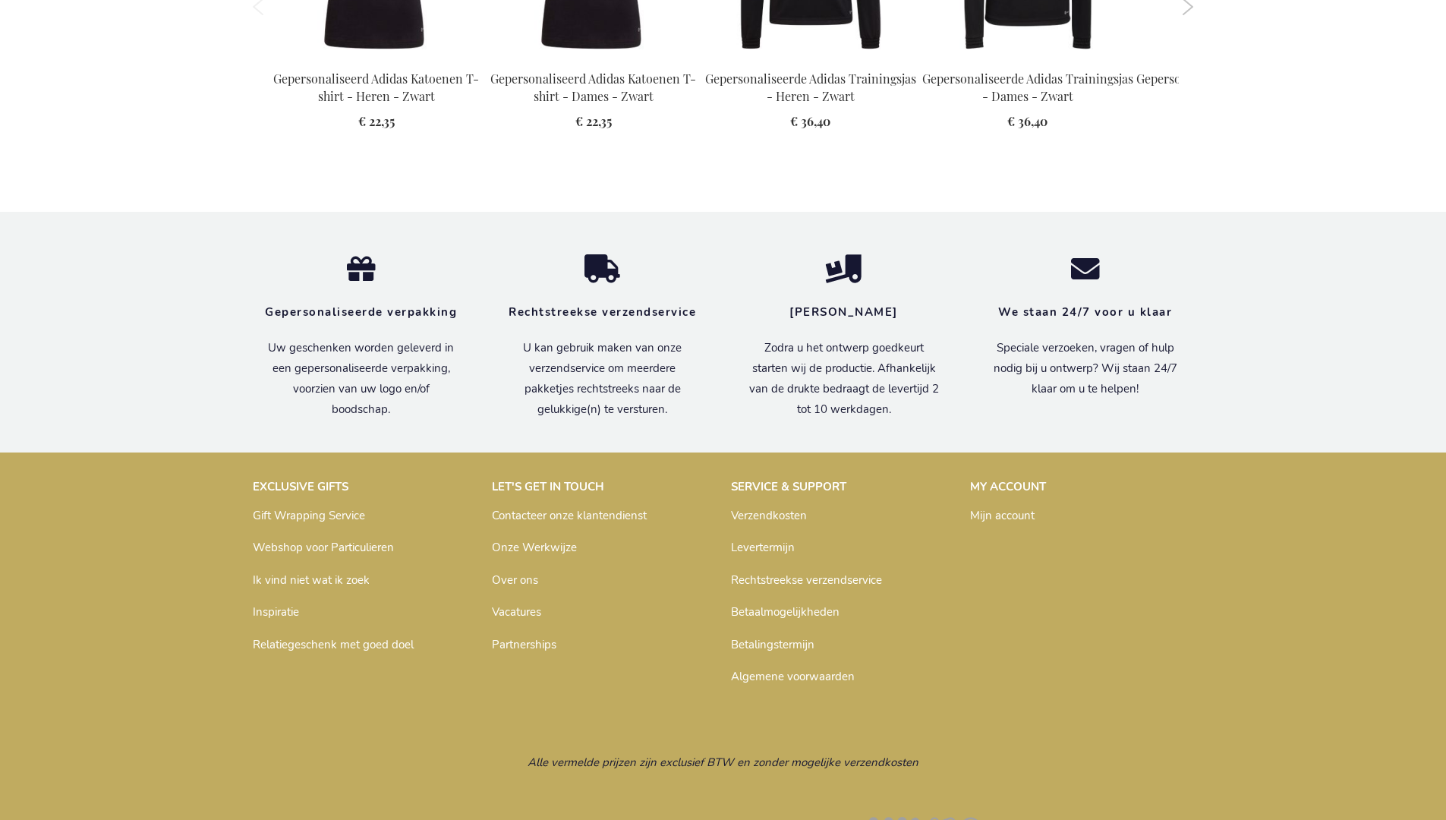
scroll to position [2006, 0]
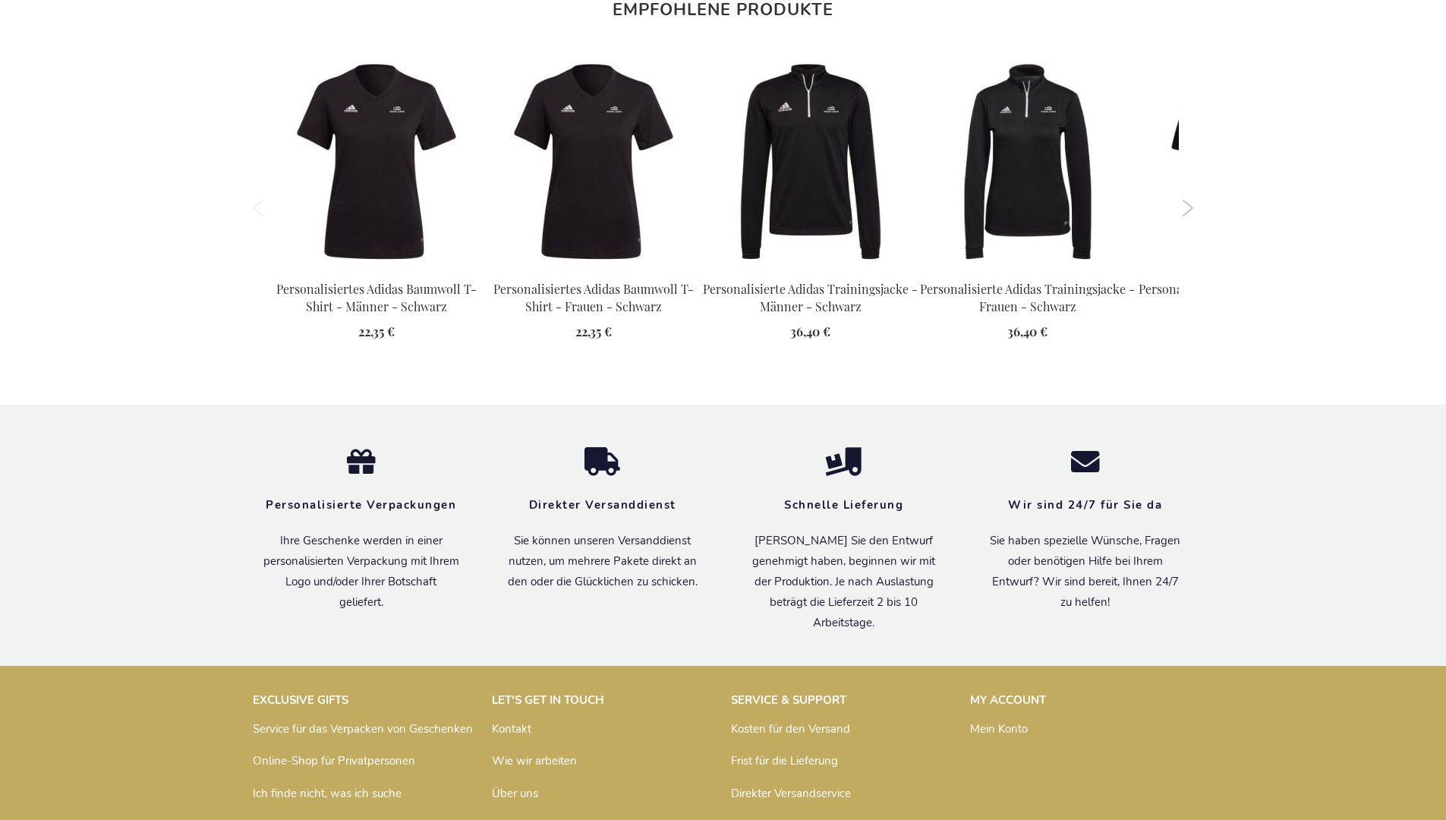
scroll to position [1999, 0]
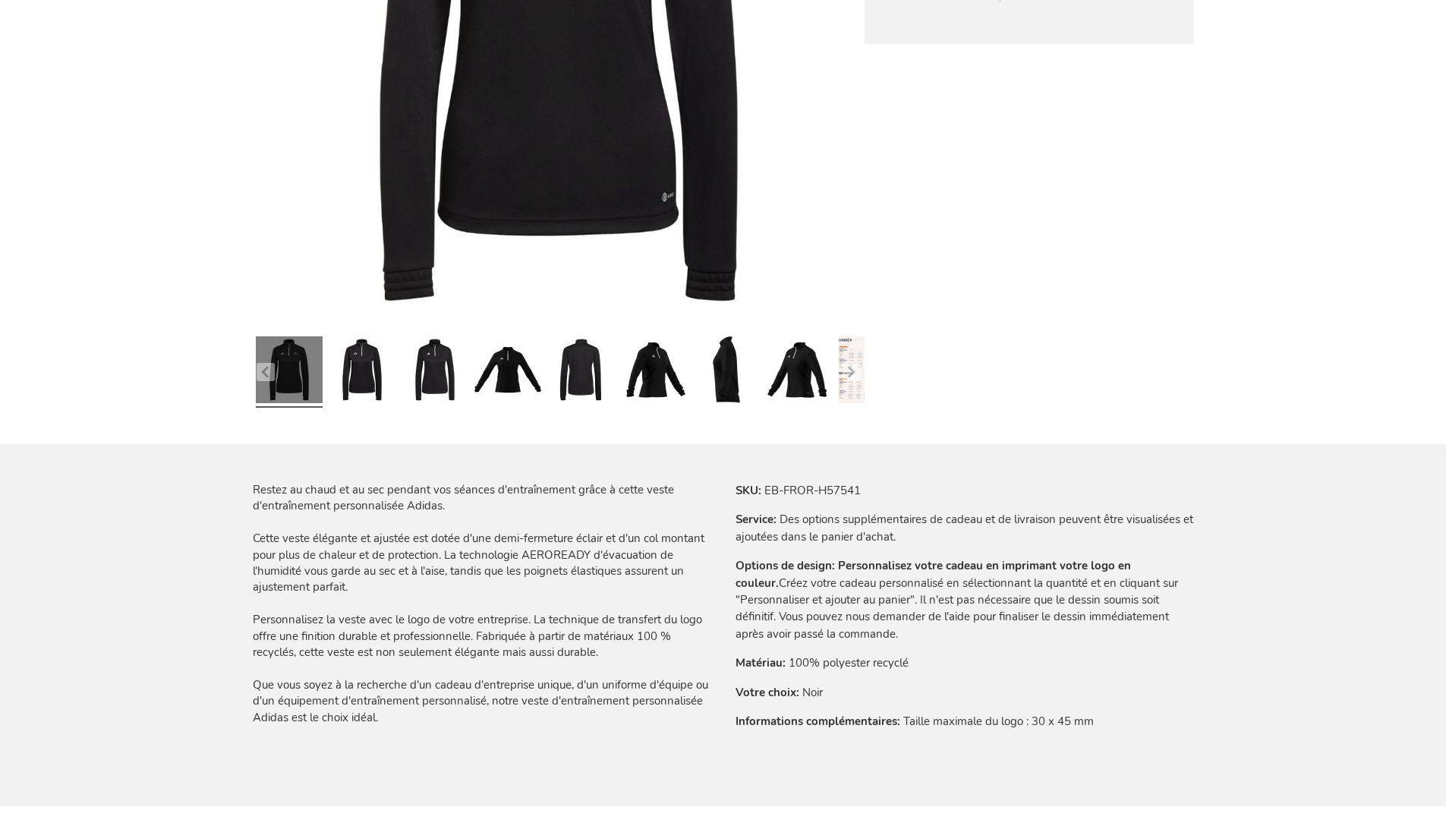
scroll to position [2014, 0]
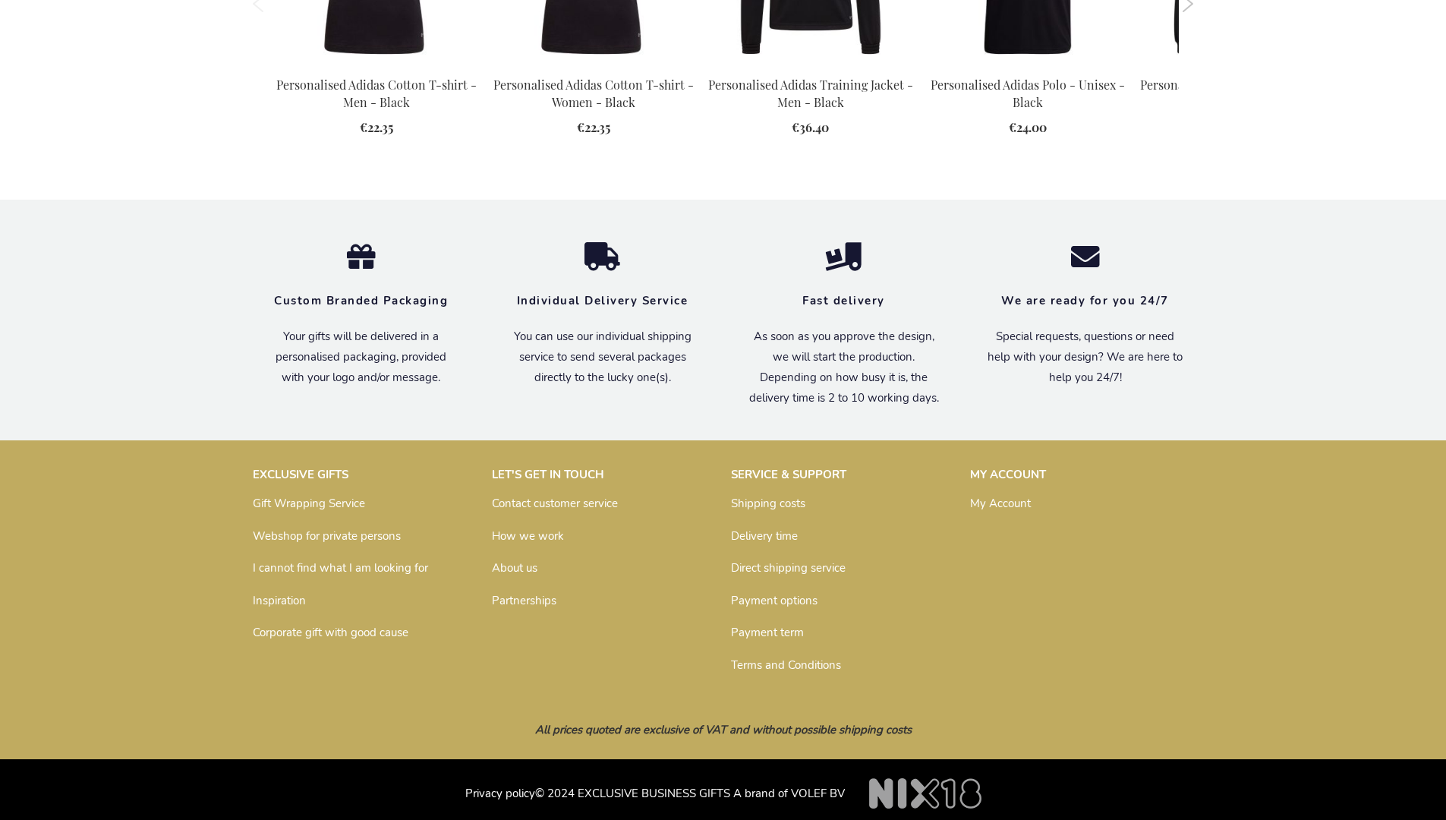
scroll to position [1961, 0]
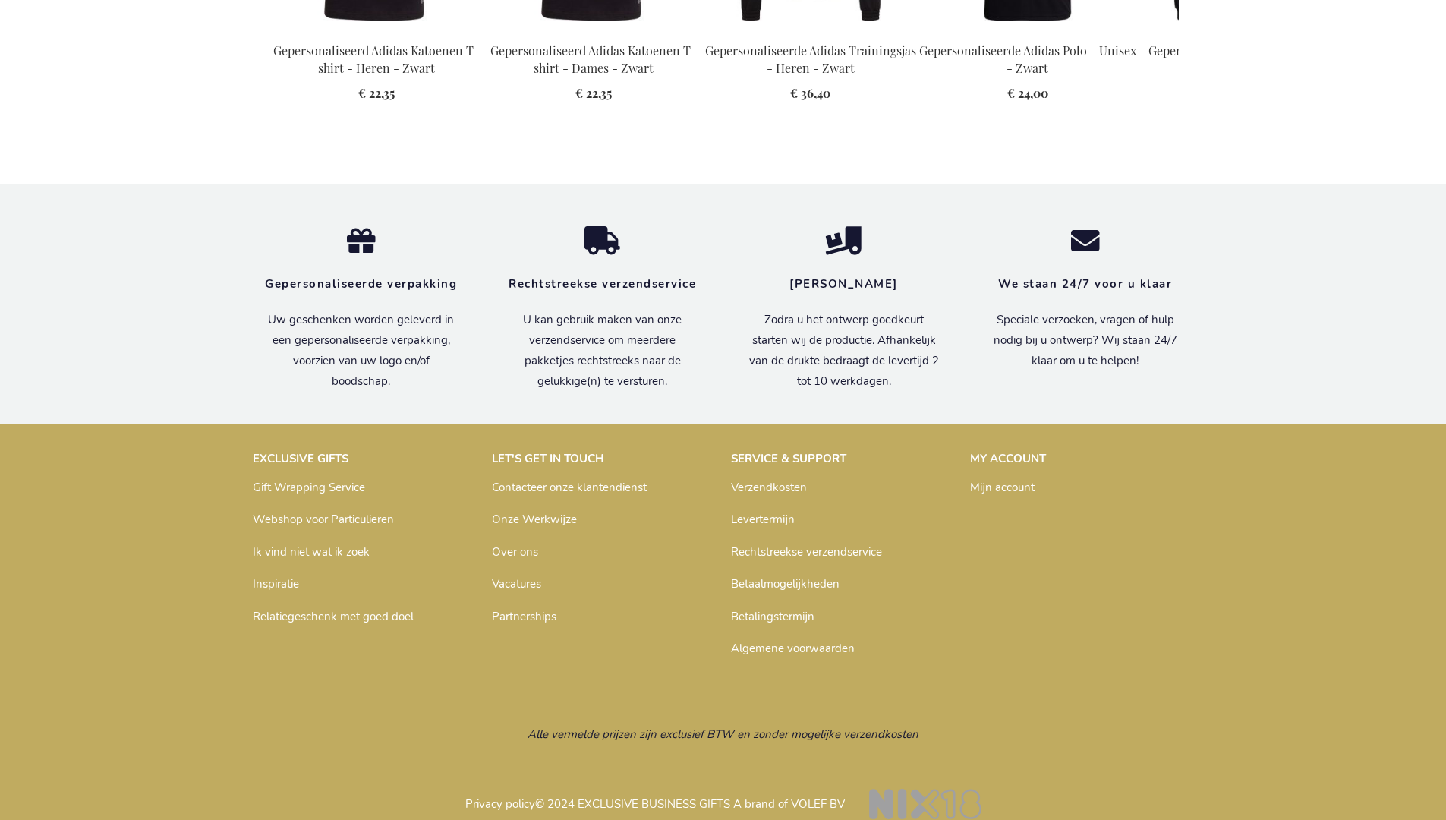
scroll to position [2006, 0]
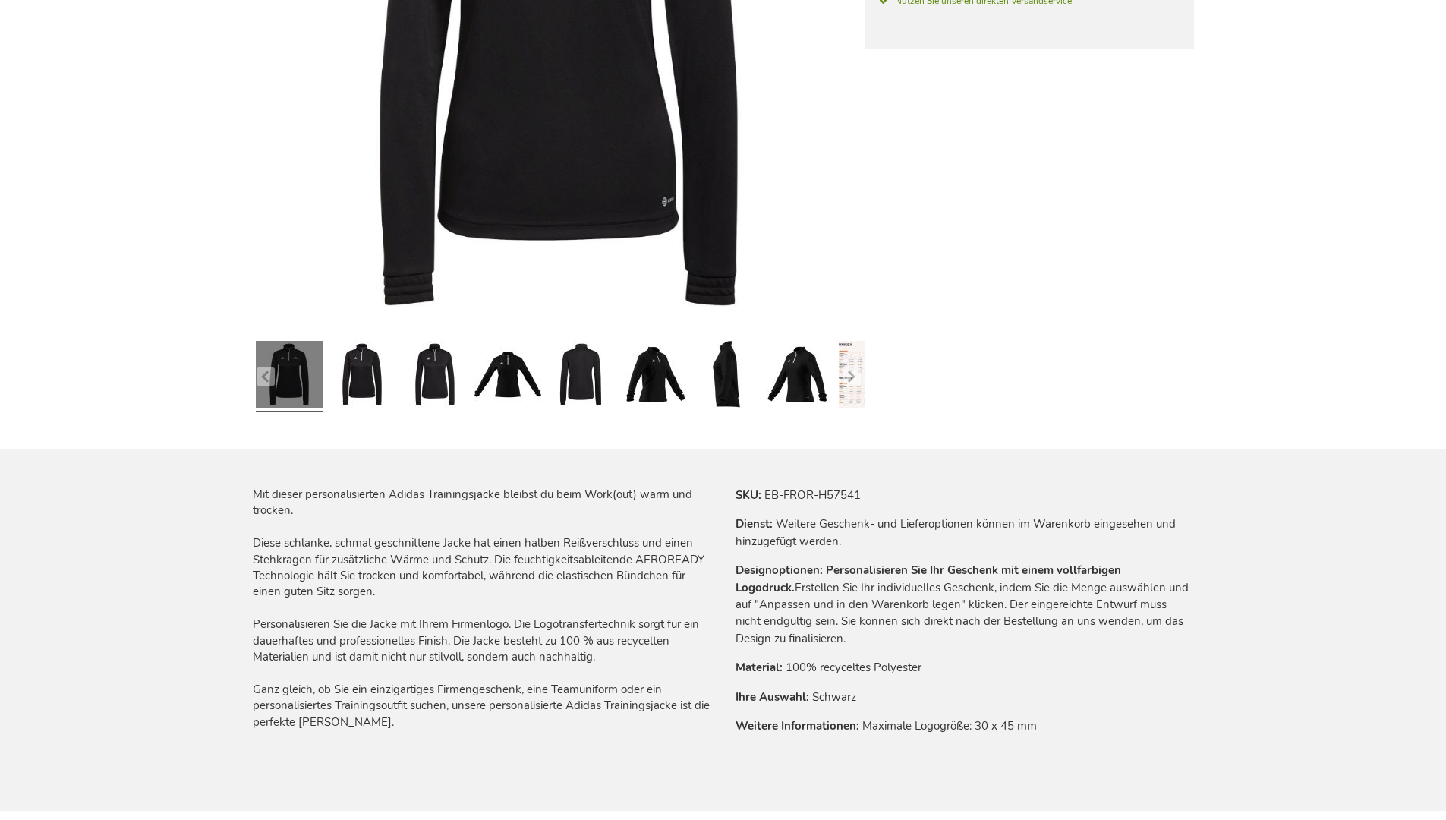
scroll to position [1999, 0]
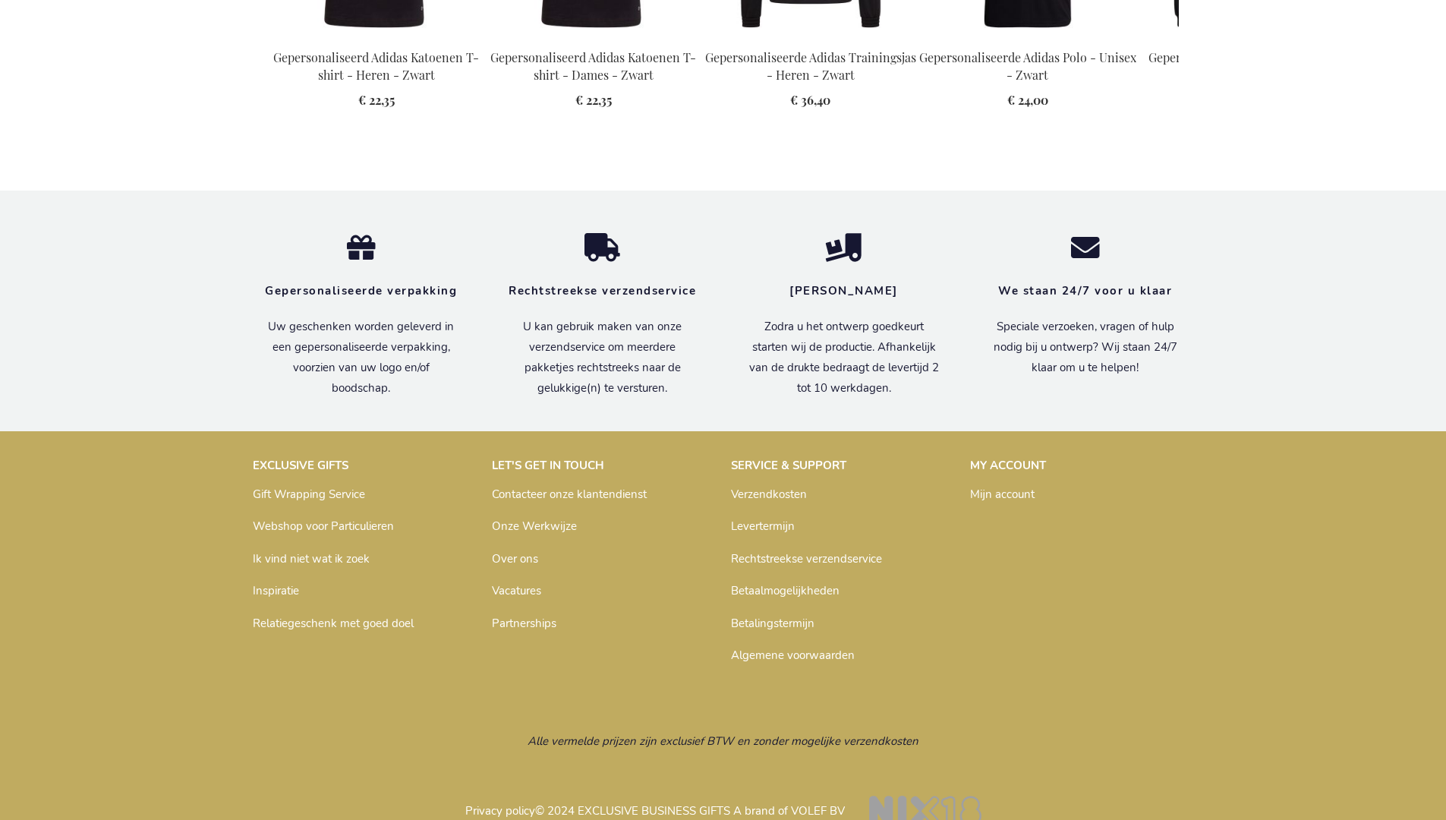
scroll to position [2006, 0]
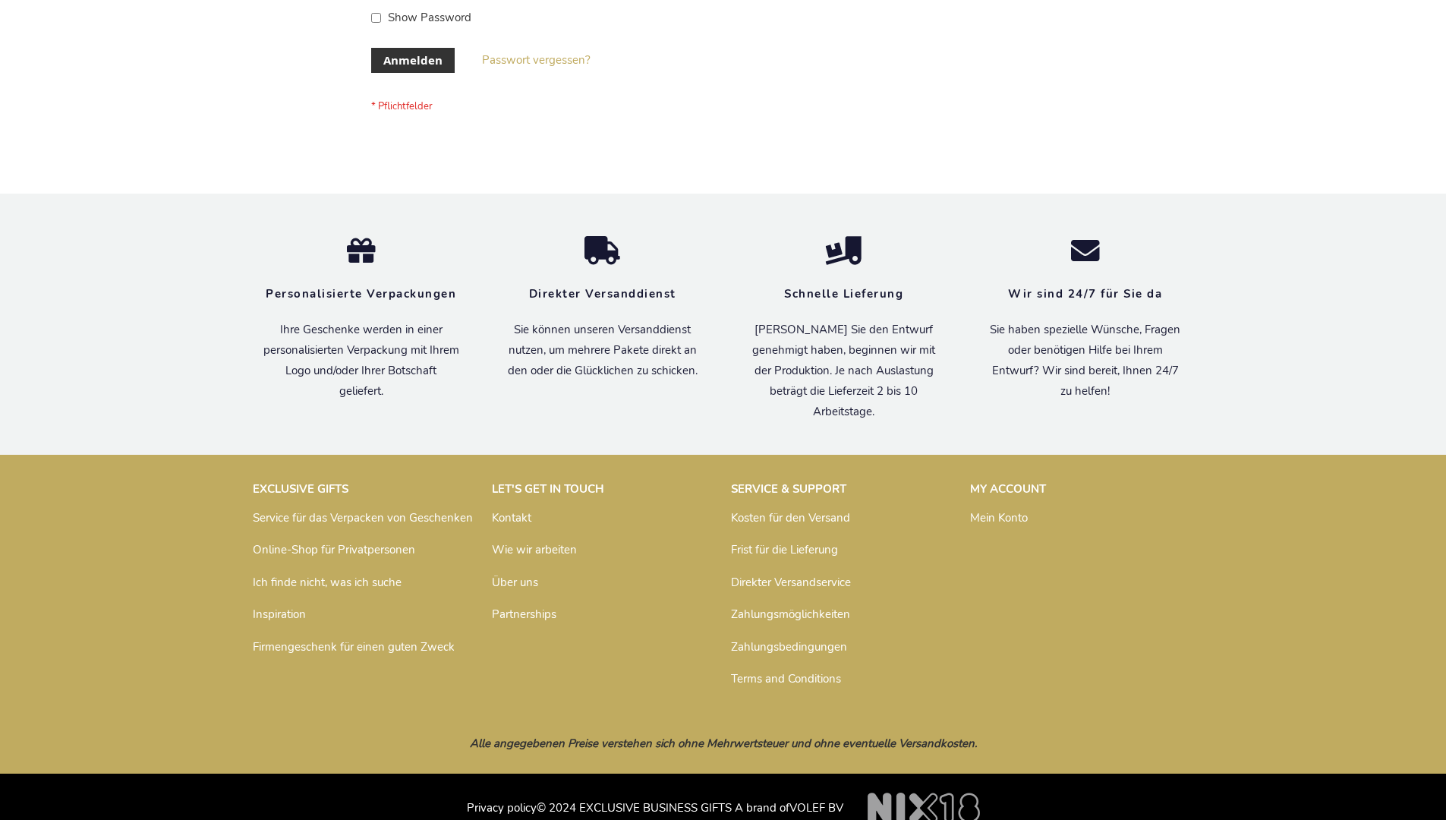
scroll to position [508, 0]
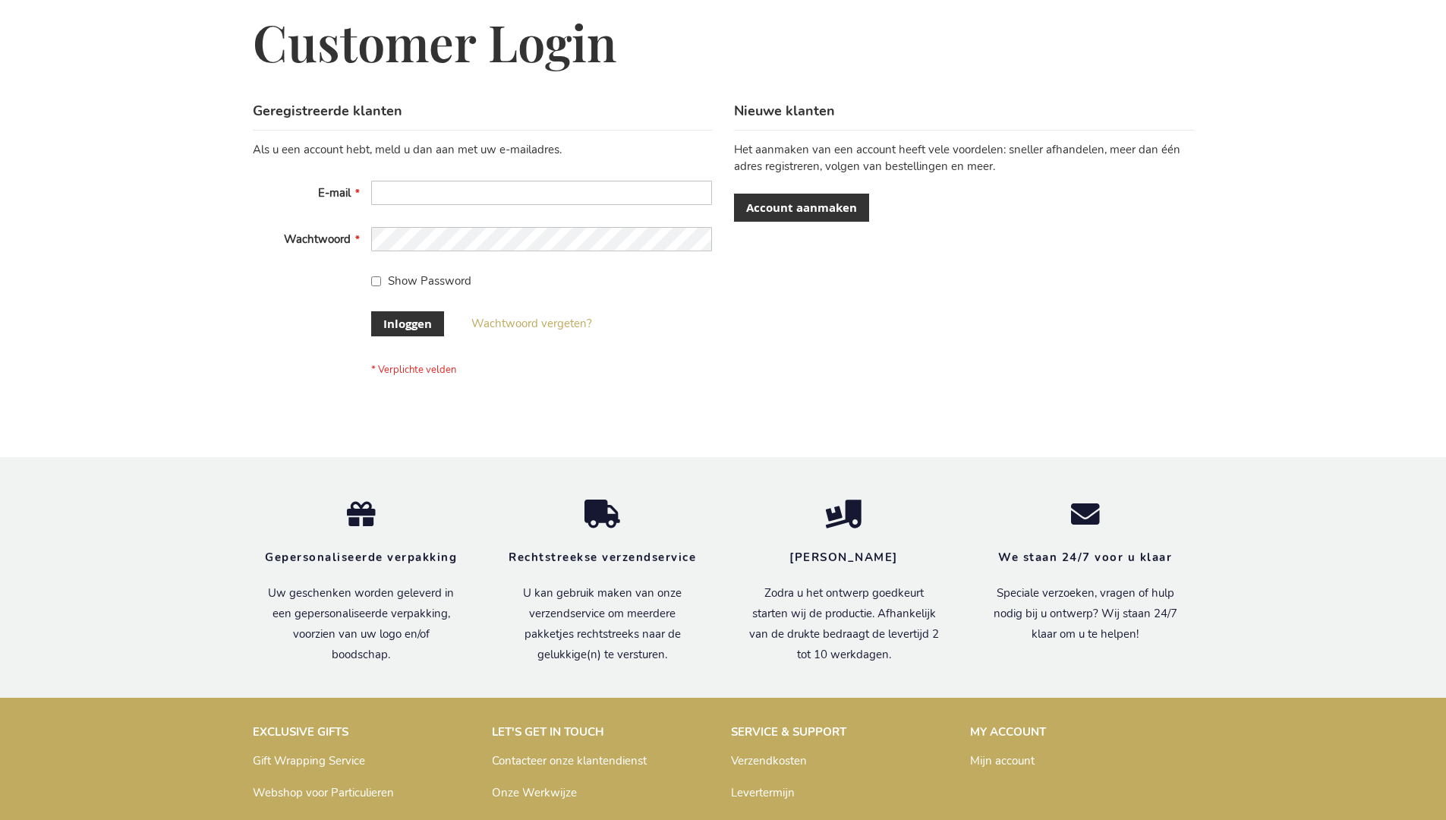
scroll to position [515, 0]
